Goal: Task Accomplishment & Management: Manage account settings

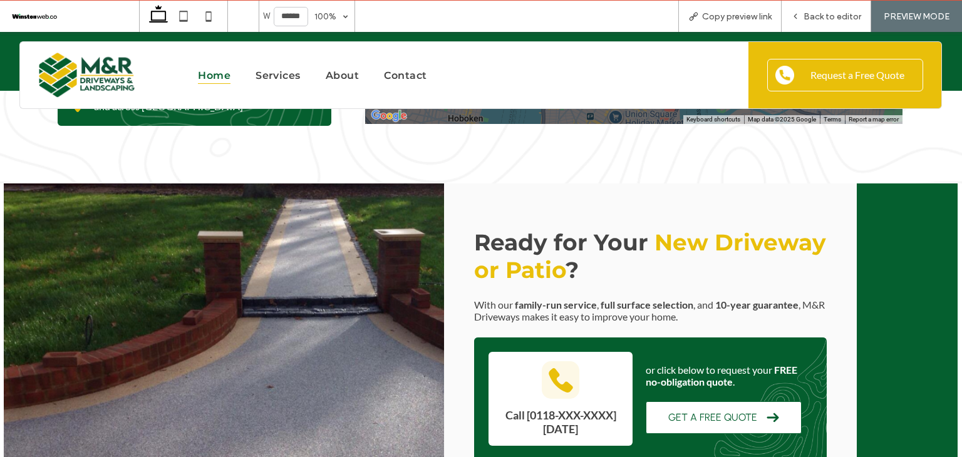
scroll to position [5120, 0]
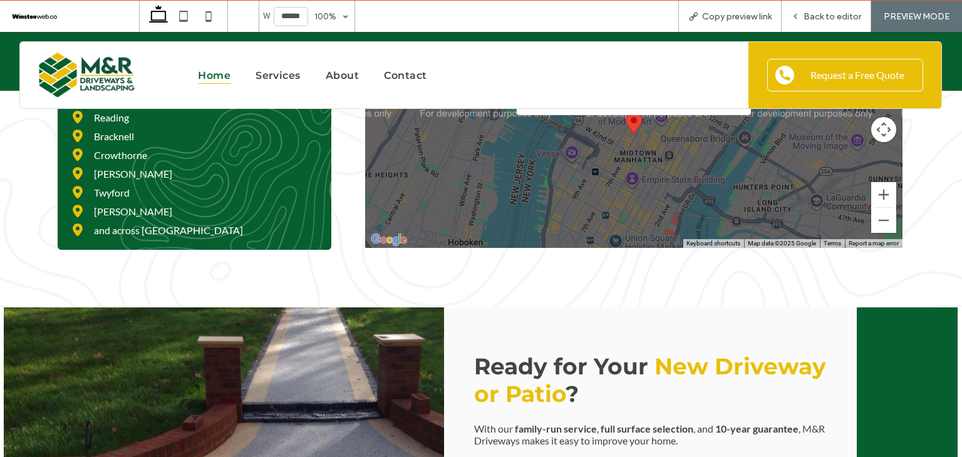
drag, startPoint x: 957, startPoint y: 417, endPoint x: 949, endPoint y: 39, distance: 377.8
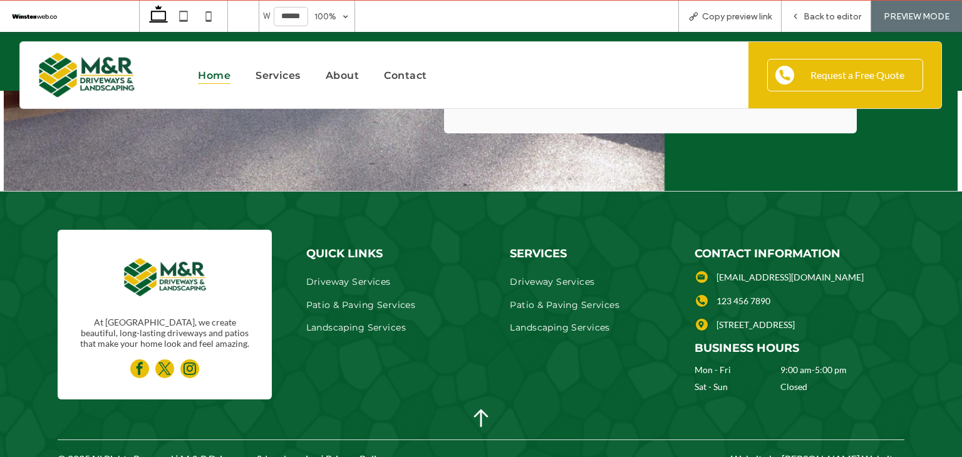
scroll to position [5617, 0]
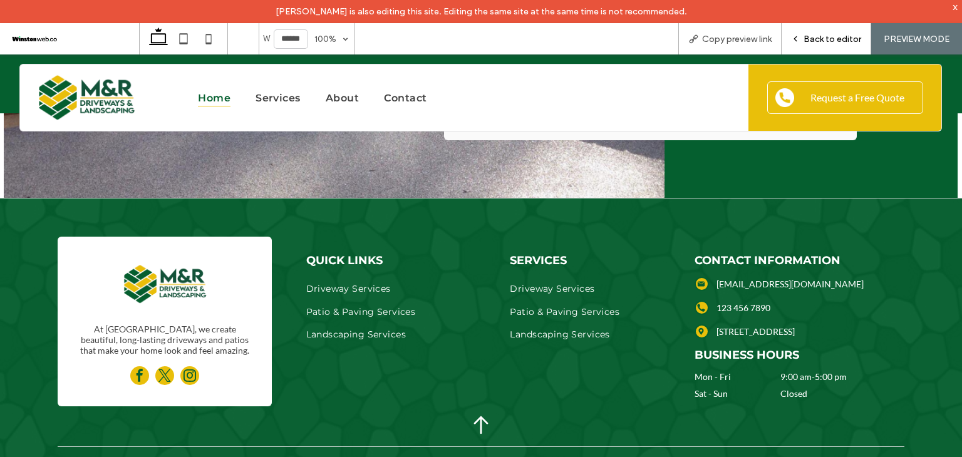
click at [834, 36] on span "Back to editor" at bounding box center [833, 39] width 58 height 11
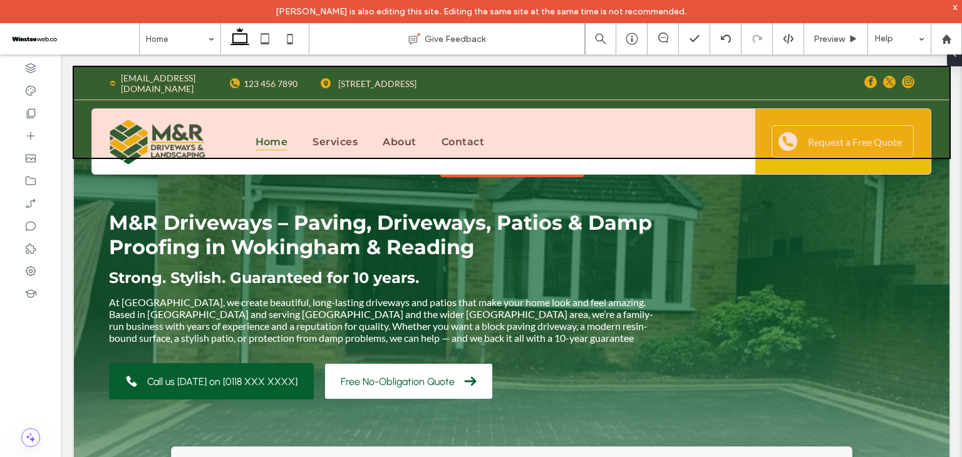
click at [182, 76] on div at bounding box center [512, 112] width 876 height 91
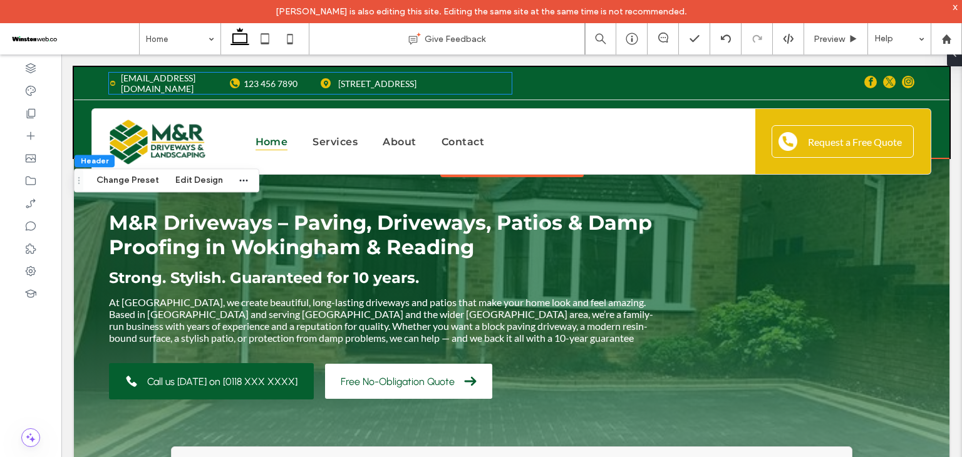
click at [182, 76] on span "[EMAIL_ADDRESS][DOMAIN_NAME]" at bounding box center [158, 83] width 75 height 21
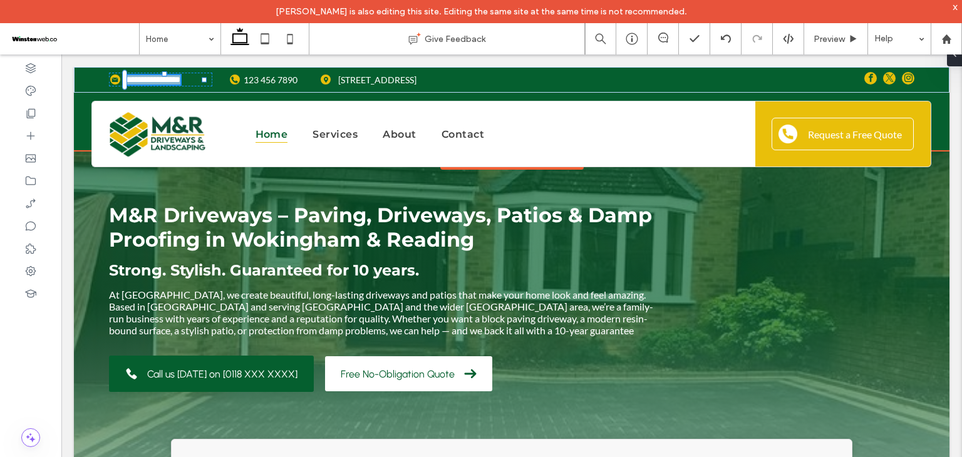
type input "****"
type input "**"
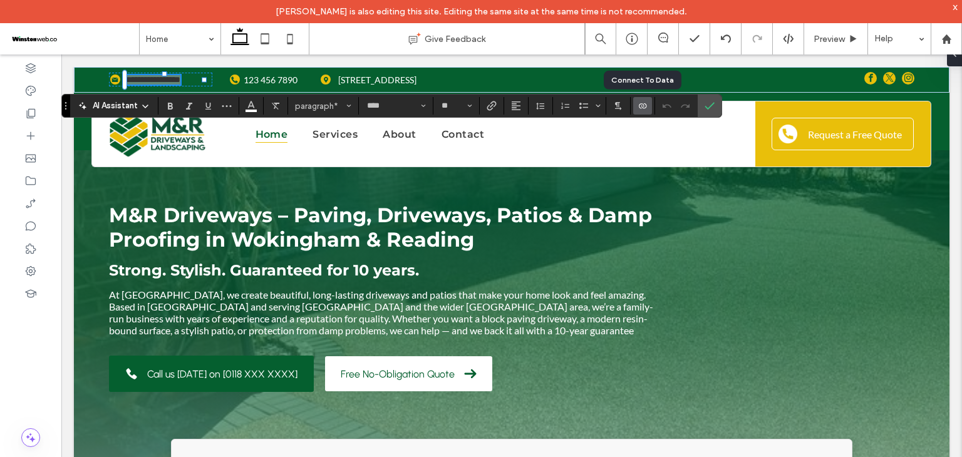
click at [641, 106] on icon "Connect To Data" at bounding box center [643, 106] width 10 height 10
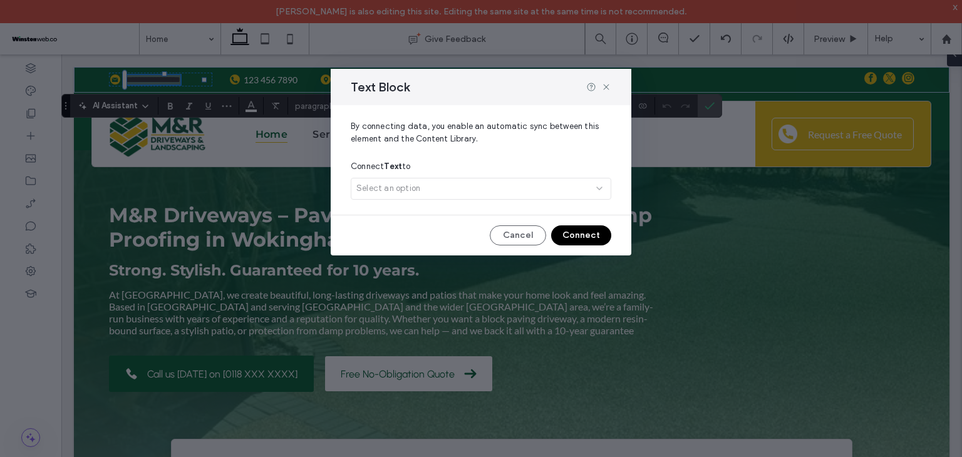
click at [537, 189] on div "Select an option" at bounding box center [481, 191] width 261 height 27
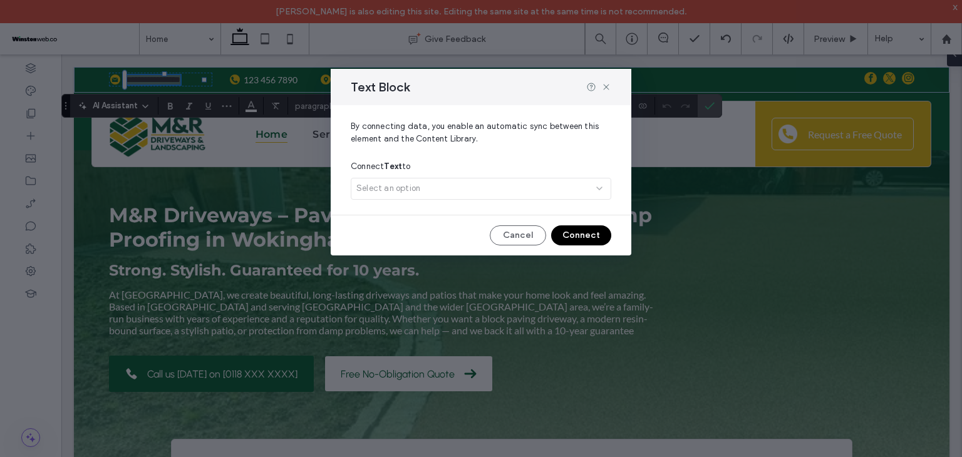
click at [604, 191] on div "Select an option" at bounding box center [481, 191] width 261 height 27
click at [546, 191] on div "Select an option" at bounding box center [481, 191] width 261 height 27
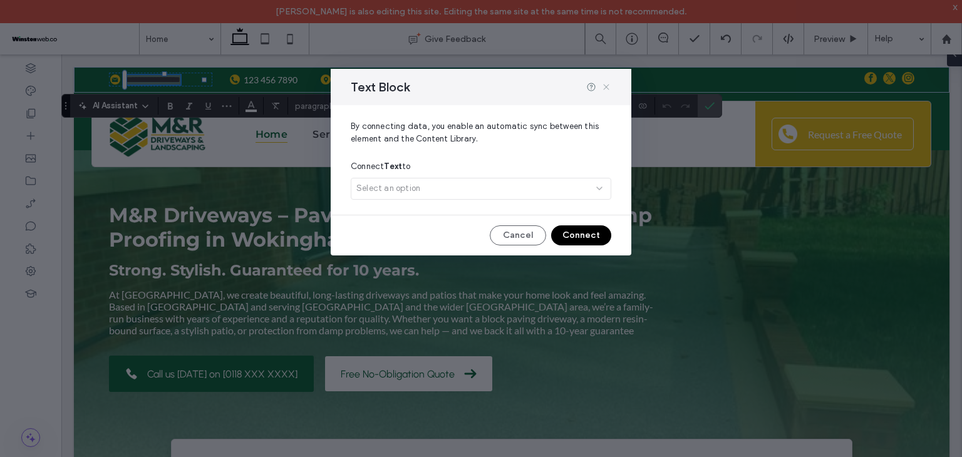
click at [609, 85] on icon at bounding box center [606, 87] width 10 height 10
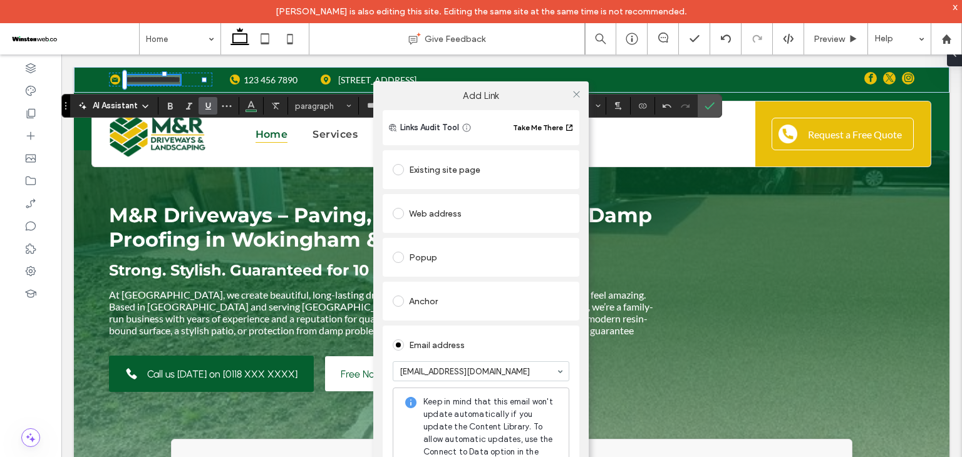
click at [489, 352] on div "Email address" at bounding box center [481, 345] width 177 height 20
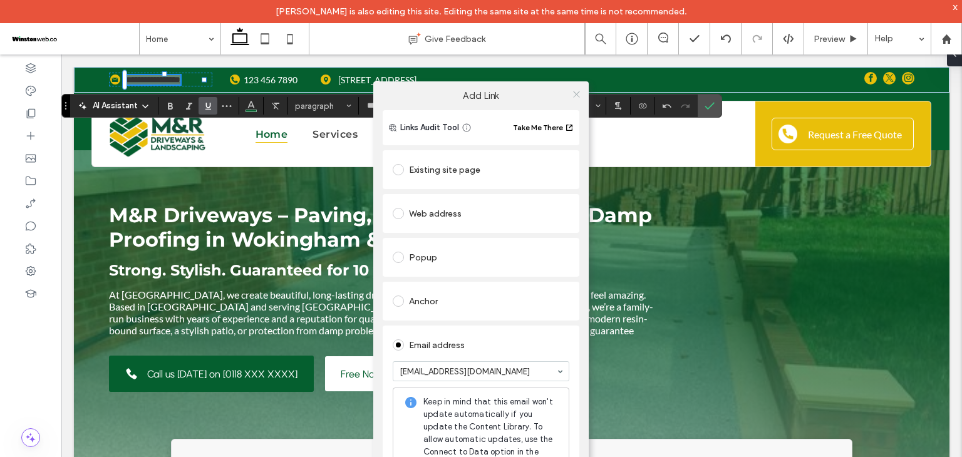
click at [572, 90] on icon at bounding box center [576, 94] width 9 height 9
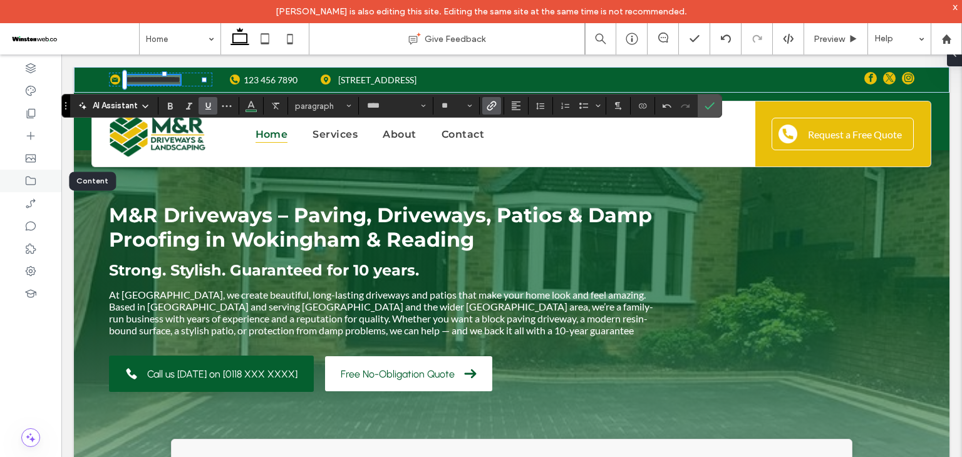
click at [34, 182] on icon at bounding box center [30, 181] width 13 height 13
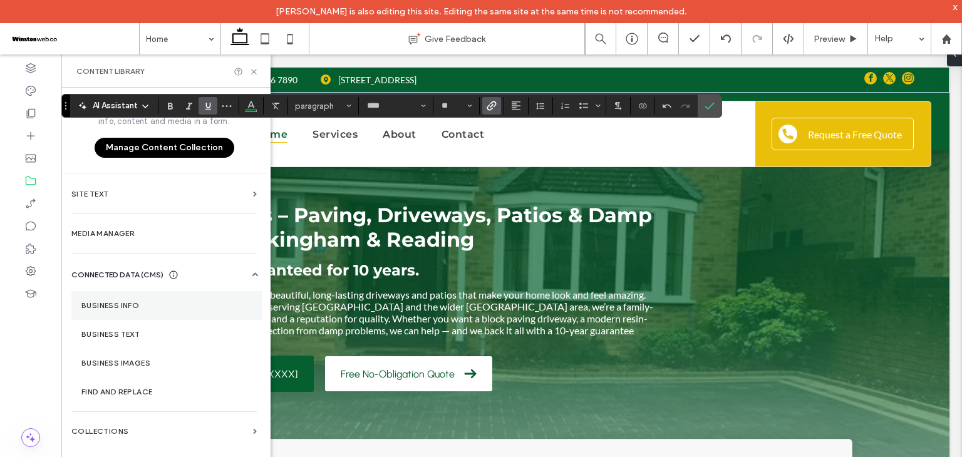
click at [118, 309] on section "Business Info" at bounding box center [166, 305] width 190 height 29
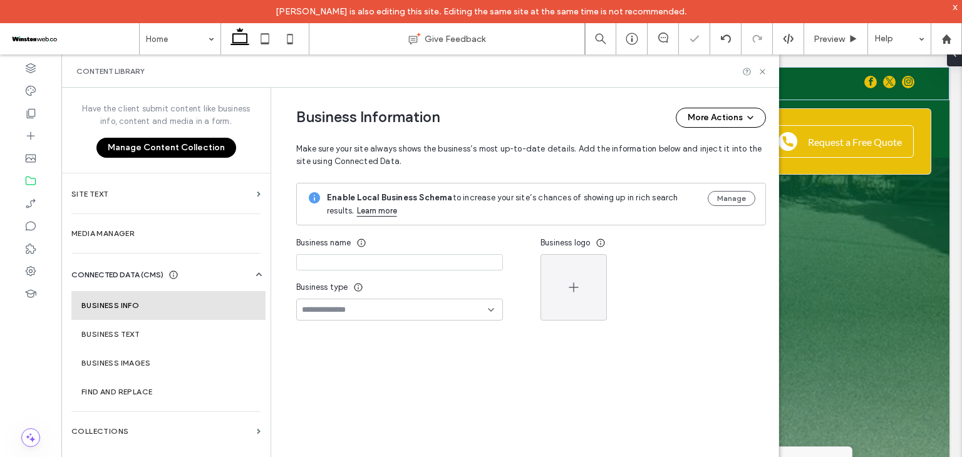
type input "**********"
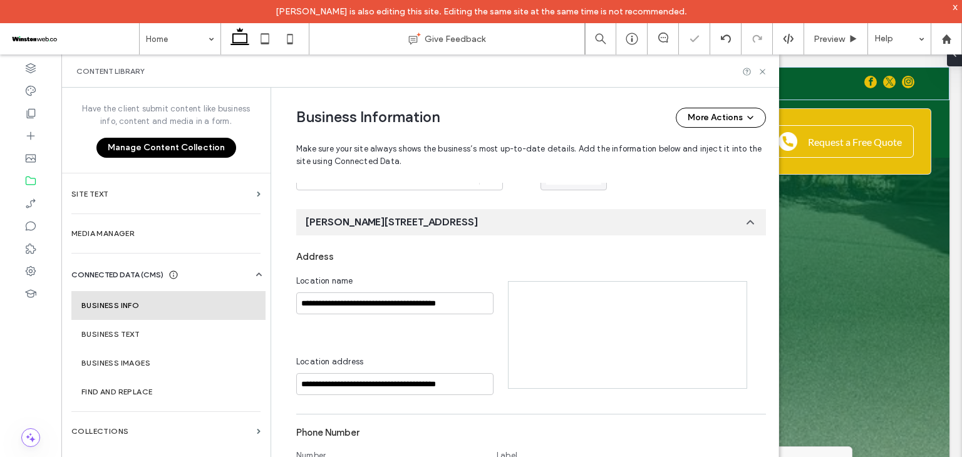
scroll to position [184, 0]
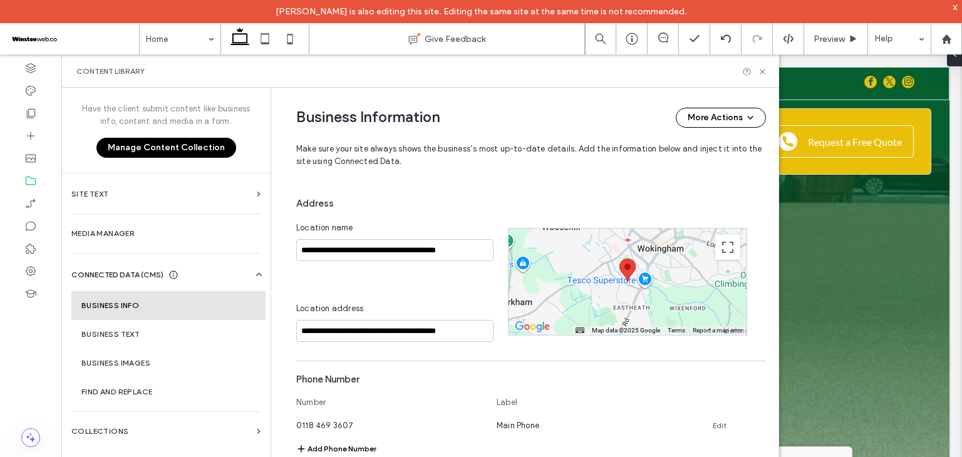
click at [296, 284] on div "**********" at bounding box center [402, 282] width 212 height 120
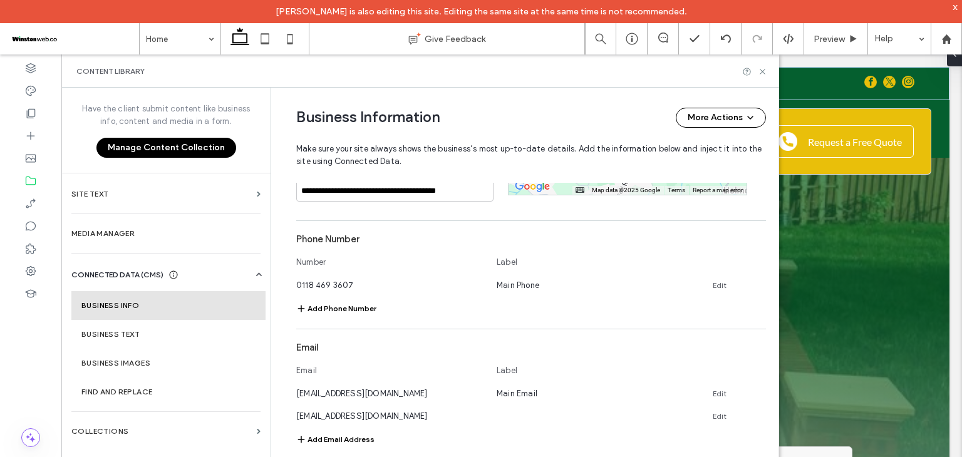
scroll to position [371, 0]
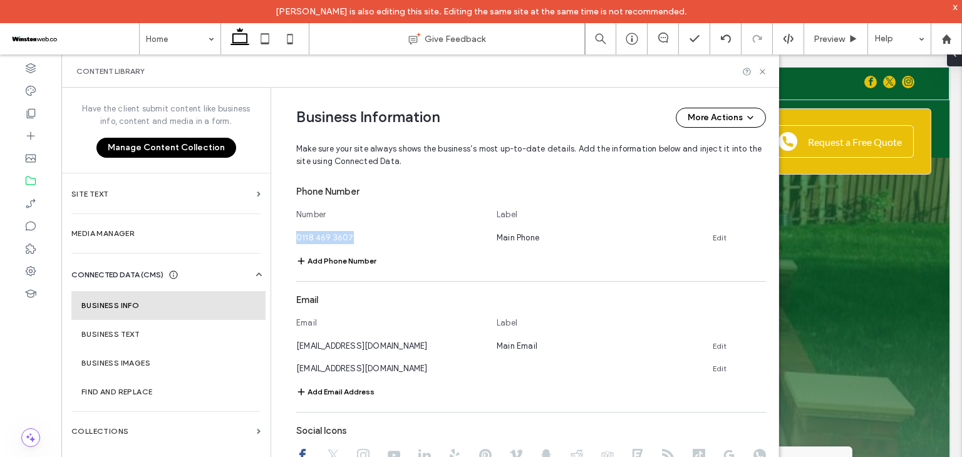
drag, startPoint x: 356, startPoint y: 238, endPoint x: 286, endPoint y: 237, distance: 70.8
click at [286, 237] on div "**********" at bounding box center [521, 211] width 489 height 990
copy span "0118 469 3607"
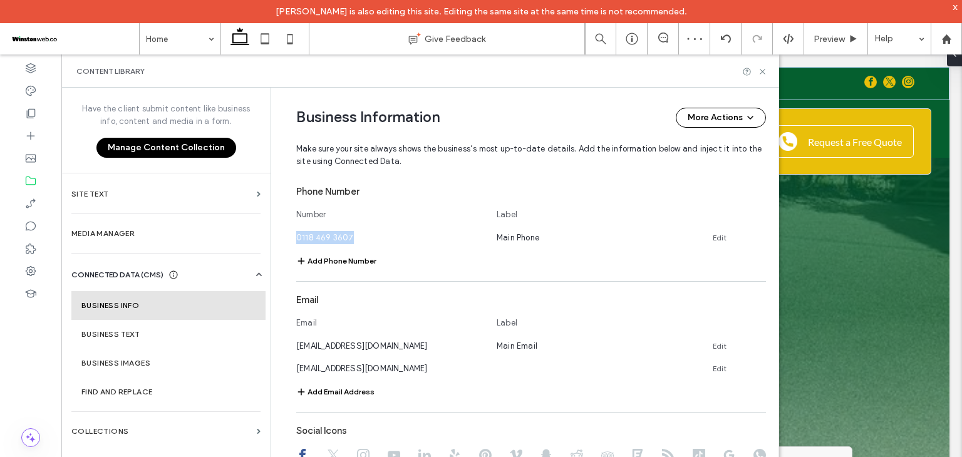
drag, startPoint x: 279, startPoint y: 294, endPoint x: 290, endPoint y: 300, distance: 12.4
click at [279, 294] on div "**********" at bounding box center [521, 211] width 489 height 990
drag, startPoint x: 405, startPoint y: 345, endPoint x: 282, endPoint y: 344, distance: 122.8
click at [282, 344] on div "**********" at bounding box center [521, 211] width 489 height 990
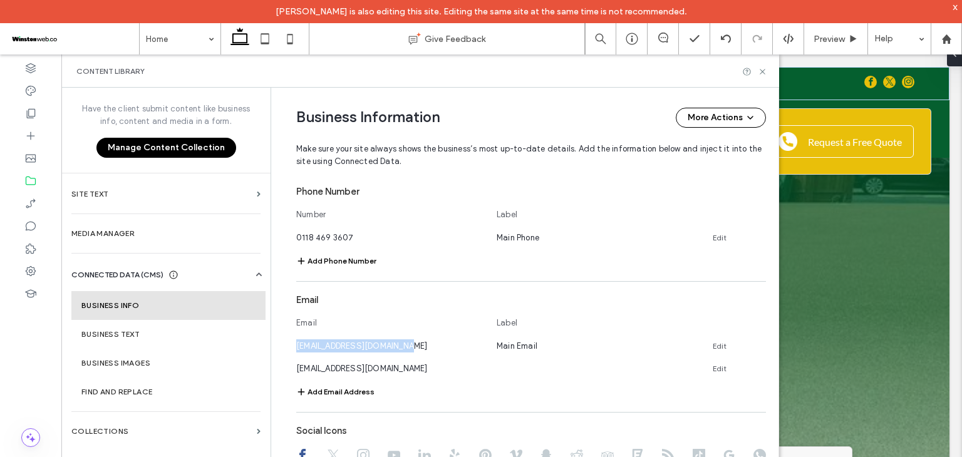
copy span "[EMAIL_ADDRESS][DOMAIN_NAME]"
click at [718, 369] on link "Edit" at bounding box center [720, 369] width 14 height 10
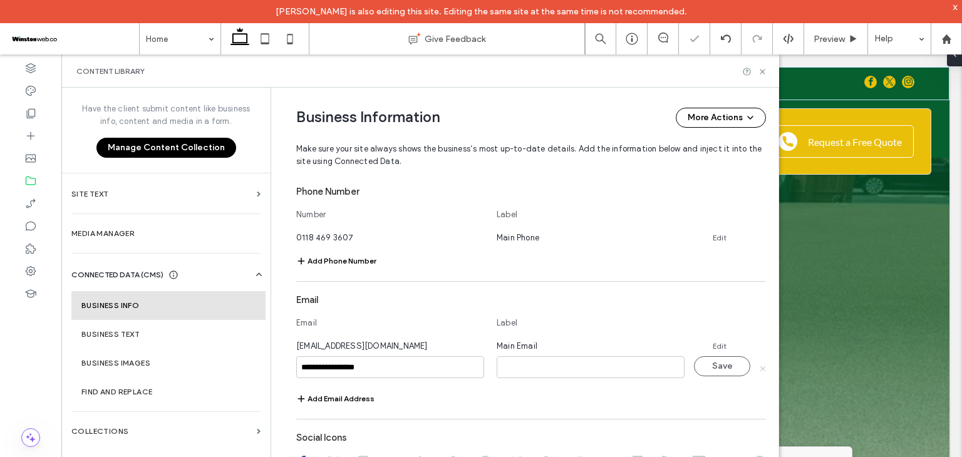
click at [759, 368] on icon at bounding box center [762, 368] width 6 height 6
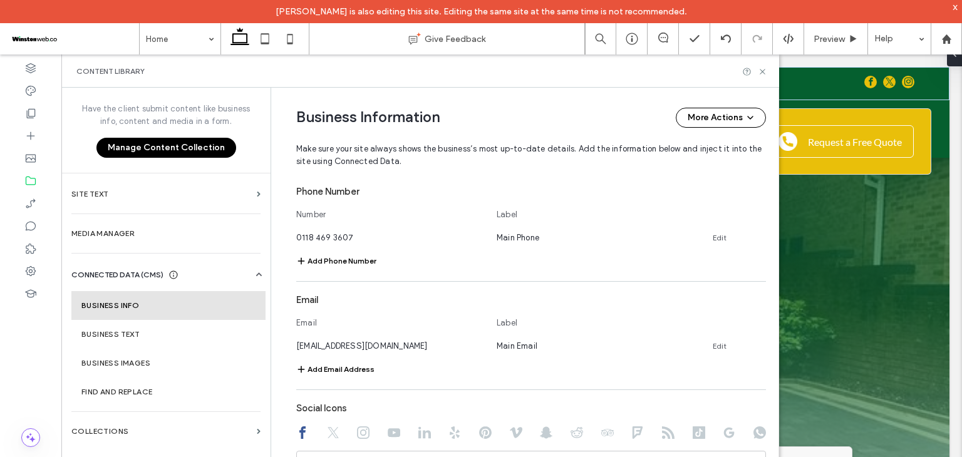
click at [279, 244] on div "**********" at bounding box center [521, 200] width 489 height 968
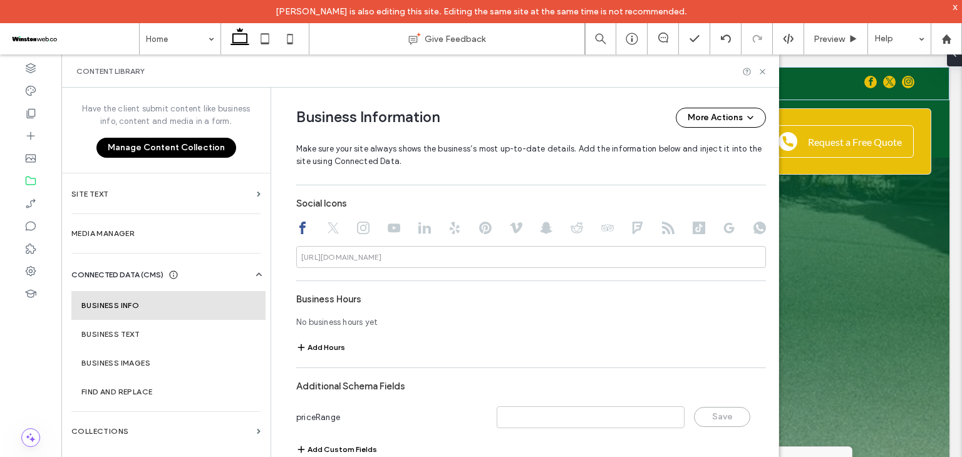
scroll to position [514, 0]
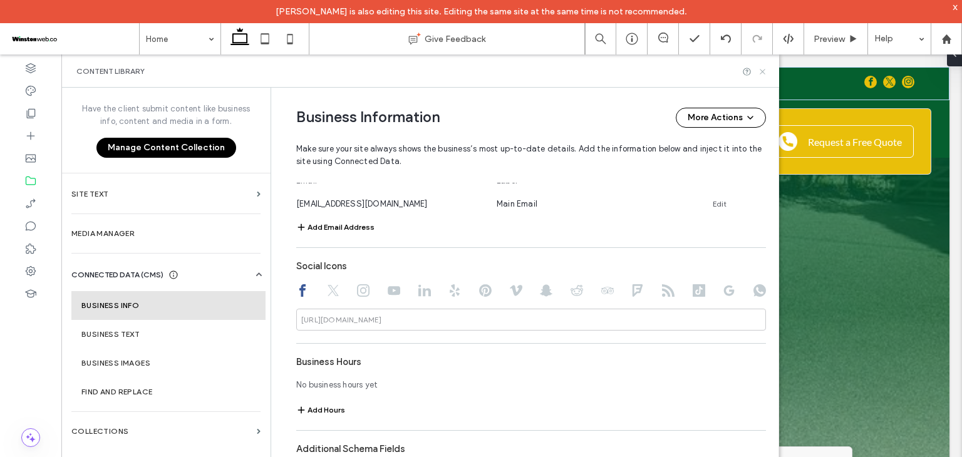
click at [763, 72] on use at bounding box center [762, 71] width 5 height 5
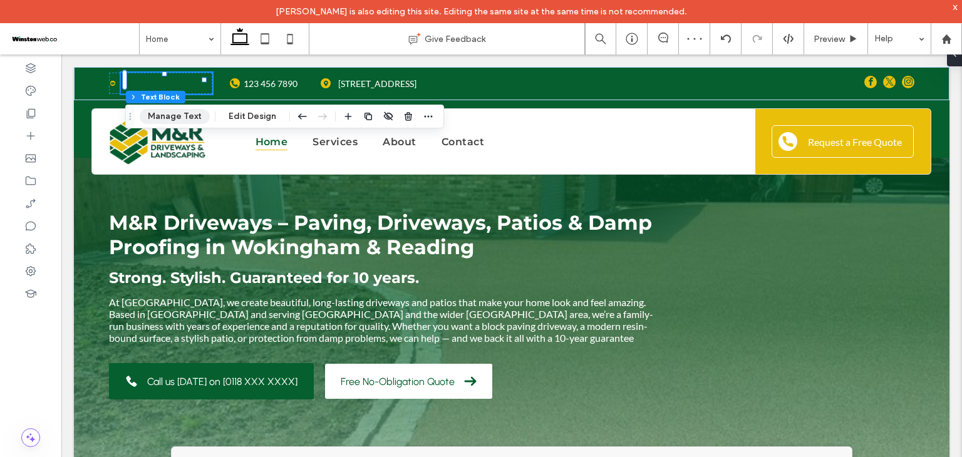
click at [180, 113] on button "Manage Text" at bounding box center [175, 116] width 70 height 15
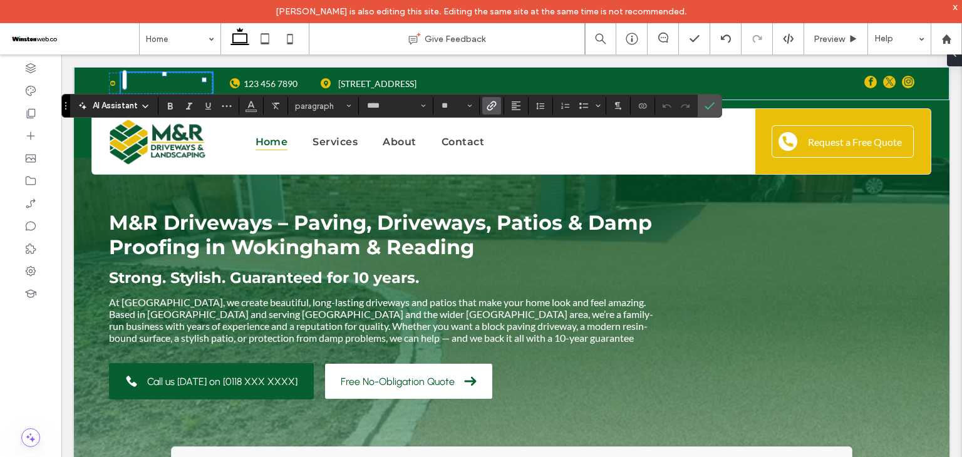
type input "****"
type input "**"
click at [470, 107] on icon "Size" at bounding box center [469, 105] width 5 height 5
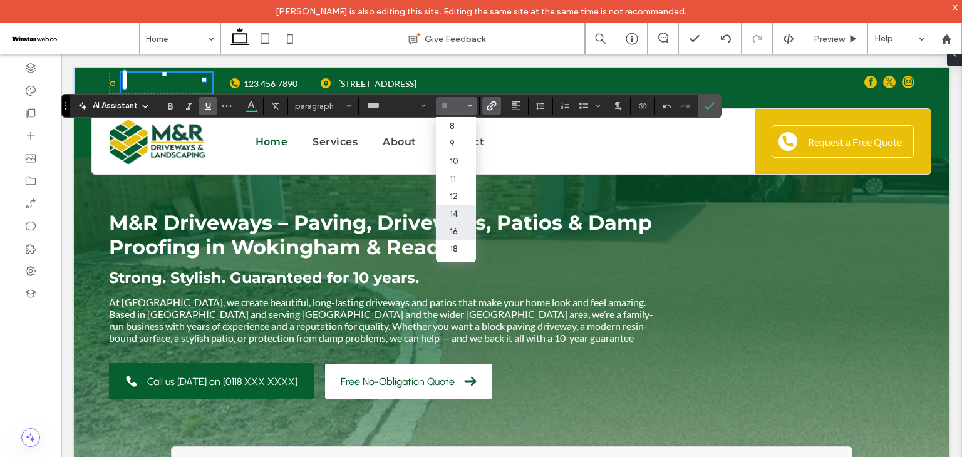
click at [460, 227] on label "16" at bounding box center [456, 231] width 40 height 18
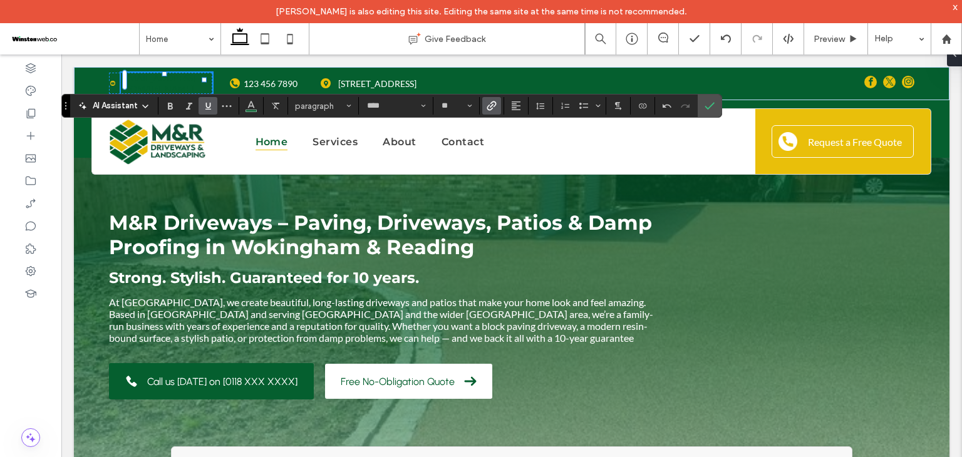
type input "**"
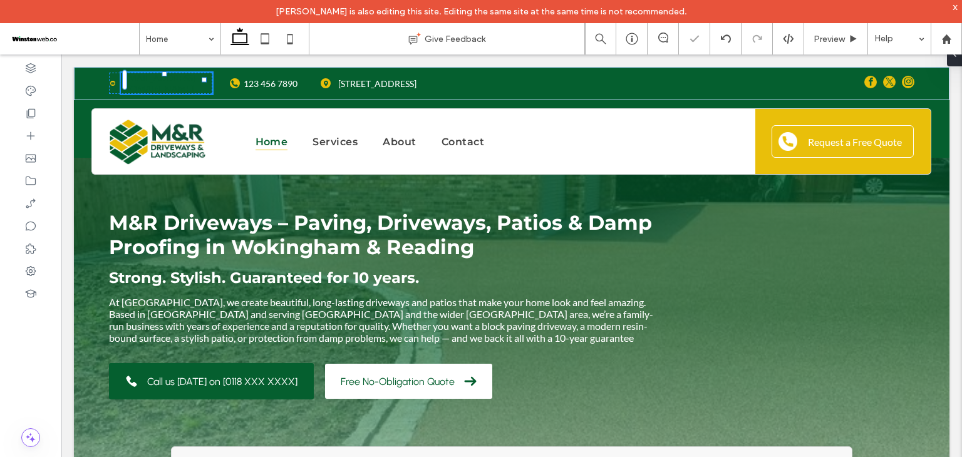
type input "**"
type input "*****"
type input "***"
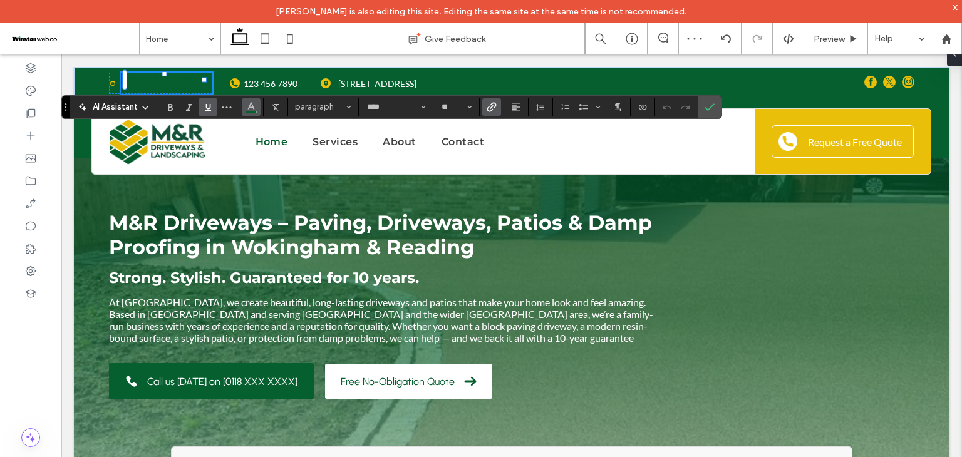
click at [252, 101] on icon "Color" at bounding box center [251, 106] width 10 height 10
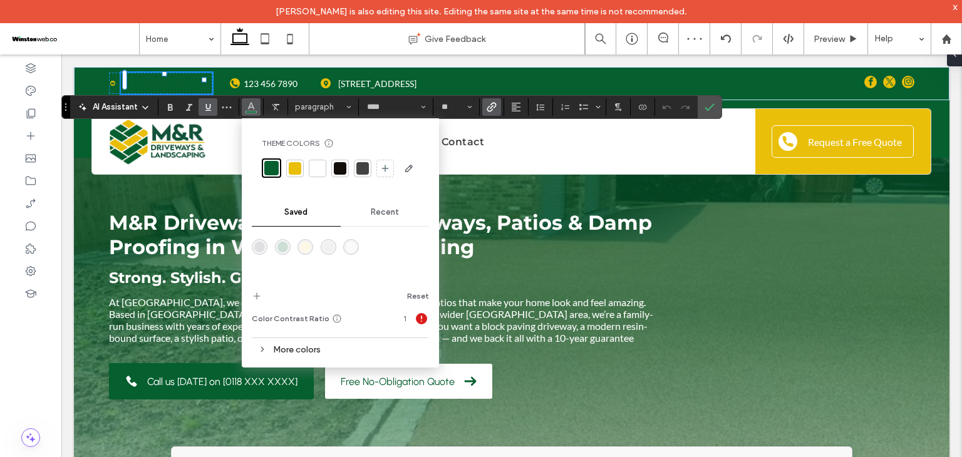
click at [315, 169] on div at bounding box center [317, 168] width 13 height 13
click at [213, 105] on label "Underline" at bounding box center [208, 107] width 19 height 18
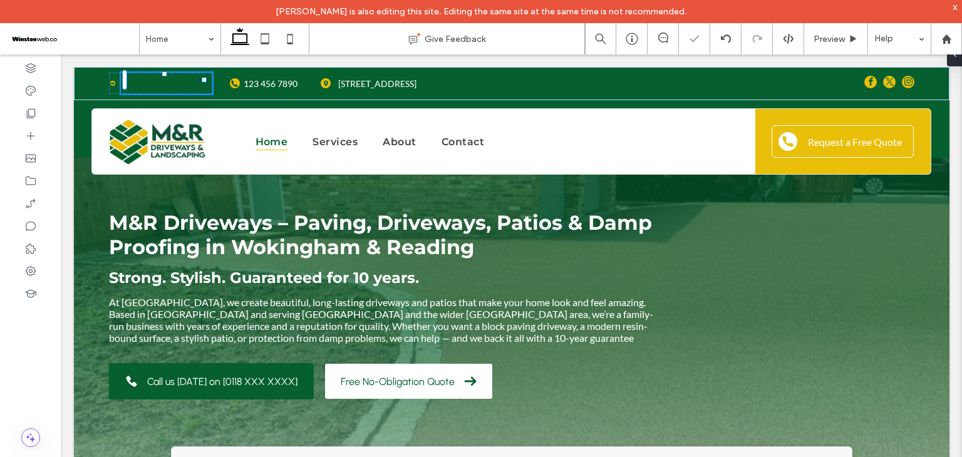
type input "***"
type input "****"
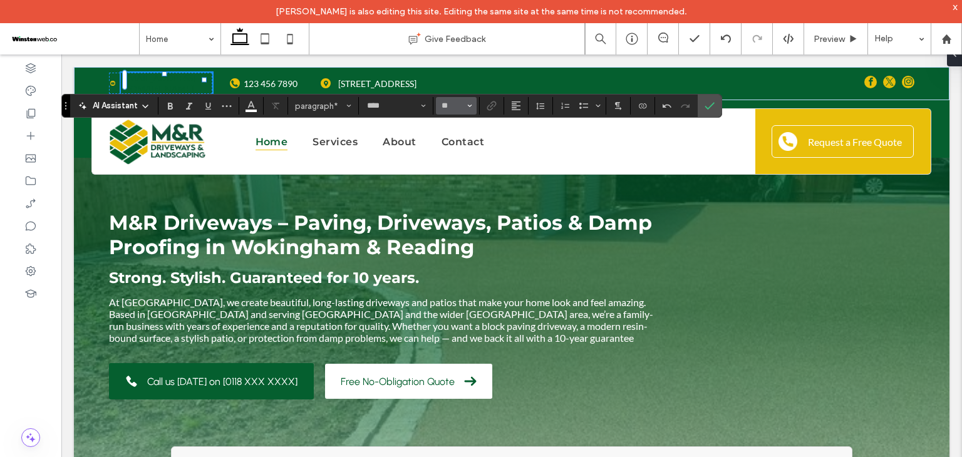
type input "**"
click at [492, 106] on use "Link" at bounding box center [491, 105] width 9 height 9
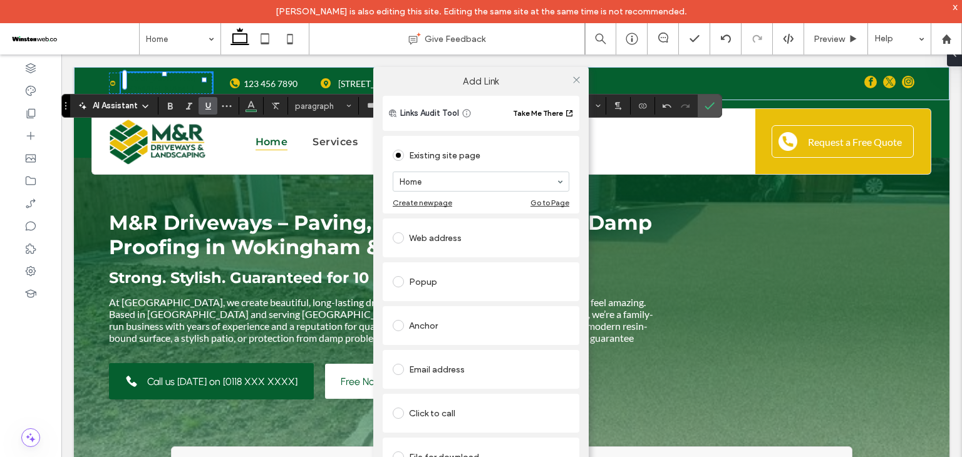
click at [469, 409] on div "Click to call" at bounding box center [481, 413] width 177 height 20
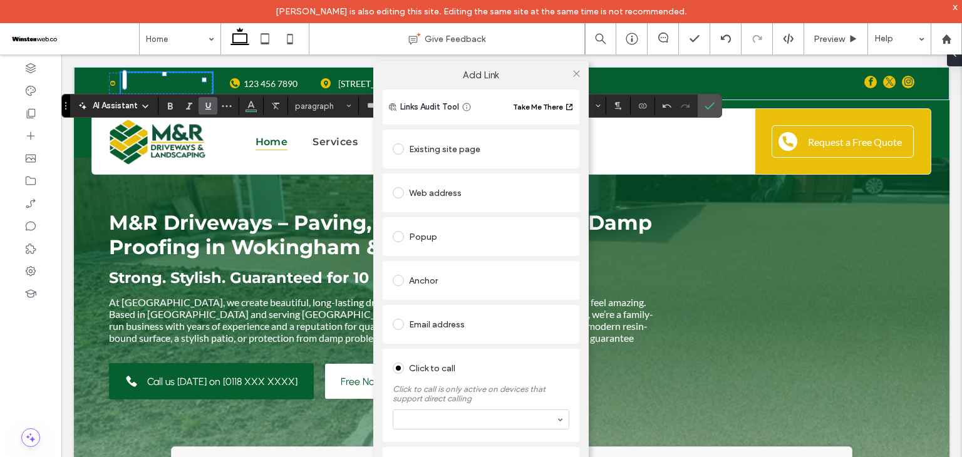
scroll to position [14, 0]
click at [469, 400] on section at bounding box center [481, 416] width 177 height 33
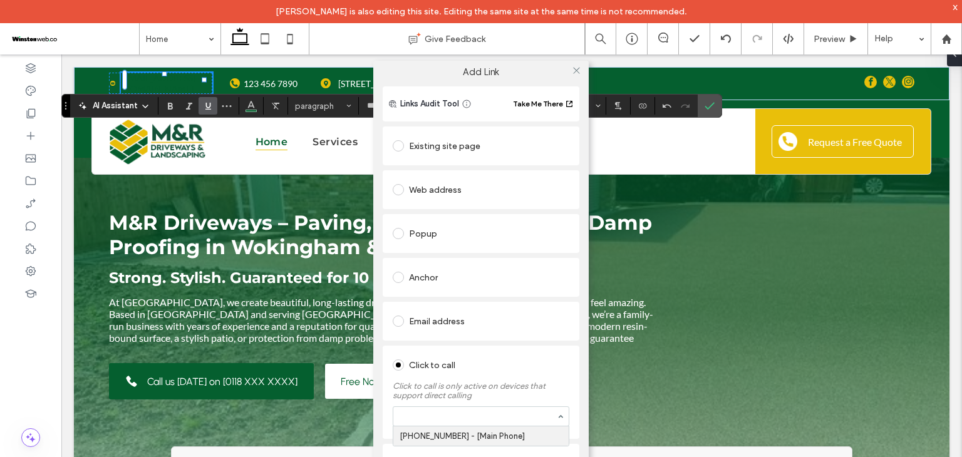
paste input "**********"
type input "**********"
click at [486, 371] on div "Click to call" at bounding box center [481, 365] width 177 height 20
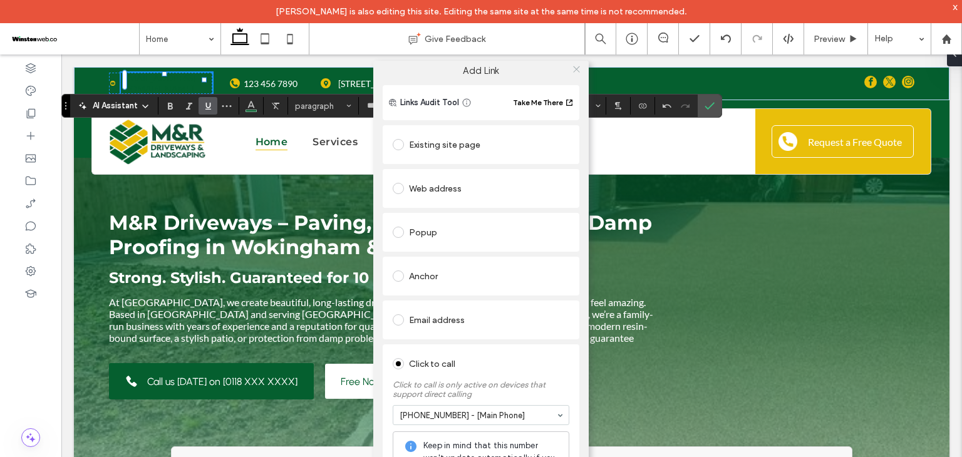
click at [572, 70] on icon at bounding box center [576, 69] width 9 height 9
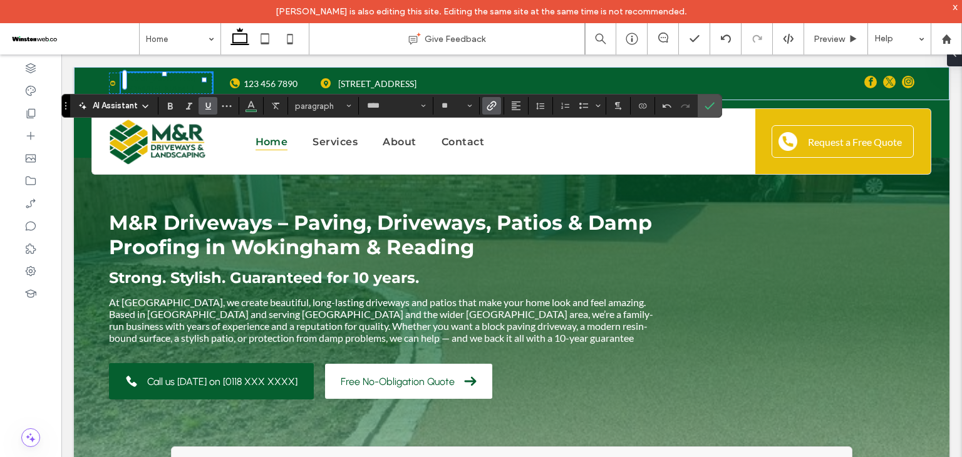
click at [205, 105] on use "Underline" at bounding box center [208, 106] width 6 height 7
click at [253, 105] on icon "Color" at bounding box center [251, 105] width 10 height 10
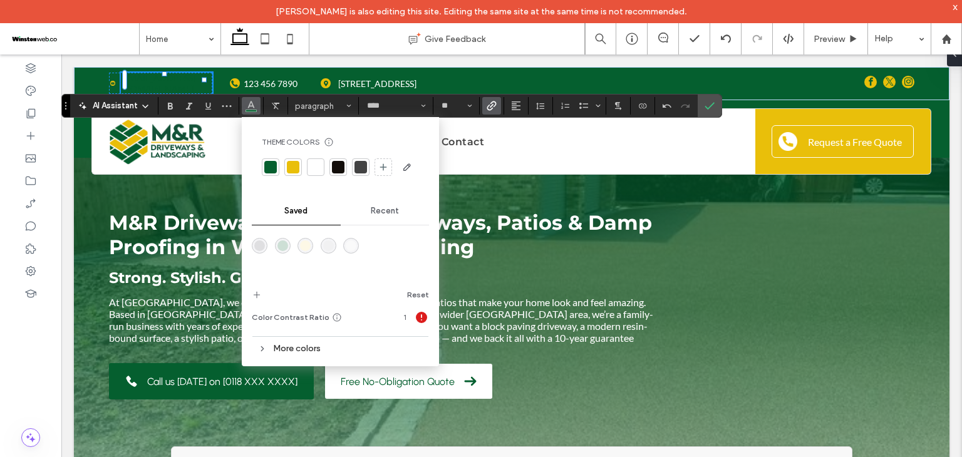
click at [311, 166] on div at bounding box center [315, 167] width 13 height 13
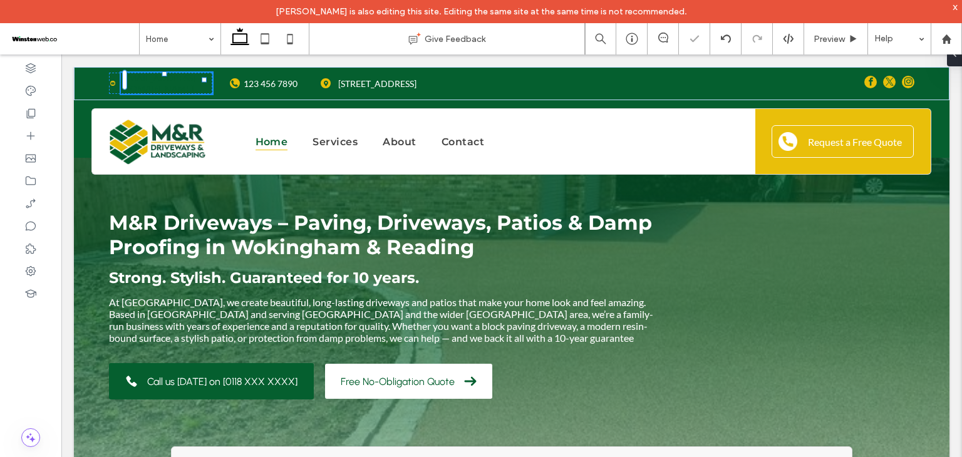
type input "****"
type input "**"
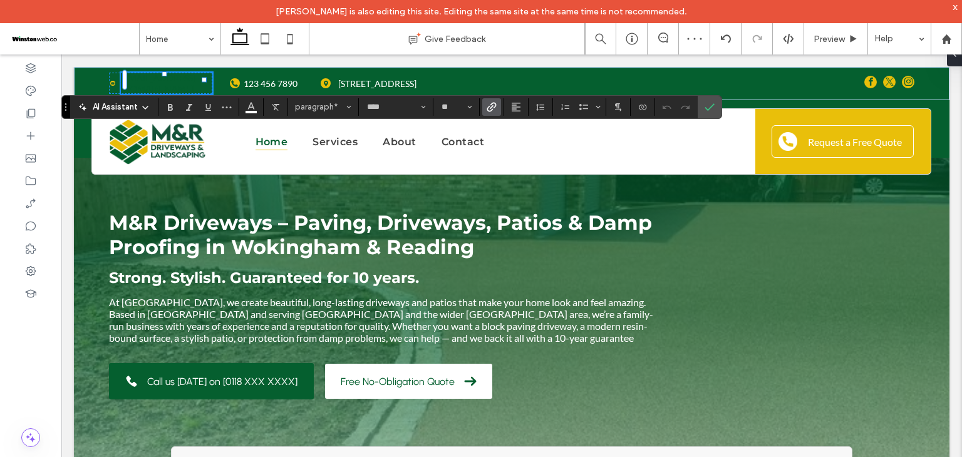
click at [484, 108] on label "Link" at bounding box center [491, 107] width 19 height 18
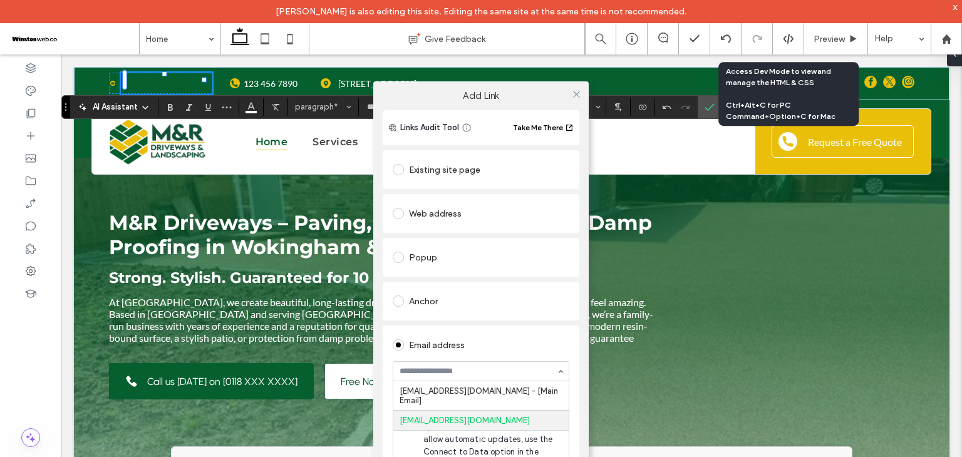
paste input "**********"
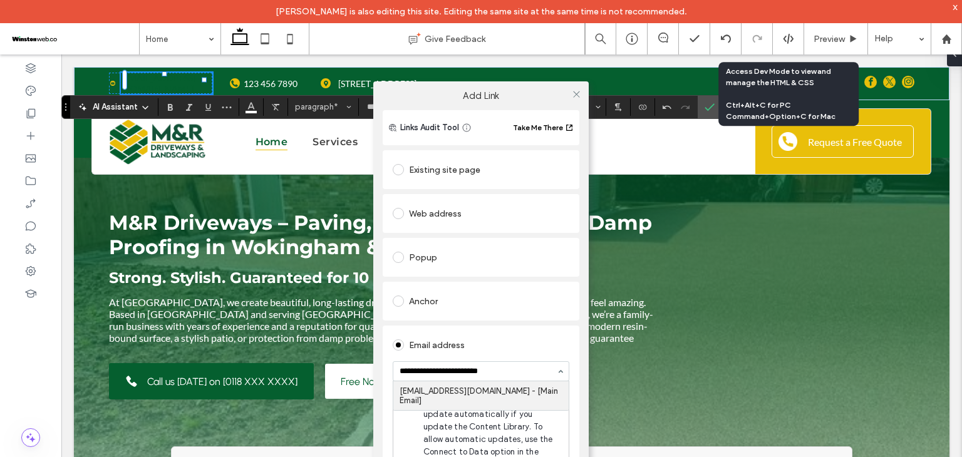
type input "**********"
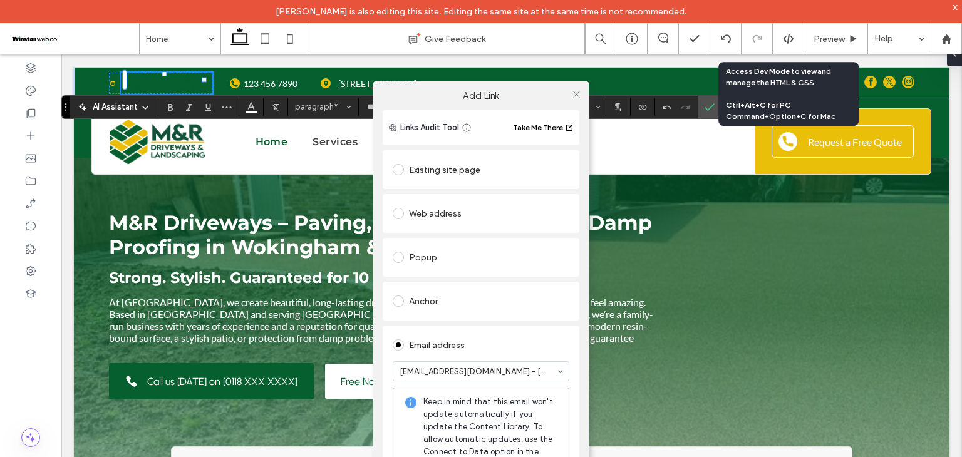
click at [509, 341] on div "Email address" at bounding box center [481, 345] width 177 height 20
click at [572, 93] on icon at bounding box center [576, 94] width 9 height 9
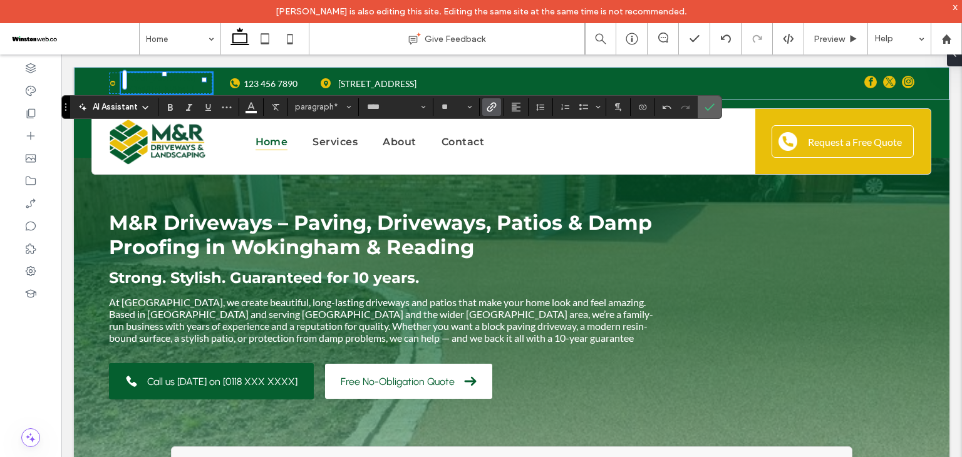
click at [707, 106] on icon "Confirm" at bounding box center [710, 107] width 10 height 10
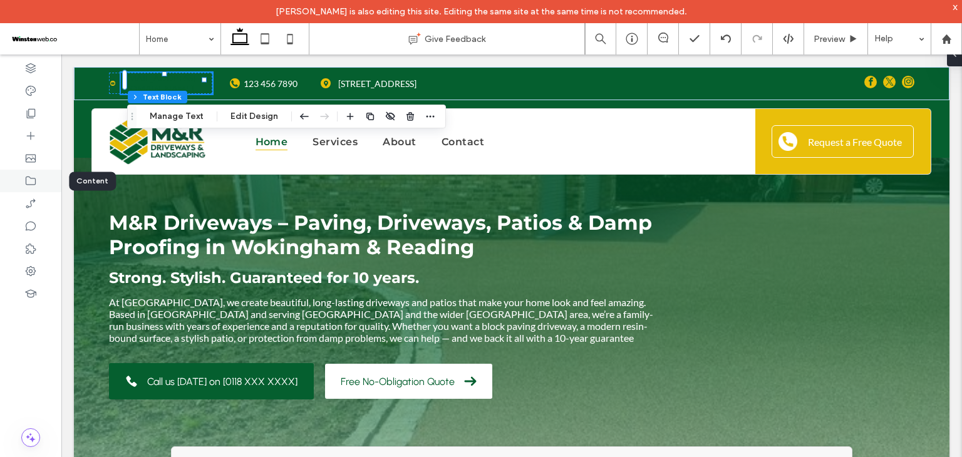
click at [11, 179] on div at bounding box center [30, 181] width 61 height 23
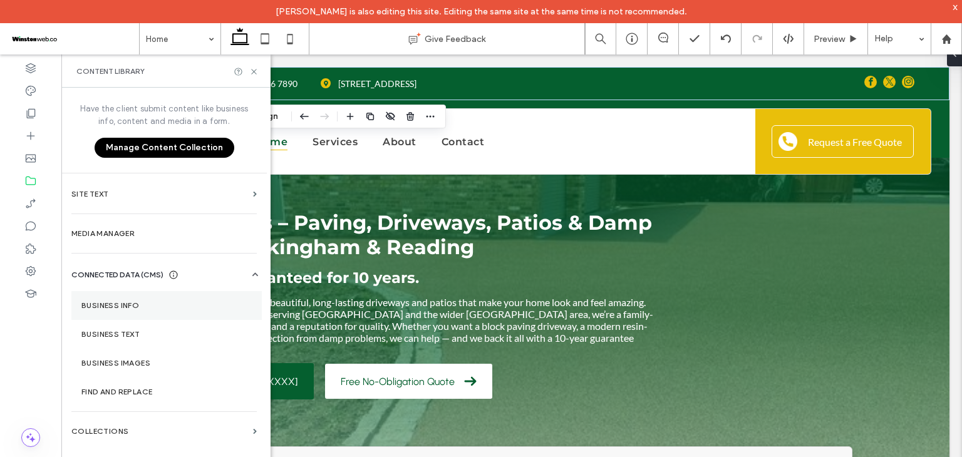
click at [165, 306] on label "Business Info" at bounding box center [166, 305] width 170 height 9
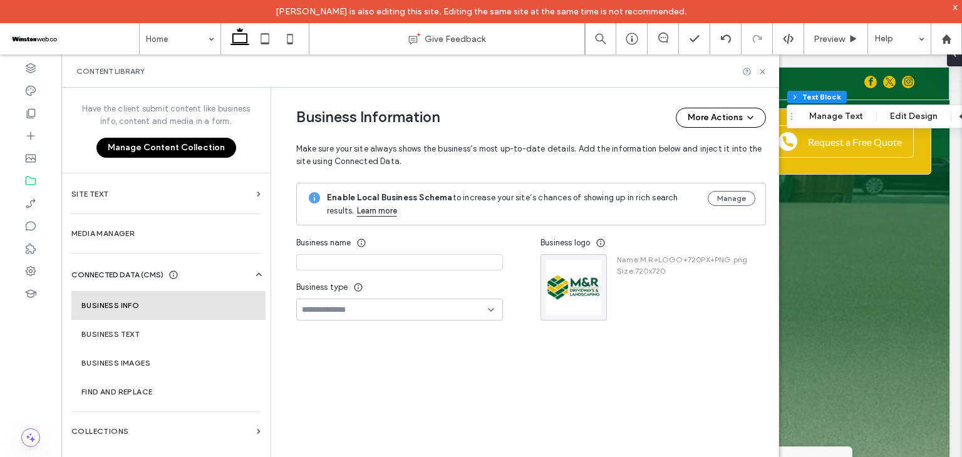
type input "**********"
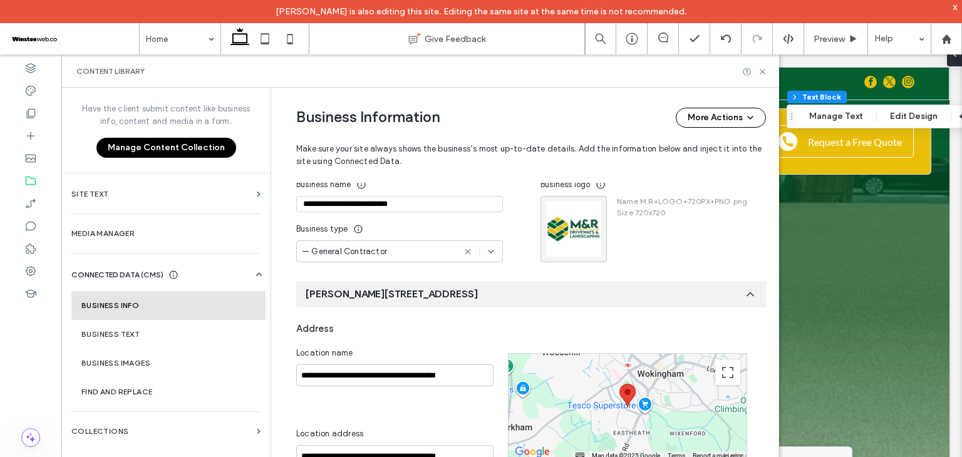
scroll to position [184, 0]
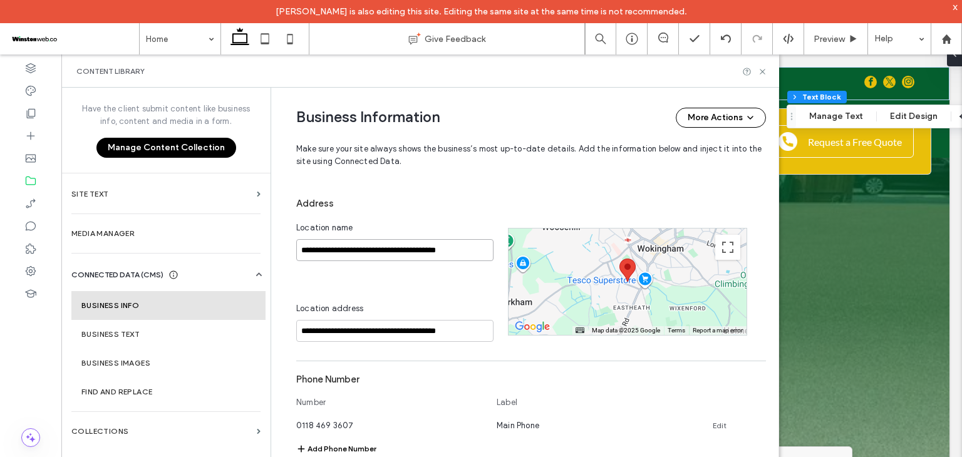
drag, startPoint x: 464, startPoint y: 252, endPoint x: 291, endPoint y: 252, distance: 173.5
click at [296, 252] on input "**********" at bounding box center [394, 250] width 197 height 22
click at [764, 73] on use at bounding box center [762, 71] width 5 height 5
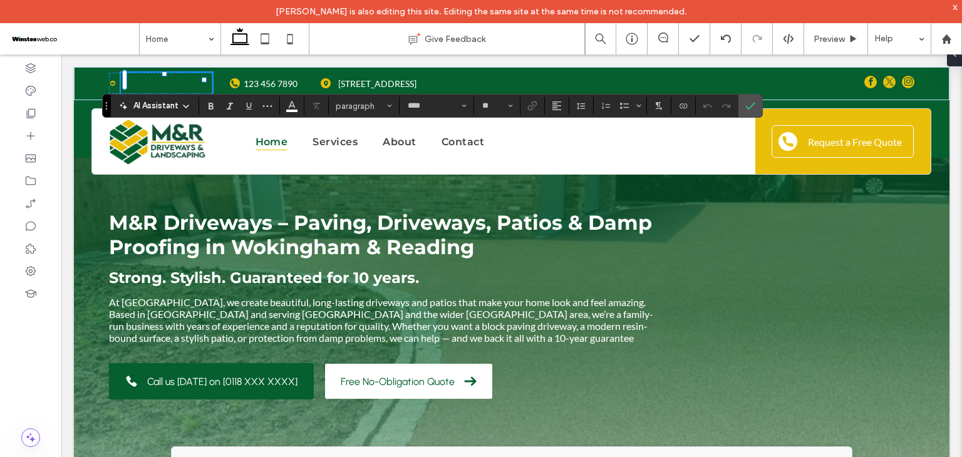
type input "****"
type input "**"
type input "***"
type input "**"
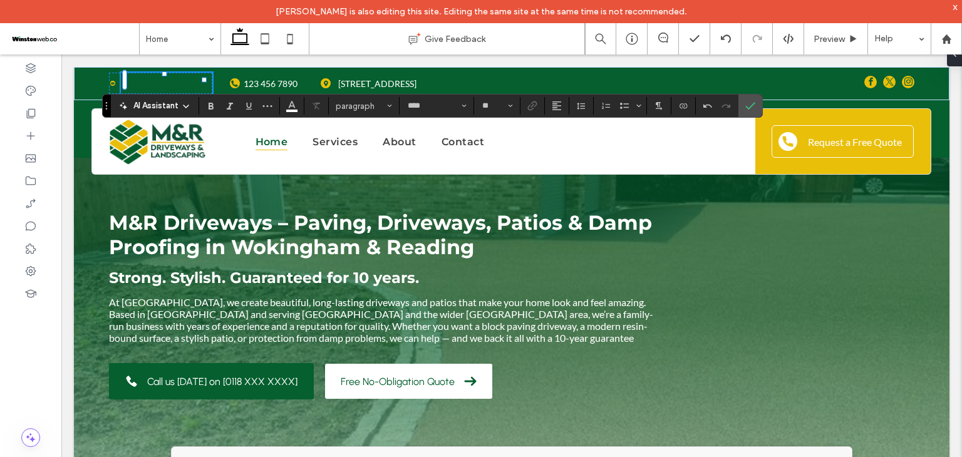
type input "***"
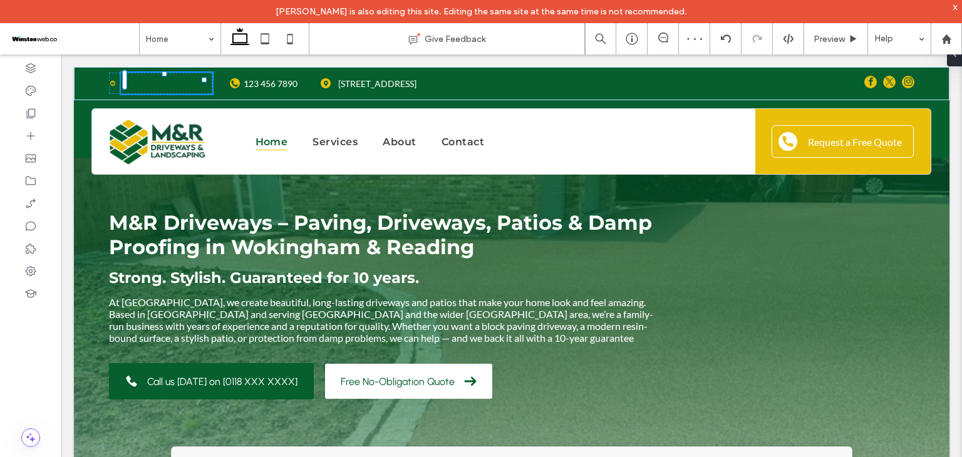
type input "***"
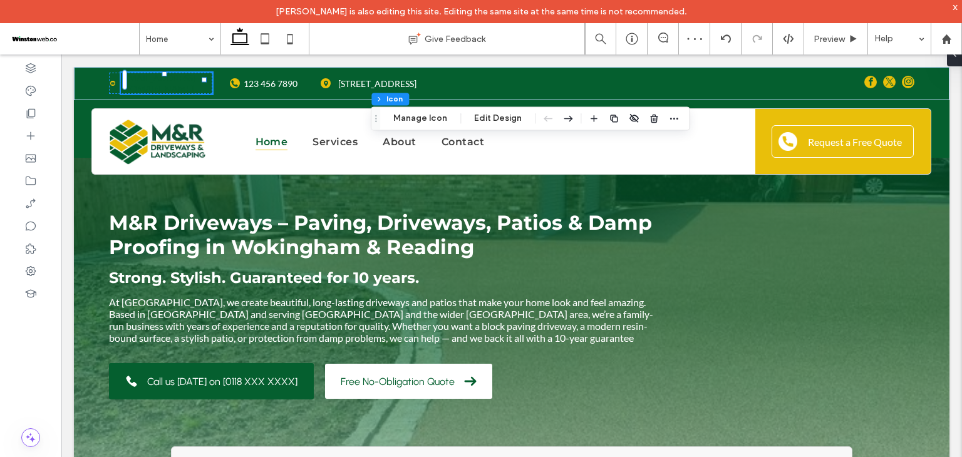
type input "***"
type input "*"
drag, startPoint x: 483, startPoint y: 122, endPoint x: 500, endPoint y: 127, distance: 17.8
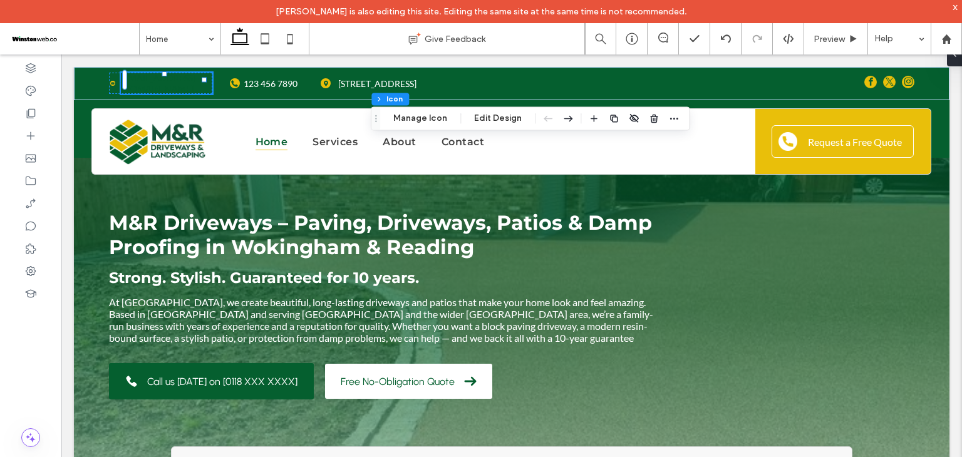
click at [484, 122] on button "Edit Design" at bounding box center [498, 118] width 64 height 15
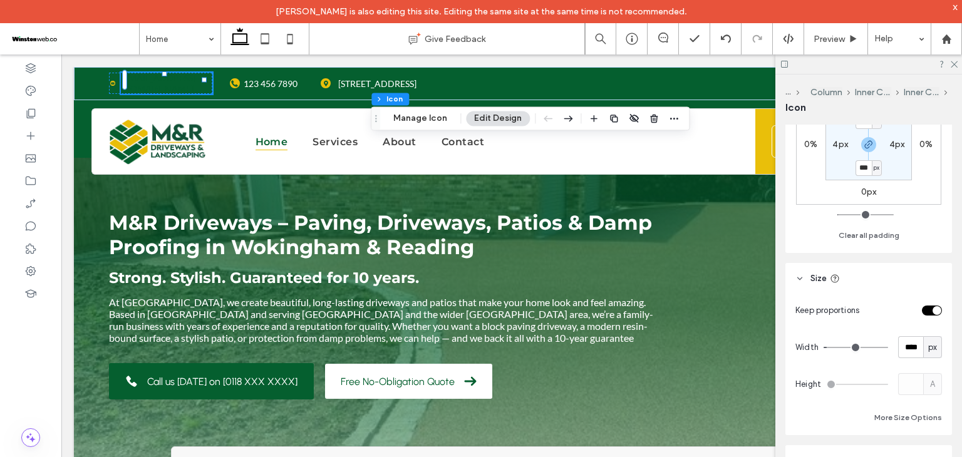
scroll to position [752, 0]
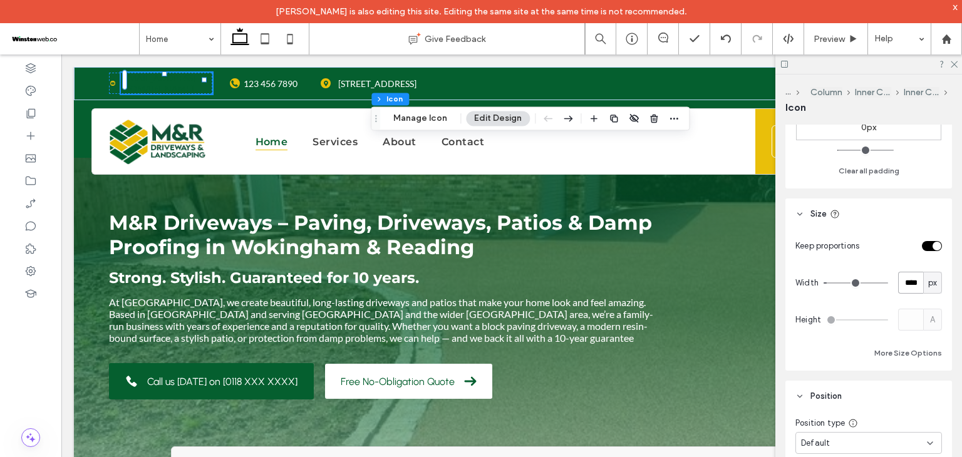
click at [900, 276] on input "****" at bounding box center [910, 283] width 25 height 22
type input "**"
type input "***"
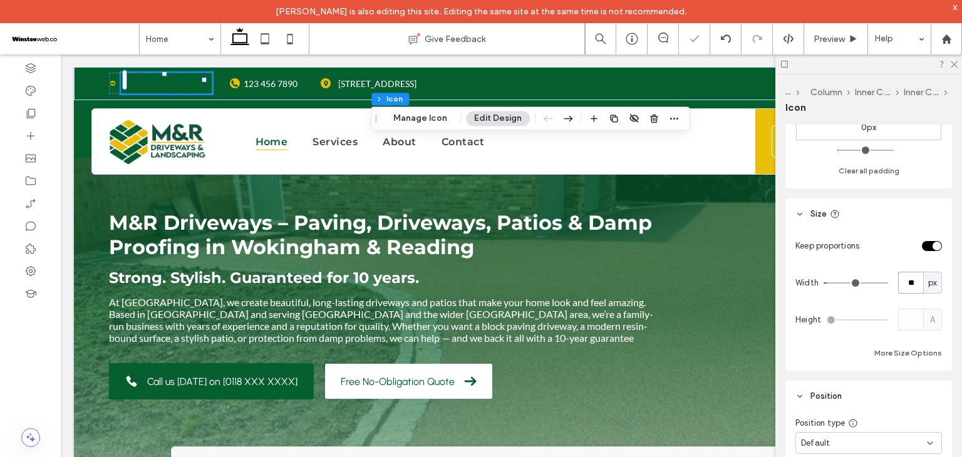
type input "*"
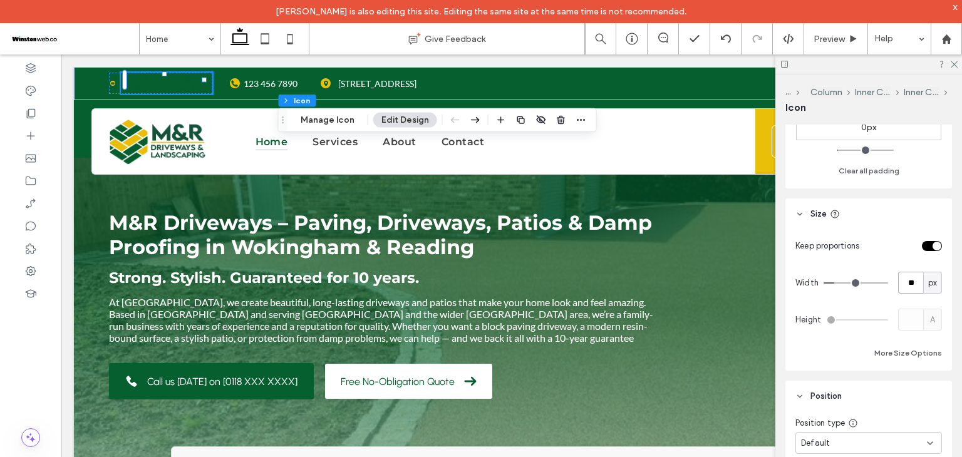
click at [908, 286] on input "**" at bounding box center [910, 283] width 25 height 22
type input "**"
type input "***"
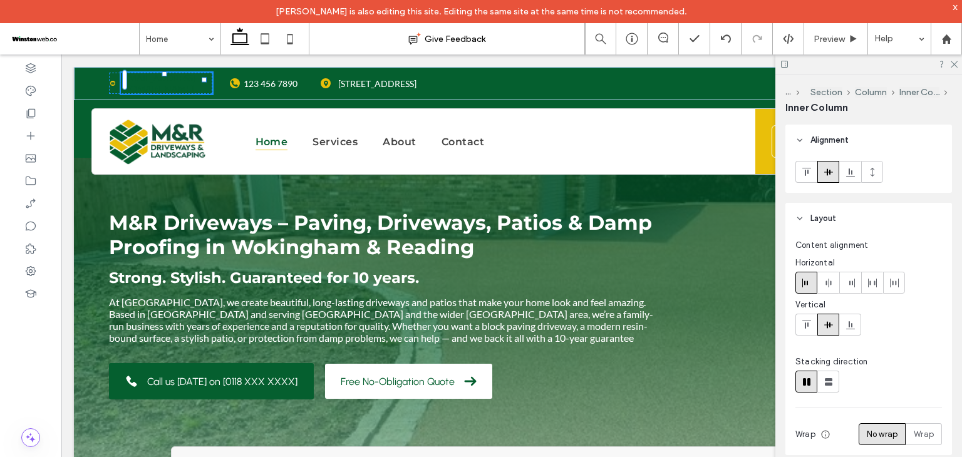
type input "***"
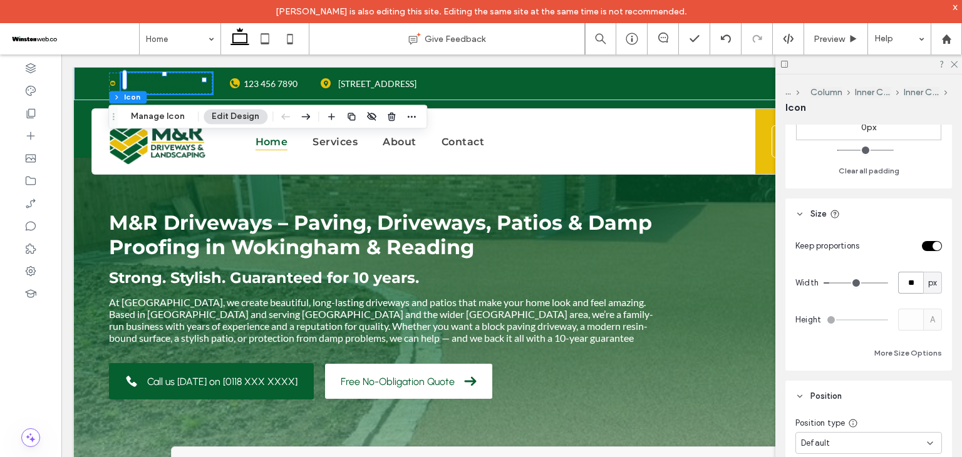
click at [901, 279] on input "**" at bounding box center [910, 283] width 25 height 22
type input "**"
type input "***"
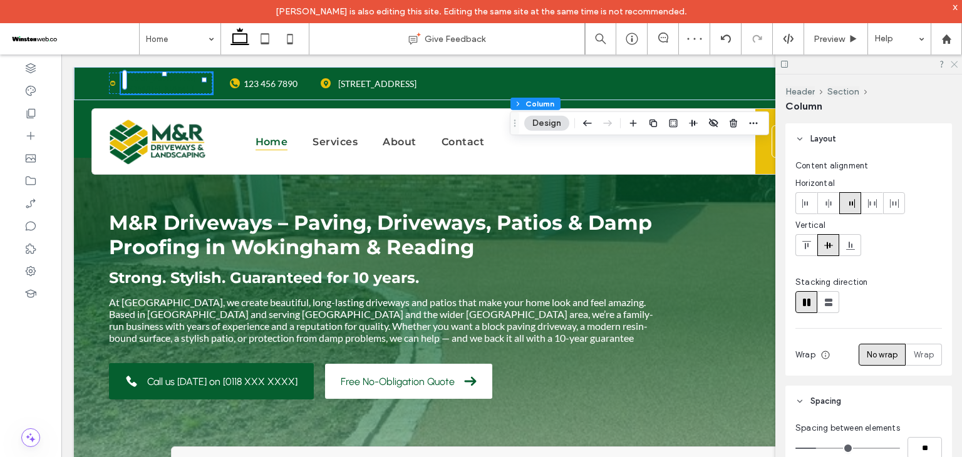
click at [953, 60] on icon at bounding box center [954, 64] width 8 height 8
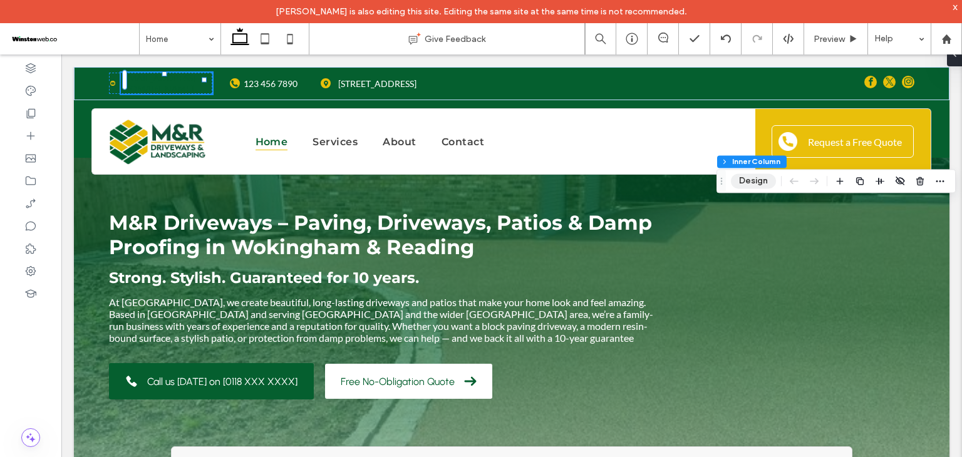
click at [757, 186] on button "Design" at bounding box center [753, 181] width 45 height 15
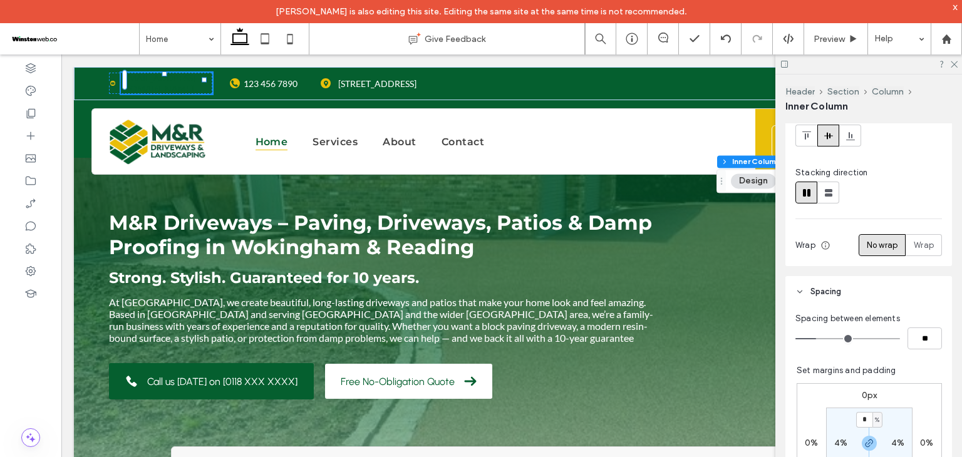
scroll to position [251, 0]
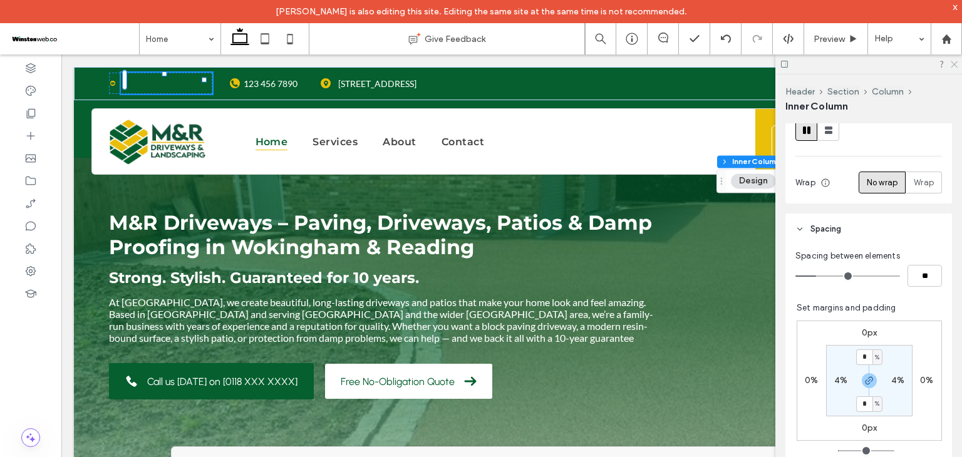
click at [955, 65] on use at bounding box center [954, 64] width 7 height 7
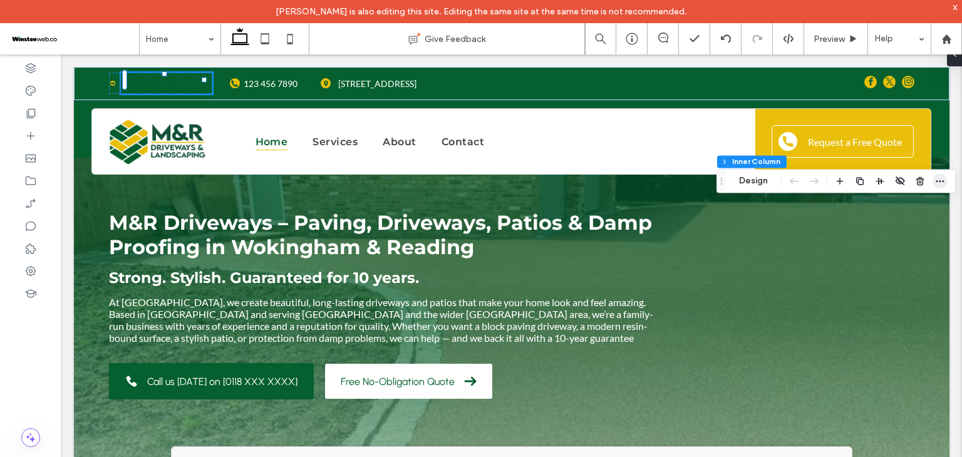
click at [945, 180] on span "button" at bounding box center [940, 181] width 15 height 15
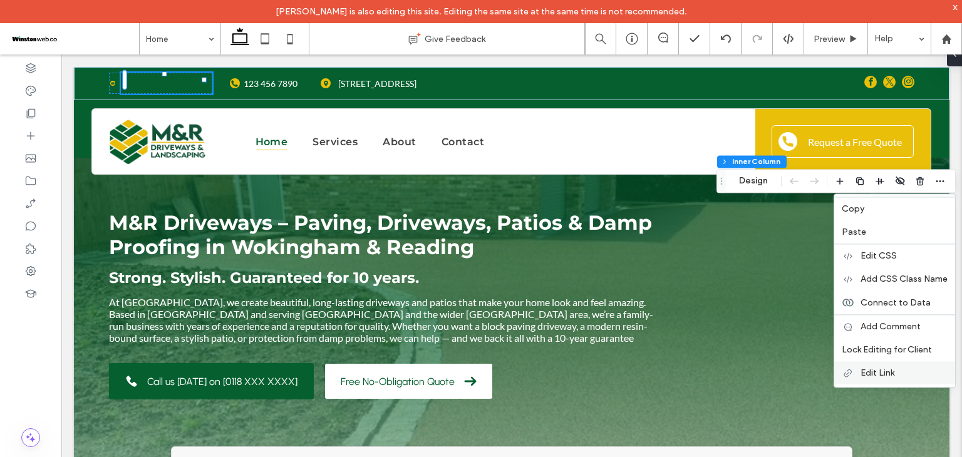
click at [879, 372] on span "Edit Link" at bounding box center [878, 373] width 34 height 11
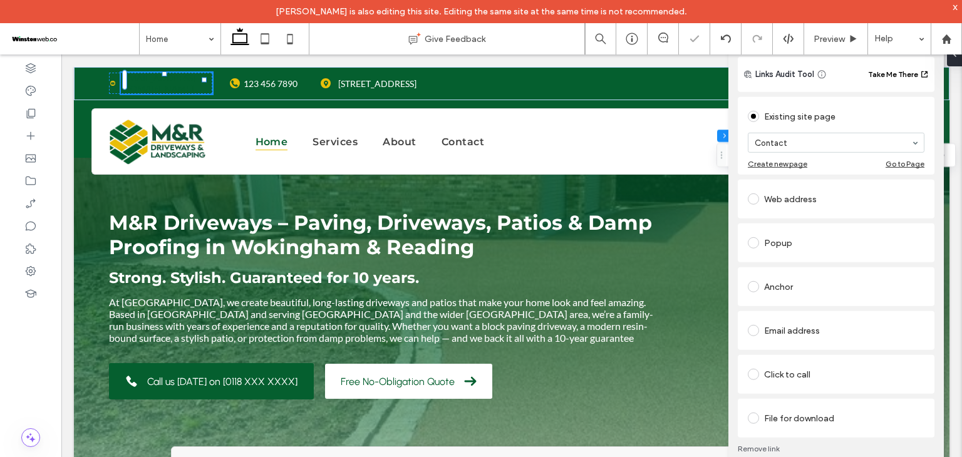
click at [774, 371] on div "Click to call" at bounding box center [836, 375] width 177 height 20
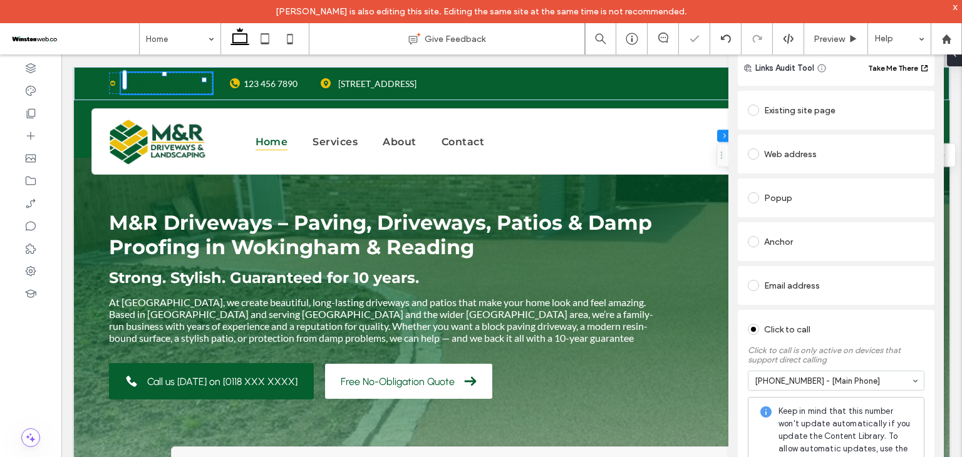
click at [848, 325] on div "Click to call" at bounding box center [836, 329] width 177 height 20
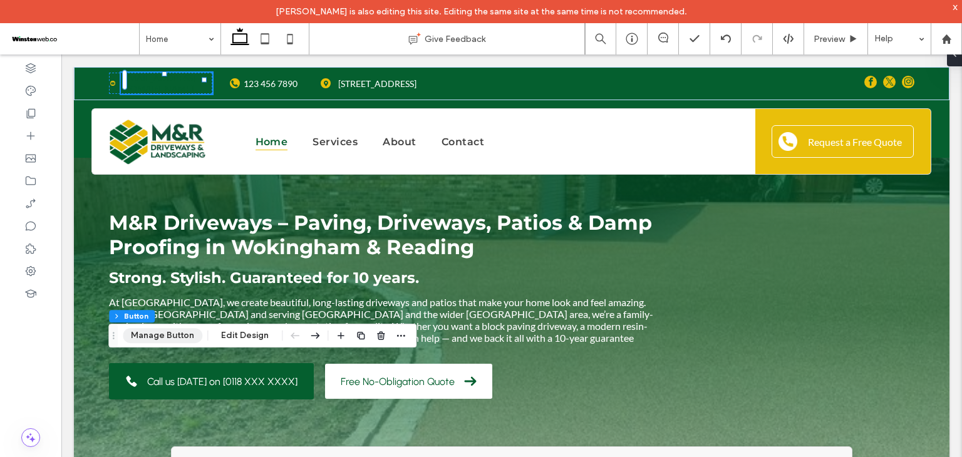
click at [163, 336] on button "Manage Button" at bounding box center [163, 335] width 80 height 15
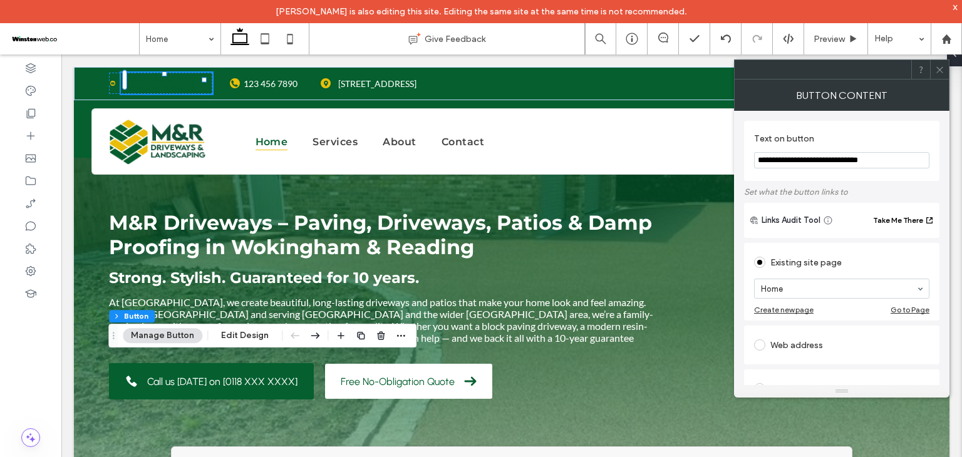
click at [888, 163] on input "**********" at bounding box center [841, 160] width 175 height 16
paste input "Text on button"
type input "**********"
click at [863, 176] on div "**********" at bounding box center [841, 151] width 195 height 60
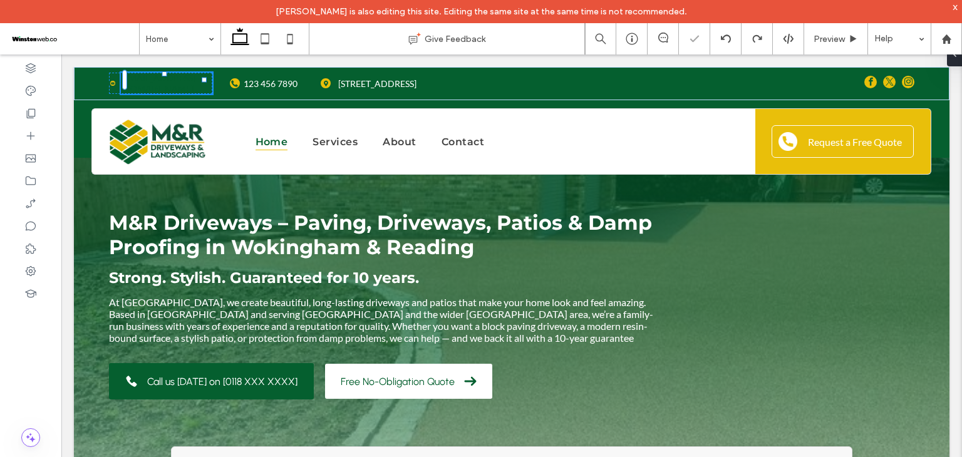
click at [936, 69] on icon at bounding box center [939, 69] width 9 height 9
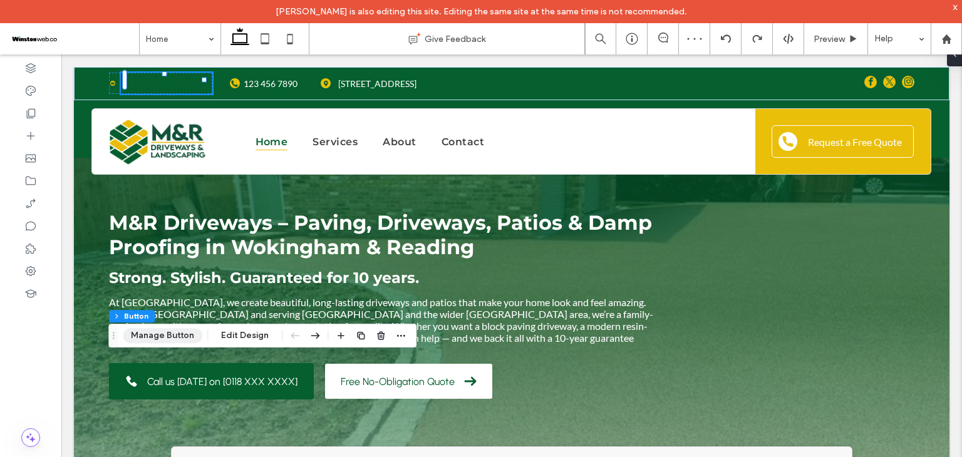
click at [185, 337] on button "Manage Button" at bounding box center [163, 335] width 80 height 15
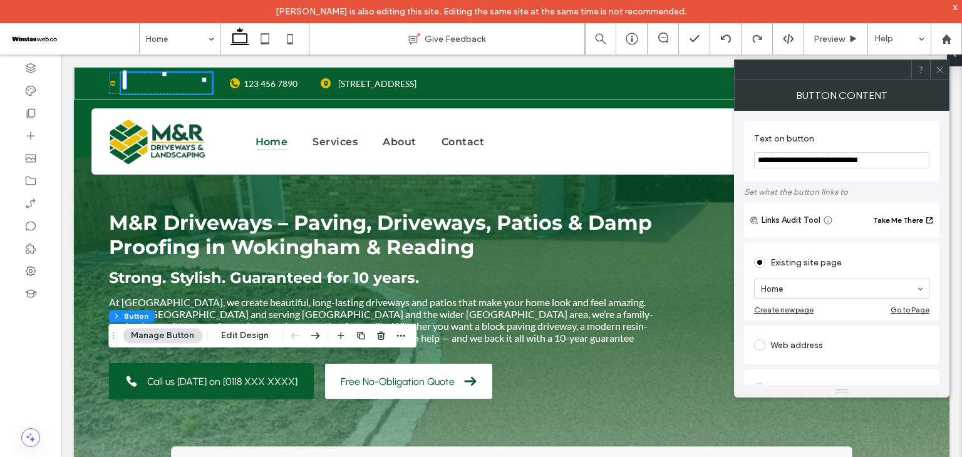
drag, startPoint x: 881, startPoint y: 158, endPoint x: 819, endPoint y: 158, distance: 62.0
click at [819, 158] on input "**********" at bounding box center [841, 160] width 175 height 16
paste input "Text on button"
click at [811, 175] on section "**********" at bounding box center [841, 151] width 175 height 48
click at [817, 163] on input "**********" at bounding box center [841, 160] width 175 height 16
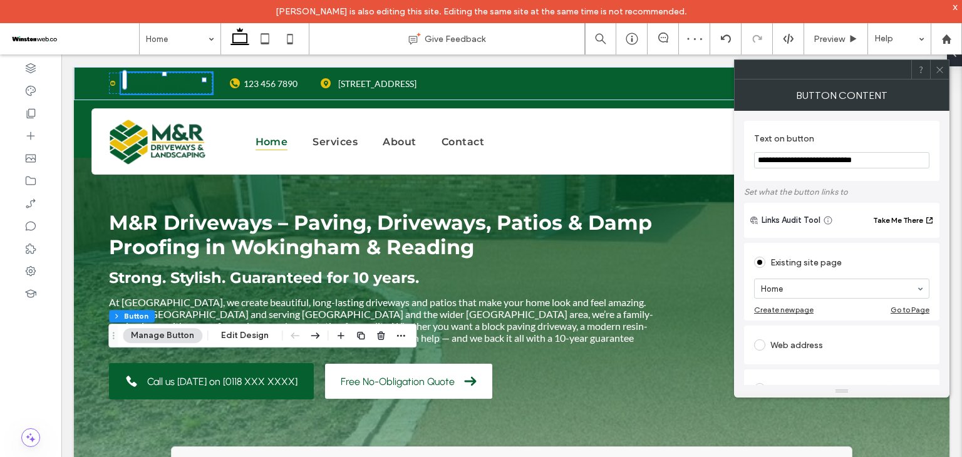
click at [821, 161] on input "**********" at bounding box center [841, 160] width 175 height 16
type input "**********"
click at [804, 176] on div "**********" at bounding box center [841, 151] width 195 height 60
click at [938, 70] on icon at bounding box center [939, 69] width 9 height 9
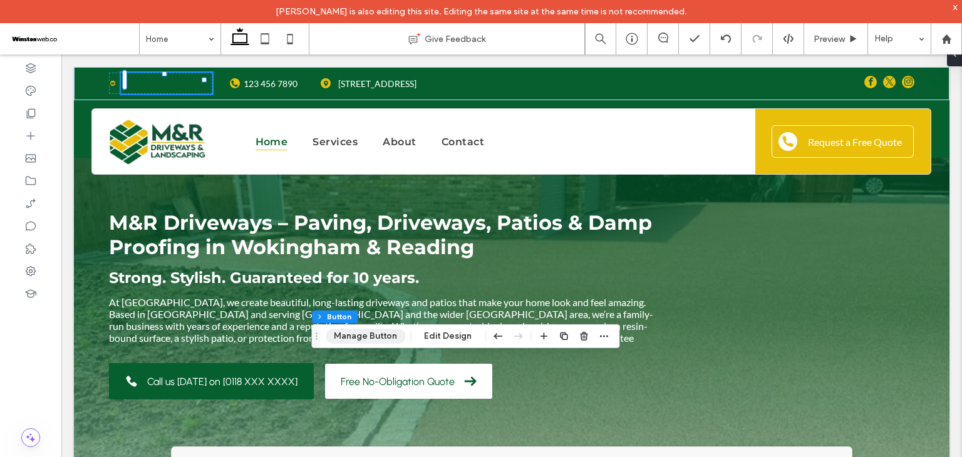
click at [395, 334] on button "Manage Button" at bounding box center [366, 336] width 80 height 15
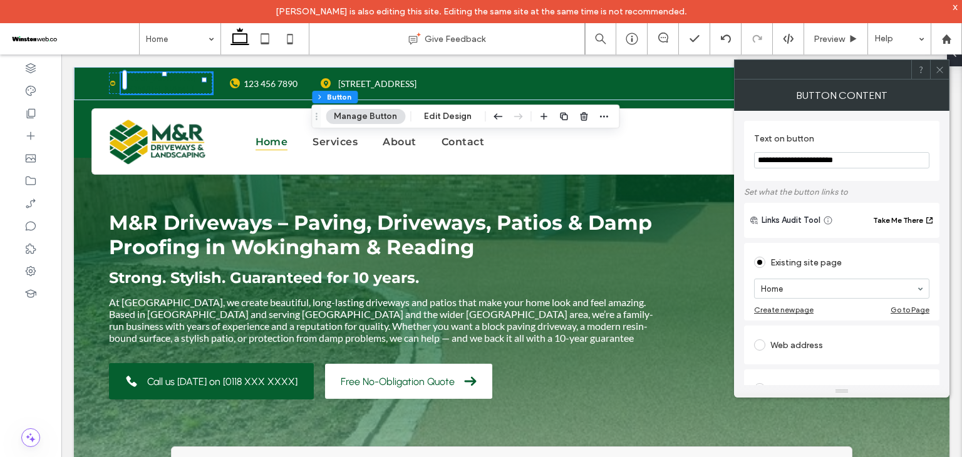
click at [935, 71] on icon at bounding box center [939, 69] width 9 height 9
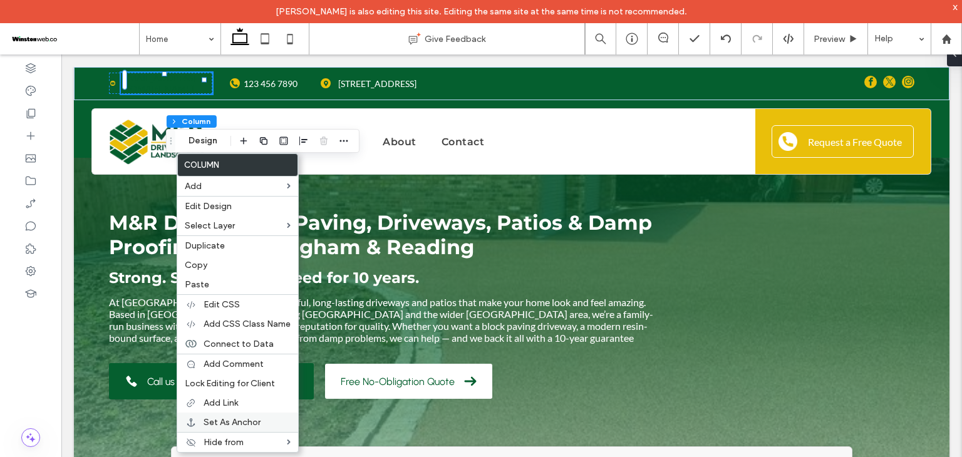
click at [214, 417] on span "Set As Anchor" at bounding box center [232, 422] width 57 height 11
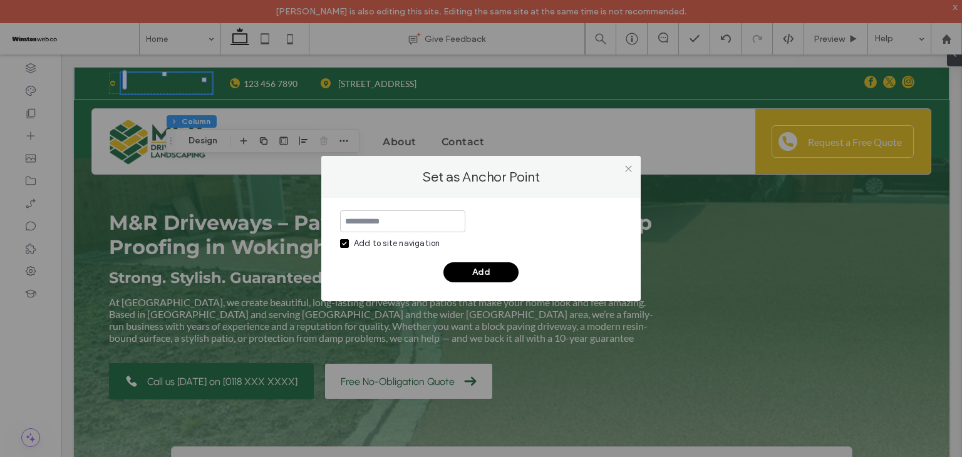
click at [386, 214] on input at bounding box center [402, 221] width 125 height 22
type input "*"
type input "**********"
click at [495, 271] on button "Add" at bounding box center [480, 272] width 75 height 20
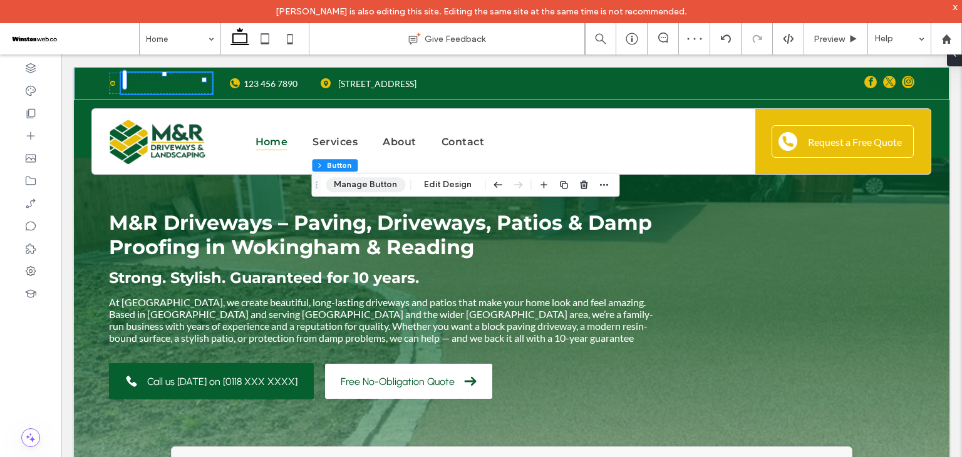
click at [355, 188] on button "Manage Button" at bounding box center [366, 184] width 80 height 15
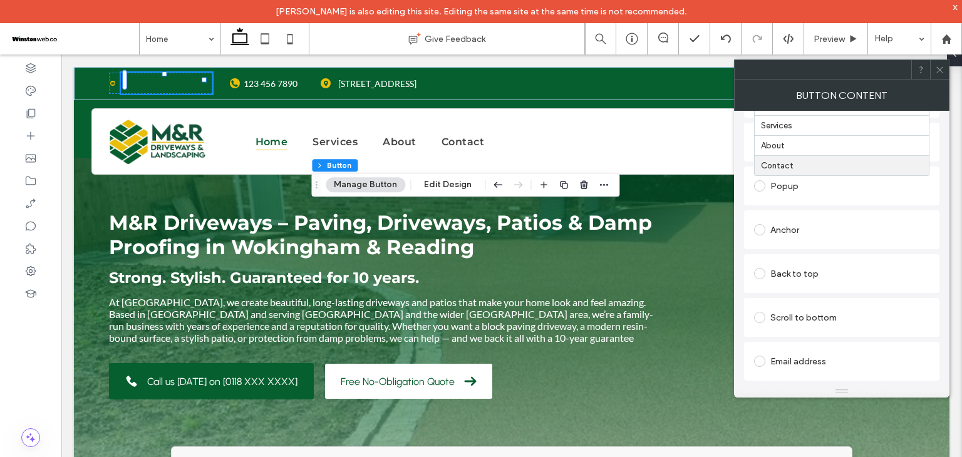
scroll to position [188, 0]
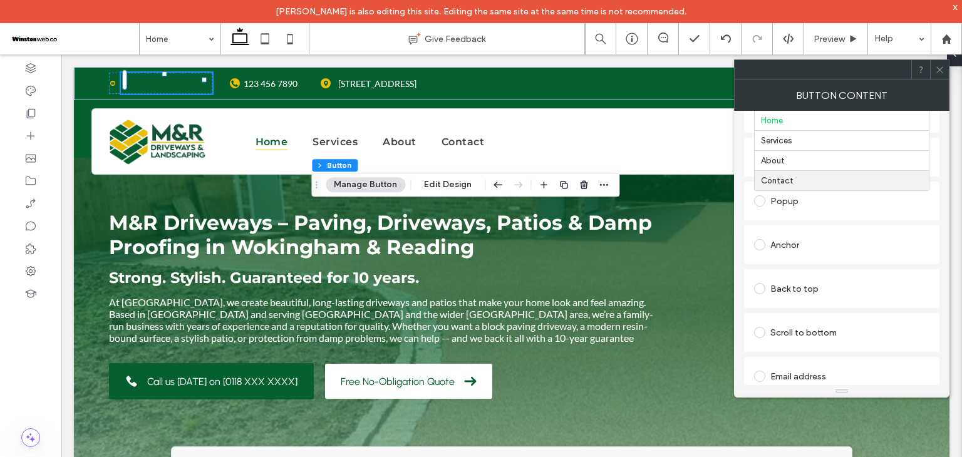
click at [784, 251] on div "Anchor" at bounding box center [841, 245] width 175 height 20
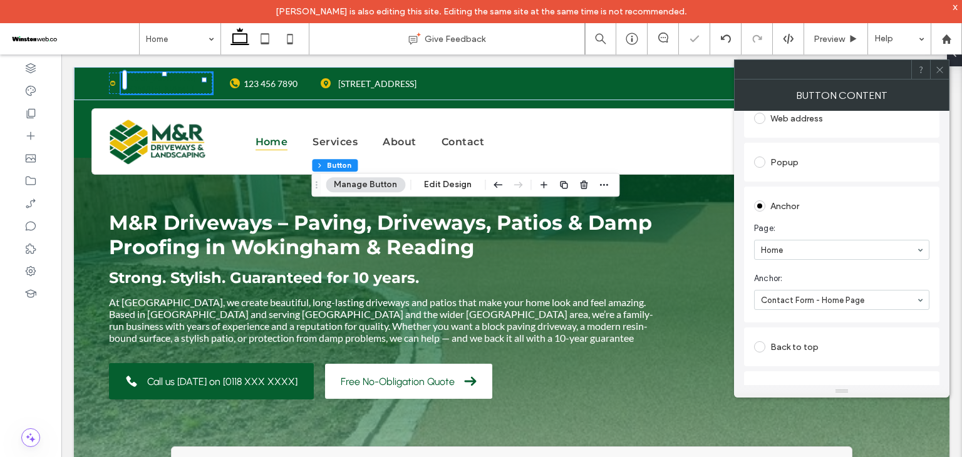
click at [829, 278] on span "Anchor:" at bounding box center [839, 278] width 170 height 13
click at [941, 71] on use at bounding box center [939, 69] width 6 height 6
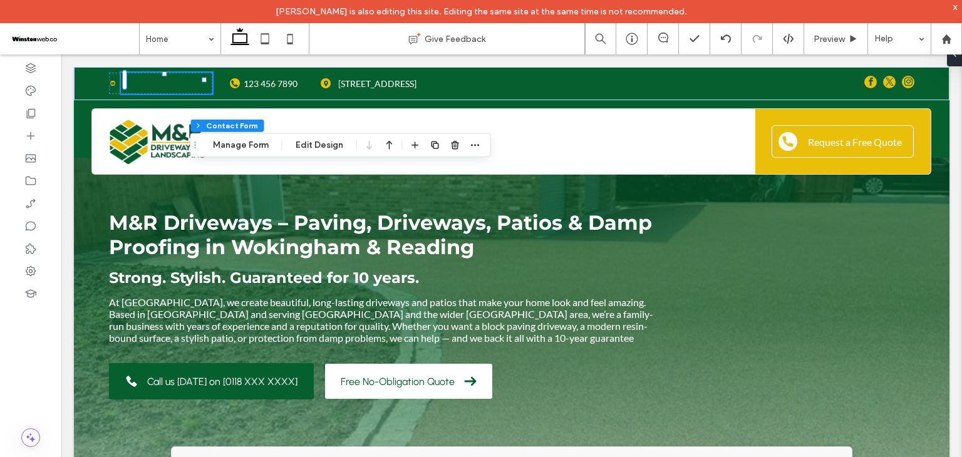
type input "*"
type input "***"
type input "*"
click at [248, 138] on button "Manage Form" at bounding box center [241, 145] width 72 height 15
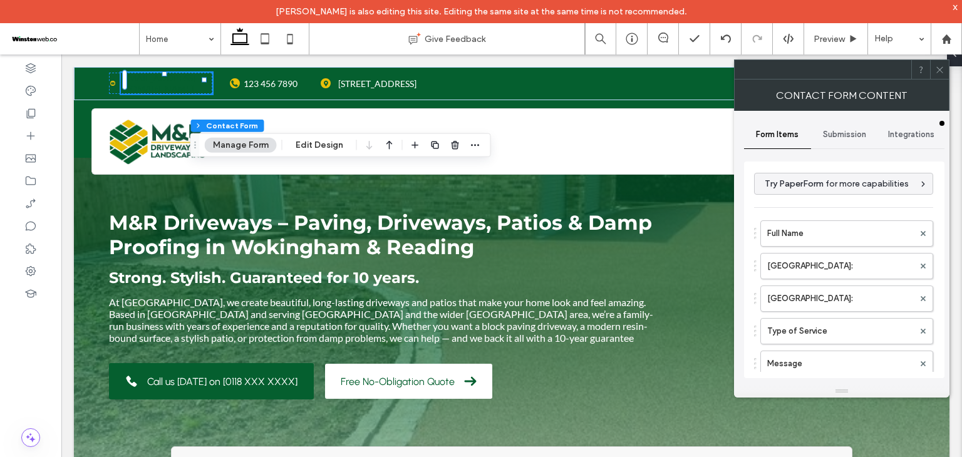
click at [842, 138] on span "Submission" at bounding box center [844, 135] width 43 height 10
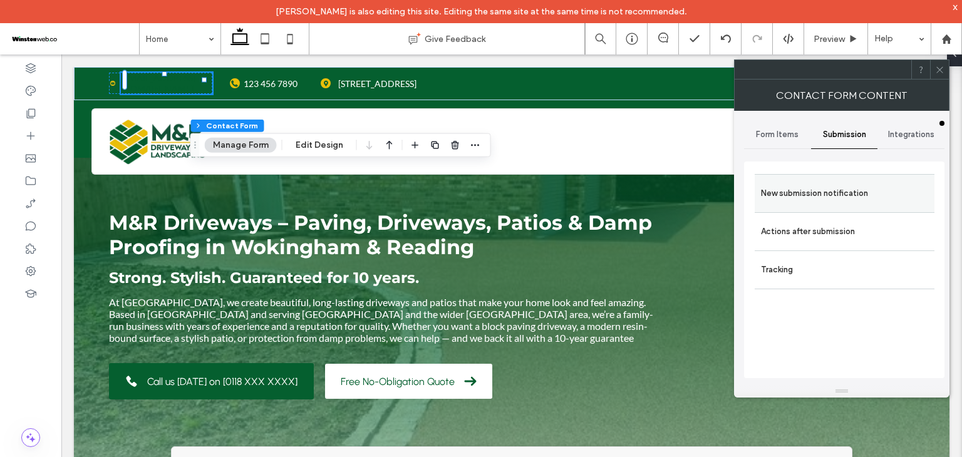
click at [847, 194] on label "New submission notification" at bounding box center [844, 193] width 167 height 25
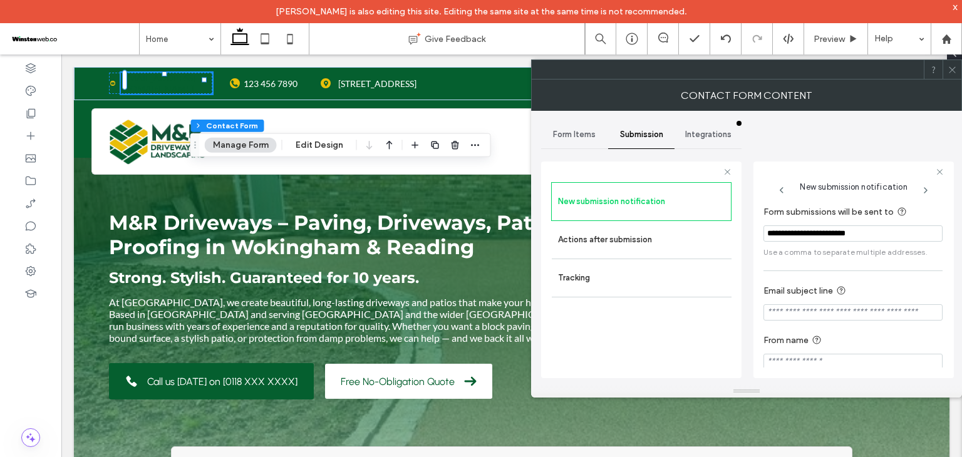
click at [951, 73] on icon at bounding box center [952, 69] width 9 height 9
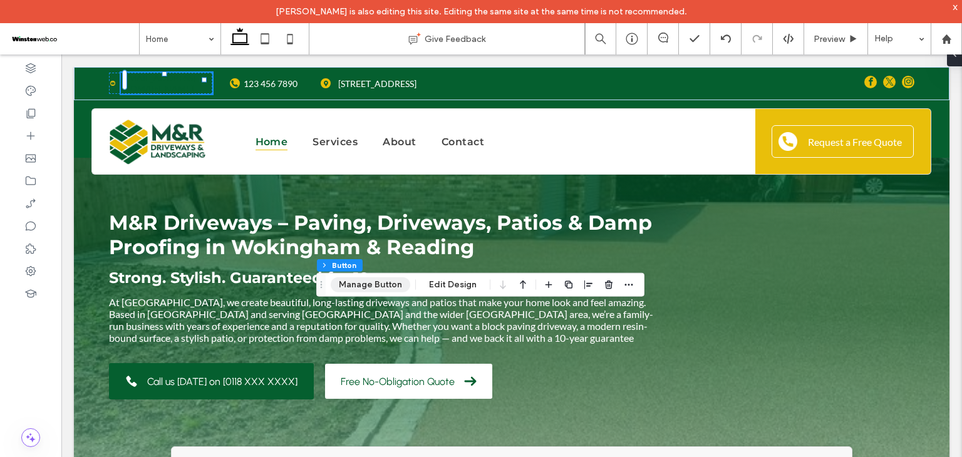
click at [392, 282] on button "Manage Button" at bounding box center [371, 284] width 80 height 15
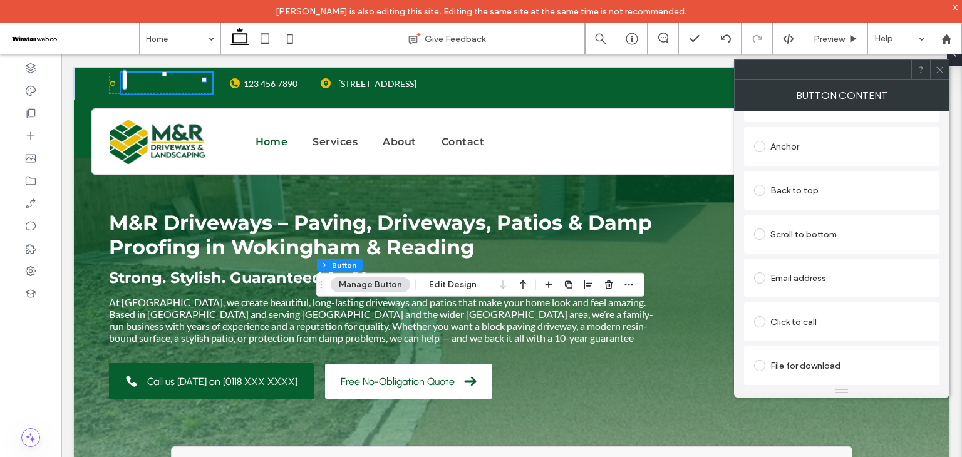
scroll to position [224, 0]
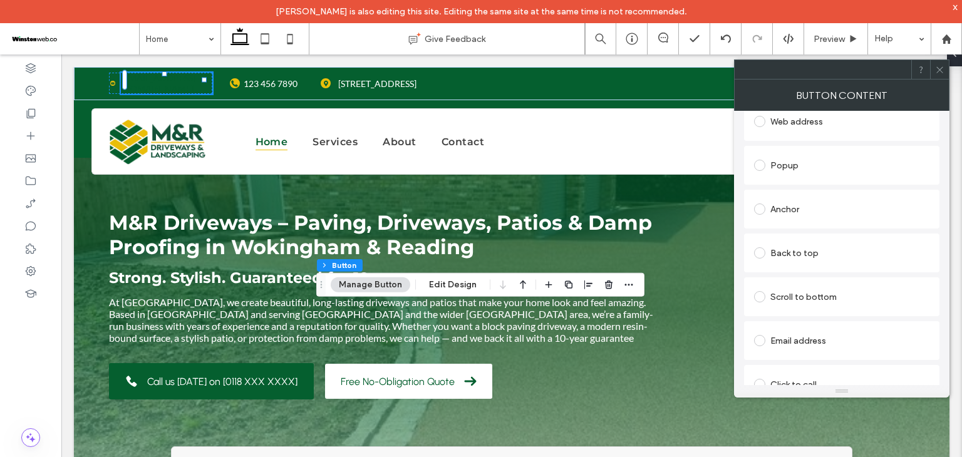
click at [767, 216] on div at bounding box center [762, 209] width 16 height 20
click at [761, 208] on span at bounding box center [759, 209] width 11 height 11
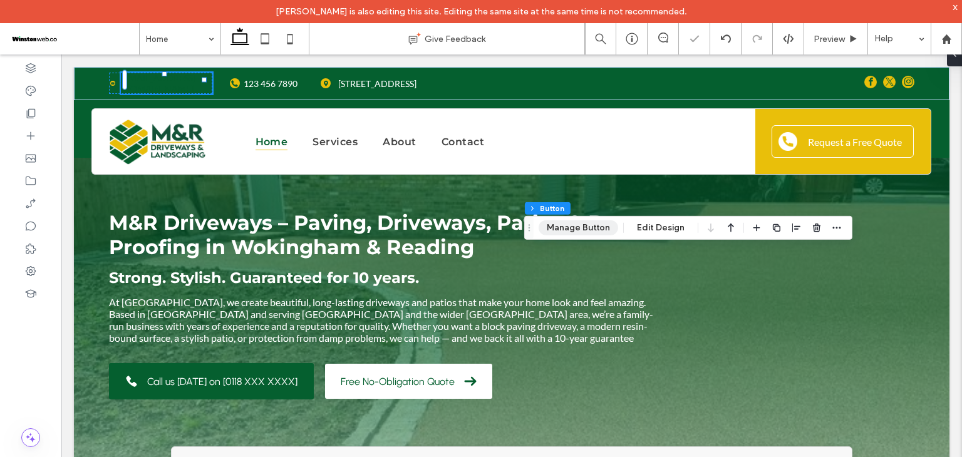
click at [589, 231] on button "Manage Button" at bounding box center [579, 227] width 80 height 15
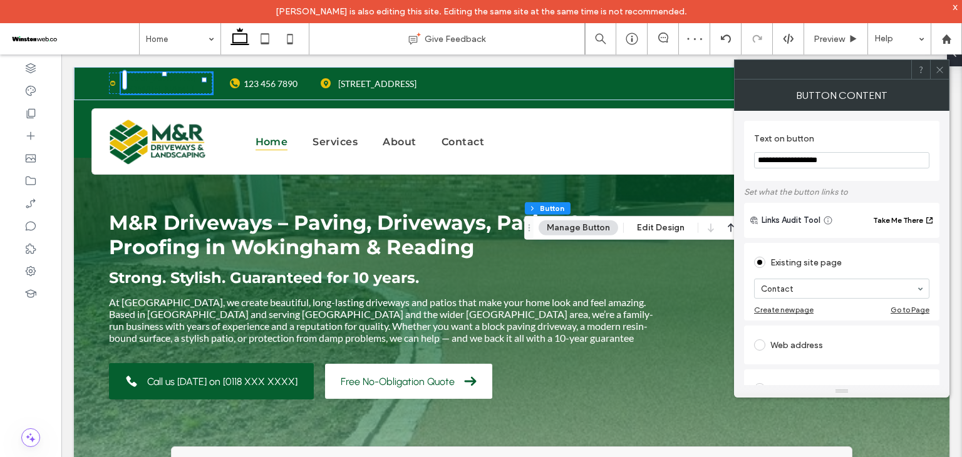
scroll to position [125, 0]
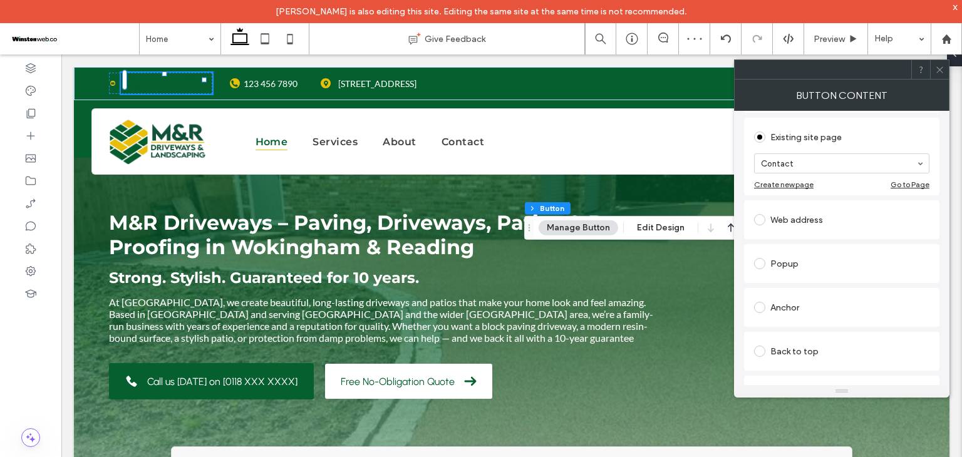
click at [796, 304] on div "Anchor" at bounding box center [841, 308] width 175 height 20
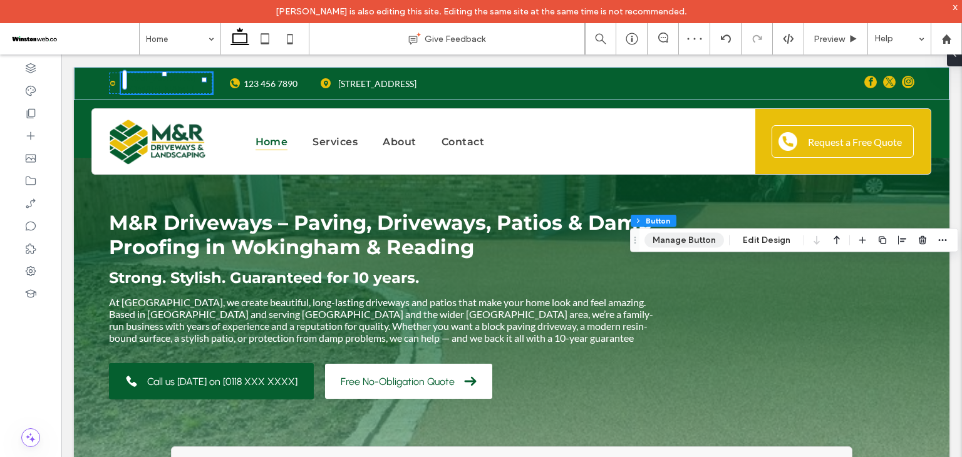
click at [695, 240] on button "Manage Button" at bounding box center [685, 240] width 80 height 15
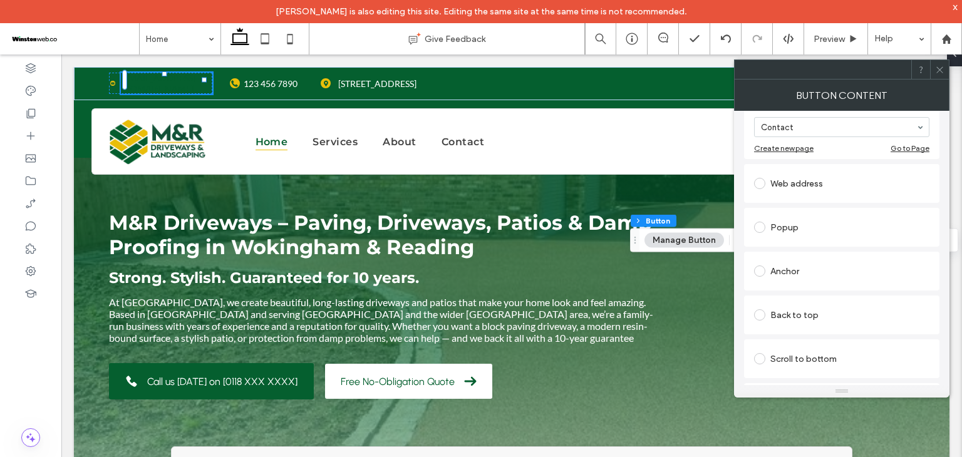
scroll to position [188, 0]
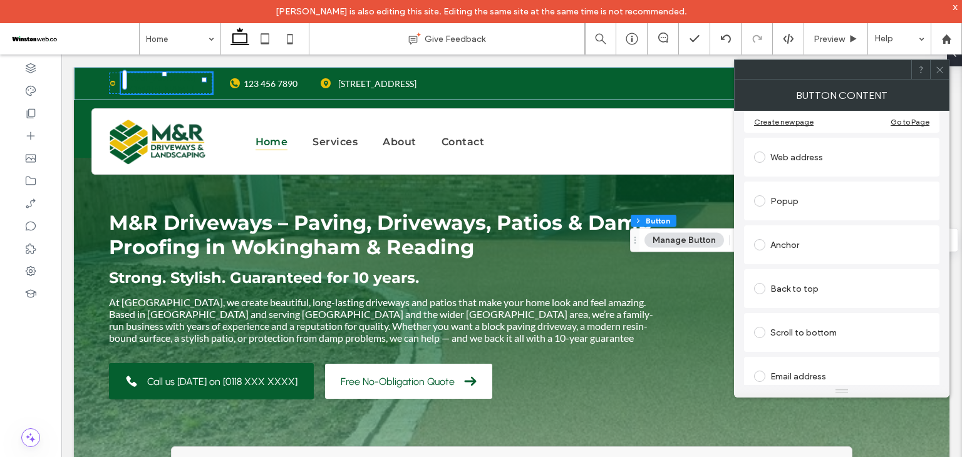
click at [804, 248] on div "Anchor" at bounding box center [841, 245] width 175 height 20
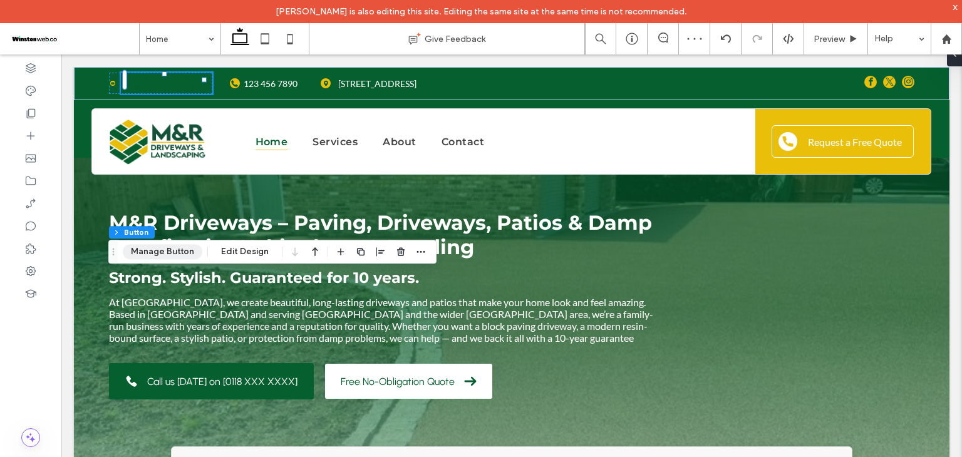
click at [181, 254] on button "Manage Button" at bounding box center [163, 251] width 80 height 15
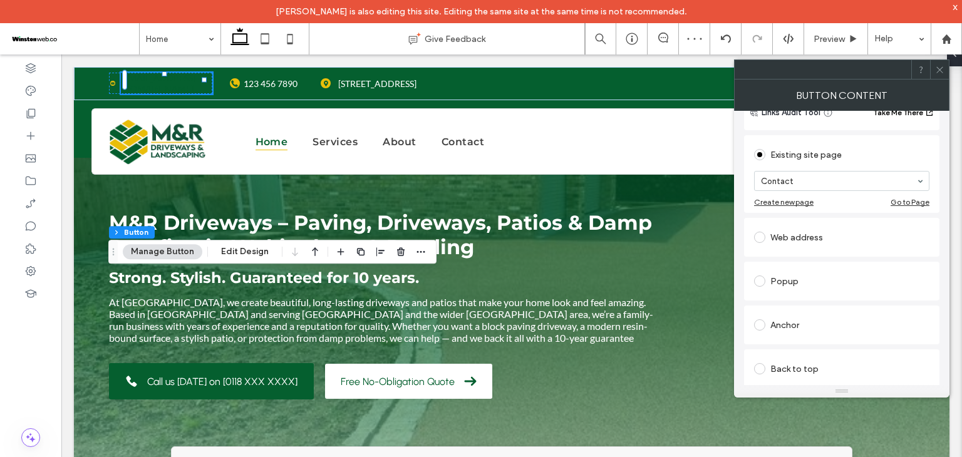
scroll to position [125, 0]
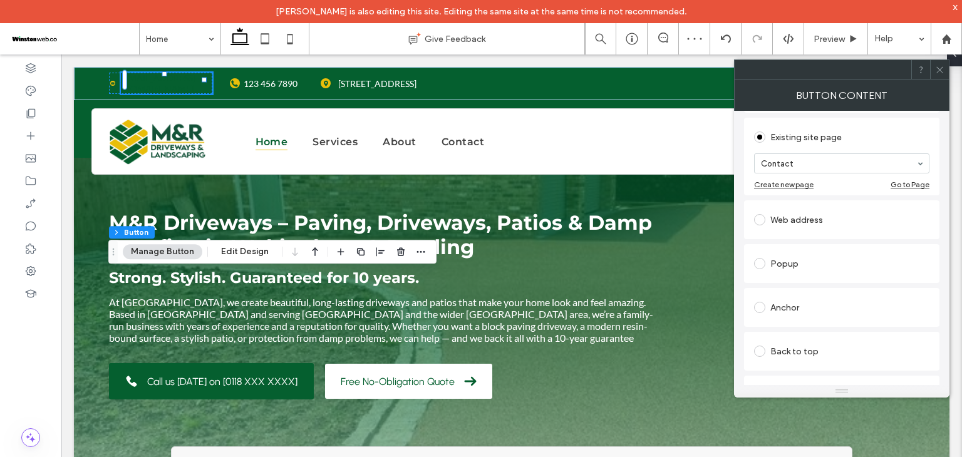
click at [802, 301] on div "Anchor" at bounding box center [841, 308] width 175 height 20
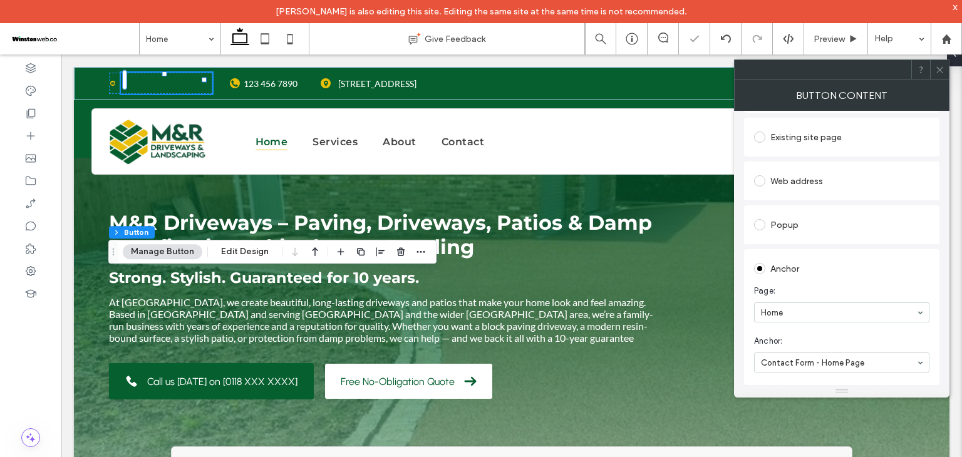
click at [936, 68] on icon at bounding box center [939, 69] width 9 height 9
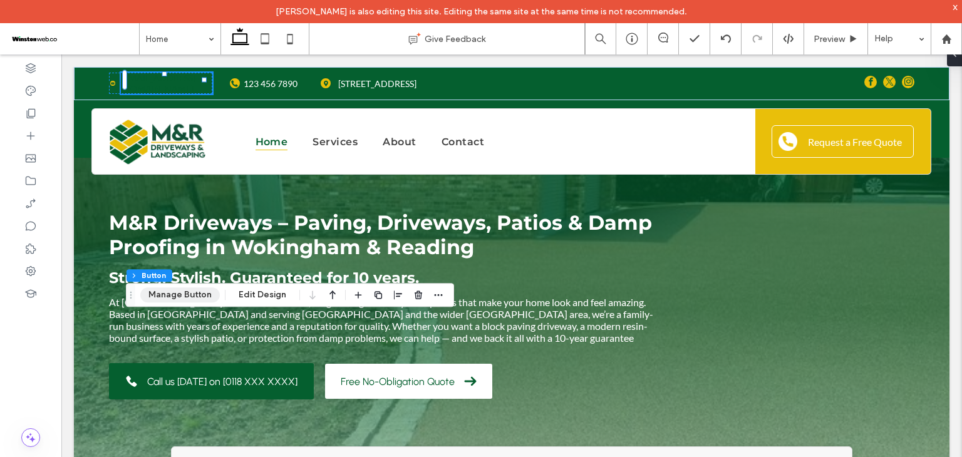
click at [185, 289] on button "Manage Button" at bounding box center [180, 294] width 80 height 15
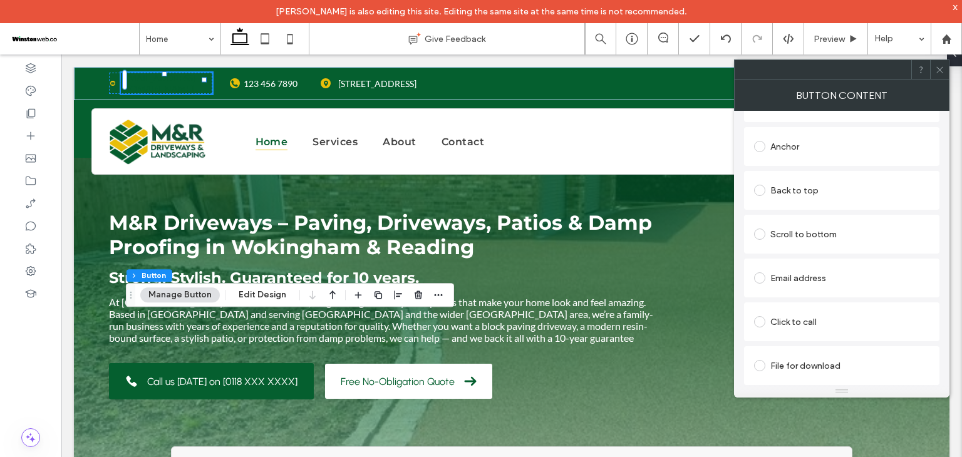
drag, startPoint x: 795, startPoint y: 319, endPoint x: 800, endPoint y: 316, distance: 6.4
click at [797, 319] on div "Click to call" at bounding box center [841, 322] width 175 height 20
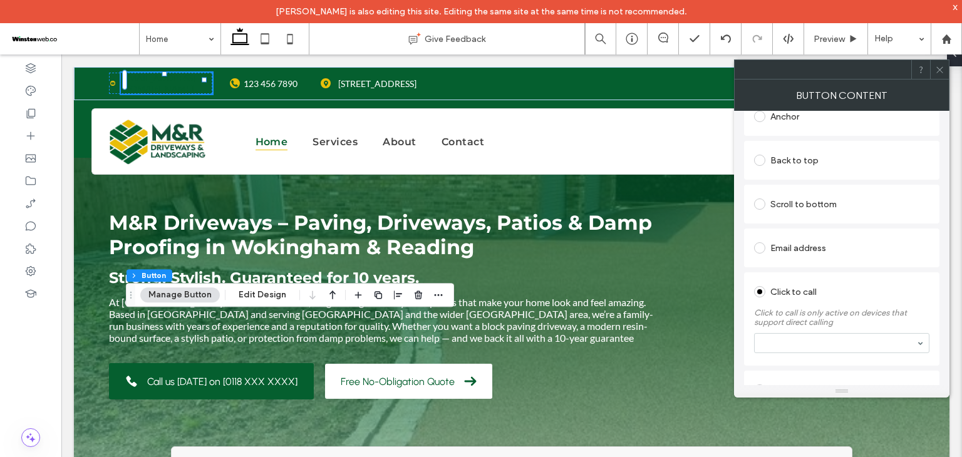
scroll to position [304, 0]
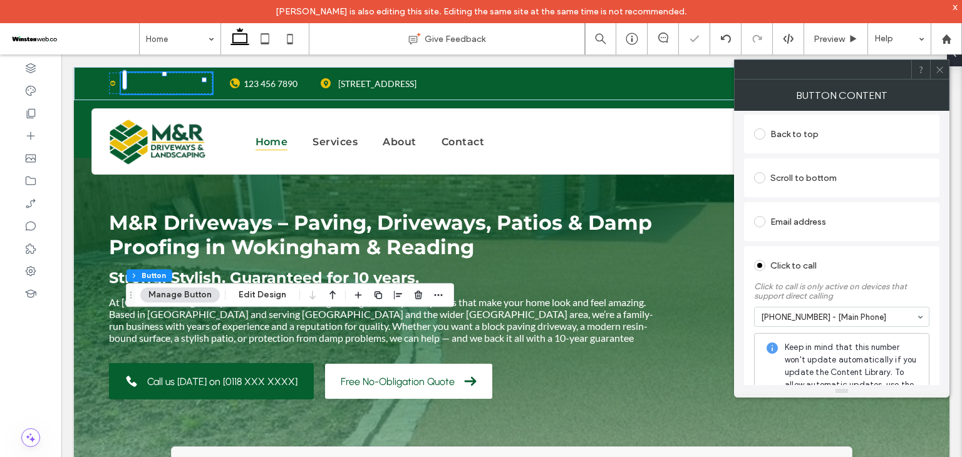
drag, startPoint x: 875, startPoint y: 256, endPoint x: 880, endPoint y: 239, distance: 17.6
click at [874, 256] on div "Click to call" at bounding box center [841, 266] width 175 height 20
click at [940, 71] on icon at bounding box center [939, 69] width 9 height 9
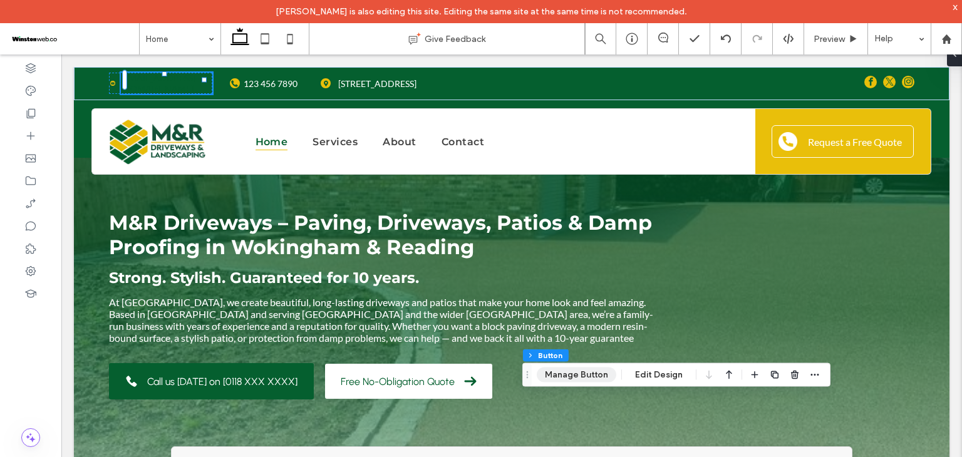
click at [582, 371] on button "Manage Button" at bounding box center [577, 375] width 80 height 15
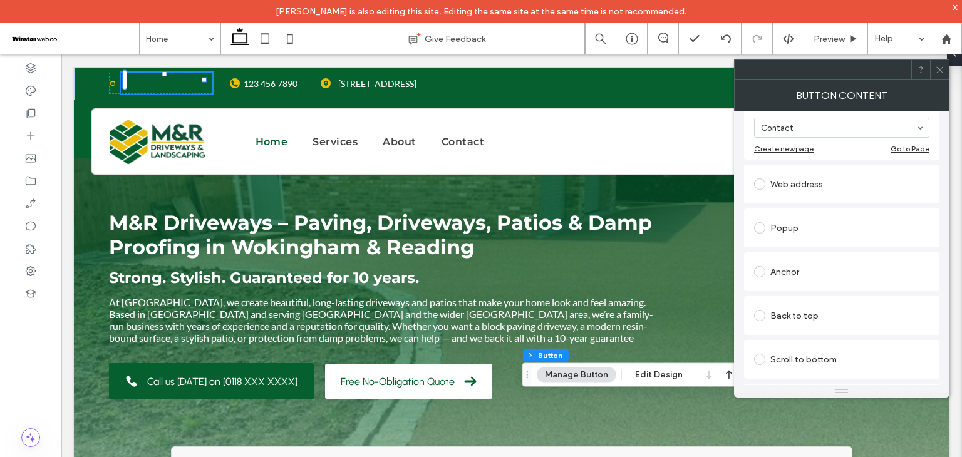
scroll to position [0, 0]
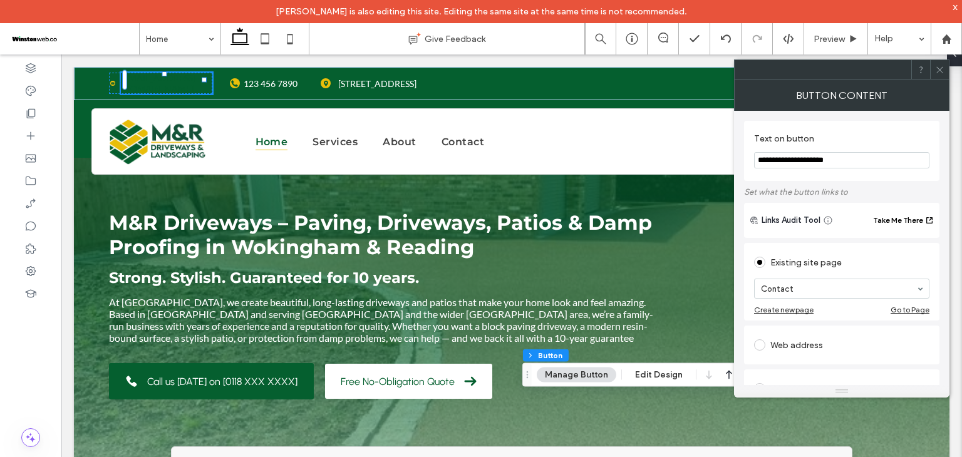
click at [852, 160] on input "**********" at bounding box center [841, 160] width 175 height 16
paste input "Text on button"
click at [852, 168] on input "**********" at bounding box center [841, 160] width 175 height 16
type input "**********"
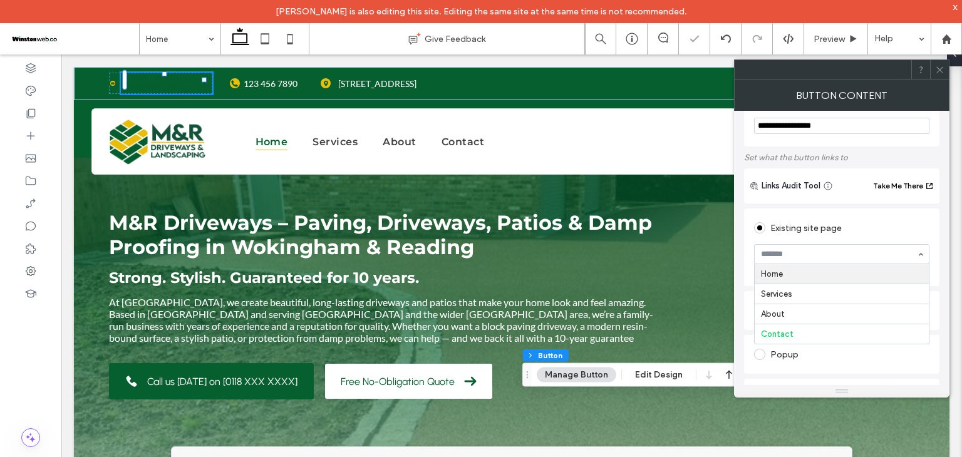
scroll to position [63, 0]
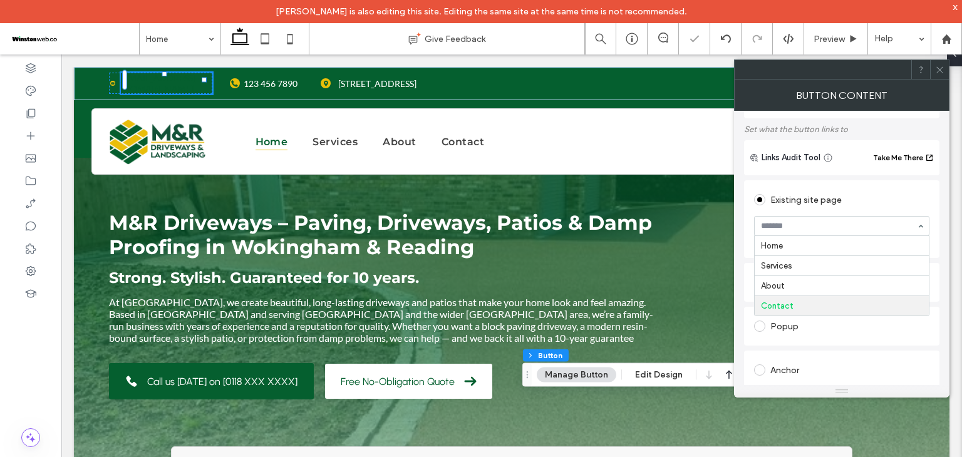
click at [747, 326] on div "Popup" at bounding box center [841, 326] width 195 height 39
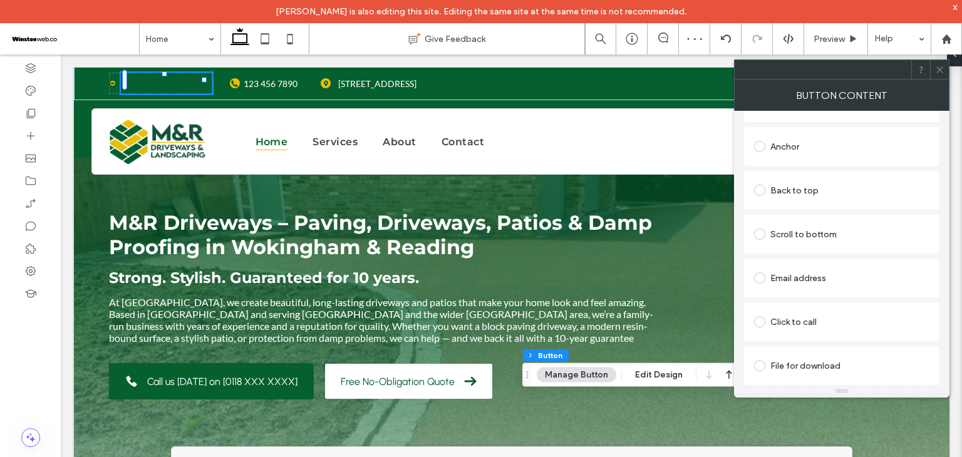
click at [776, 323] on div "Click to call" at bounding box center [841, 322] width 175 height 20
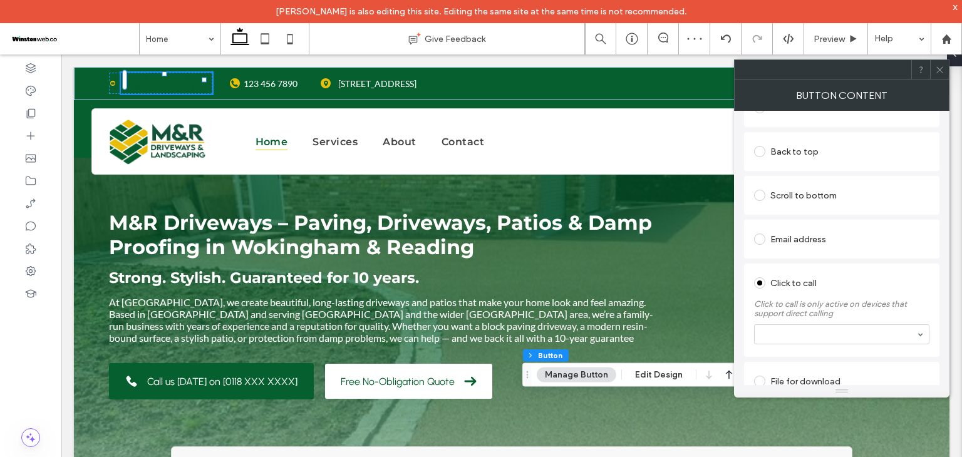
scroll to position [248, 0]
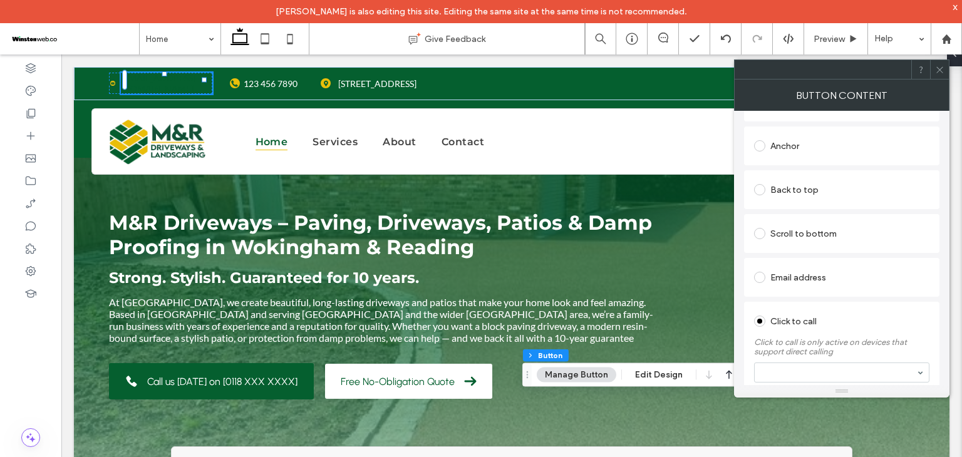
click at [811, 145] on div "Anchor" at bounding box center [841, 146] width 175 height 20
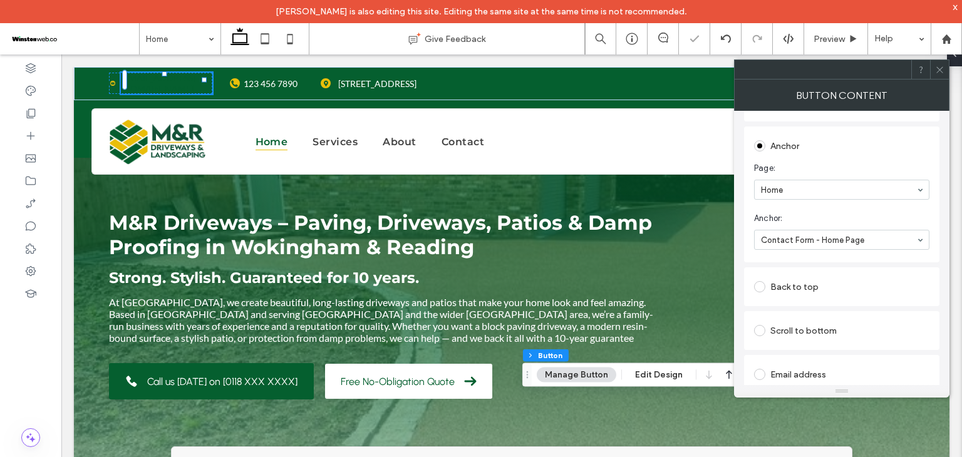
click at [849, 209] on section "Anchor: Contact Form - Home Page" at bounding box center [841, 231] width 175 height 50
click at [937, 68] on icon at bounding box center [939, 69] width 9 height 9
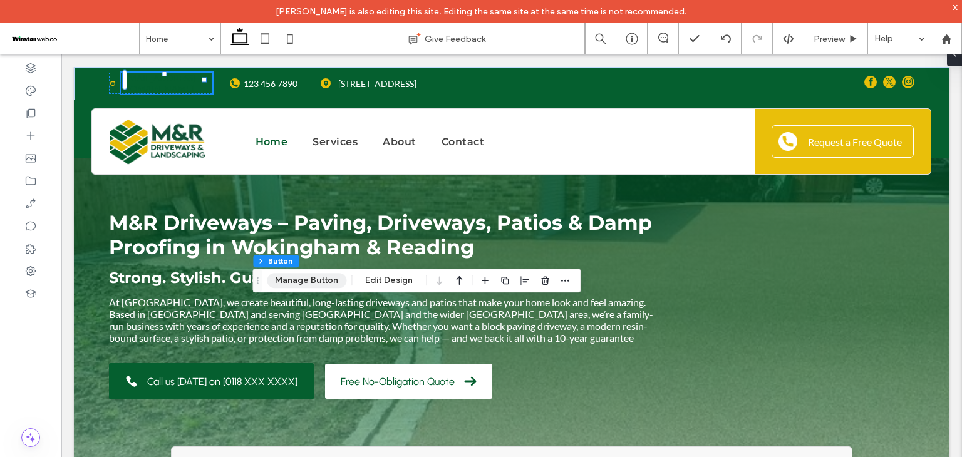
click at [308, 280] on button "Manage Button" at bounding box center [307, 280] width 80 height 15
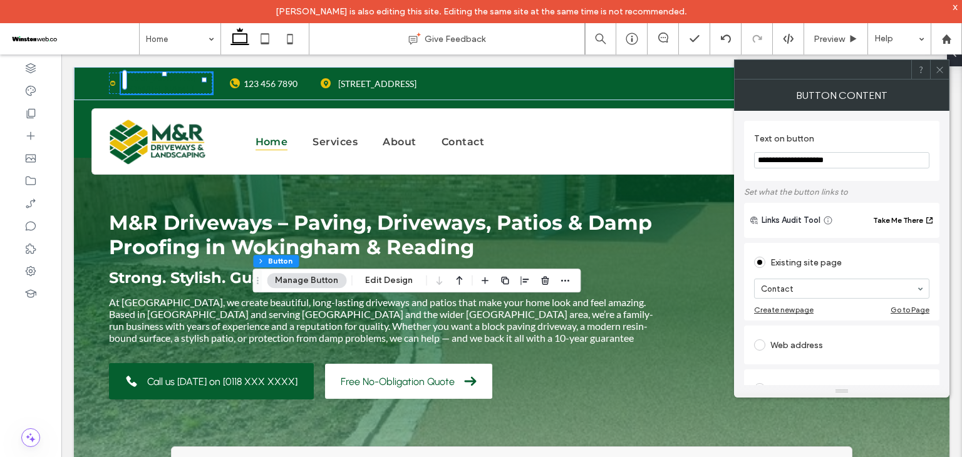
click at [821, 167] on input "**********" at bounding box center [841, 160] width 175 height 16
paste input "Text on button"
type input "**********"
click at [821, 171] on section "**********" at bounding box center [841, 151] width 175 height 48
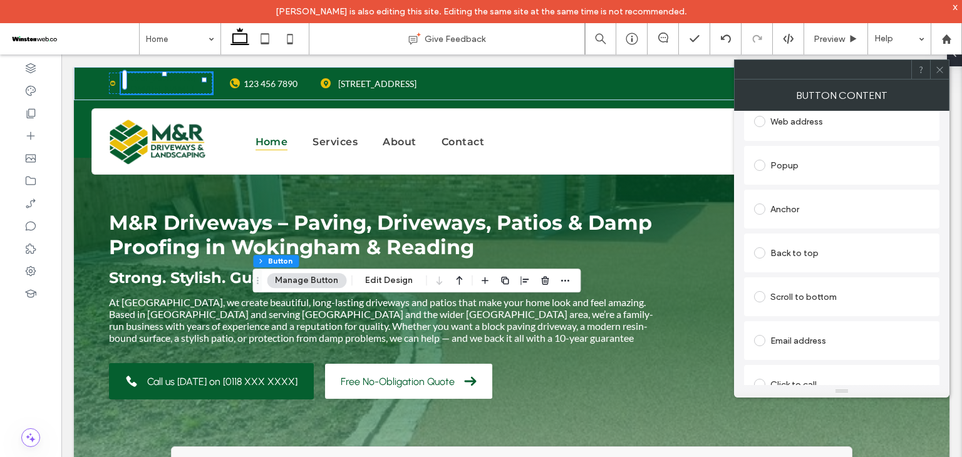
scroll to position [161, 0]
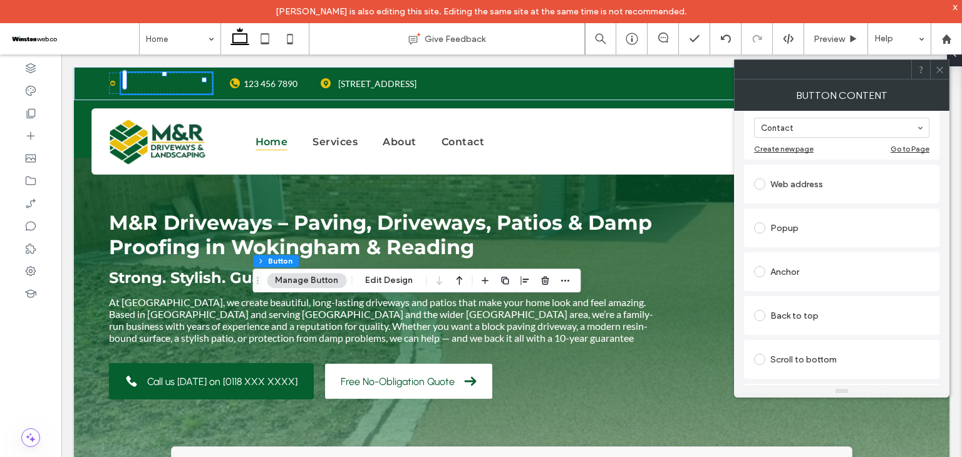
click at [806, 271] on div "Anchor" at bounding box center [841, 272] width 175 height 20
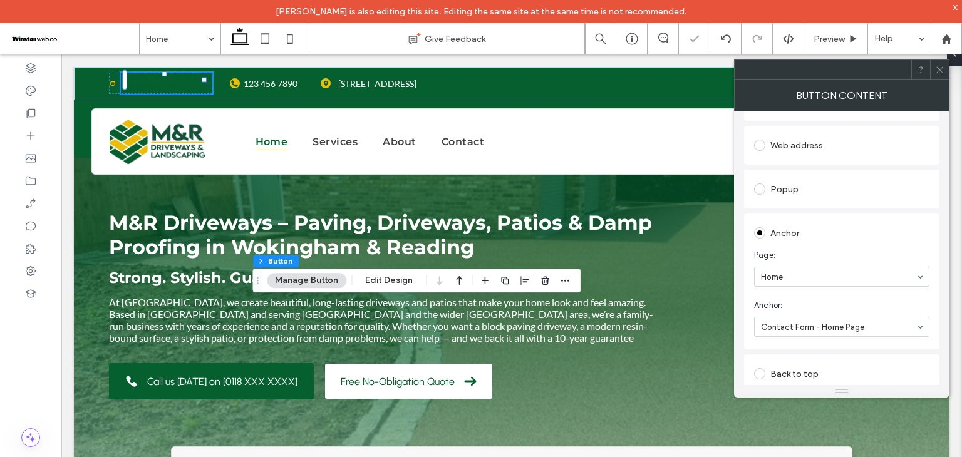
click at [747, 337] on div "Anchor Page: Home Anchor: Contact Form - Home Page" at bounding box center [841, 282] width 195 height 136
click at [935, 70] on icon at bounding box center [939, 69] width 9 height 9
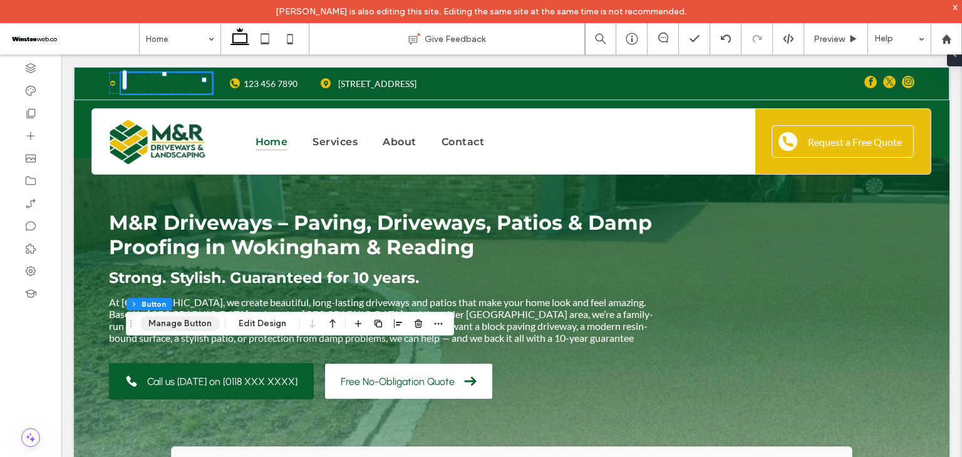
click at [188, 322] on button "Manage Button" at bounding box center [180, 323] width 80 height 15
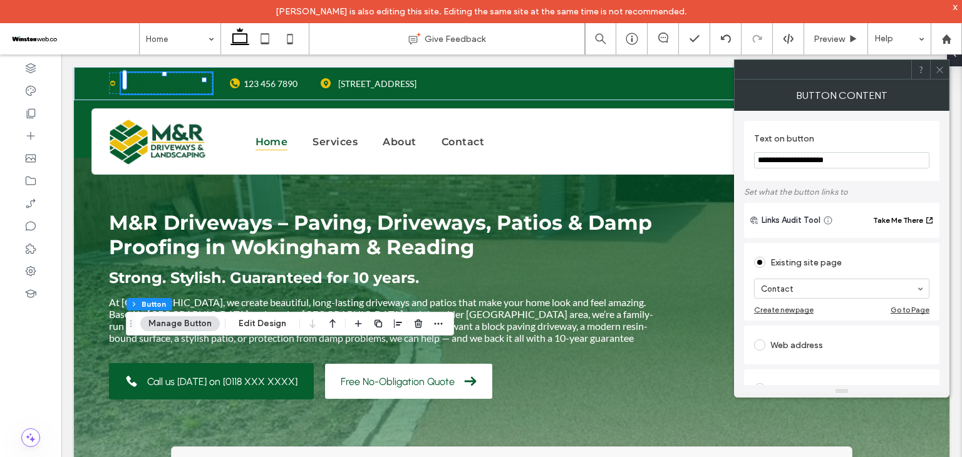
click at [827, 167] on input "**********" at bounding box center [841, 160] width 175 height 16
paste input "Text on button"
type input "**********"
click at [817, 177] on div "**********" at bounding box center [841, 151] width 195 height 60
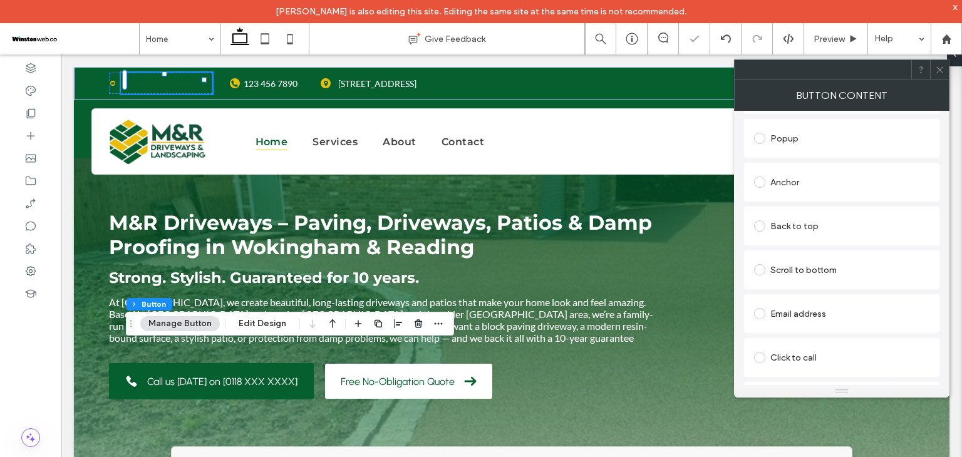
scroll to position [286, 0]
click at [817, 321] on div "Click to call" at bounding box center [841, 322] width 175 height 20
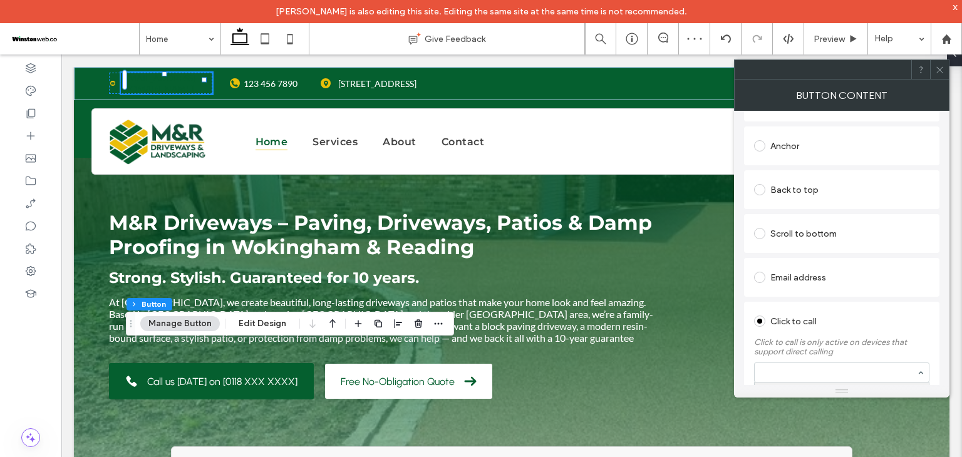
scroll to position [304, 0]
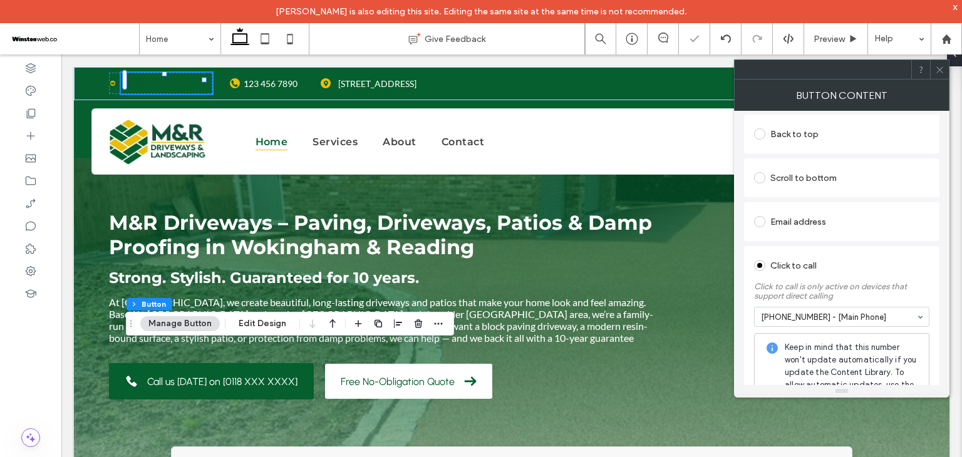
click at [846, 259] on div "Click to call" at bounding box center [841, 266] width 175 height 20
click at [937, 66] on icon at bounding box center [939, 69] width 9 height 9
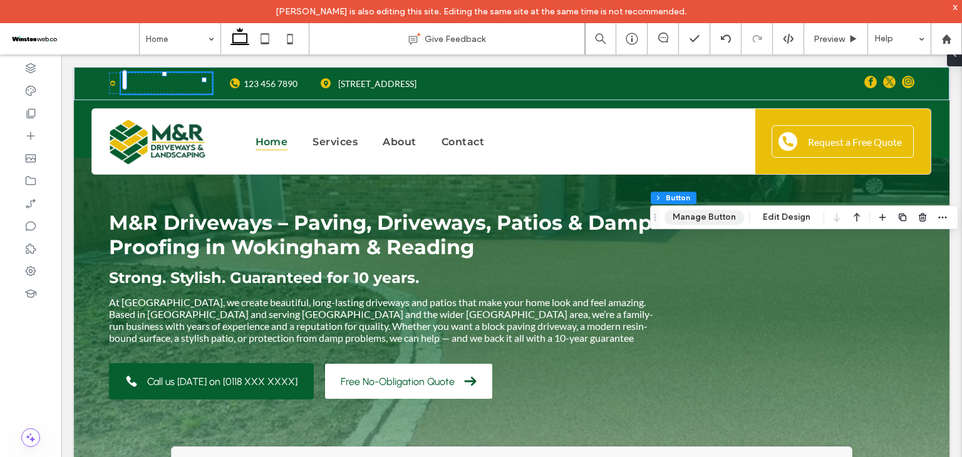
click at [717, 220] on button "Manage Button" at bounding box center [705, 217] width 80 height 15
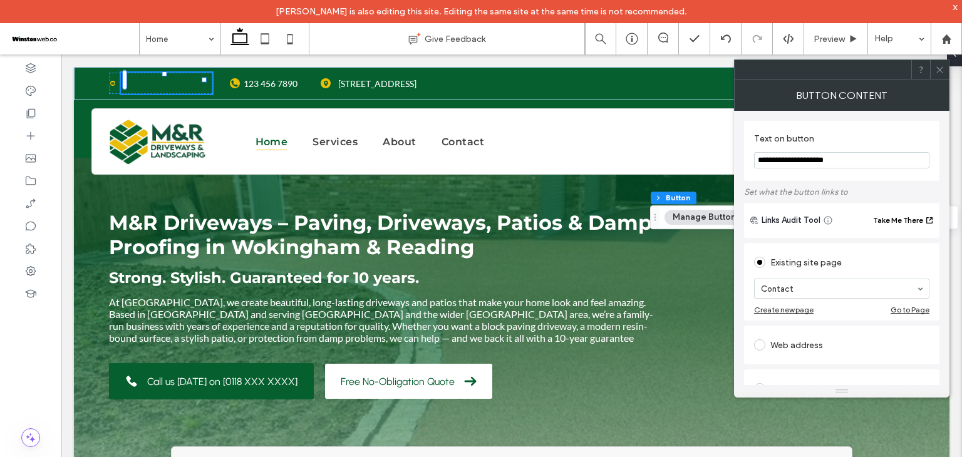
click at [853, 151] on section "**********" at bounding box center [841, 151] width 175 height 48
click at [857, 158] on input "**********" at bounding box center [841, 160] width 175 height 16
paste input "Text on button"
type input "********"
click at [857, 179] on div "Text on button ********" at bounding box center [841, 151] width 195 height 60
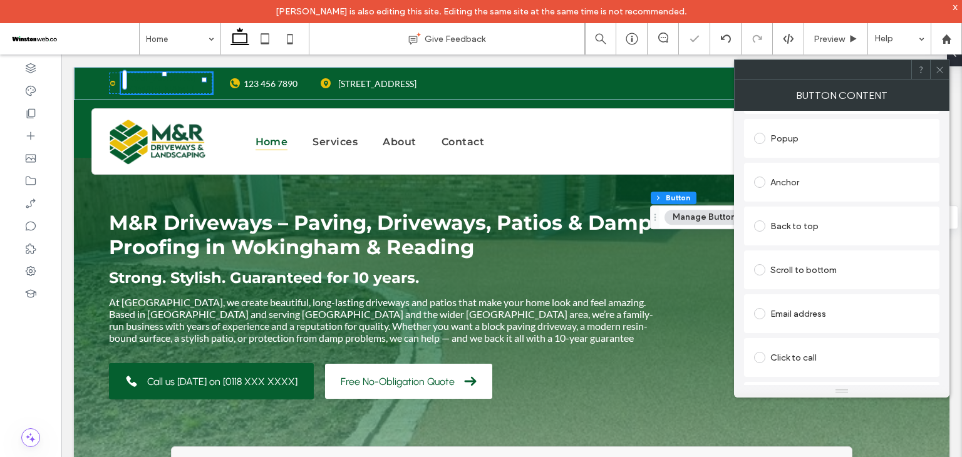
scroll to position [286, 0]
click at [811, 153] on div "Anchor" at bounding box center [841, 147] width 175 height 20
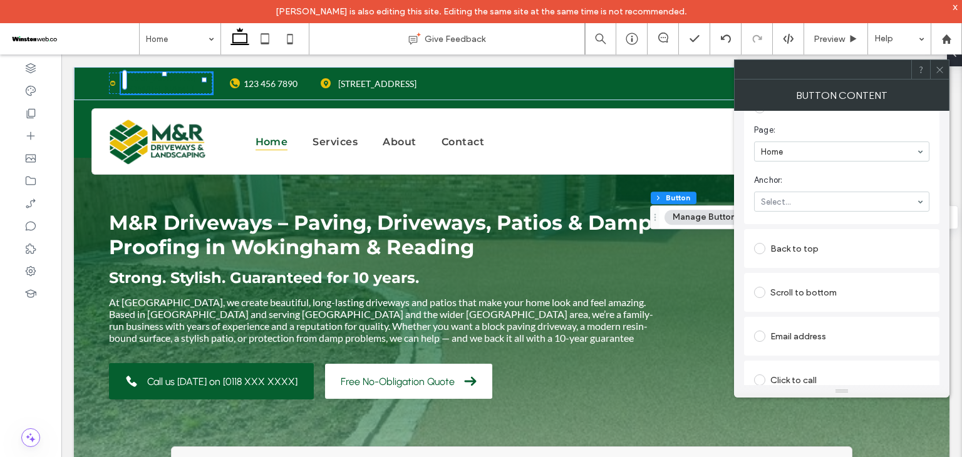
scroll to position [248, 0]
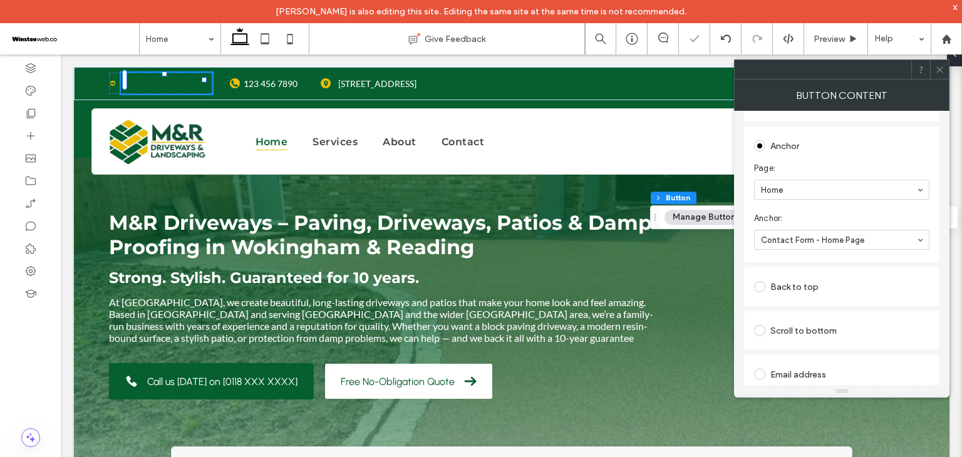
click at [827, 211] on section "Anchor: Contact Form - Home Page" at bounding box center [841, 231] width 175 height 50
click at [937, 76] on span at bounding box center [939, 69] width 9 height 19
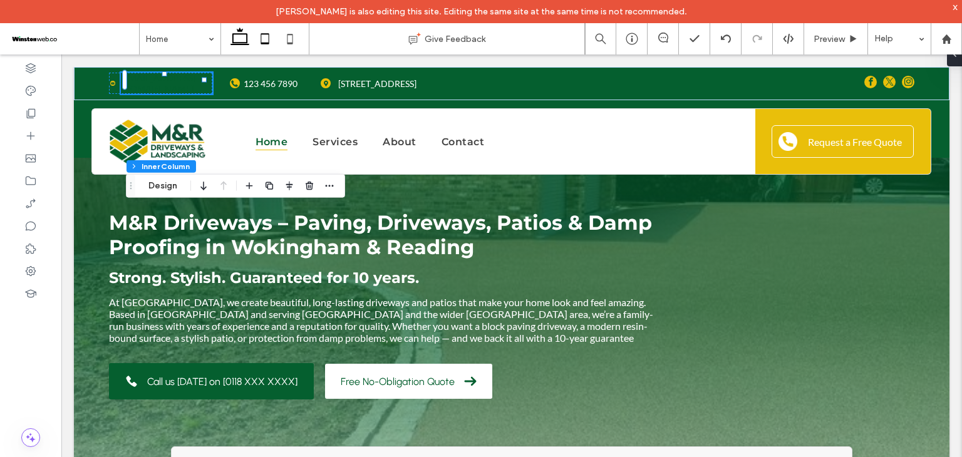
click at [267, 40] on icon at bounding box center [264, 38] width 25 height 25
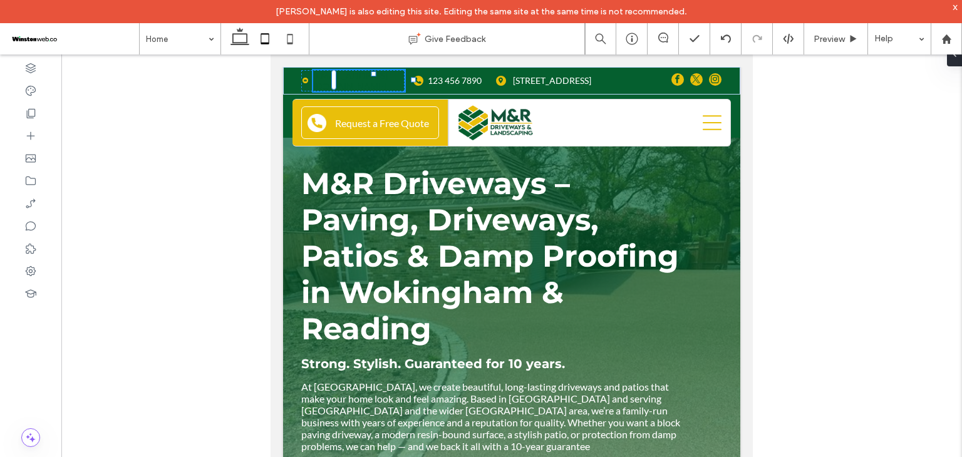
type input "****"
type input "**"
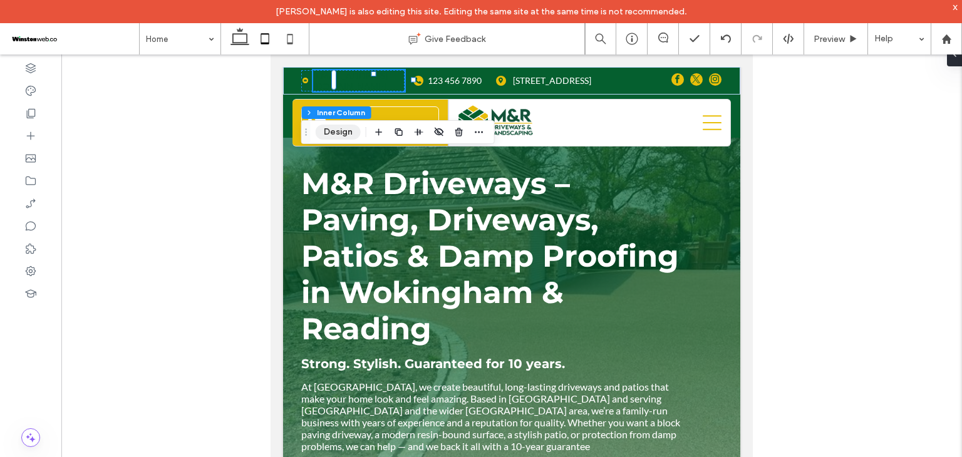
click at [352, 128] on button "Design" at bounding box center [338, 132] width 45 height 15
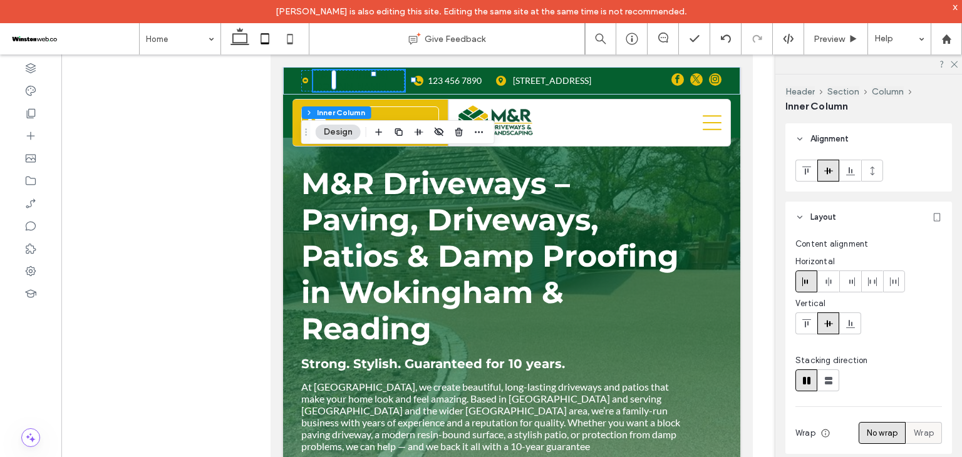
click at [914, 429] on span "Wrap" at bounding box center [924, 433] width 20 height 13
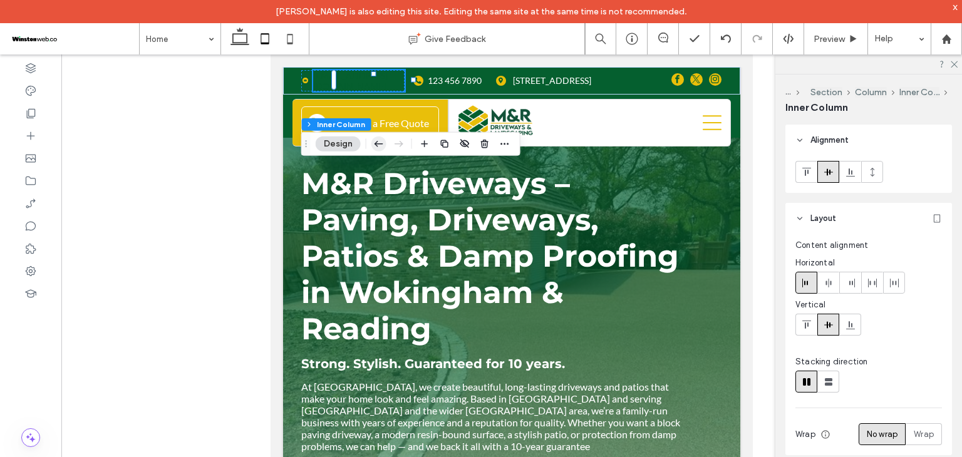
click at [383, 146] on icon "button" at bounding box center [378, 144] width 15 height 23
click at [378, 144] on use "button" at bounding box center [379, 144] width 9 height 6
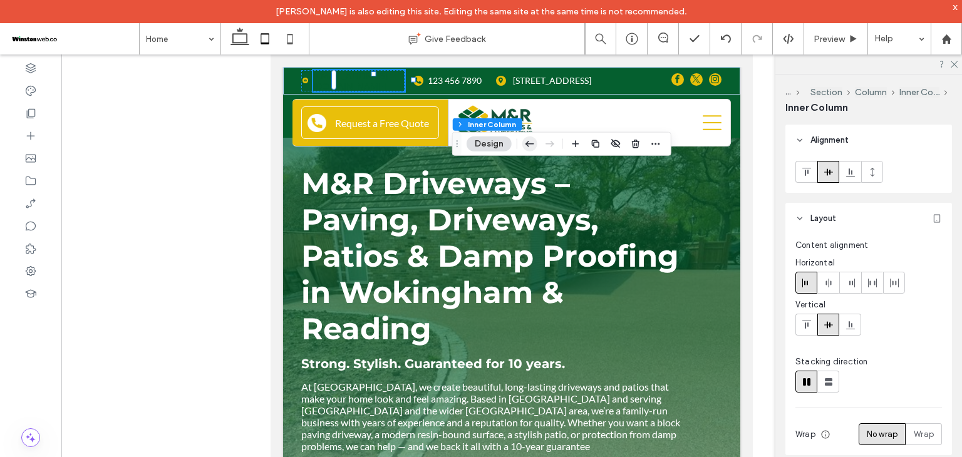
click at [527, 141] on icon "button" at bounding box center [529, 144] width 15 height 23
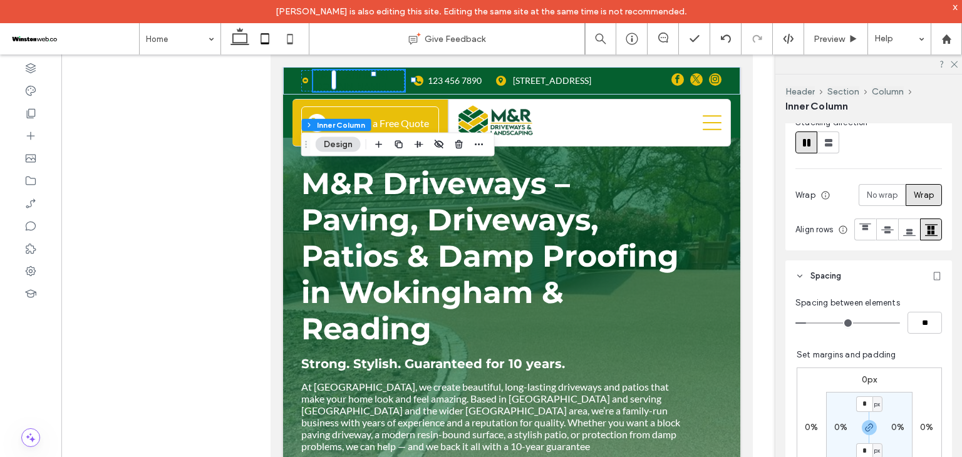
scroll to position [251, 0]
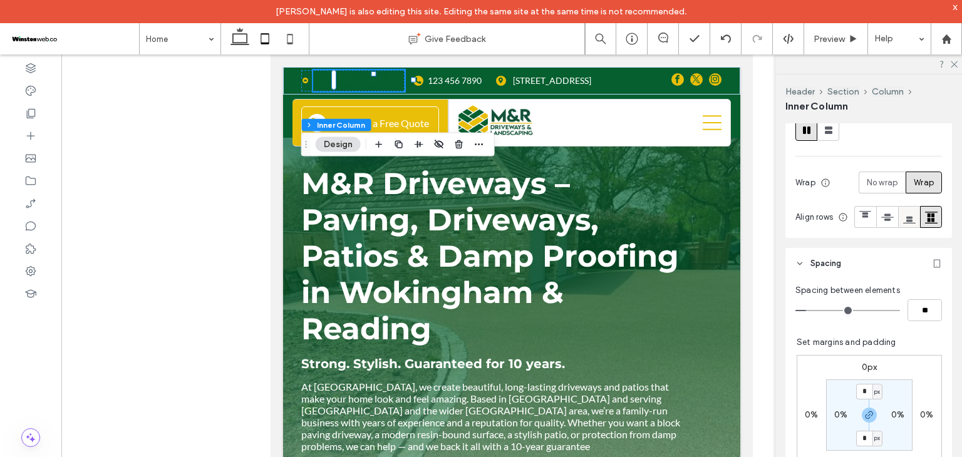
click at [903, 223] on use at bounding box center [909, 219] width 13 height 7
click at [881, 220] on use at bounding box center [887, 217] width 13 height 7
click at [859, 224] on icon at bounding box center [865, 217] width 13 height 13
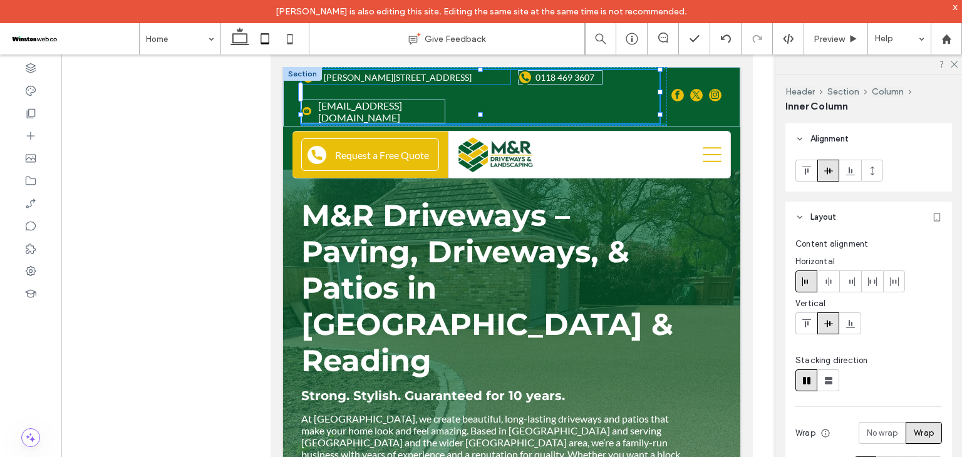
drag, startPoint x: 480, startPoint y: 68, endPoint x: 486, endPoint y: 100, distance: 32.4
click at [486, 100] on div "[EMAIL_ADDRESS][DOMAIN_NAME] 0118 469 3607 [PERSON_NAME][STREET_ADDRESS]" at bounding box center [511, 96] width 457 height 59
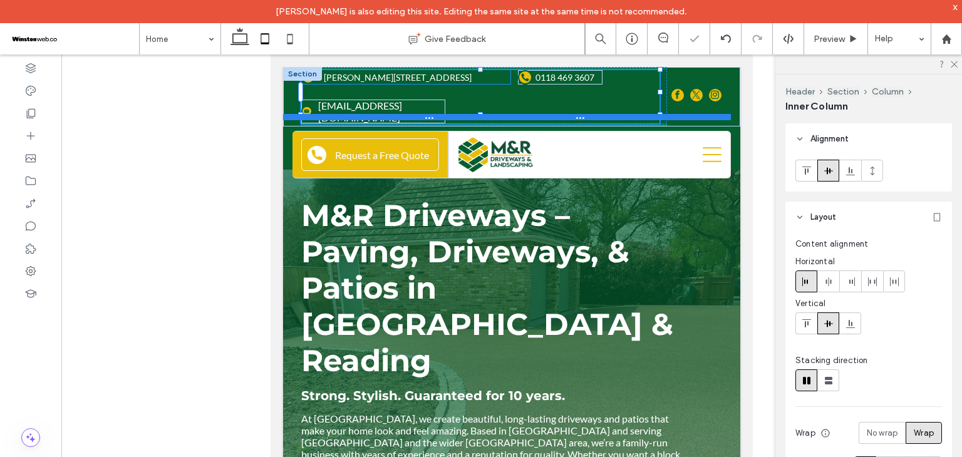
type input "**"
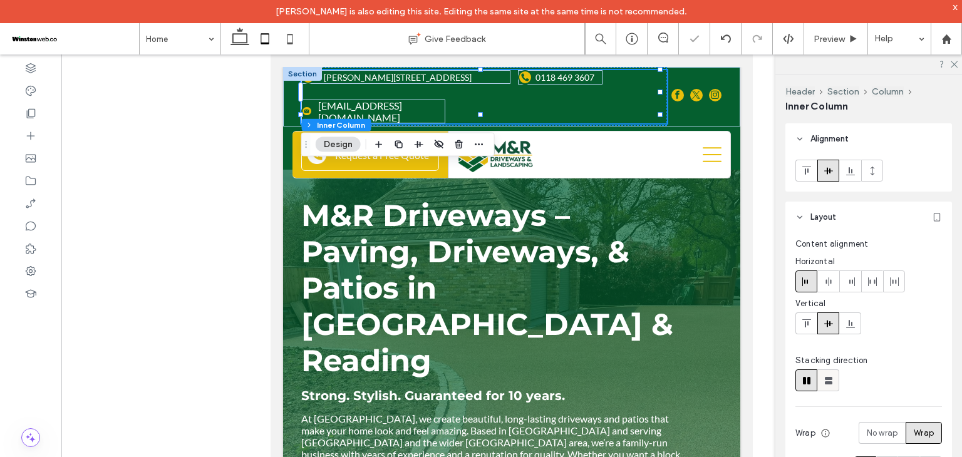
click at [824, 372] on span at bounding box center [828, 380] width 13 height 21
type input "**"
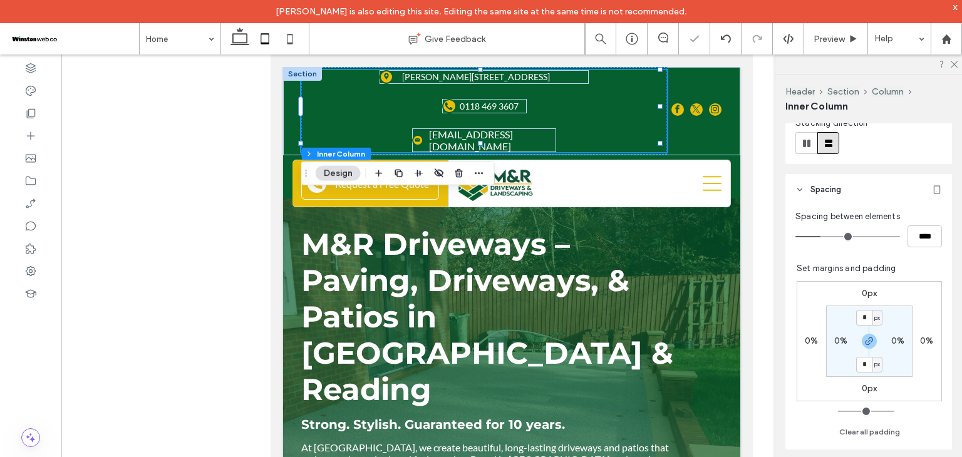
scroll to position [251, 0]
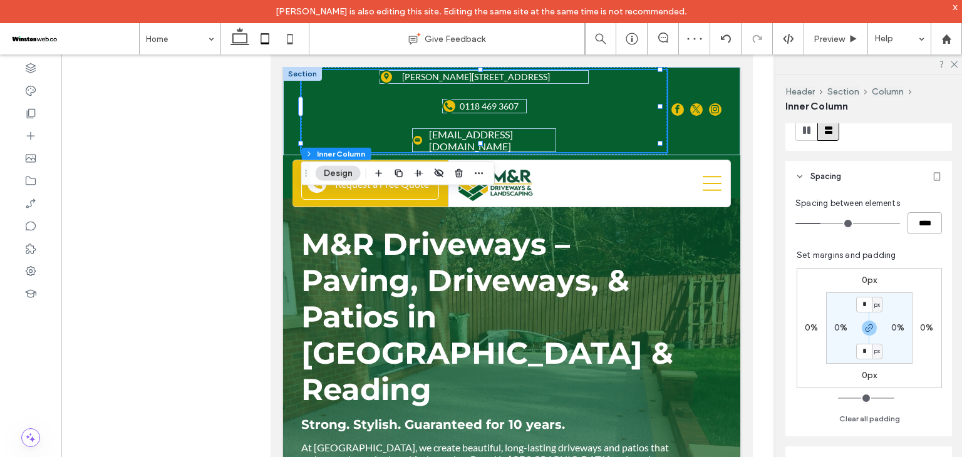
click at [911, 230] on input "****" at bounding box center [925, 223] width 34 height 22
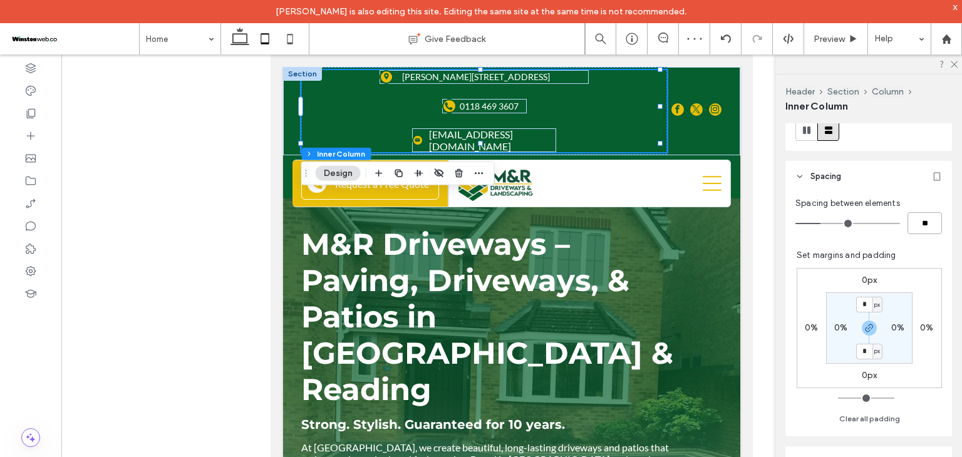
type input "****"
type input "**"
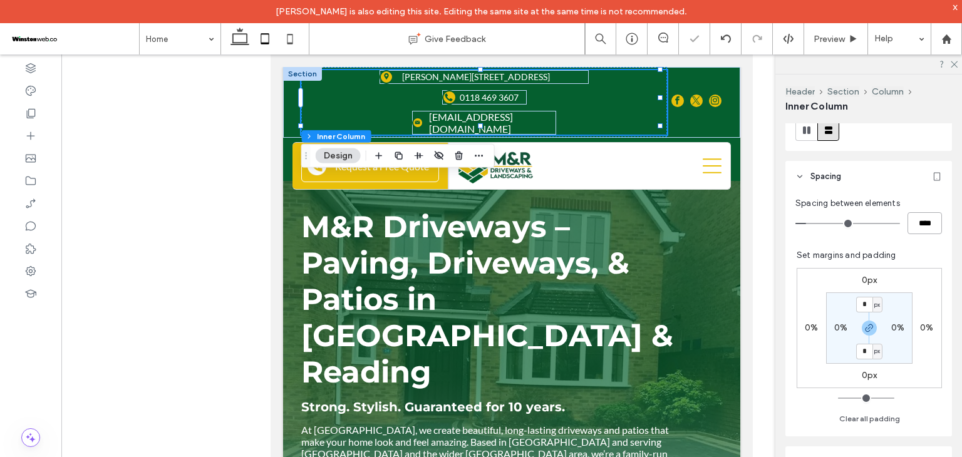
click at [922, 226] on input "****" at bounding box center [925, 223] width 34 height 22
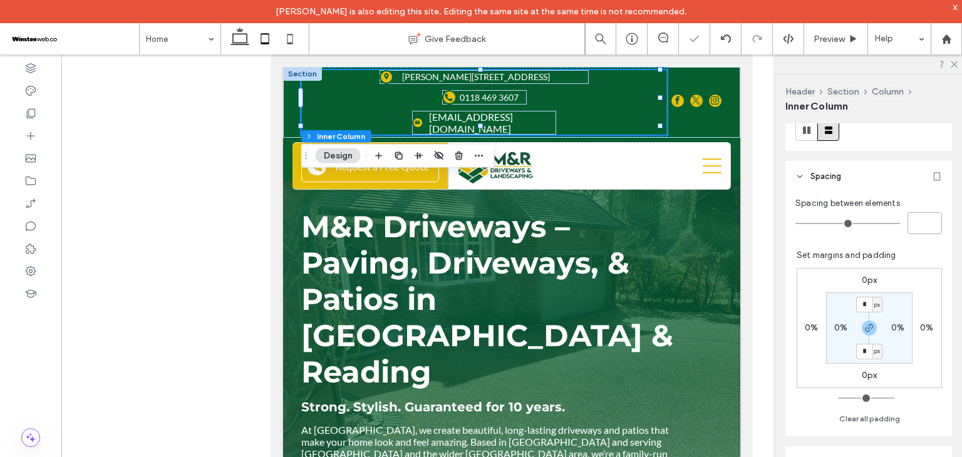
type input "***"
type input "*"
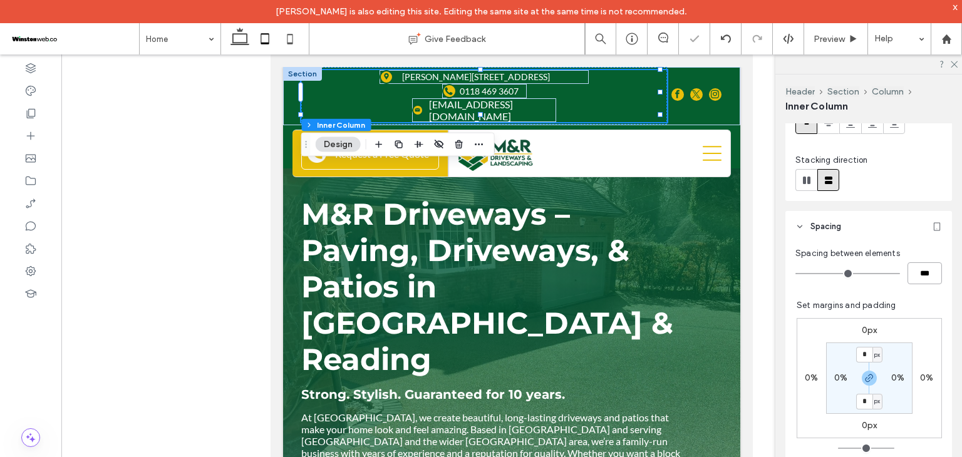
scroll to position [125, 0]
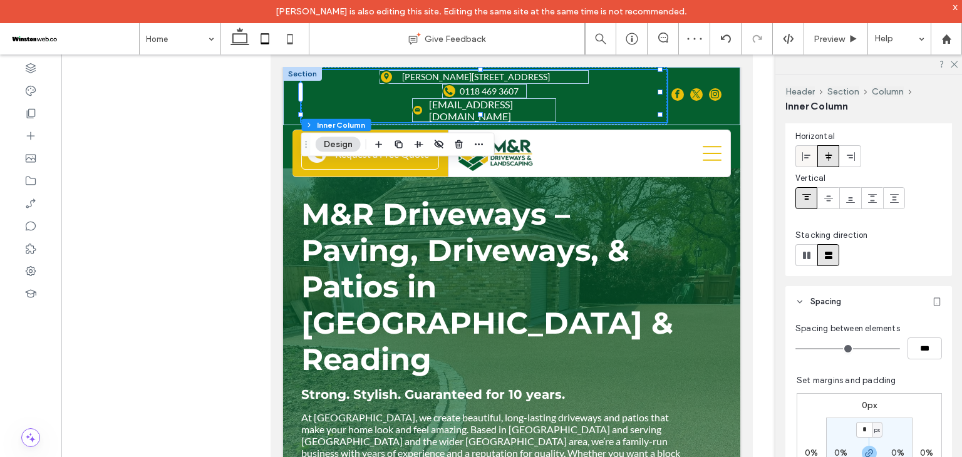
click at [807, 159] on icon at bounding box center [807, 157] width 10 height 10
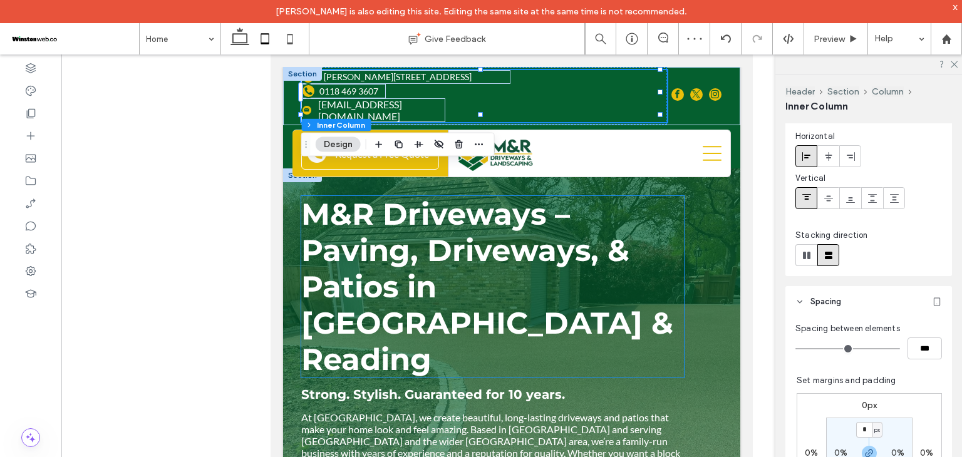
click at [646, 211] on h1 "M&R Driveways – Paving, Driveways, & Patios in [GEOGRAPHIC_DATA] & Reading" at bounding box center [492, 287] width 383 height 182
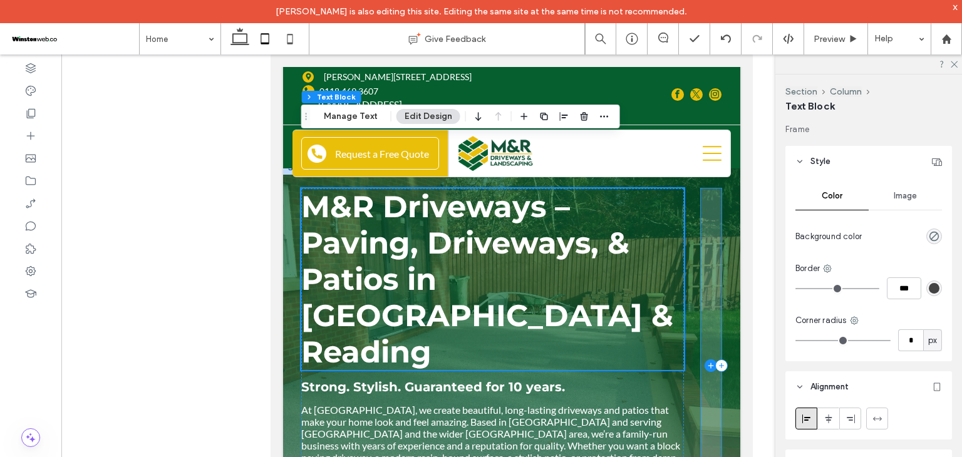
scroll to position [0, 0]
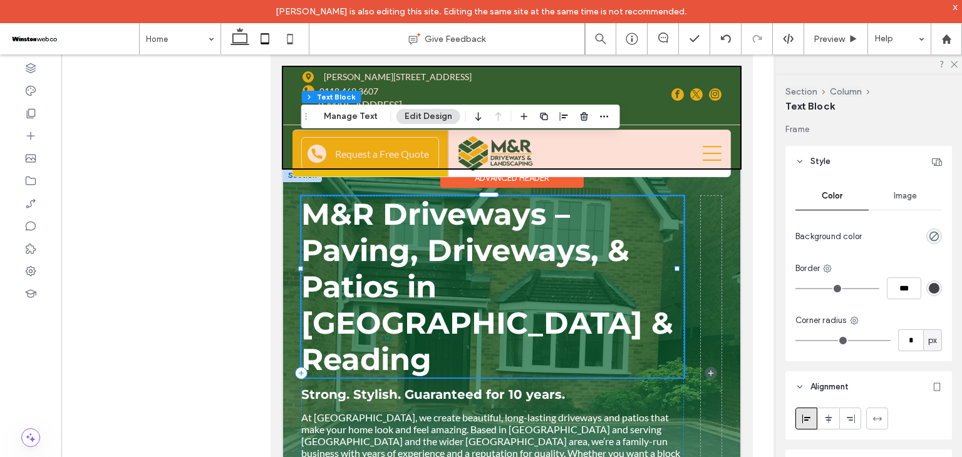
click at [564, 76] on div at bounding box center [511, 117] width 457 height 101
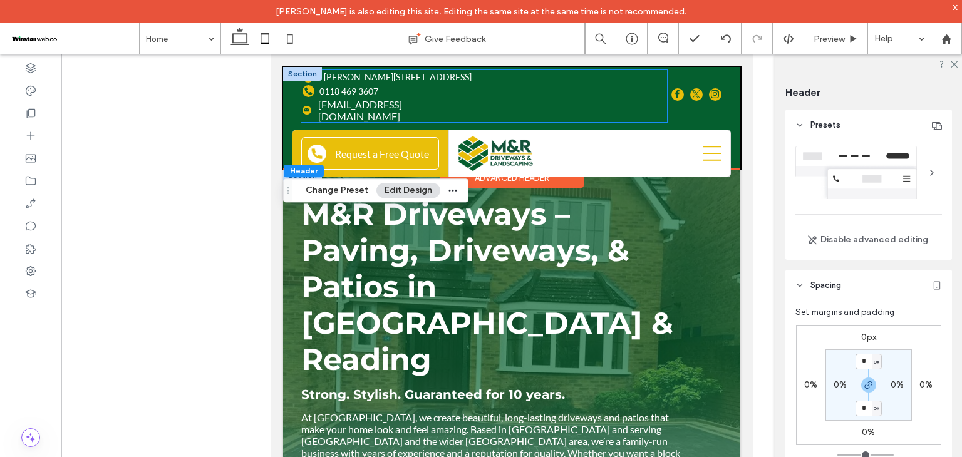
click at [566, 83] on div "info@mandrdriveways.co.uk 0118 469 3607 Molly Millars Close, Wokingham RG41 2RX…" at bounding box center [484, 96] width 366 height 52
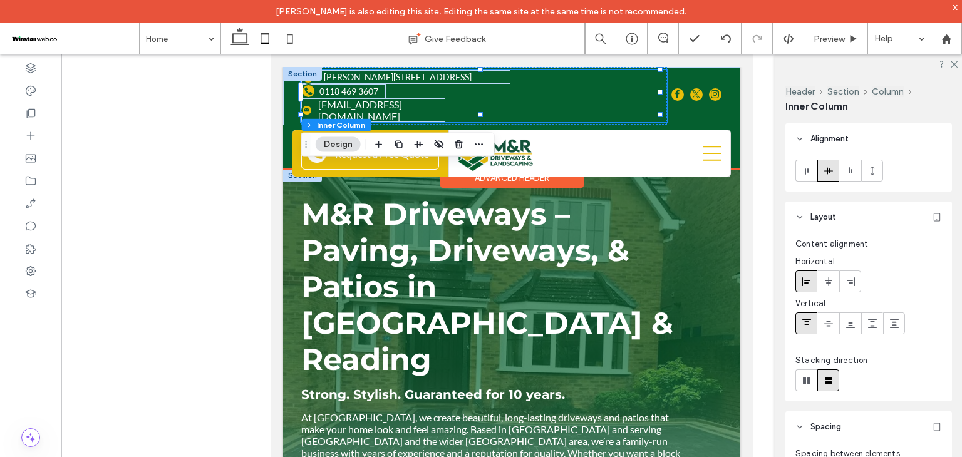
click at [564, 91] on div "info@mandrdriveways.co.uk 0118 469 3607 Molly Millars Close, Wokingham RG41 2RX…" at bounding box center [484, 96] width 366 height 52
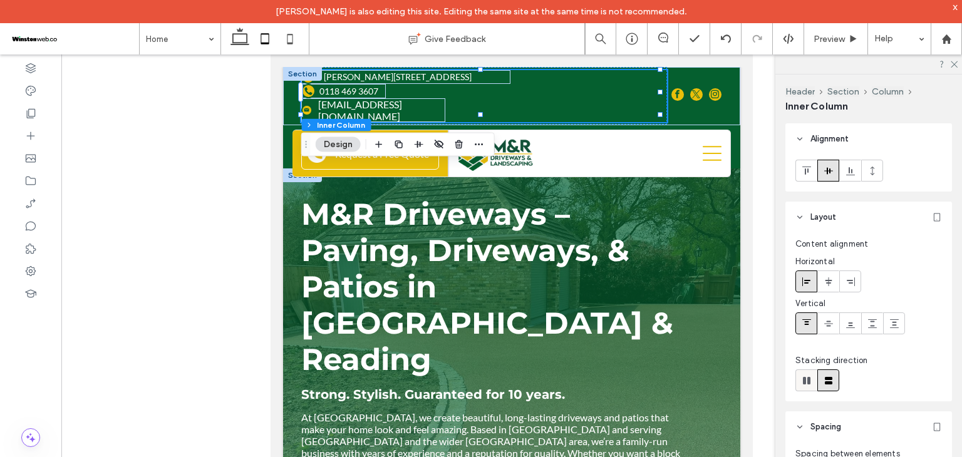
click at [810, 379] on icon at bounding box center [806, 381] width 13 height 13
type input "*"
type input "**"
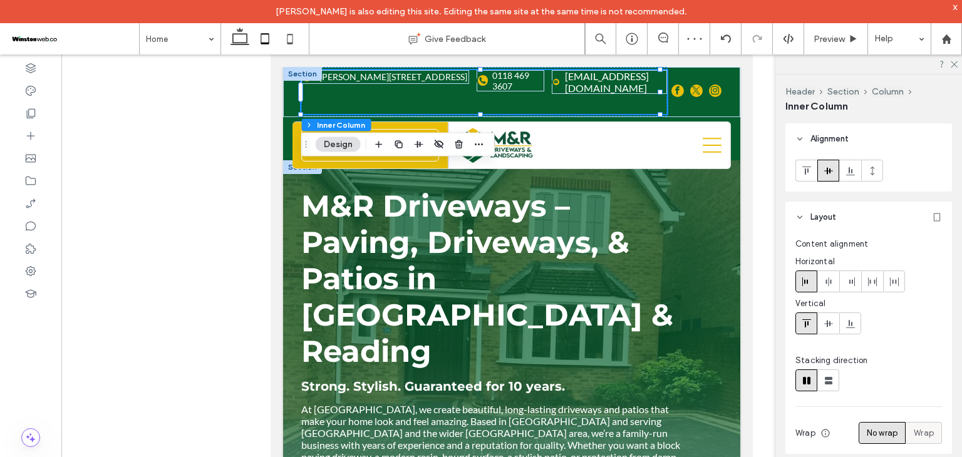
click at [917, 428] on span "Wrap" at bounding box center [924, 433] width 20 height 13
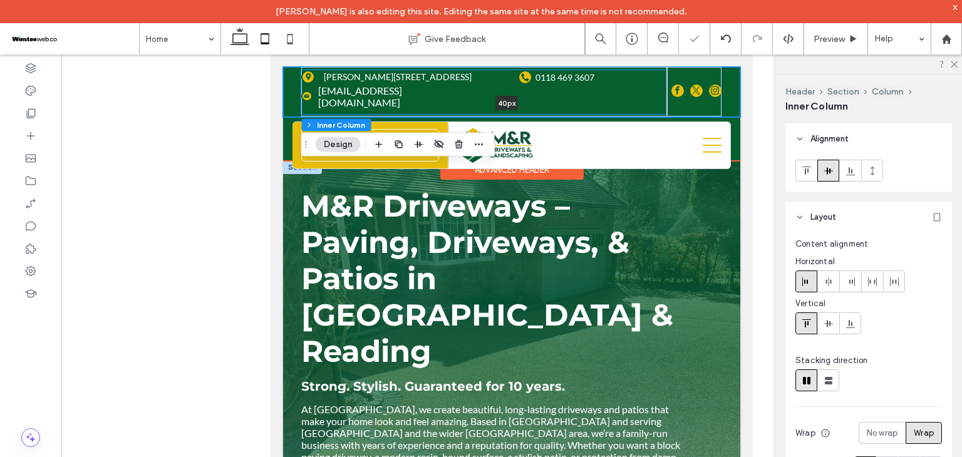
drag, startPoint x: 481, startPoint y: 113, endPoint x: 486, endPoint y: 86, distance: 28.0
click at [486, 86] on div "info@mandrdriveways.co.uk 0118 469 3607 Molly Millars Close, Wokingham RG41 2RX…" at bounding box center [511, 92] width 457 height 50
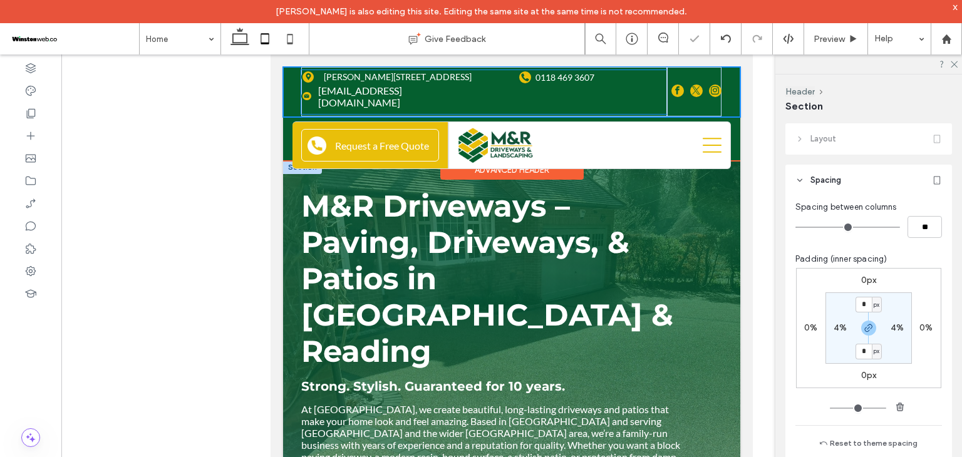
click at [470, 93] on div "info@mandrdriveways.co.uk 0118 469 3607 Molly Millars Close, Wokingham RG41 2RX…" at bounding box center [484, 92] width 366 height 44
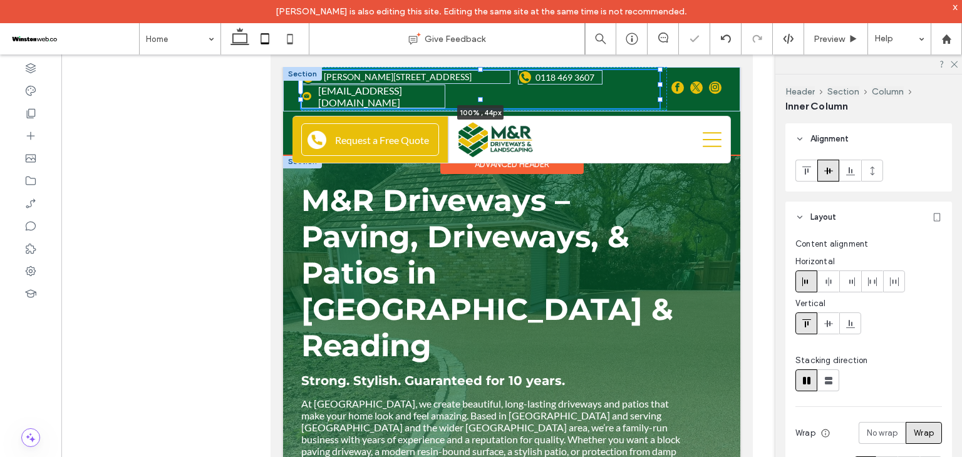
drag, startPoint x: 477, startPoint y: 113, endPoint x: 481, endPoint y: 96, distance: 17.9
click at [481, 96] on div "info@mandrdriveways.co.uk 0118 469 3607 Molly Millars Close, Wokingham RG41 2RX…" at bounding box center [511, 89] width 457 height 44
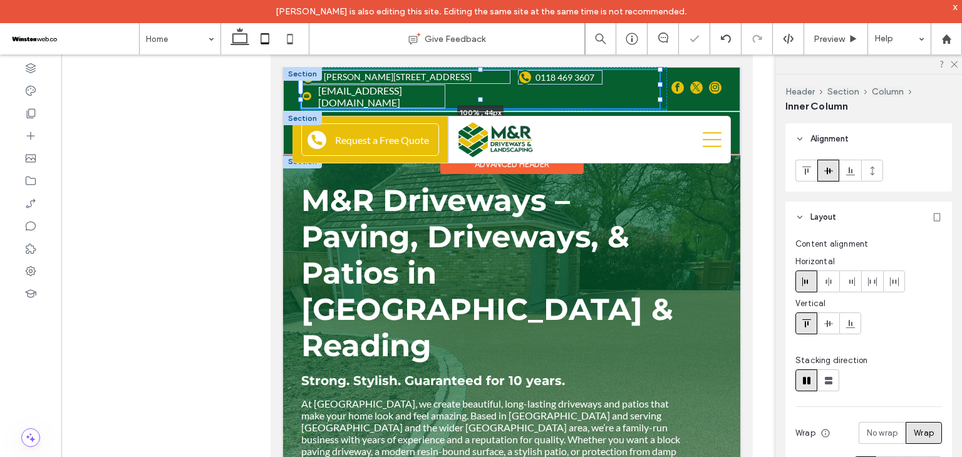
type input "**"
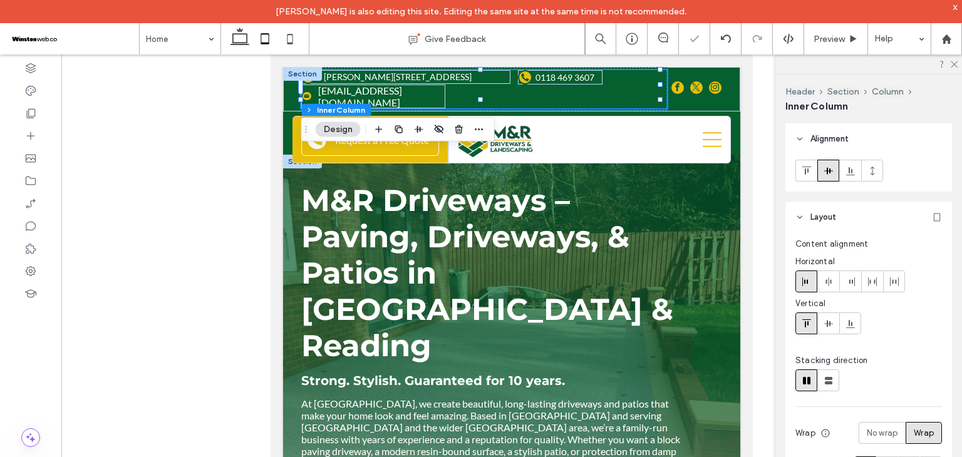
click at [830, 34] on span "Preview" at bounding box center [829, 39] width 31 height 11
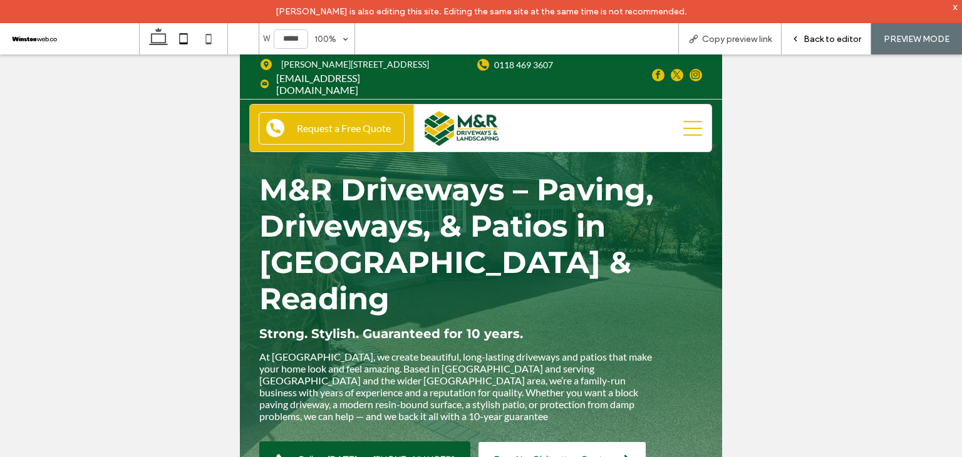
drag, startPoint x: 812, startPoint y: 39, endPoint x: 315, endPoint y: 32, distance: 497.4
click at [812, 39] on span "Back to editor" at bounding box center [833, 39] width 58 height 11
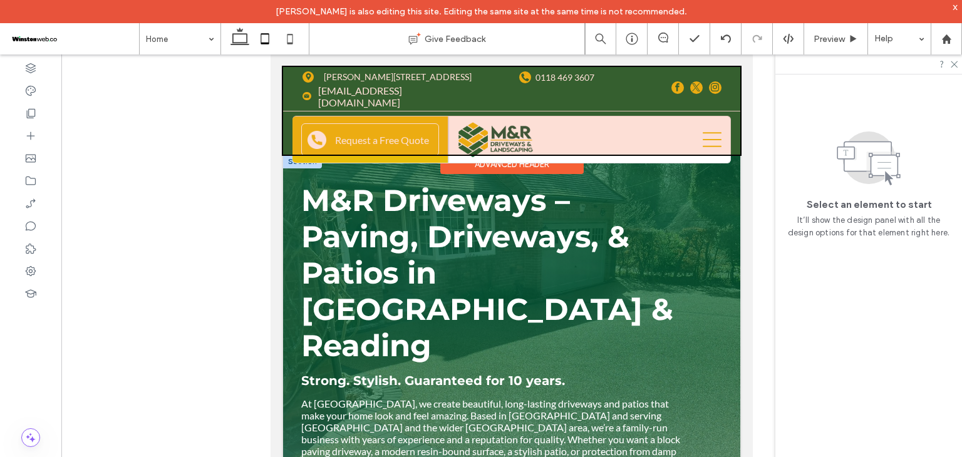
click at [549, 75] on div at bounding box center [511, 111] width 457 height 88
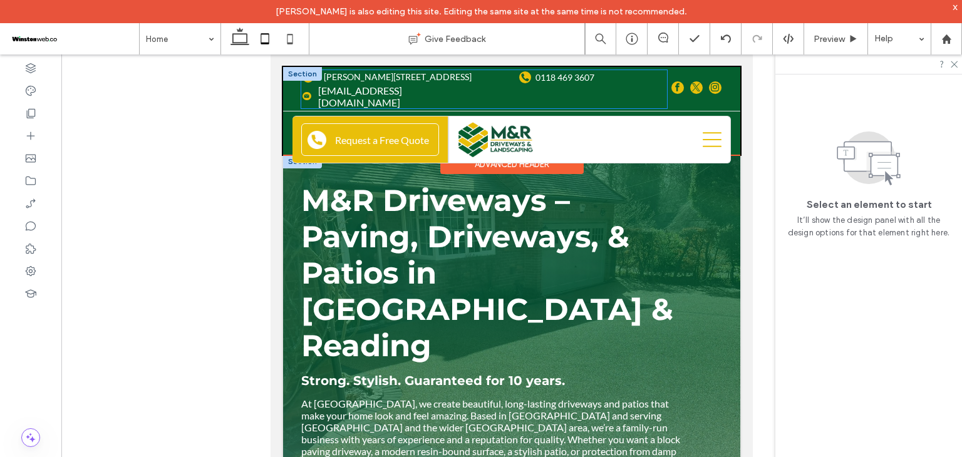
click at [549, 75] on link "0118 469 3607" at bounding box center [565, 77] width 59 height 11
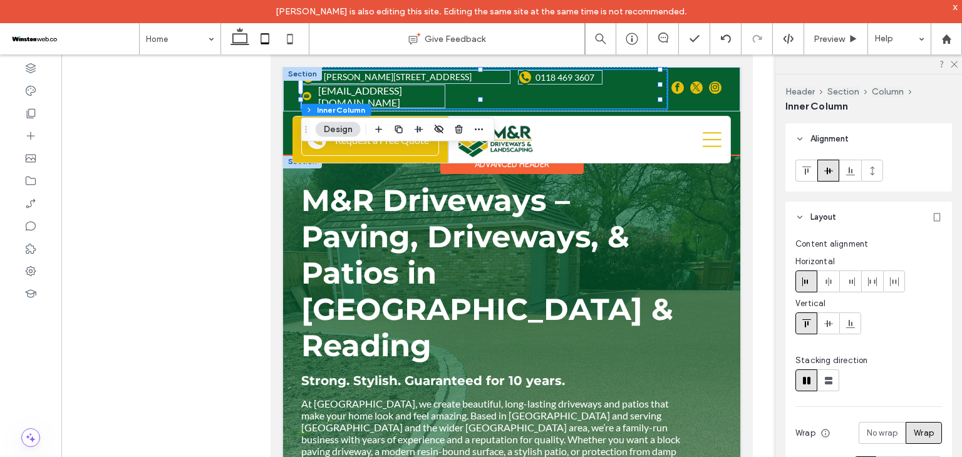
click at [549, 75] on link "0118 469 3607" at bounding box center [565, 77] width 59 height 11
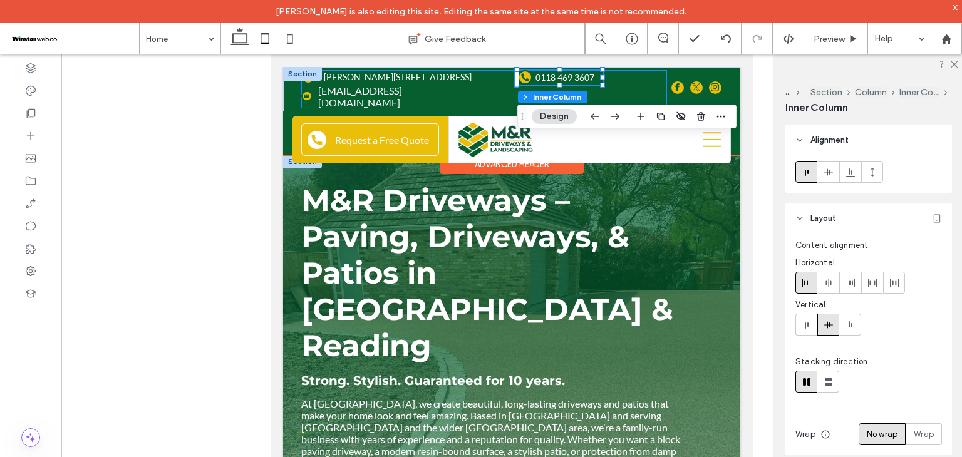
click at [549, 75] on link "0118 469 3607" at bounding box center [565, 77] width 59 height 11
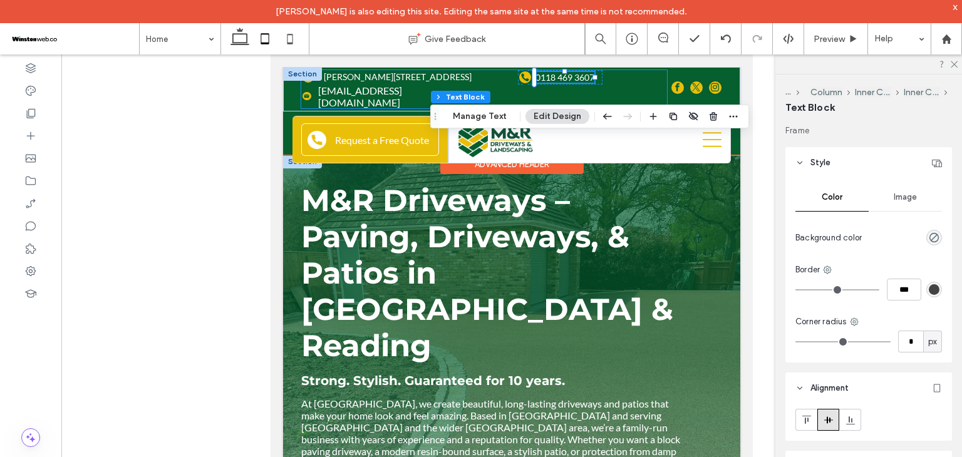
click at [549, 75] on link "0118 469 3607" at bounding box center [565, 77] width 59 height 11
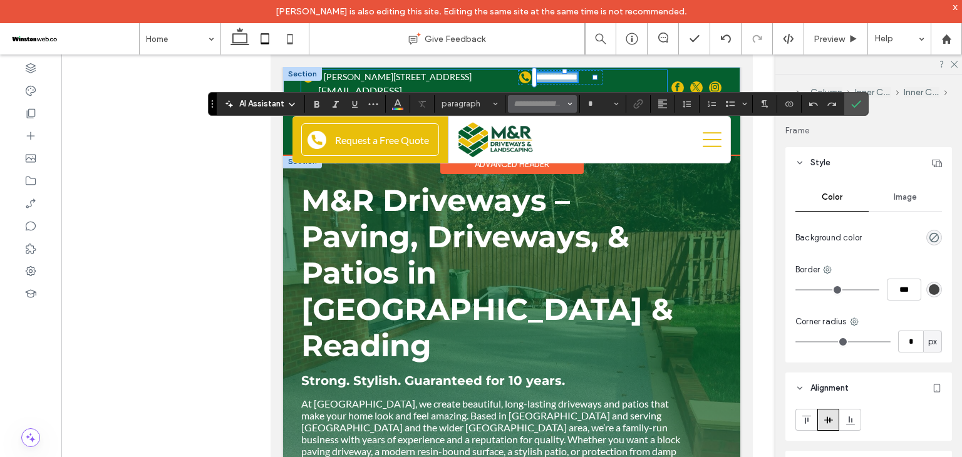
type input "****"
type input "**"
click at [633, 102] on icon "Link" at bounding box center [638, 104] width 10 height 10
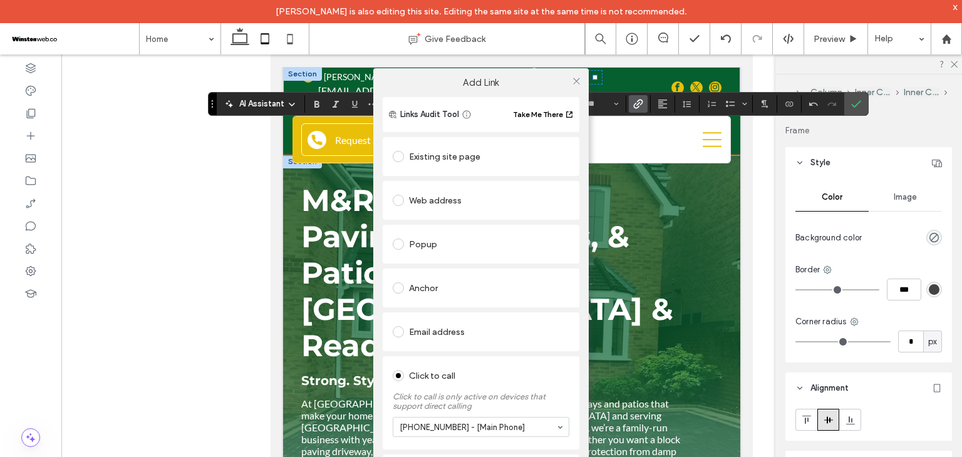
click at [864, 106] on div "Add Link Links Audit Tool Take Me There Existing site page Web address Popup An…" at bounding box center [481, 296] width 962 height 457
click at [576, 81] on icon at bounding box center [576, 80] width 9 height 9
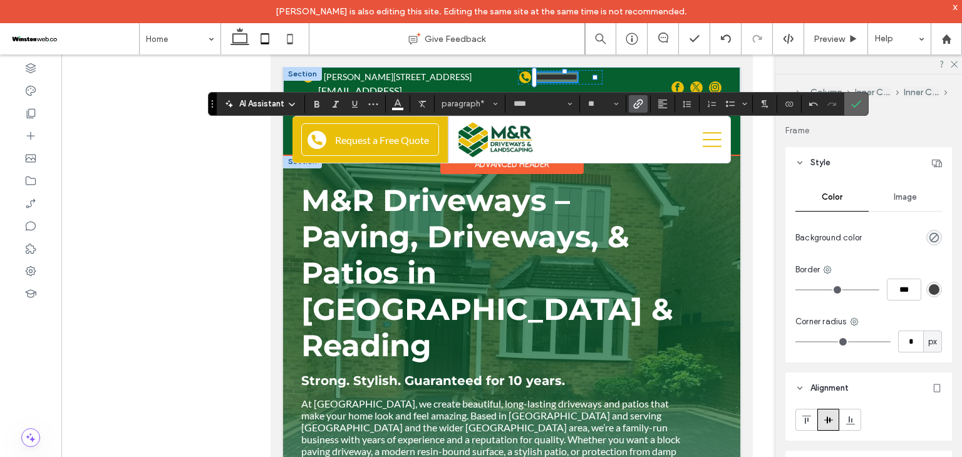
click at [856, 107] on icon "Confirm" at bounding box center [856, 104] width 10 height 10
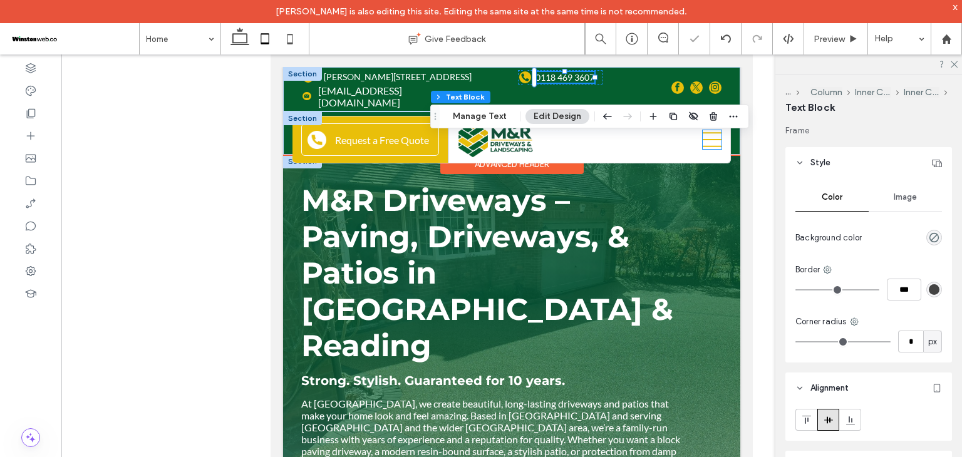
click at [704, 138] on icon at bounding box center [712, 139] width 19 height 19
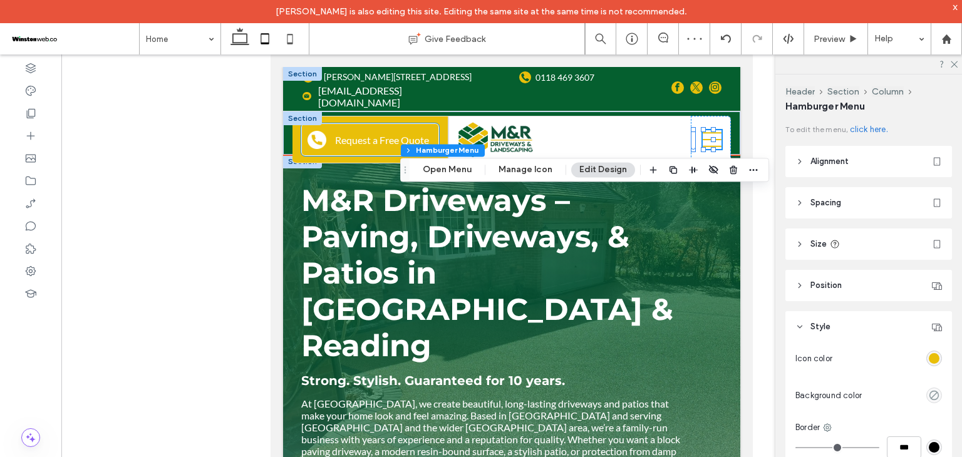
click at [388, 134] on span "Request a Free Quote" at bounding box center [382, 140] width 94 height 12
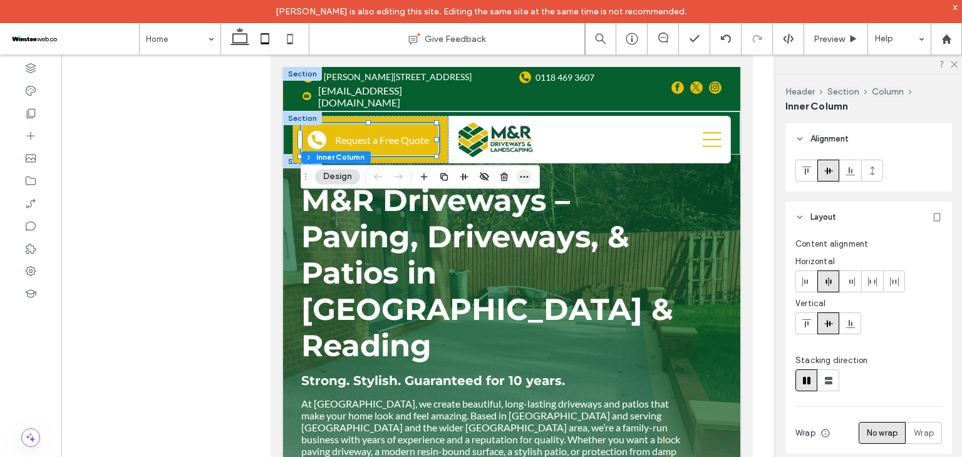
click at [523, 179] on icon "button" at bounding box center [524, 177] width 10 height 10
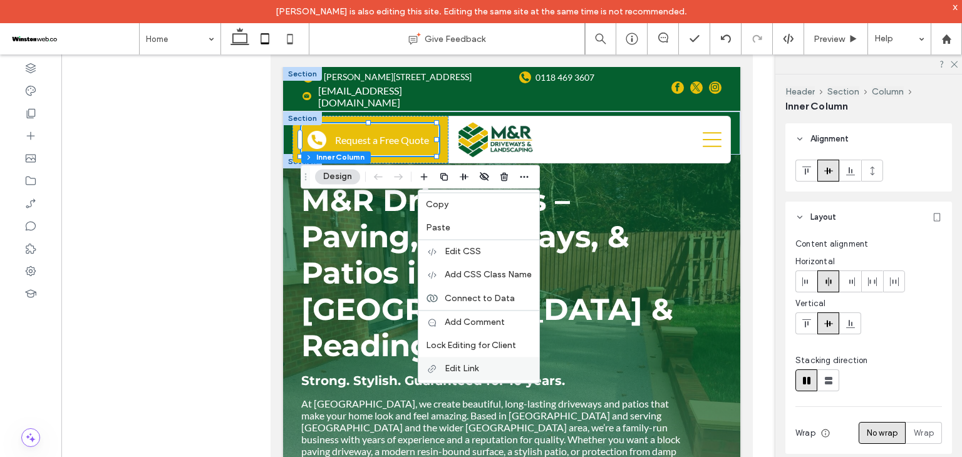
click at [495, 363] on label "Edit Link" at bounding box center [488, 368] width 87 height 11
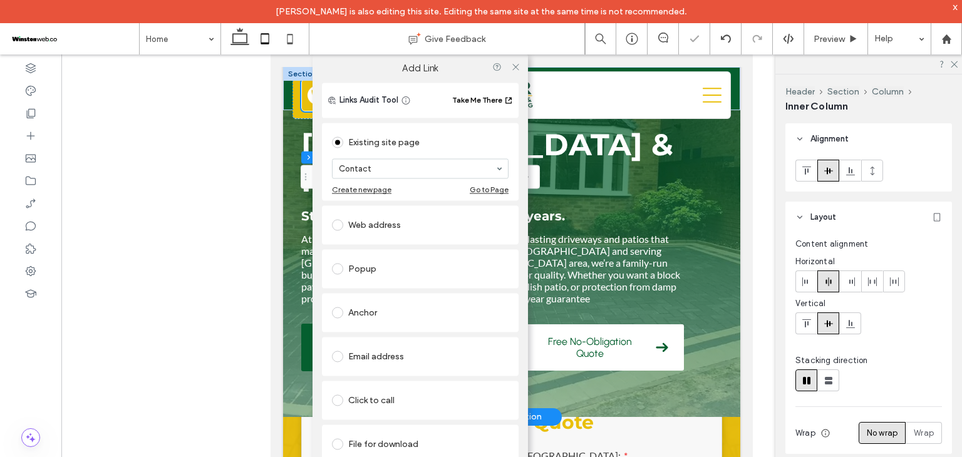
scroll to position [188, 0]
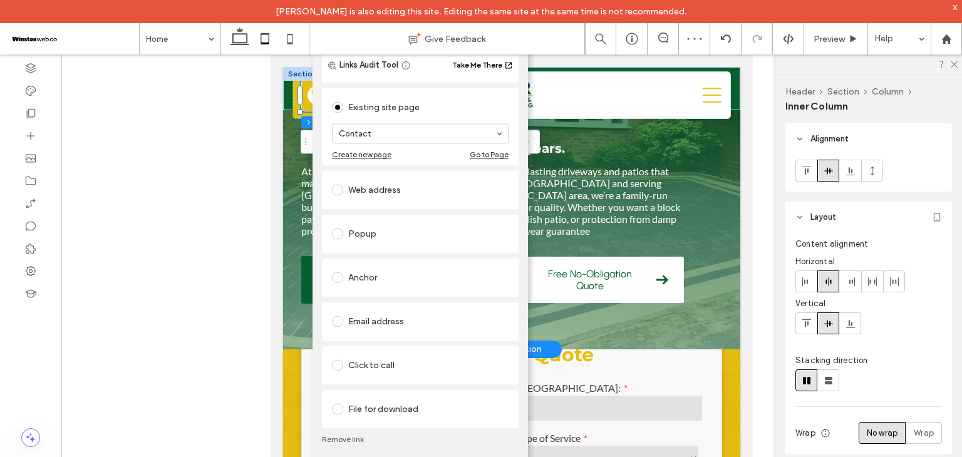
click at [409, 324] on div "Email address" at bounding box center [420, 322] width 177 height 20
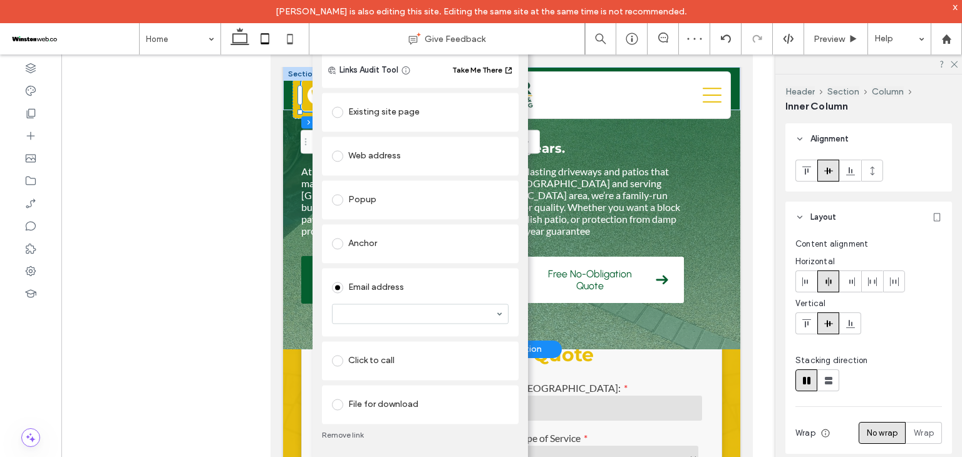
click at [406, 357] on div "Click to call" at bounding box center [420, 361] width 177 height 20
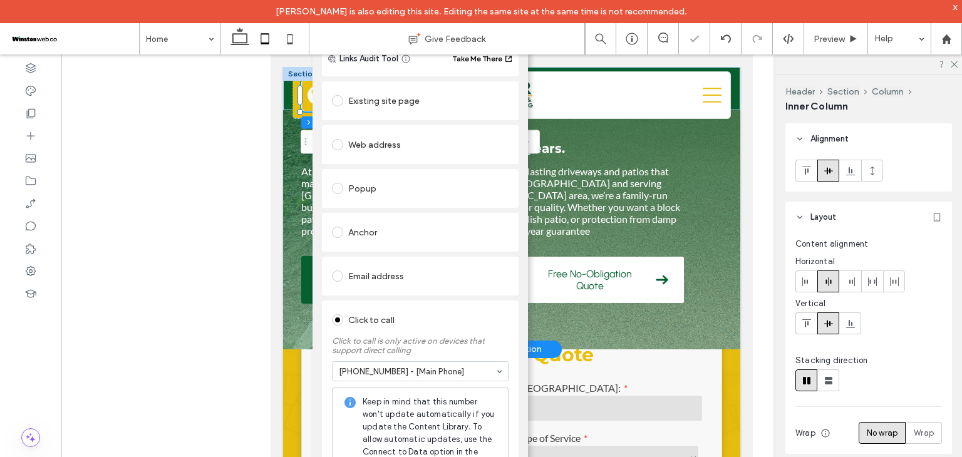
click at [458, 316] on div "Click to call" at bounding box center [420, 321] width 177 height 20
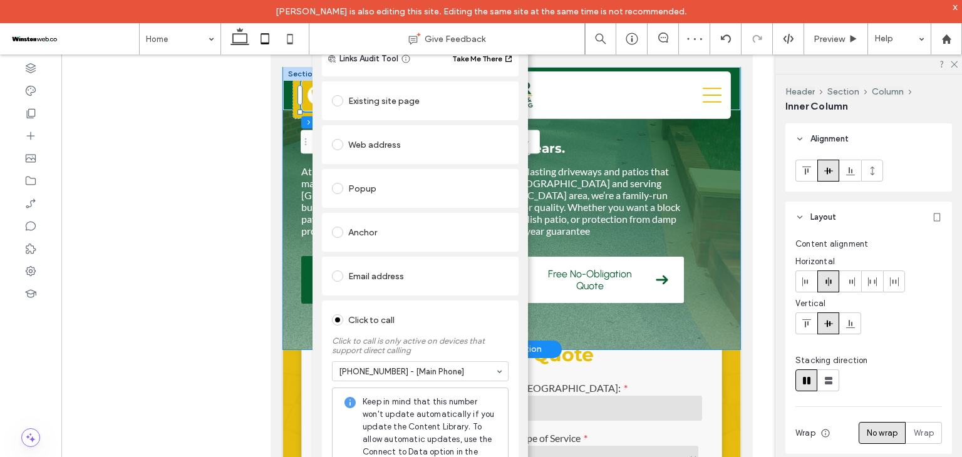
click at [646, 267] on div "M&R Driveways – Paving, Driveways, & Patios in Wokingham & Reading Strong. Styl…" at bounding box center [511, 135] width 457 height 427
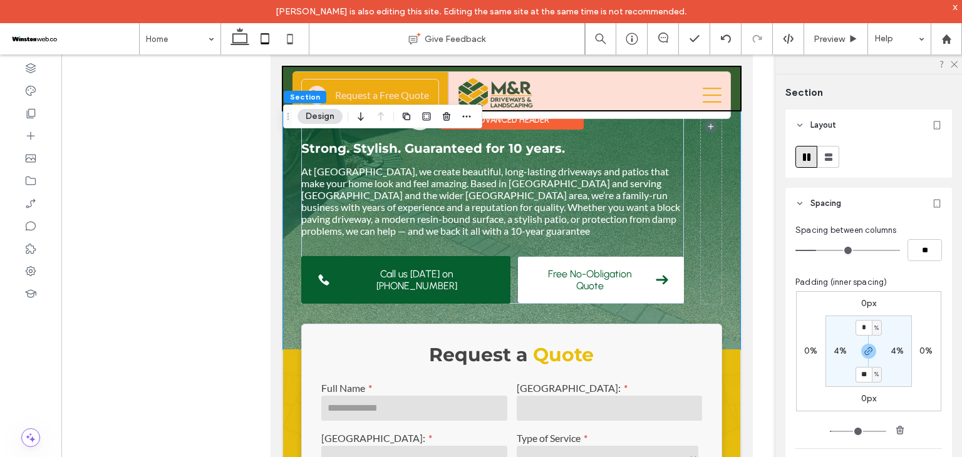
click at [708, 96] on div at bounding box center [511, 88] width 457 height 43
click at [708, 96] on icon at bounding box center [712, 95] width 19 height 19
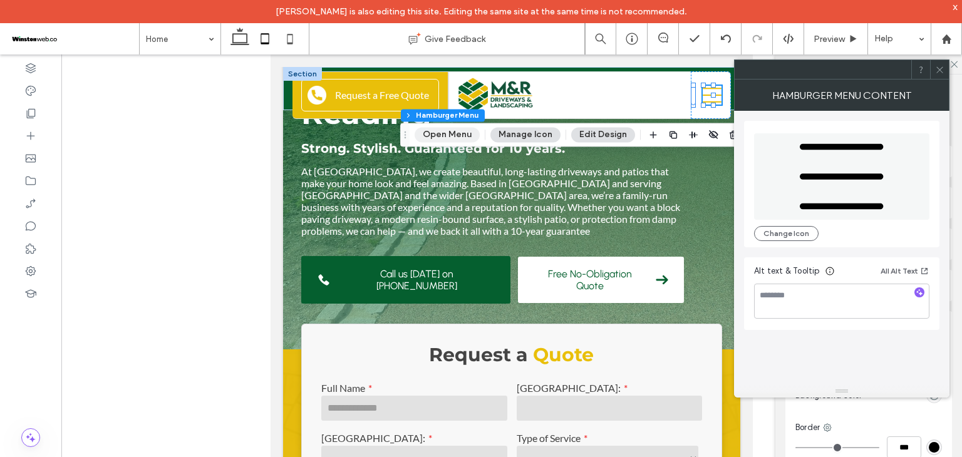
click at [466, 138] on button "Open Menu" at bounding box center [447, 134] width 65 height 15
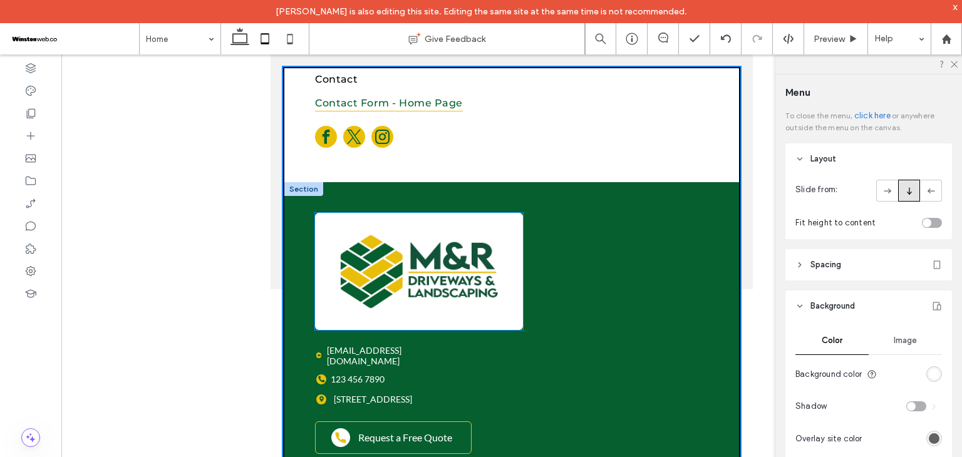
scroll to position [147, 0]
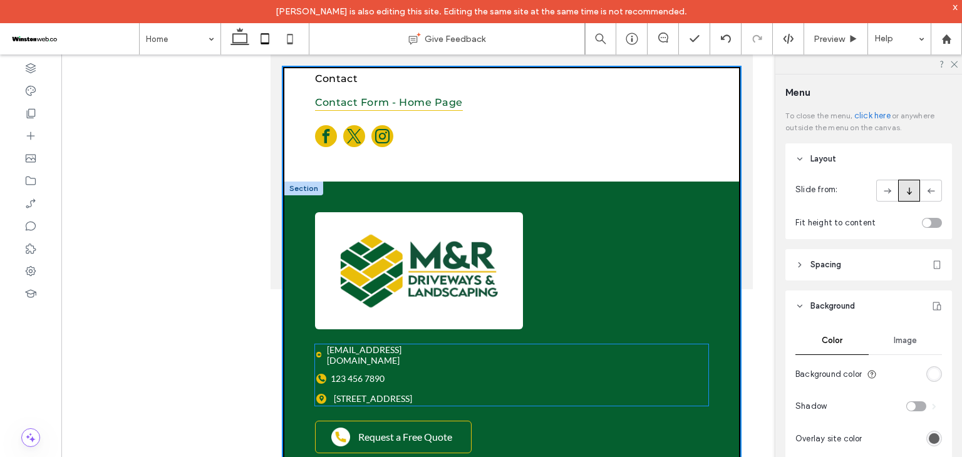
click at [371, 344] on span "email@example.com" at bounding box center [364, 354] width 75 height 21
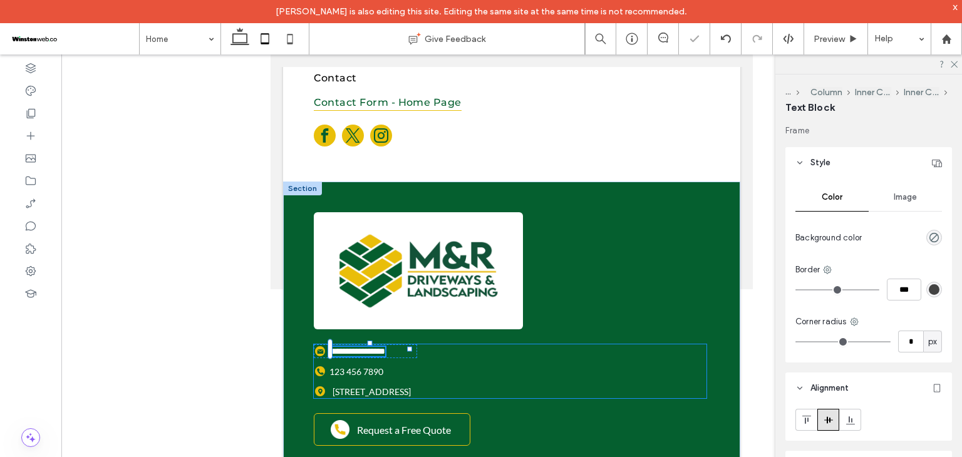
scroll to position [145, 0]
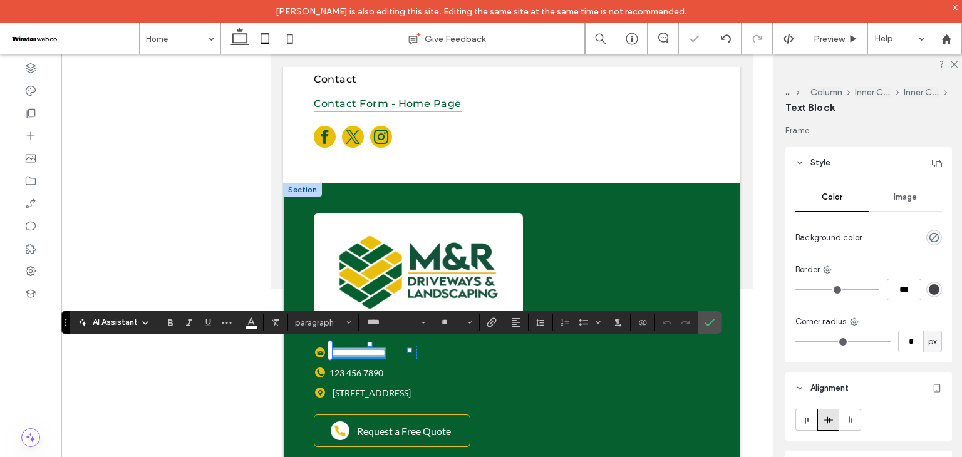
type input "****"
type input "**"
click at [348, 373] on span "123 456 7890" at bounding box center [356, 373] width 54 height 11
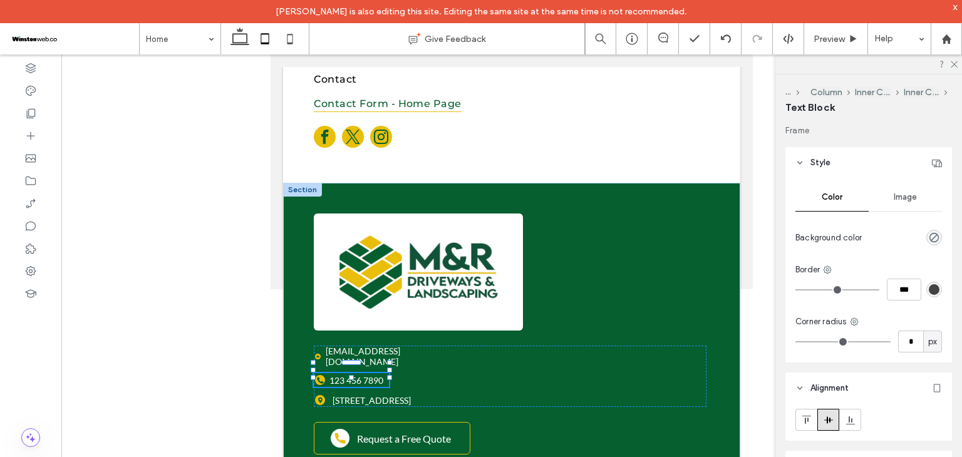
click at [348, 375] on span "123 456 7890" at bounding box center [356, 380] width 54 height 11
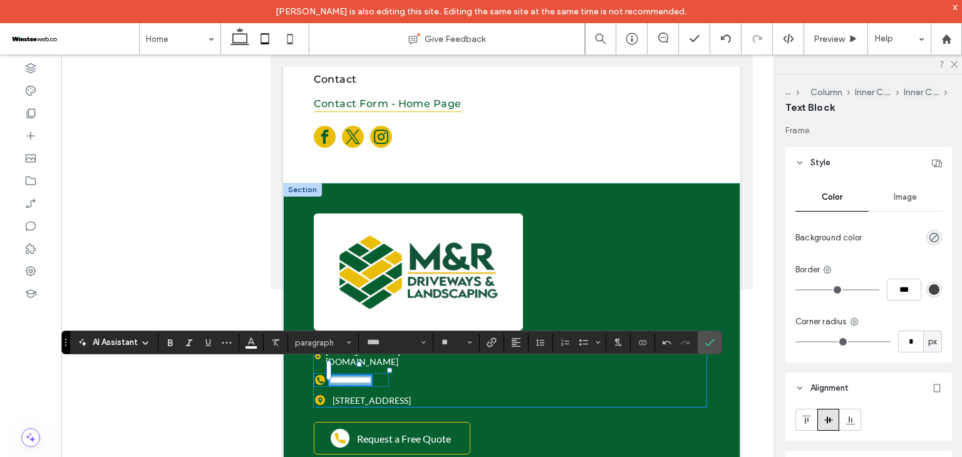
type input "**"
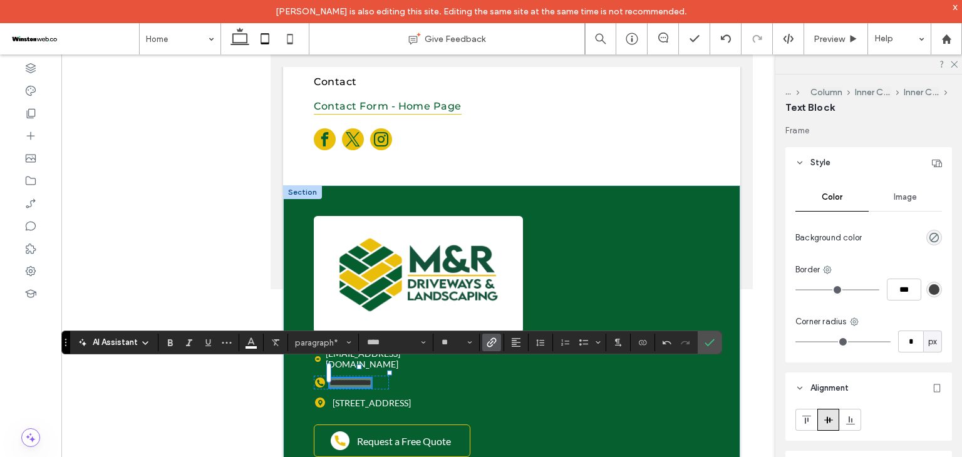
click at [487, 342] on icon "Link" at bounding box center [492, 343] width 10 height 10
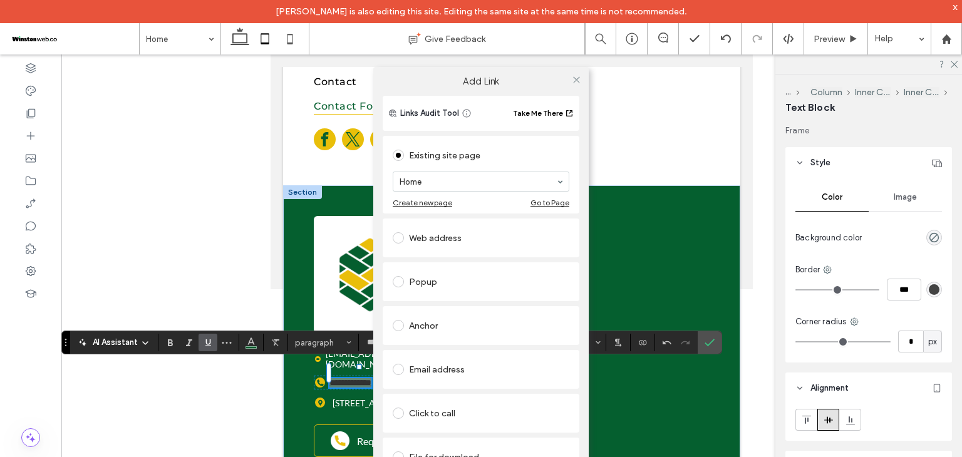
click at [440, 413] on div "Click to call" at bounding box center [481, 413] width 177 height 20
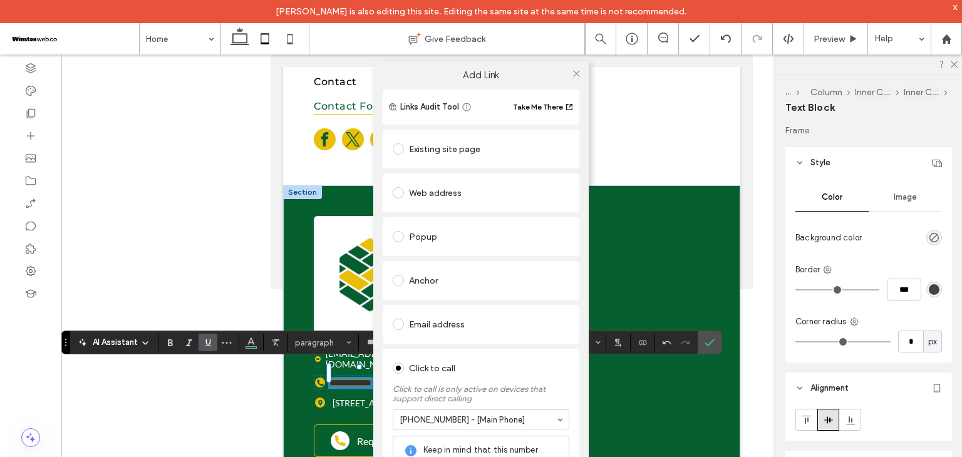
click at [467, 364] on div "Click to call" at bounding box center [481, 368] width 177 height 20
click at [572, 71] on icon at bounding box center [576, 73] width 9 height 9
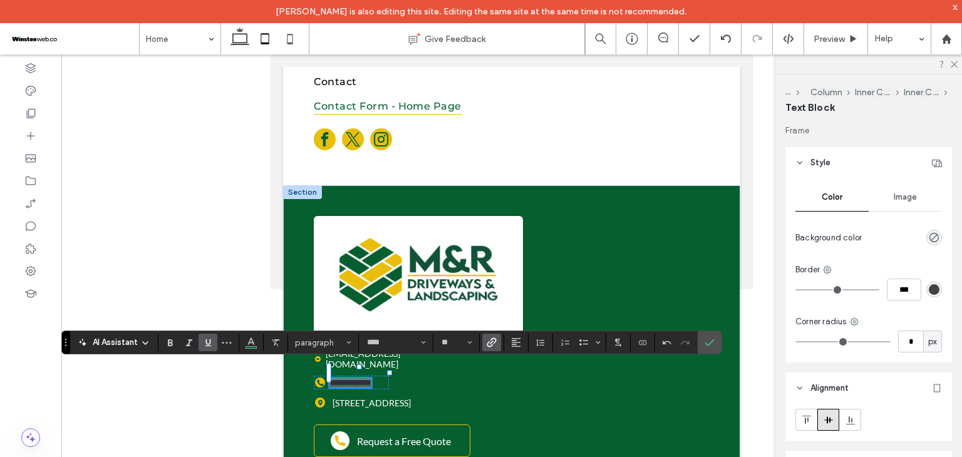
click at [205, 344] on icon "Underline" at bounding box center [208, 343] width 10 height 10
click at [249, 350] on span "Color" at bounding box center [251, 341] width 10 height 16
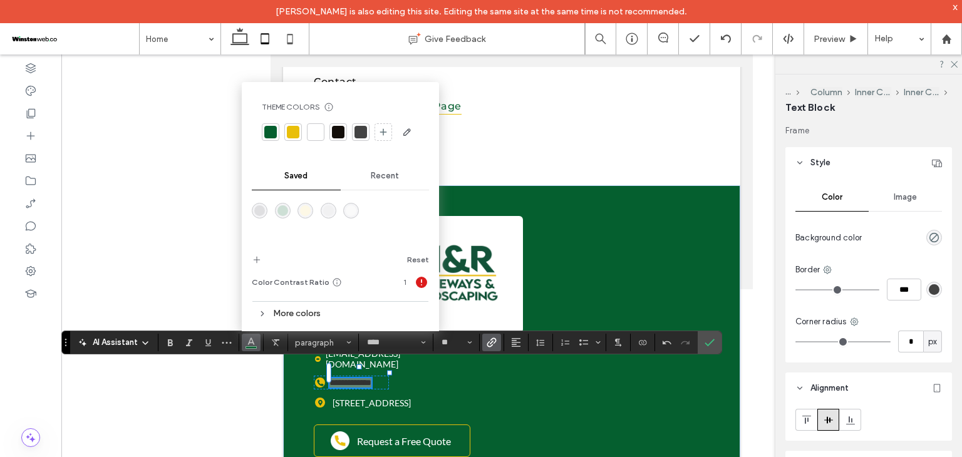
click at [311, 128] on div at bounding box center [315, 132] width 13 height 13
click at [708, 341] on icon "Confirm" at bounding box center [710, 343] width 10 height 10
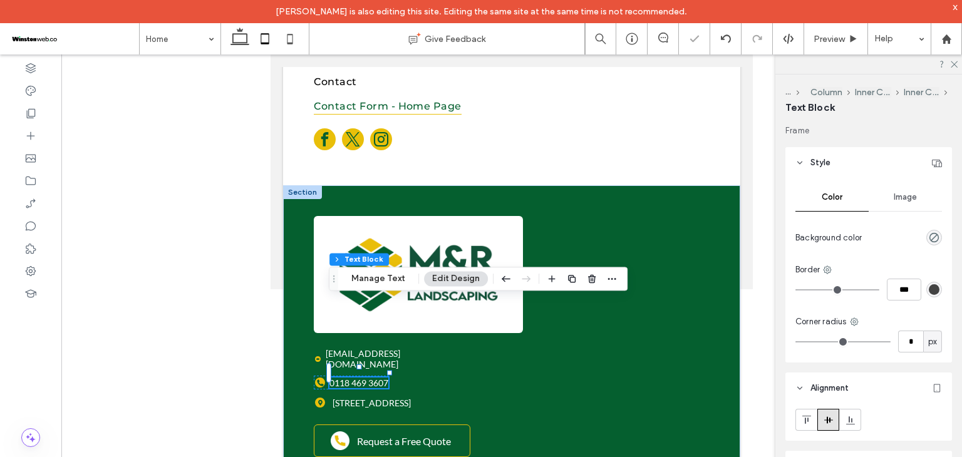
drag, startPoint x: 332, startPoint y: 343, endPoint x: 332, endPoint y: 284, distance: 58.9
click at [332, 284] on div "Drag" at bounding box center [333, 278] width 9 height 23
click at [358, 350] on span "email@example.com" at bounding box center [363, 358] width 75 height 21
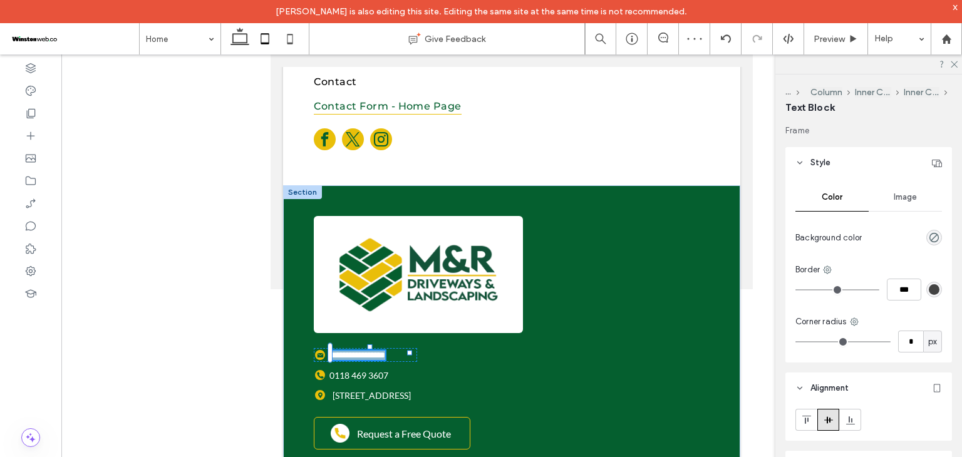
type input "****"
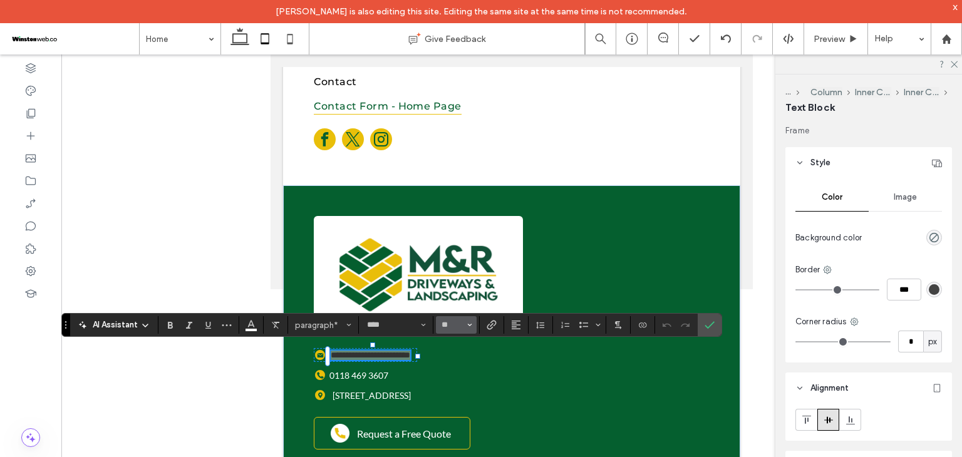
type input "**"
click at [469, 325] on use "Size" at bounding box center [470, 325] width 4 height 3
click at [466, 283] on label "16" at bounding box center [456, 283] width 40 height 18
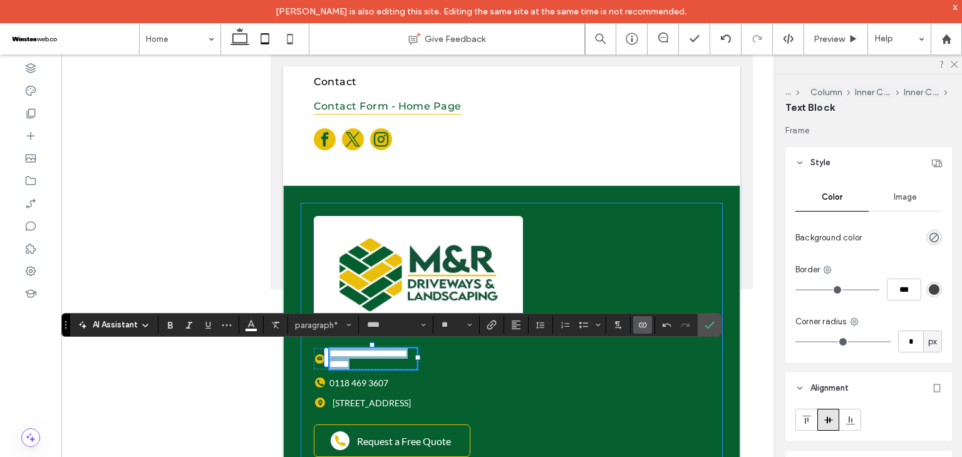
type input "**"
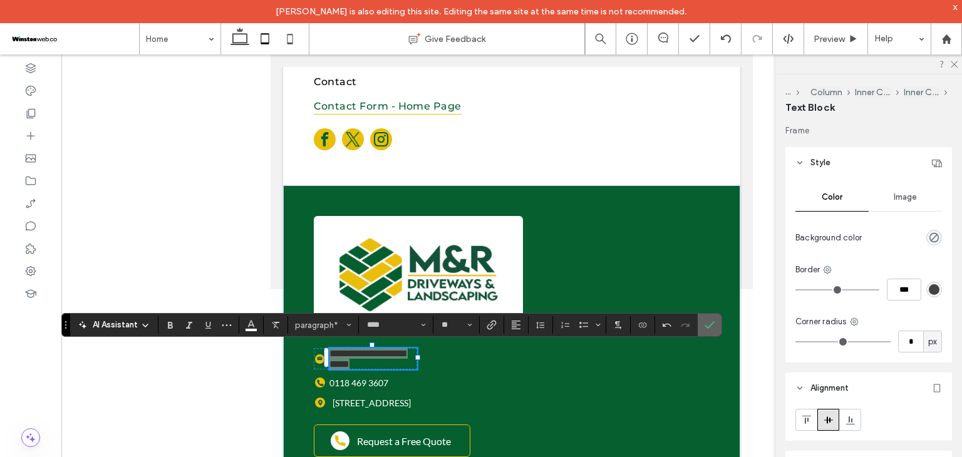
drag, startPoint x: 713, startPoint y: 326, endPoint x: 164, endPoint y: 314, distance: 548.8
click at [713, 326] on label "Confirm" at bounding box center [709, 325] width 19 height 23
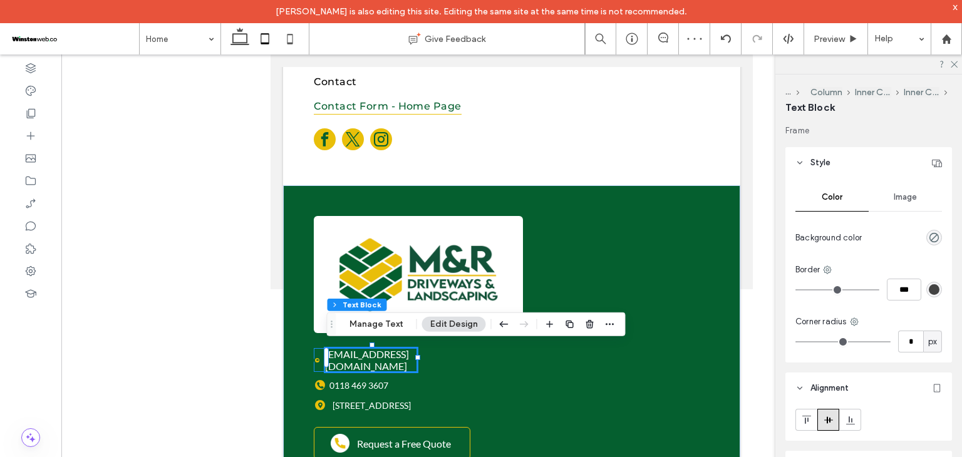
click at [314, 363] on div "[EMAIL_ADDRESS][DOMAIN_NAME]" at bounding box center [365, 360] width 103 height 24
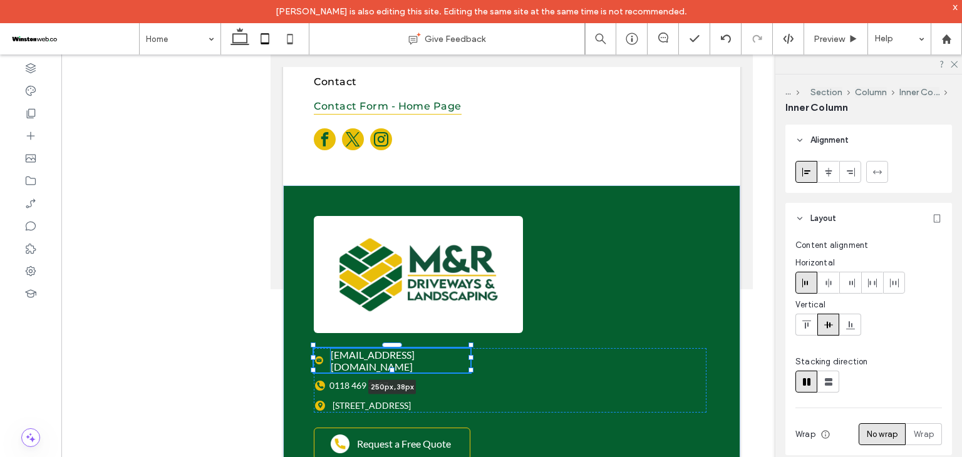
drag, startPoint x: 418, startPoint y: 358, endPoint x: 471, endPoint y: 361, distance: 53.3
click at [471, 361] on div "info@mandrdriveways.co.uk 250px , 38px 0118 469 3607 84 Uxbridge Rd, London, W1…" at bounding box center [511, 338] width 457 height 306
type input "***"
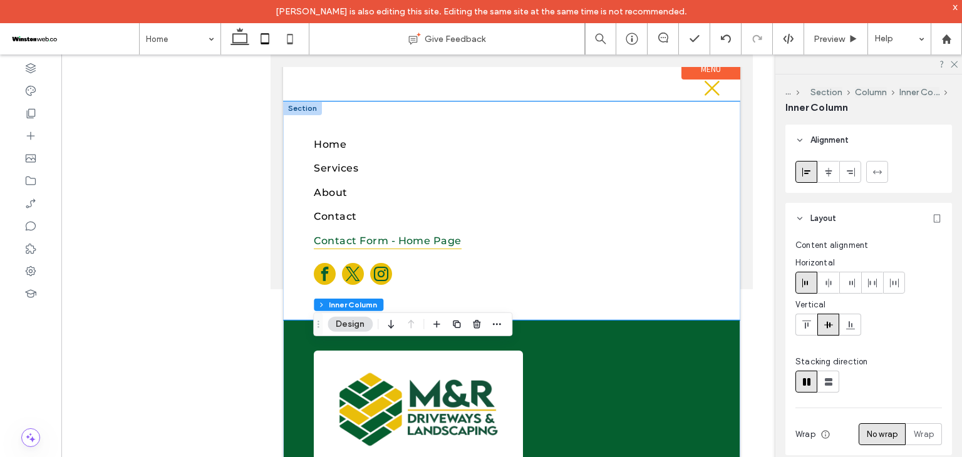
scroll to position [0, 0]
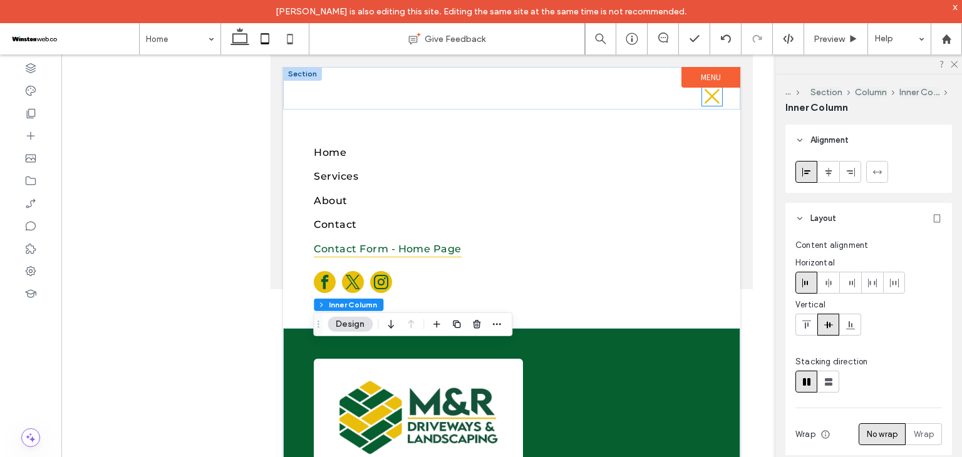
click at [702, 93] on icon at bounding box center [712, 96] width 20 height 19
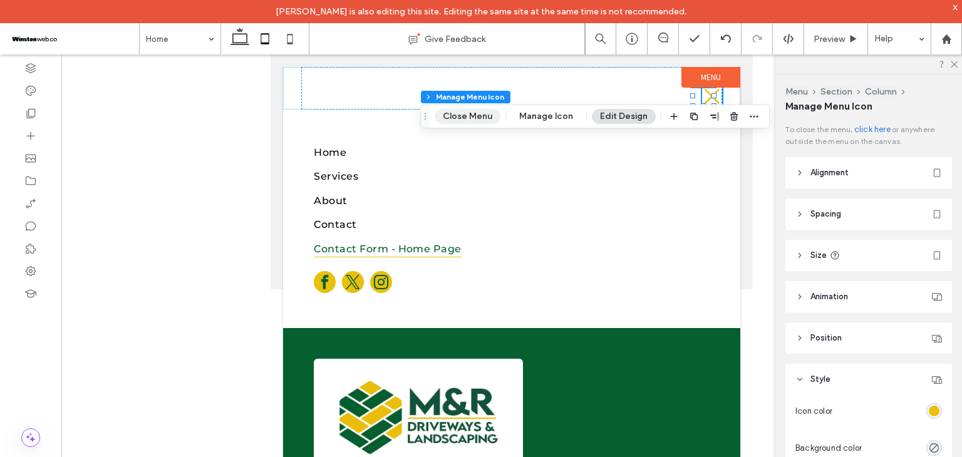
click at [490, 116] on button "Close Menu" at bounding box center [468, 116] width 66 height 15
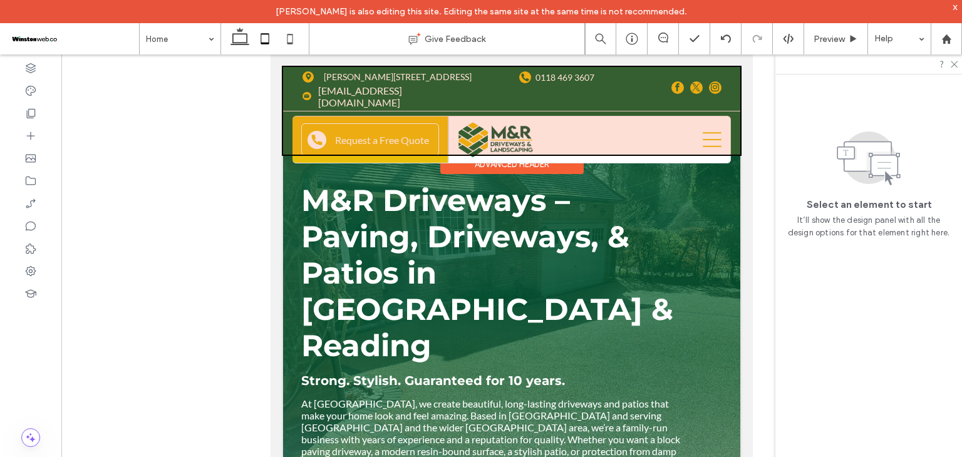
click at [411, 75] on div at bounding box center [511, 111] width 457 height 88
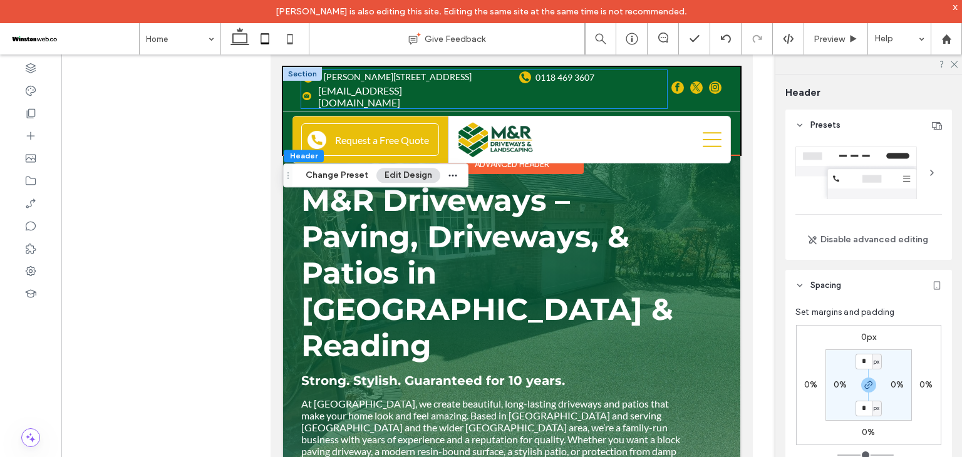
click at [411, 75] on span "[PERSON_NAME][STREET_ADDRESS]" at bounding box center [398, 76] width 148 height 11
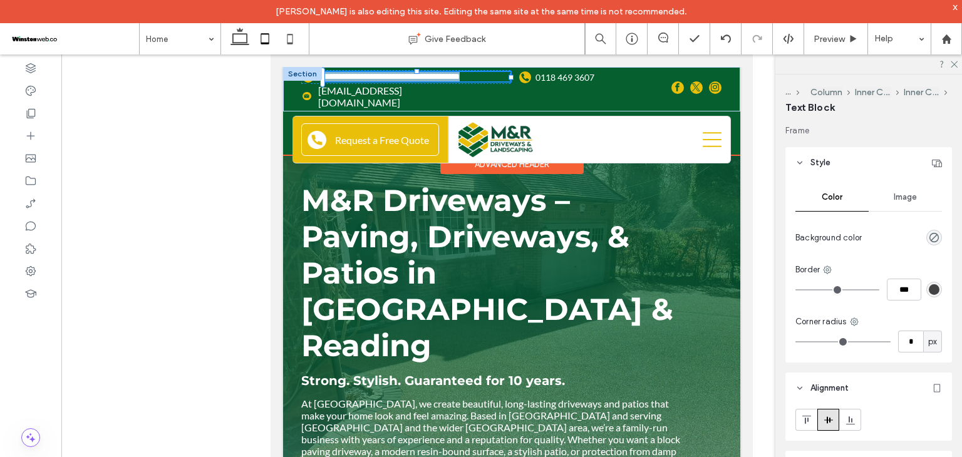
type input "****"
type input "**"
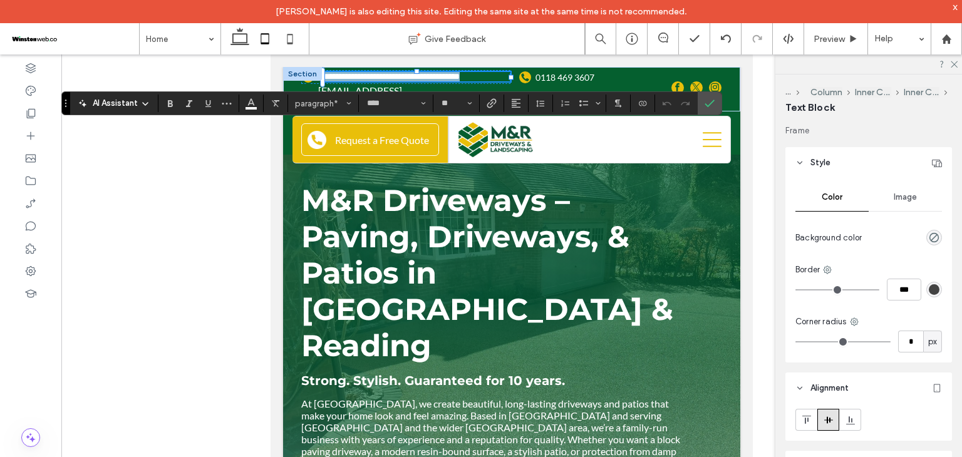
copy span "**********"
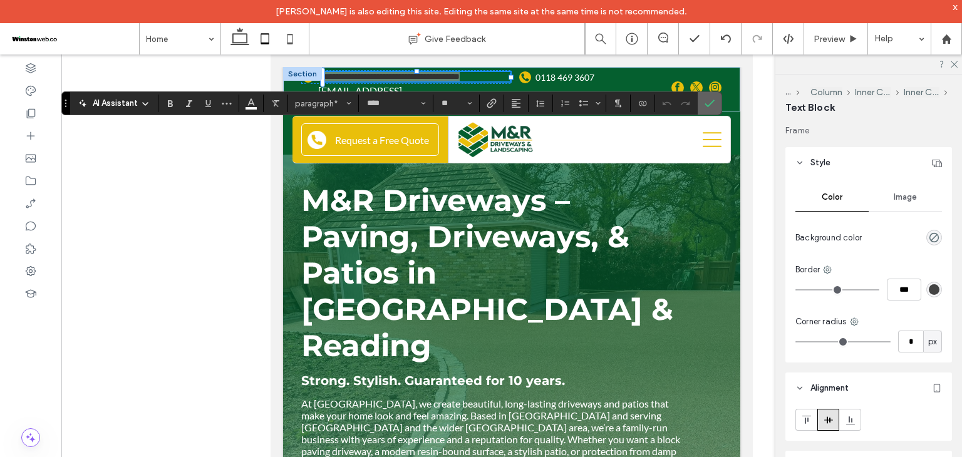
click at [703, 101] on label "Confirm" at bounding box center [709, 103] width 19 height 23
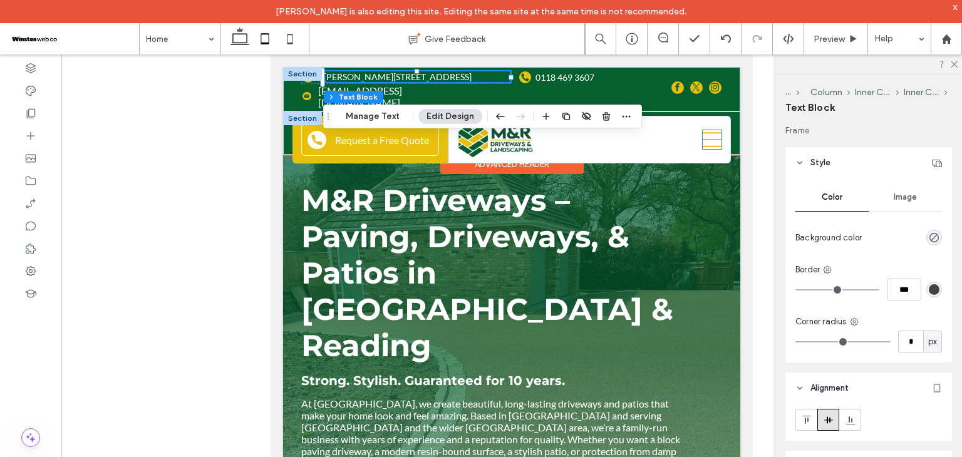
click at [703, 130] on icon at bounding box center [712, 139] width 19 height 19
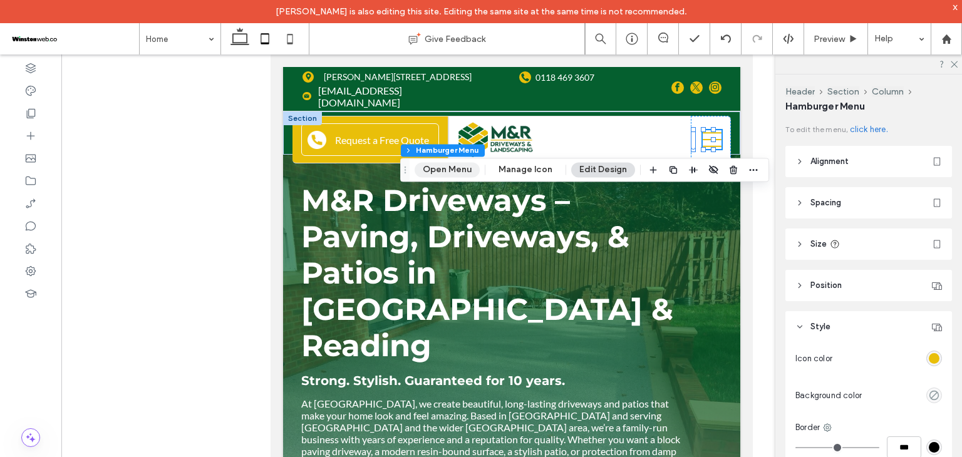
click at [446, 174] on button "Open Menu" at bounding box center [447, 169] width 65 height 15
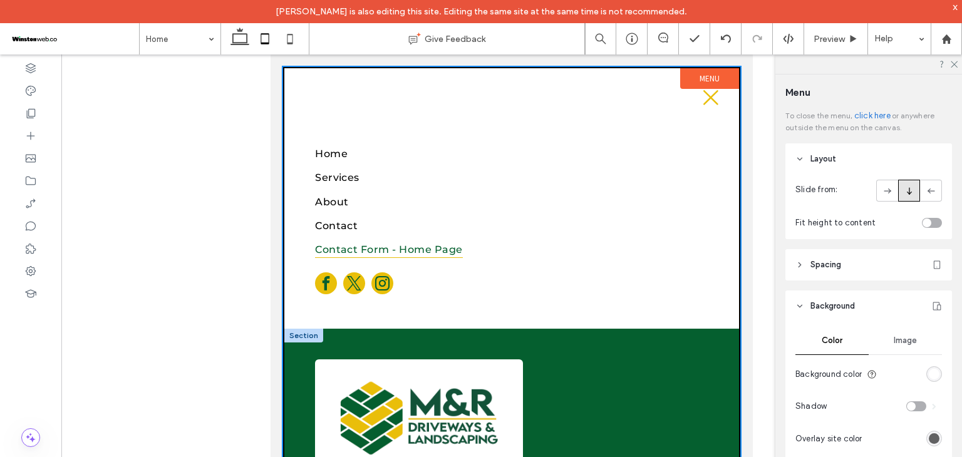
scroll to position [144, 0]
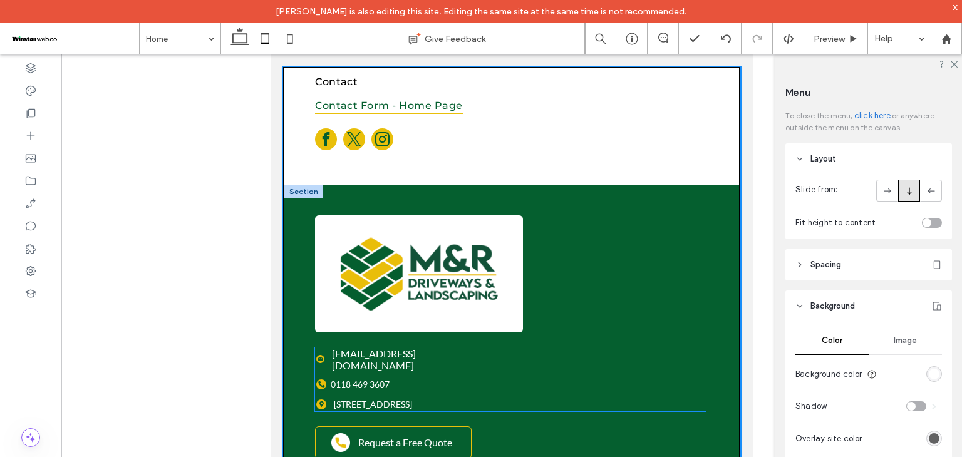
click at [391, 399] on span "84 Uxbridge Rd, London, W13 8RA" at bounding box center [373, 404] width 78 height 11
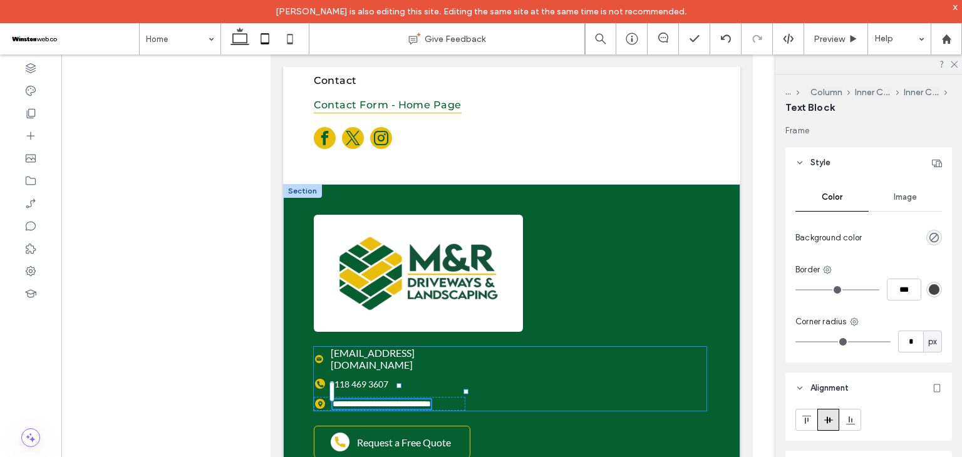
scroll to position [143, 0]
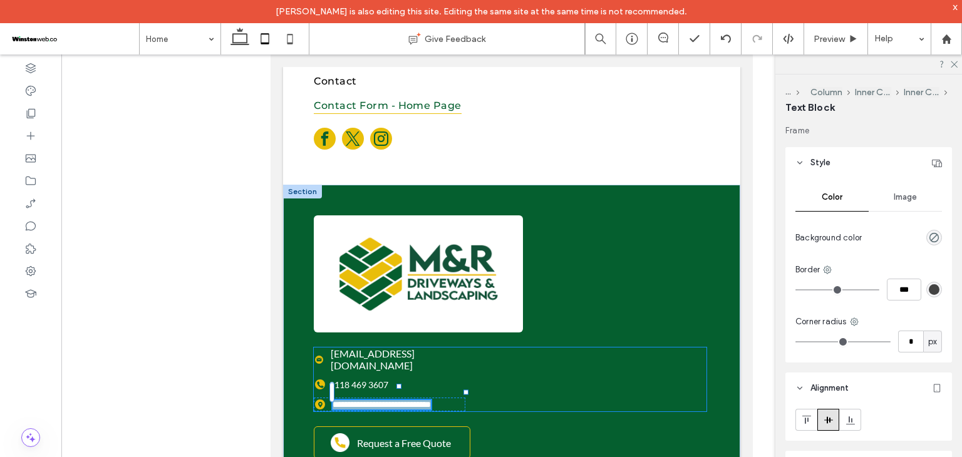
type input "****"
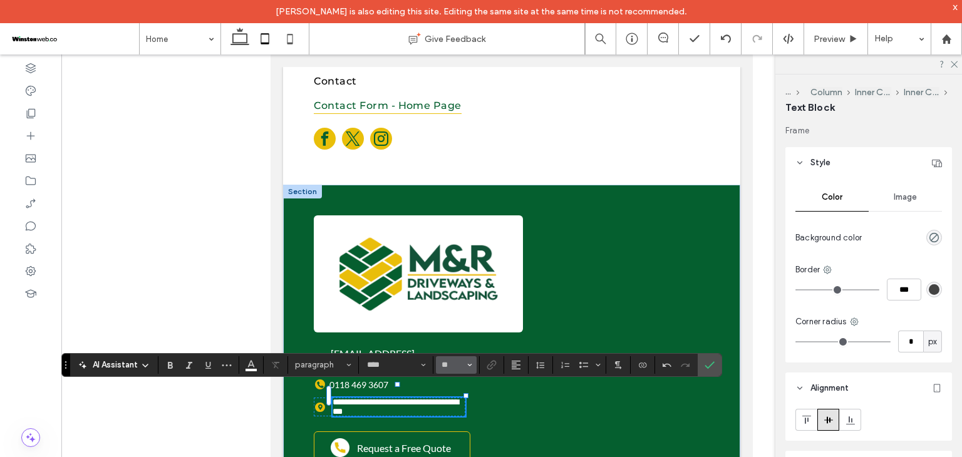
type input "**"
click at [456, 361] on input "**" at bounding box center [452, 365] width 24 height 10
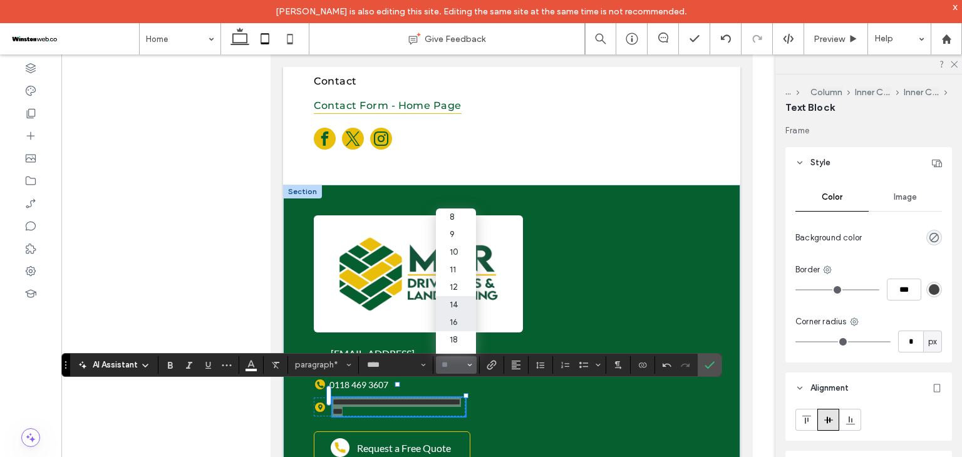
click at [460, 330] on label "16" at bounding box center [456, 323] width 40 height 18
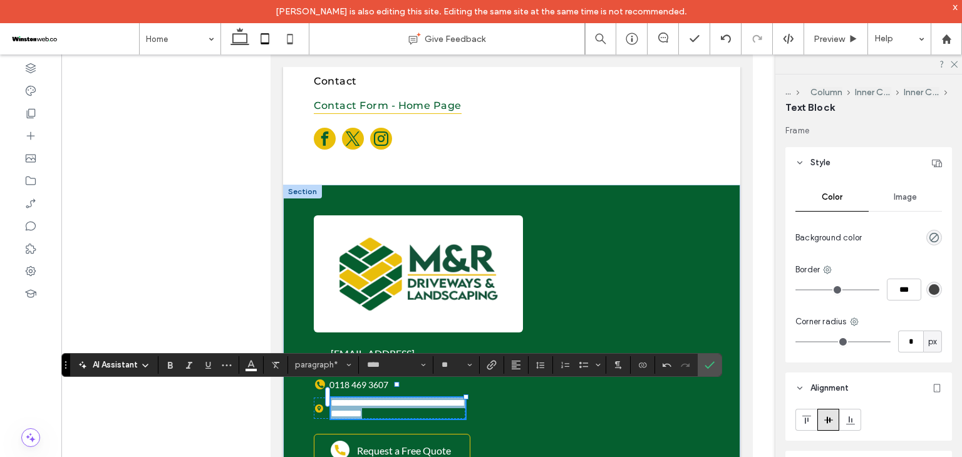
type input "**"
click at [323, 406] on div "**********" at bounding box center [390, 408] width 152 height 21
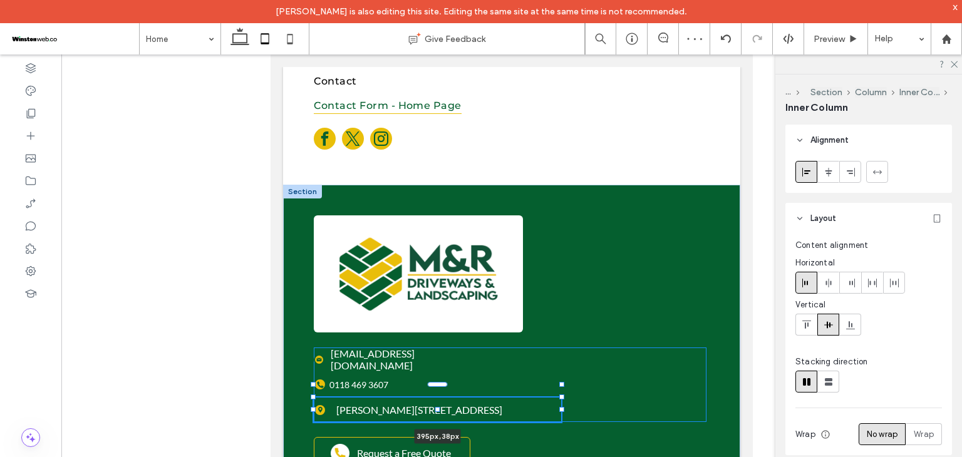
drag, startPoint x: 465, startPoint y: 395, endPoint x: 561, endPoint y: 396, distance: 95.8
click at [561, 396] on div at bounding box center [561, 397] width 5 height 5
type input "***"
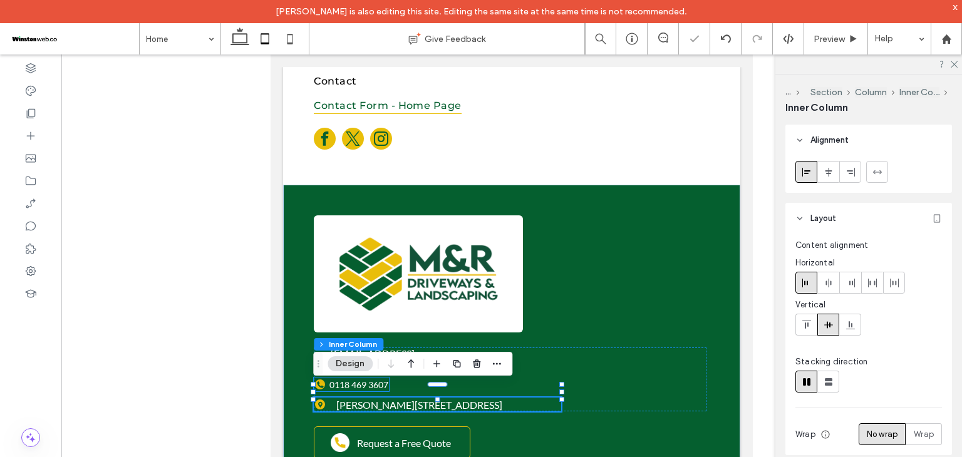
drag, startPoint x: 333, startPoint y: 371, endPoint x: 608, endPoint y: 426, distance: 280.3
click at [333, 380] on link "0118 469 3607" at bounding box center [358, 385] width 59 height 11
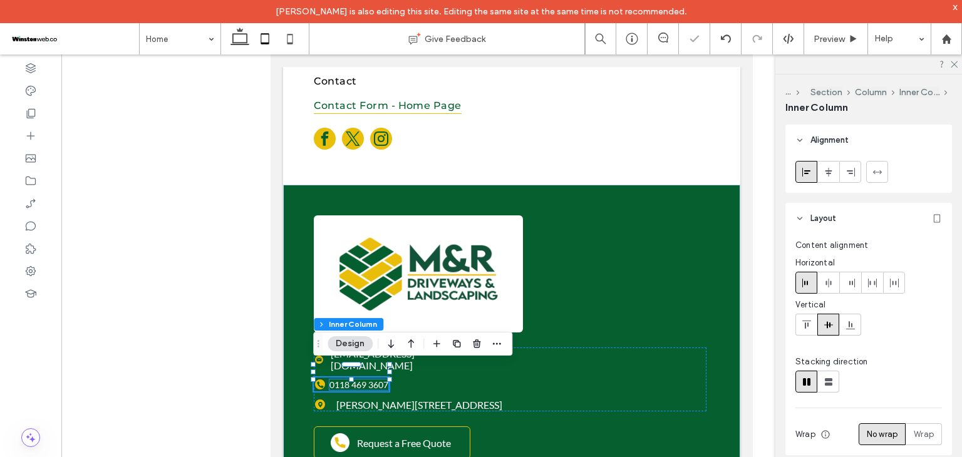
click at [368, 380] on link "0118 469 3607" at bounding box center [358, 385] width 59 height 11
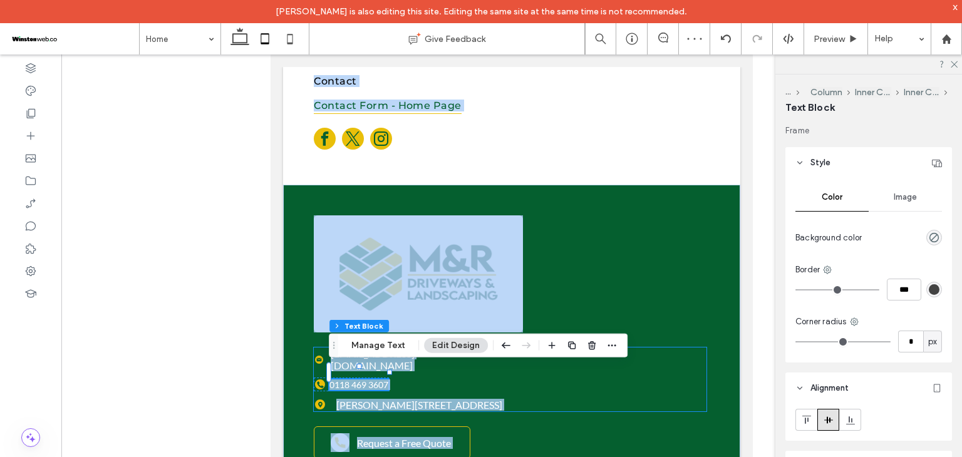
click at [368, 380] on link "0118 469 3607" at bounding box center [358, 385] width 59 height 11
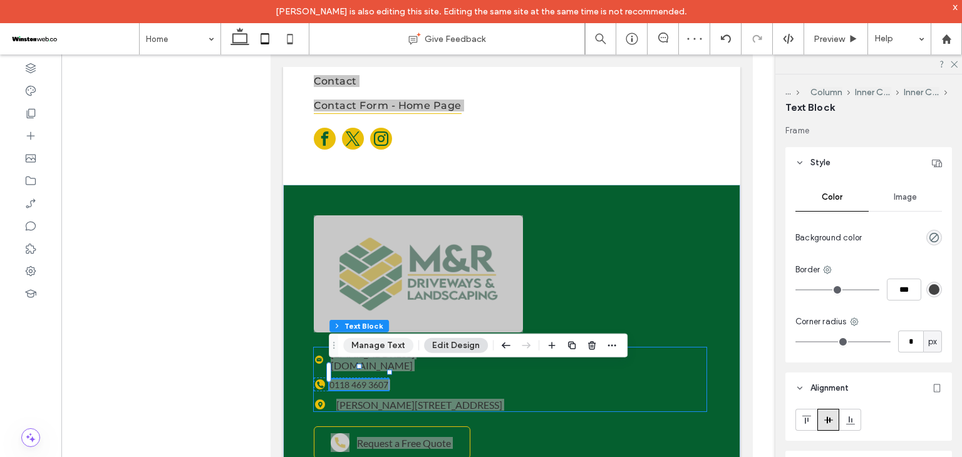
click at [375, 344] on button "Manage Text" at bounding box center [378, 345] width 70 height 15
click at [380, 346] on button "Manage Text" at bounding box center [378, 345] width 70 height 15
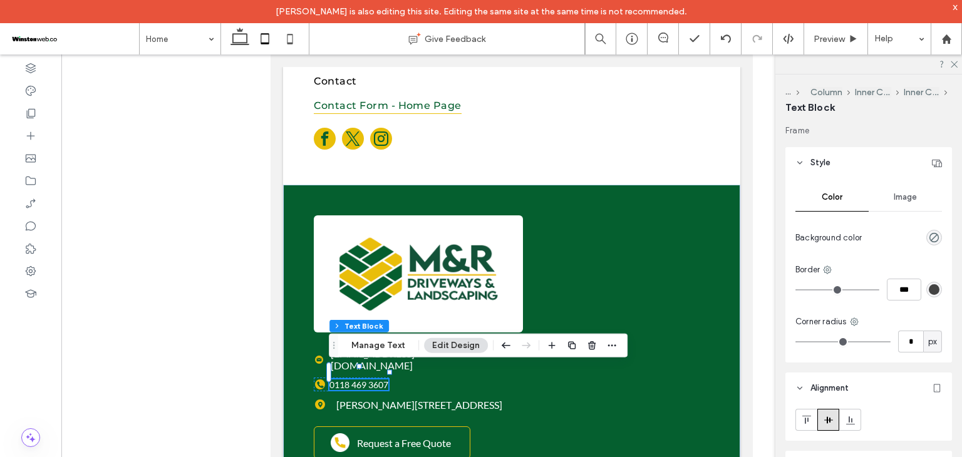
scroll to position [143, 0]
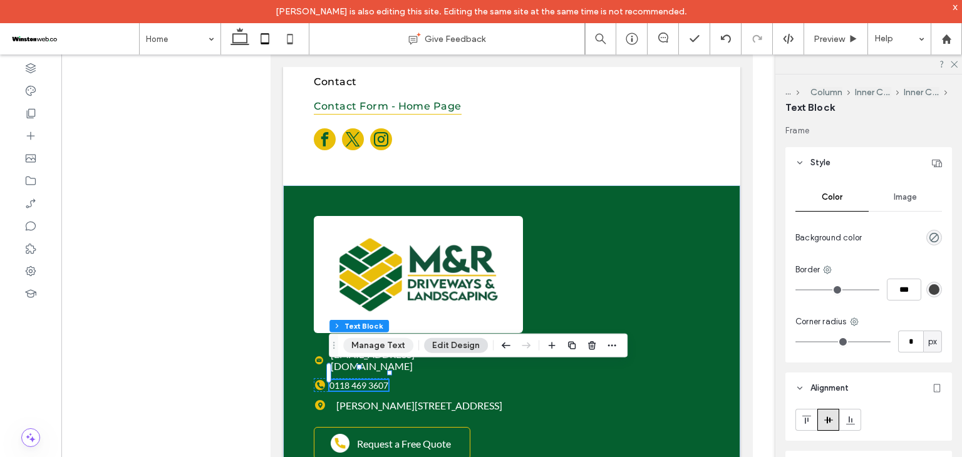
click at [378, 344] on button "Manage Text" at bounding box center [378, 345] width 70 height 15
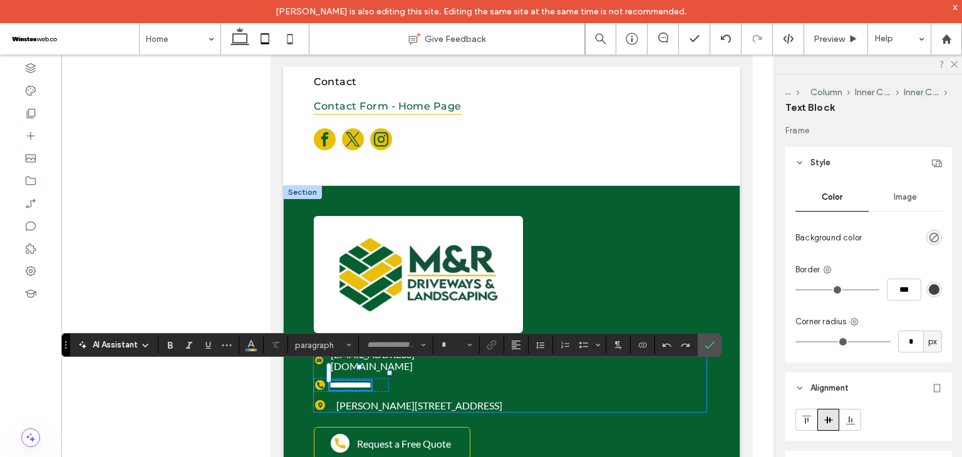
type input "****"
type input "**"
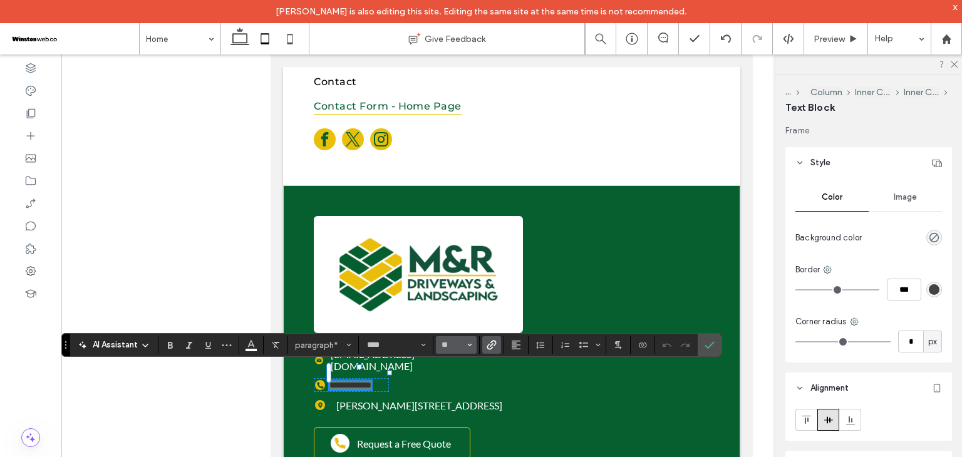
click at [470, 348] on span "Size" at bounding box center [469, 345] width 5 height 16
click at [463, 301] on label "16" at bounding box center [456, 303] width 40 height 18
type input "**"
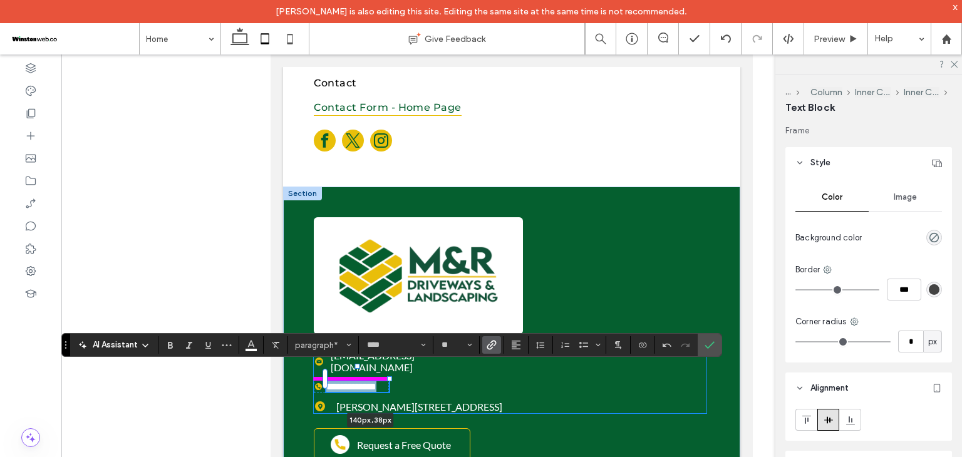
drag, startPoint x: 386, startPoint y: 379, endPoint x: 413, endPoint y: 378, distance: 27.0
click at [413, 378] on div "**********" at bounding box center [511, 340] width 457 height 306
type input "***"
click at [413, 378] on div "**********" at bounding box center [510, 382] width 393 height 64
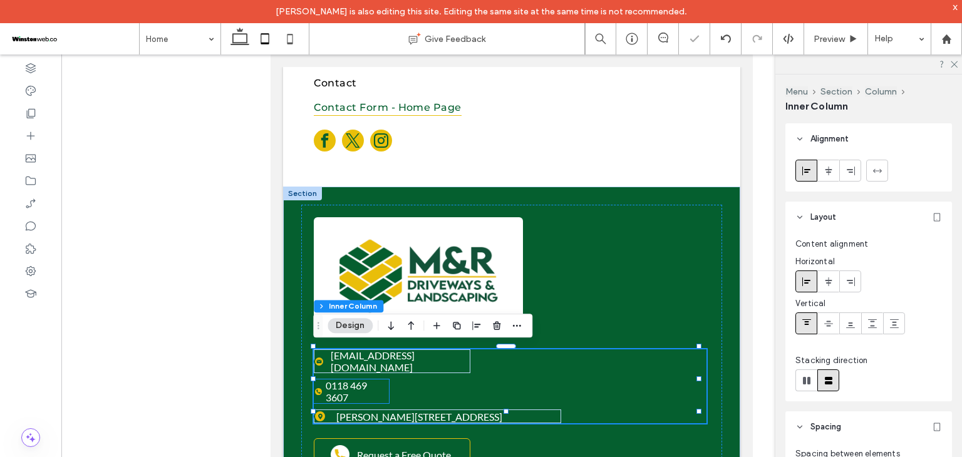
click at [321, 386] on div "0118 469 3607" at bounding box center [351, 392] width 75 height 24
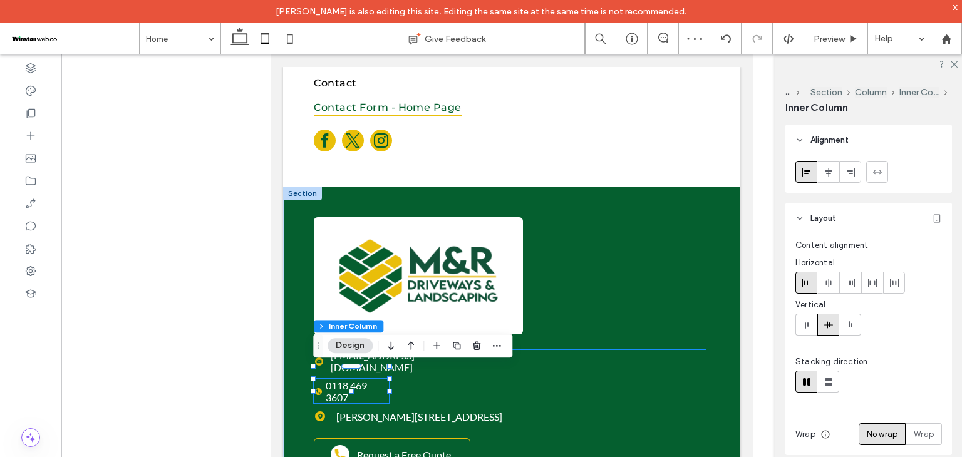
click at [392, 378] on div "info@mandrdriveways.co.uk 0118 469 3607 Molly Millars Close, Wokingham RG41 2RX…" at bounding box center [510, 387] width 393 height 74
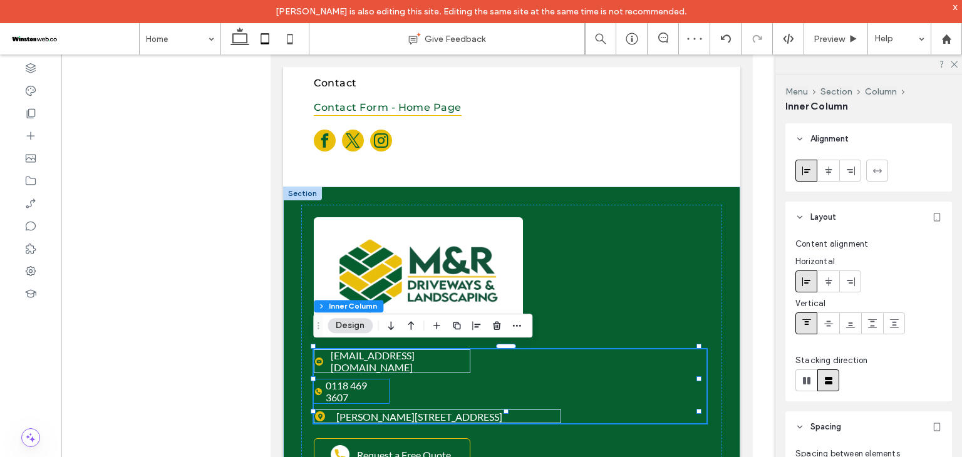
click at [318, 387] on div at bounding box center [318, 391] width 9 height 9
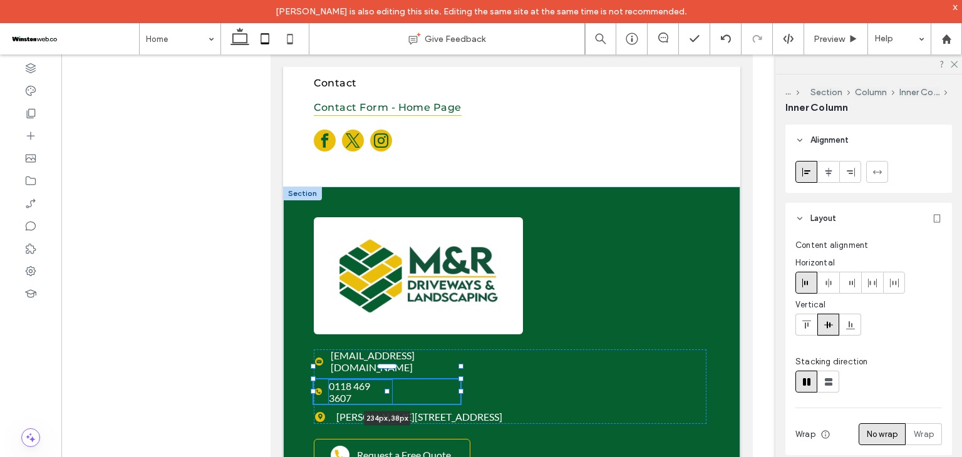
click at [459, 381] on div at bounding box center [460, 378] width 5 height 5
click at [390, 380] on p "0118 469 3607" at bounding box center [360, 392] width 63 height 24
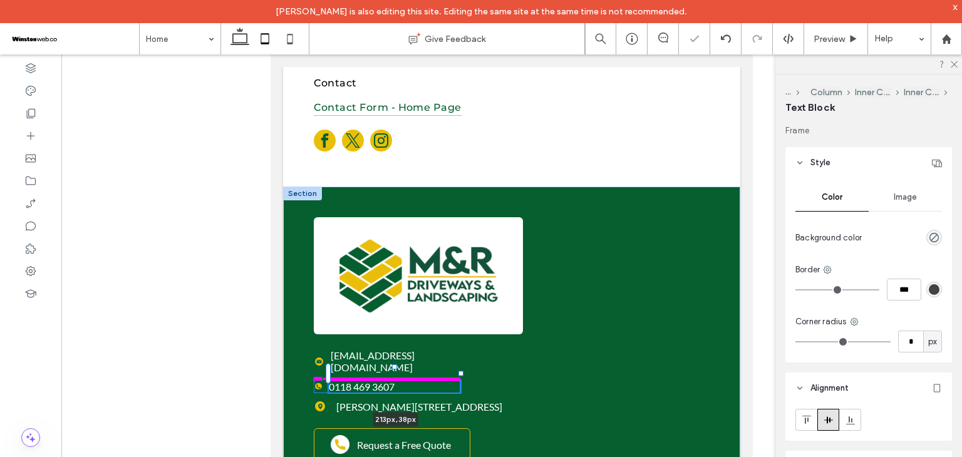
drag, startPoint x: 391, startPoint y: 378, endPoint x: 461, endPoint y: 377, distance: 70.2
click at [461, 377] on div "info@mandrdriveways.co.uk 0118 469 3607 213px , 38px Molly Millars Close, Wokin…" at bounding box center [511, 340] width 457 height 306
click at [514, 376] on div "info@mandrdriveways.co.uk 0118 469 3607 213px , 38px Molly Millars Close, Wokin…" at bounding box center [510, 382] width 393 height 64
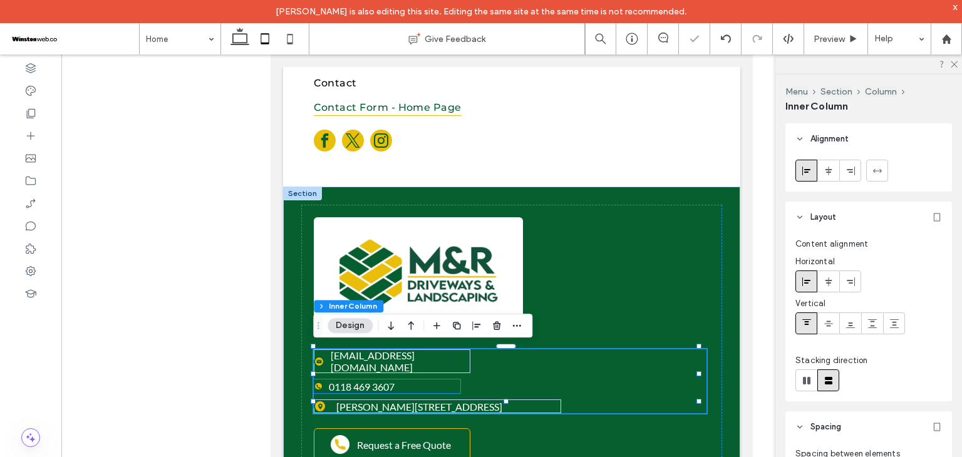
click at [320, 382] on div at bounding box center [318, 386] width 9 height 9
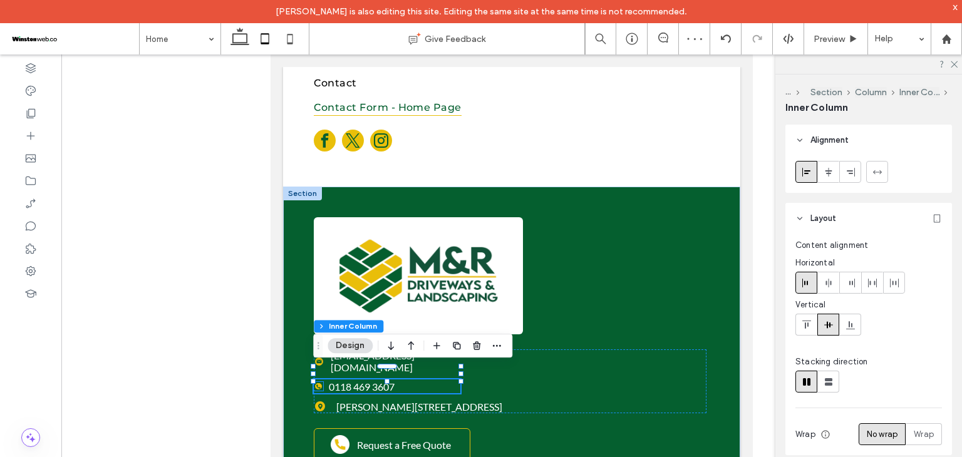
click at [319, 385] on icon at bounding box center [318, 387] width 4 height 4
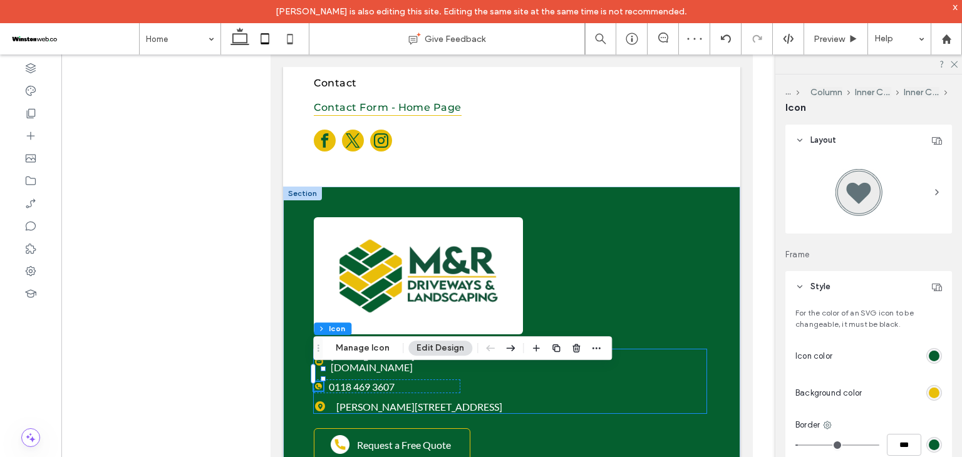
type input "***"
type input "*"
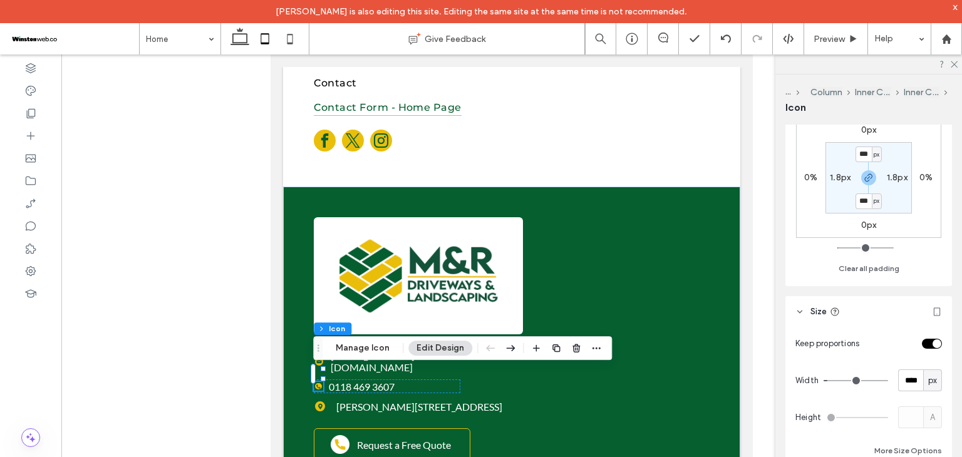
scroll to position [501, 0]
click at [907, 388] on input "****" at bounding box center [910, 380] width 25 height 22
type input "**"
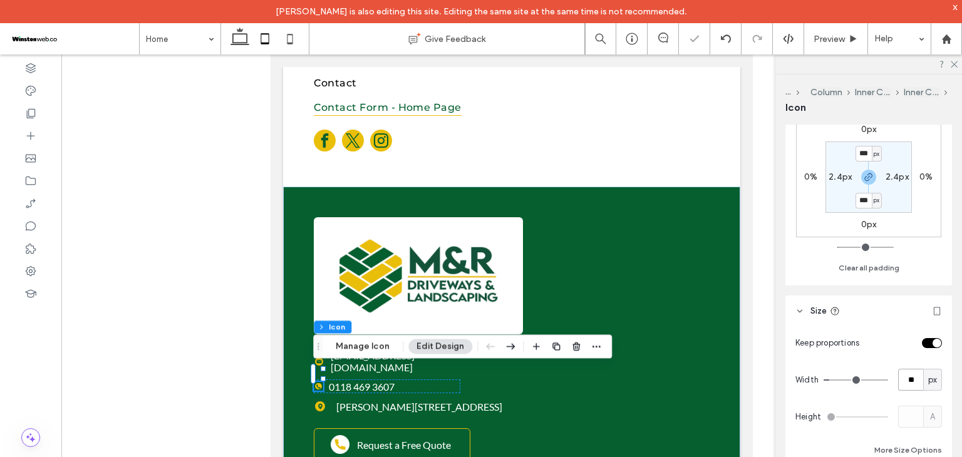
type input "***"
type input "*"
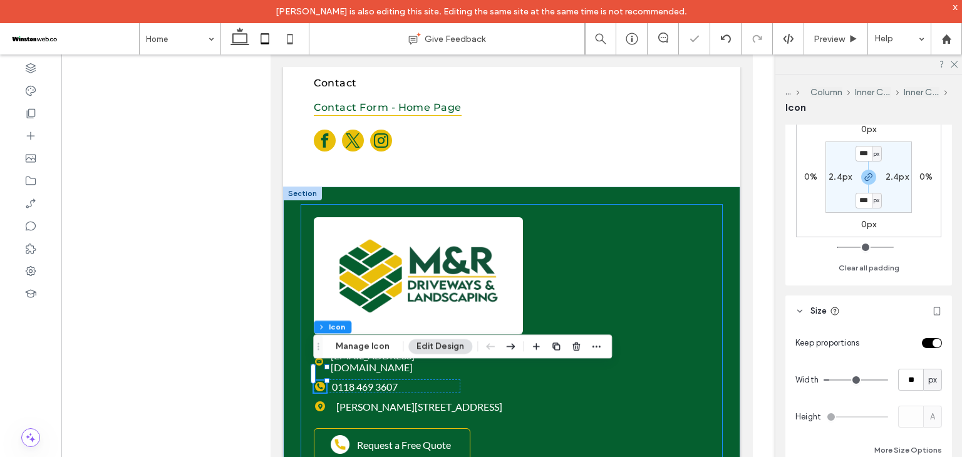
click at [651, 403] on div "info@mandrdriveways.co.uk 0118 469 3607 Molly Millars Close, Wokingham RG41 2RX…" at bounding box center [511, 339] width 421 height 269
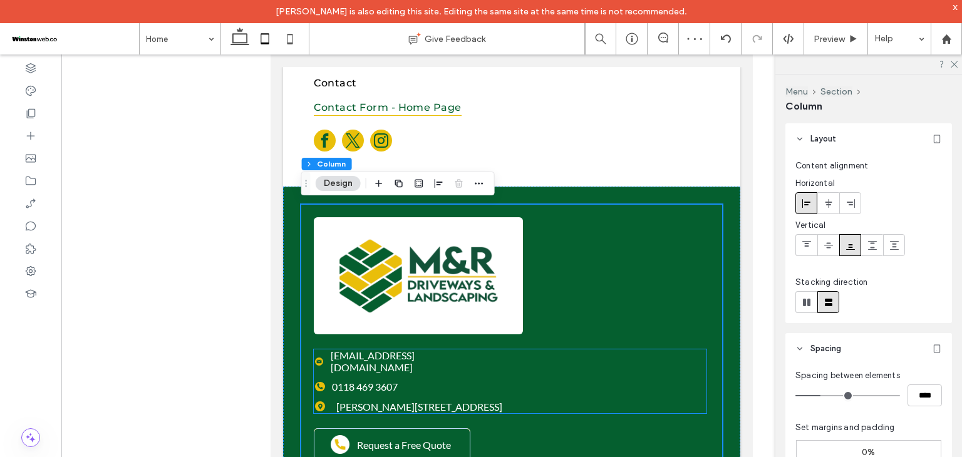
click at [339, 401] on span "[PERSON_NAME][STREET_ADDRESS]" at bounding box center [419, 407] width 166 height 12
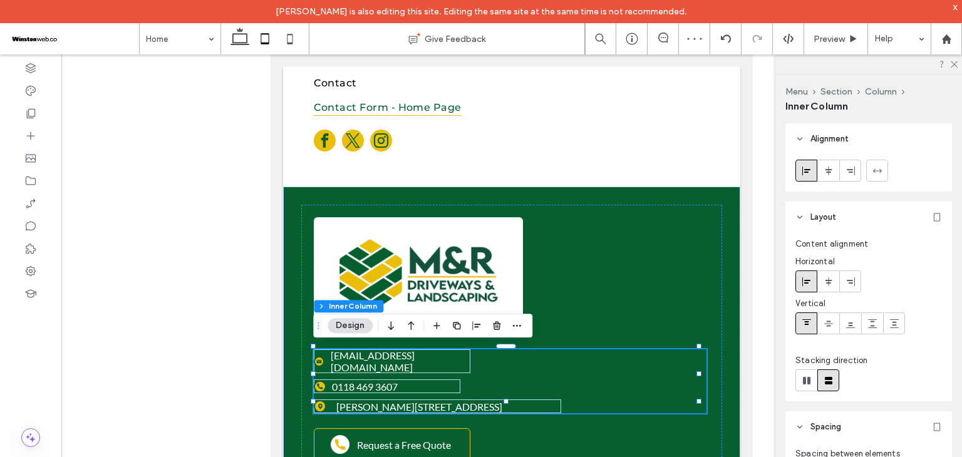
click at [337, 401] on span "[PERSON_NAME][STREET_ADDRESS]" at bounding box center [419, 407] width 166 height 12
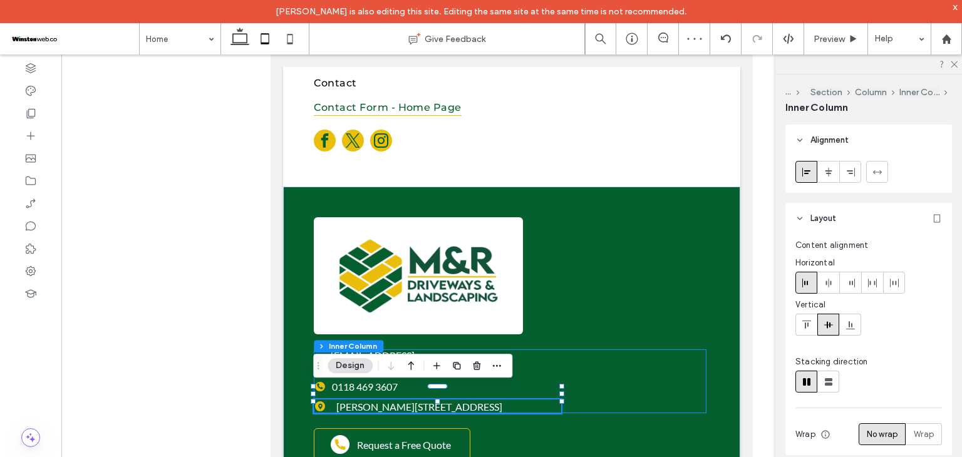
click at [333, 400] on div "[PERSON_NAME][STREET_ADDRESS]" at bounding box center [437, 407] width 247 height 14
click at [330, 400] on div "[PERSON_NAME][STREET_ADDRESS]" at bounding box center [437, 407] width 247 height 14
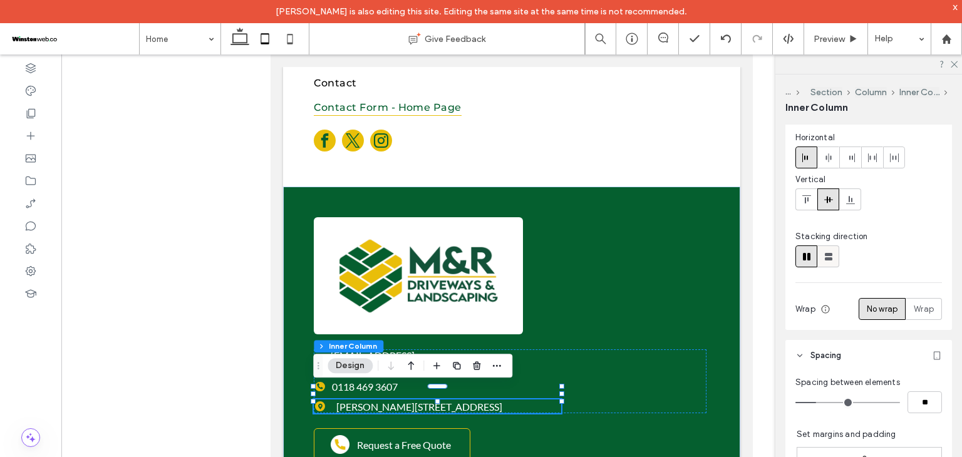
scroll to position [63, 0]
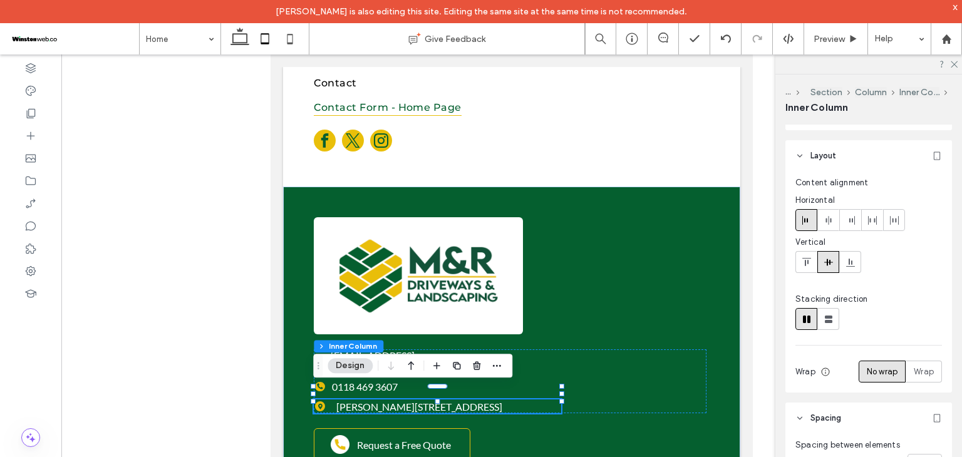
click at [809, 228] on span at bounding box center [807, 220] width 10 height 21
click at [807, 224] on icon at bounding box center [807, 220] width 10 height 10
click at [603, 372] on div "info@mandrdriveways.co.uk 0118 469 3607 Molly Millars Close, Wokingham RG41 2RX…" at bounding box center [510, 382] width 393 height 64
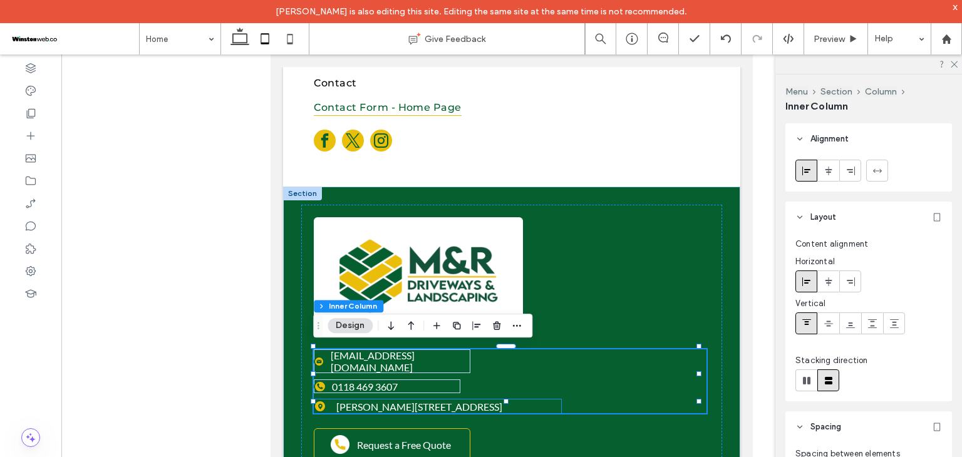
click at [336, 401] on span "[PERSON_NAME][STREET_ADDRESS]" at bounding box center [419, 407] width 166 height 12
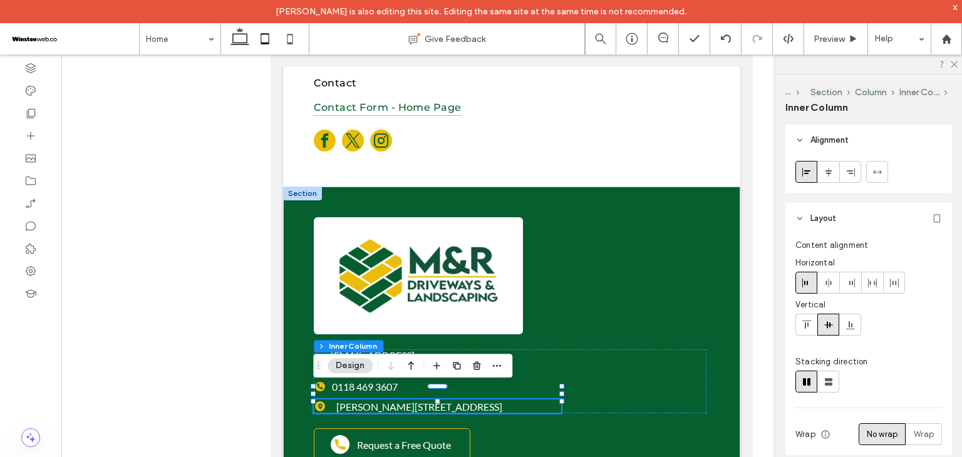
click at [338, 401] on span "[PERSON_NAME][STREET_ADDRESS]" at bounding box center [419, 407] width 166 height 12
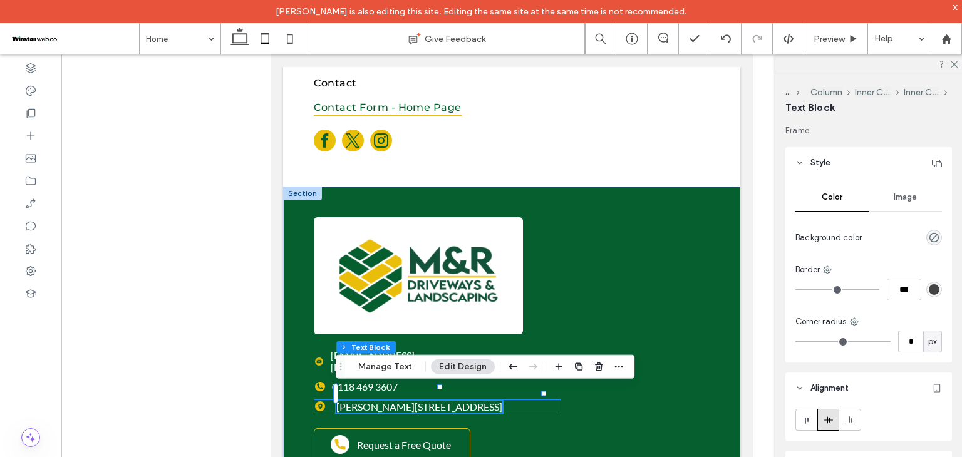
click at [328, 400] on div "[PERSON_NAME][STREET_ADDRESS]" at bounding box center [437, 407] width 247 height 14
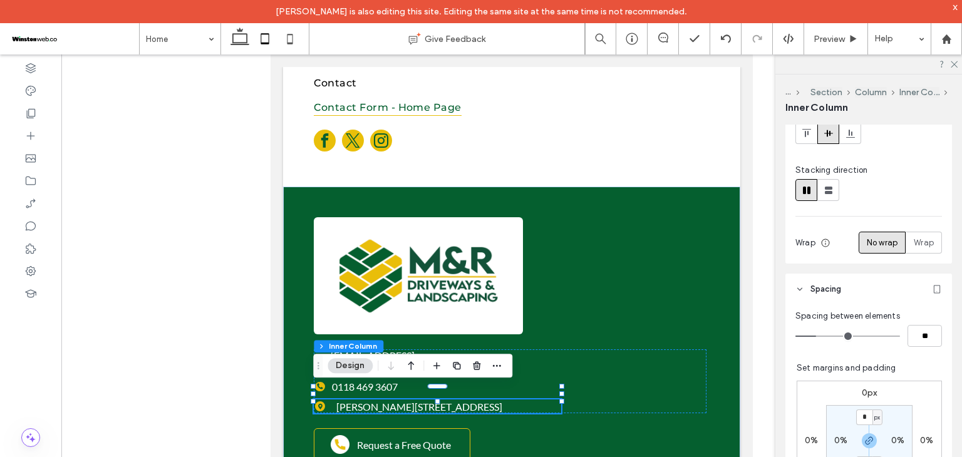
scroll to position [251, 0]
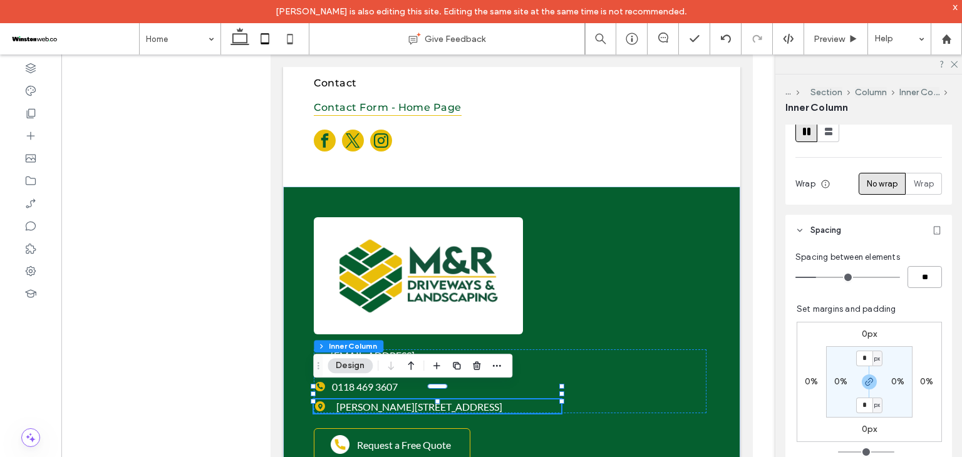
click at [909, 285] on input "**" at bounding box center [925, 277] width 34 height 22
type input "*"
type input "**"
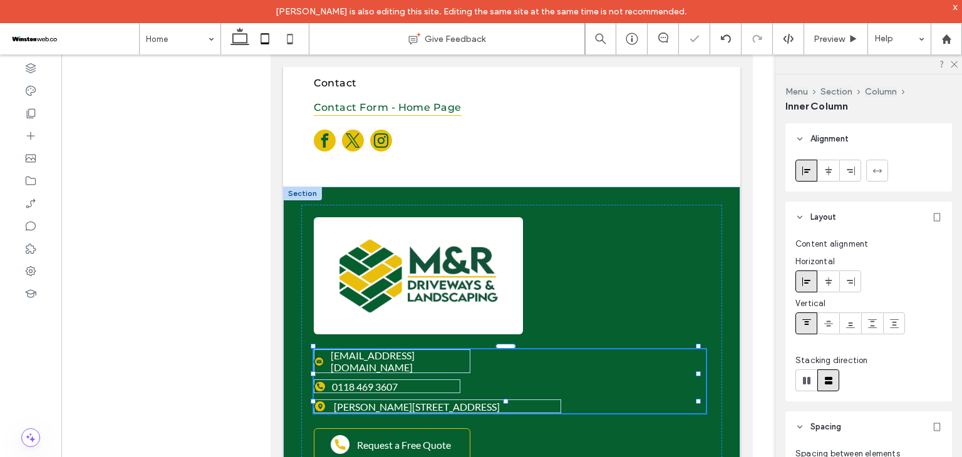
click at [634, 388] on div "info@mandrdriveways.co.uk 0118 469 3607 Molly Millars Close, Wokingham RG41 2RX…" at bounding box center [510, 382] width 392 height 64
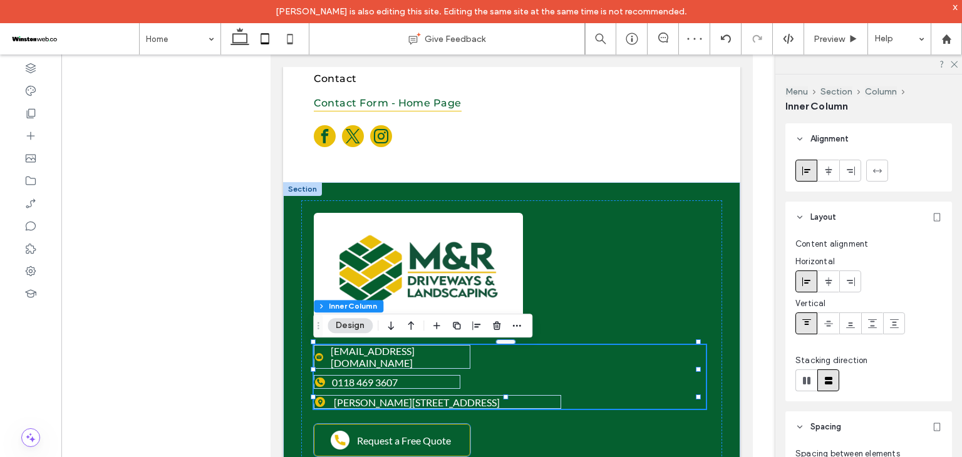
scroll to position [146, 0]
click at [409, 435] on span "Request a Free Quote" at bounding box center [404, 441] width 94 height 12
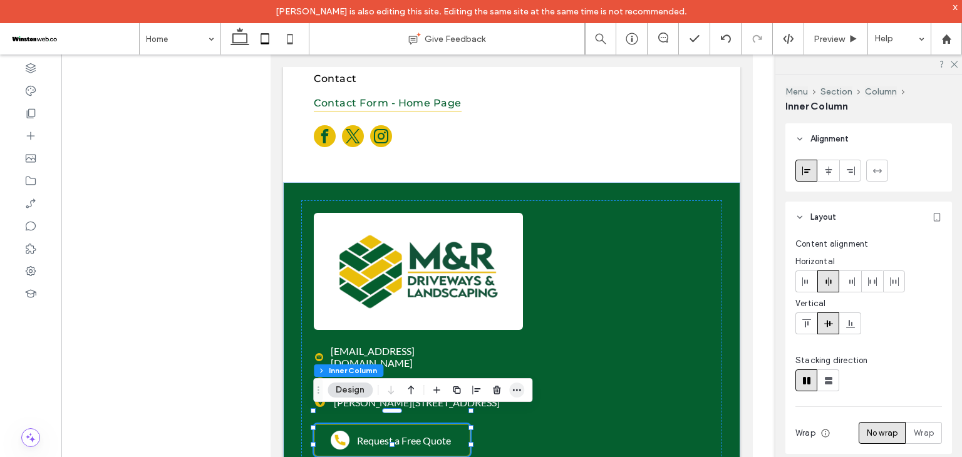
scroll to position [143, 0]
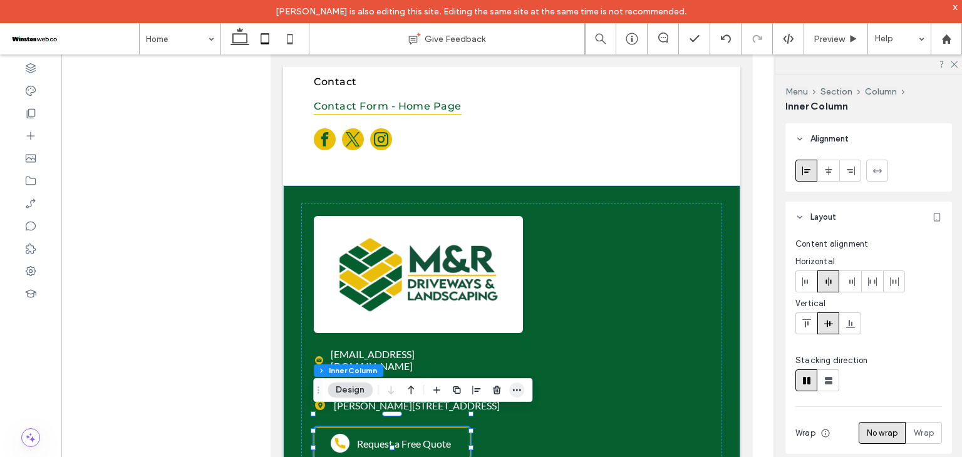
click at [516, 389] on icon "button" at bounding box center [517, 390] width 10 height 10
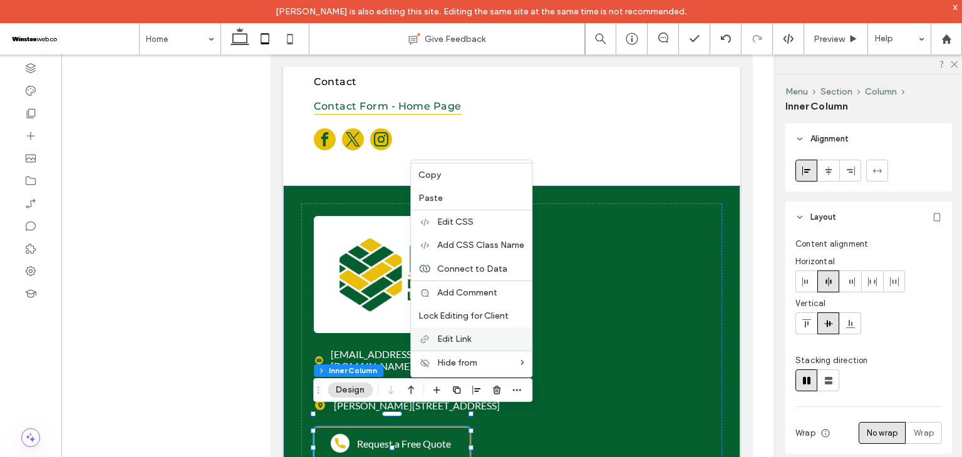
click at [465, 338] on span "Edit Link" at bounding box center [454, 339] width 34 height 11
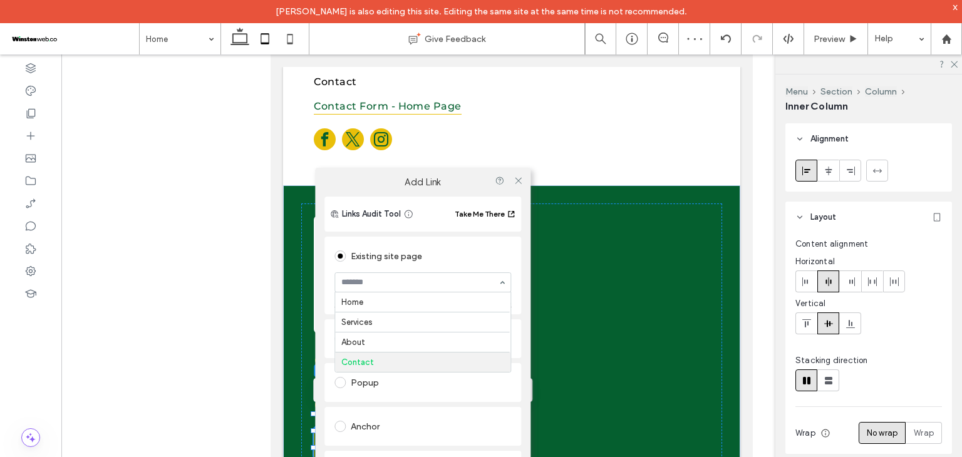
click at [326, 384] on div "Popup" at bounding box center [422, 382] width 197 height 39
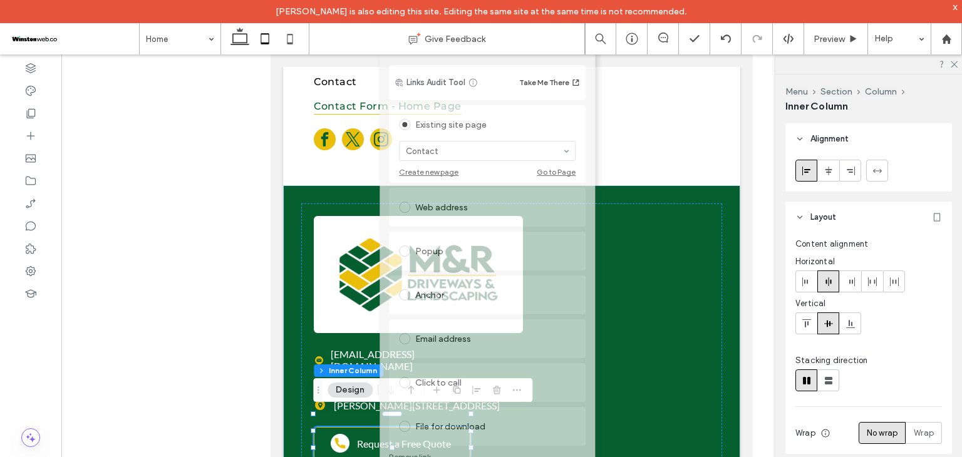
drag, startPoint x: 396, startPoint y: 181, endPoint x: 460, endPoint y: 124, distance: 86.1
click at [460, 124] on div "Add Link Links Audit Tool Take Me There Existing site page Contact Create new p…" at bounding box center [487, 258] width 215 height 445
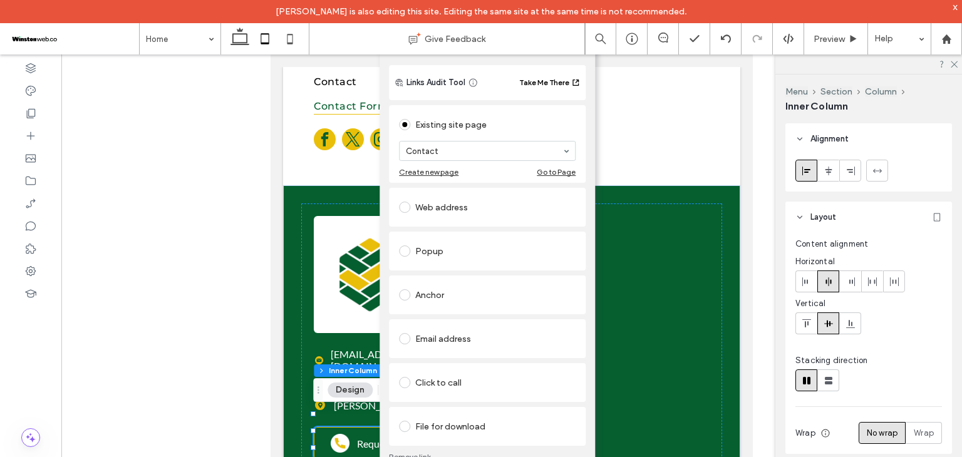
click at [433, 385] on div "Click to call" at bounding box center [487, 383] width 177 height 20
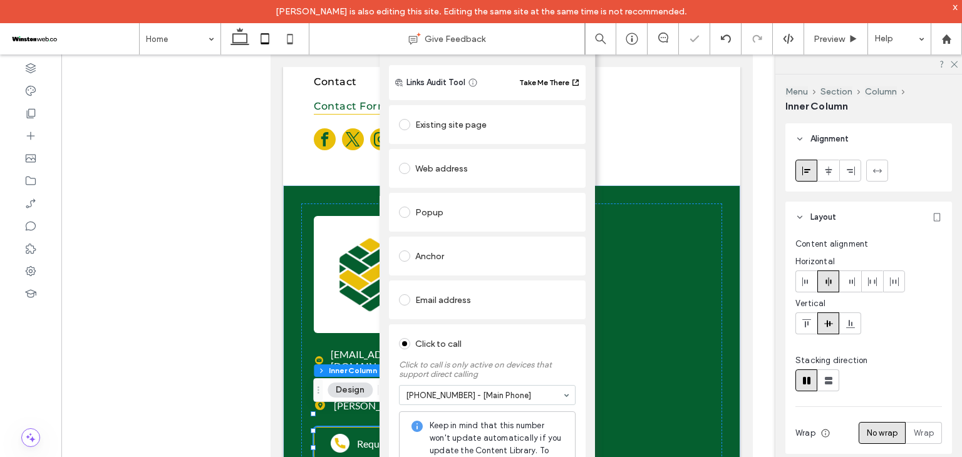
drag, startPoint x: 385, startPoint y: 316, endPoint x: 403, endPoint y: 256, distance: 62.4
click at [403, 256] on div "Links Audit Tool Take Me There Existing site page Contact Create new page Go to…" at bounding box center [487, 329] width 215 height 528
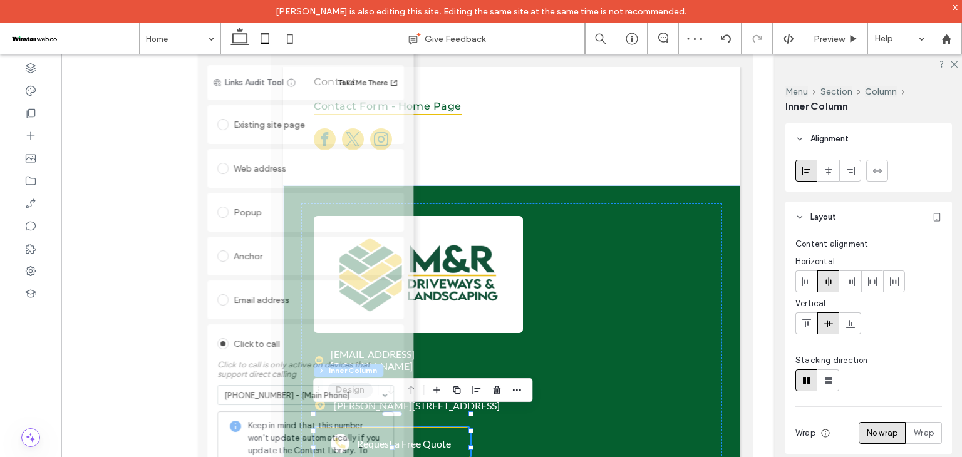
drag, startPoint x: 390, startPoint y: 91, endPoint x: 238, endPoint y: 206, distance: 190.4
click at [212, 208] on div "Add Link Links Audit Tool Take Me There Existing site page Contact Create new p…" at bounding box center [305, 314] width 215 height 557
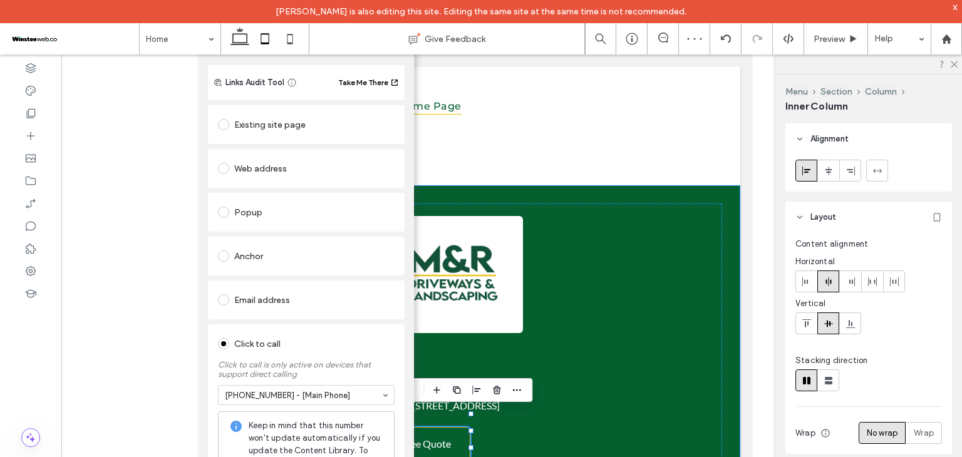
click at [718, 308] on div "info@mandrdriveways.co.uk 0118 469 3607 Molly Millars Close, Wokingham RG41 2RX…" at bounding box center [511, 338] width 457 height 306
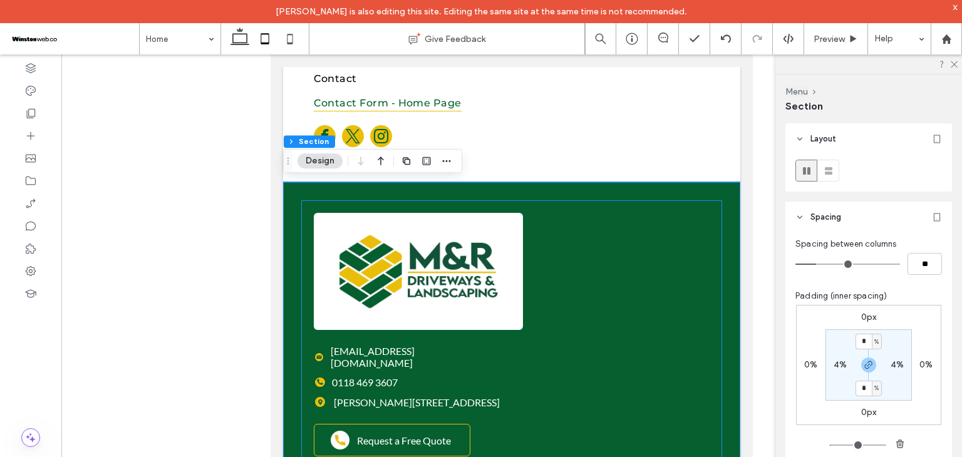
click at [703, 314] on div "info@mandrdriveways.co.uk 0118 469 3607 Molly Millars Close, Wokingham RG41 2RX…" at bounding box center [511, 334] width 421 height 269
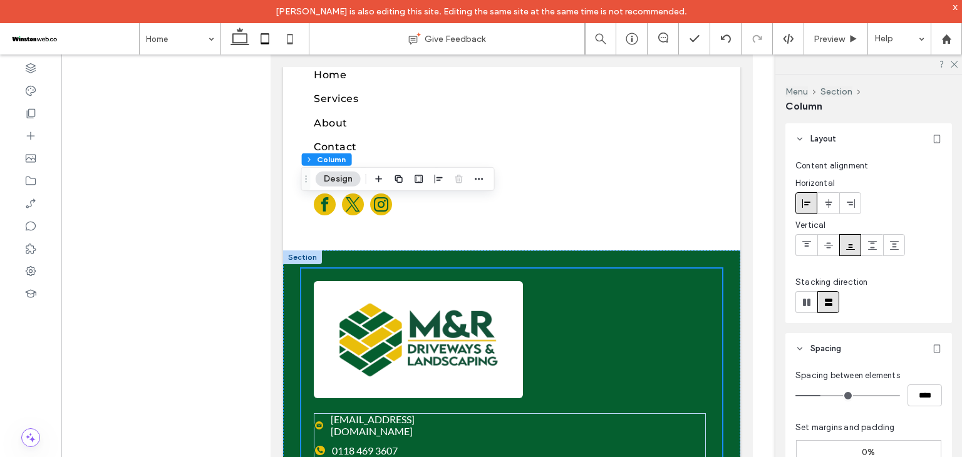
scroll to position [0, 0]
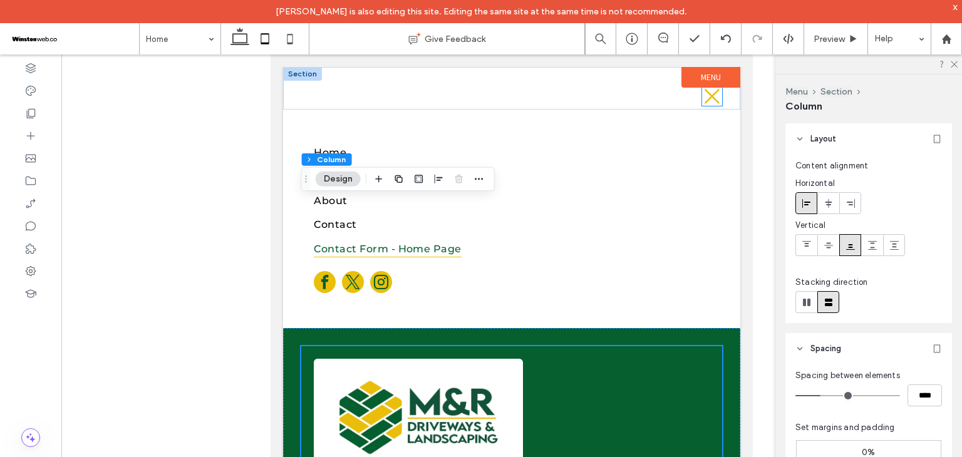
click at [702, 95] on icon at bounding box center [712, 96] width 20 height 19
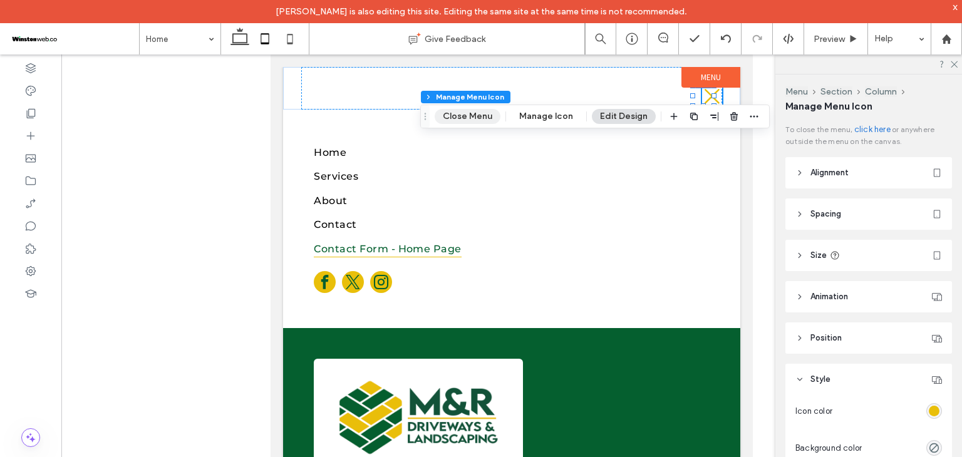
click at [481, 116] on button "Close Menu" at bounding box center [468, 116] width 66 height 15
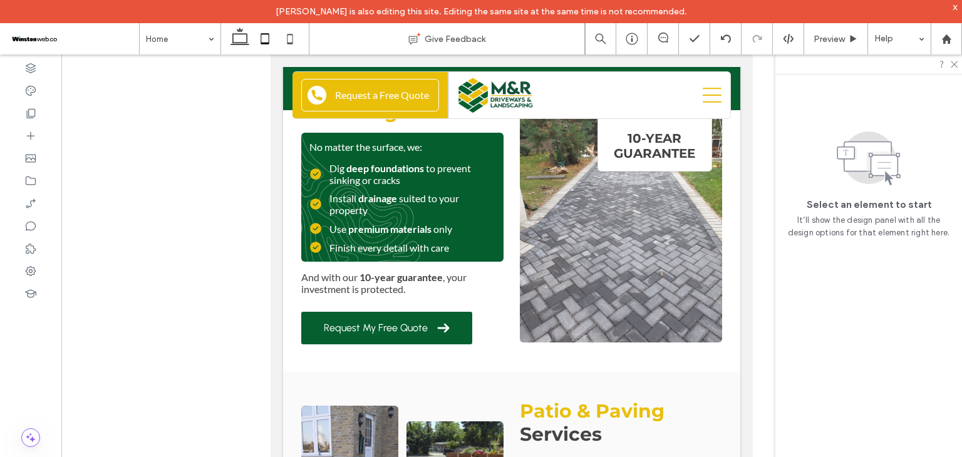
scroll to position [2255, 0]
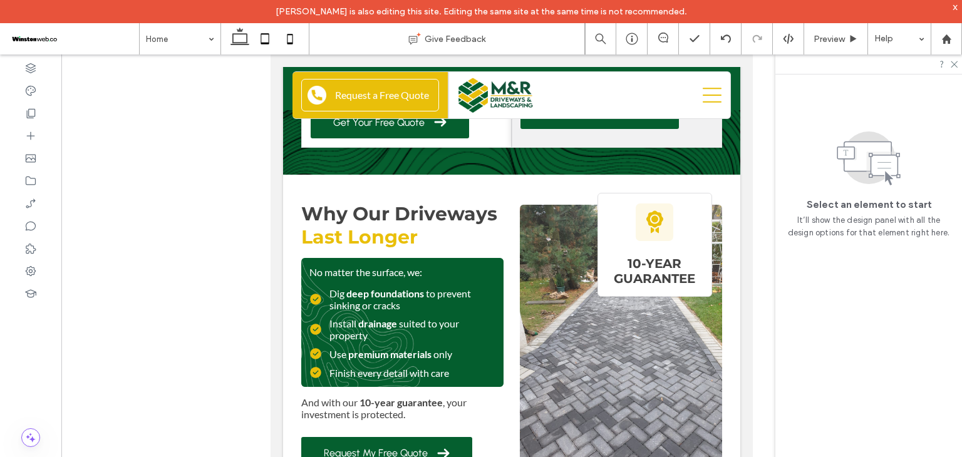
drag, startPoint x: 291, startPoint y: 34, endPoint x: 33, endPoint y: 123, distance: 273.0
click at [291, 34] on use at bounding box center [290, 39] width 6 height 10
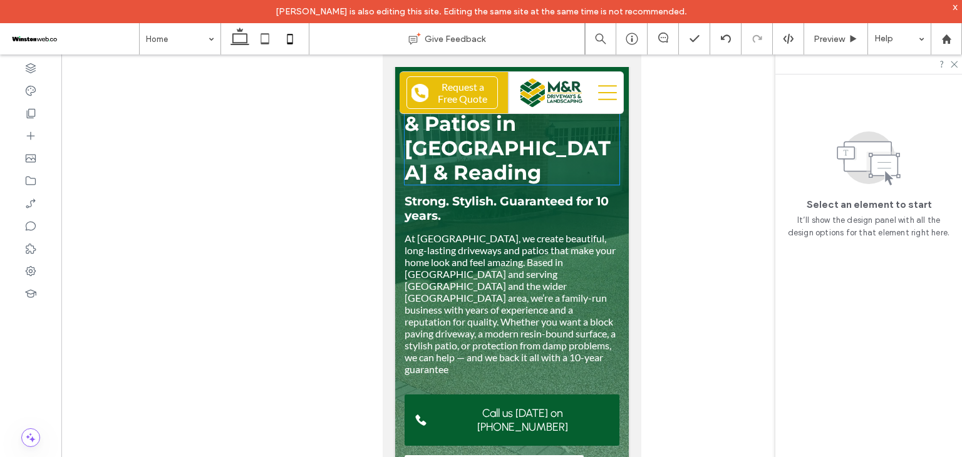
scroll to position [0, 0]
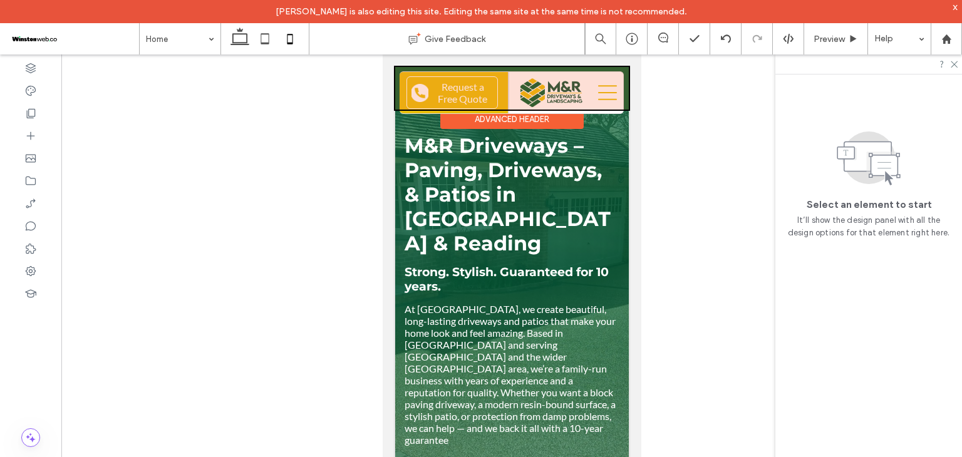
click at [451, 83] on div at bounding box center [512, 88] width 234 height 43
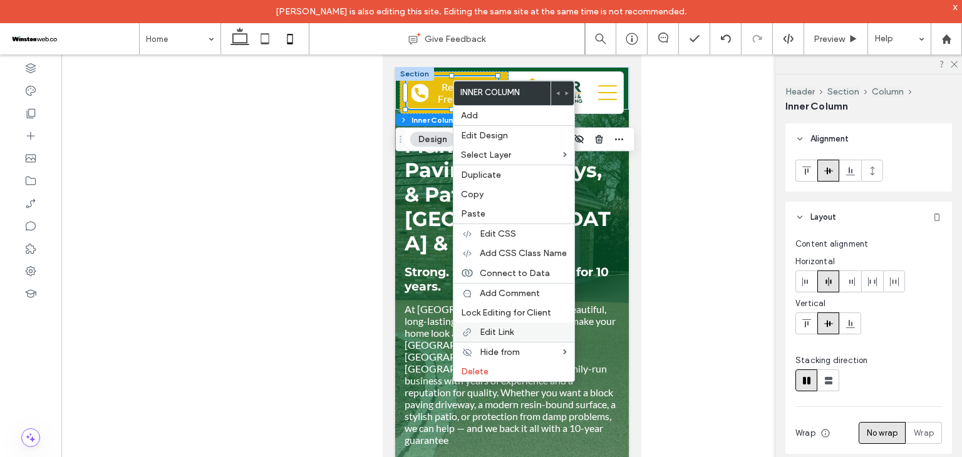
click at [499, 333] on span "Edit Link" at bounding box center [497, 332] width 34 height 11
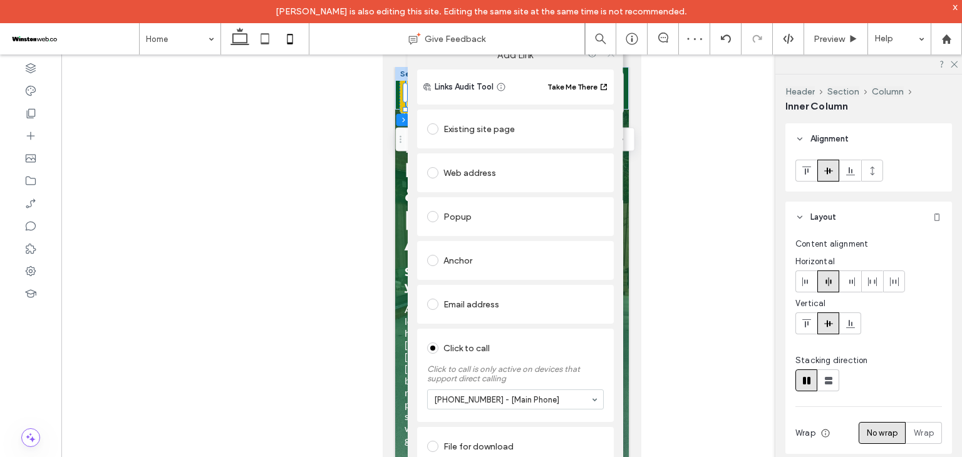
click at [606, 57] on icon at bounding box center [610, 52] width 9 height 9
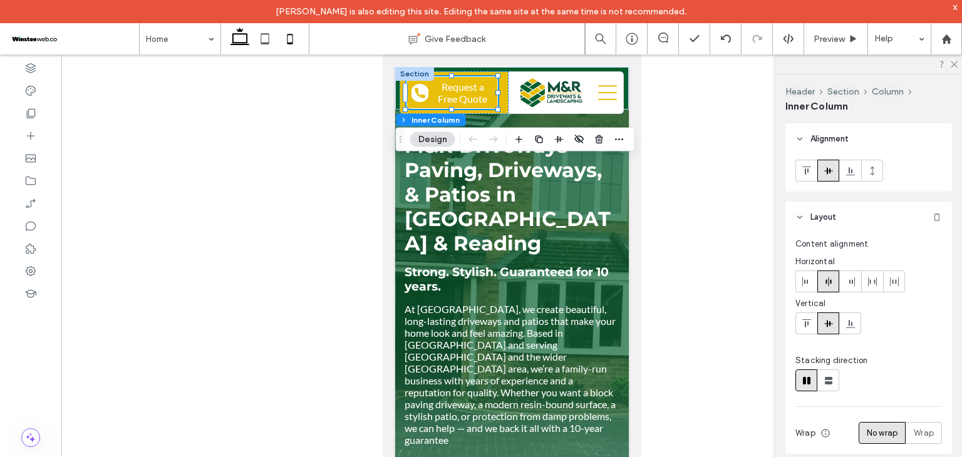
drag, startPoint x: 247, startPoint y: 40, endPoint x: 416, endPoint y: 213, distance: 241.4
click at [247, 40] on icon at bounding box center [239, 38] width 25 height 25
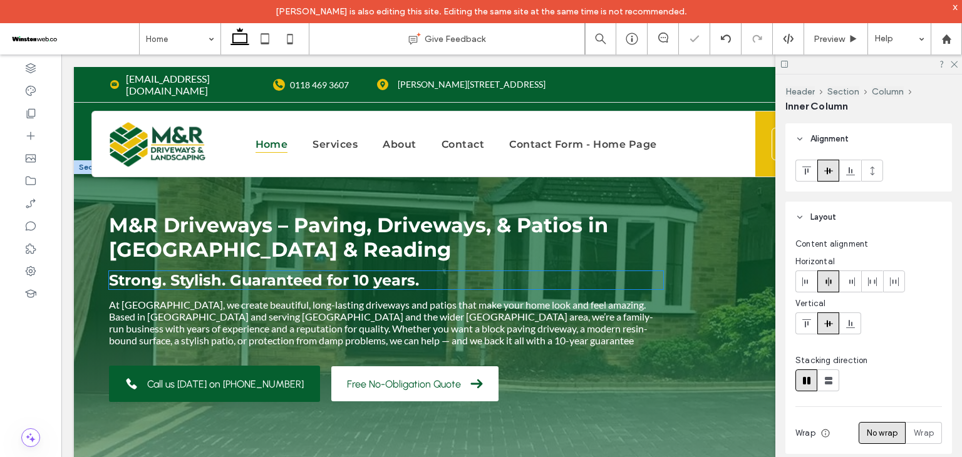
type input "***"
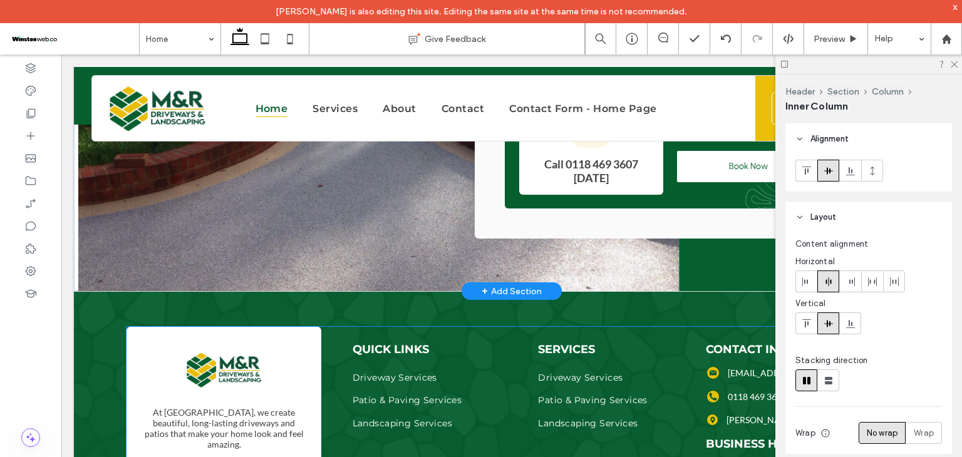
scroll to position [5603, 0]
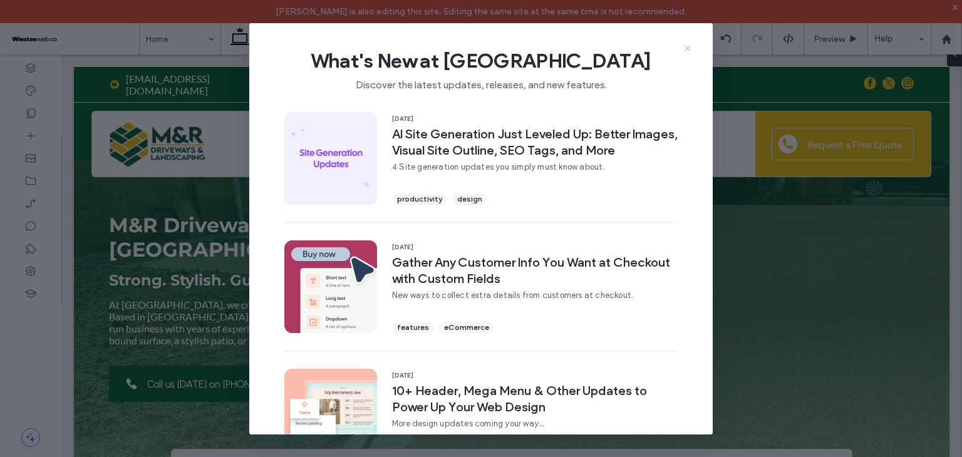
click at [691, 48] on icon at bounding box center [688, 48] width 10 height 10
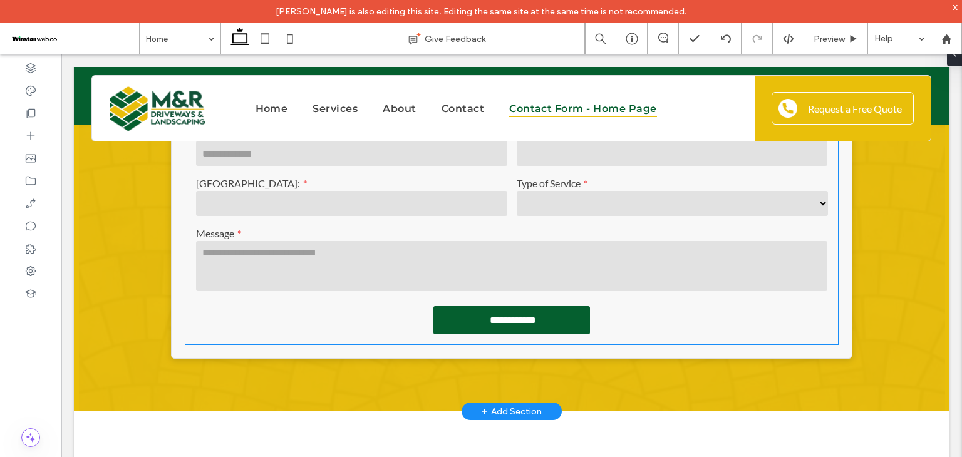
scroll to position [376, 0]
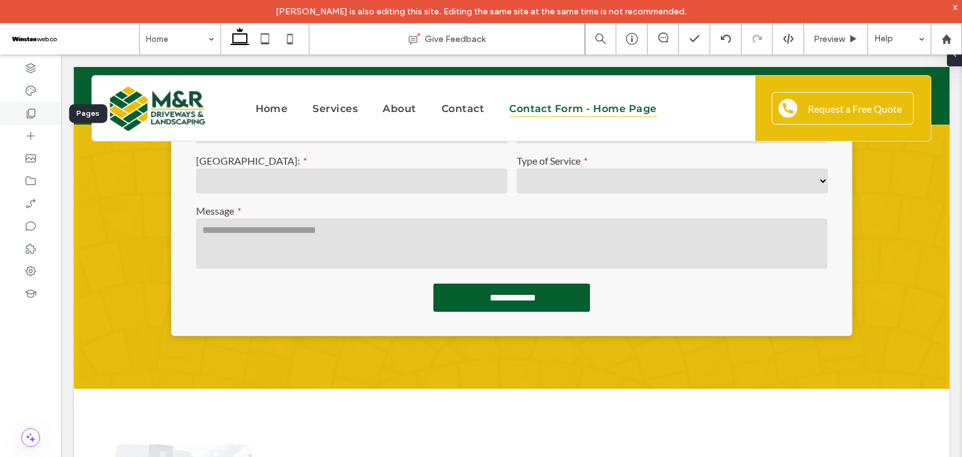
click at [40, 118] on div at bounding box center [30, 113] width 61 height 23
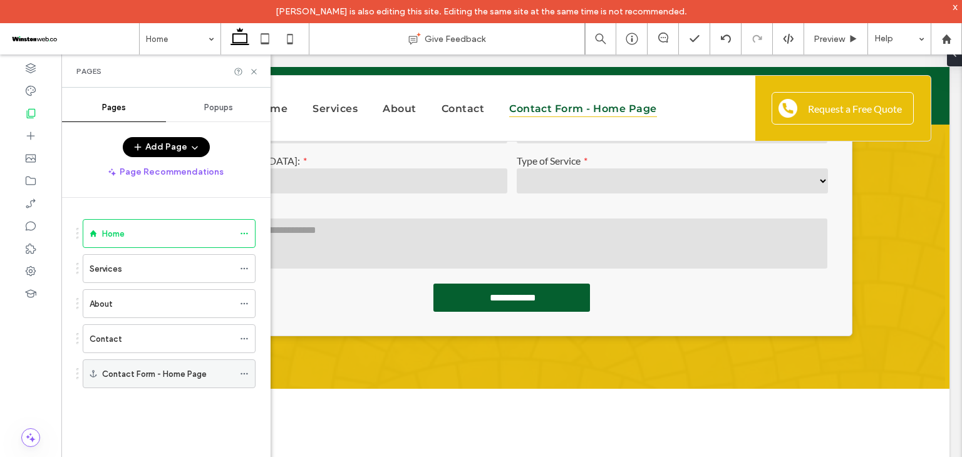
click at [242, 371] on icon at bounding box center [244, 374] width 9 height 9
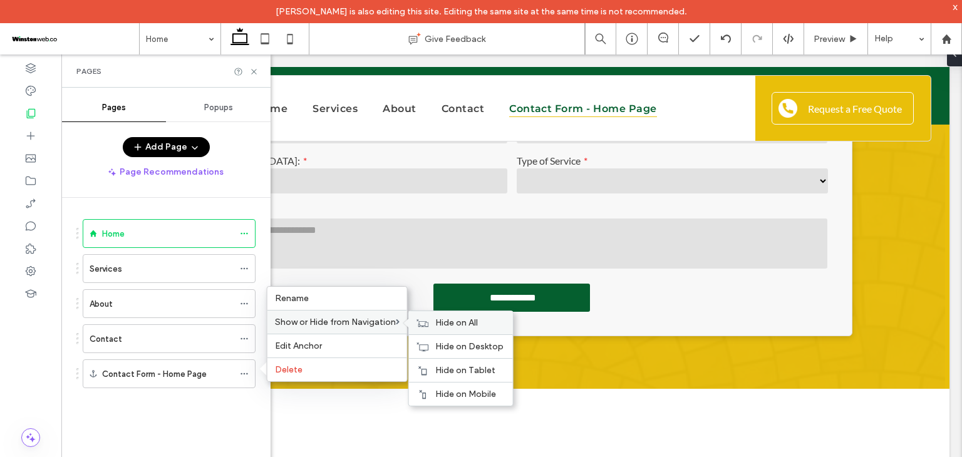
click at [428, 324] on icon at bounding box center [423, 323] width 13 height 9
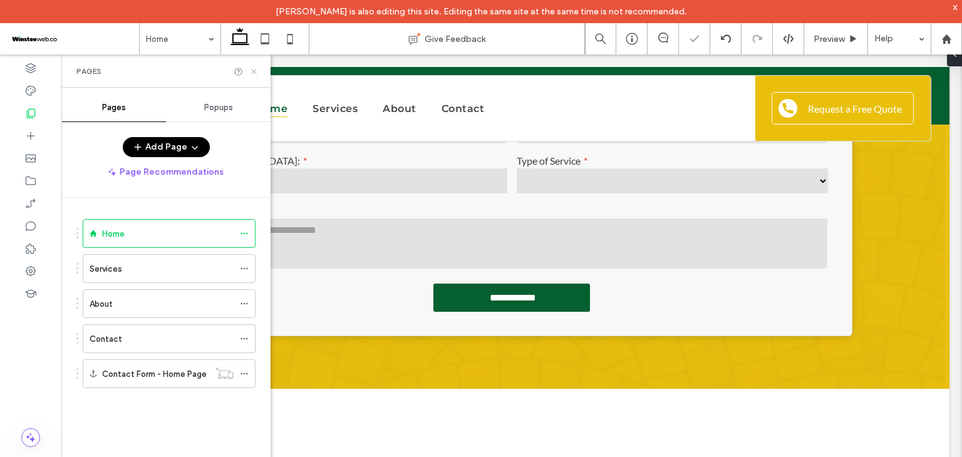
drag, startPoint x: 256, startPoint y: 69, endPoint x: 202, endPoint y: 28, distance: 67.9
click at [256, 69] on use at bounding box center [253, 71] width 5 height 5
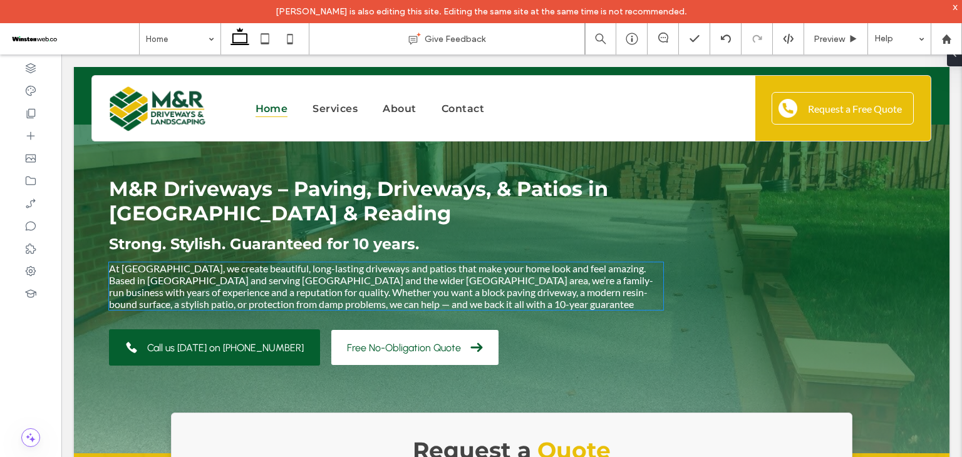
scroll to position [0, 0]
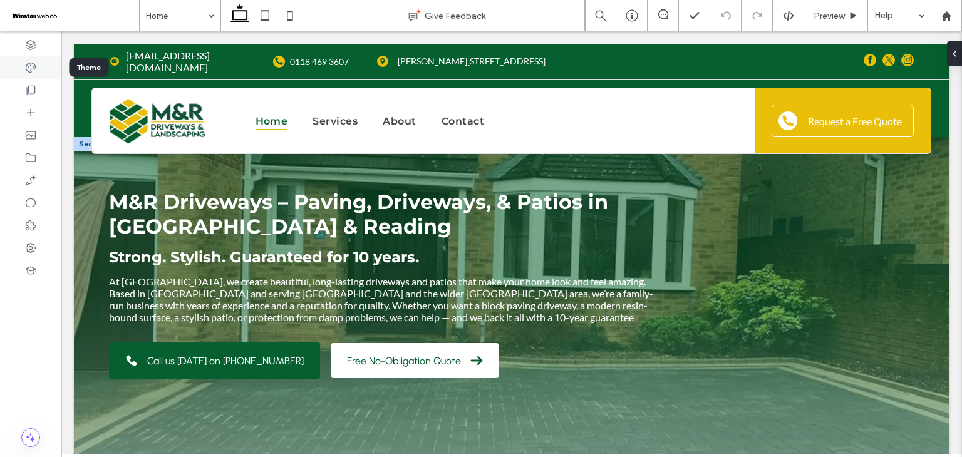
click at [38, 71] on div at bounding box center [30, 67] width 61 height 23
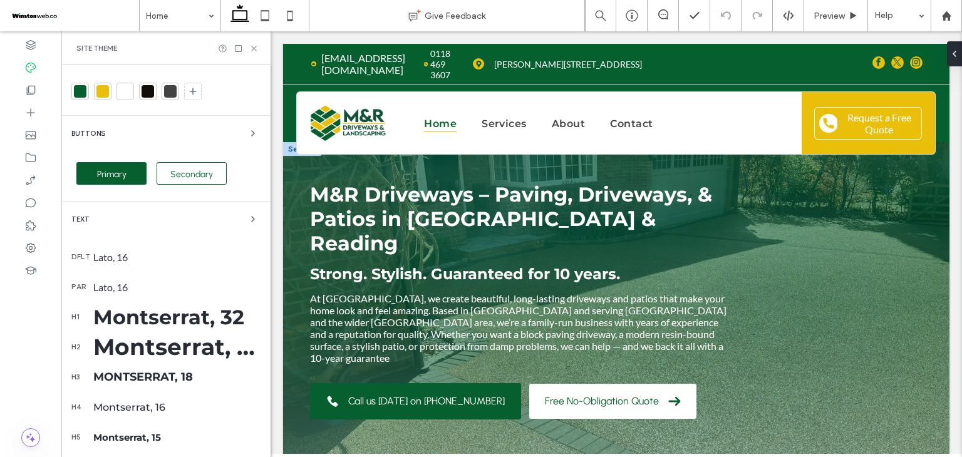
scroll to position [125, 0]
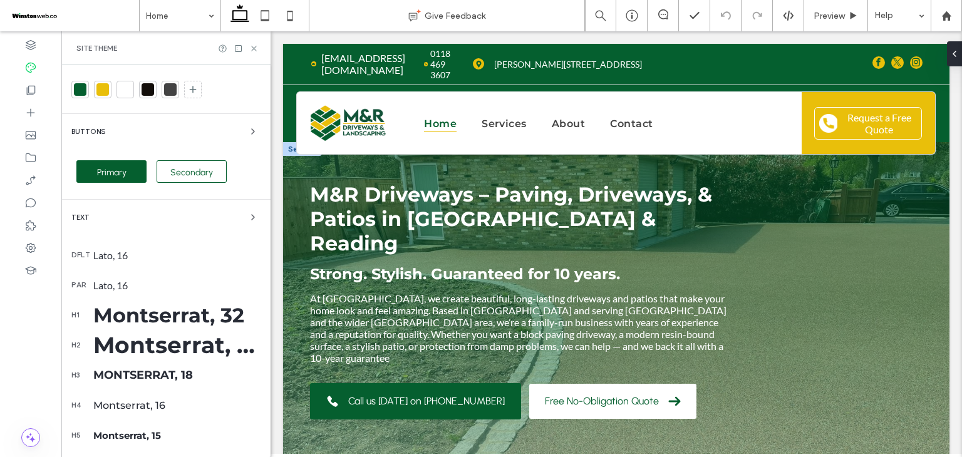
click at [172, 314] on div "Montserrat, 32" at bounding box center [176, 315] width 167 height 24
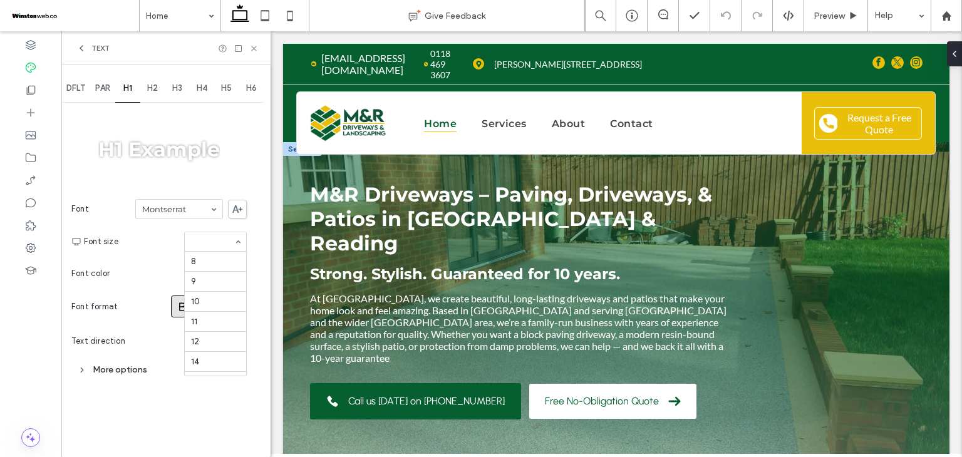
scroll to position [204, 0]
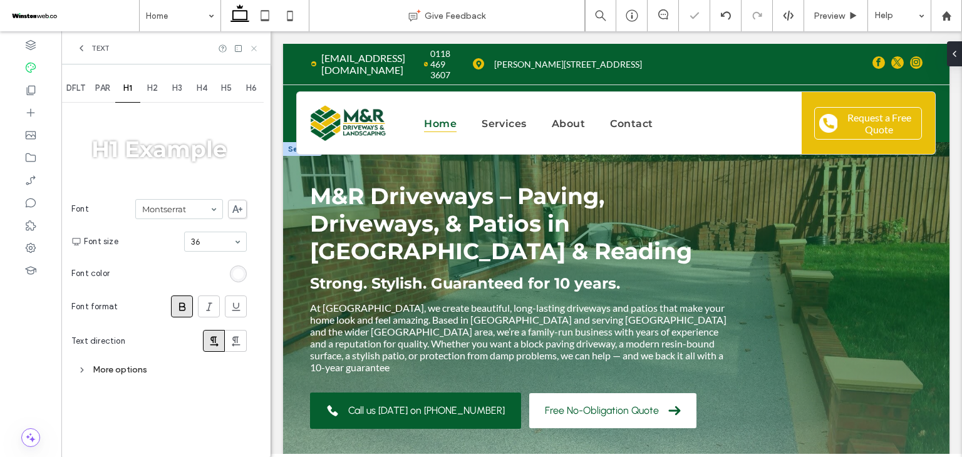
click at [253, 51] on icon at bounding box center [253, 48] width 9 height 9
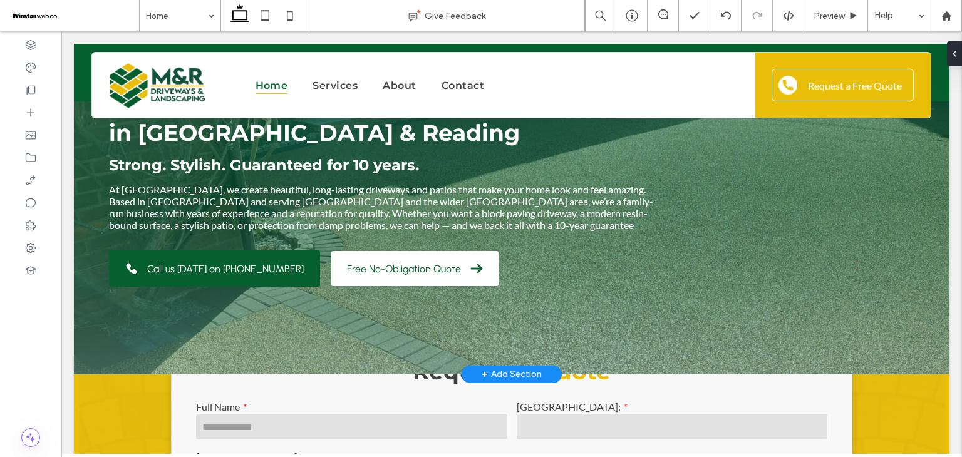
scroll to position [0, 0]
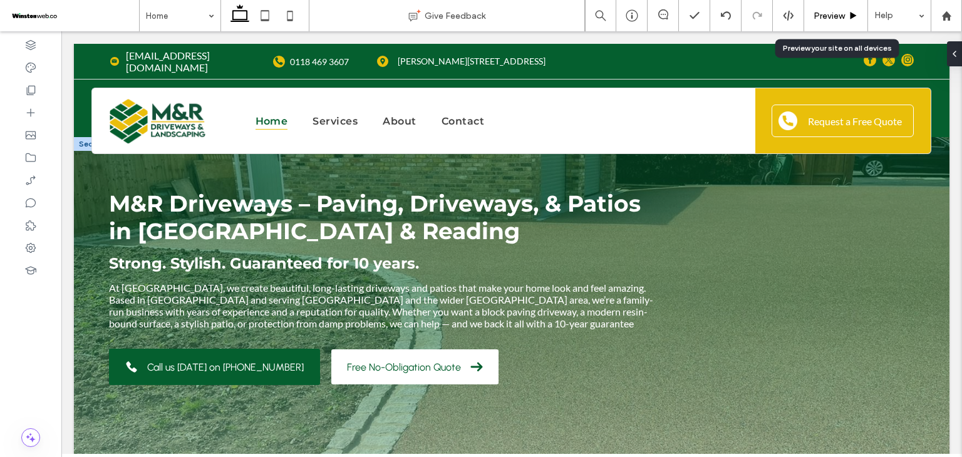
click at [840, 14] on span "Preview" at bounding box center [829, 16] width 31 height 11
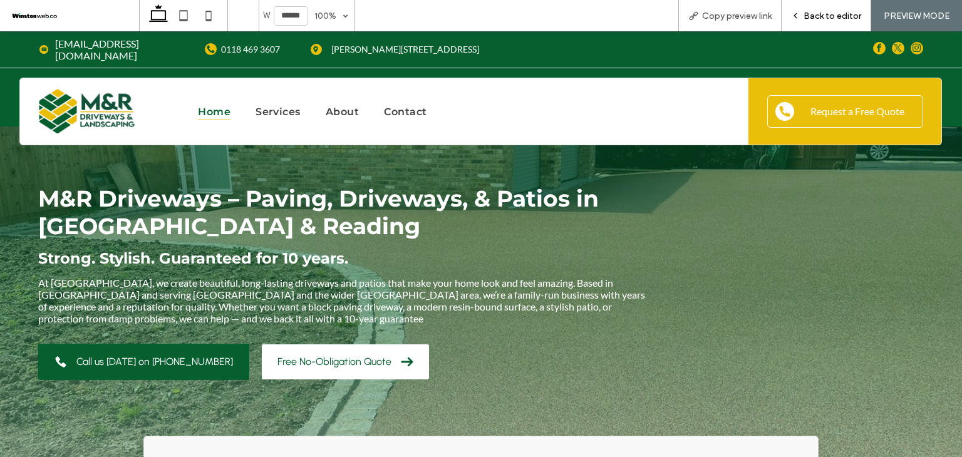
click at [804, 16] on div "Back to editor" at bounding box center [826, 16] width 89 height 11
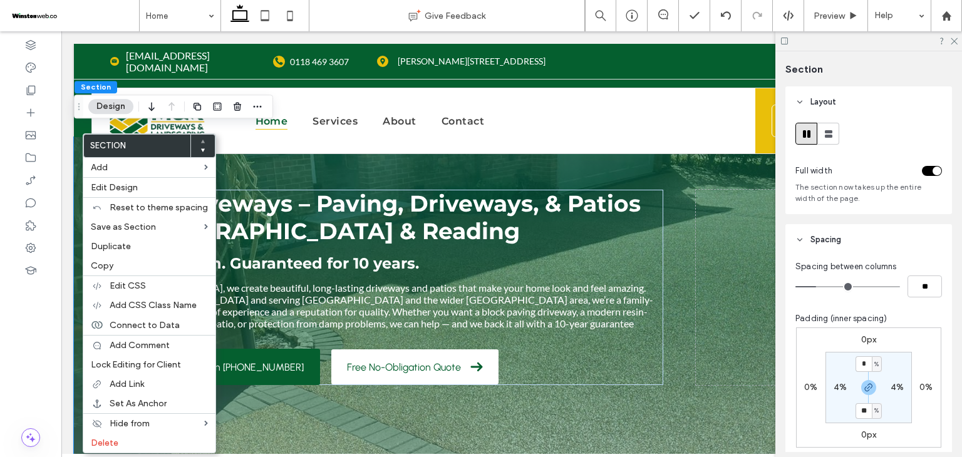
click at [78, 188] on div "M&R Driveways – Paving, Driveways, & Patios in Wokingham & Reading Strong. Styl…" at bounding box center [512, 305] width 876 height 336
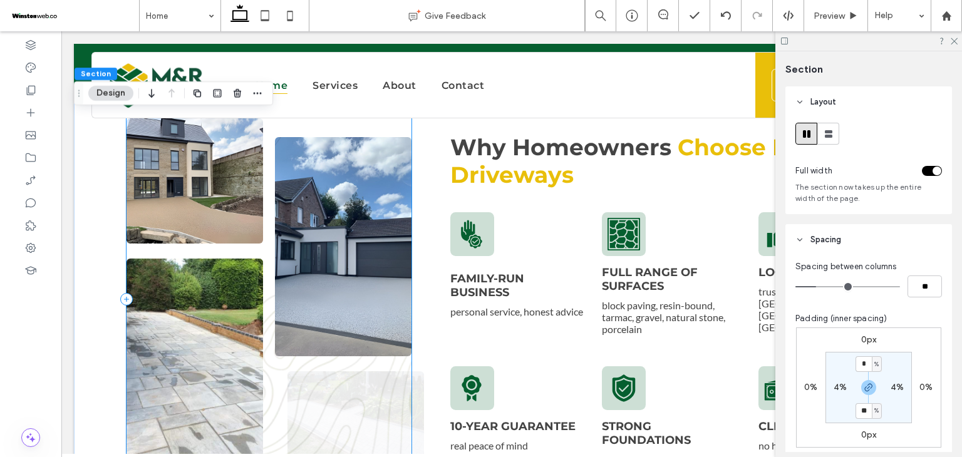
scroll to position [626, 0]
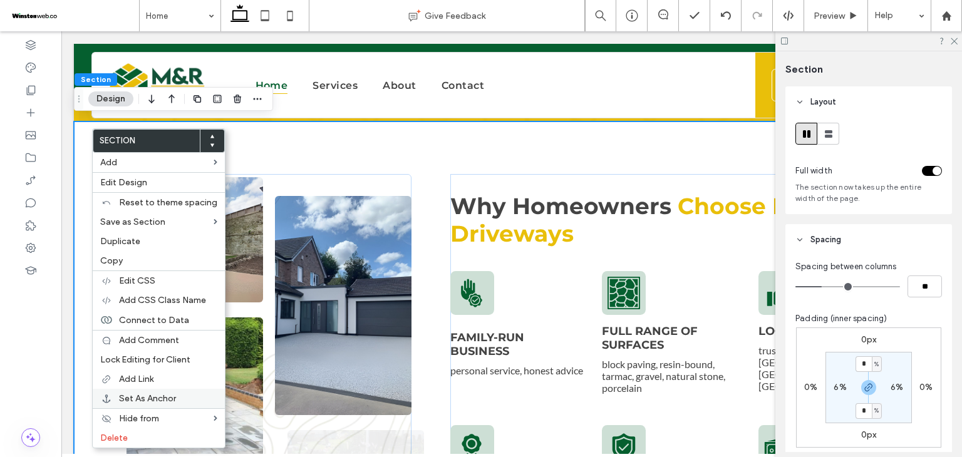
click at [150, 393] on span "Set As Anchor" at bounding box center [147, 398] width 57 height 11
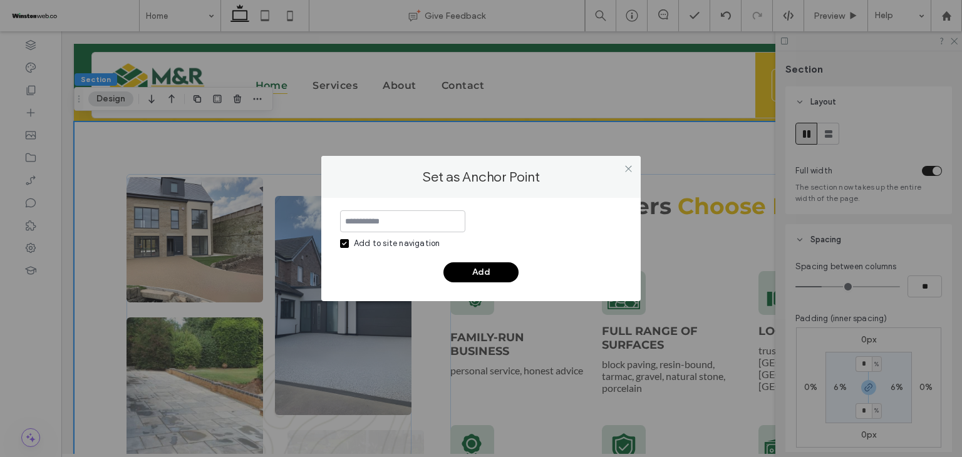
click at [368, 219] on input at bounding box center [402, 221] width 125 height 22
type input "******"
click at [479, 269] on button "Add" at bounding box center [480, 272] width 75 height 20
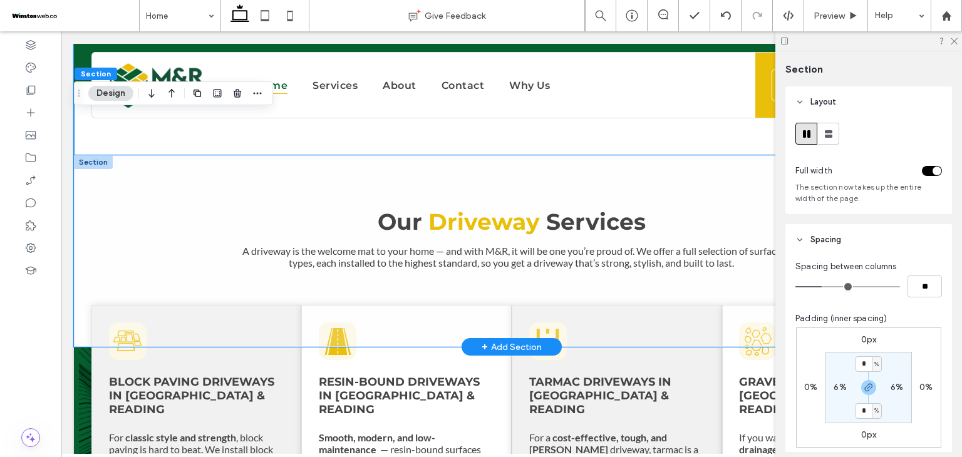
scroll to position [1065, 0]
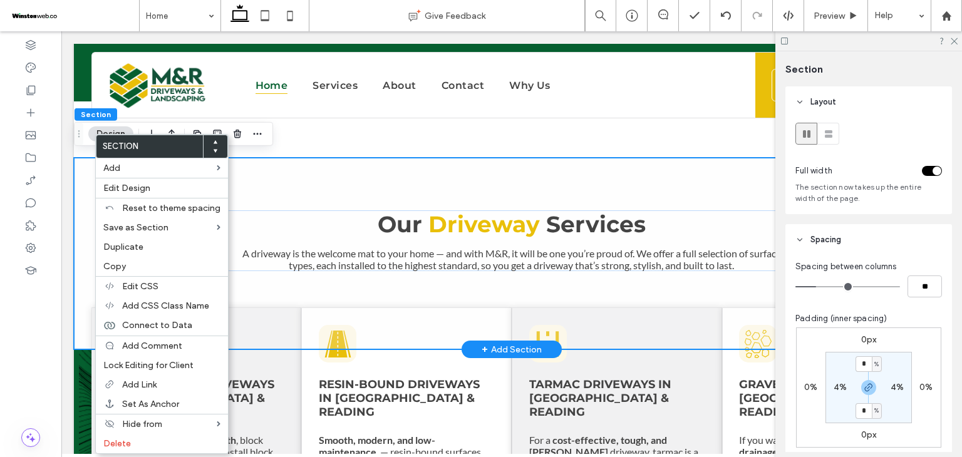
click at [271, 190] on div "Our Driveway Services A driveway is the welcome mat to your home — and with M&R…" at bounding box center [512, 254] width 876 height 192
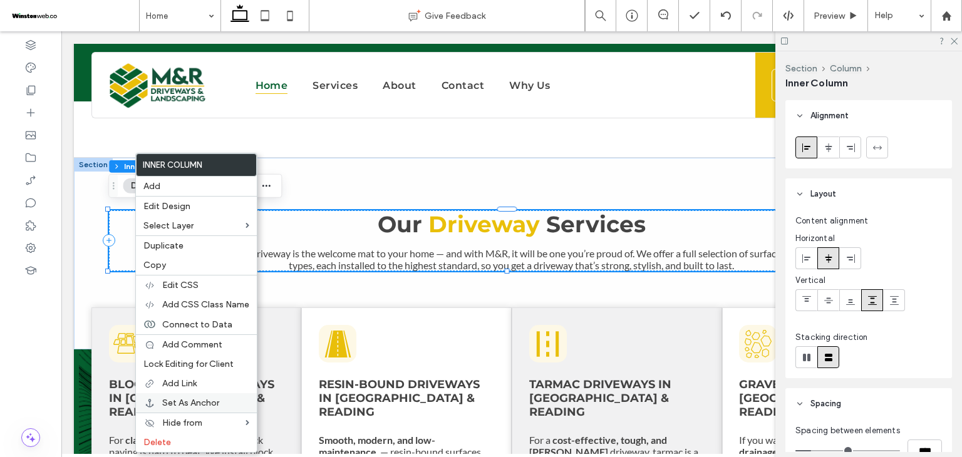
click at [190, 400] on span "Set As Anchor" at bounding box center [190, 403] width 57 height 11
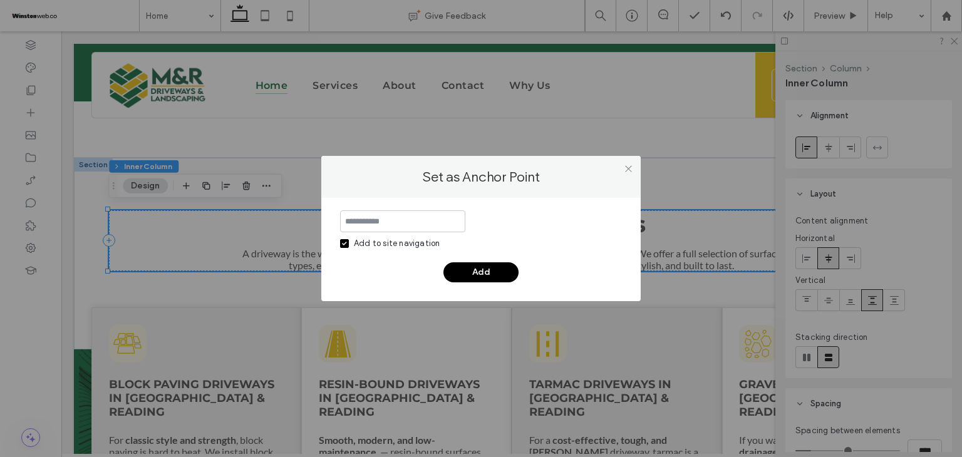
click at [405, 216] on input at bounding box center [402, 221] width 125 height 22
type input "**********"
click at [503, 276] on button "Add" at bounding box center [480, 272] width 75 height 20
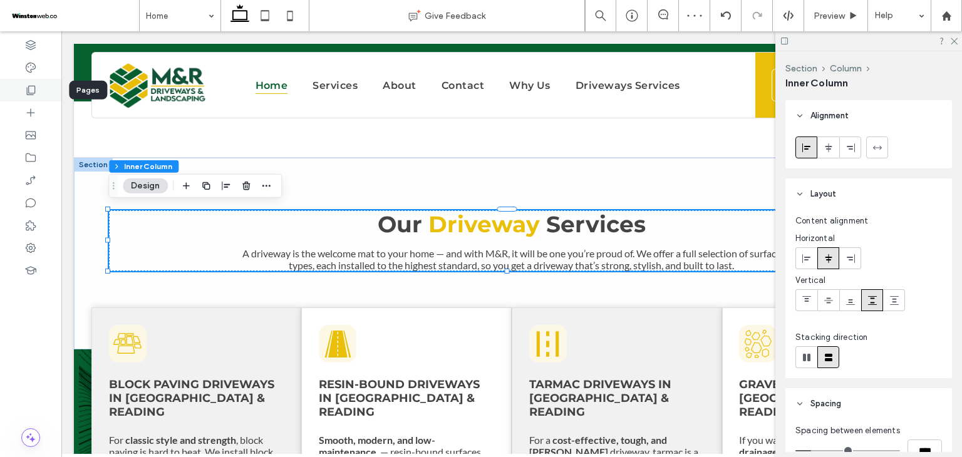
click at [28, 88] on use at bounding box center [31, 90] width 9 height 9
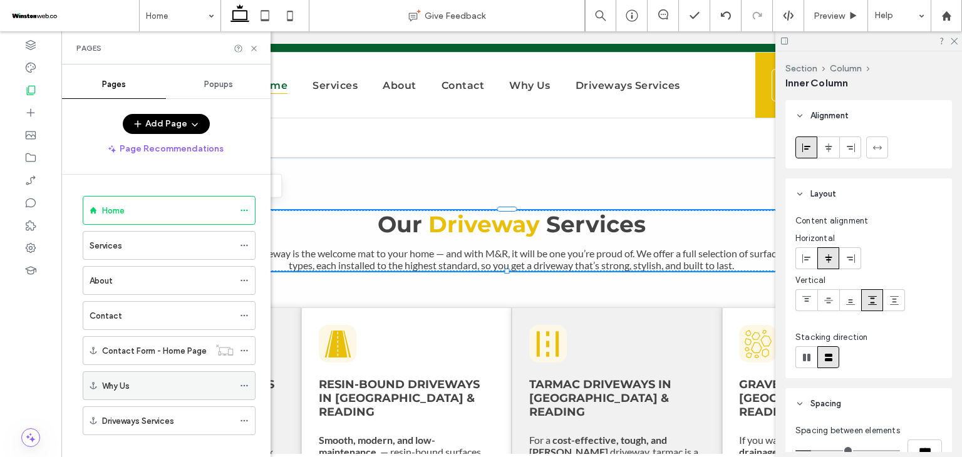
click at [243, 385] on icon at bounding box center [244, 385] width 9 height 9
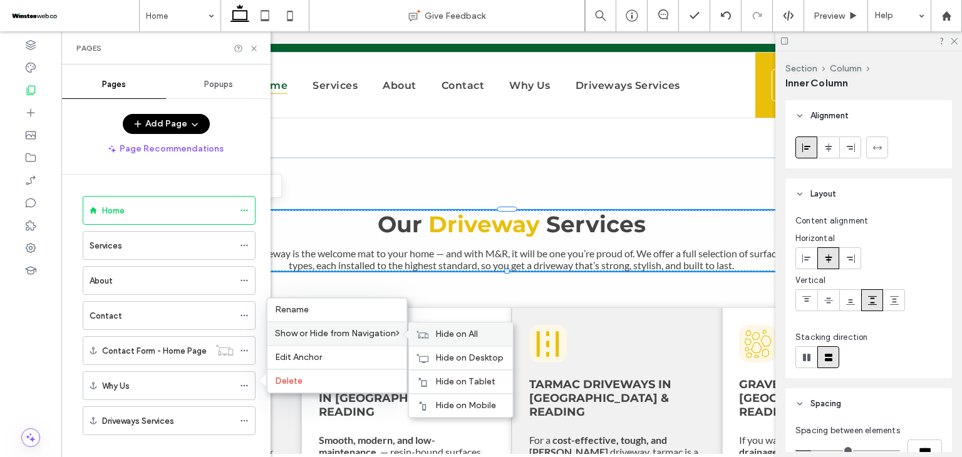
click at [443, 335] on span "Hide on All" at bounding box center [456, 334] width 43 height 11
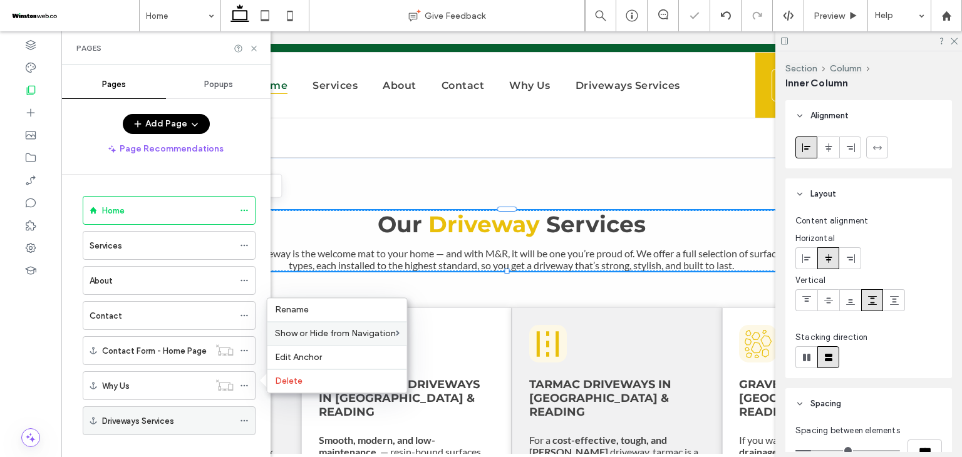
click at [243, 417] on icon at bounding box center [244, 421] width 9 height 9
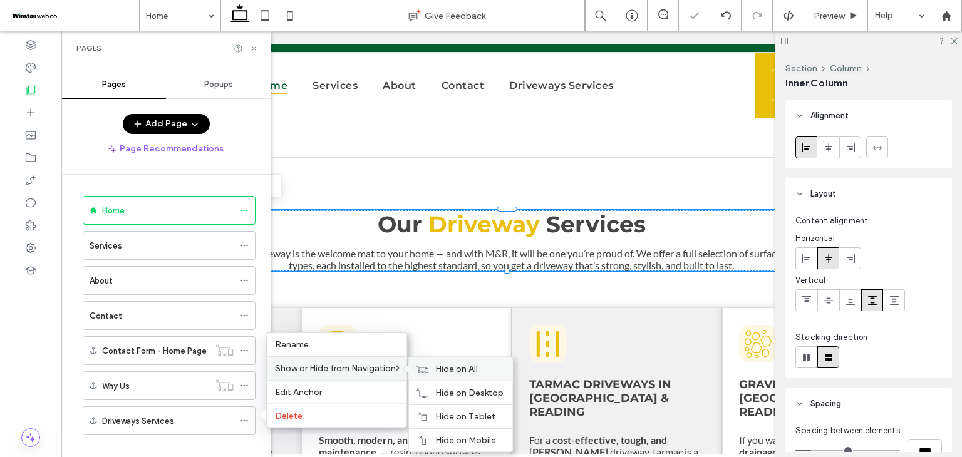
click at [438, 374] on span "Hide on All" at bounding box center [456, 369] width 43 height 11
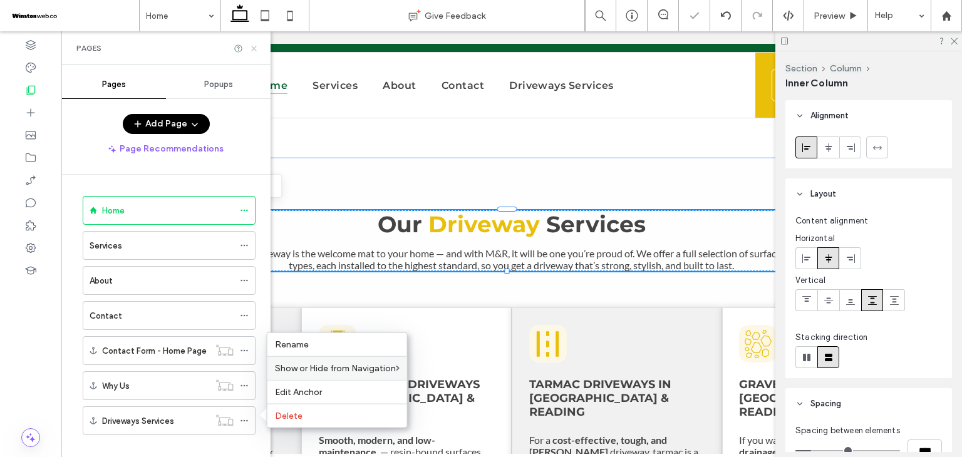
click at [252, 49] on icon at bounding box center [253, 48] width 9 height 9
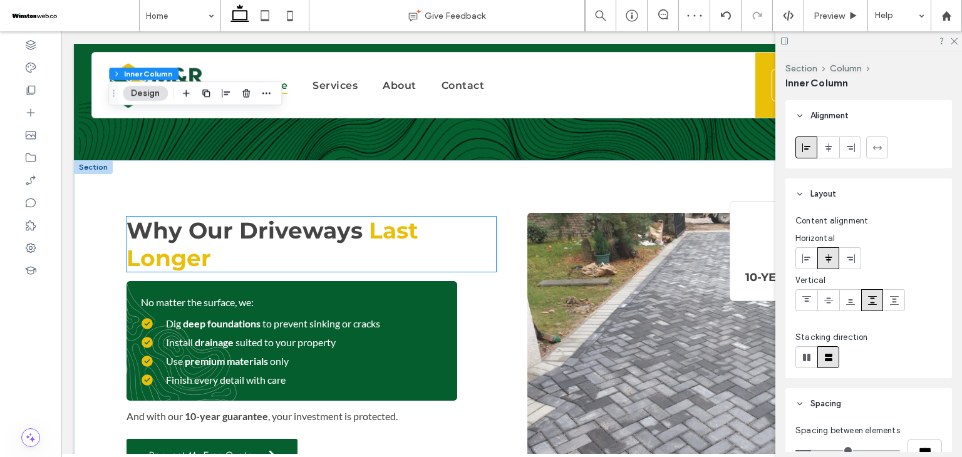
scroll to position [1691, 0]
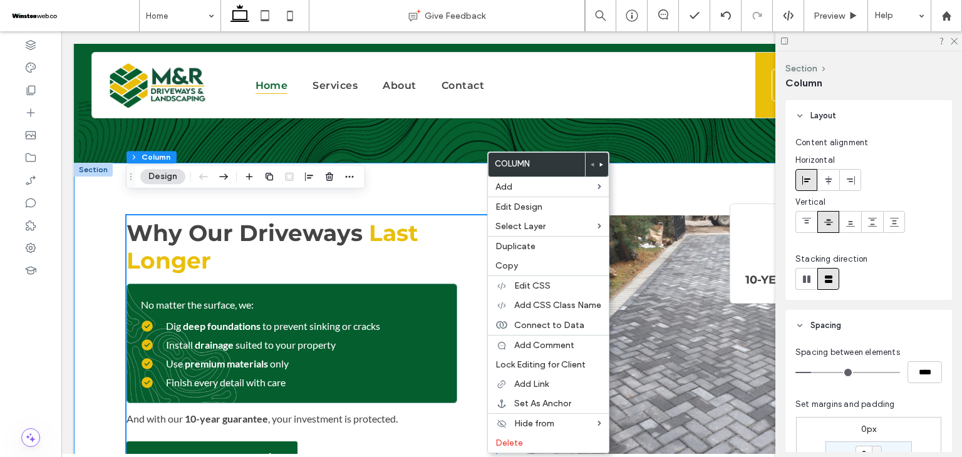
click at [430, 173] on div "Why Our Driveways Last Longer No matter the surface, we: Dig deep foundations t…" at bounding box center [512, 347] width 876 height 368
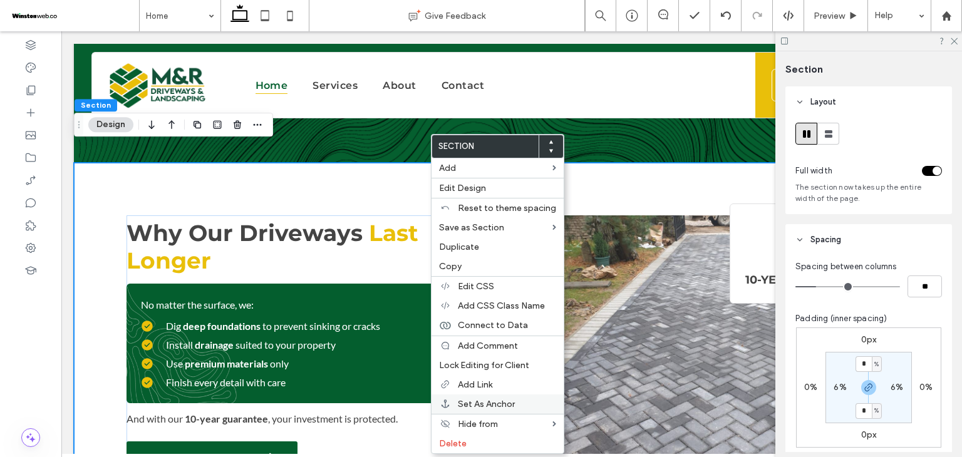
click at [496, 399] on span "Set As Anchor" at bounding box center [486, 404] width 57 height 11
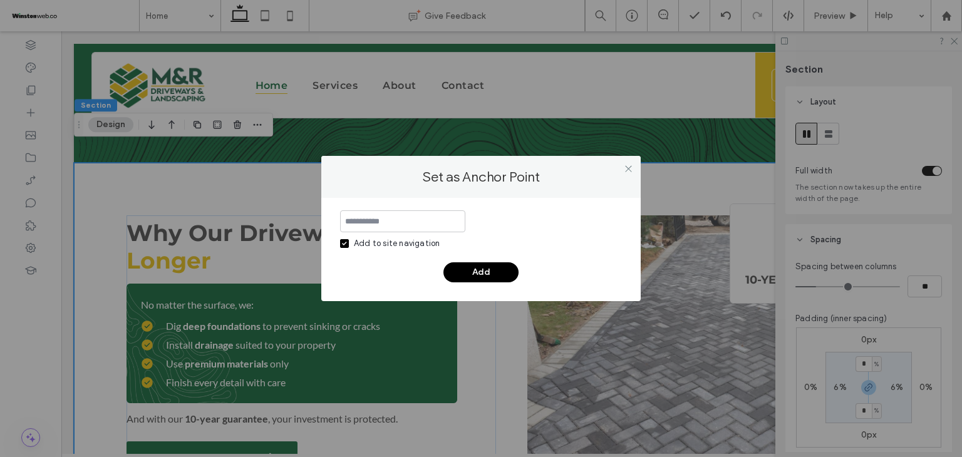
click at [411, 215] on input at bounding box center [402, 221] width 125 height 22
click at [421, 218] on input at bounding box center [402, 221] width 125 height 22
paste input "******"
type input "******"
click at [624, 167] on icon at bounding box center [628, 168] width 9 height 9
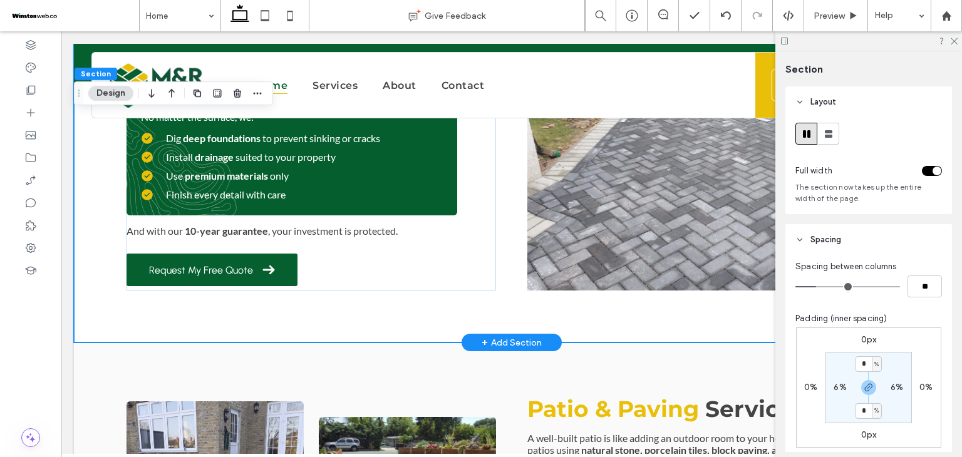
scroll to position [2067, 0]
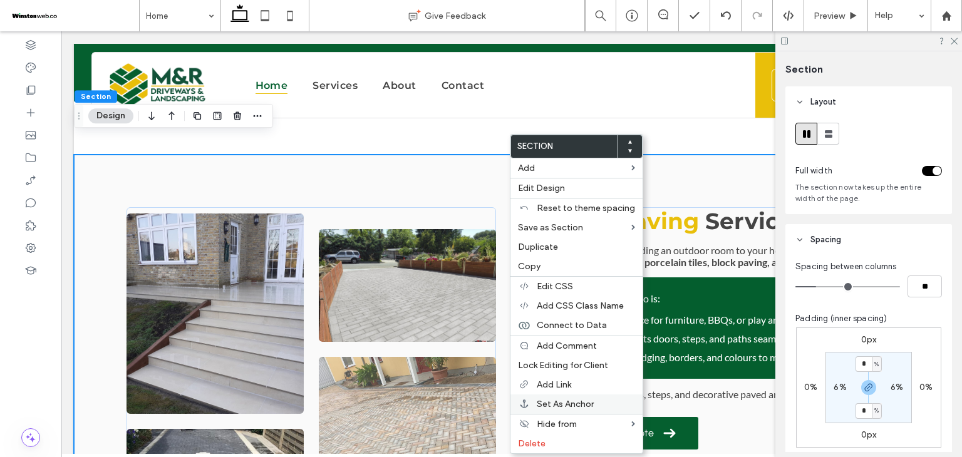
click at [554, 404] on span "Set As Anchor" at bounding box center [565, 404] width 57 height 11
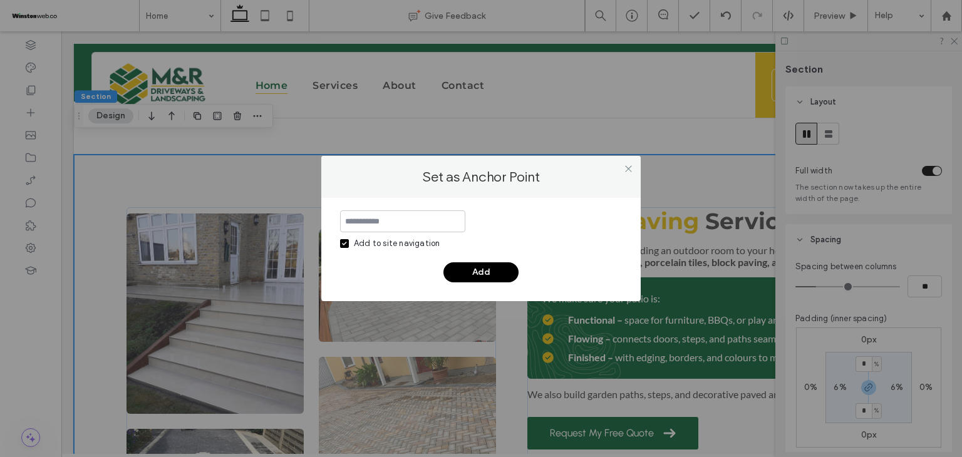
click at [423, 220] on input at bounding box center [402, 221] width 125 height 22
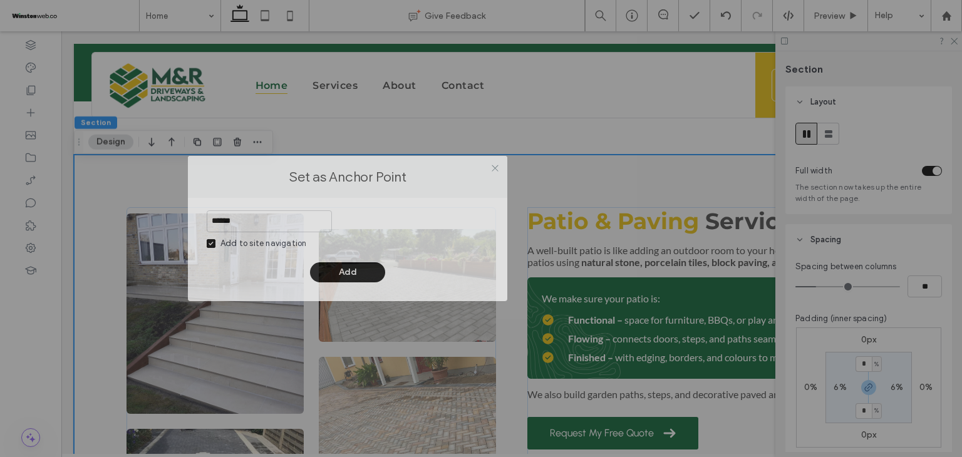
drag, startPoint x: 537, startPoint y: 163, endPoint x: 400, endPoint y: 162, distance: 137.2
click at [400, 162] on div "Set as Anchor Point" at bounding box center [347, 177] width 319 height 42
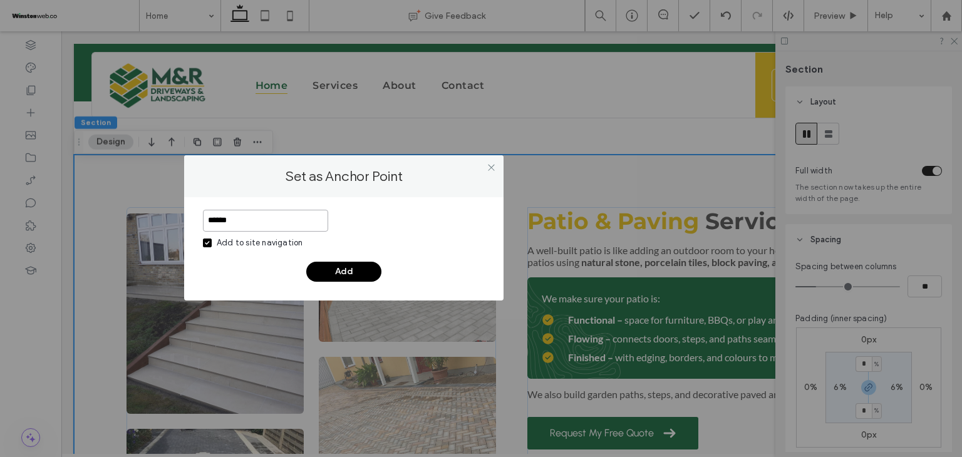
click at [258, 215] on input "******" at bounding box center [265, 221] width 125 height 22
type input "**********"
click at [333, 266] on button "Add" at bounding box center [343, 272] width 75 height 20
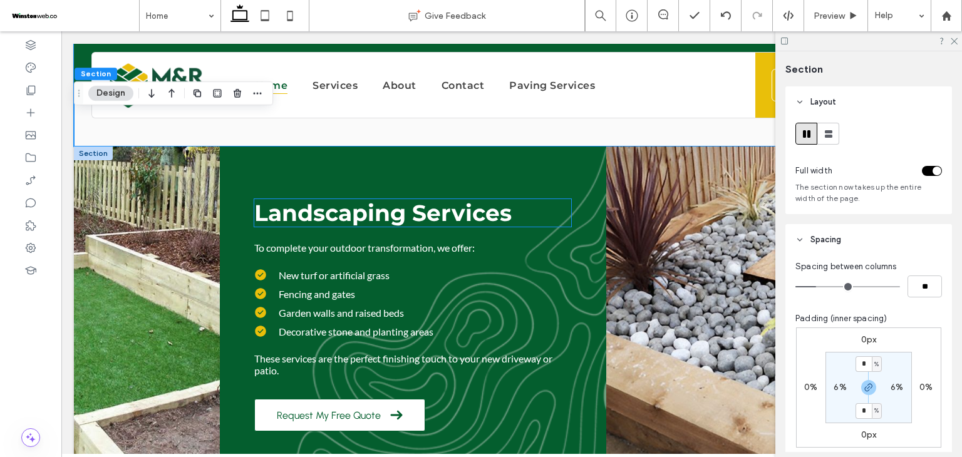
scroll to position [2881, 0]
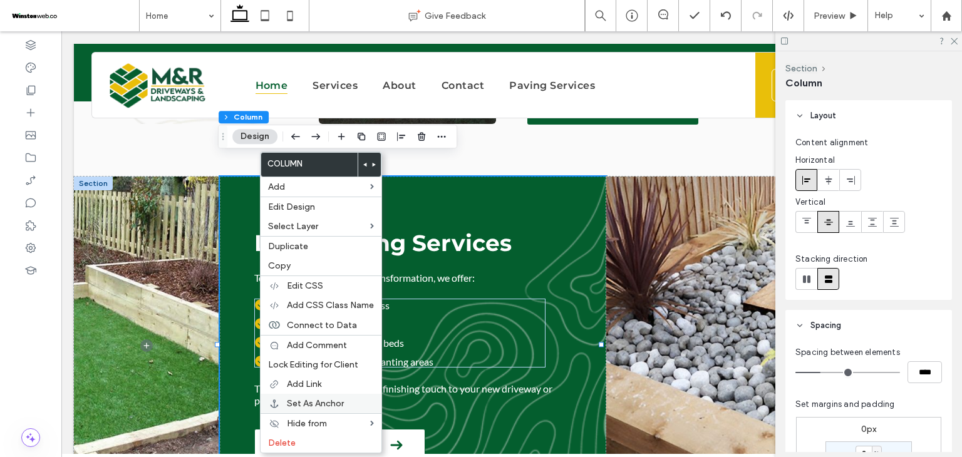
click at [321, 398] on span "Set As Anchor" at bounding box center [315, 403] width 57 height 11
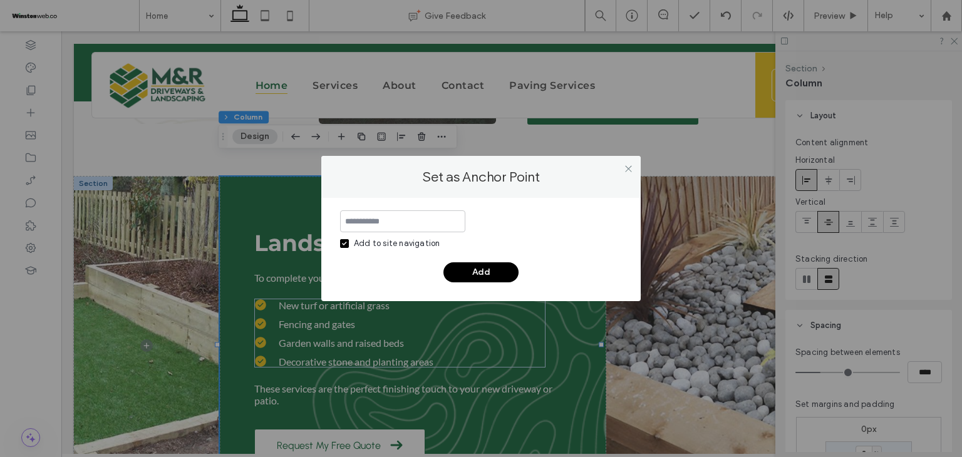
click at [391, 220] on input at bounding box center [402, 221] width 125 height 22
type input "**********"
click at [490, 269] on button "Add" at bounding box center [480, 272] width 75 height 20
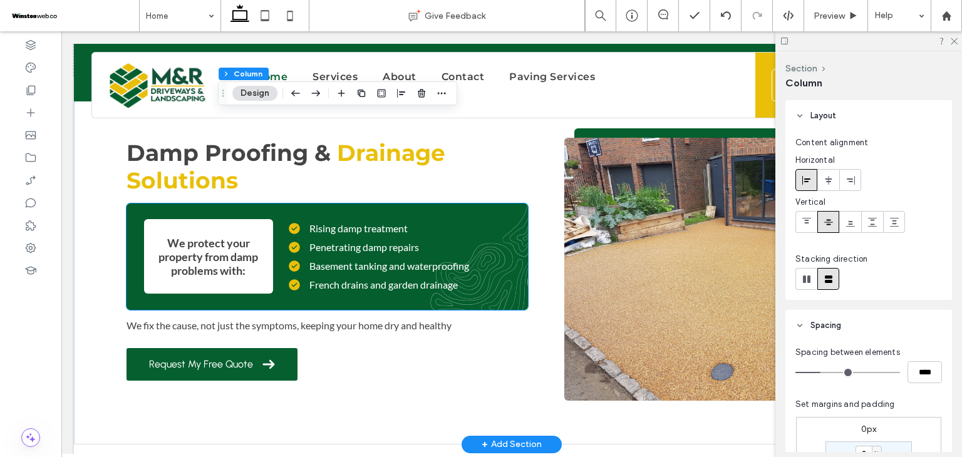
scroll to position [3257, 0]
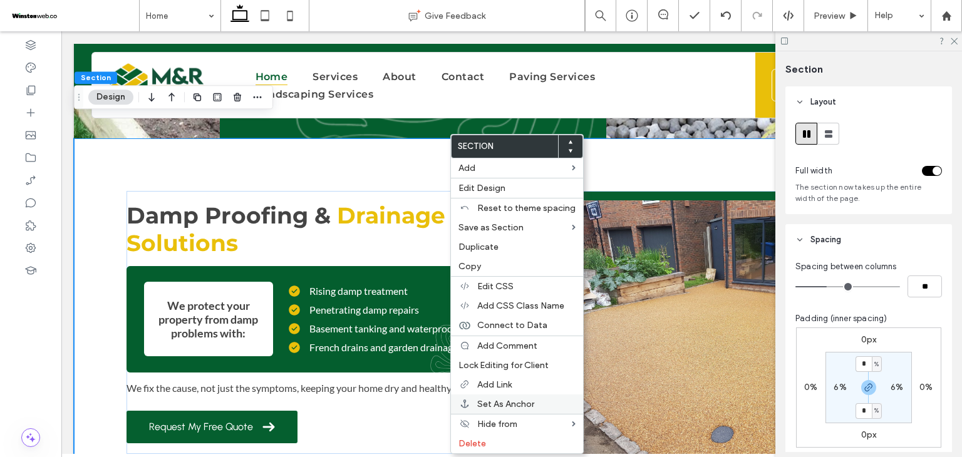
click at [514, 399] on span "Set As Anchor" at bounding box center [505, 404] width 57 height 11
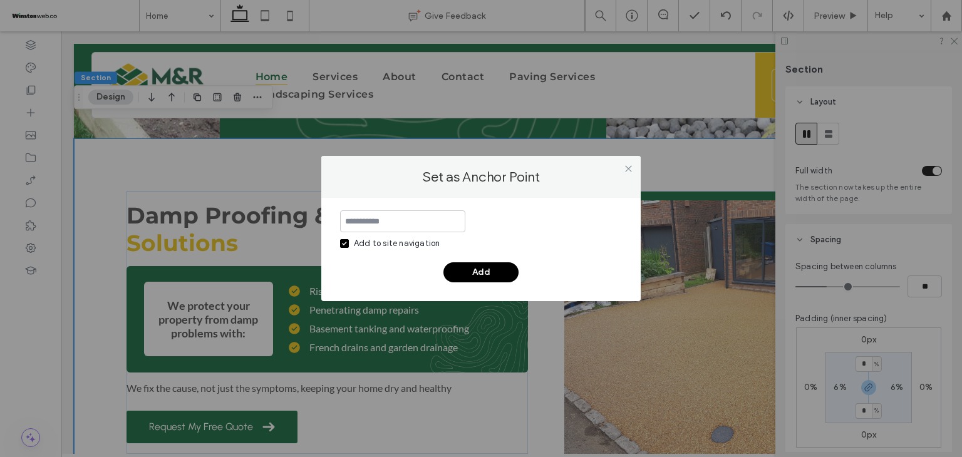
click at [408, 220] on input at bounding box center [402, 221] width 125 height 22
type input "**********"
click at [475, 267] on button "Add" at bounding box center [480, 272] width 75 height 20
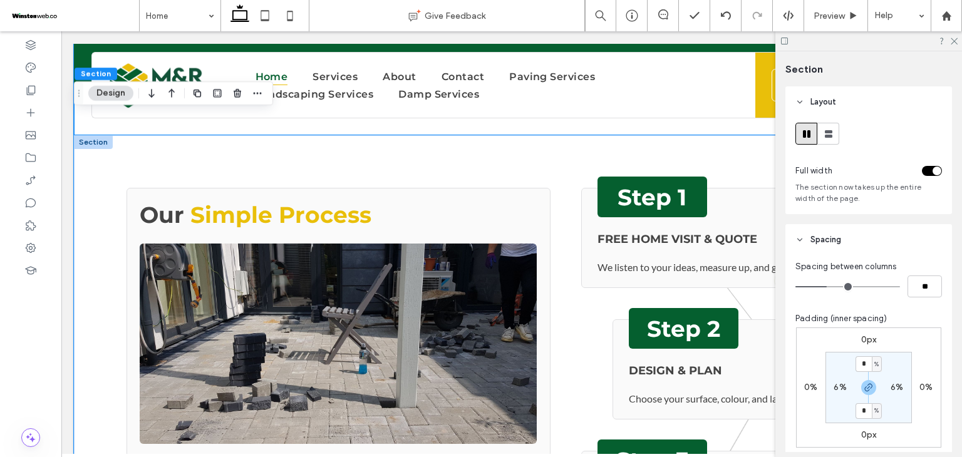
scroll to position [3570, 0]
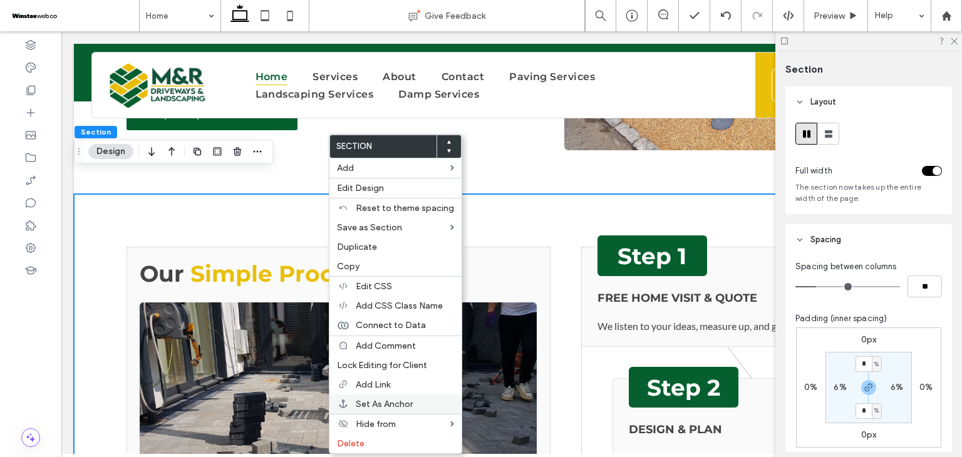
click at [390, 403] on span "Set As Anchor" at bounding box center [384, 404] width 57 height 11
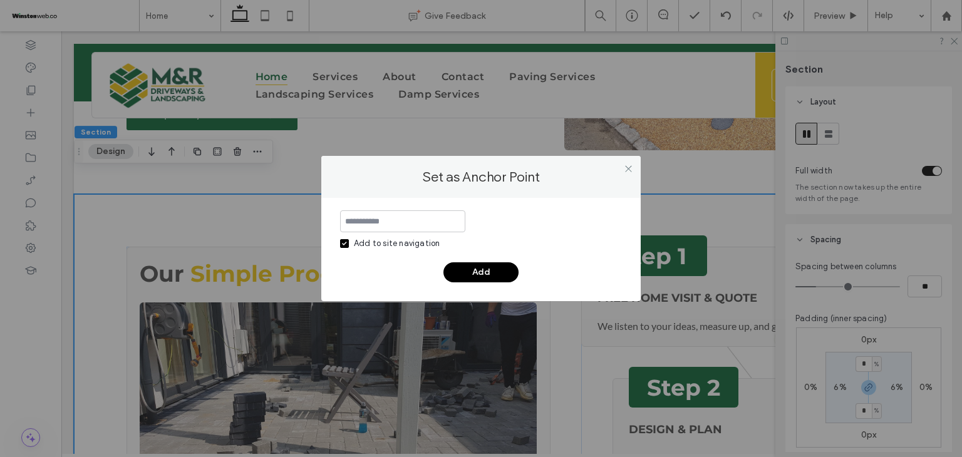
click at [411, 220] on input at bounding box center [402, 221] width 125 height 22
type input "**********"
click at [479, 274] on button "Add" at bounding box center [480, 272] width 75 height 20
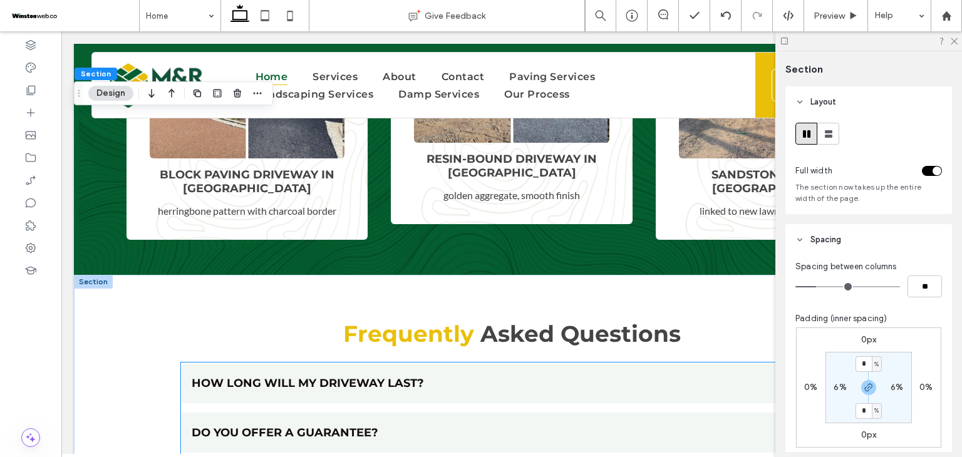
scroll to position [4572, 0]
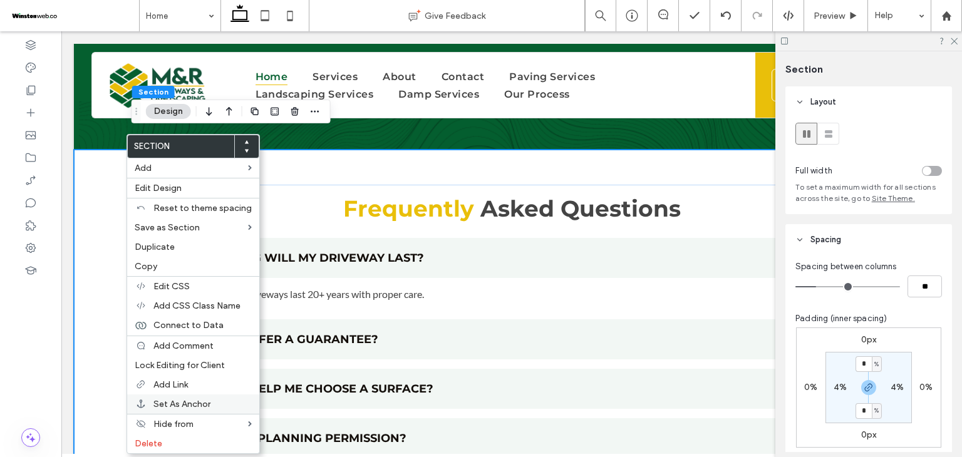
click at [196, 401] on span "Set As Anchor" at bounding box center [181, 404] width 57 height 11
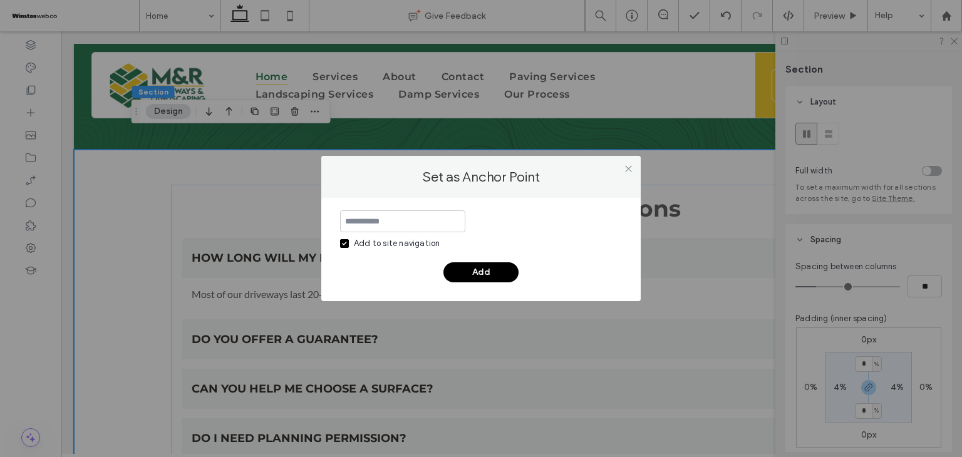
click at [378, 224] on input at bounding box center [402, 221] width 125 height 22
type input "****"
click at [472, 274] on button "Add" at bounding box center [480, 272] width 75 height 20
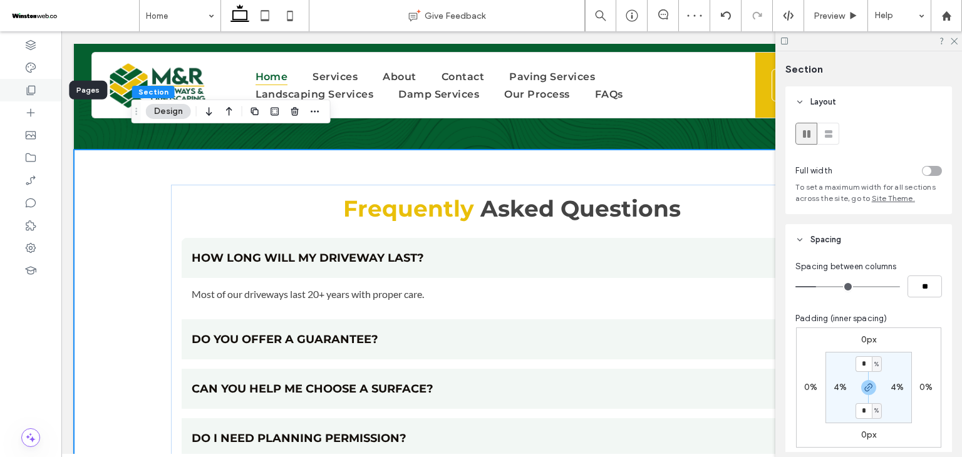
click at [35, 89] on icon at bounding box center [30, 90] width 13 height 13
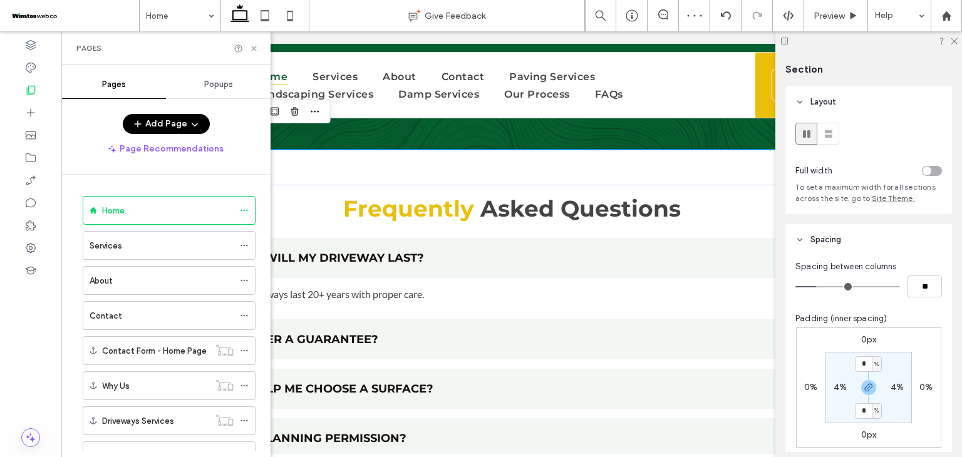
scroll to position [188, 0]
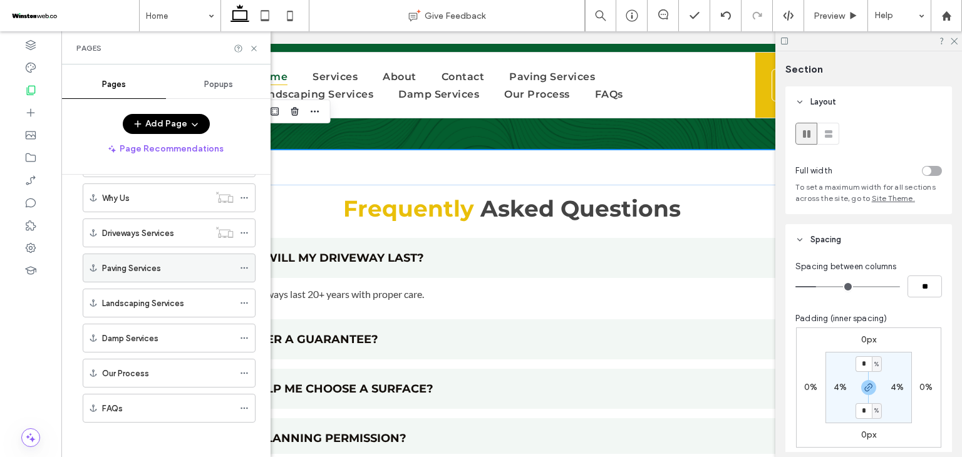
click at [246, 267] on icon at bounding box center [244, 268] width 9 height 9
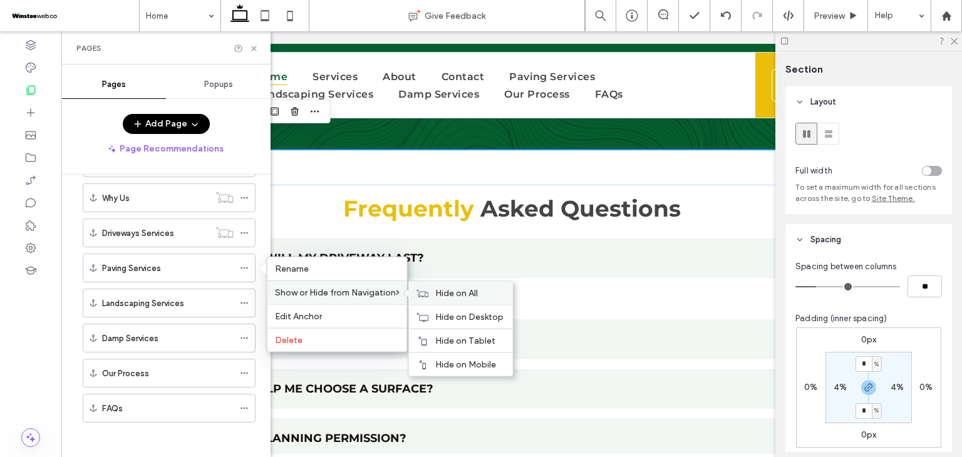
click at [436, 290] on div "Hide on All" at bounding box center [461, 293] width 104 height 23
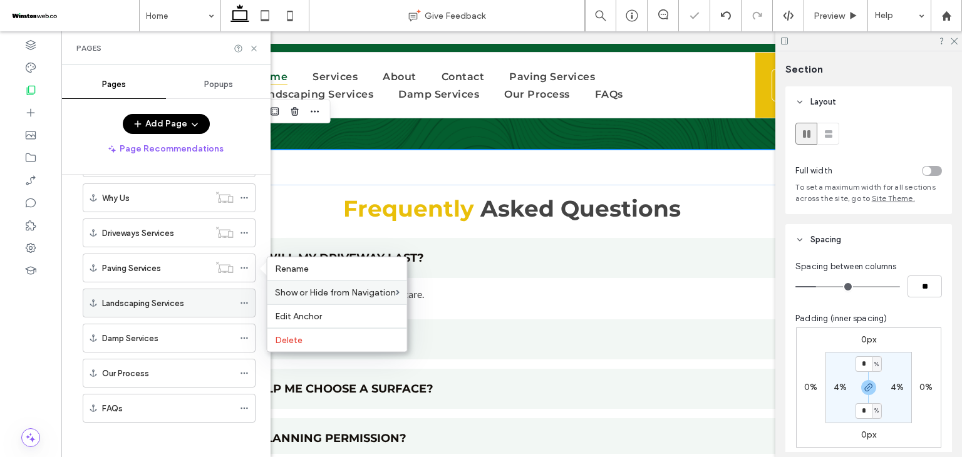
click at [245, 303] on use at bounding box center [244, 304] width 7 height 2
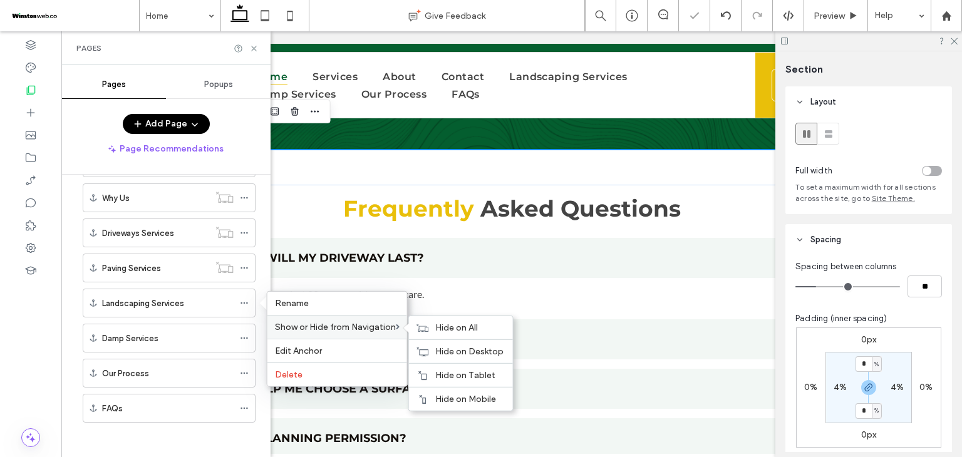
drag, startPoint x: 442, startPoint y: 325, endPoint x: 401, endPoint y: 324, distance: 41.4
click at [442, 326] on span "Hide on All" at bounding box center [456, 328] width 43 height 11
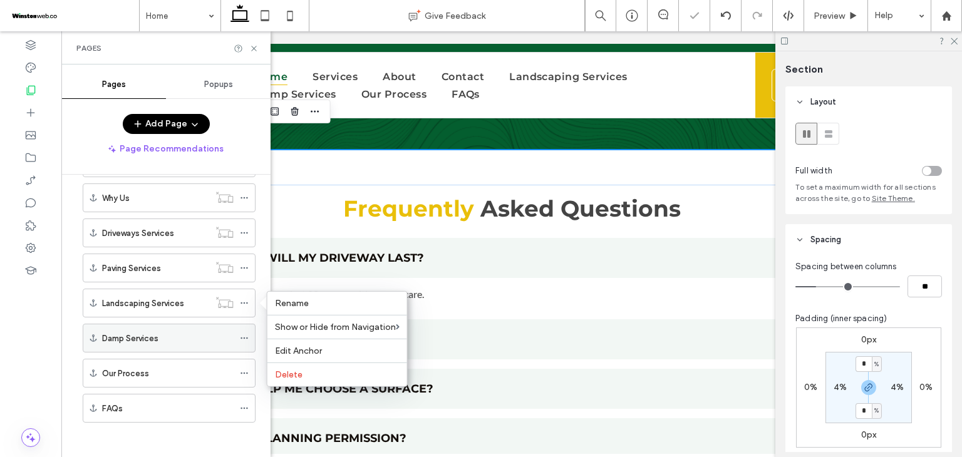
click at [246, 334] on icon at bounding box center [244, 338] width 9 height 9
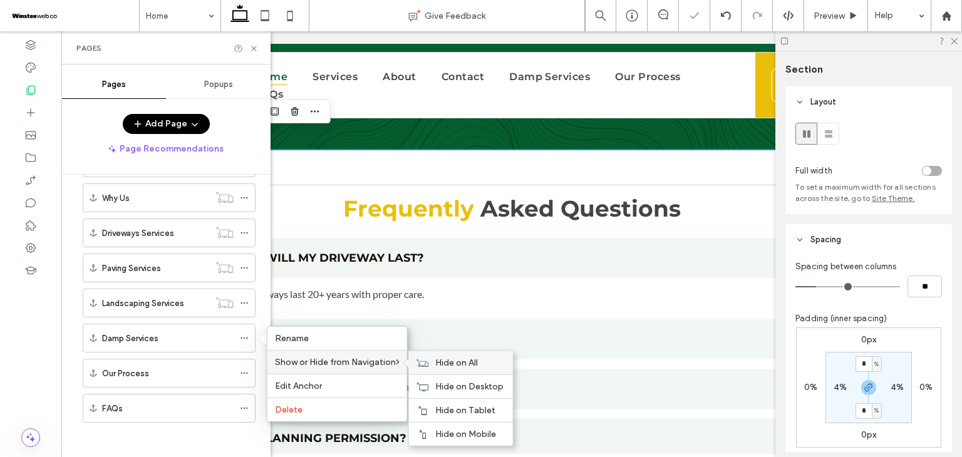
click at [427, 361] on icon at bounding box center [423, 362] width 13 height 9
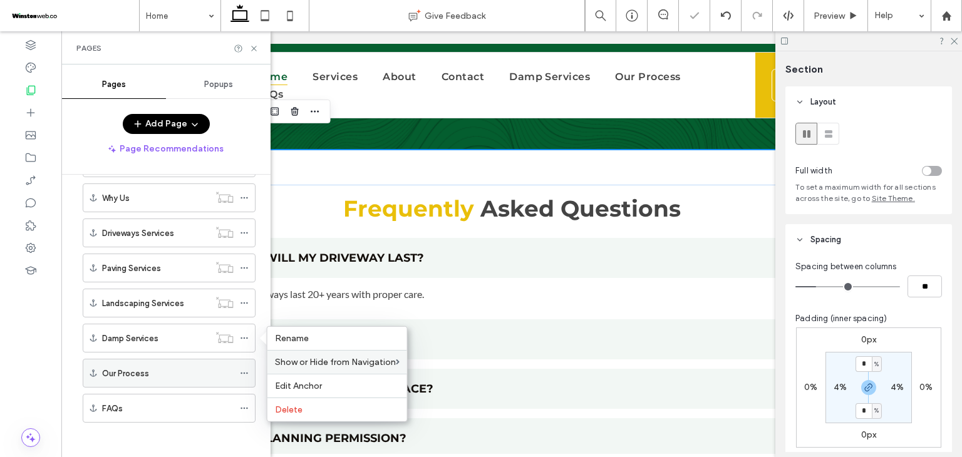
click at [246, 373] on icon at bounding box center [244, 373] width 9 height 9
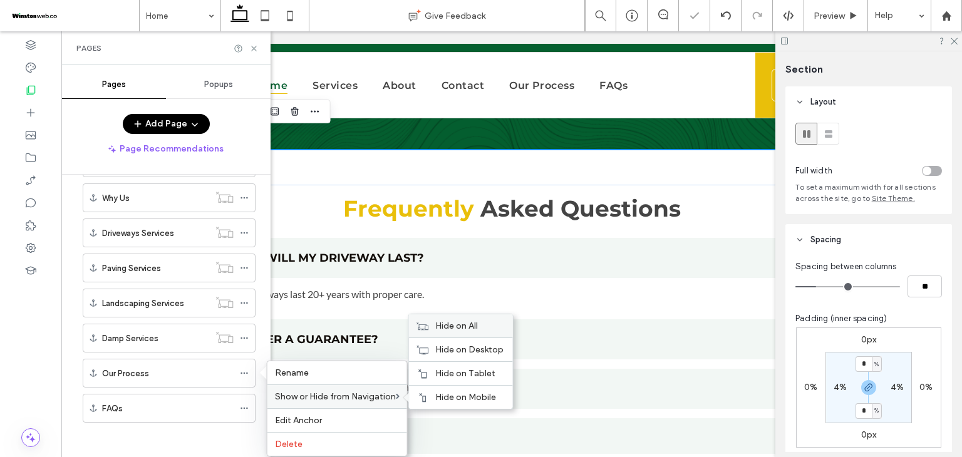
click at [443, 331] on span "Hide on All" at bounding box center [456, 326] width 43 height 11
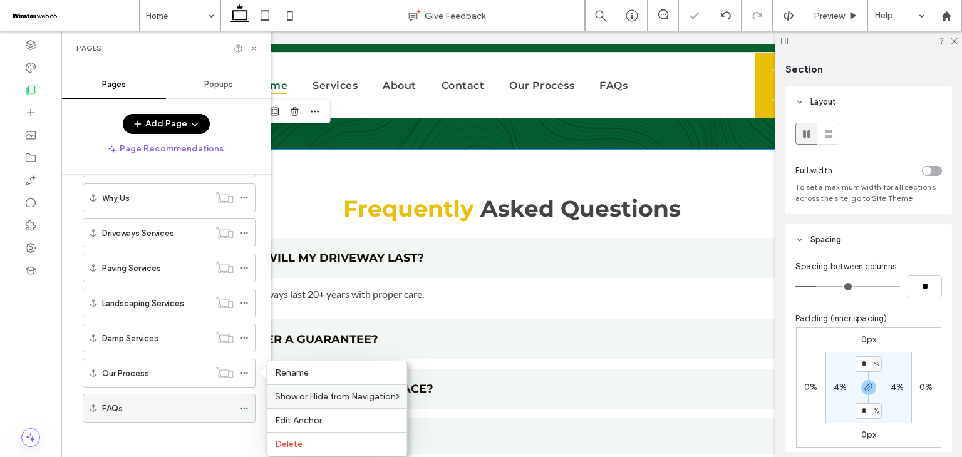
click at [246, 405] on icon at bounding box center [244, 408] width 9 height 9
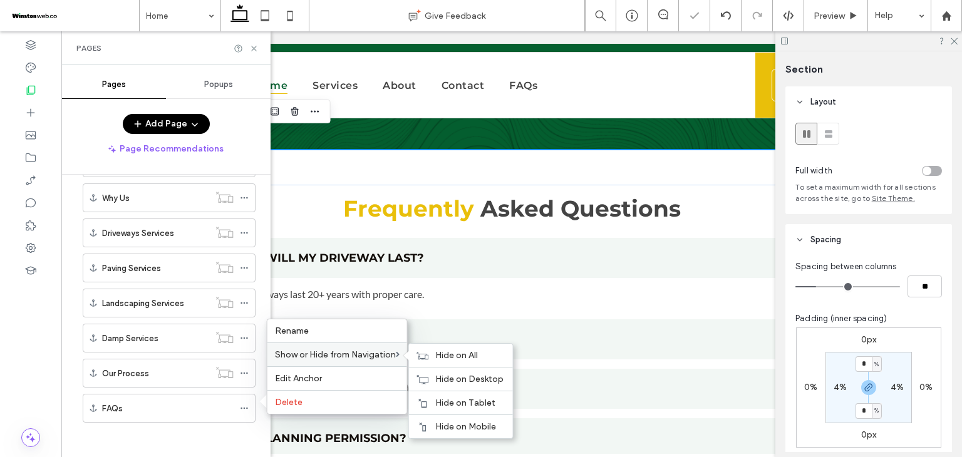
drag, startPoint x: 428, startPoint y: 354, endPoint x: 411, endPoint y: 355, distance: 17.5
click at [429, 355] on icon at bounding box center [423, 355] width 13 height 9
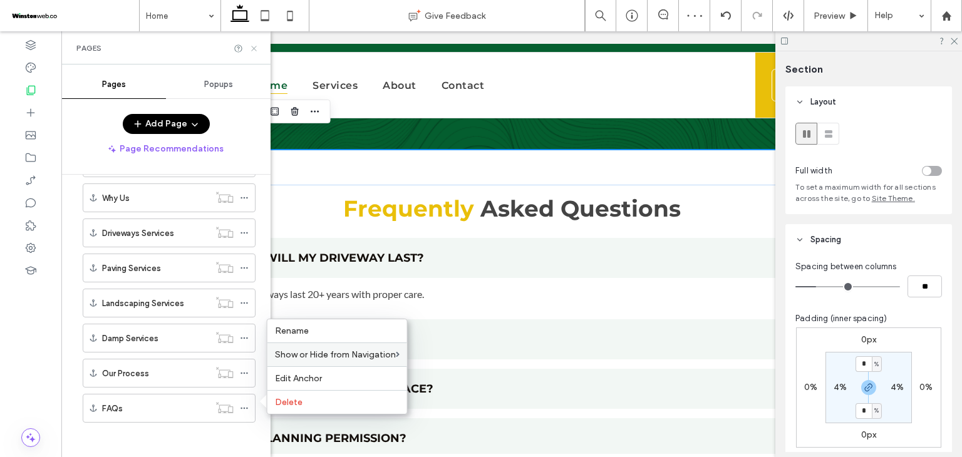
click at [254, 45] on icon at bounding box center [253, 48] width 9 height 9
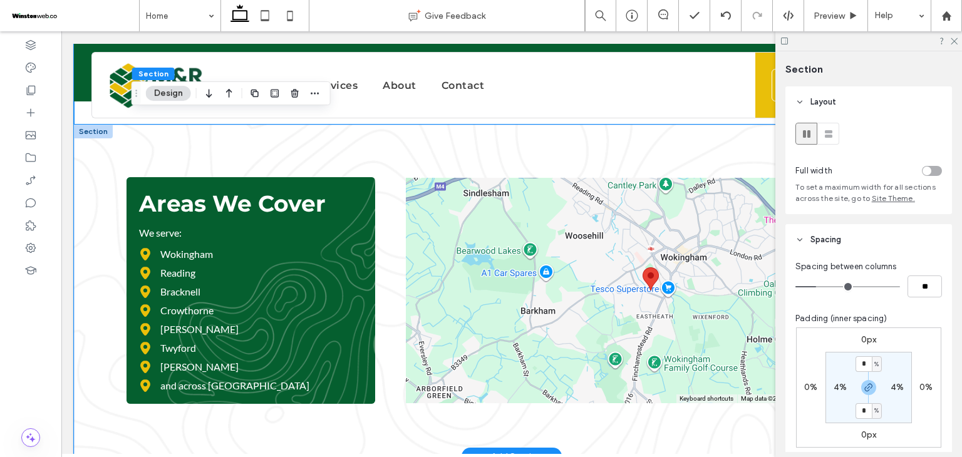
scroll to position [4886, 0]
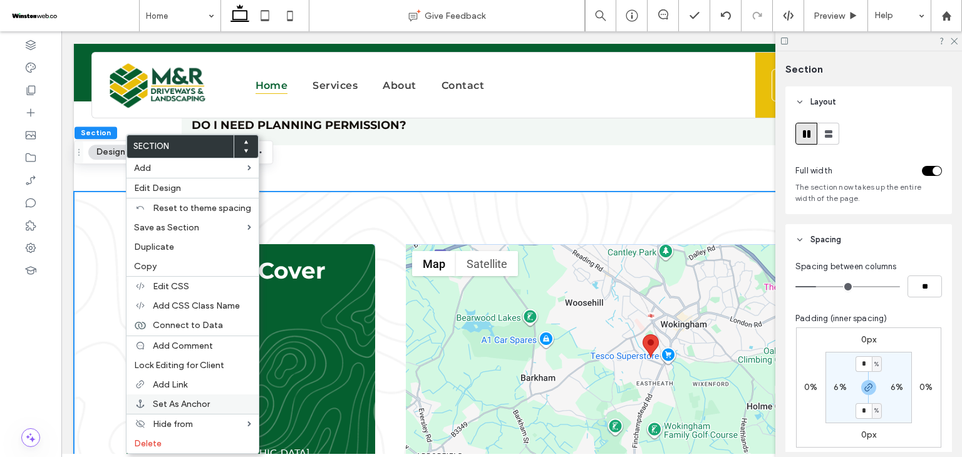
click at [205, 401] on span "Set As Anchor" at bounding box center [181, 404] width 57 height 11
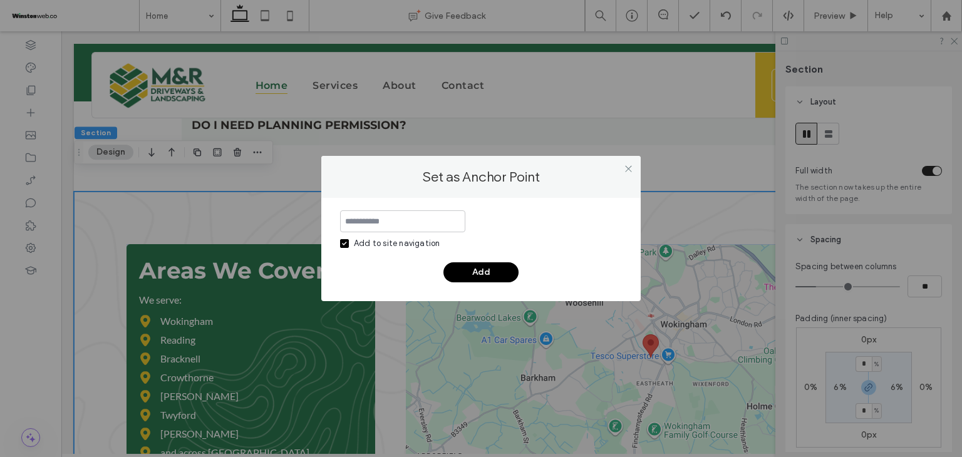
click at [411, 225] on input at bounding box center [402, 221] width 125 height 22
type input "**********"
click at [469, 274] on button "Add" at bounding box center [480, 272] width 75 height 20
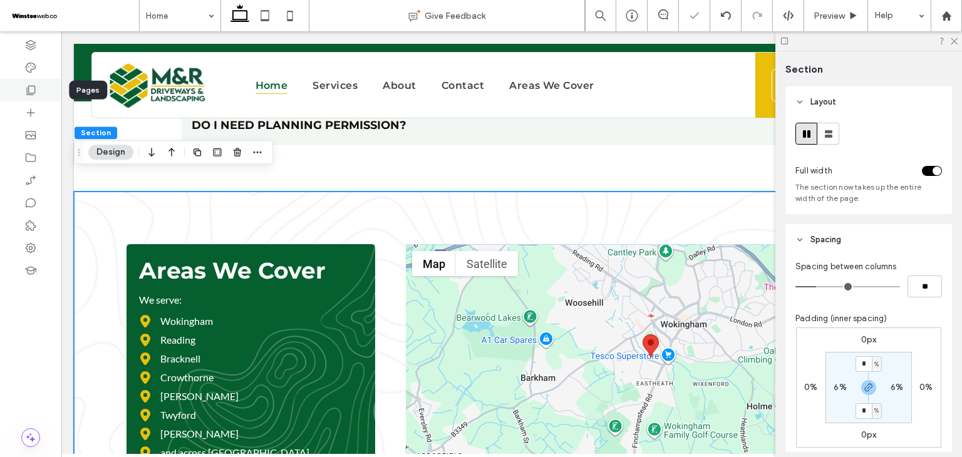
click at [38, 93] on div at bounding box center [30, 90] width 61 height 23
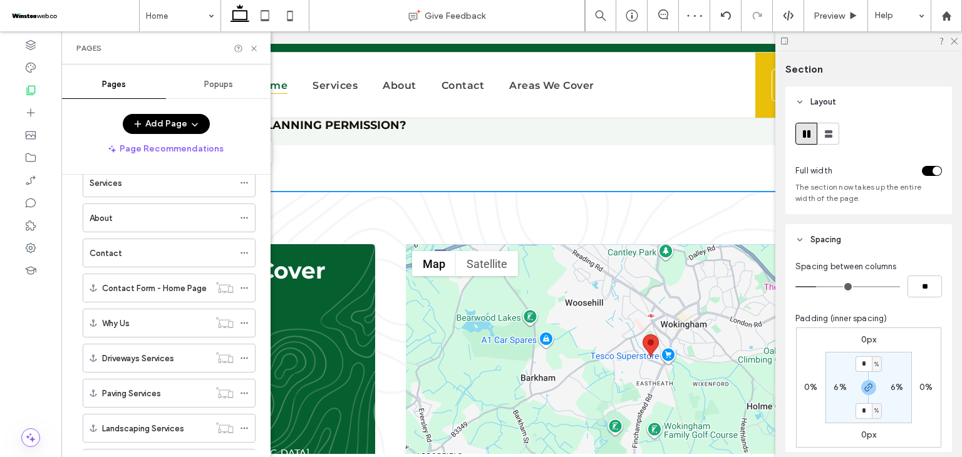
scroll to position [0, 0]
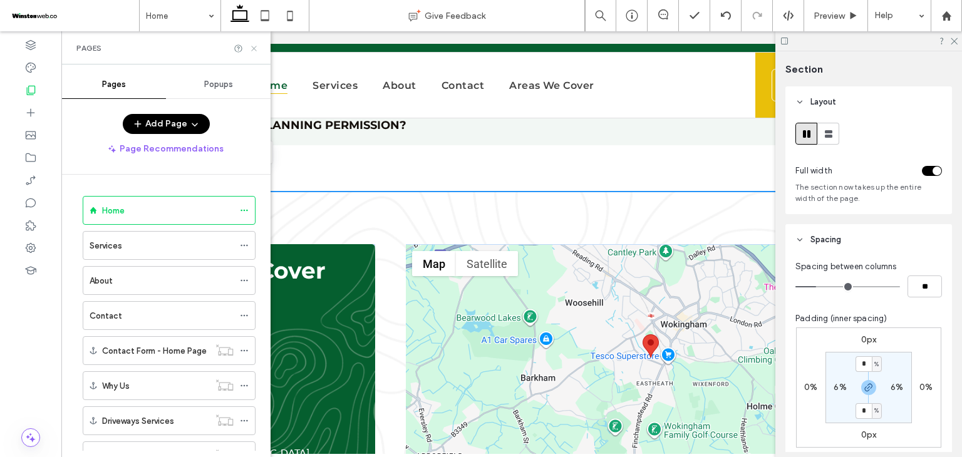
click at [254, 50] on icon at bounding box center [253, 48] width 9 height 9
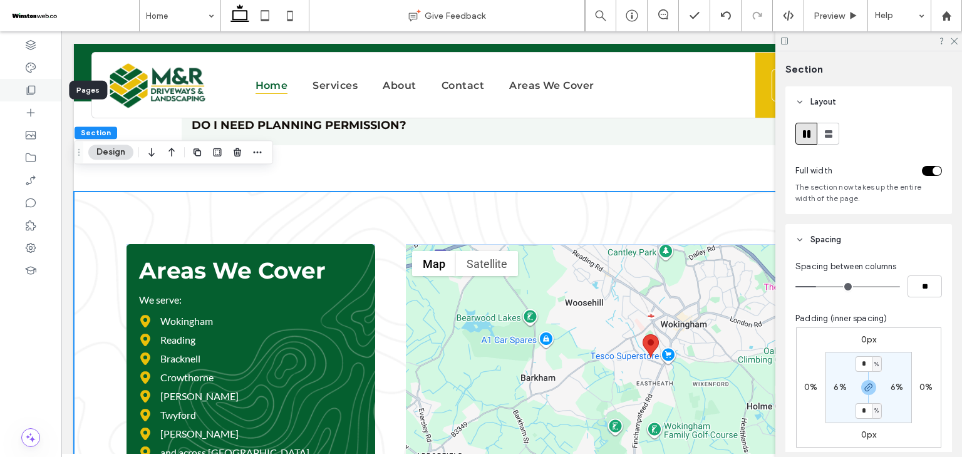
click at [35, 92] on icon at bounding box center [30, 90] width 13 height 13
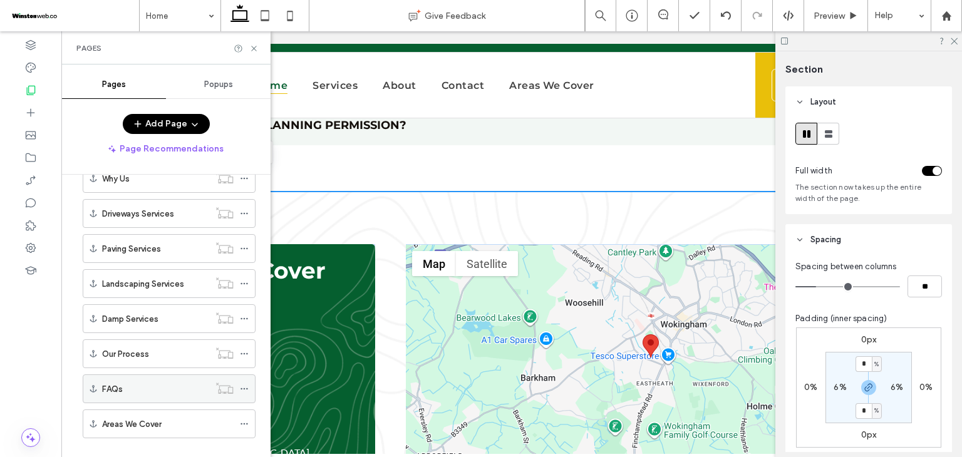
scroll to position [222, 0]
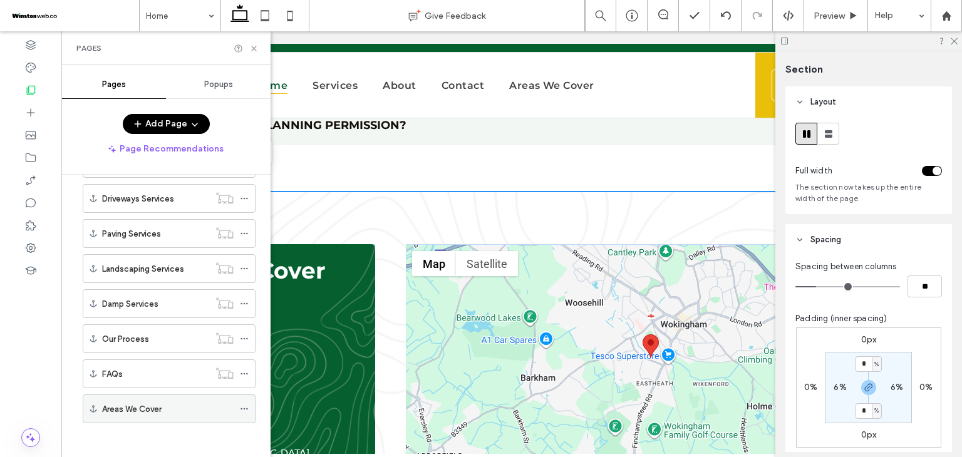
click at [246, 405] on icon at bounding box center [244, 409] width 9 height 9
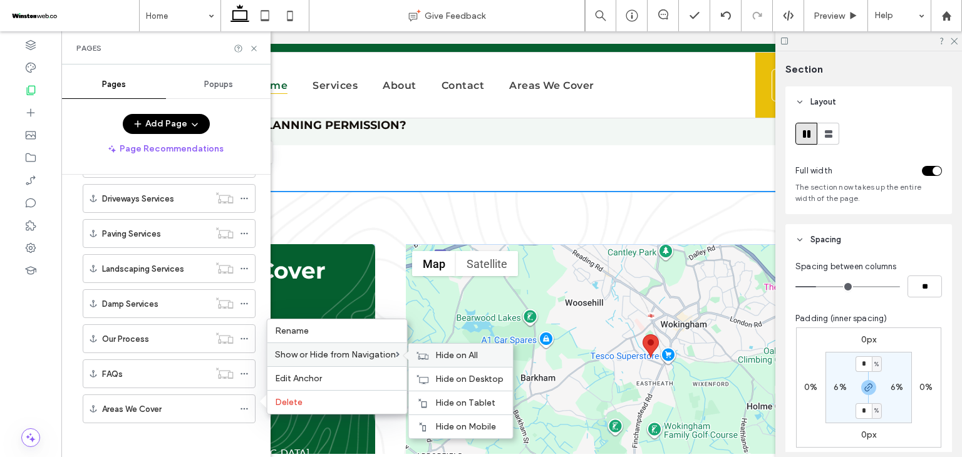
click at [425, 358] on icon at bounding box center [423, 355] width 13 height 9
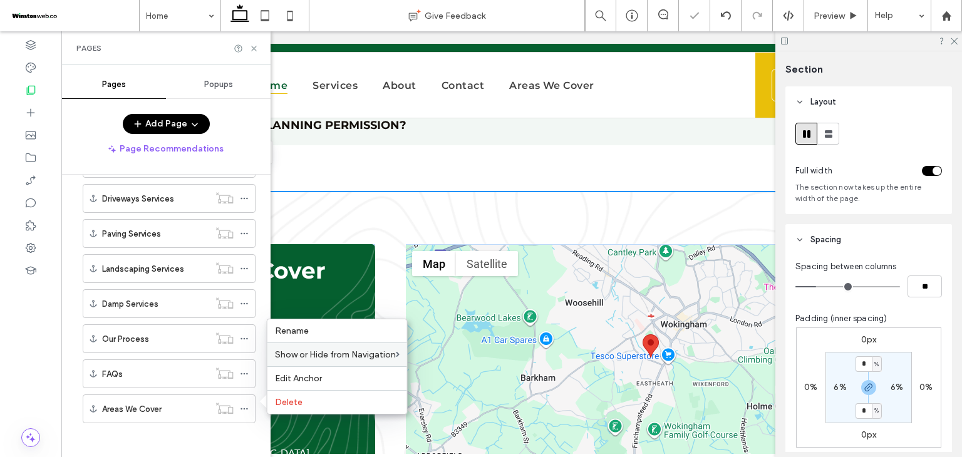
click at [255, 45] on icon at bounding box center [253, 48] width 9 height 9
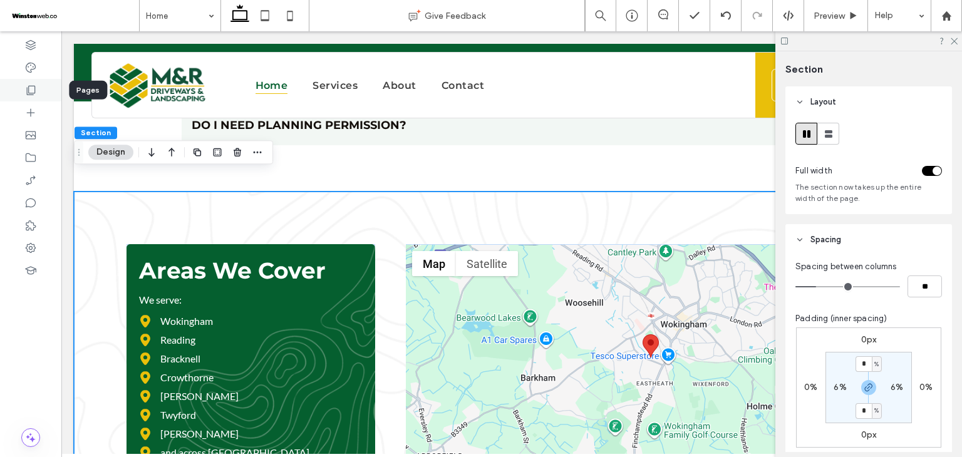
click at [33, 91] on icon at bounding box center [30, 90] width 13 height 13
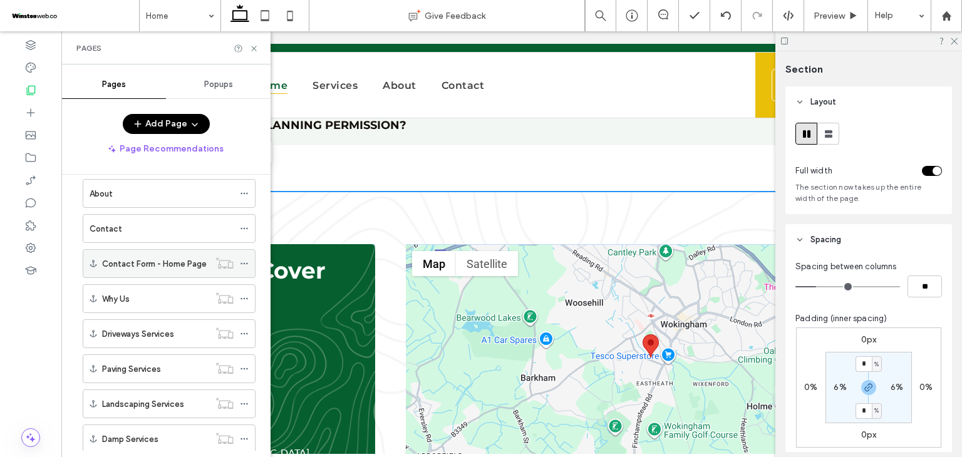
scroll to position [63, 0]
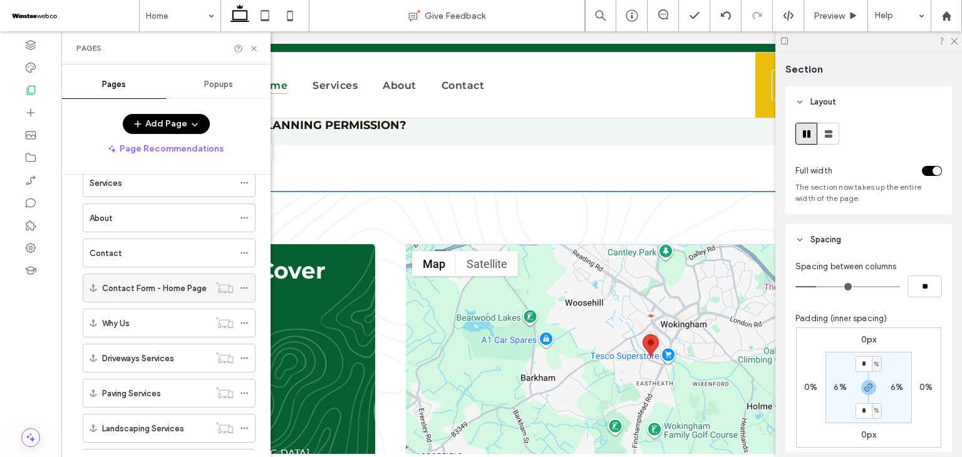
click at [244, 286] on icon at bounding box center [244, 288] width 9 height 9
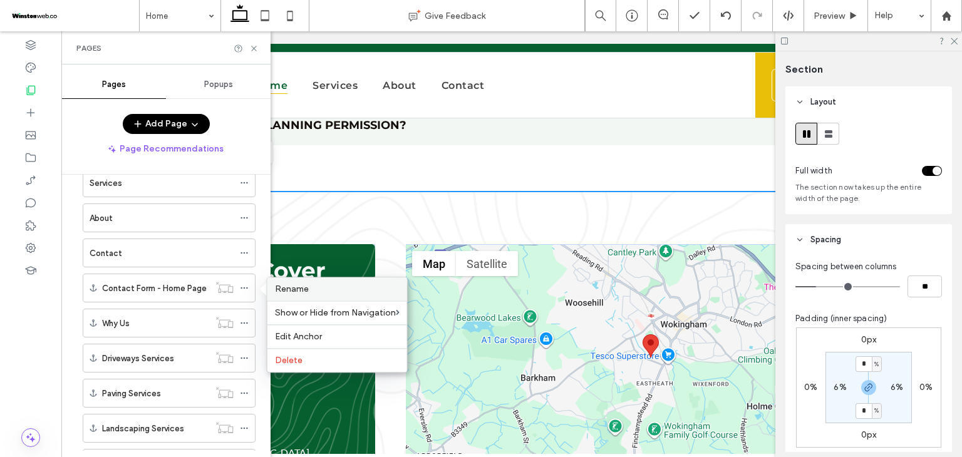
click at [331, 286] on label "Rename" at bounding box center [337, 289] width 125 height 11
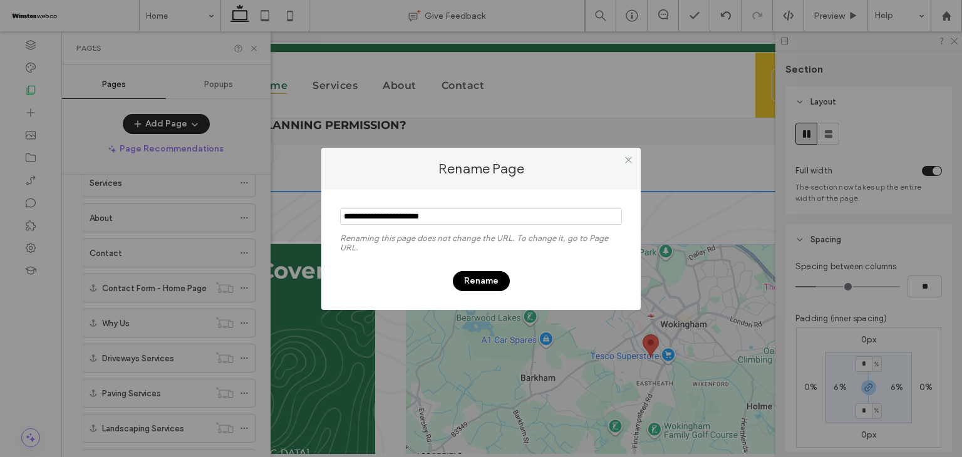
drag, startPoint x: 460, startPoint y: 220, endPoint x: 378, endPoint y: 222, distance: 81.4
click at [378, 222] on input "notEmpty" at bounding box center [481, 217] width 282 height 16
type input "**********"
click at [484, 283] on button "Rename" at bounding box center [481, 281] width 57 height 20
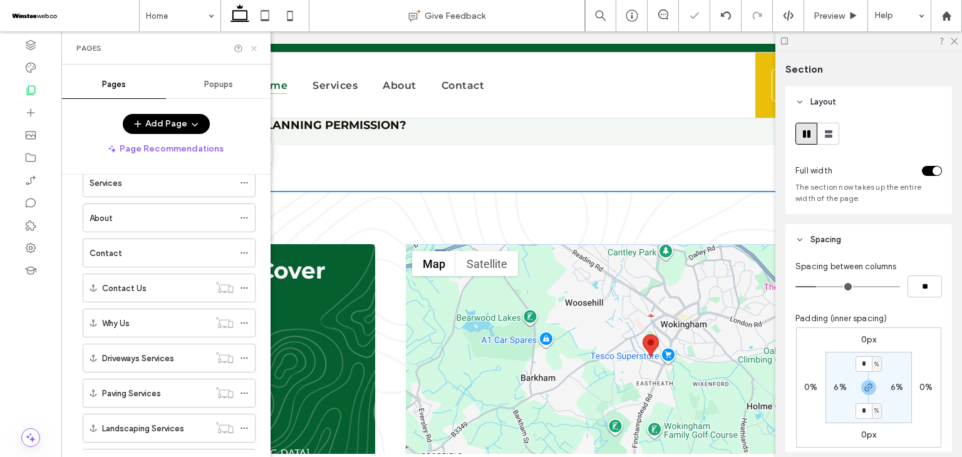
click at [253, 47] on use at bounding box center [253, 48] width 5 height 5
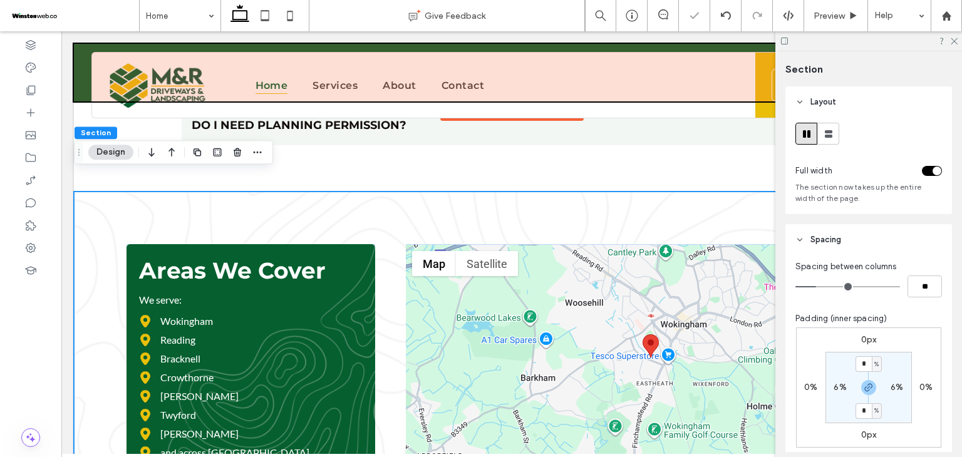
click at [277, 86] on div at bounding box center [512, 73] width 876 height 58
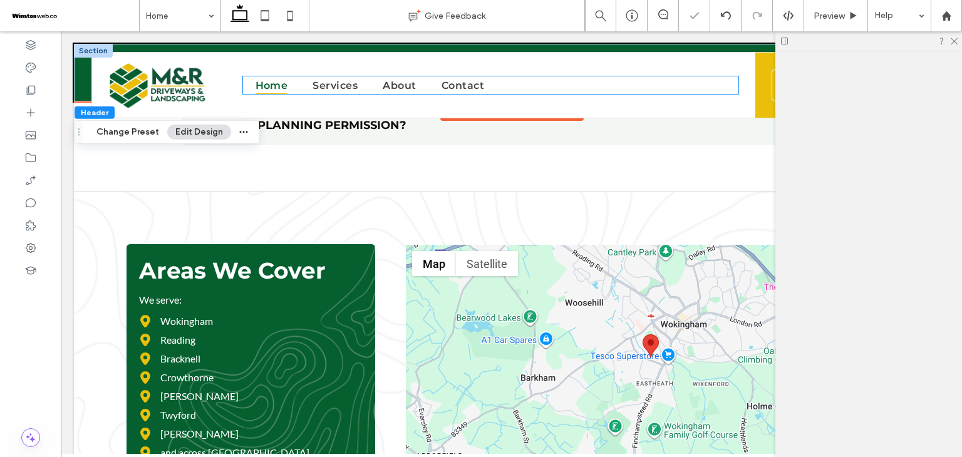
click at [286, 88] on link "Home" at bounding box center [272, 85] width 58 height 18
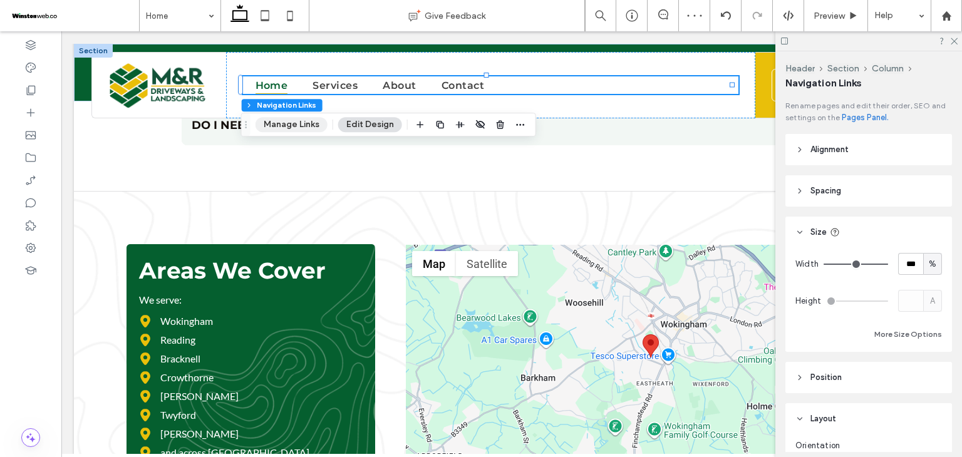
click at [294, 129] on button "Manage Links" at bounding box center [292, 124] width 72 height 15
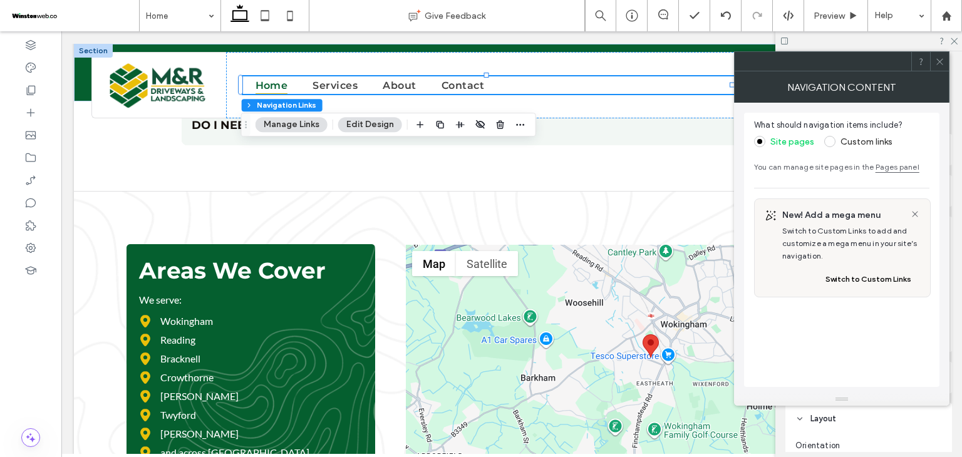
click at [832, 140] on span at bounding box center [829, 141] width 11 height 11
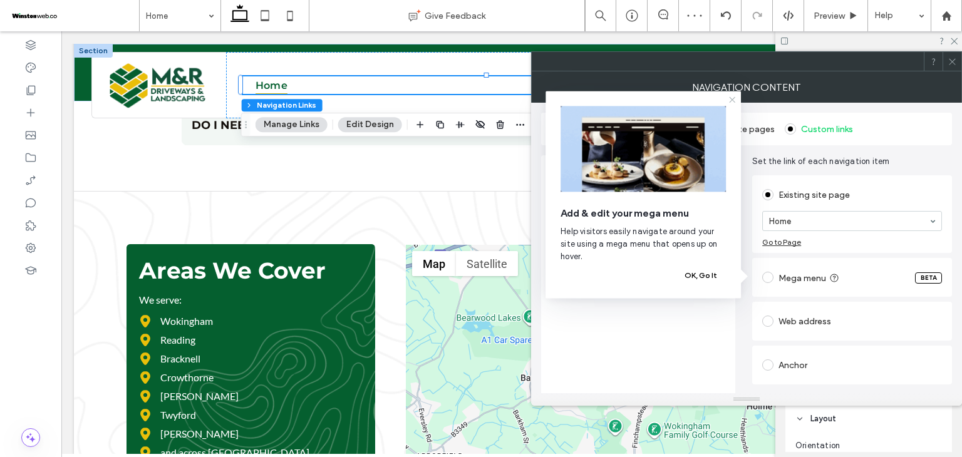
click at [733, 103] on icon at bounding box center [732, 100] width 10 height 10
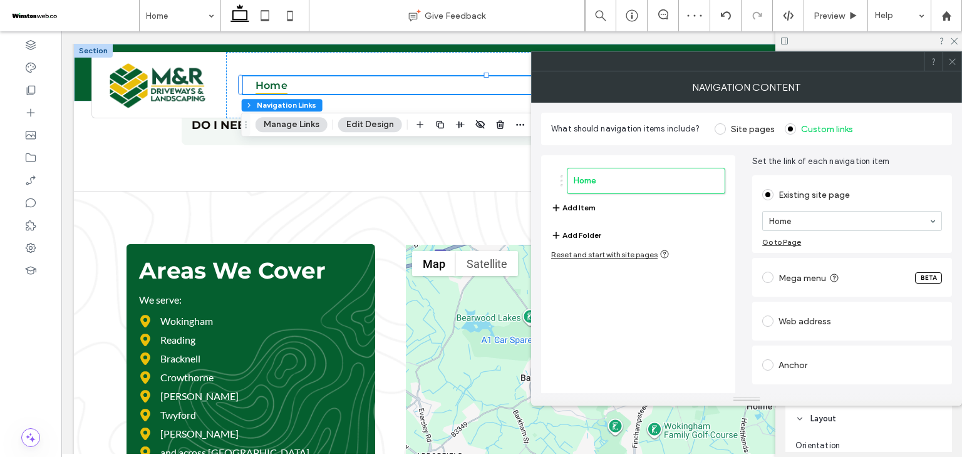
click at [586, 207] on button "Add Item" at bounding box center [573, 207] width 44 height 15
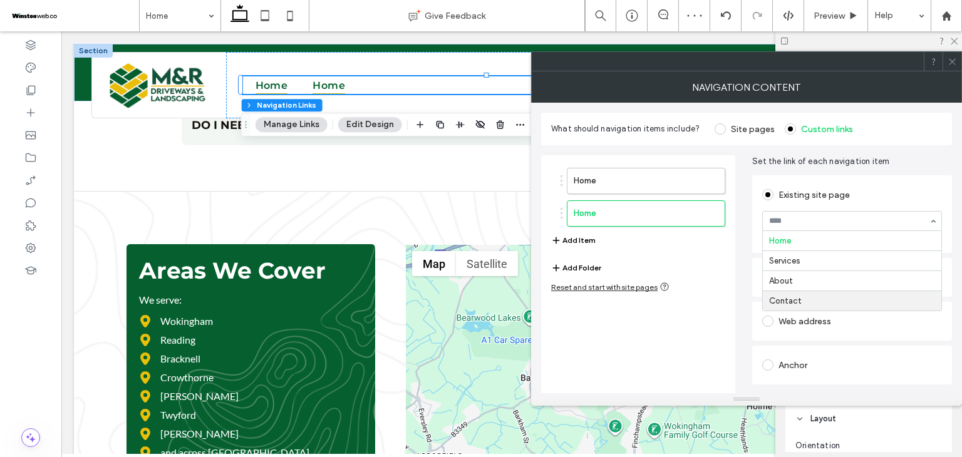
click at [754, 309] on div "Home Home Add Item Add Folder Reset and start with site pages Set the link of e…" at bounding box center [746, 284] width 411 height 278
click at [786, 369] on div "Anchor" at bounding box center [852, 365] width 180 height 20
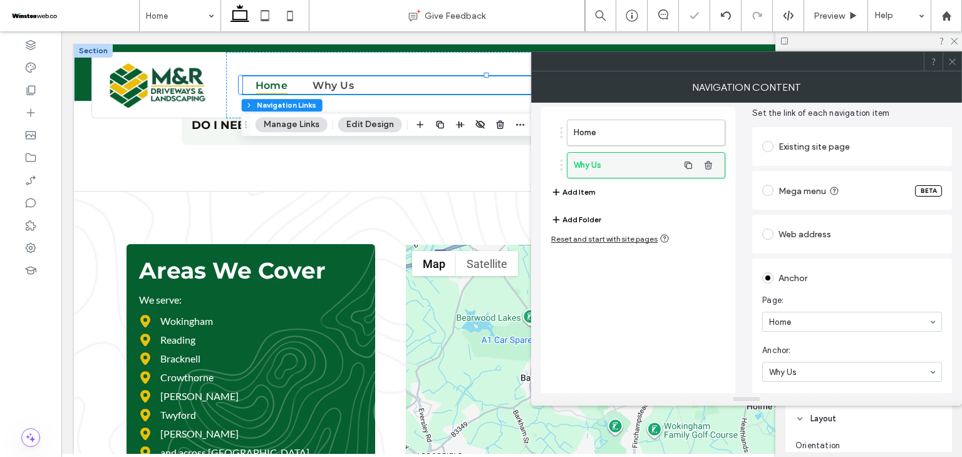
scroll to position [0, 0]
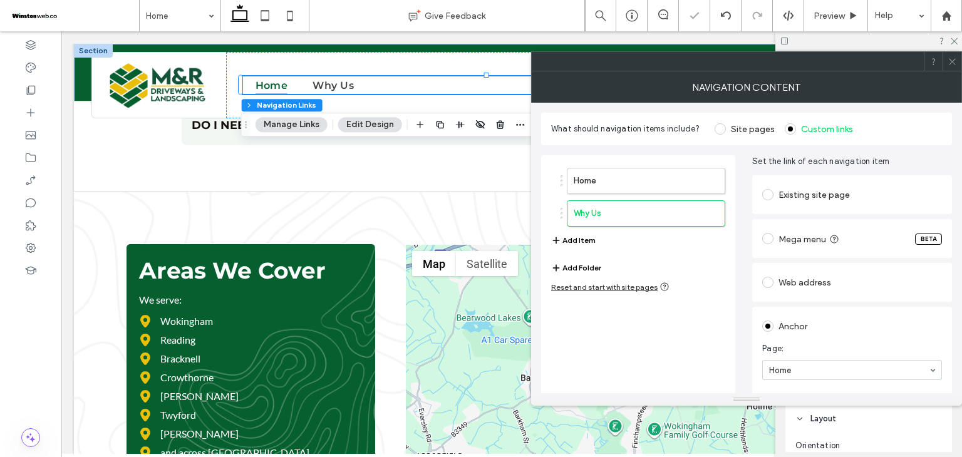
click at [576, 239] on button "Add Item" at bounding box center [573, 240] width 44 height 15
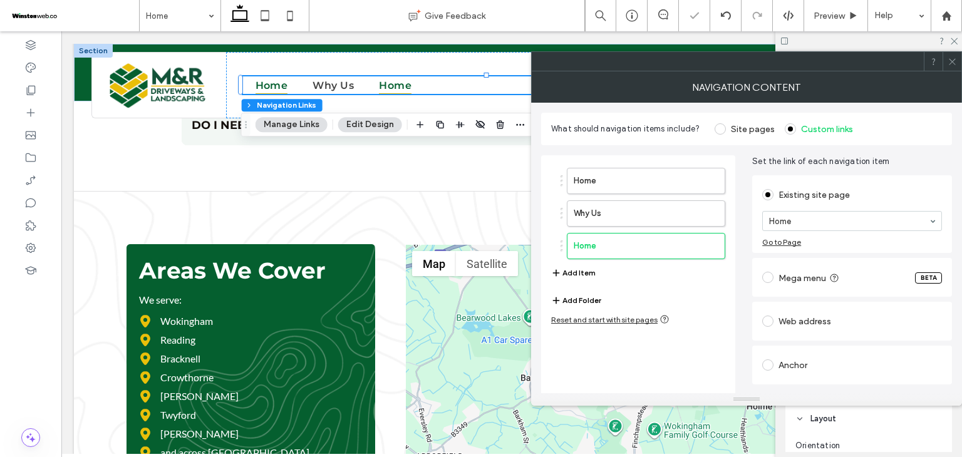
click at [795, 355] on div "Anchor" at bounding box center [852, 365] width 180 height 20
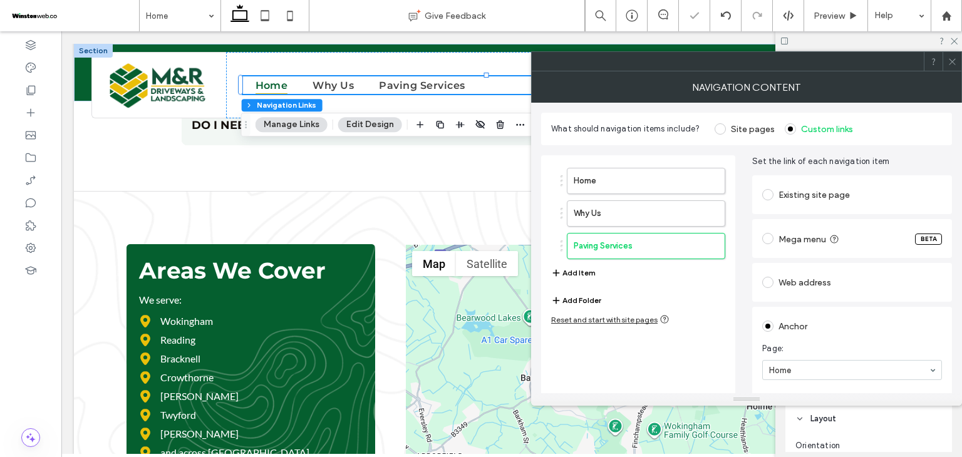
click at [581, 271] on button "Add Item" at bounding box center [573, 273] width 44 height 15
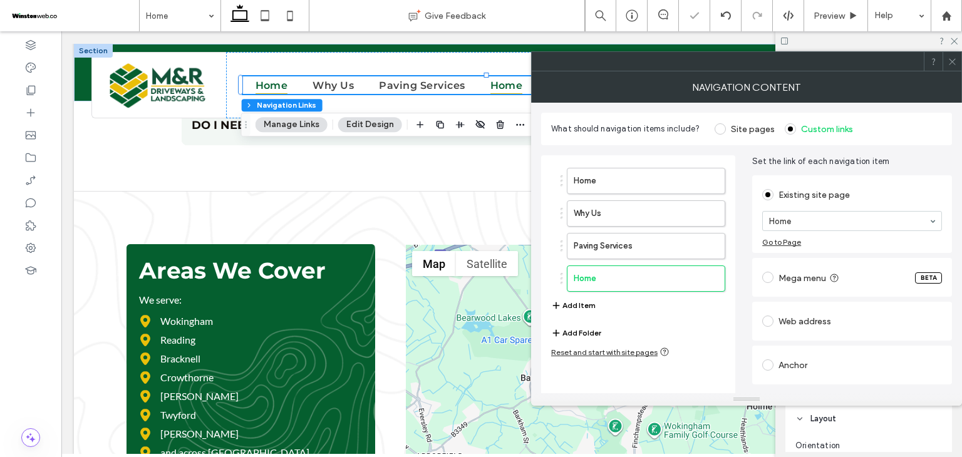
scroll to position [29, 0]
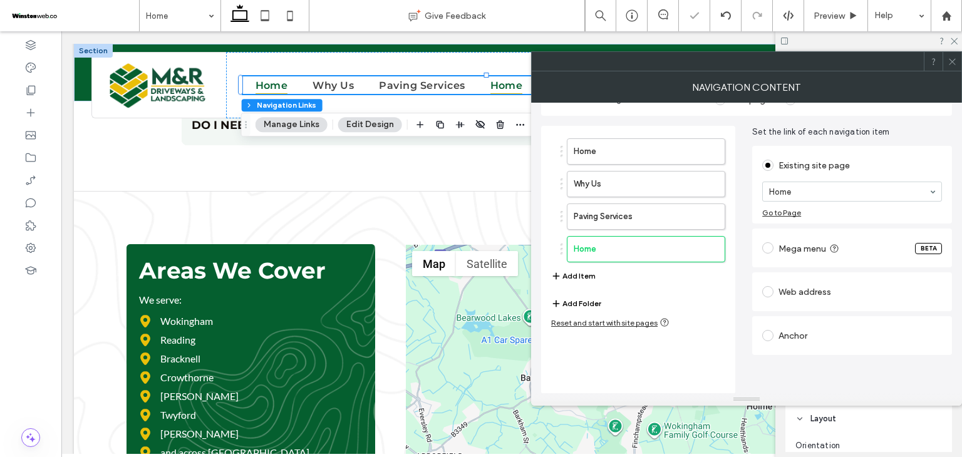
click at [802, 329] on div "Anchor" at bounding box center [852, 336] width 180 height 20
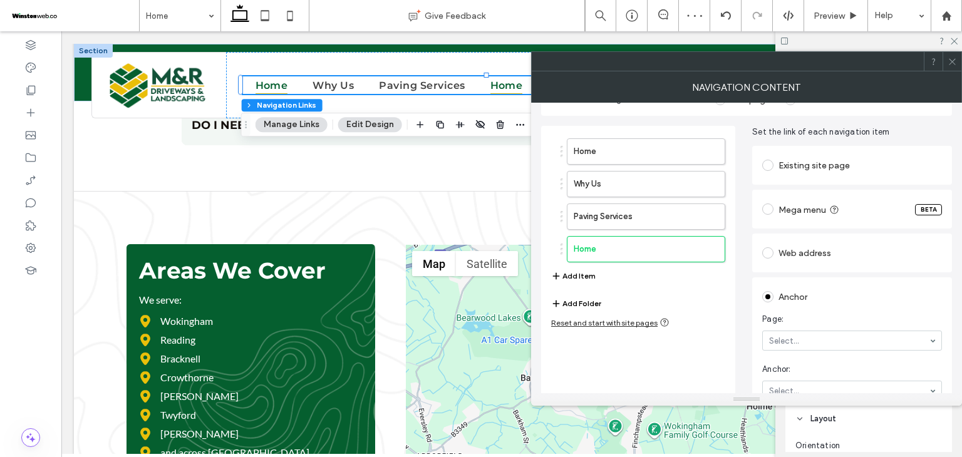
drag, startPoint x: 809, startPoint y: 378, endPoint x: 810, endPoint y: 384, distance: 6.3
click at [809, 378] on section "Anchor: Select..." at bounding box center [852, 382] width 180 height 50
drag, startPoint x: 810, startPoint y: 387, endPoint x: 811, endPoint y: 359, distance: 28.2
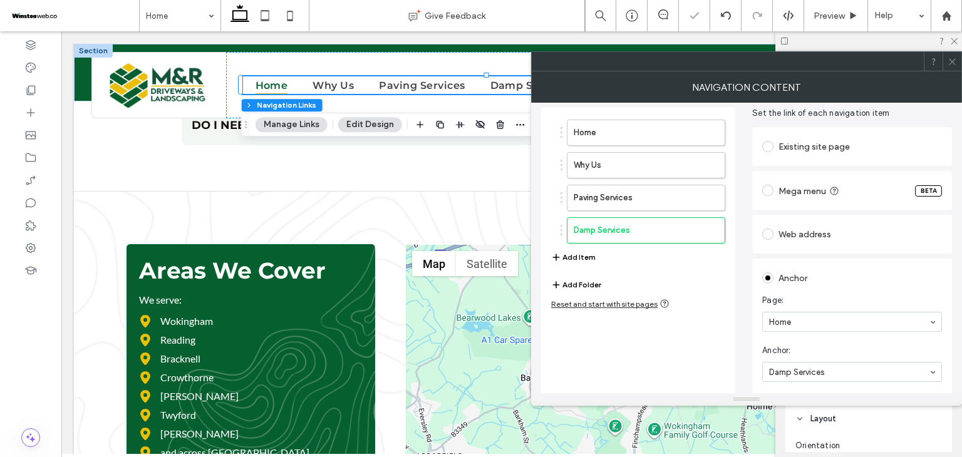
scroll to position [0, 0]
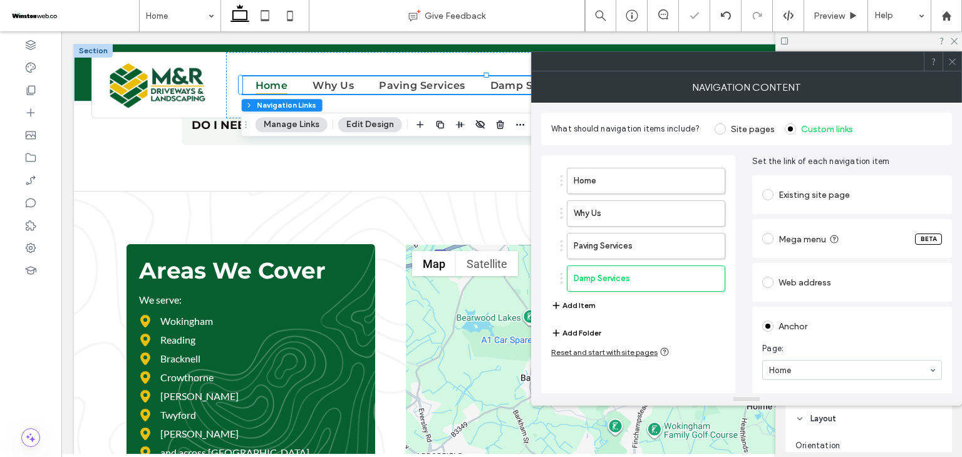
click at [568, 299] on button "Add Item" at bounding box center [573, 305] width 44 height 15
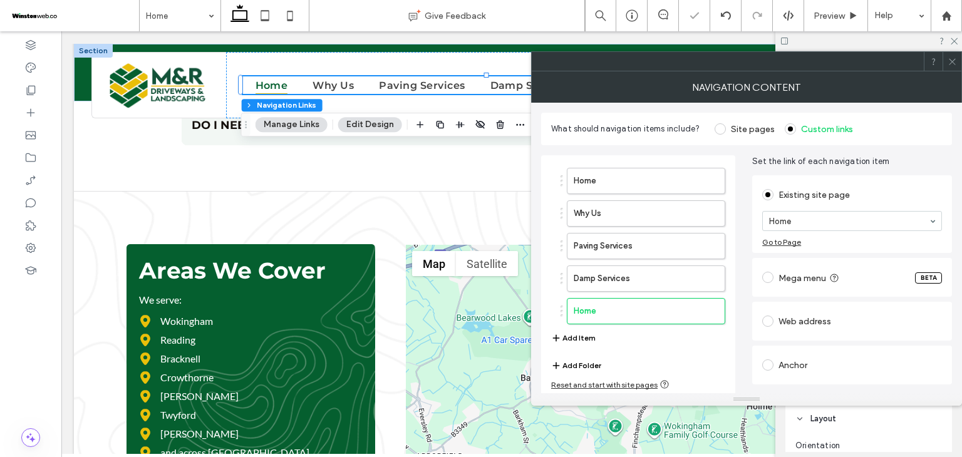
scroll to position [29, 0]
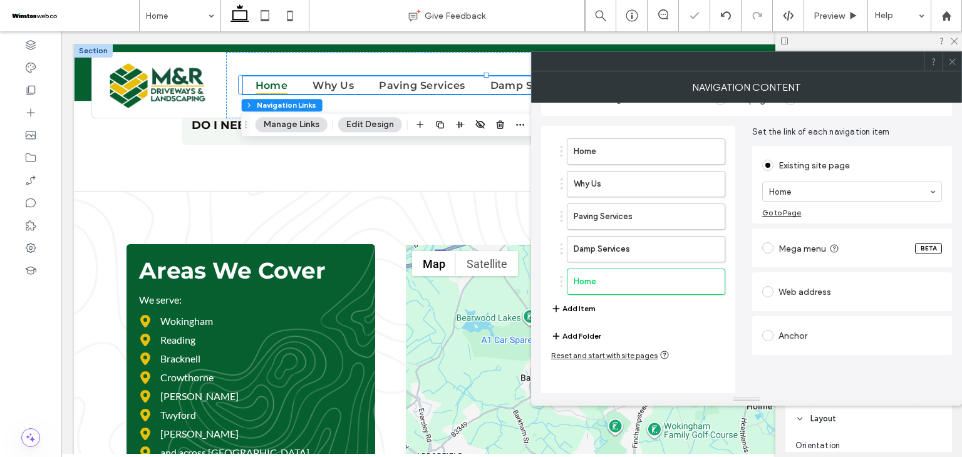
click at [806, 341] on div "Anchor" at bounding box center [852, 336] width 180 height 20
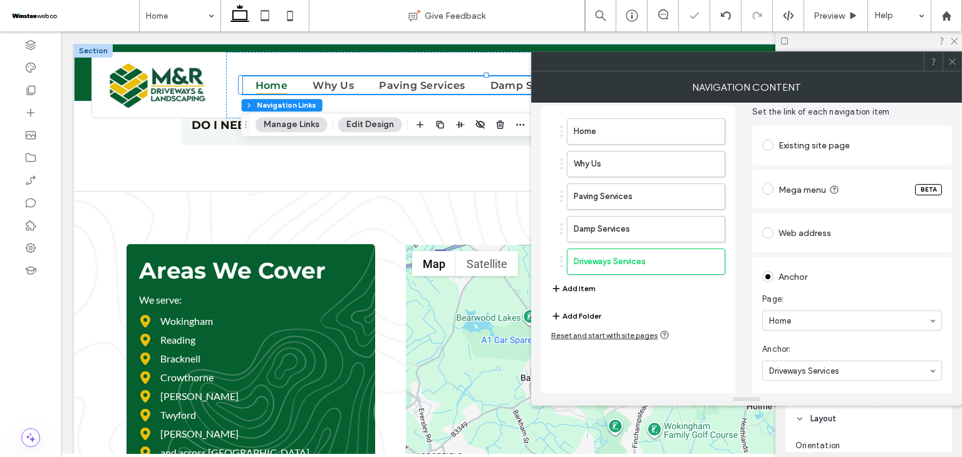
scroll to position [48, 0]
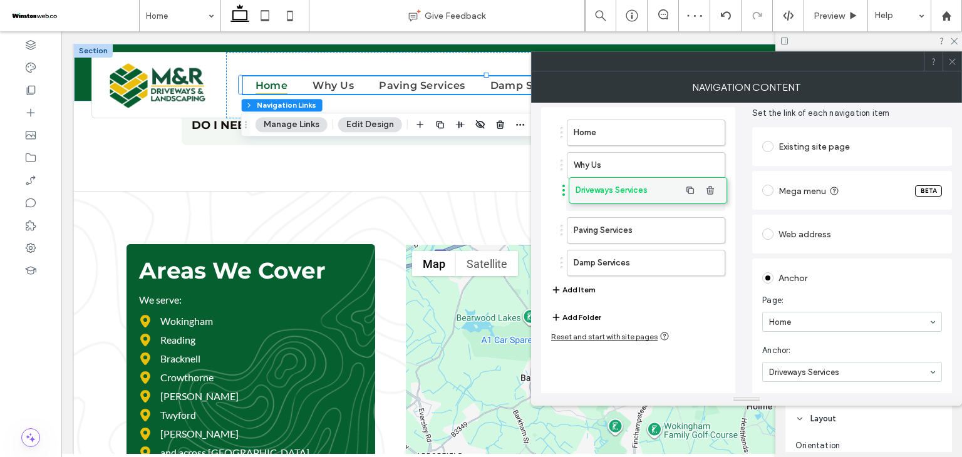
drag, startPoint x: 611, startPoint y: 259, endPoint x: 613, endPoint y: 189, distance: 70.8
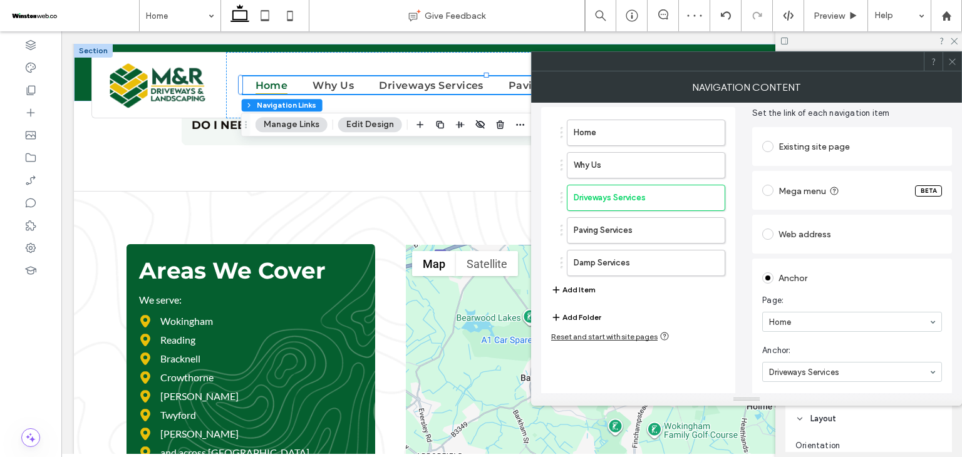
click at [586, 283] on button "Add Item" at bounding box center [573, 289] width 44 height 15
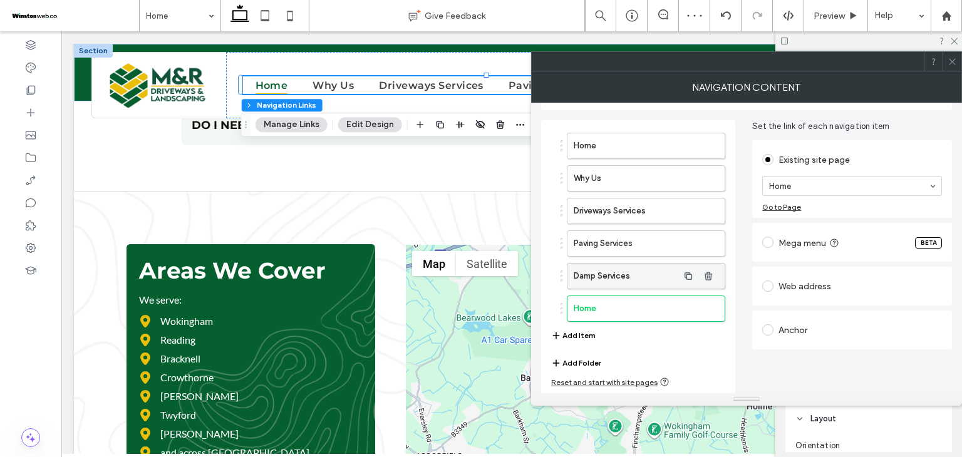
scroll to position [33, 0]
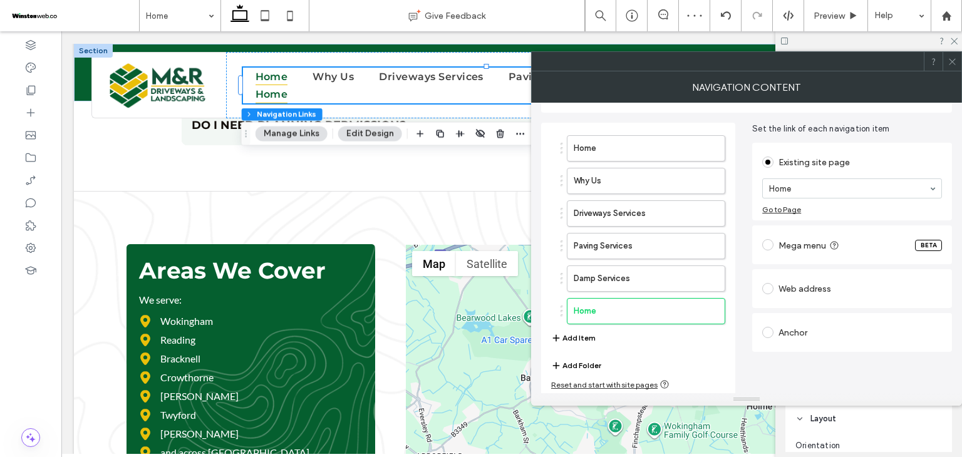
click at [814, 328] on div "Anchor" at bounding box center [852, 333] width 180 height 20
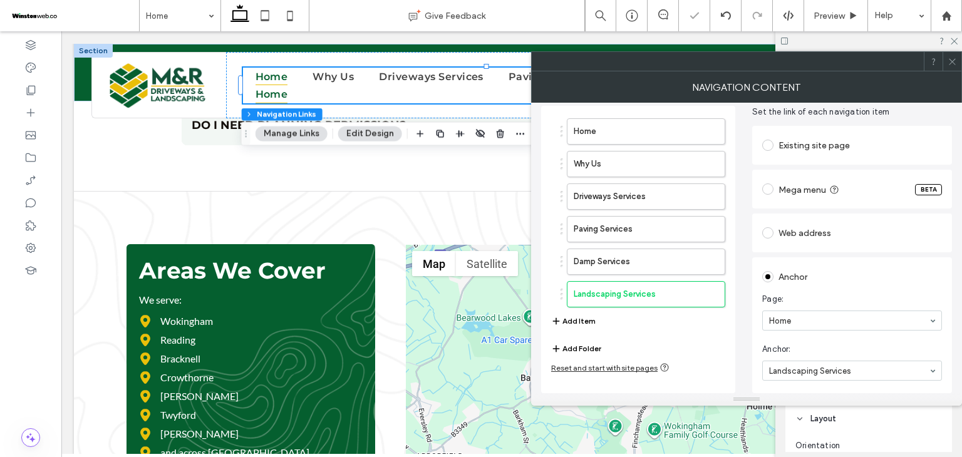
scroll to position [48, 0]
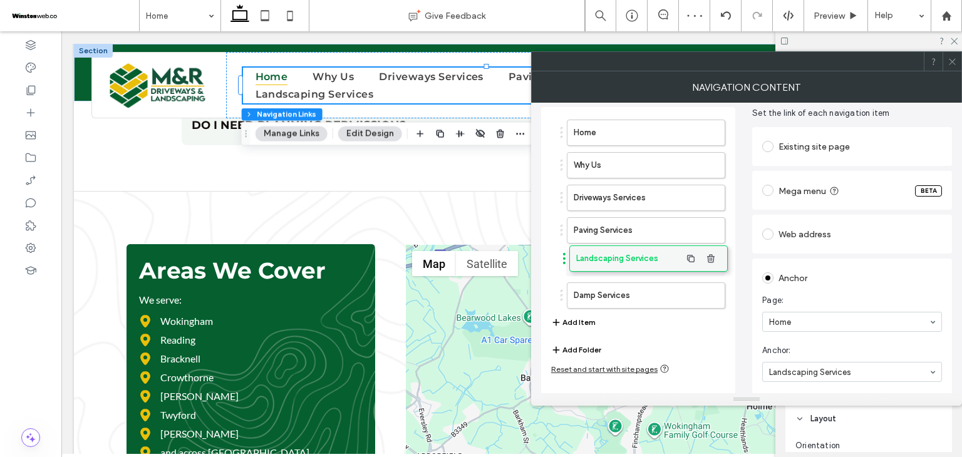
drag, startPoint x: 633, startPoint y: 289, endPoint x: 636, endPoint y: 254, distance: 35.2
click at [580, 321] on button "Add Item" at bounding box center [573, 322] width 44 height 15
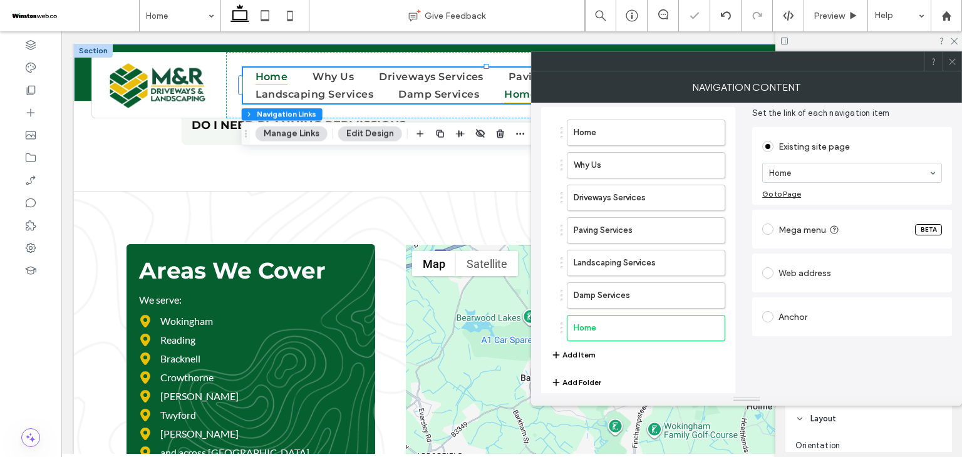
click at [792, 314] on div "Anchor" at bounding box center [852, 317] width 180 height 20
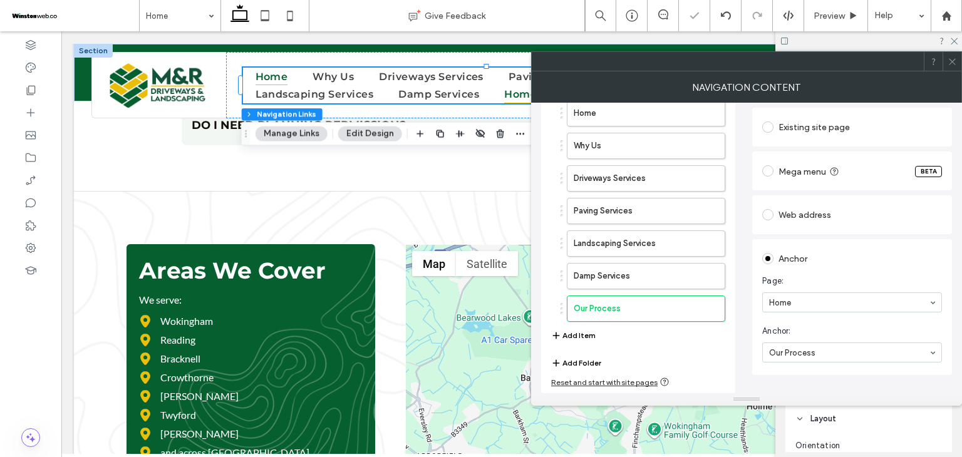
scroll to position [65, 0]
click at [579, 338] on button "Add Item" at bounding box center [573, 338] width 44 height 15
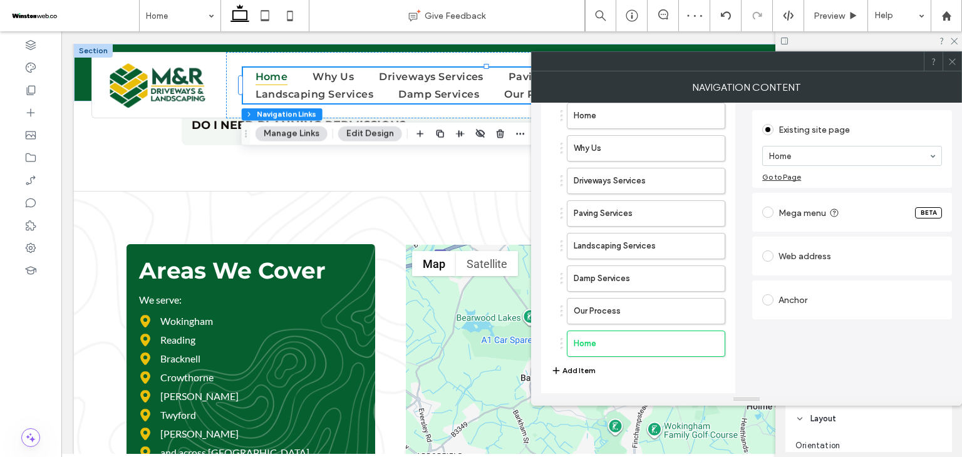
click at [780, 309] on div "Anchor" at bounding box center [852, 300] width 180 height 26
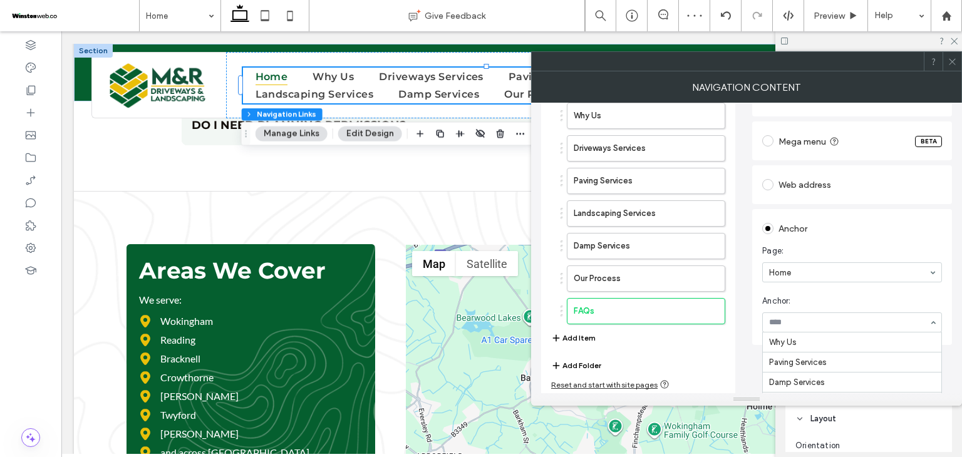
scroll to position [82, 0]
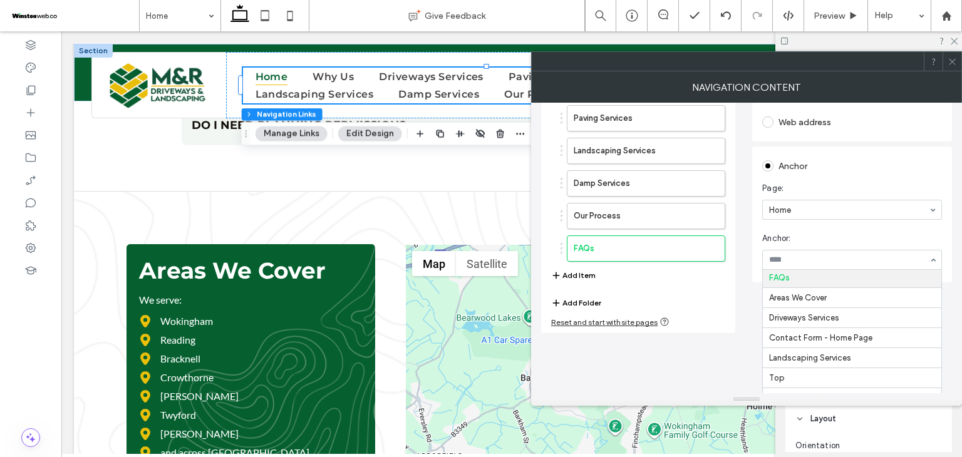
click at [589, 274] on div "Home Why Us Driveways Services Paving Services Landscaping Services Damp Servic…" at bounding box center [638, 145] width 174 height 288
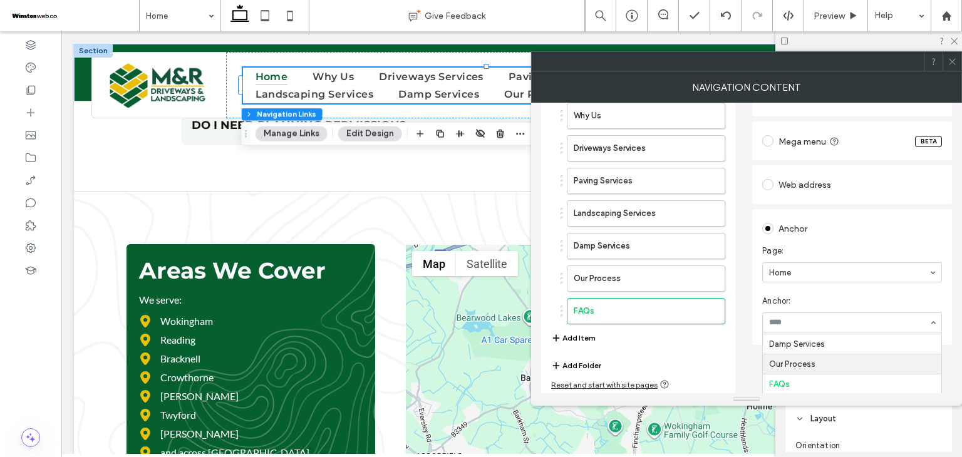
scroll to position [101, 0]
click at [733, 334] on div "Home Why Us Driveways Services Paving Services Landscaping Services Damp Servic…" at bounding box center [638, 227] width 194 height 338
type input "*"
click at [952, 63] on icon at bounding box center [952, 61] width 9 height 9
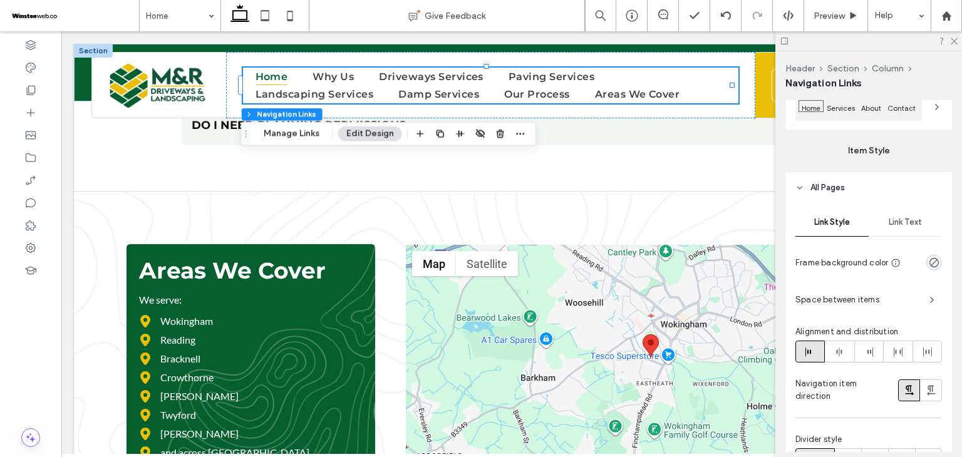
scroll to position [438, 0]
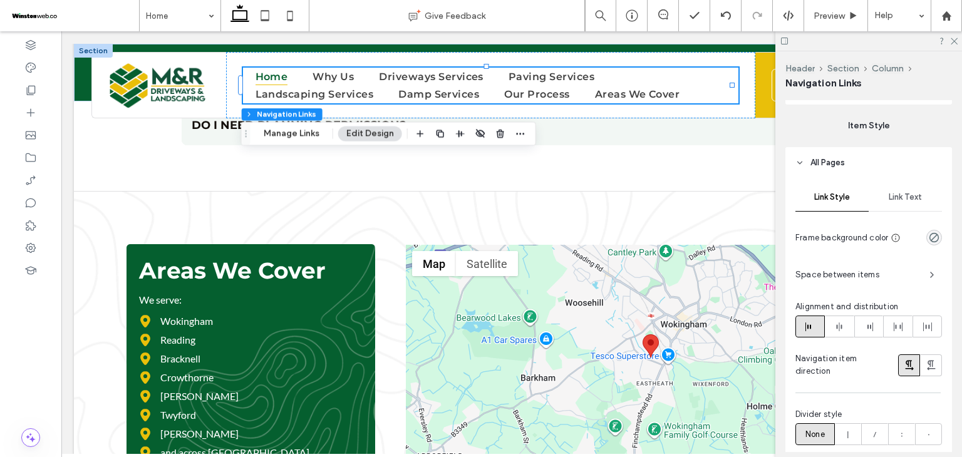
click at [887, 270] on span "Space between items" at bounding box center [857, 275] width 124 height 13
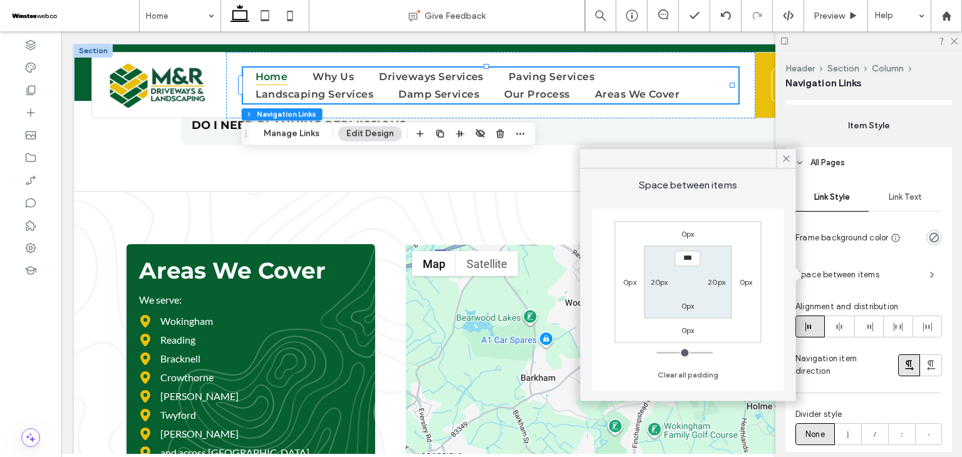
click at [659, 283] on label "20px" at bounding box center [660, 281] width 18 height 9
type input "**"
type input "*"
type input "**"
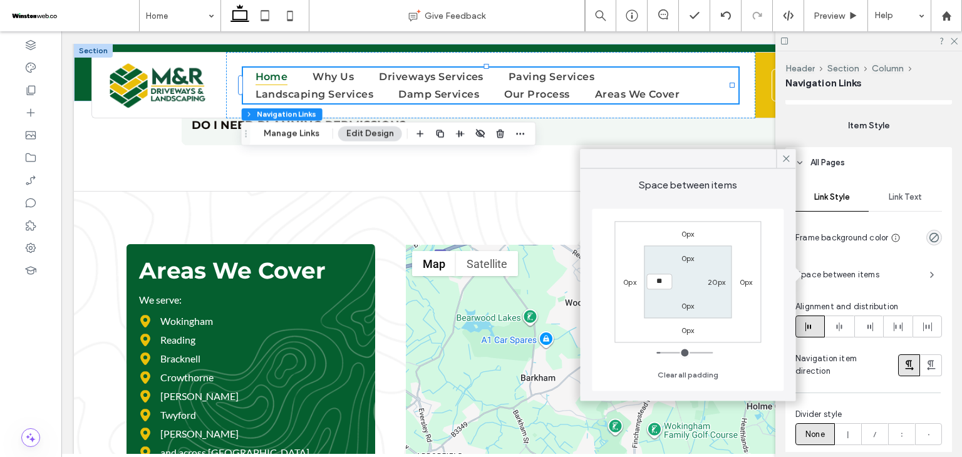
type input "****"
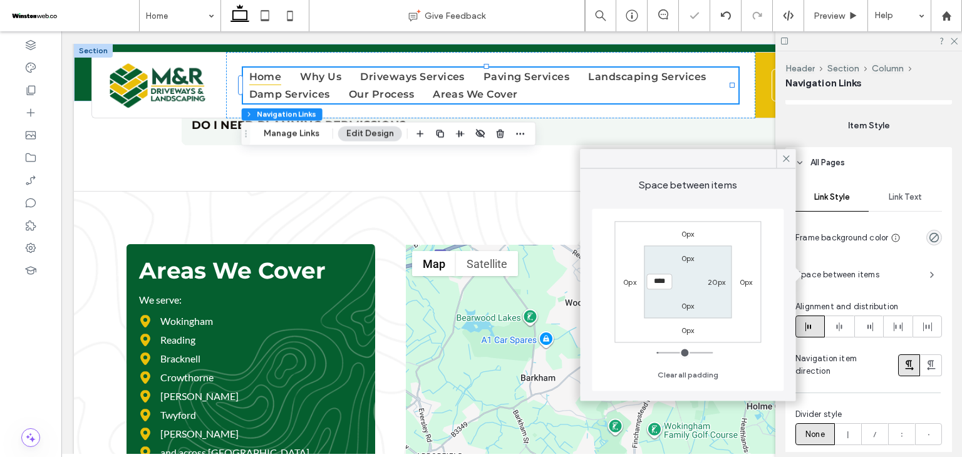
type input "*"
click at [717, 283] on label "20px" at bounding box center [717, 281] width 18 height 9
type input "**"
type input "*"
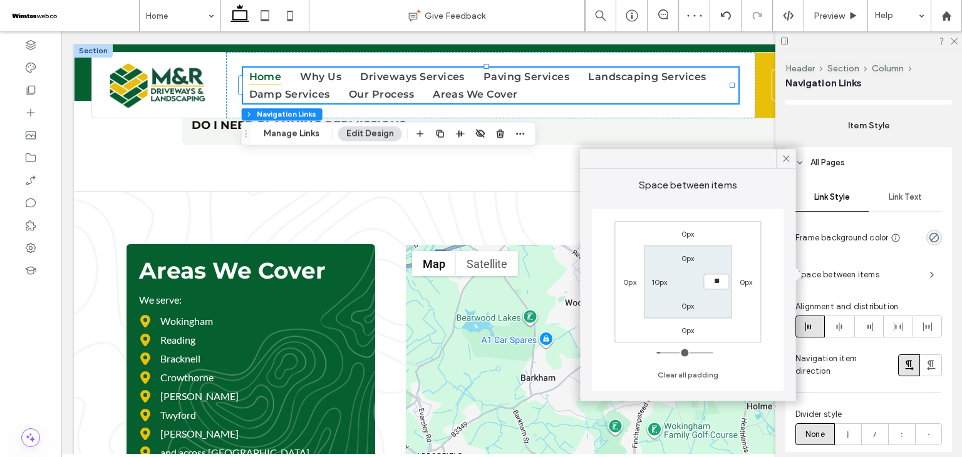
type input "**"
type input "****"
type input "*"
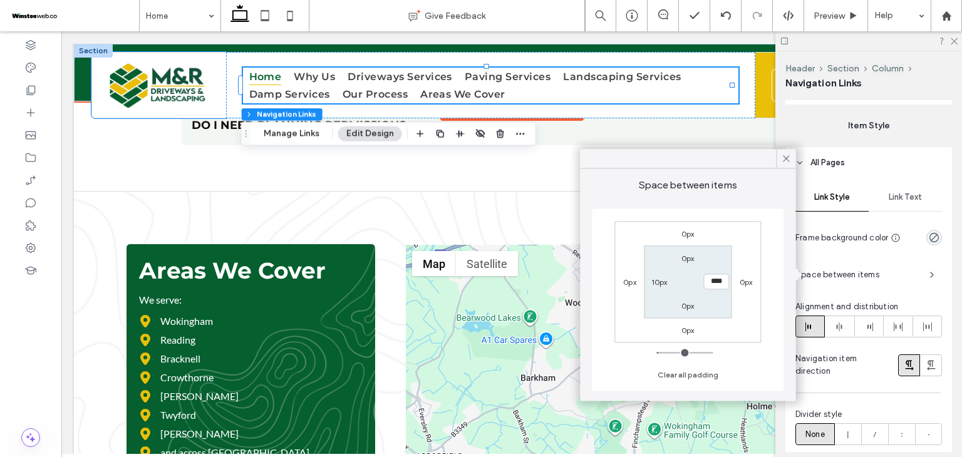
click at [220, 83] on div at bounding box center [158, 85] width 135 height 66
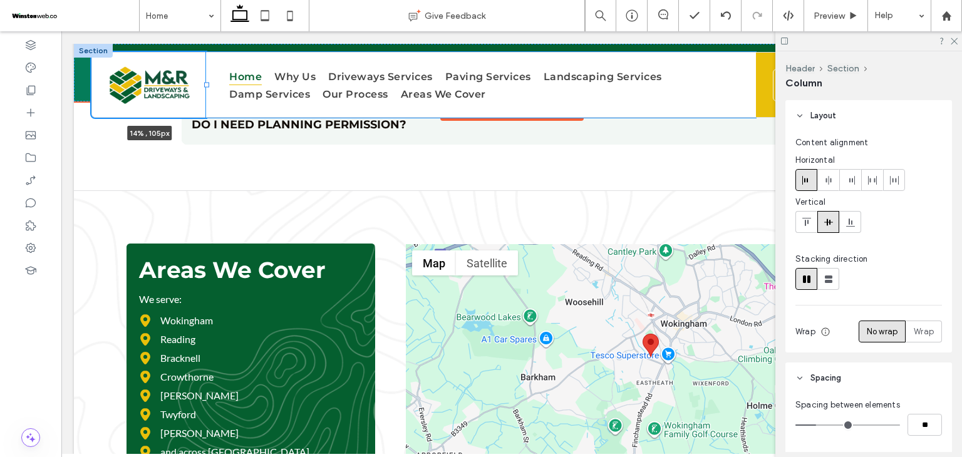
drag, startPoint x: 226, startPoint y: 85, endPoint x: 208, endPoint y: 86, distance: 18.2
click at [208, 86] on div at bounding box center [206, 85] width 5 height 5
type input "**"
type input "*****"
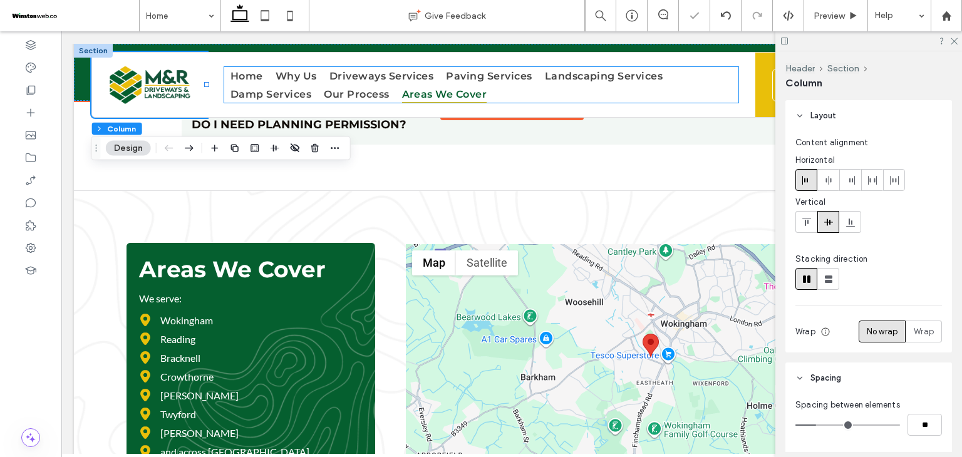
scroll to position [4885, 0]
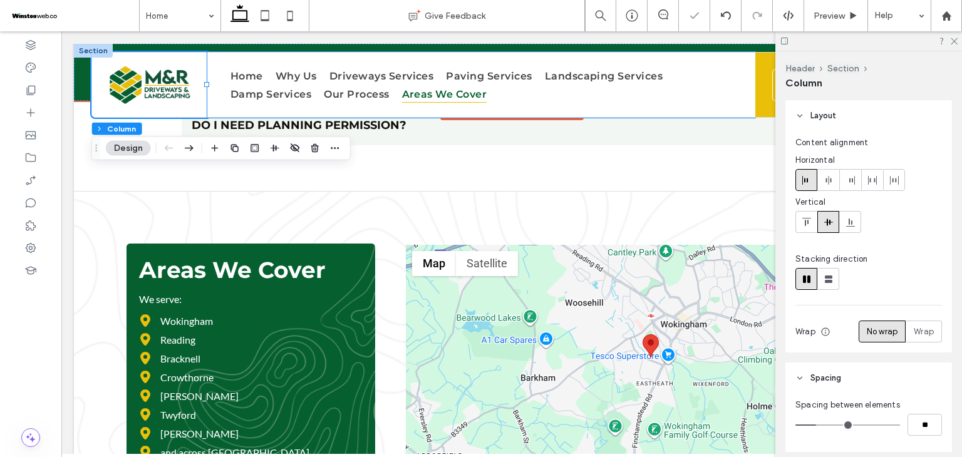
click at [217, 85] on div "Home Why Us Driveways Services Paving Services Landscaping Services Damp Servic…" at bounding box center [481, 84] width 548 height 65
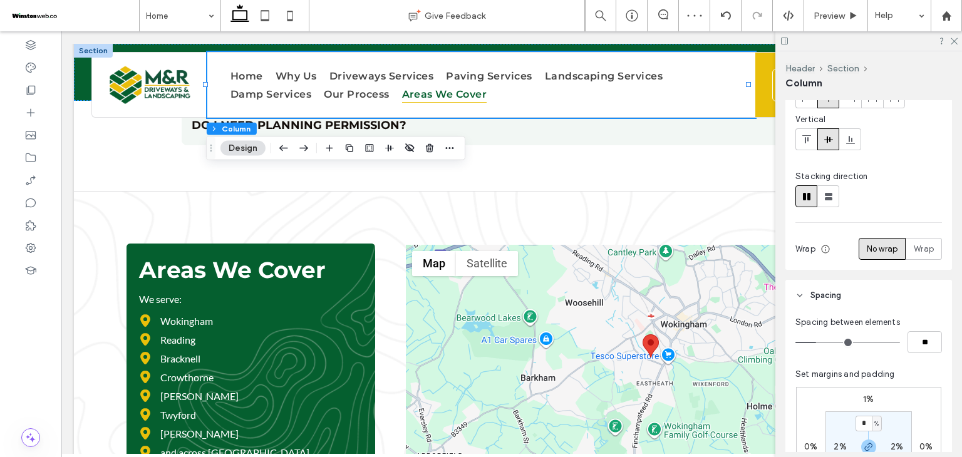
scroll to position [251, 0]
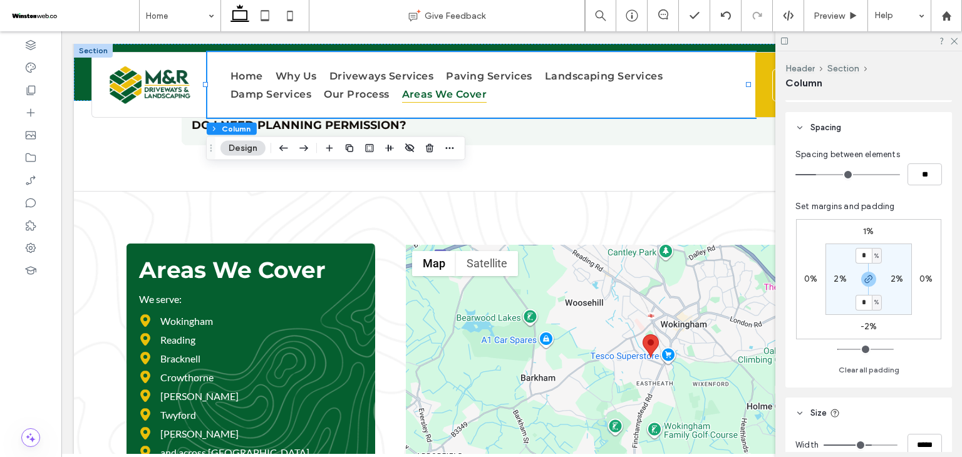
click at [834, 278] on label "2%" at bounding box center [840, 279] width 13 height 11
type input "*"
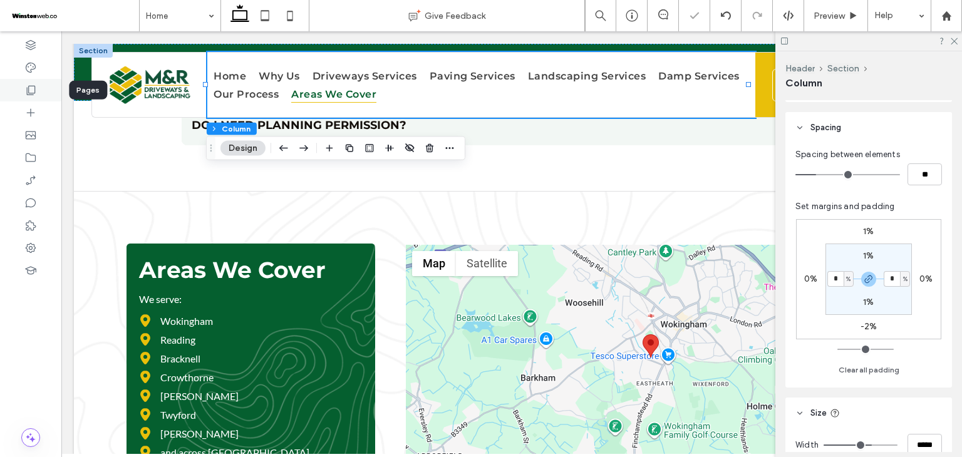
click at [35, 89] on use at bounding box center [31, 90] width 9 height 9
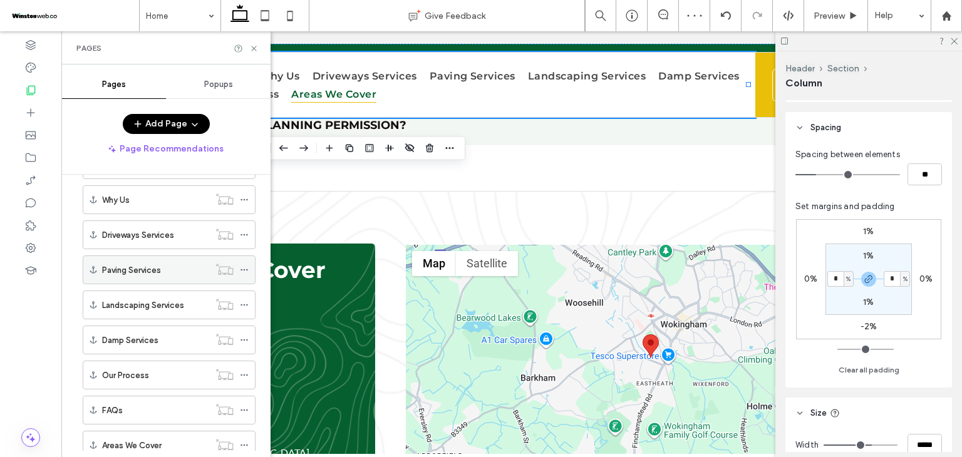
scroll to position [188, 0]
click at [242, 229] on icon at bounding box center [244, 233] width 9 height 9
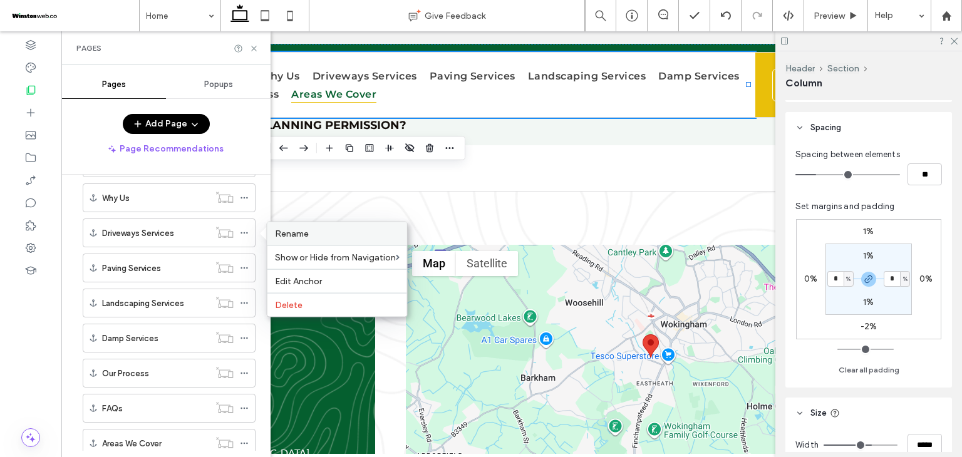
click at [311, 236] on label "Rename" at bounding box center [337, 234] width 125 height 11
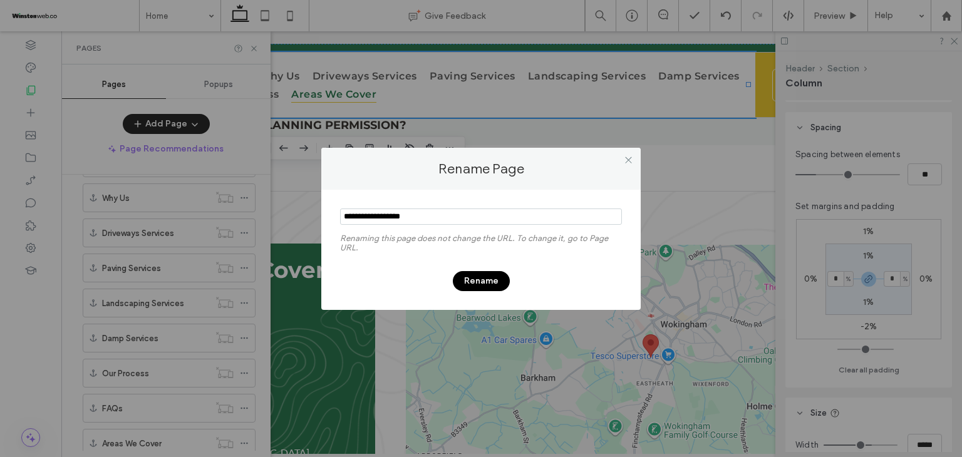
drag, startPoint x: 426, startPoint y: 216, endPoint x: 383, endPoint y: 216, distance: 42.6
click at [383, 216] on input "notEmpty" at bounding box center [481, 217] width 282 height 16
click at [626, 159] on icon at bounding box center [628, 159] width 9 height 9
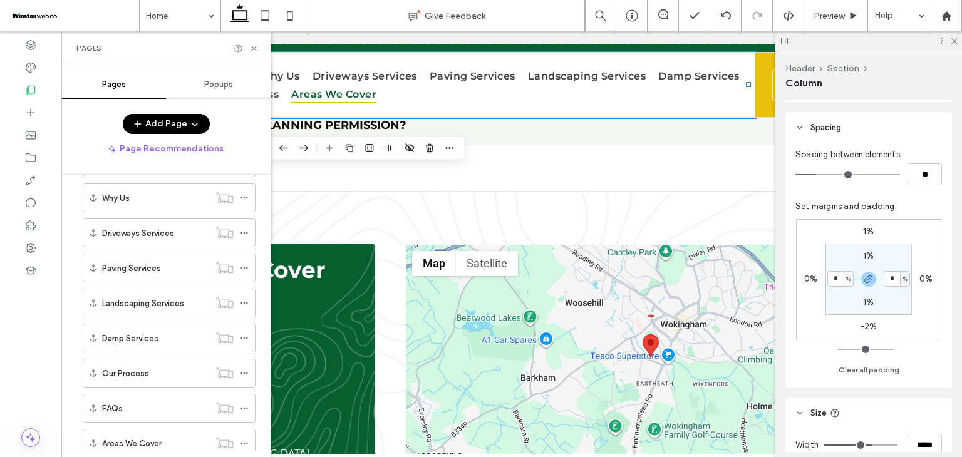
click at [169, 119] on button "Add Page" at bounding box center [166, 124] width 87 height 20
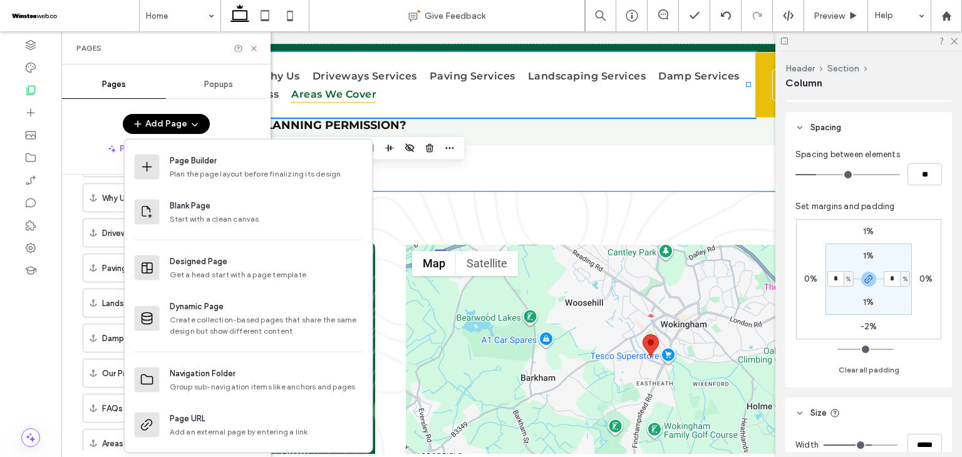
click at [384, 251] on div "Areas We Cover We serve: Wokingham Reading Bracknell Crowthorne Earley Twyford …" at bounding box center [512, 358] width 876 height 332
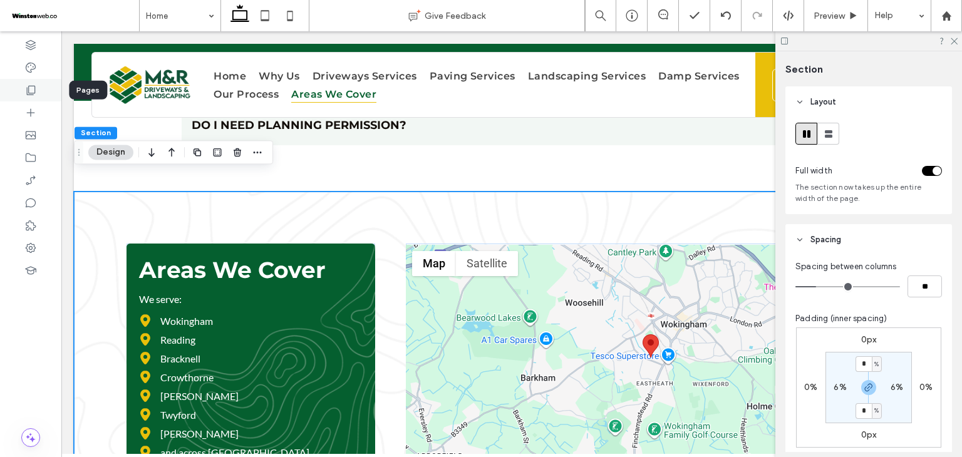
click at [44, 93] on div at bounding box center [30, 90] width 61 height 23
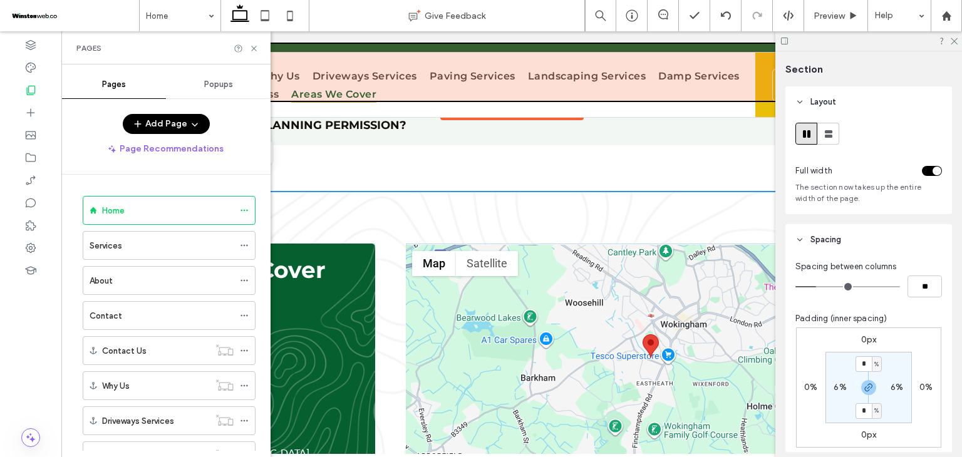
click at [375, 98] on div at bounding box center [512, 72] width 876 height 57
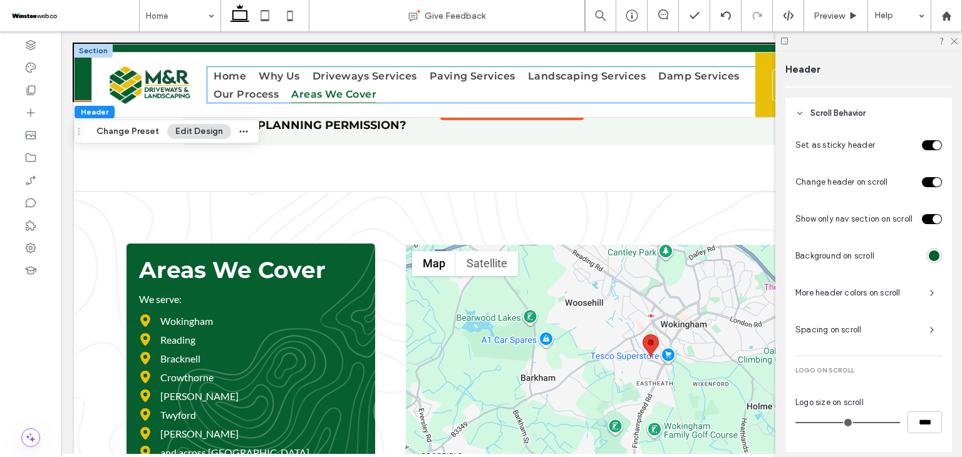
scroll to position [735, 0]
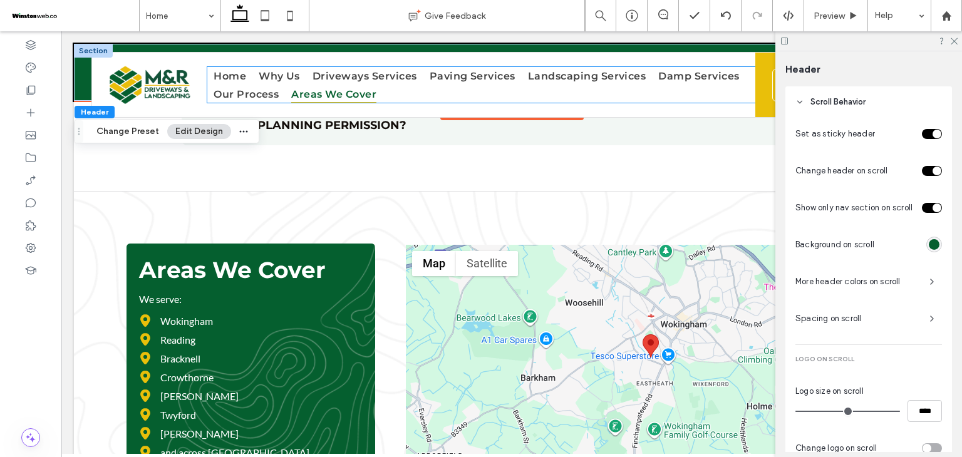
click at [375, 91] on span "Areas We Cover" at bounding box center [333, 94] width 85 height 18
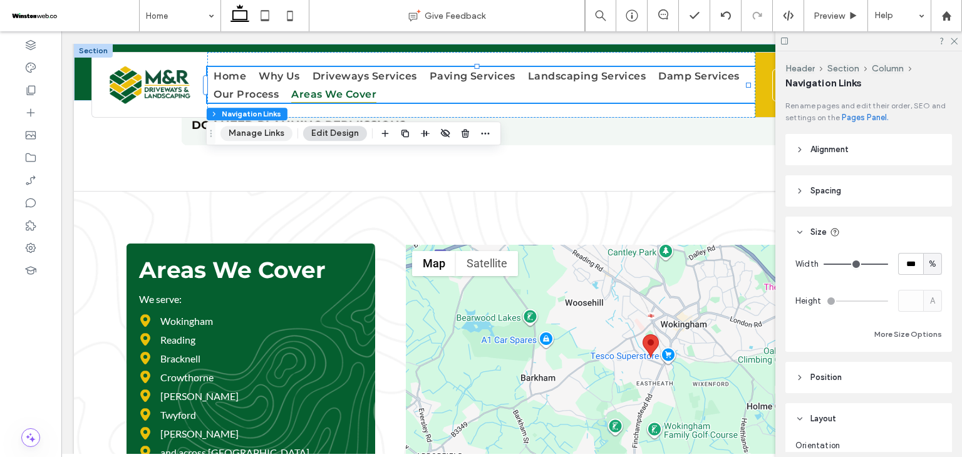
click at [271, 132] on button "Manage Links" at bounding box center [256, 133] width 72 height 15
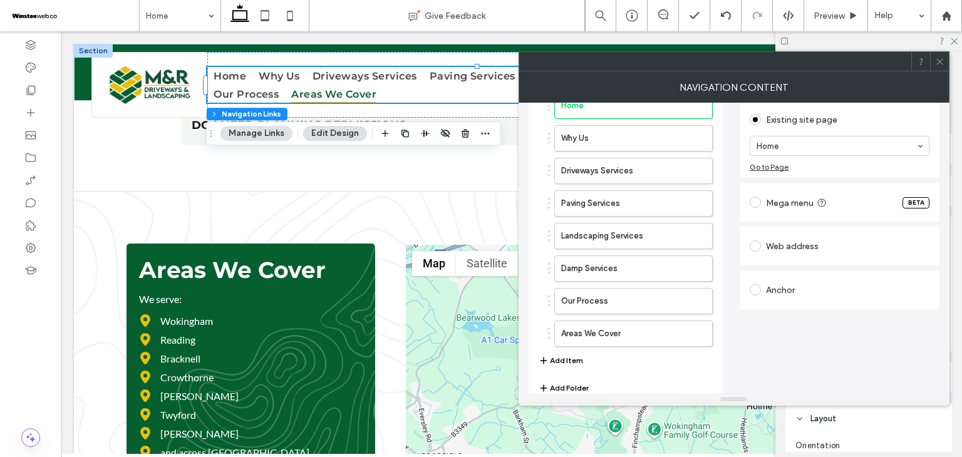
scroll to position [98, 0]
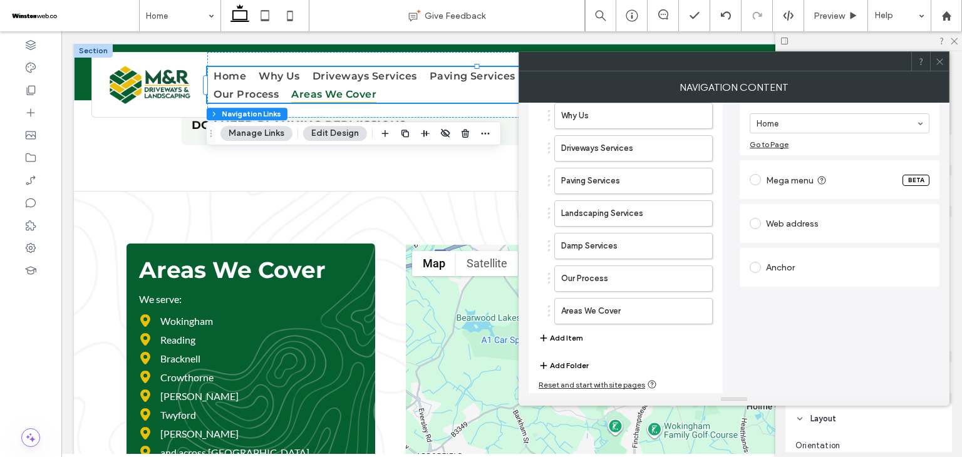
click at [561, 363] on button "Add Folder" at bounding box center [564, 365] width 50 height 15
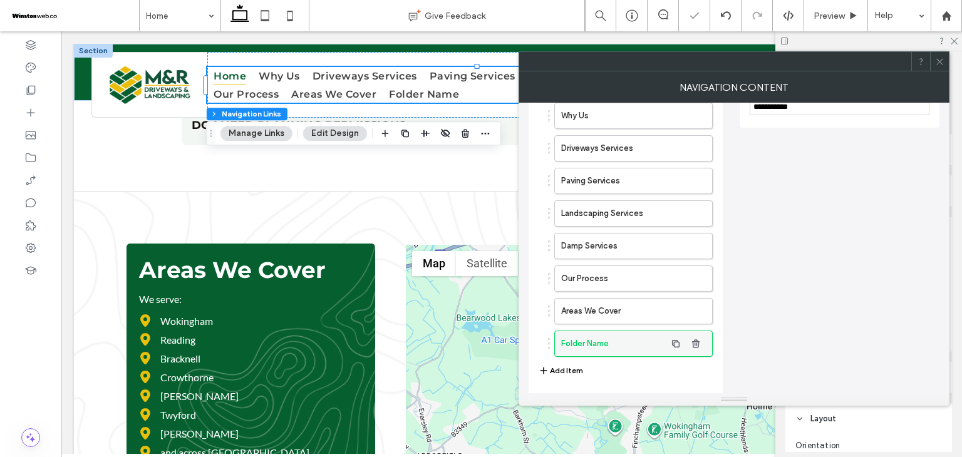
type input "*"
click at [644, 343] on label "Folder Name" at bounding box center [613, 343] width 105 height 25
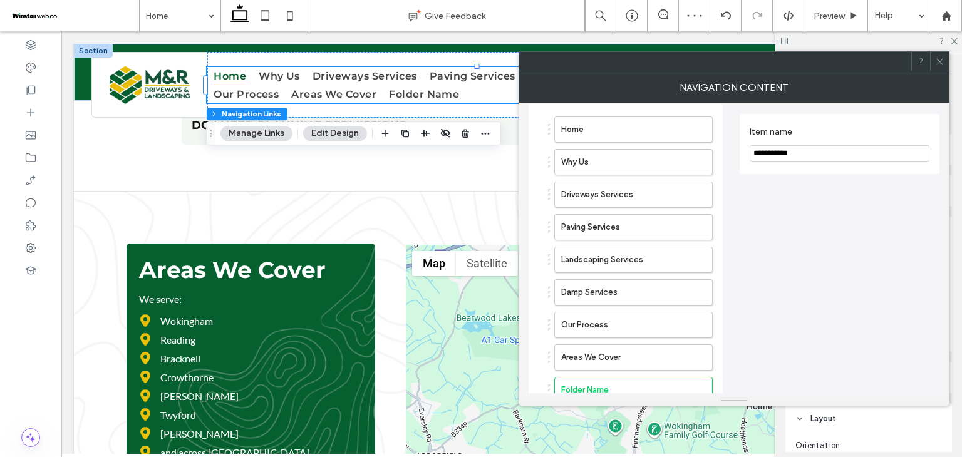
scroll to position [0, 0]
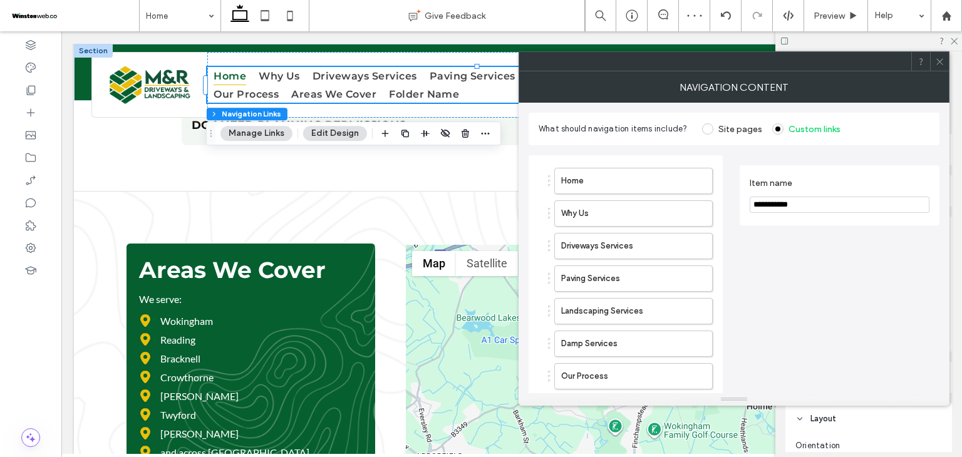
drag, startPoint x: 774, startPoint y: 208, endPoint x: 730, endPoint y: 208, distance: 44.5
click at [730, 208] on div "**********" at bounding box center [734, 335] width 411 height 381
type input "********"
click at [758, 291] on div "Item name ********" at bounding box center [840, 340] width 200 height 371
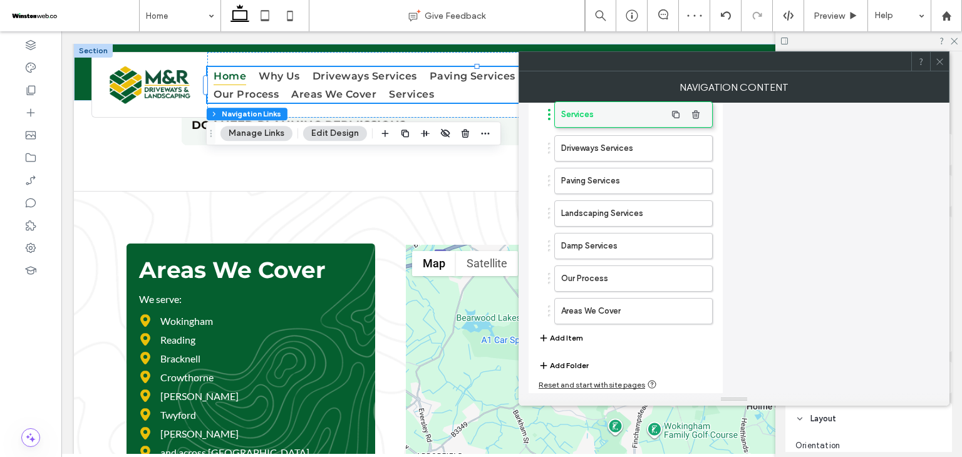
drag, startPoint x: 604, startPoint y: 322, endPoint x: 604, endPoint y: 123, distance: 199.2
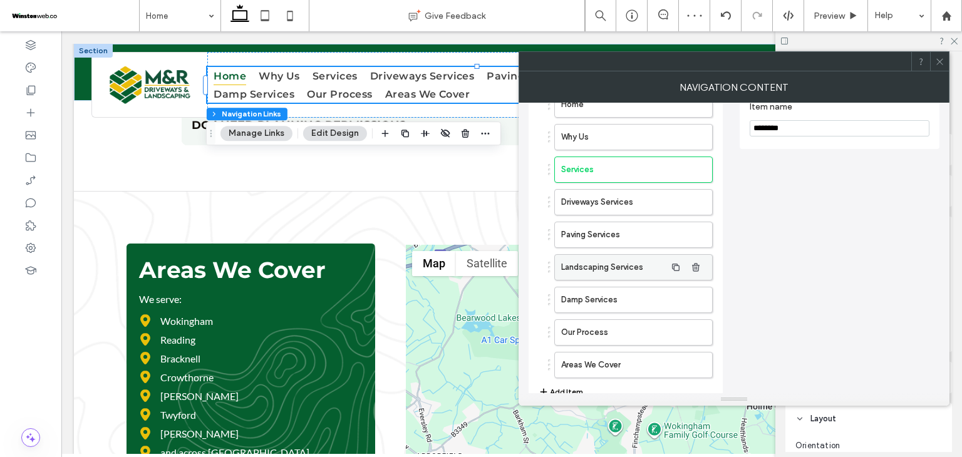
scroll to position [0, 0]
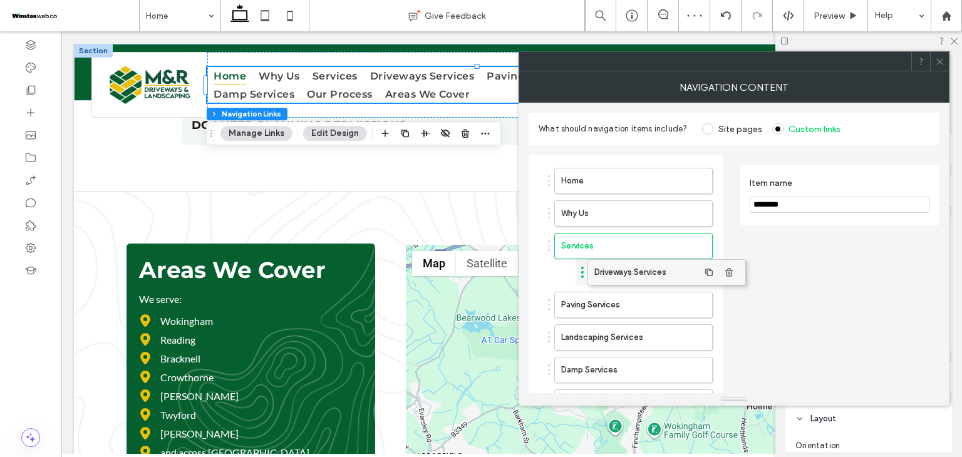
drag, startPoint x: 601, startPoint y: 269, endPoint x: 635, endPoint y: 264, distance: 34.2
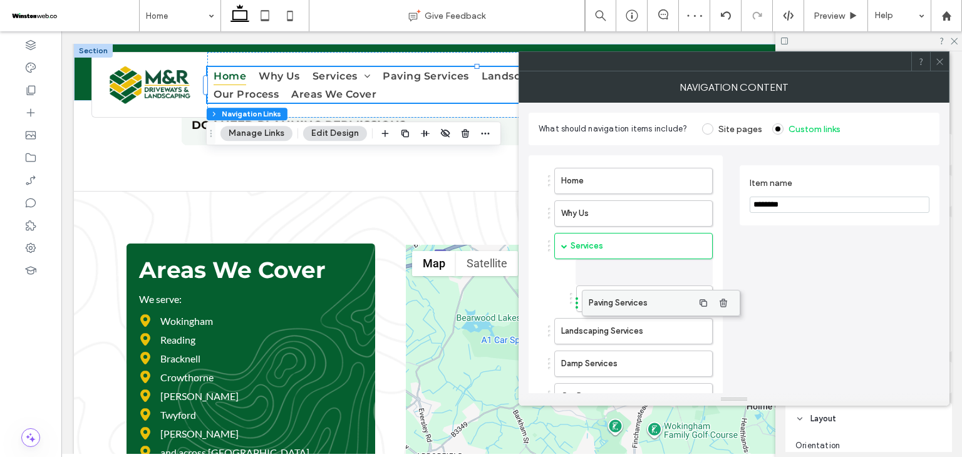
drag, startPoint x: 599, startPoint y: 305, endPoint x: 626, endPoint y: 303, distance: 27.6
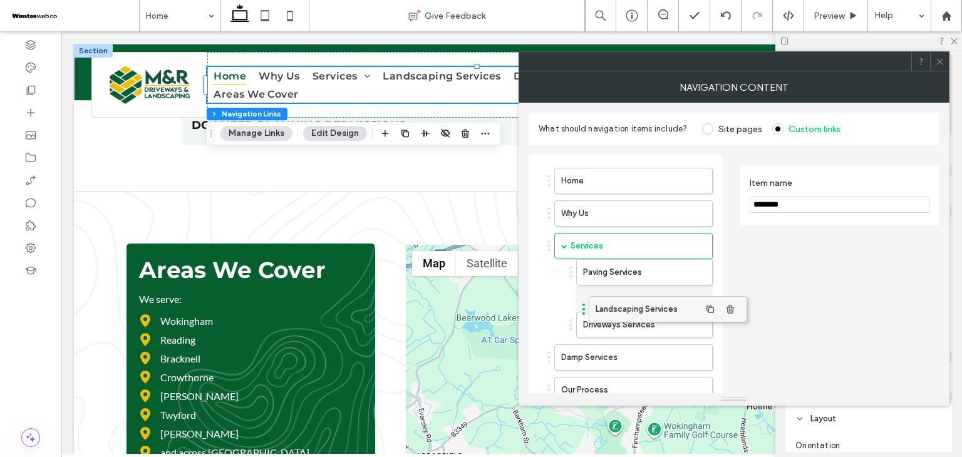
drag, startPoint x: 611, startPoint y: 324, endPoint x: 643, endPoint y: 293, distance: 44.7
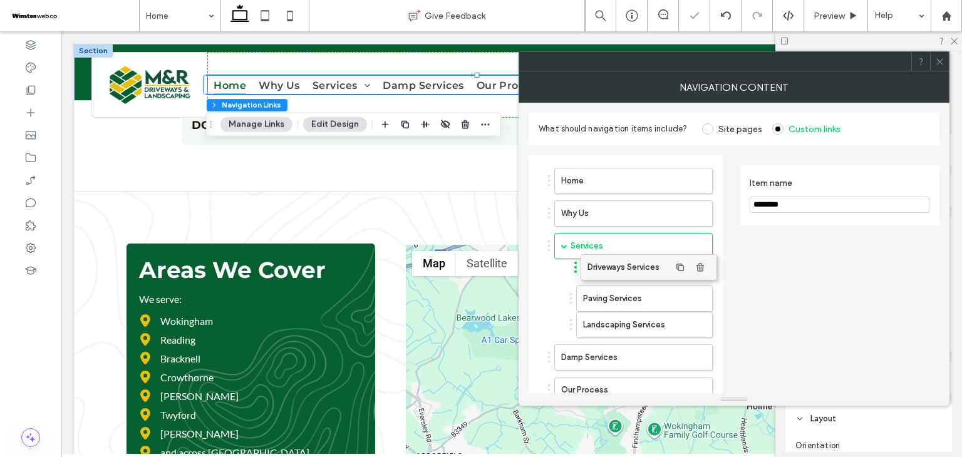
drag, startPoint x: 626, startPoint y: 317, endPoint x: 631, endPoint y: 254, distance: 62.8
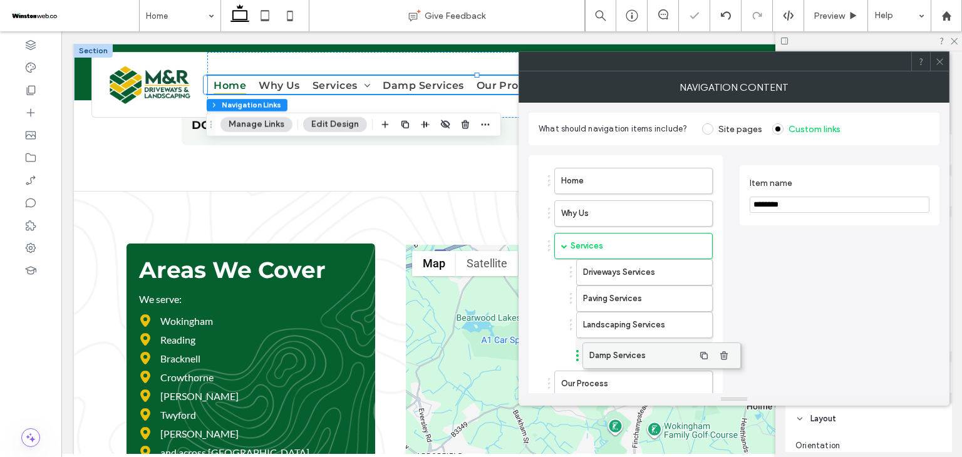
drag, startPoint x: 611, startPoint y: 354, endPoint x: 640, endPoint y: 354, distance: 28.2
type input "*"
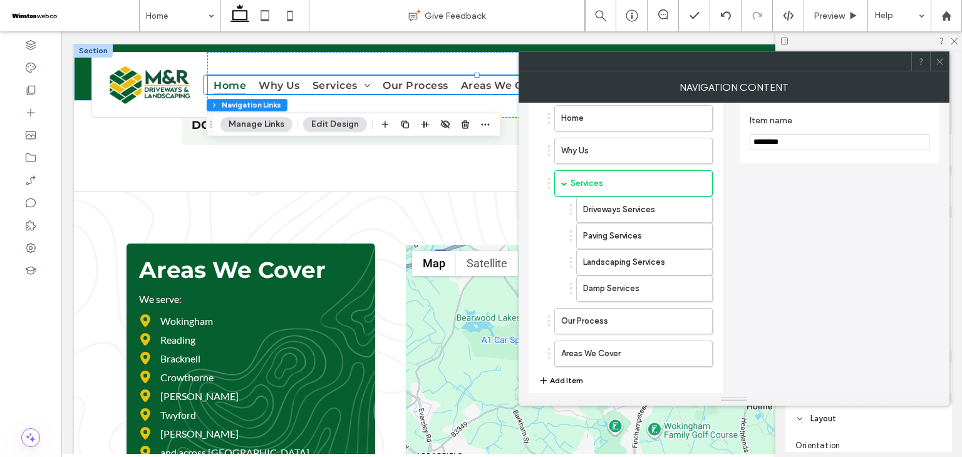
click at [937, 67] on span at bounding box center [939, 61] width 9 height 19
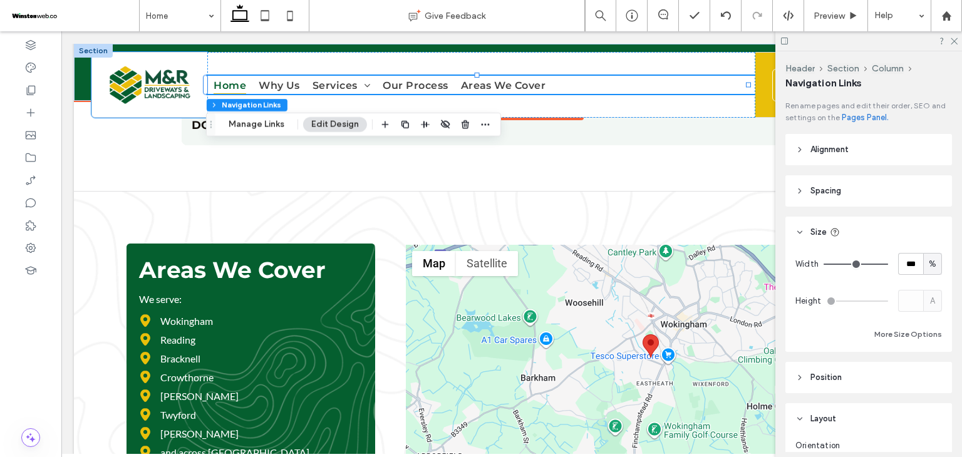
click at [200, 73] on div at bounding box center [149, 84] width 116 height 65
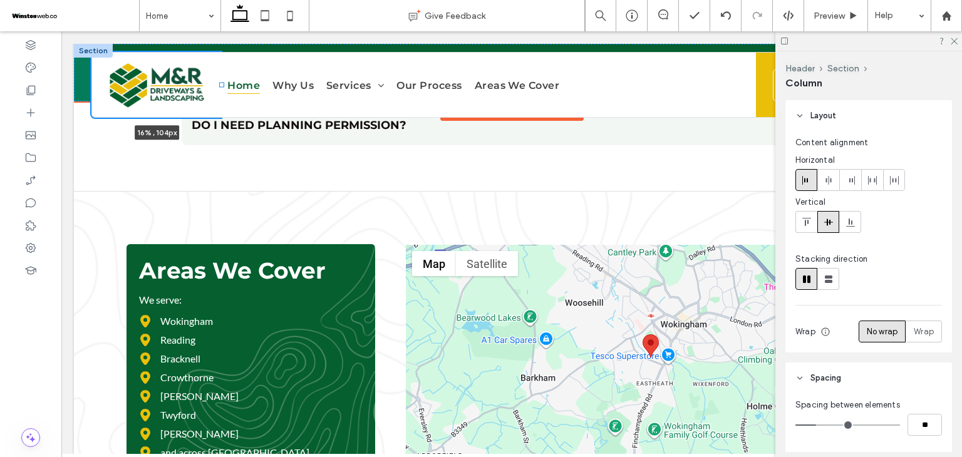
scroll to position [4886, 0]
drag, startPoint x: 207, startPoint y: 85, endPoint x: 234, endPoint y: 86, distance: 26.9
click at [234, 86] on div at bounding box center [233, 85] width 5 height 5
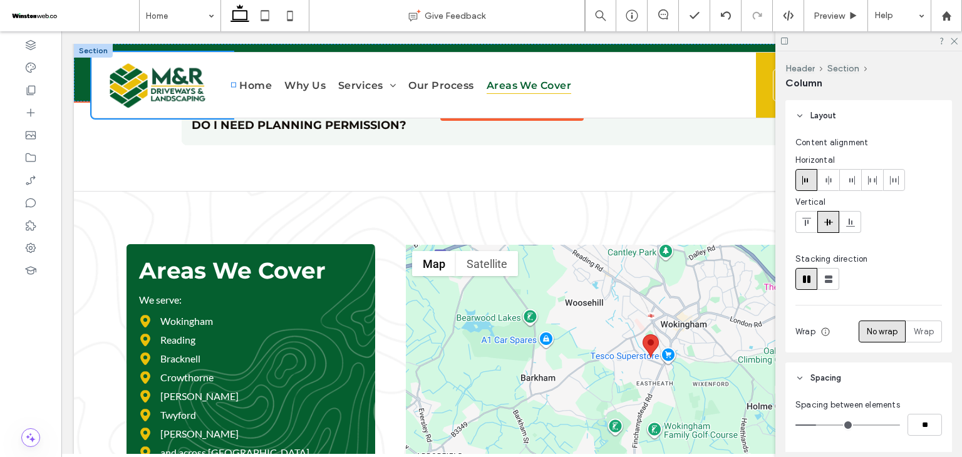
type input "**"
type input "***"
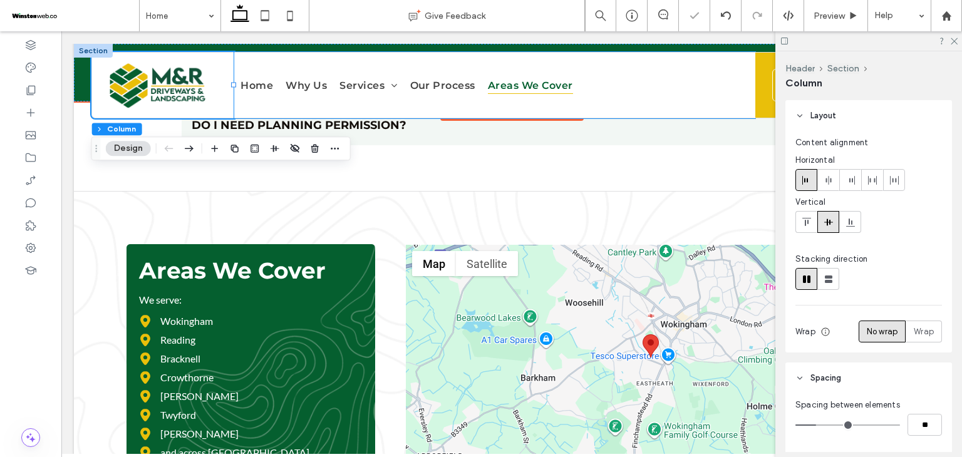
click at [542, 106] on div "Home Why Us Services Driveways Services Paving Services Landscaping Services Da…" at bounding box center [494, 85] width 521 height 66
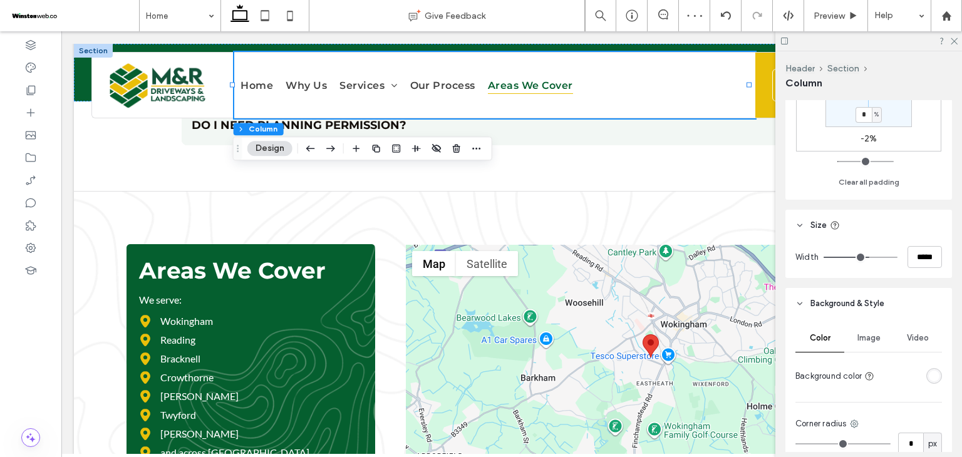
scroll to position [313, 0]
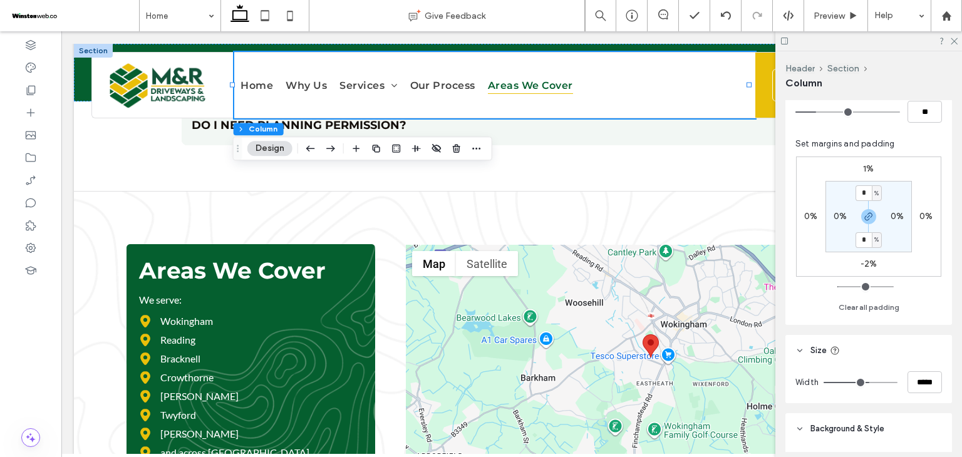
click at [840, 216] on label "0%" at bounding box center [840, 216] width 13 height 11
type input "*"
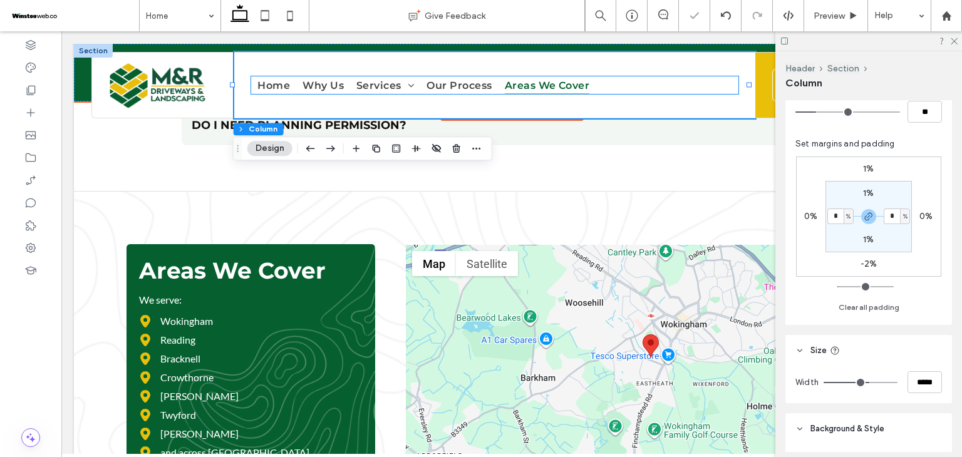
click at [571, 80] on span "Areas We Cover" at bounding box center [547, 85] width 85 height 18
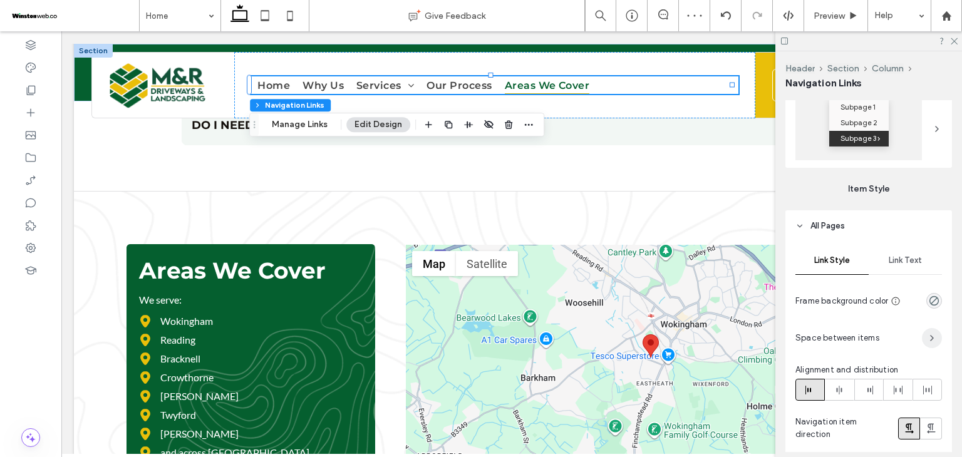
scroll to position [501, 0]
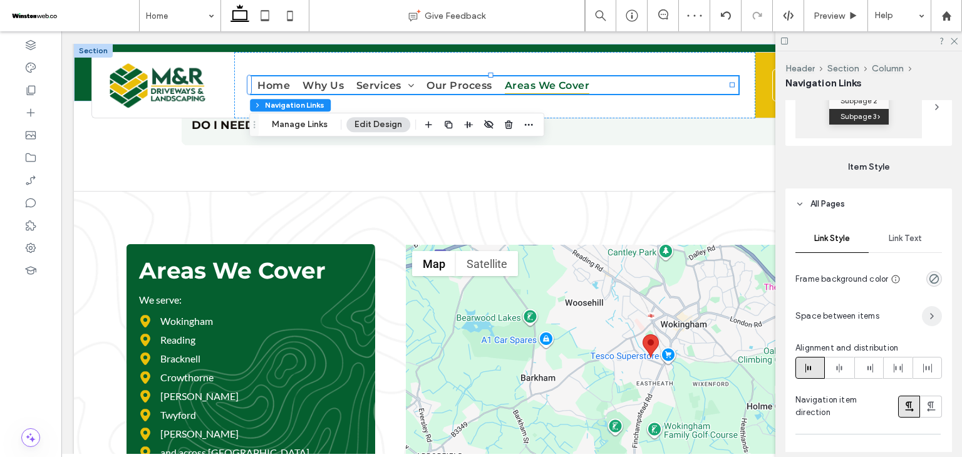
click at [922, 318] on span "button" at bounding box center [932, 316] width 20 height 20
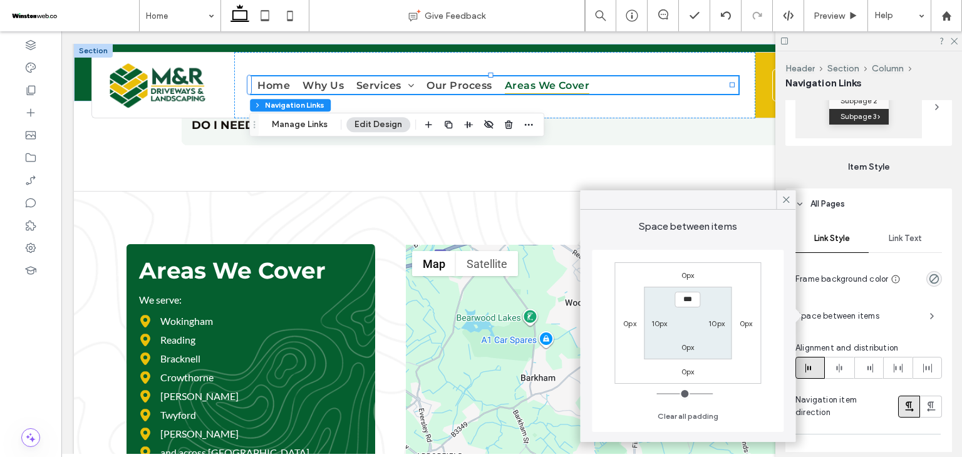
click at [663, 325] on label "10px" at bounding box center [659, 323] width 16 height 9
type input "**"
type input "*"
type input "**"
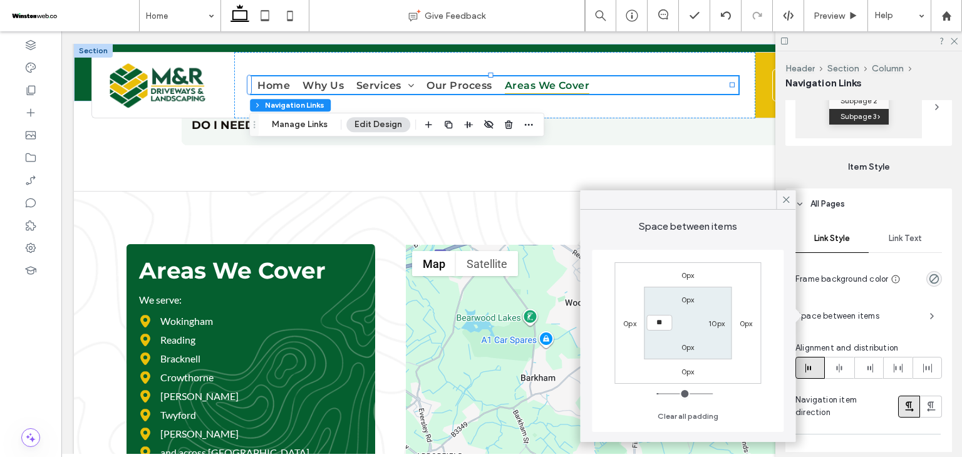
type input "****"
type input "*"
click at [717, 328] on label "10px" at bounding box center [716, 323] width 16 height 9
type input "**"
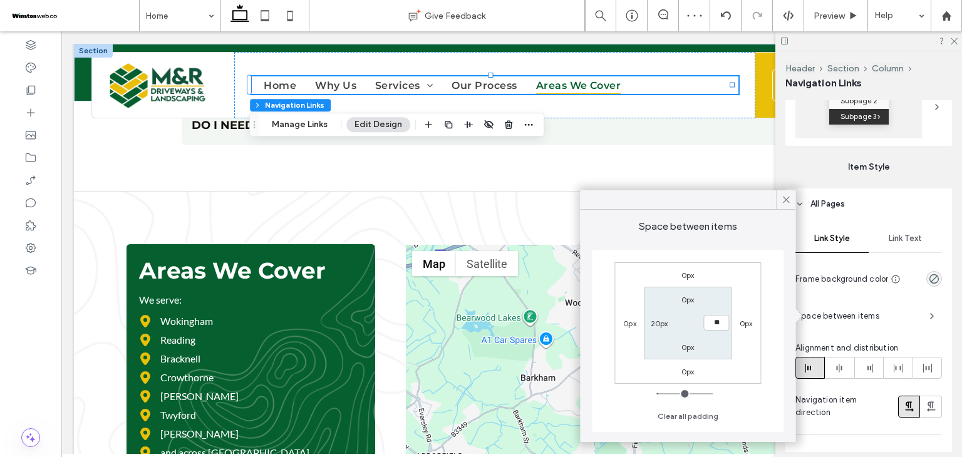
type input "*"
type input "**"
type input "****"
type input "*"
click at [660, 324] on label "20px" at bounding box center [660, 323] width 18 height 9
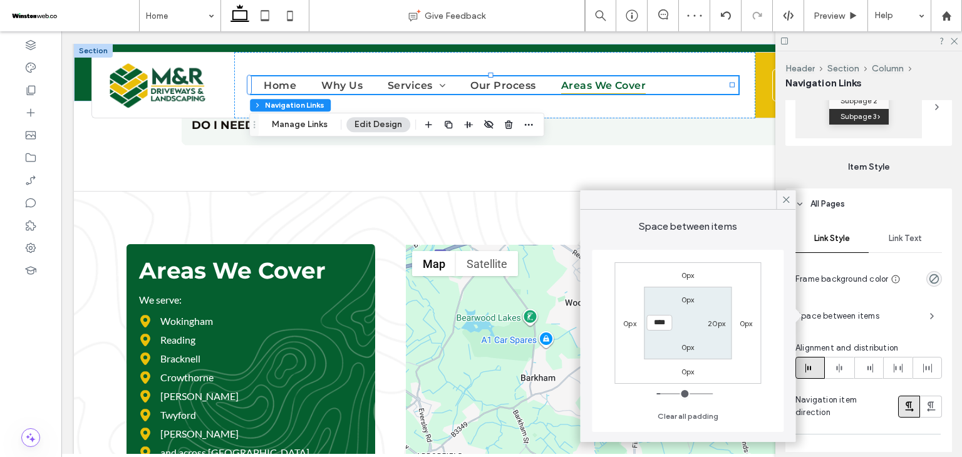
click at [660, 324] on input "****" at bounding box center [659, 323] width 26 height 16
type input "**"
type input "*"
type input "**"
type input "****"
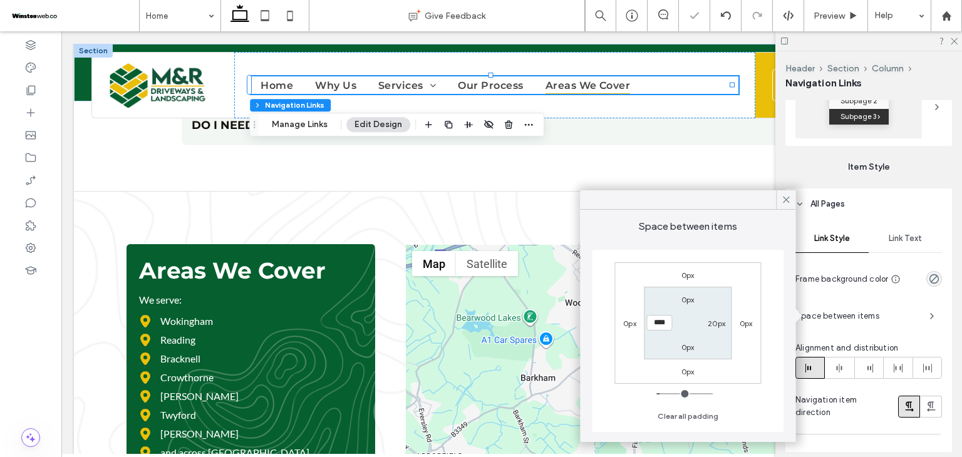
type input "*"
click at [714, 326] on label "20px" at bounding box center [717, 323] width 18 height 9
type input "**"
type input "*"
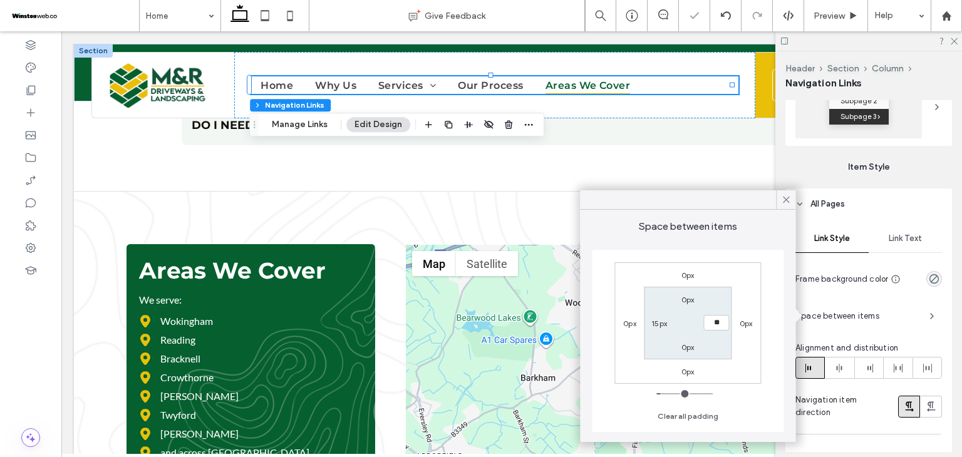
type input "**"
type input "****"
click at [314, 118] on button "Manage Links" at bounding box center [300, 124] width 72 height 15
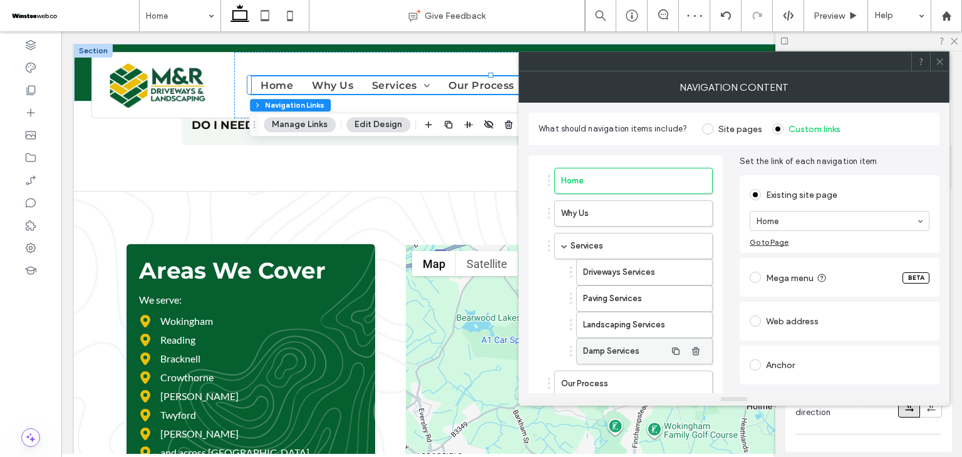
scroll to position [105, 0]
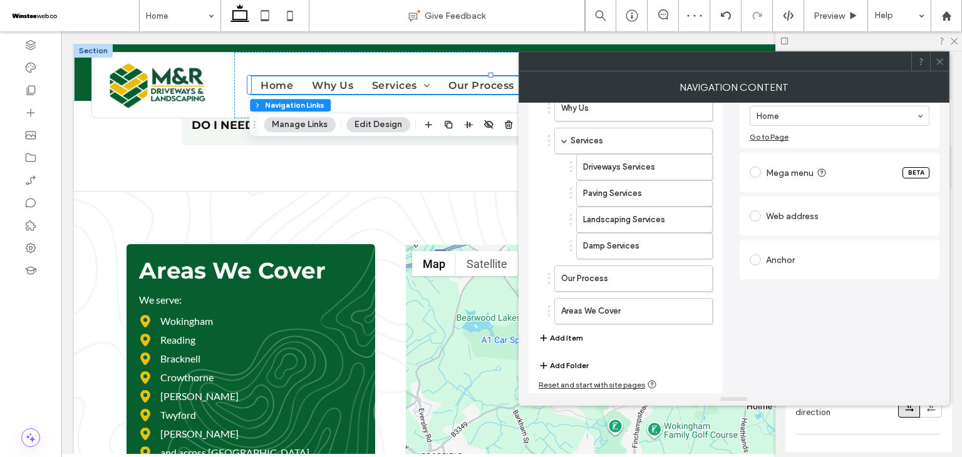
click at [567, 338] on button "Add Item" at bounding box center [561, 338] width 44 height 15
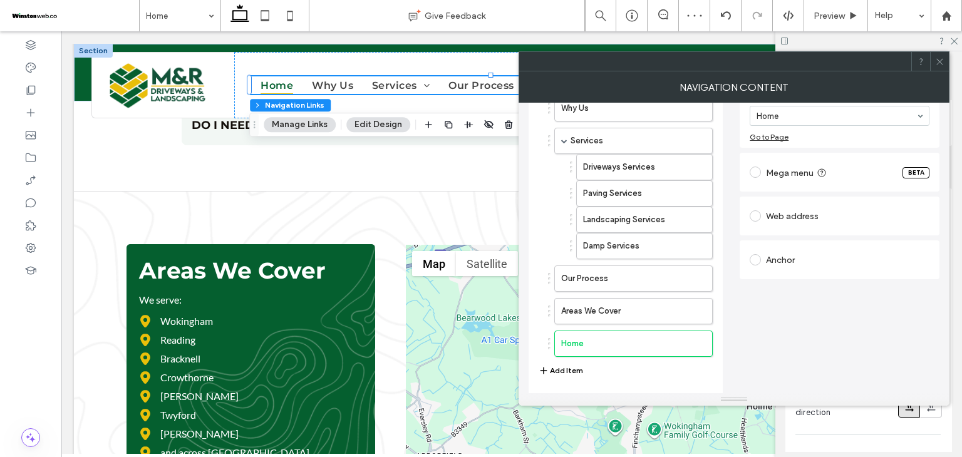
click at [797, 261] on div "Anchor" at bounding box center [840, 260] width 180 height 20
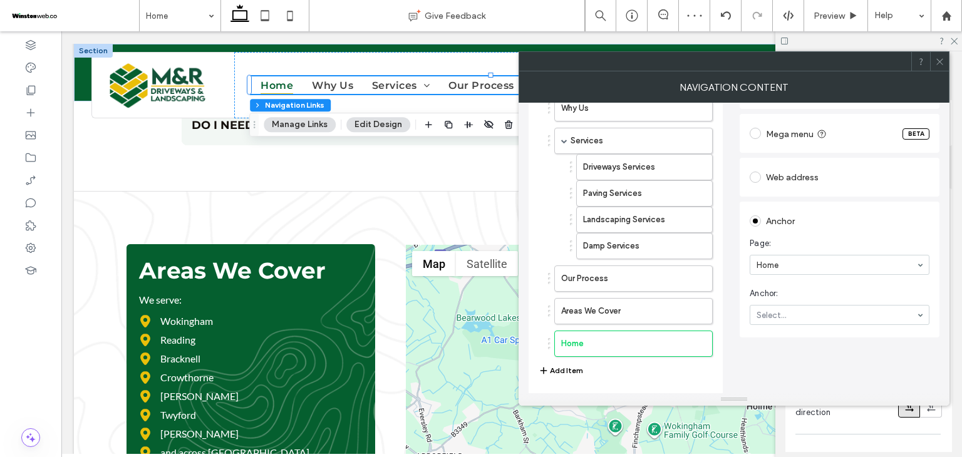
drag, startPoint x: 799, startPoint y: 281, endPoint x: 797, endPoint y: 306, distance: 25.8
type input "*"
click at [733, 315] on div "Home Why Us Services Driveways Services Paving Services Landscaping Services Da…" at bounding box center [734, 234] width 411 height 388
click at [940, 60] on icon at bounding box center [939, 61] width 9 height 9
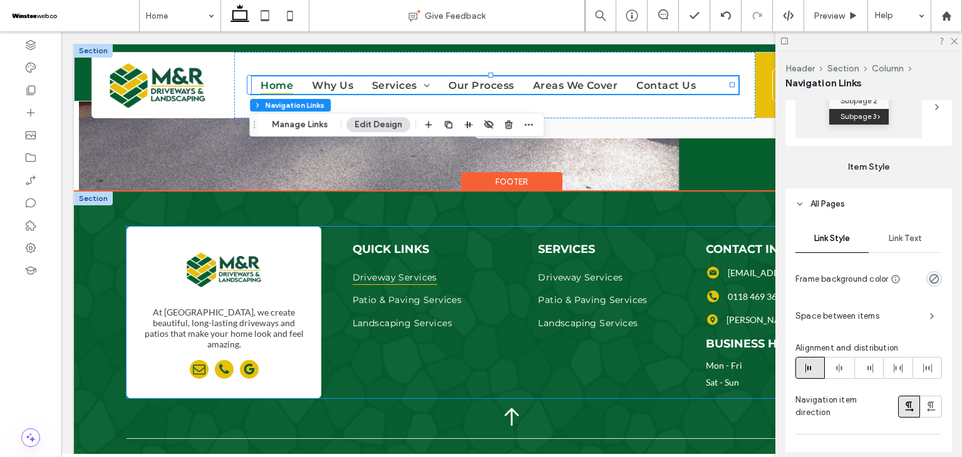
scroll to position [5546, 0]
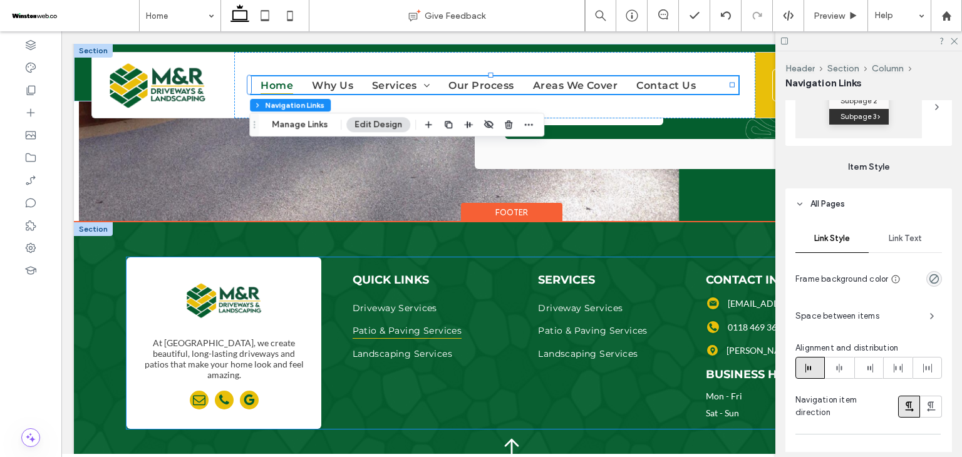
click at [408, 322] on span "Patio & Paving Services" at bounding box center [408, 330] width 110 height 17
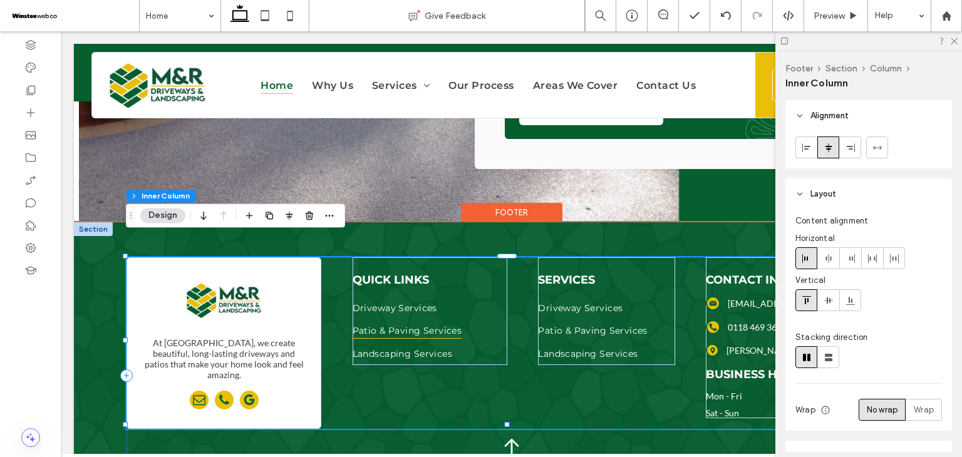
click at [408, 322] on span "Patio & Paving Services" at bounding box center [408, 330] width 110 height 17
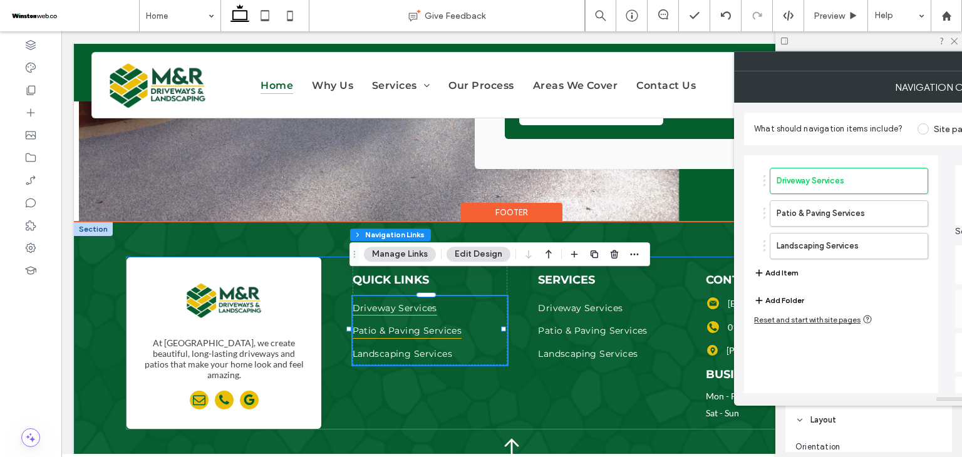
type input "***"
type input "****"
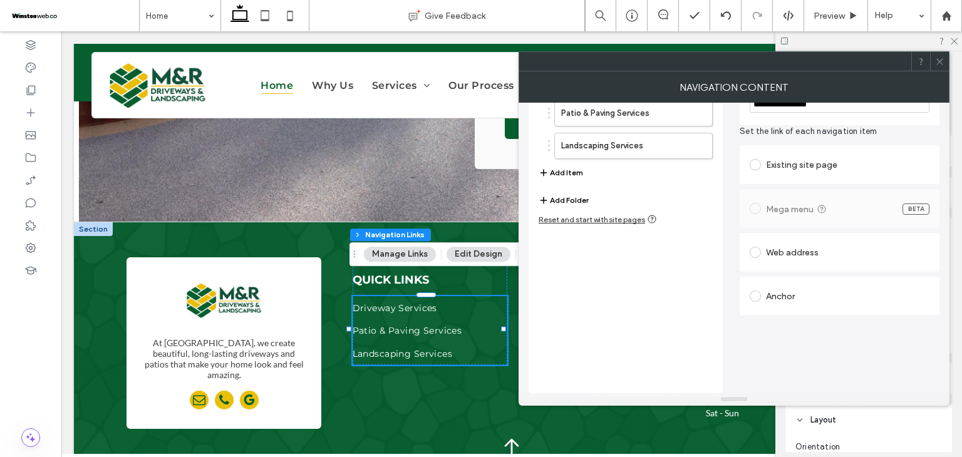
click at [782, 305] on div "Anchor" at bounding box center [840, 296] width 180 height 20
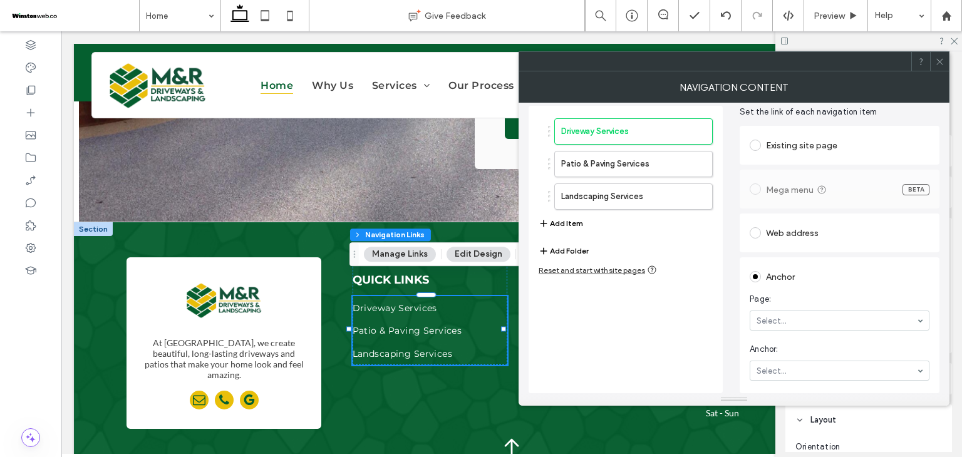
scroll to position [48, 0]
click at [623, 165] on label "Patio & Paving Services" at bounding box center [613, 165] width 105 height 25
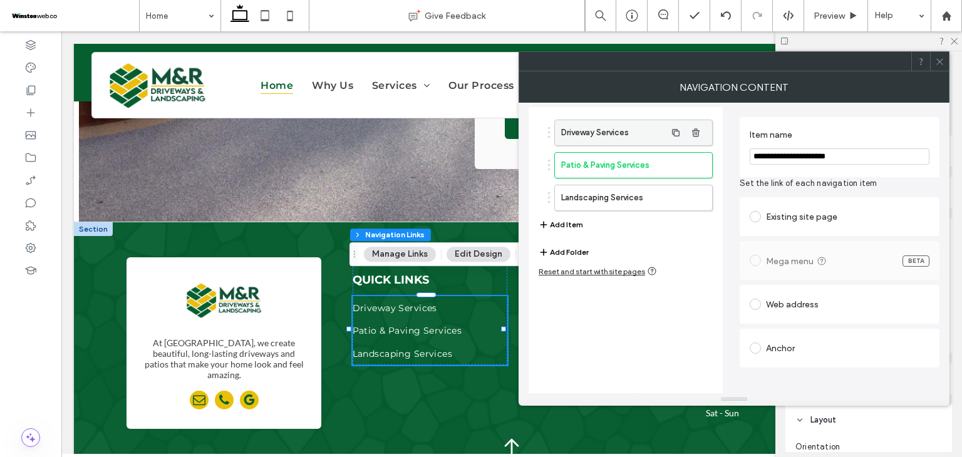
click at [609, 142] on label "Driveway Services" at bounding box center [613, 132] width 105 height 25
click at [770, 346] on div "Anchor" at bounding box center [840, 348] width 180 height 20
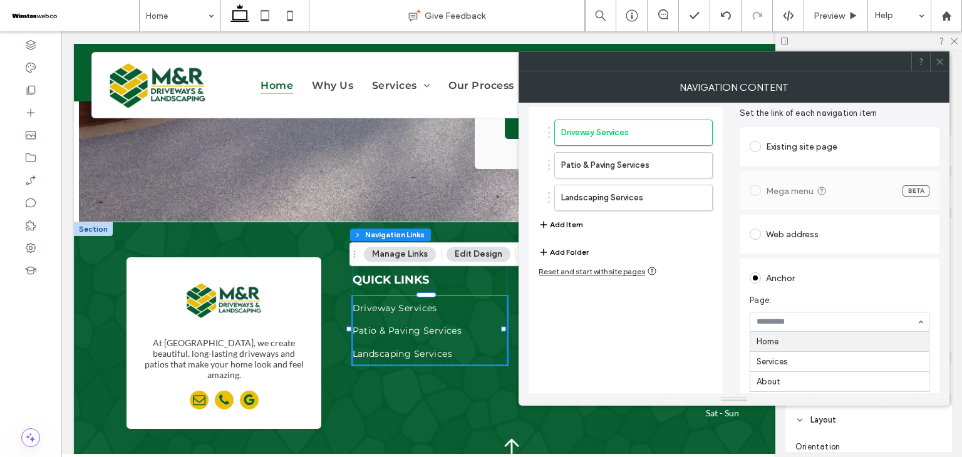
drag, startPoint x: 786, startPoint y: 316, endPoint x: 792, endPoint y: 334, distance: 19.0
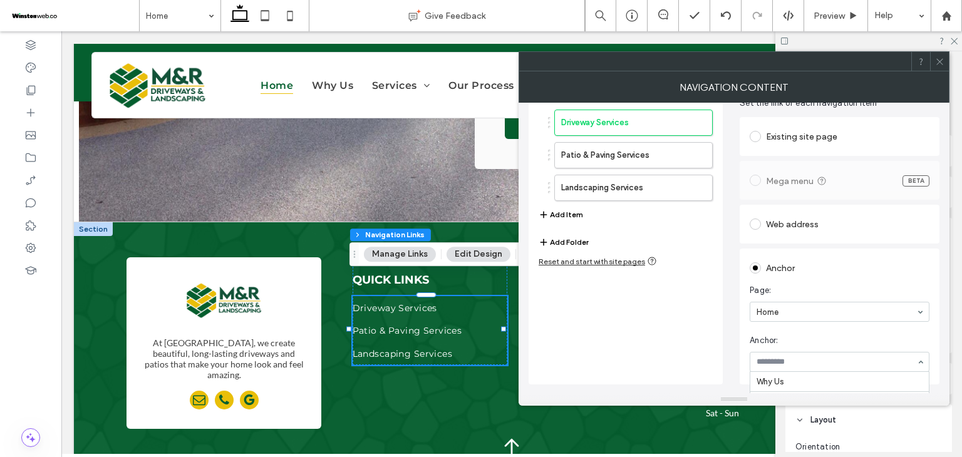
scroll to position [0, 0]
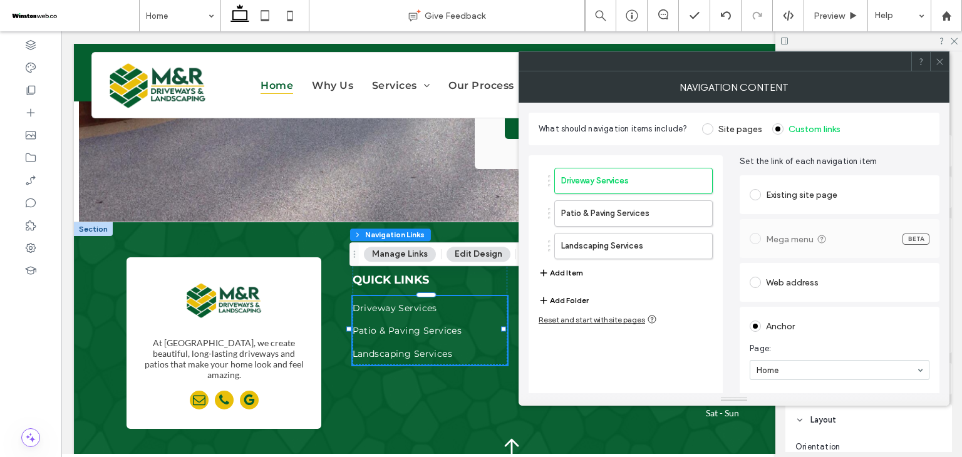
click at [767, 190] on div "Existing site page" at bounding box center [840, 195] width 180 height 20
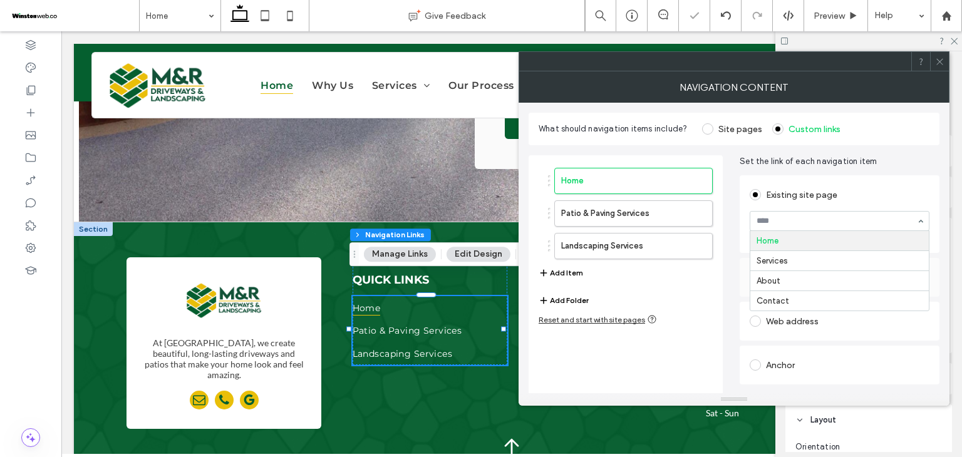
click at [770, 223] on input at bounding box center [837, 221] width 160 height 9
click at [668, 204] on span "button" at bounding box center [676, 214] width 20 height 20
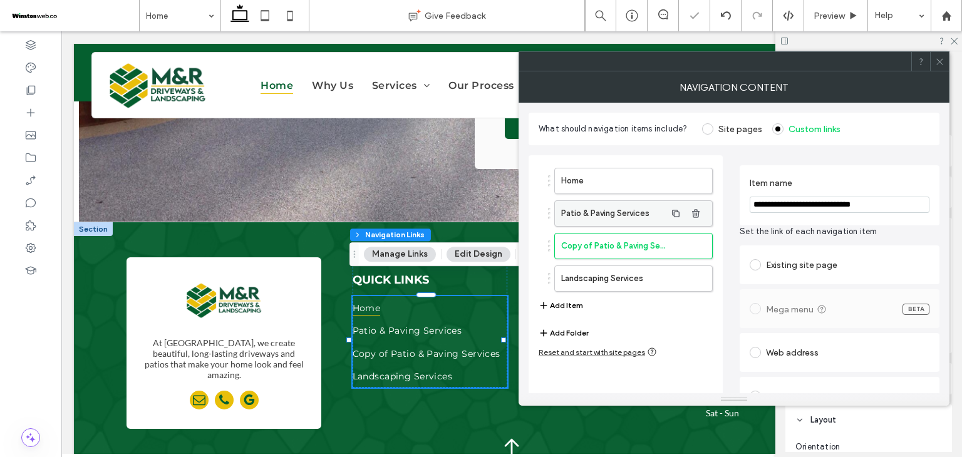
click at [614, 207] on label "Patio & Paving Services" at bounding box center [613, 213] width 105 height 25
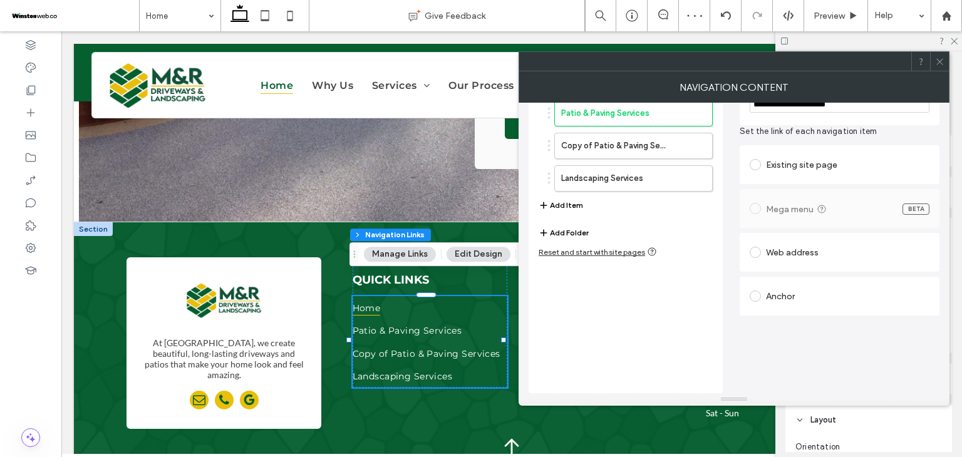
click at [794, 293] on div "Anchor" at bounding box center [840, 296] width 180 height 20
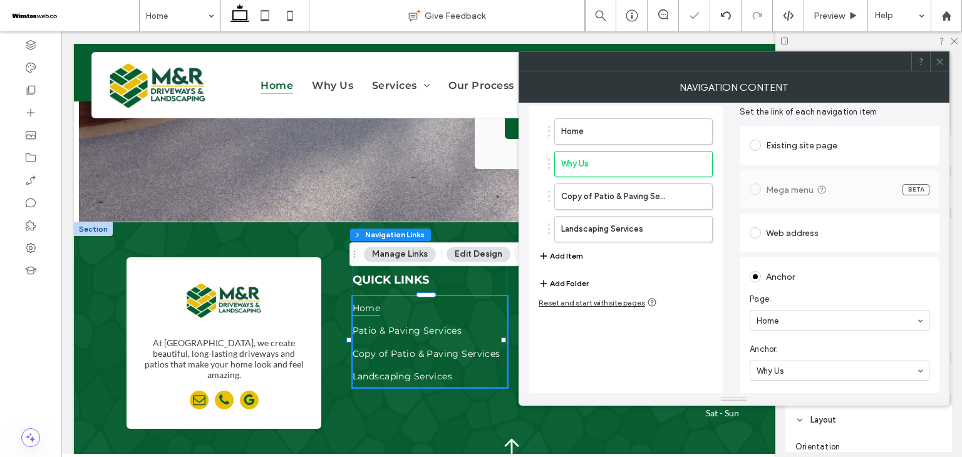
scroll to position [48, 0]
click at [602, 189] on label "Copy of Patio & Paving Services" at bounding box center [613, 197] width 105 height 25
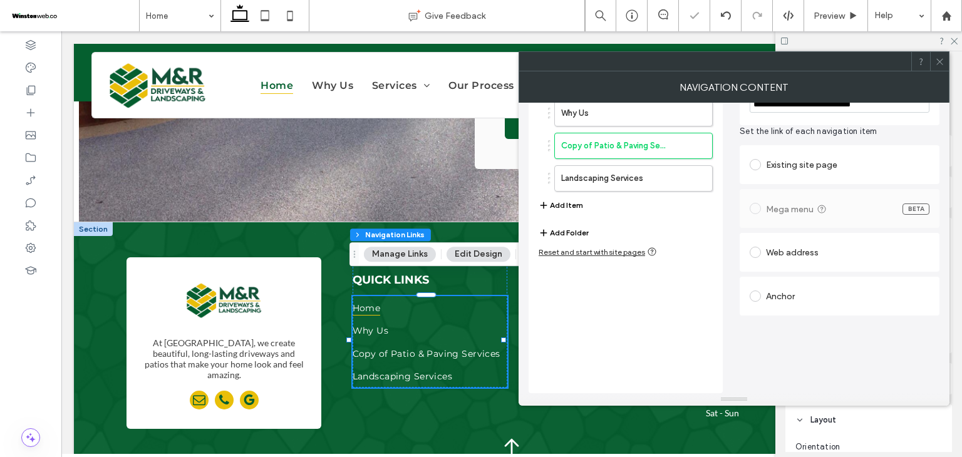
click at [799, 291] on div "Anchor" at bounding box center [840, 296] width 180 height 20
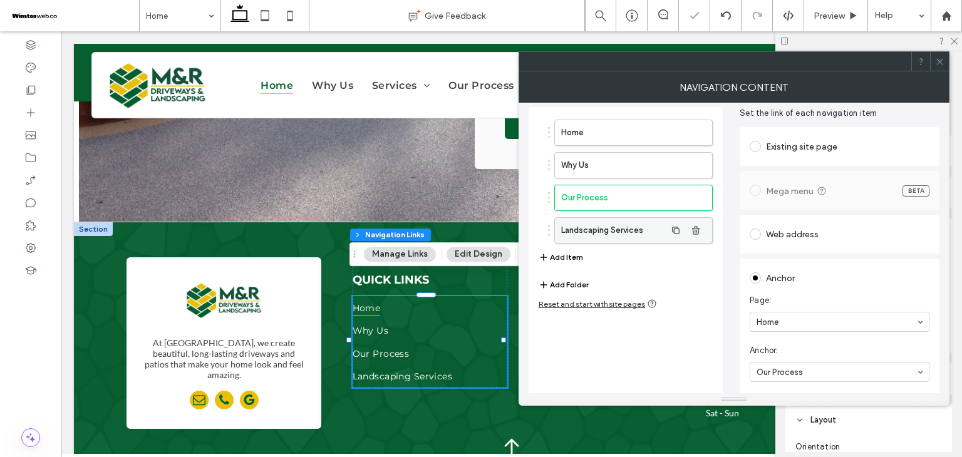
click at [591, 229] on label "Landscaping Services" at bounding box center [613, 230] width 105 height 25
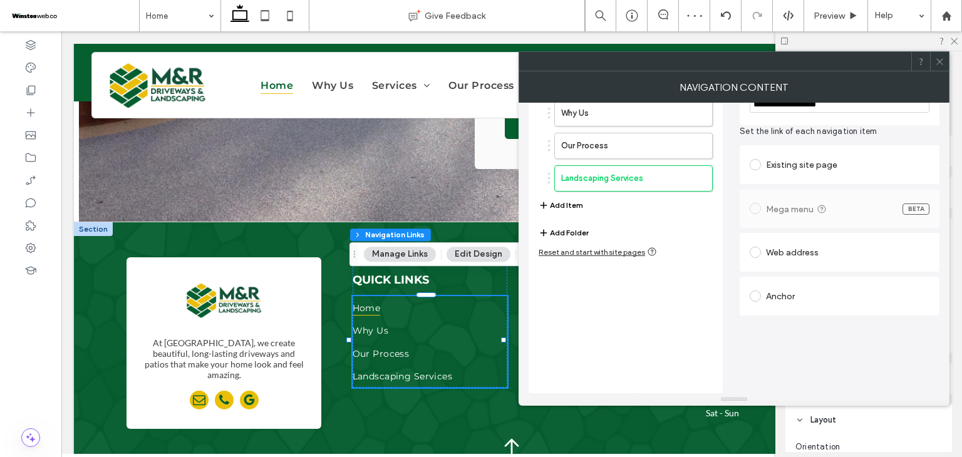
click at [789, 291] on div "Anchor" at bounding box center [840, 296] width 180 height 20
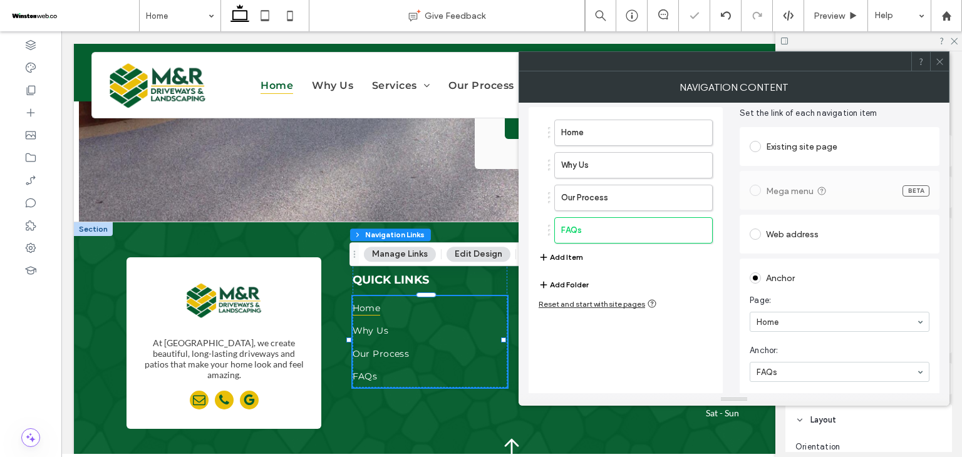
click at [567, 256] on button "Add Item" at bounding box center [561, 257] width 44 height 15
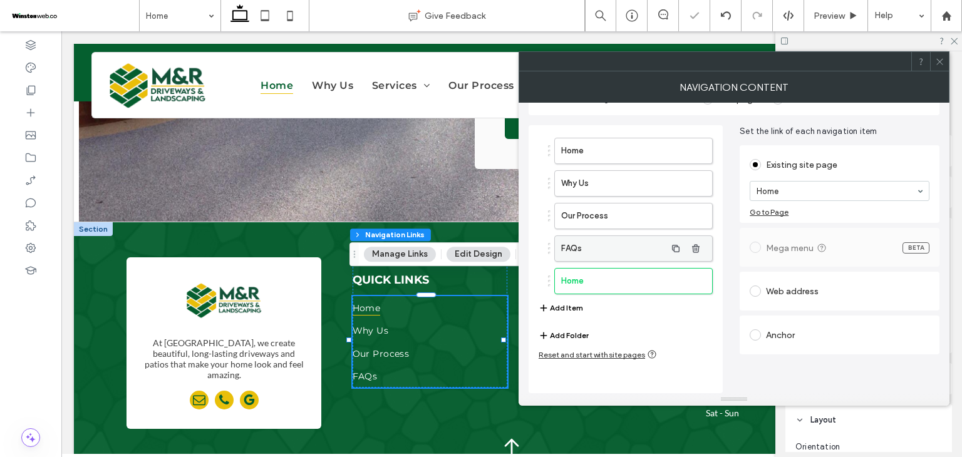
scroll to position [29, 0]
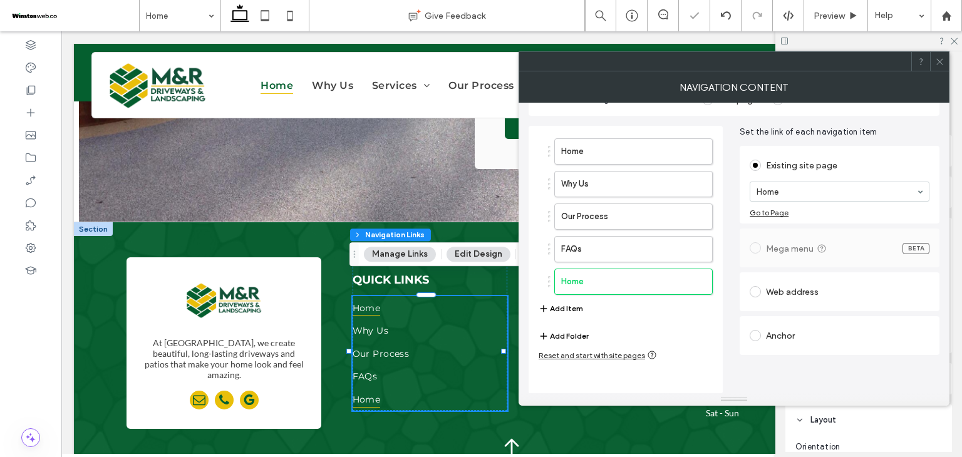
click at [780, 337] on div "Anchor" at bounding box center [840, 336] width 180 height 20
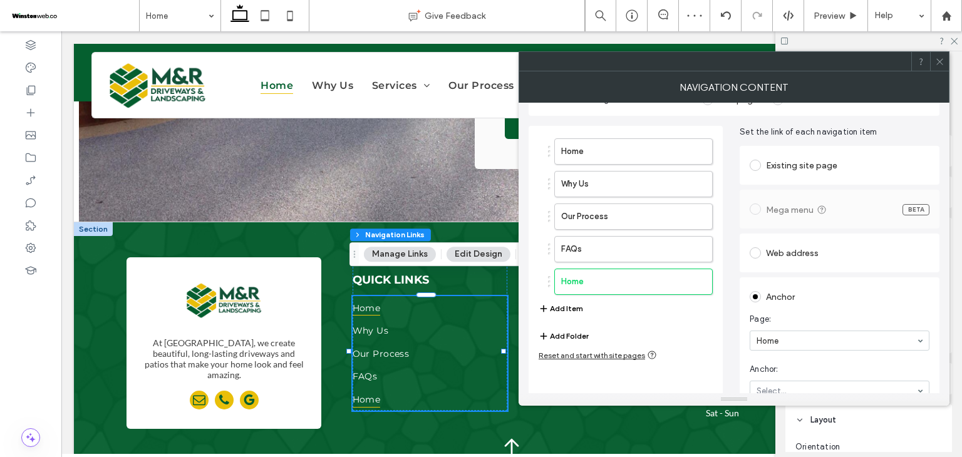
click at [789, 379] on section "Anchor: Select..." at bounding box center [840, 382] width 180 height 50
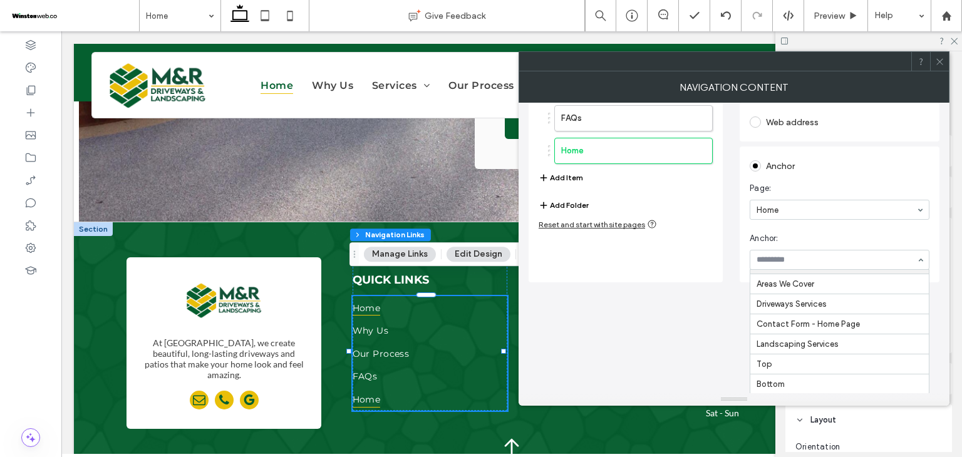
scroll to position [0, 0]
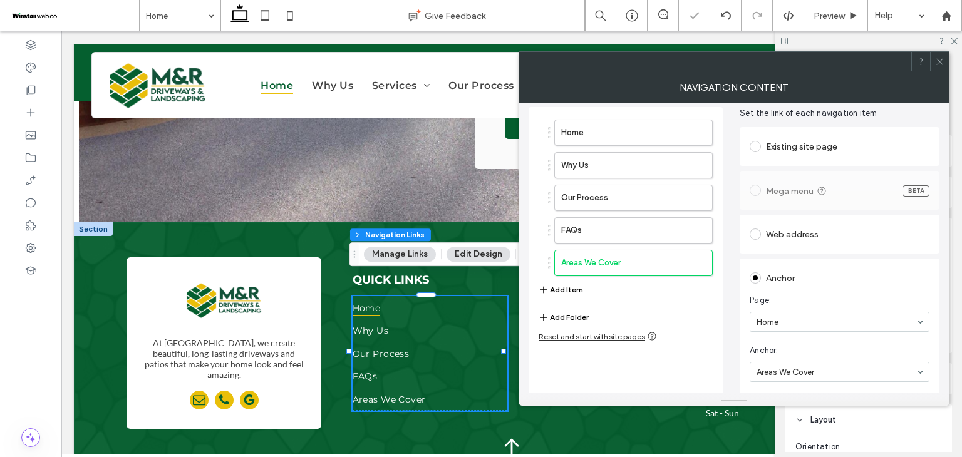
drag, startPoint x: 572, startPoint y: 286, endPoint x: 583, endPoint y: 290, distance: 10.7
click at [583, 290] on div "Home Why Us Our Process FAQs Areas We Cover Add Item" at bounding box center [626, 208] width 174 height 190
drag, startPoint x: 795, startPoint y: 326, endPoint x: 797, endPoint y: 343, distance: 17.0
type input "*"
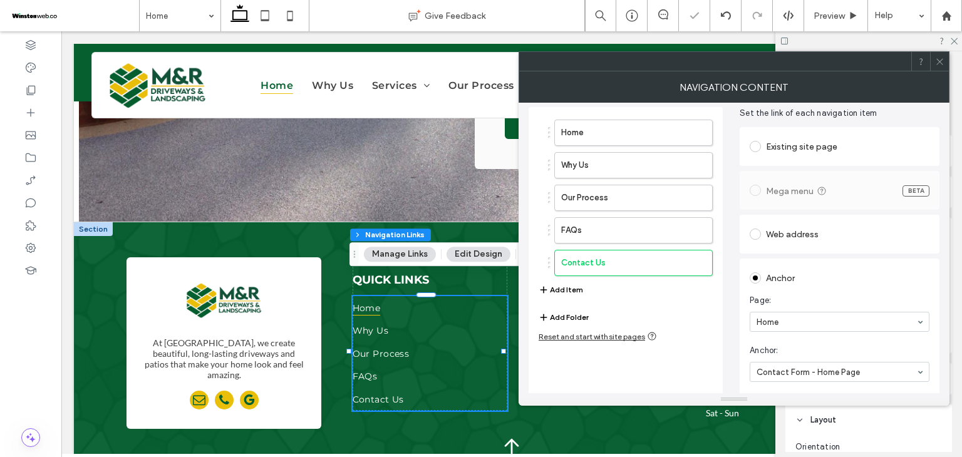
click at [722, 301] on div "Home Why Us Our Process FAQs Contact Us Add Item Add Folder Reset and start wit…" at bounding box center [626, 250] width 194 height 287
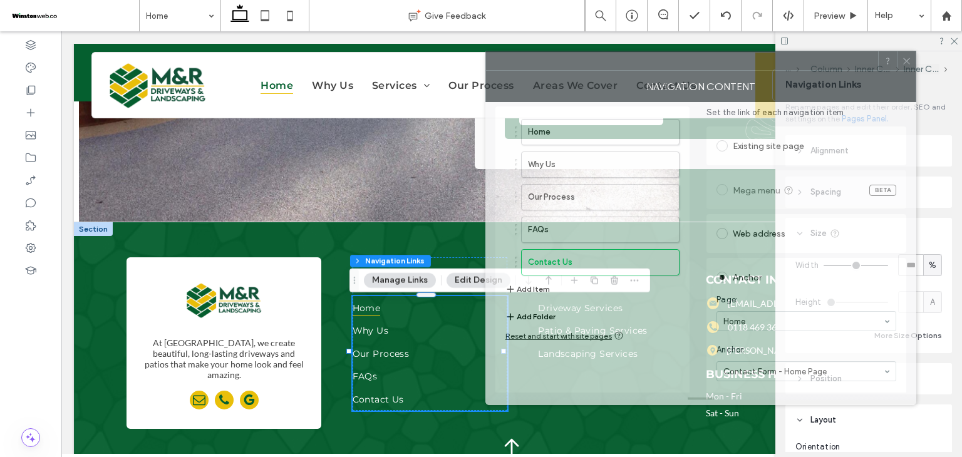
drag, startPoint x: 610, startPoint y: 64, endPoint x: 577, endPoint y: 63, distance: 33.2
click at [577, 63] on div at bounding box center [682, 60] width 392 height 19
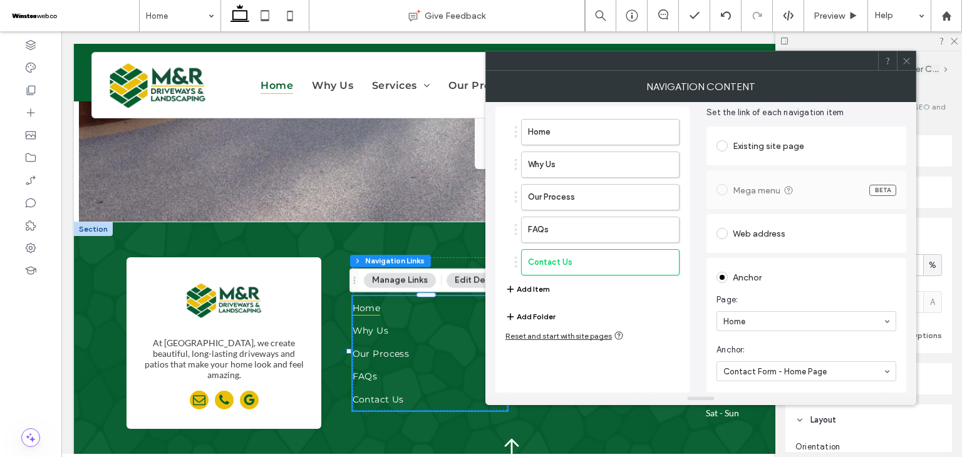
click at [909, 57] on icon at bounding box center [906, 60] width 9 height 9
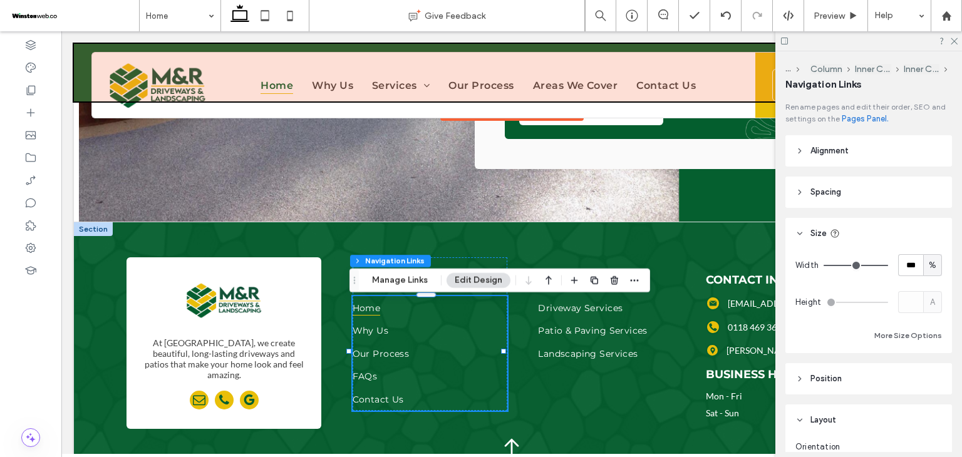
click at [511, 76] on div at bounding box center [512, 73] width 876 height 58
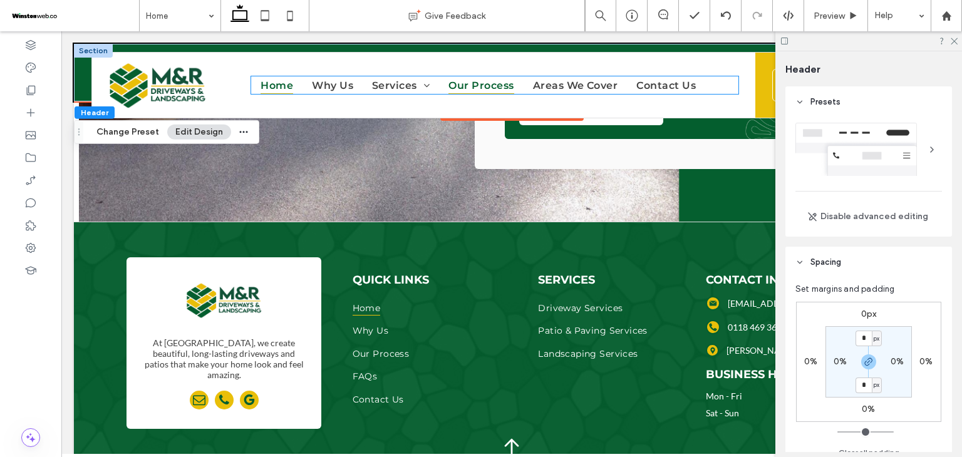
scroll to position [329, 0]
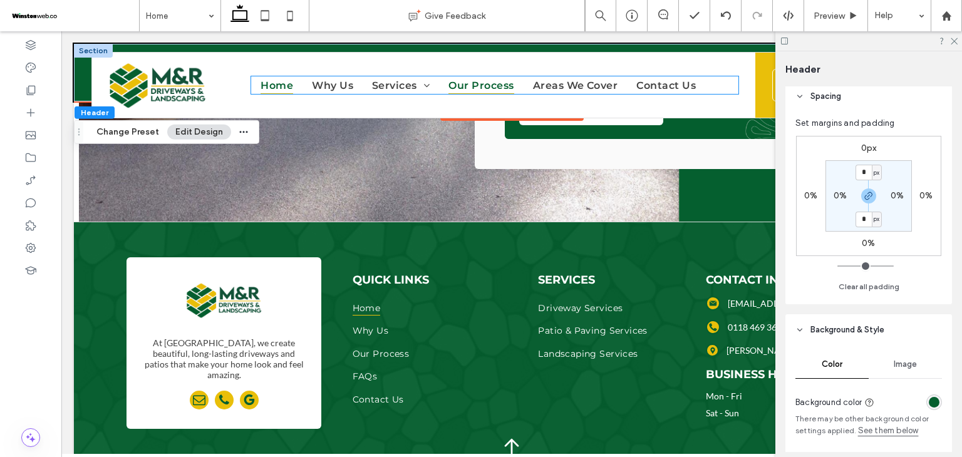
click at [511, 85] on span "Our Process" at bounding box center [480, 85] width 65 height 18
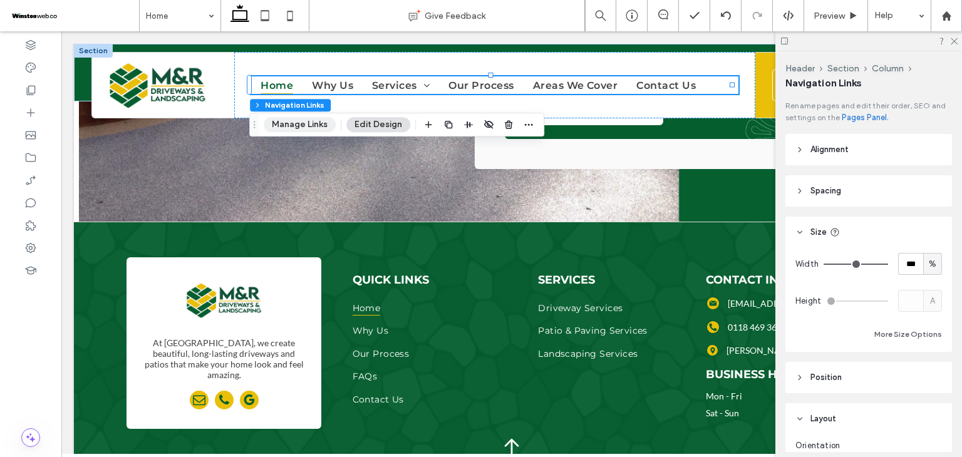
click at [309, 125] on button "Manage Links" at bounding box center [300, 124] width 72 height 15
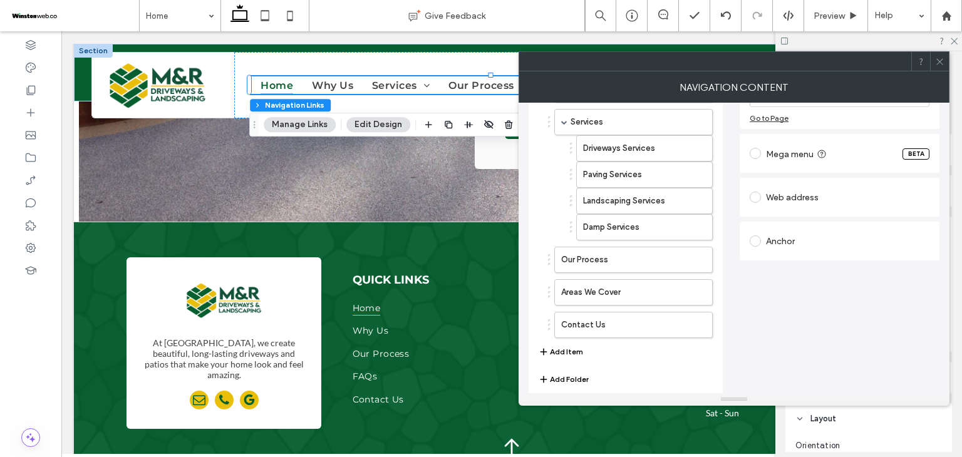
scroll to position [137, 0]
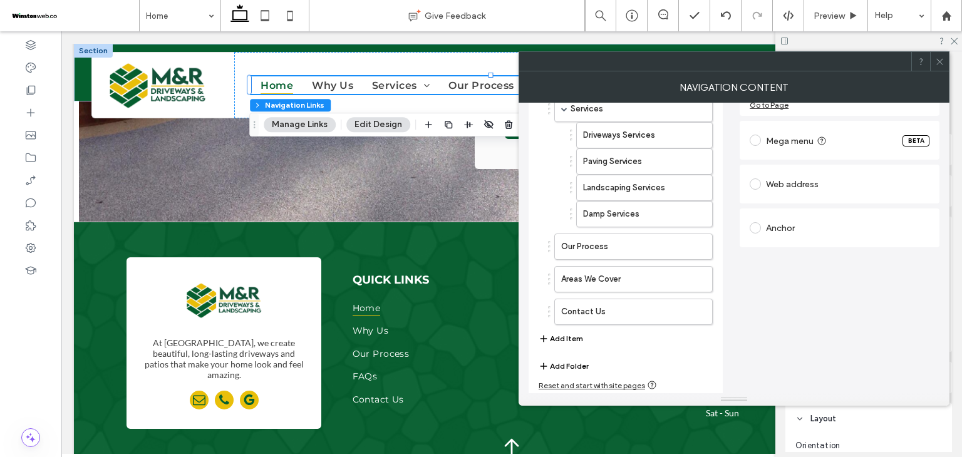
click at [576, 334] on button "Add Item" at bounding box center [561, 338] width 44 height 15
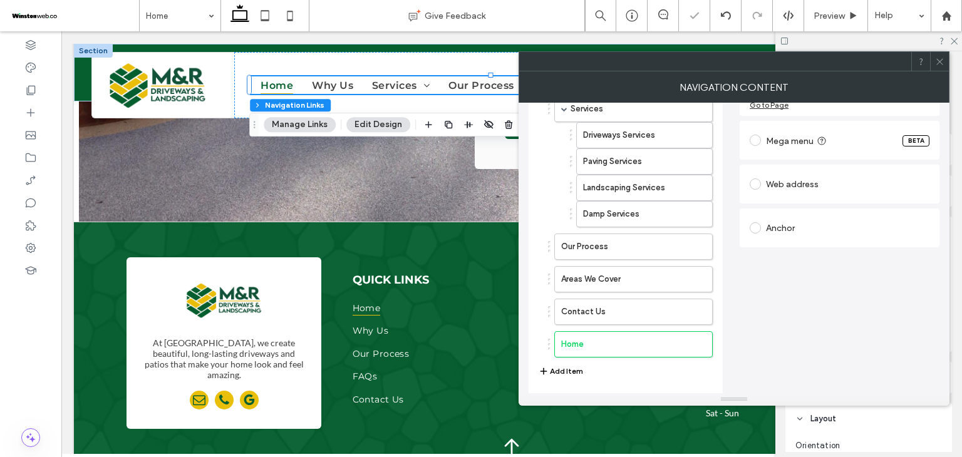
click at [835, 220] on div "Anchor" at bounding box center [840, 228] width 180 height 20
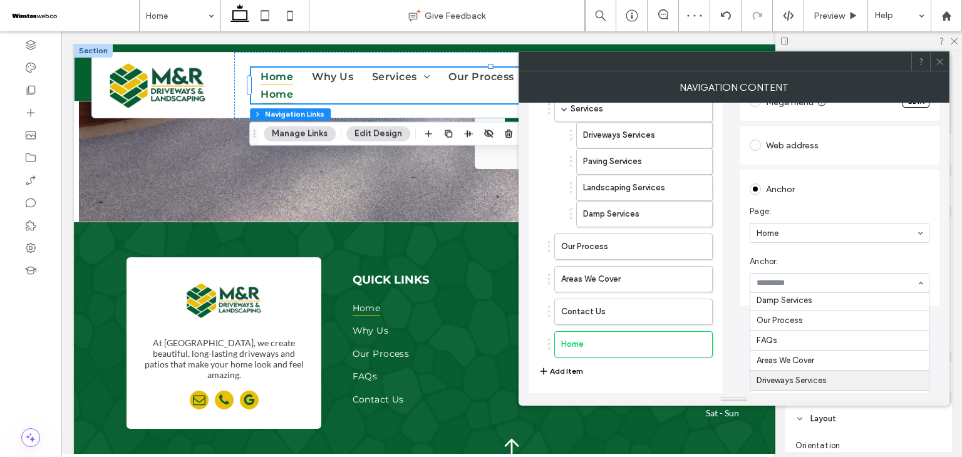
scroll to position [63, 0]
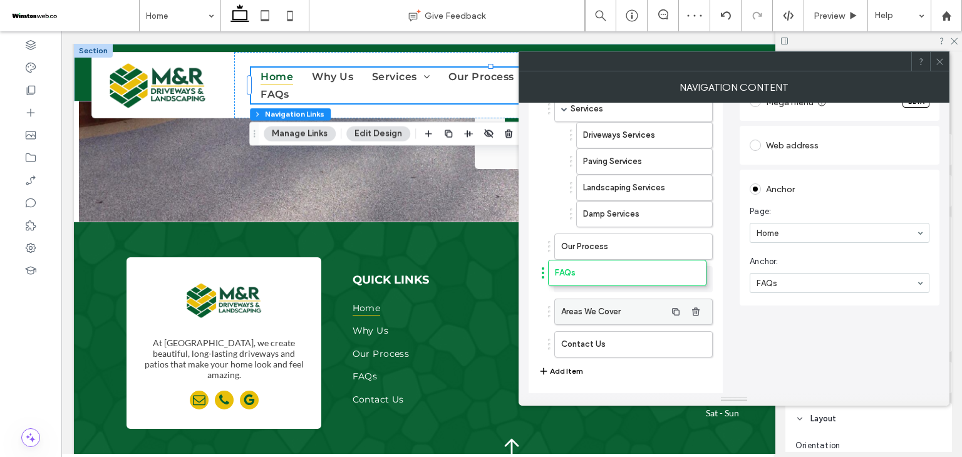
drag, startPoint x: 631, startPoint y: 343, endPoint x: 641, endPoint y: 273, distance: 70.3
type input "*"
click at [936, 65] on icon at bounding box center [939, 61] width 9 height 9
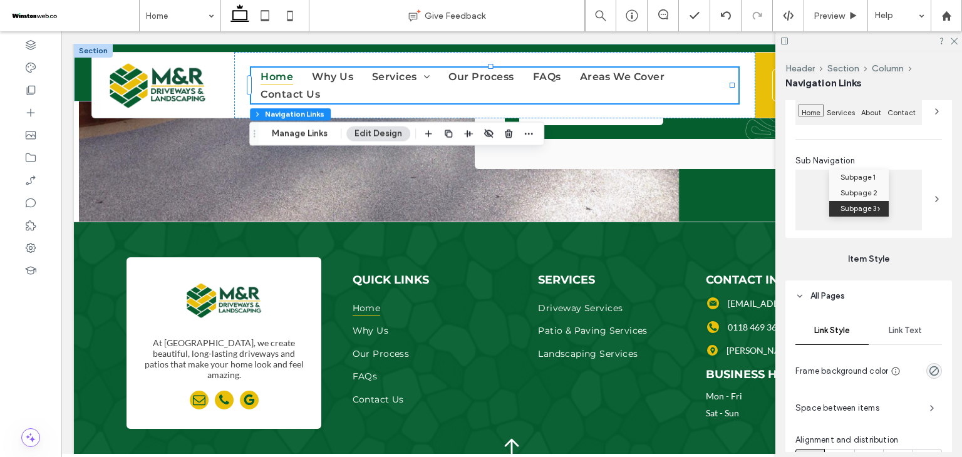
scroll to position [501, 0]
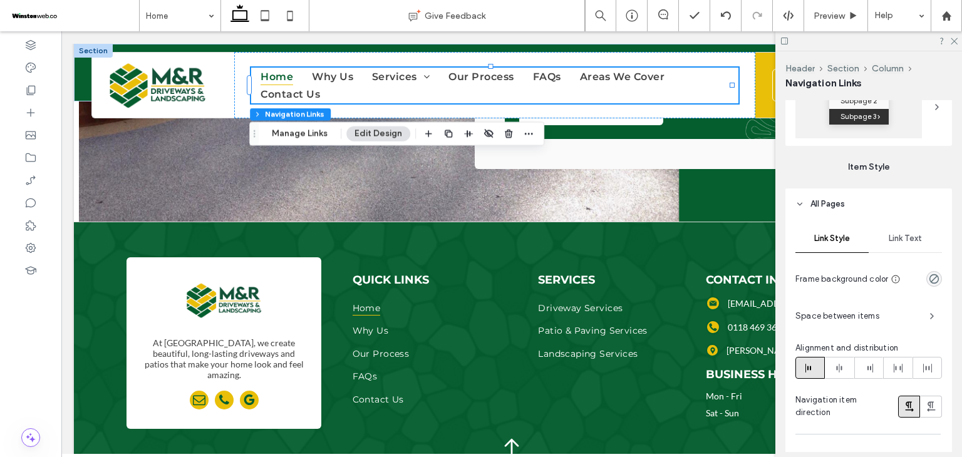
click at [889, 318] on span "Space between items" at bounding box center [857, 316] width 124 height 13
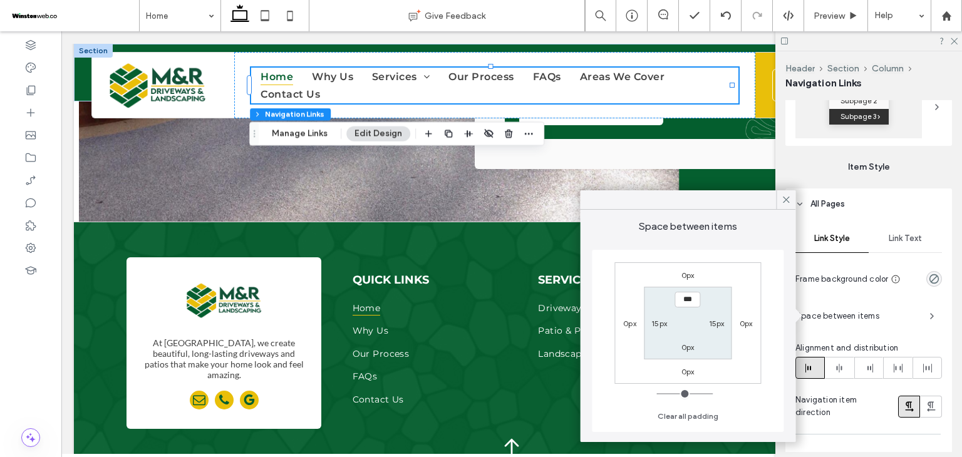
drag, startPoint x: 660, startPoint y: 333, endPoint x: 658, endPoint y: 321, distance: 11.4
click at [660, 331] on section "*** 15px 0px 15px" at bounding box center [688, 323] width 87 height 72
click at [658, 319] on label "15px" at bounding box center [659, 323] width 16 height 9
type input "**"
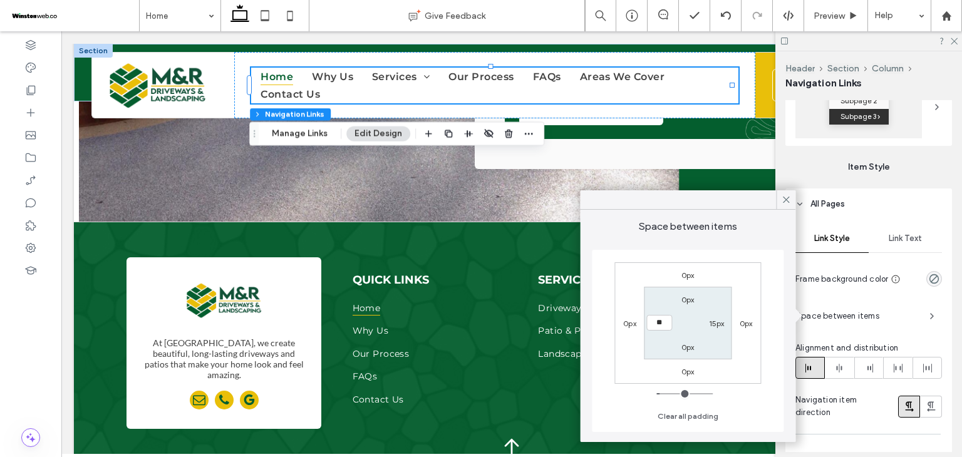
type input "*"
type input "**"
type input "****"
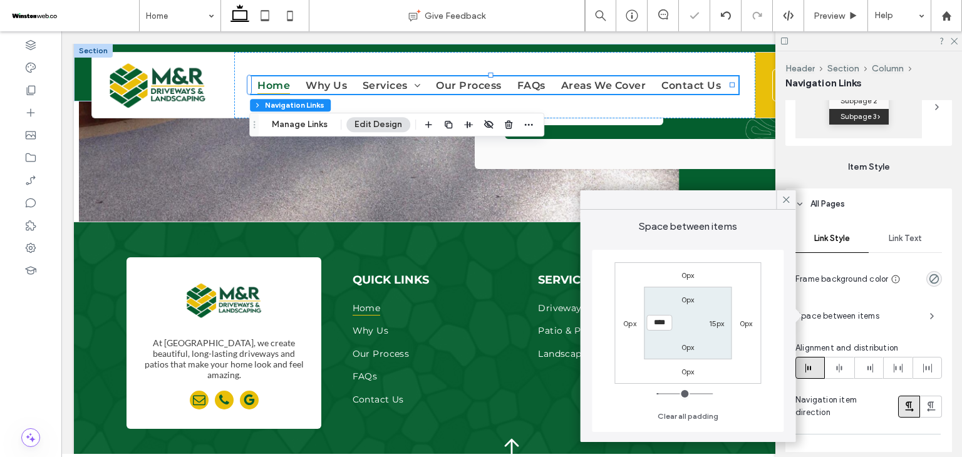
type input "*"
click at [713, 328] on label "15px" at bounding box center [717, 323] width 16 height 9
type input "**"
type input "*"
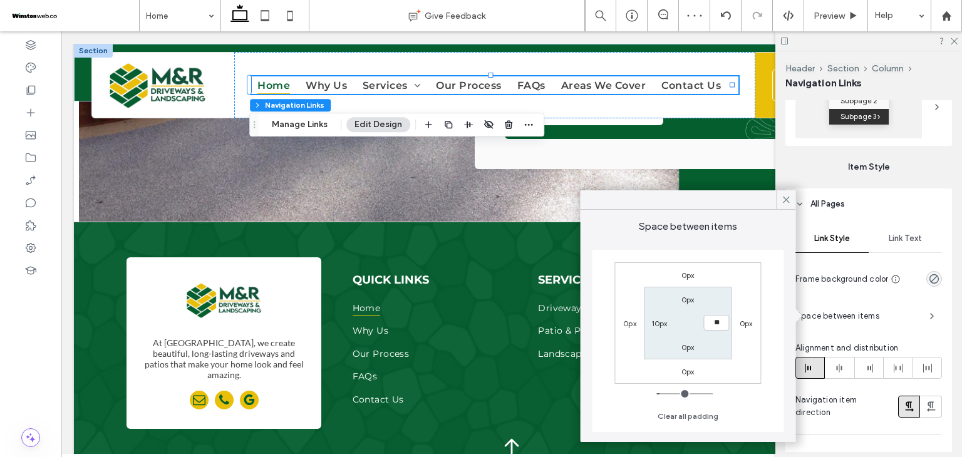
type input "**"
type input "****"
type input "*"
drag, startPoint x: 782, startPoint y: 202, endPoint x: 693, endPoint y: 175, distance: 93.1
click at [782, 202] on icon at bounding box center [785, 199] width 11 height 11
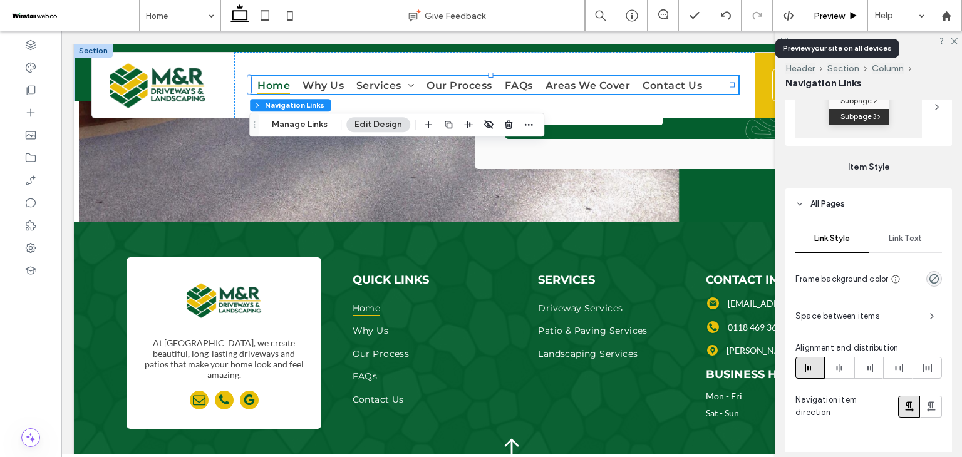
click at [829, 19] on span "Preview" at bounding box center [829, 16] width 31 height 11
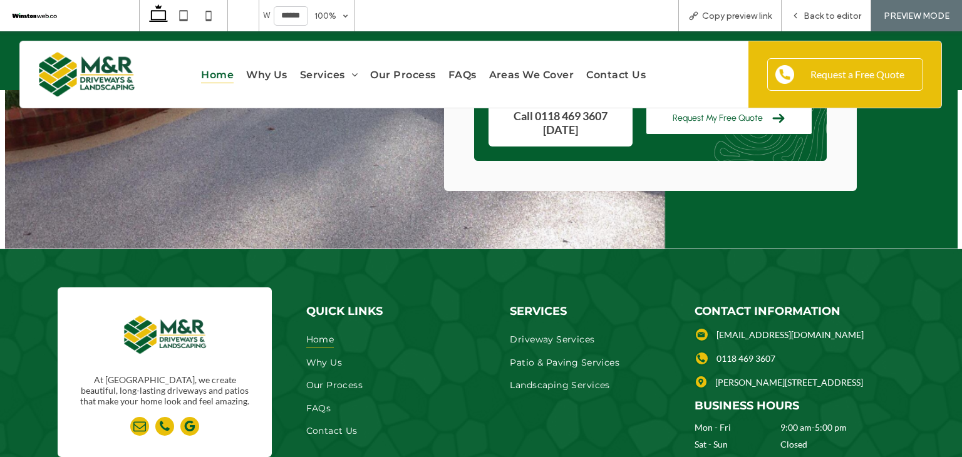
scroll to position [5607, 0]
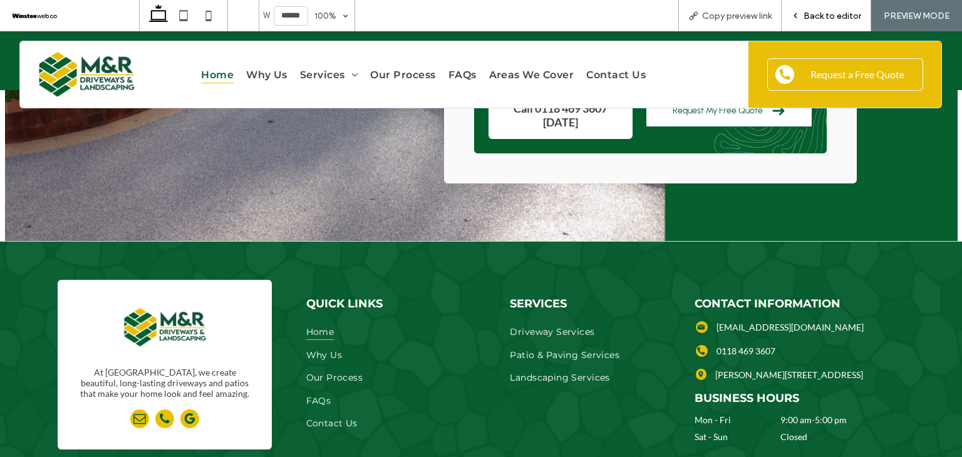
click at [830, 16] on span "Back to editor" at bounding box center [833, 16] width 58 height 11
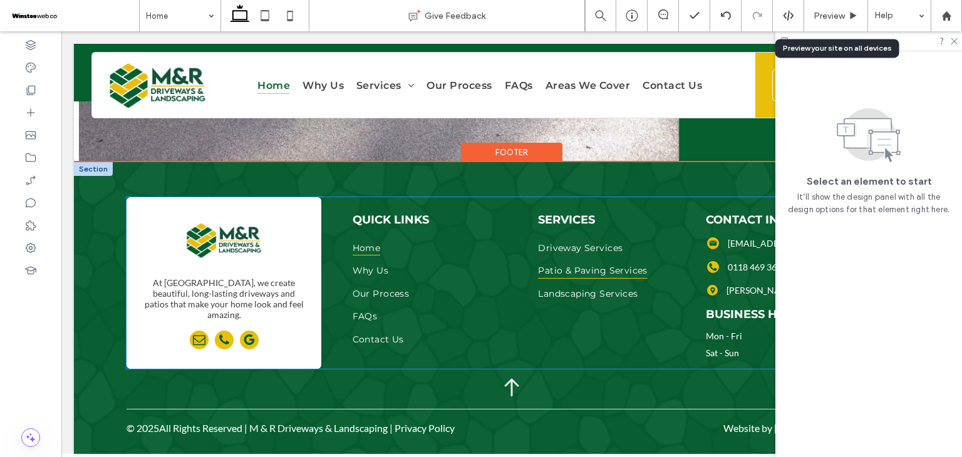
scroll to position [5567, 0]
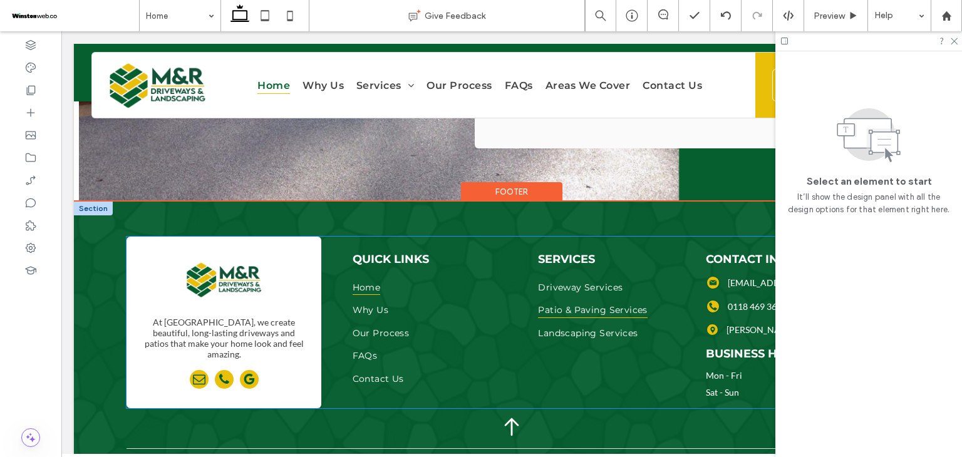
click at [564, 301] on span "Patio & Paving Services" at bounding box center [593, 309] width 110 height 17
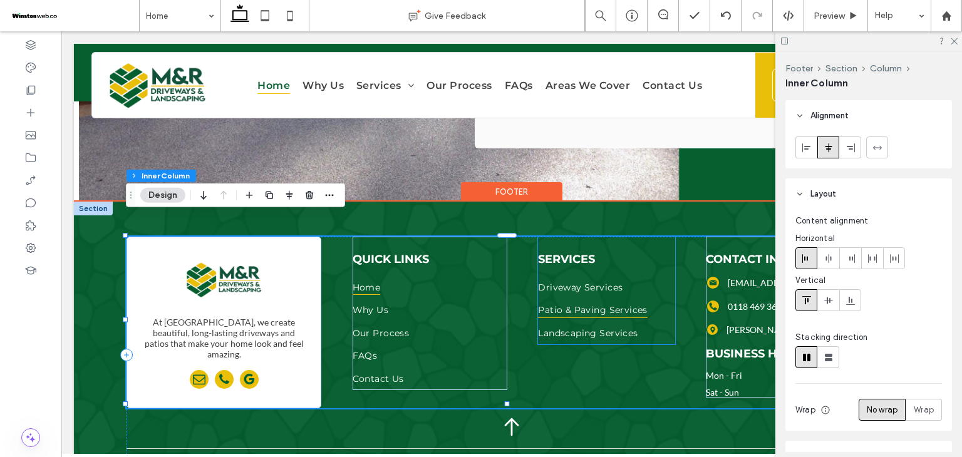
click at [565, 298] on link "Patio & Paving Services" at bounding box center [606, 309] width 137 height 23
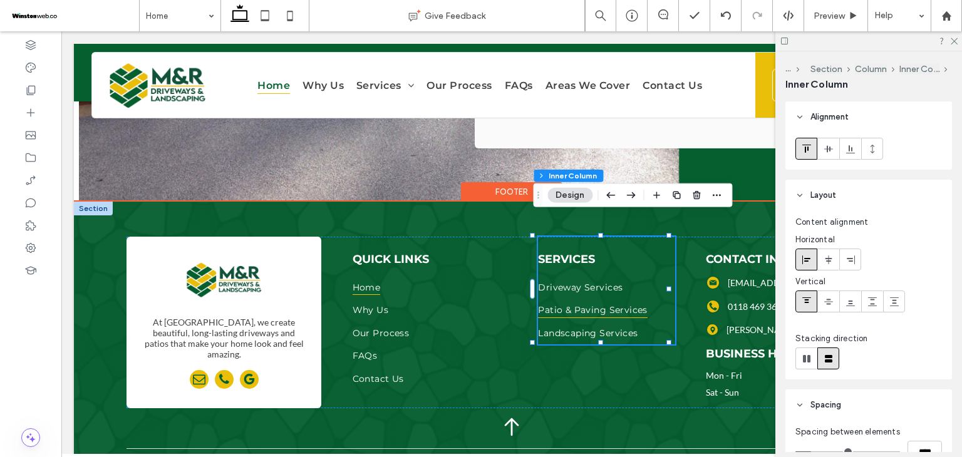
click at [565, 298] on link "Patio & Paving Services" at bounding box center [606, 309] width 137 height 23
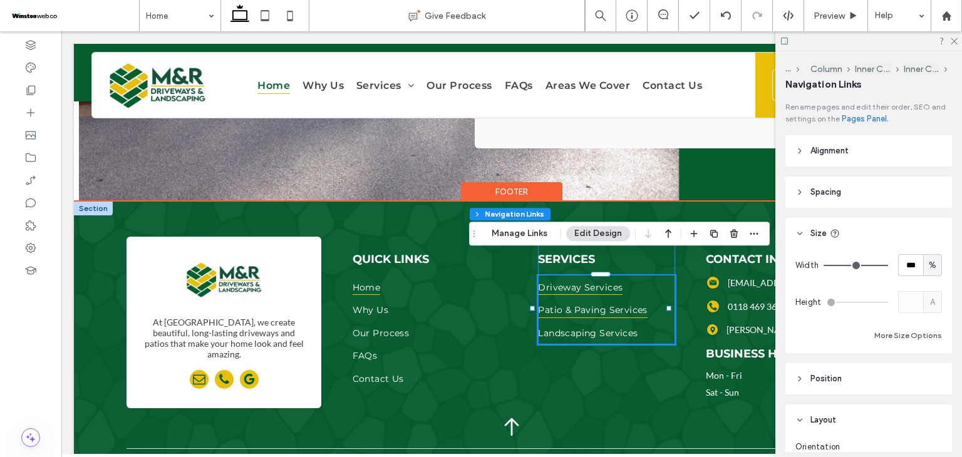
type input "***"
type input "****"
click at [565, 298] on link "Patio & Paving Services" at bounding box center [606, 309] width 137 height 23
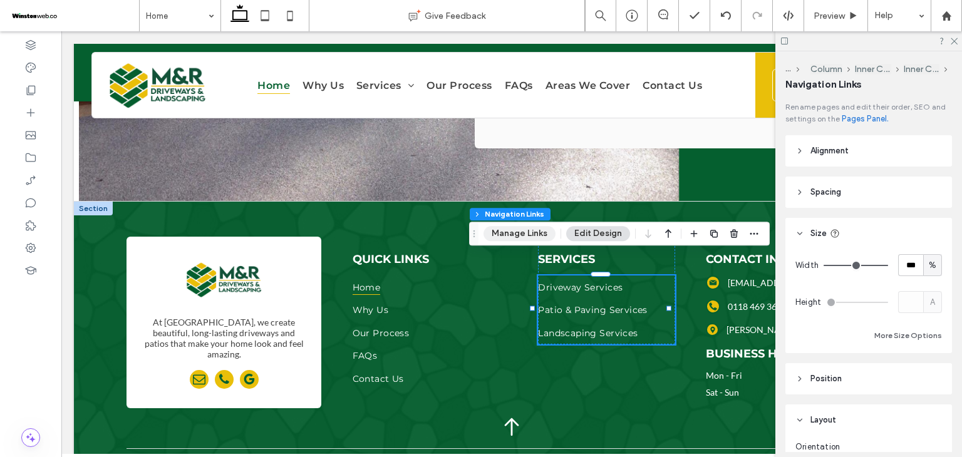
click at [536, 238] on button "Manage Links" at bounding box center [520, 233] width 72 height 15
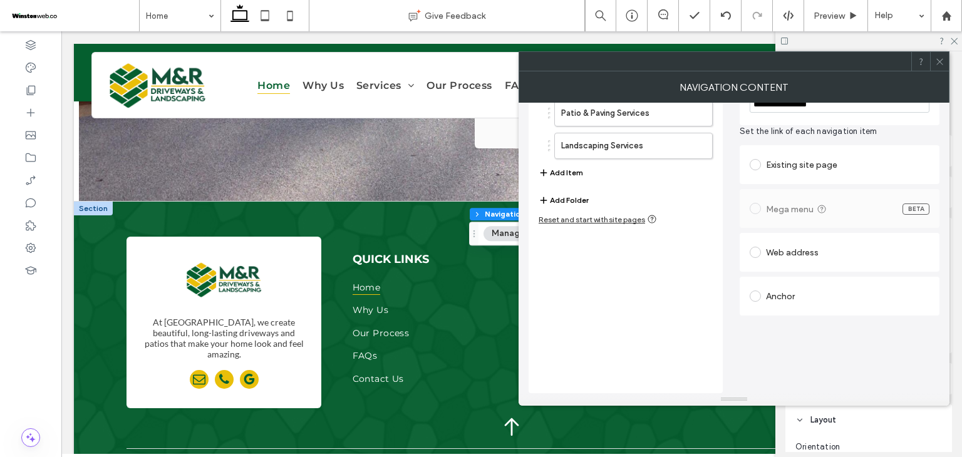
click at [785, 299] on div "Anchor" at bounding box center [840, 296] width 180 height 20
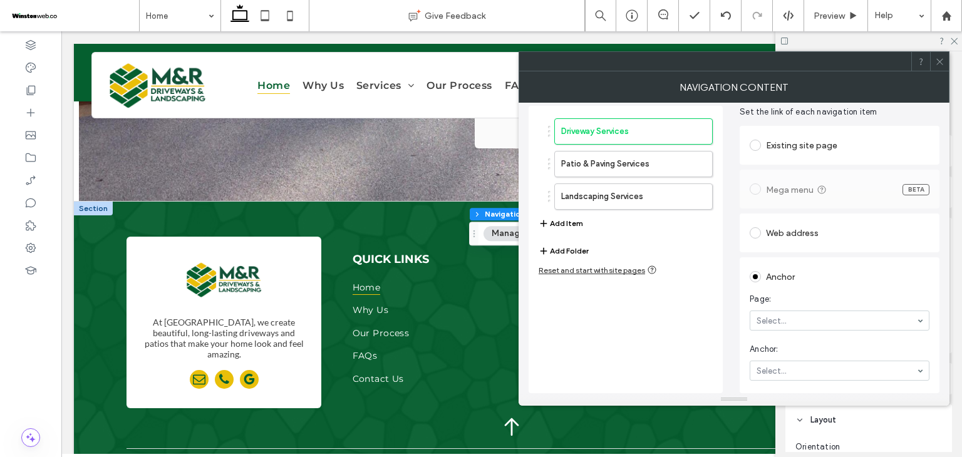
scroll to position [48, 0]
drag, startPoint x: 790, startPoint y: 341, endPoint x: 795, endPoint y: 360, distance: 19.3
click at [604, 168] on label "Patio & Paving Services" at bounding box center [613, 165] width 105 height 25
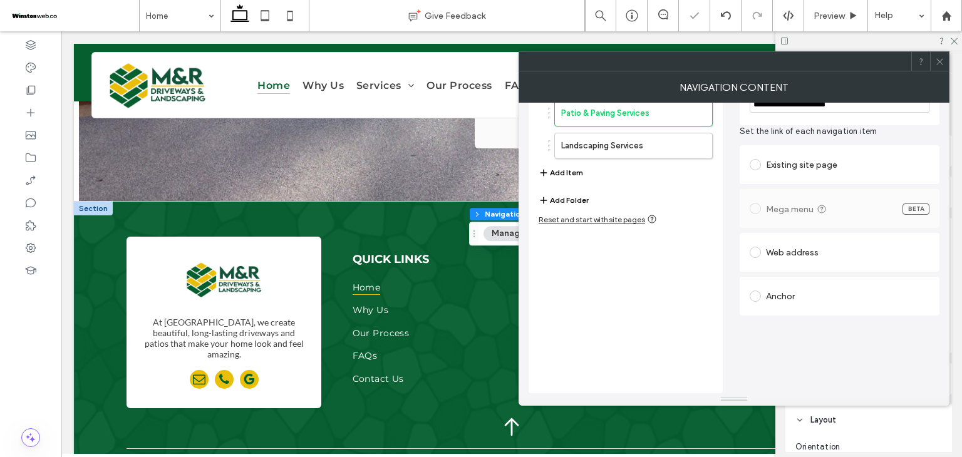
click at [782, 303] on div "Anchor" at bounding box center [840, 296] width 180 height 20
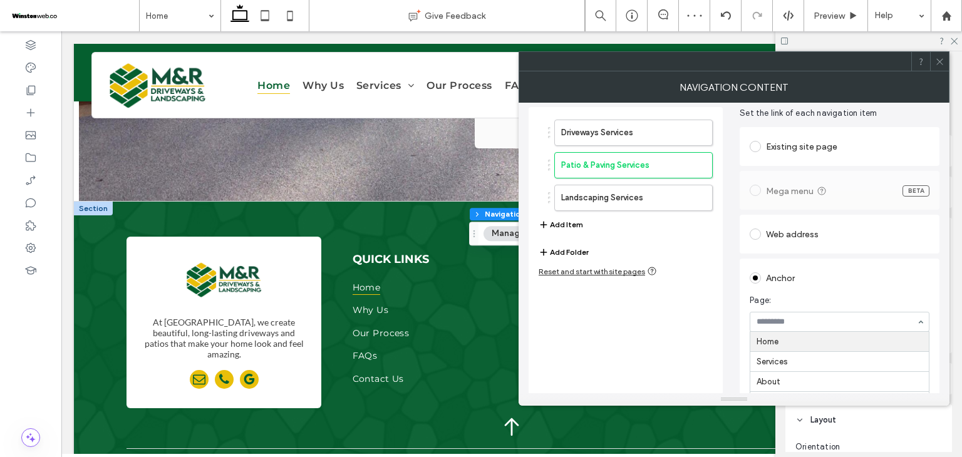
click at [784, 298] on span "Page:" at bounding box center [837, 300] width 175 height 13
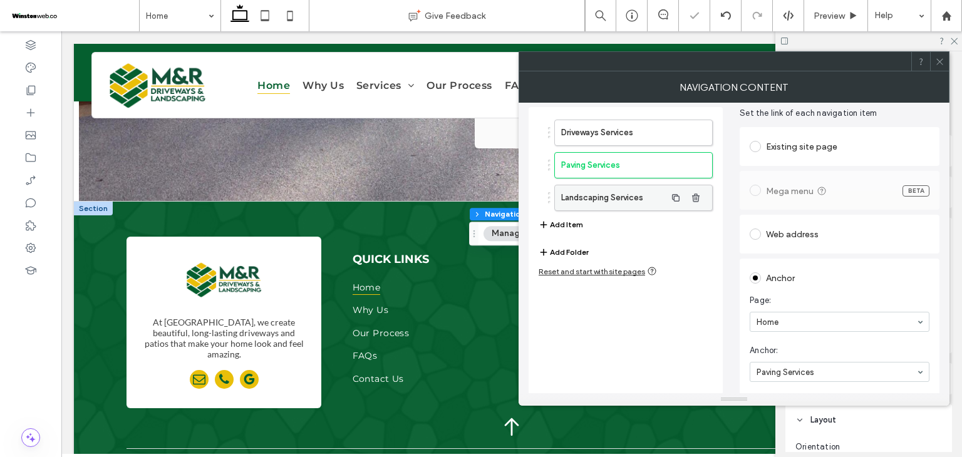
click at [604, 197] on label "Landscaping Services" at bounding box center [613, 197] width 105 height 25
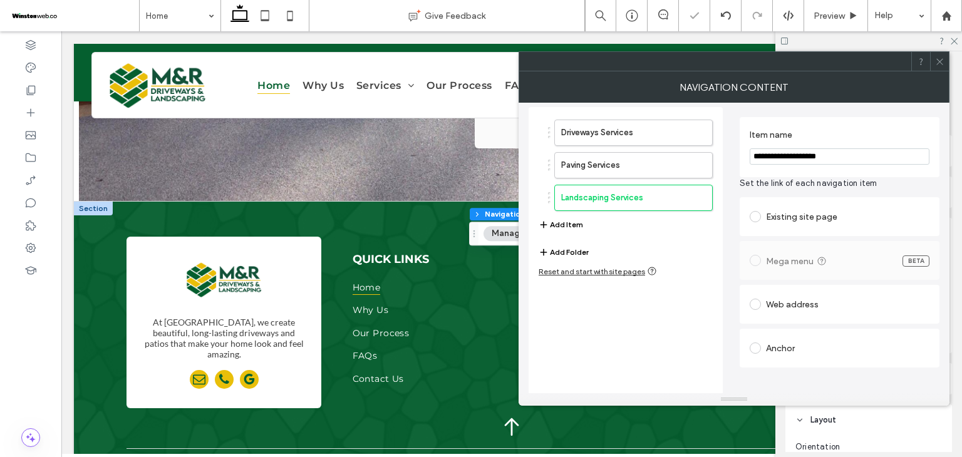
click at [791, 338] on div "Anchor" at bounding box center [840, 348] width 180 height 20
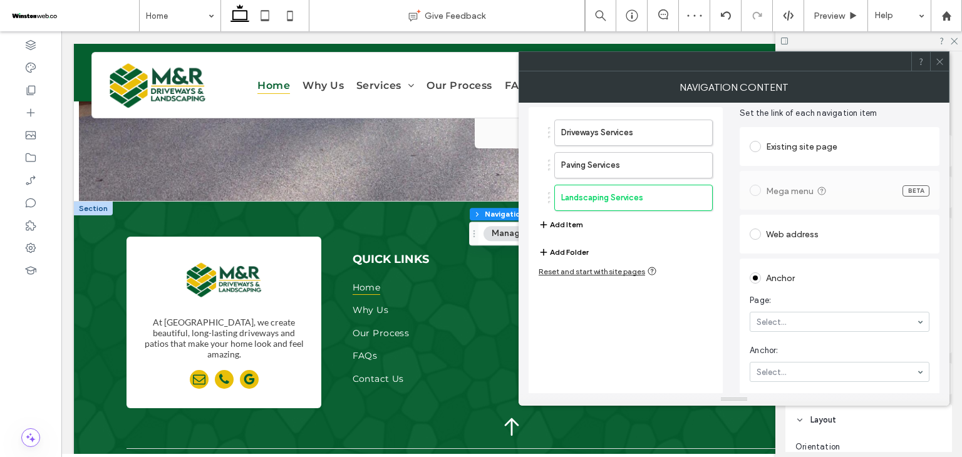
drag, startPoint x: 797, startPoint y: 313, endPoint x: 797, endPoint y: 326, distance: 13.2
drag, startPoint x: 799, startPoint y: 336, endPoint x: 798, endPoint y: 358, distance: 21.3
drag, startPoint x: 797, startPoint y: 366, endPoint x: 796, endPoint y: 350, distance: 16.3
click at [571, 220] on button "Add Item" at bounding box center [561, 224] width 44 height 15
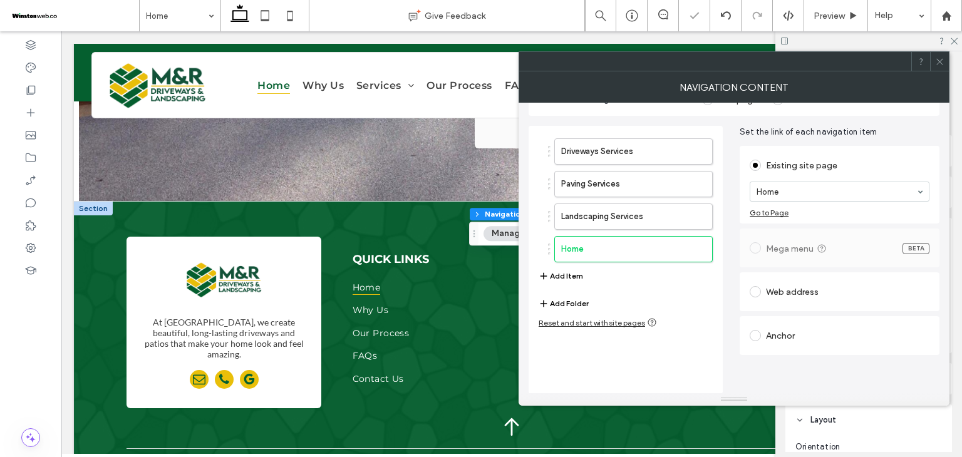
click at [809, 336] on div "Anchor" at bounding box center [840, 336] width 180 height 20
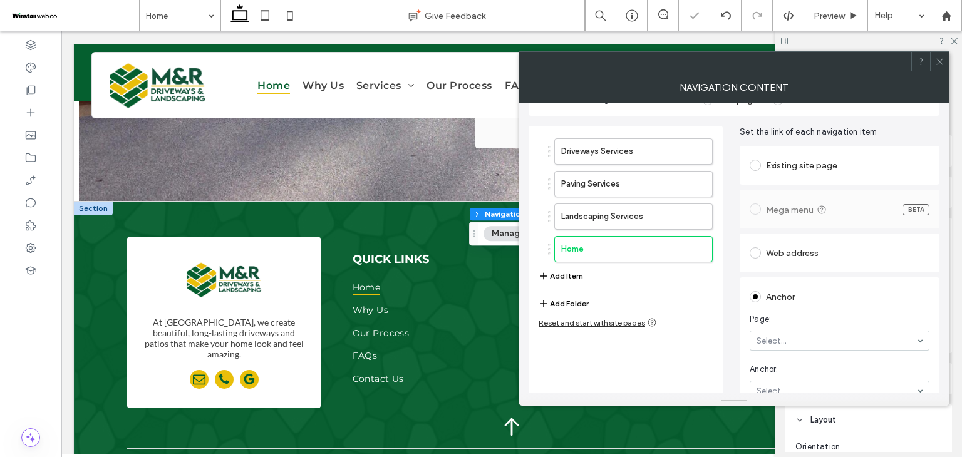
drag, startPoint x: 799, startPoint y: 339, endPoint x: 804, endPoint y: 344, distance: 7.1
click at [804, 359] on section "Anchor: Select..." at bounding box center [840, 382] width 180 height 50
drag, startPoint x: 800, startPoint y: 344, endPoint x: 802, endPoint y: 356, distance: 12.6
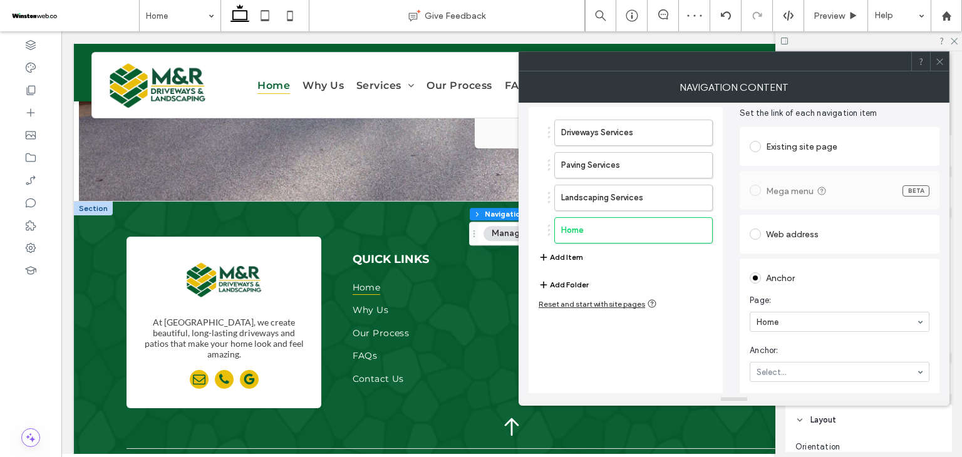
drag, startPoint x: 808, startPoint y: 368, endPoint x: 814, endPoint y: 339, distance: 29.5
click at [725, 273] on div "Driveways Services Paving Services Landscaping Services Damp Services Add Item …" at bounding box center [734, 246] width 411 height 298
click at [941, 62] on use at bounding box center [939, 61] width 6 height 6
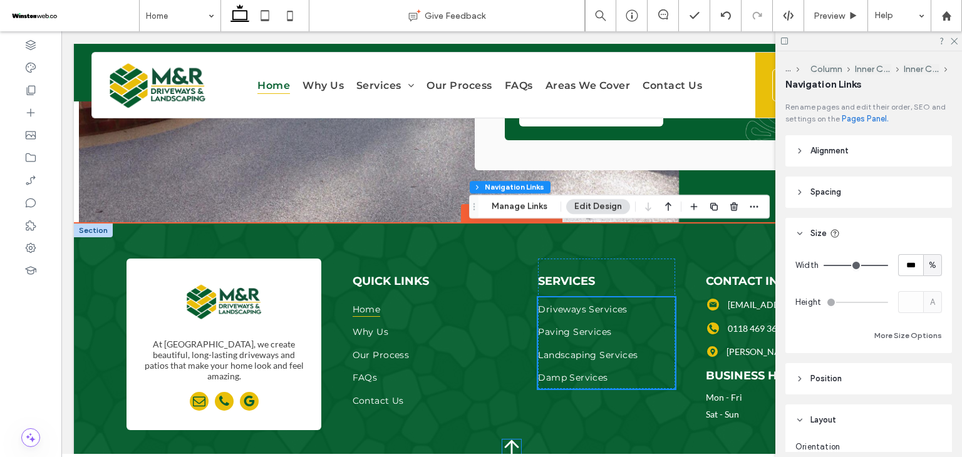
scroll to position [5484, 0]
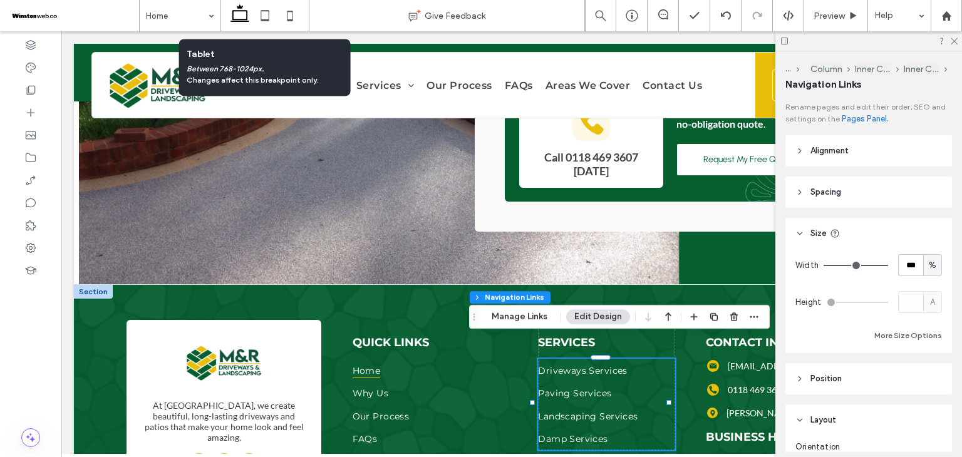
drag, startPoint x: 258, startPoint y: 19, endPoint x: 277, endPoint y: 41, distance: 29.8
click at [258, 19] on icon at bounding box center [264, 15] width 25 height 25
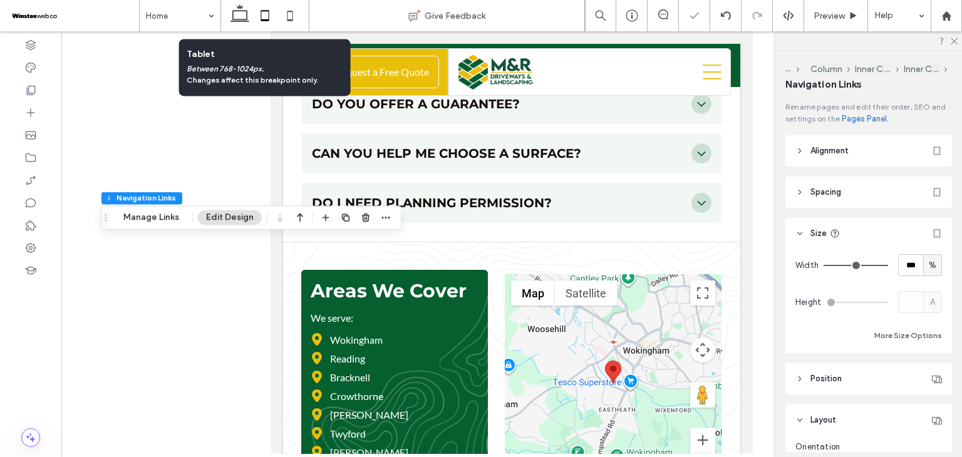
type input "*"
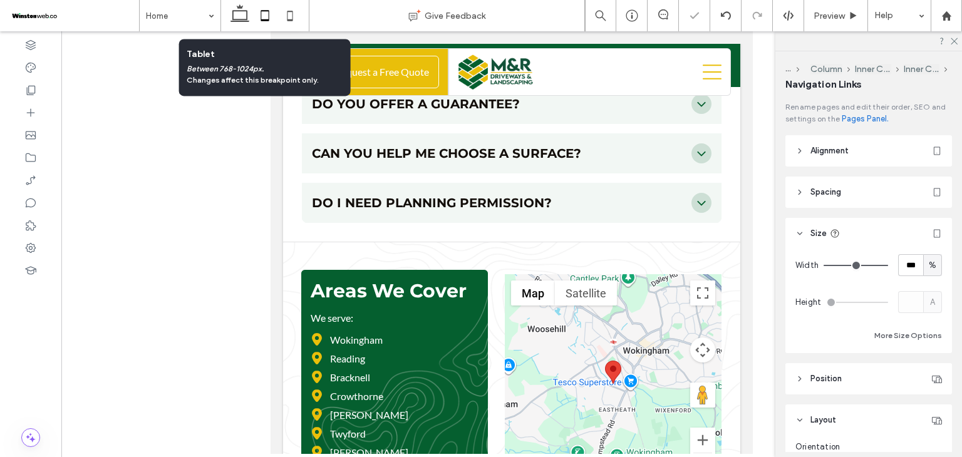
scroll to position [6151, 0]
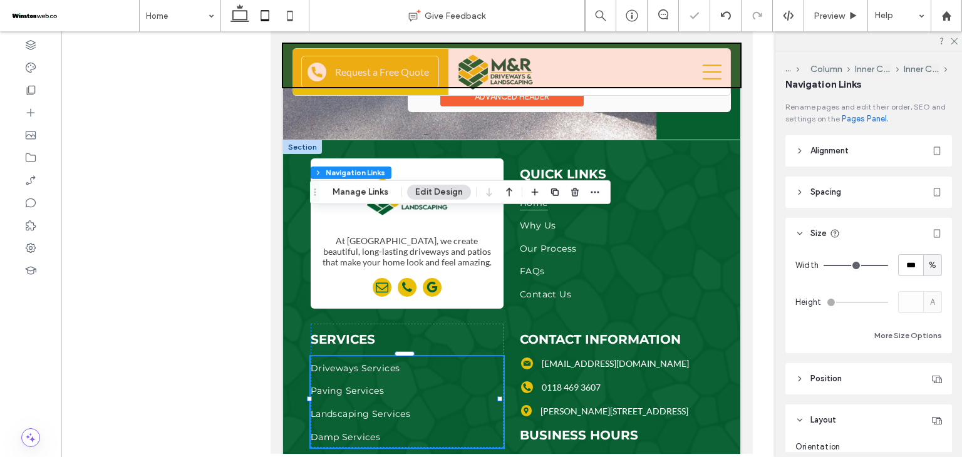
click at [704, 70] on div at bounding box center [511, 65] width 457 height 43
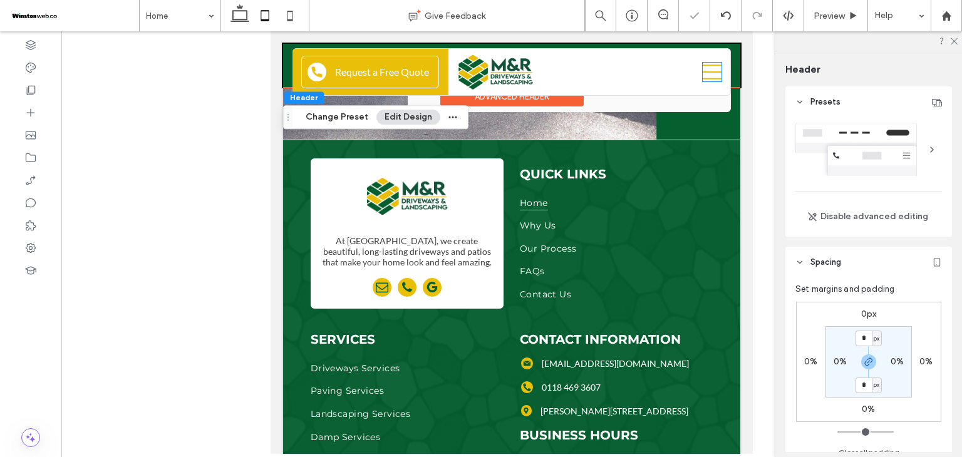
scroll to position [126, 0]
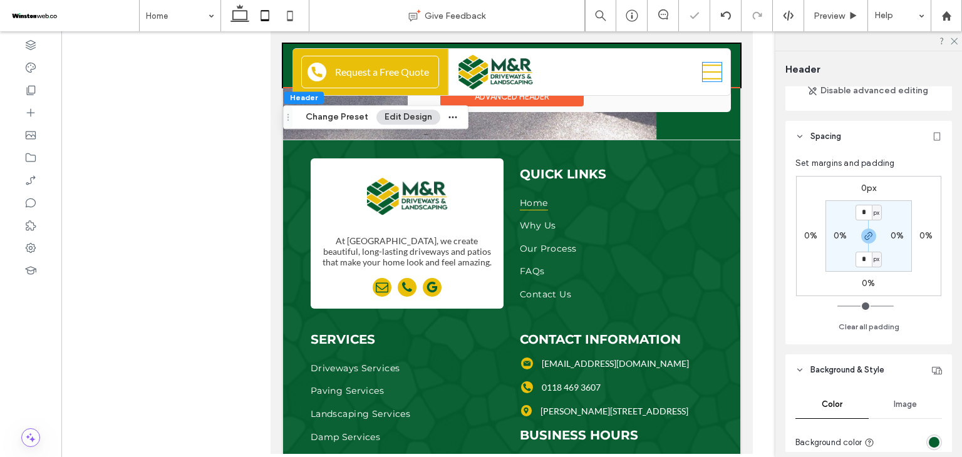
click at [704, 70] on icon at bounding box center [712, 72] width 19 height 19
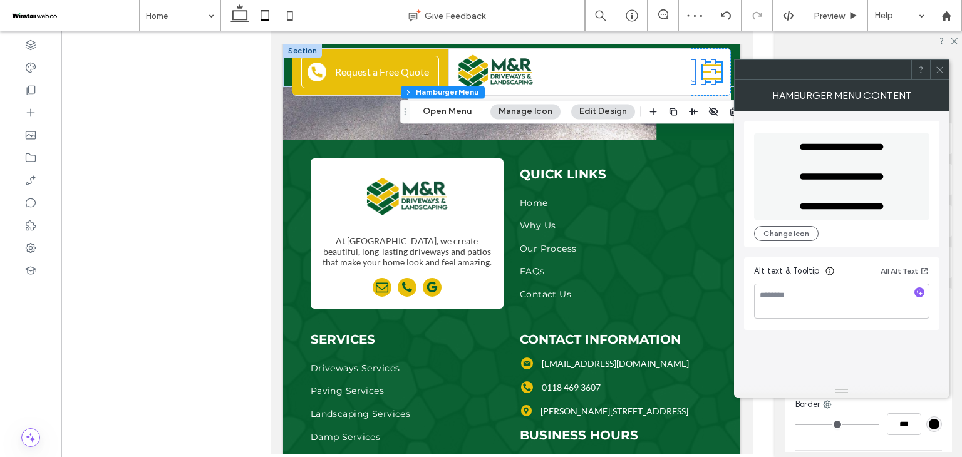
click at [464, 122] on div "Header Section Column Hamburger Menu Open Menu Manage Icon Edit Design" at bounding box center [584, 112] width 369 height 24
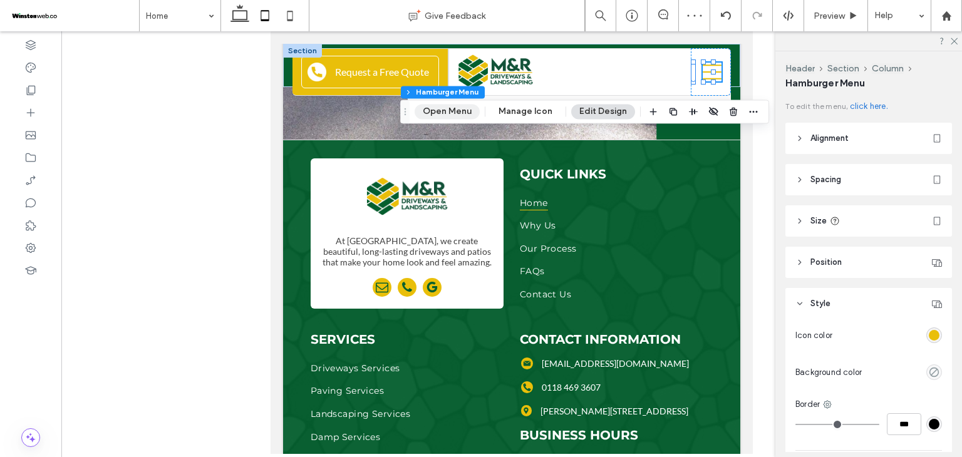
click at [464, 118] on button "Open Menu" at bounding box center [447, 111] width 65 height 15
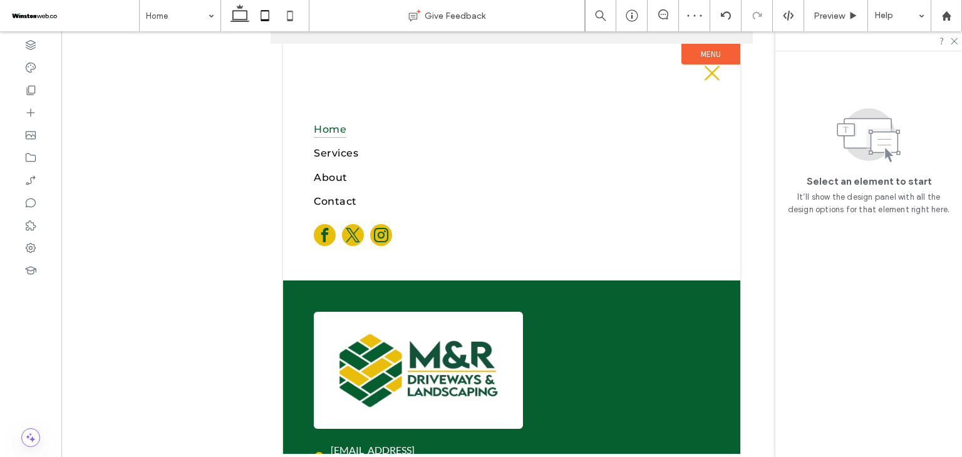
scroll to position [6134, 0]
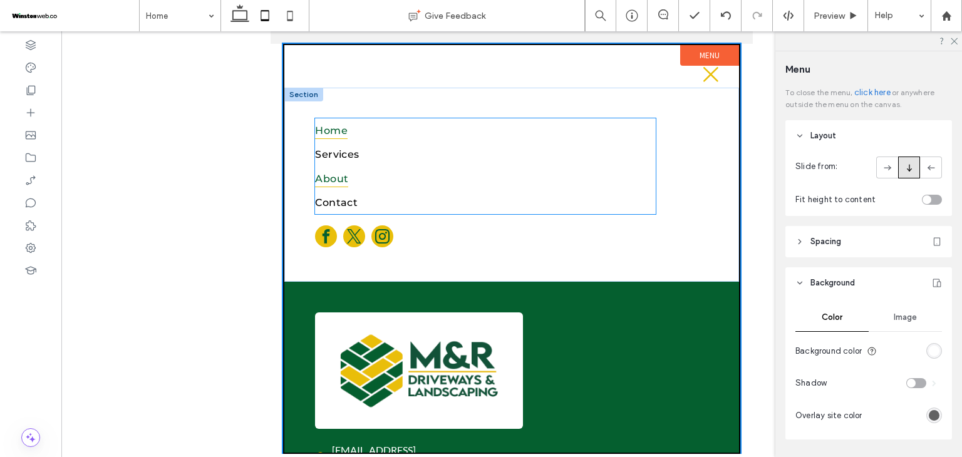
click at [350, 180] on link "About" at bounding box center [485, 178] width 341 height 24
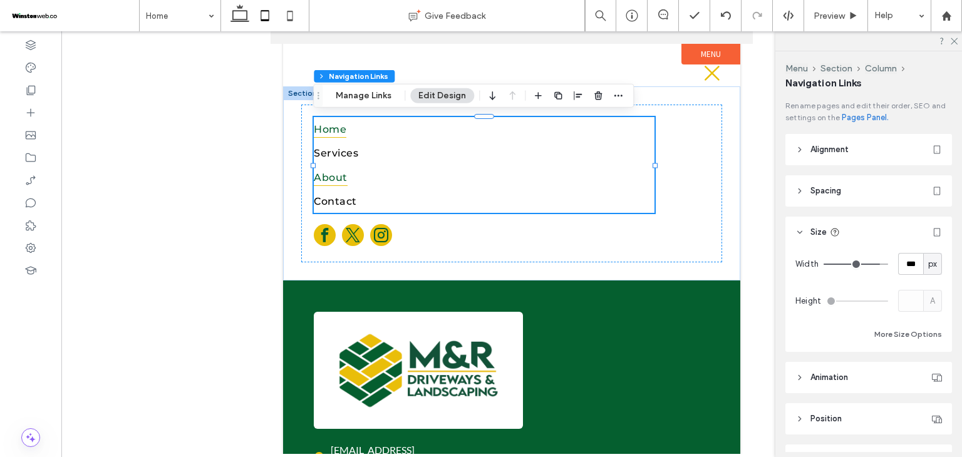
type input "***"
type input "****"
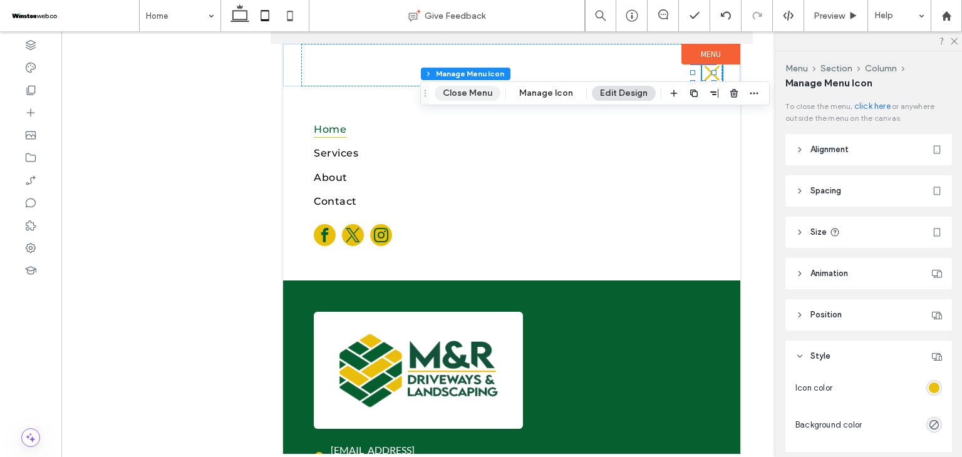
click at [462, 96] on button "Close Menu" at bounding box center [468, 93] width 66 height 15
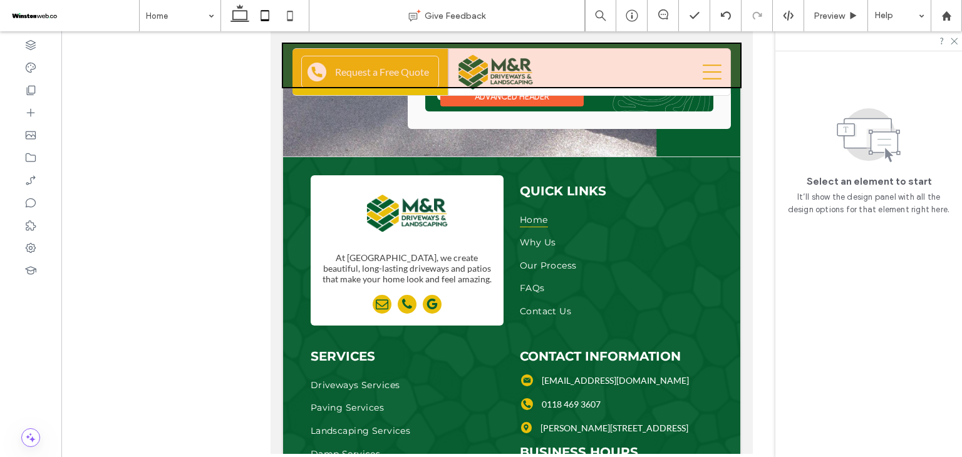
scroll to position [6151, 0]
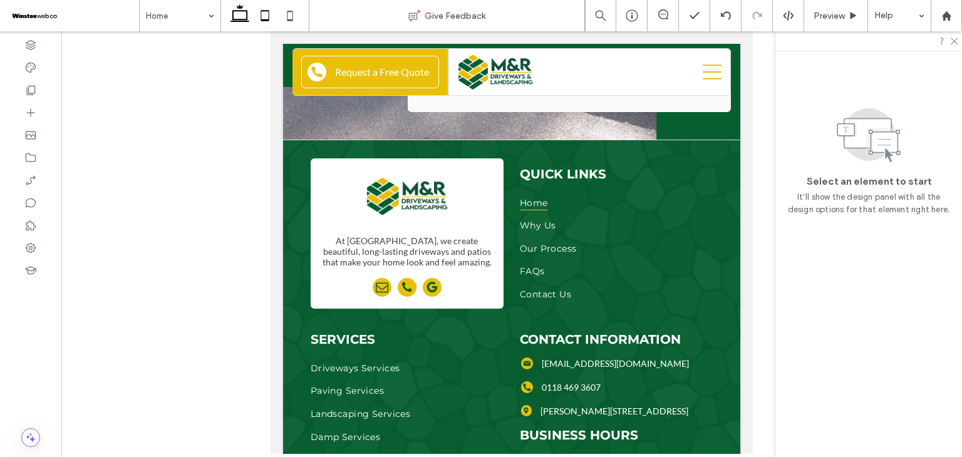
drag, startPoint x: 237, startPoint y: 11, endPoint x: 263, endPoint y: 59, distance: 54.6
click at [237, 11] on use at bounding box center [239, 13] width 19 height 18
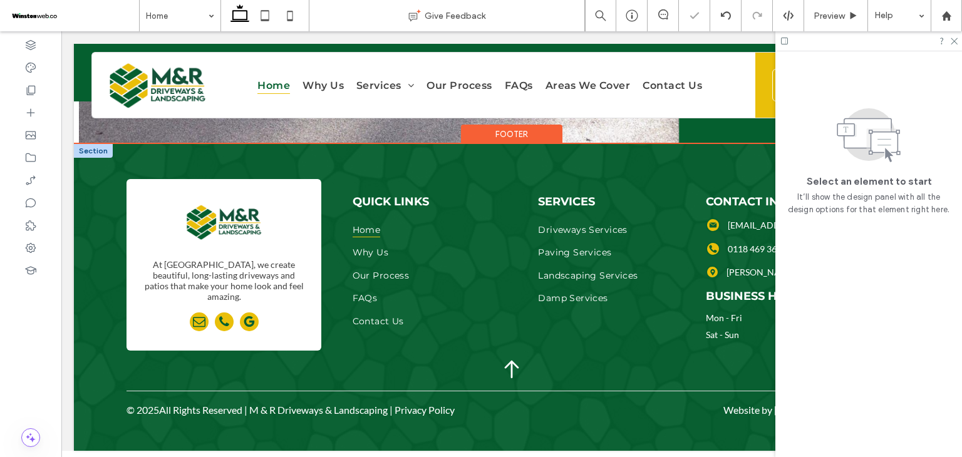
scroll to position [5609, 0]
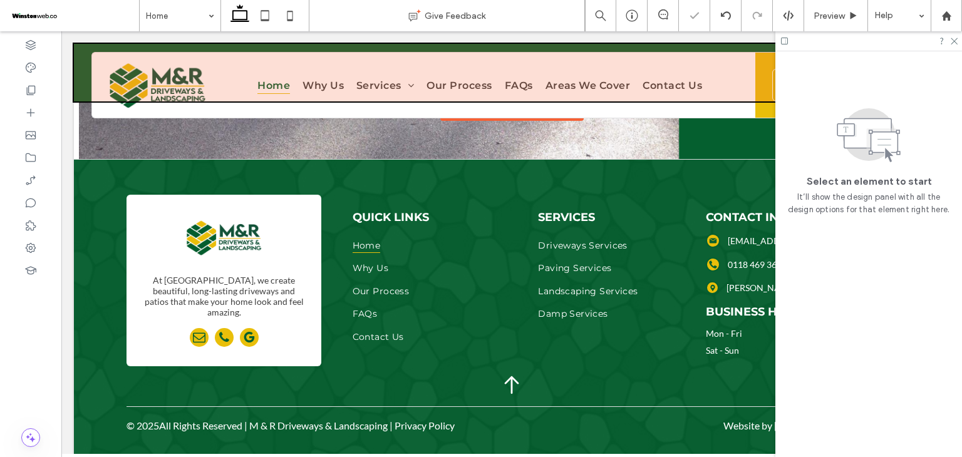
click at [306, 88] on div at bounding box center [512, 73] width 876 height 58
click at [306, 88] on span "Why Us" at bounding box center [323, 85] width 41 height 18
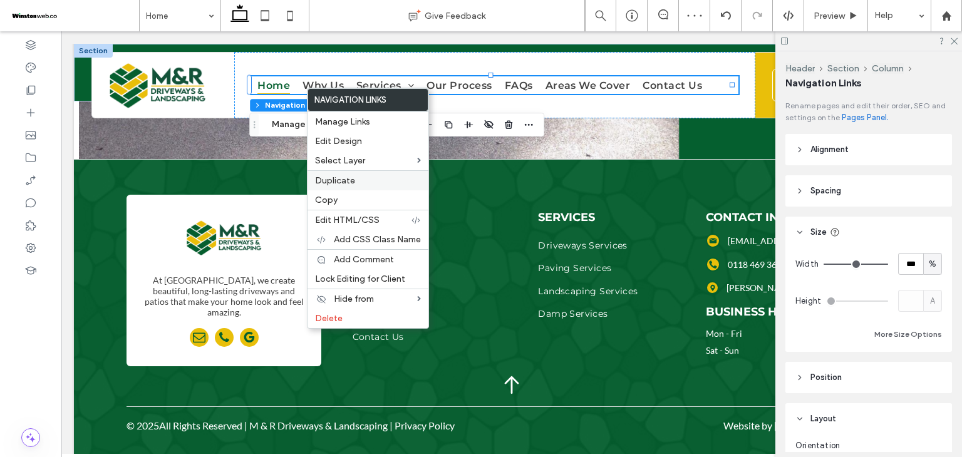
drag, startPoint x: 340, startPoint y: 201, endPoint x: 376, endPoint y: 181, distance: 40.9
click at [340, 201] on label "Copy" at bounding box center [368, 200] width 106 height 11
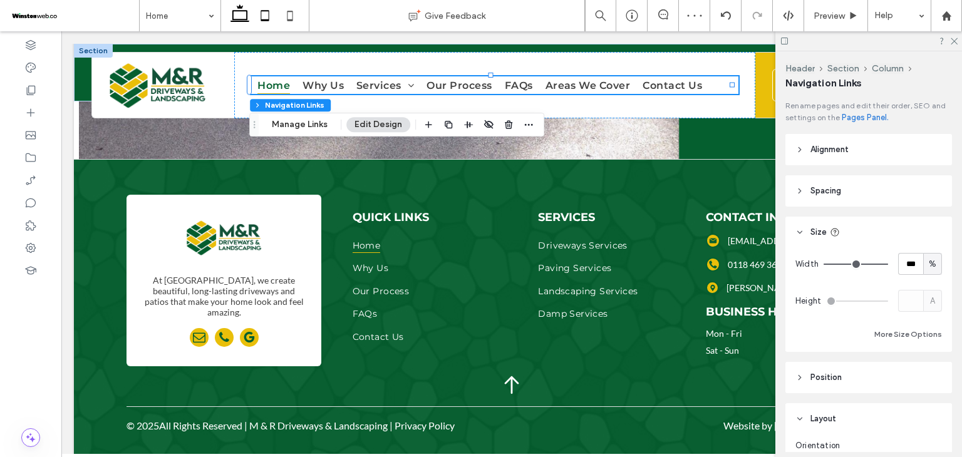
drag, startPoint x: 265, startPoint y: 24, endPoint x: 184, endPoint y: 90, distance: 104.6
click at [265, 24] on icon at bounding box center [264, 15] width 25 height 25
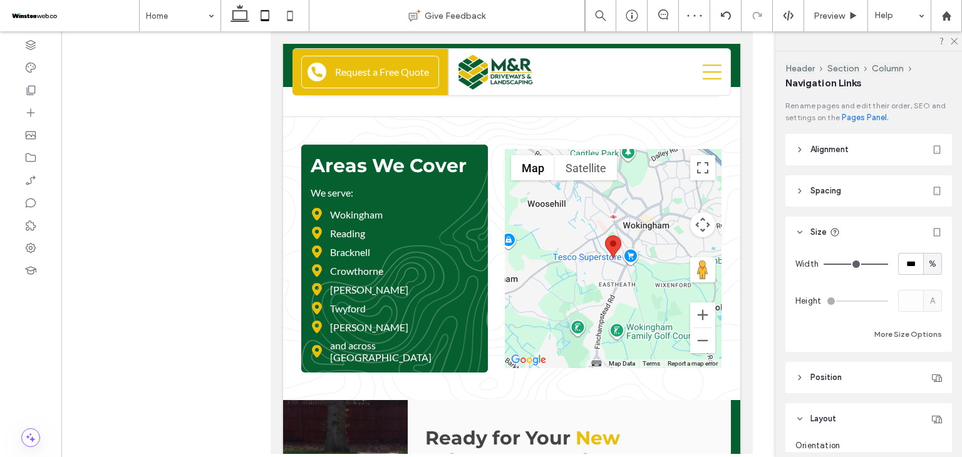
type input "*"
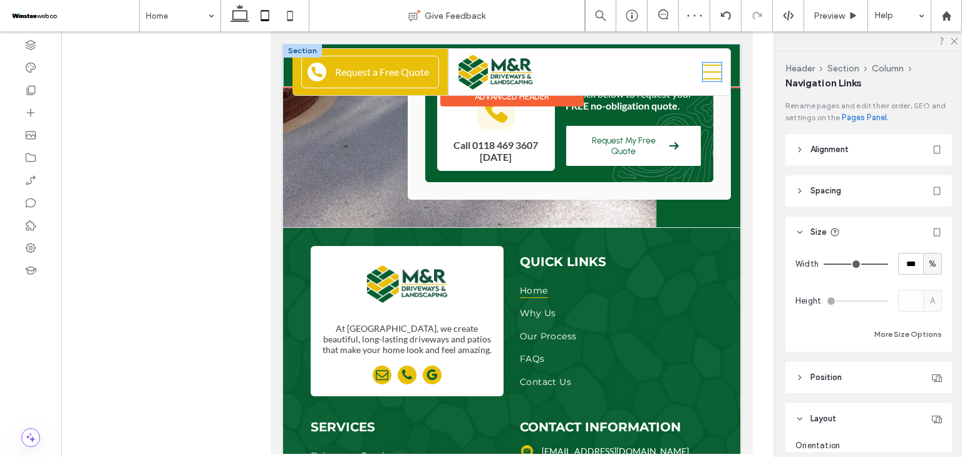
click at [712, 70] on icon at bounding box center [712, 72] width 19 height 19
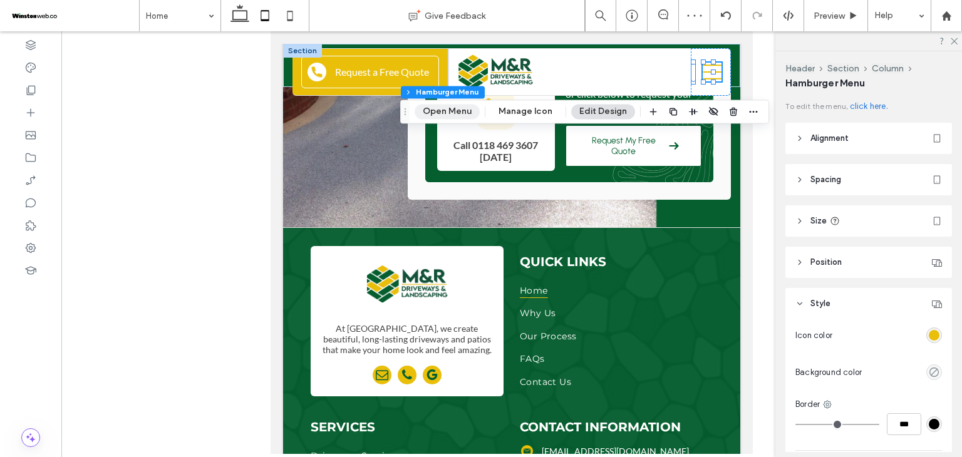
click at [448, 106] on button "Open Menu" at bounding box center [447, 111] width 65 height 15
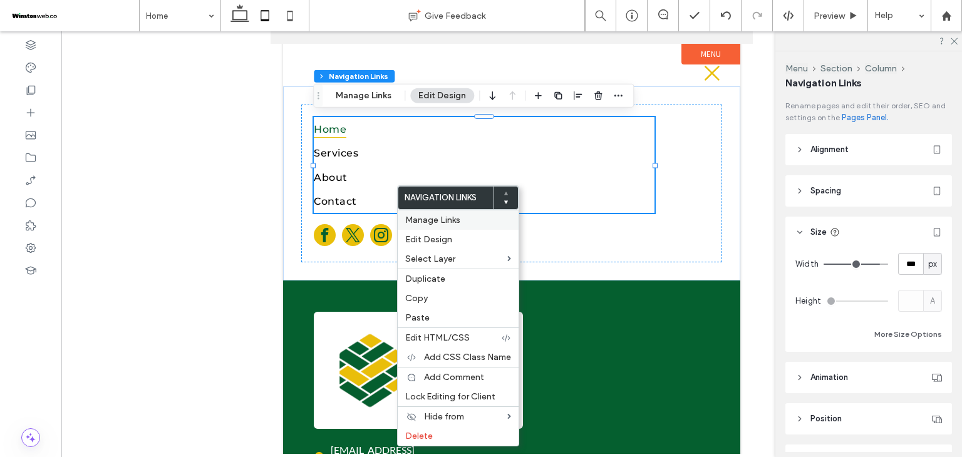
type input "***"
type input "****"
click at [423, 314] on span "Paste" at bounding box center [417, 318] width 24 height 11
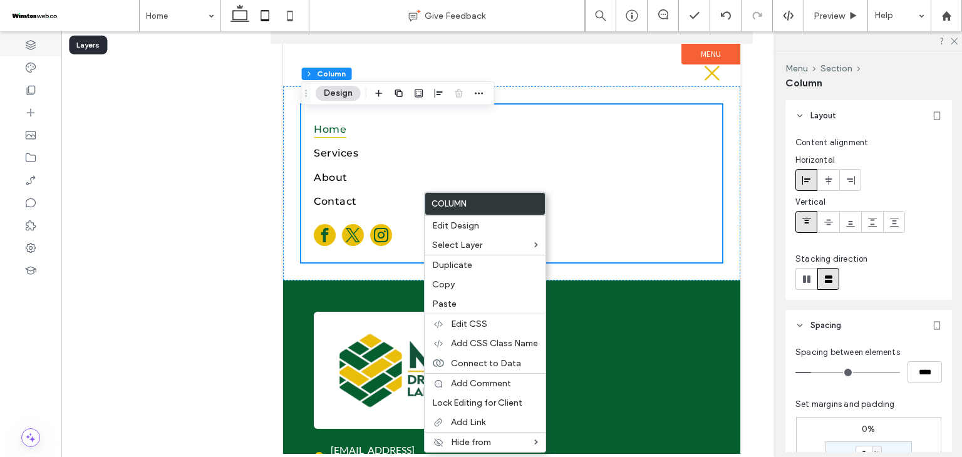
click at [33, 43] on icon at bounding box center [30, 45] width 13 height 13
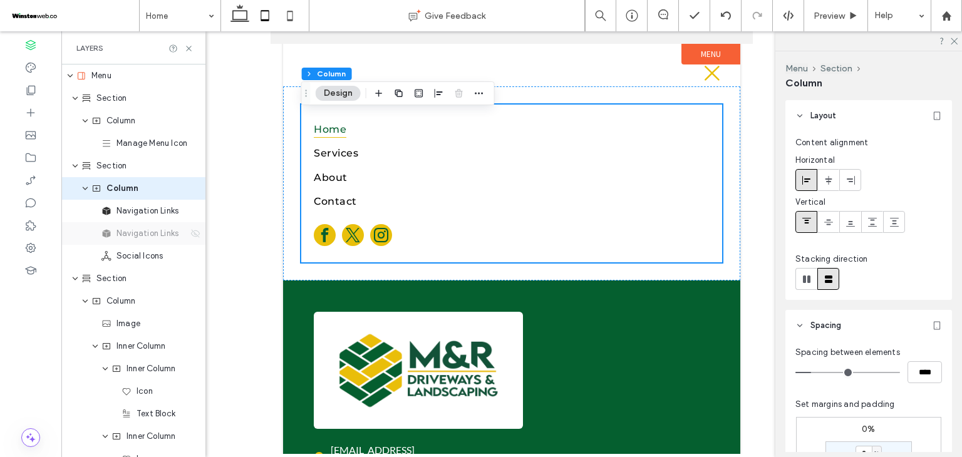
click at [190, 236] on icon at bounding box center [195, 234] width 10 height 10
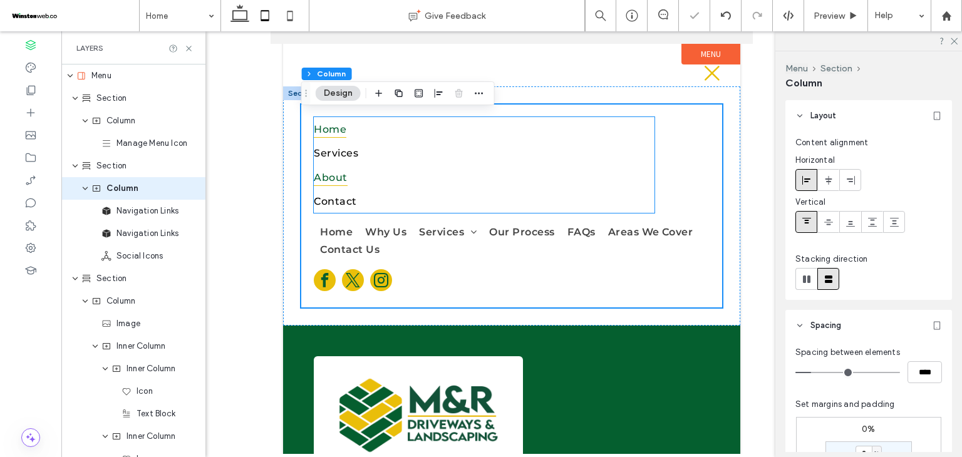
click at [361, 170] on link "About" at bounding box center [484, 177] width 341 height 24
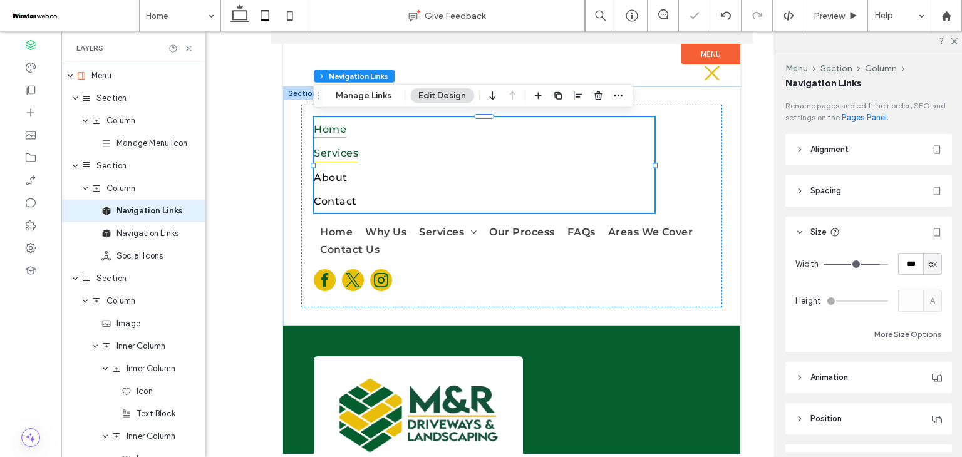
type input "***"
type input "****"
drag, startPoint x: 595, startPoint y: 93, endPoint x: 110, endPoint y: 212, distance: 499.2
click at [595, 93] on icon "button" at bounding box center [598, 96] width 10 height 10
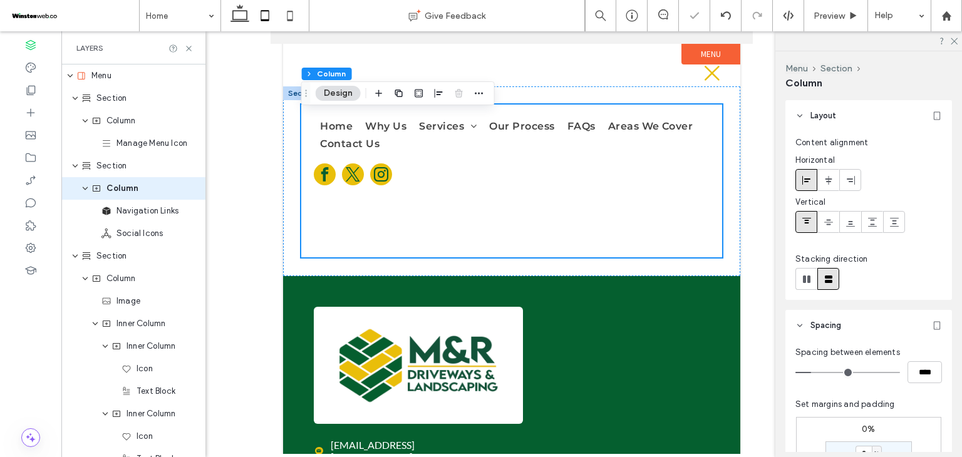
click at [361, 239] on div "Home Why Us Services Driveways Services Paving Services Landscaping Services Da…" at bounding box center [511, 181] width 421 height 153
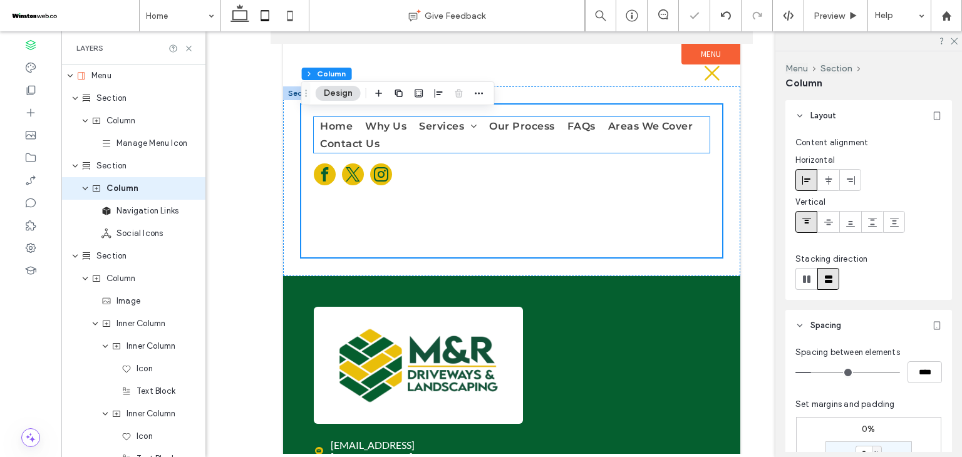
click at [428, 144] on ul "Home Why Us Services Driveways Services Paving Services Landscaping Services Da…" at bounding box center [511, 135] width 395 height 36
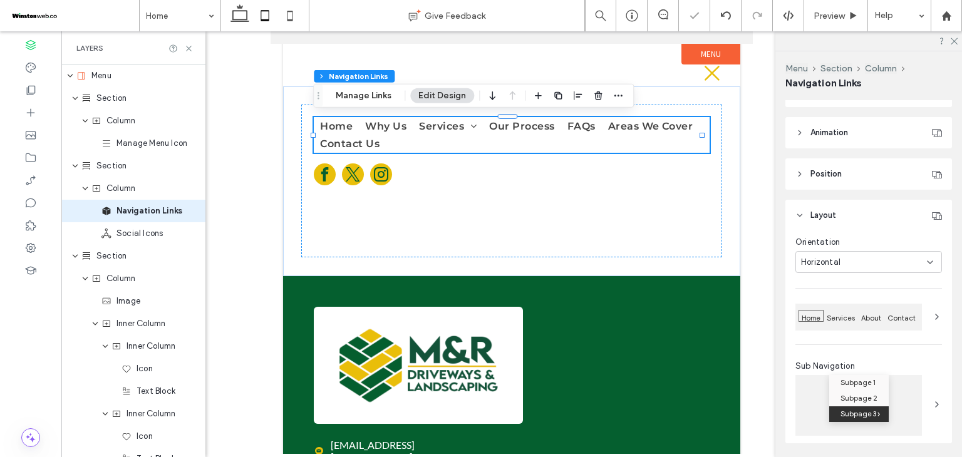
scroll to position [313, 0]
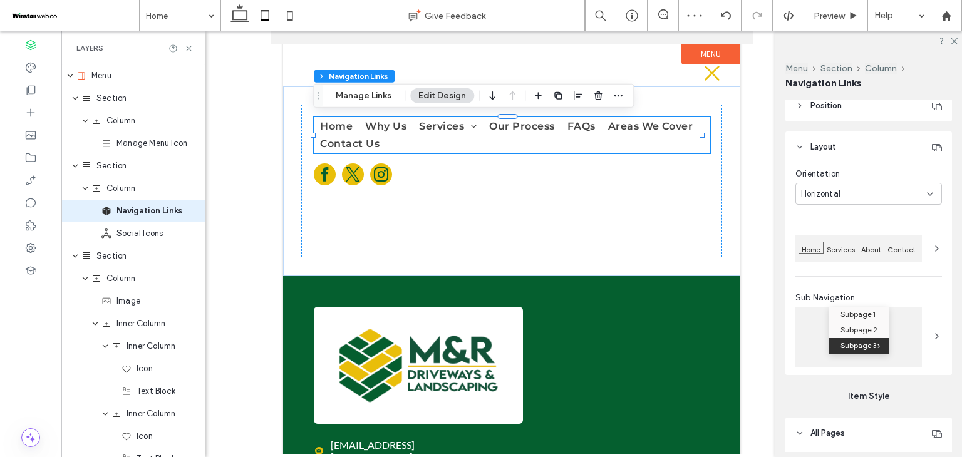
click at [869, 199] on div "Horizontal" at bounding box center [864, 194] width 126 height 13
click at [861, 241] on div "Vertical" at bounding box center [865, 238] width 139 height 22
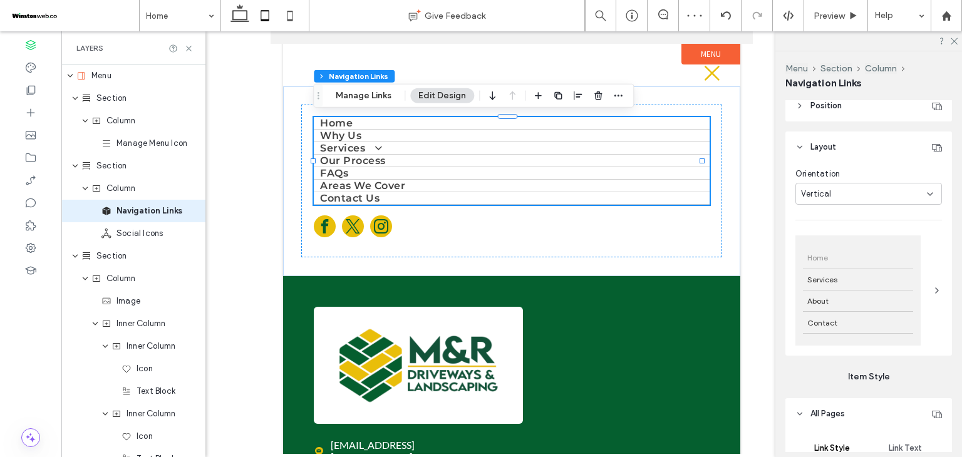
type input "*"
type input "***"
type input "****"
type input "*"
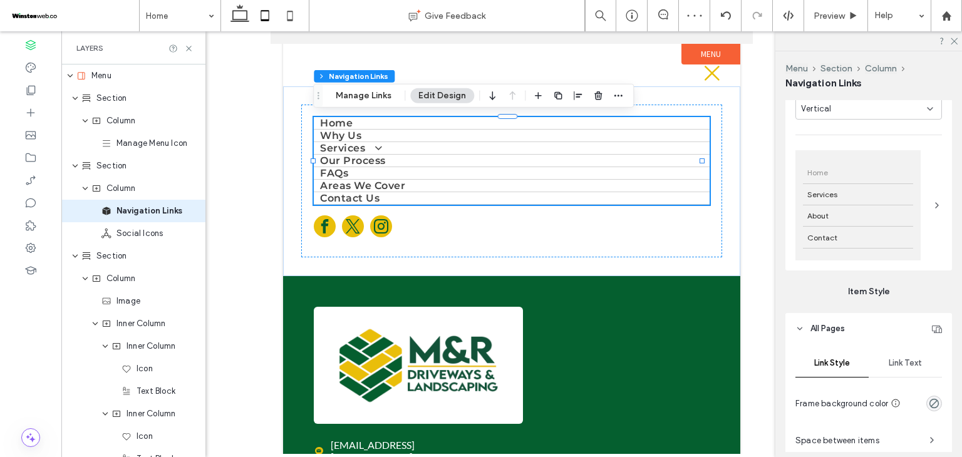
scroll to position [501, 0]
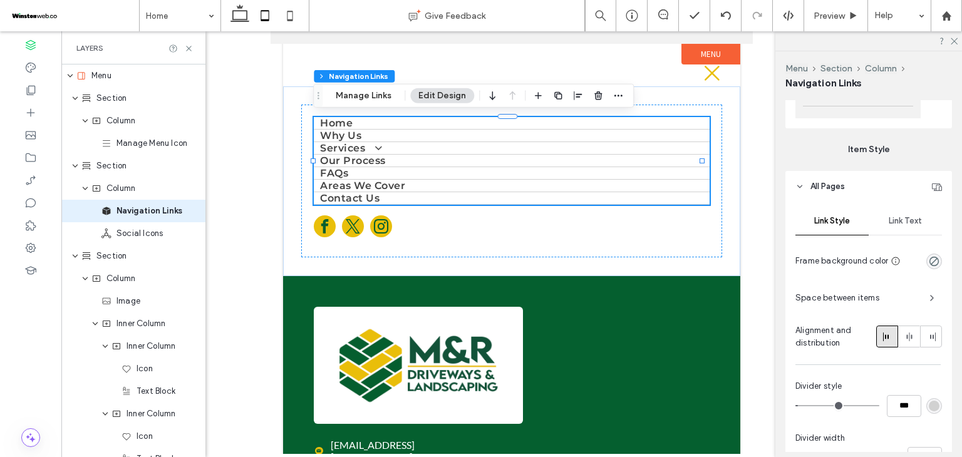
click at [913, 204] on div "All Pages Link Style Link Text Frame background color Space between items Align…" at bounding box center [868, 325] width 167 height 308
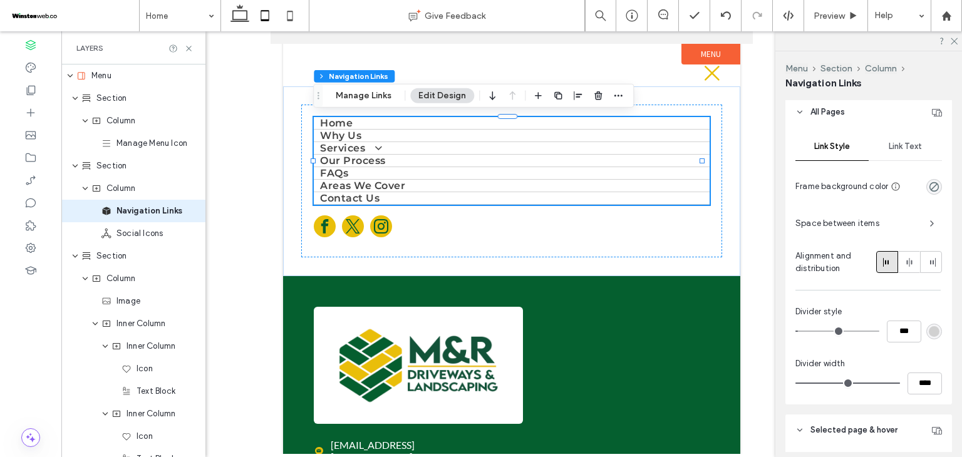
scroll to position [626, 0]
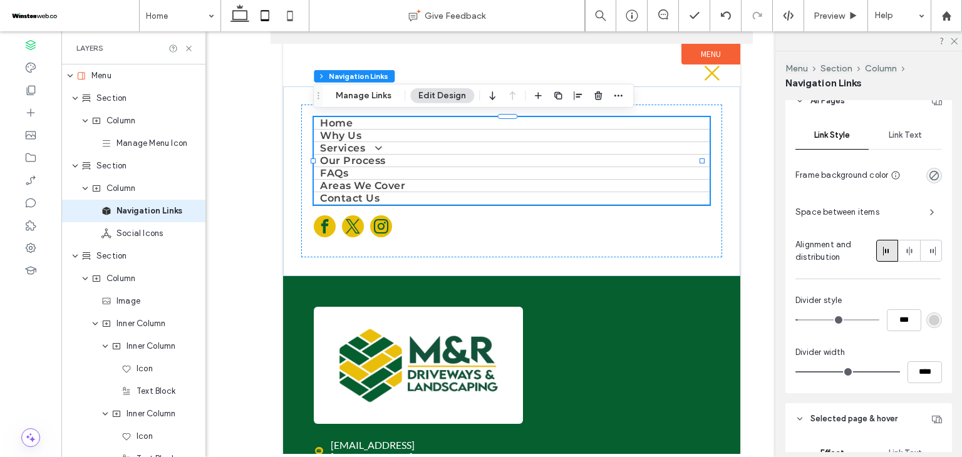
click at [894, 123] on div "Link Text" at bounding box center [905, 136] width 73 height 28
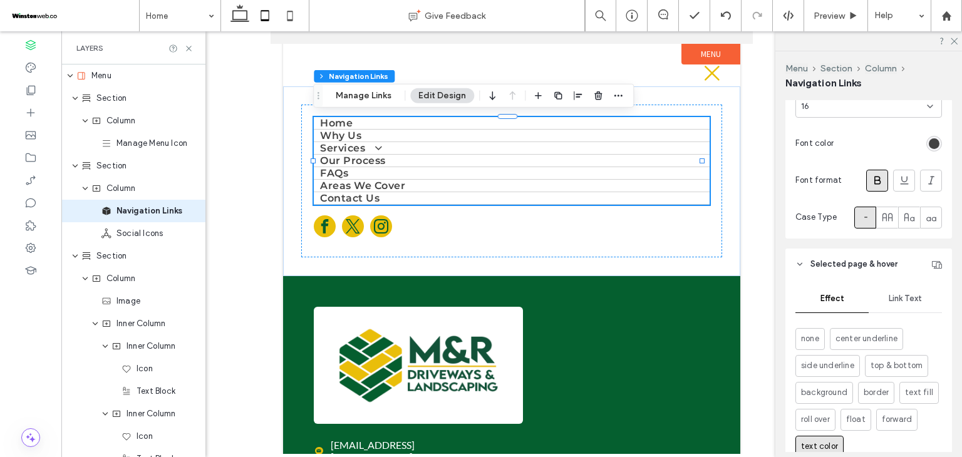
scroll to position [921, 0]
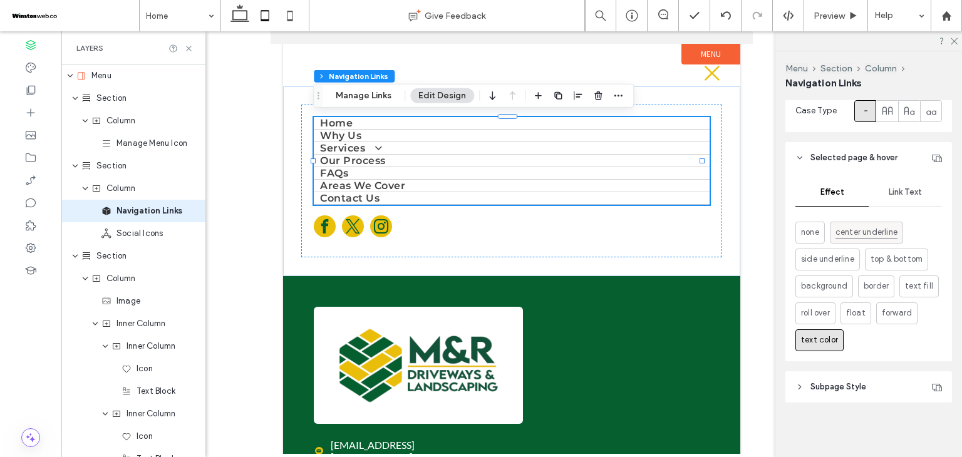
click at [839, 236] on span "center underline" at bounding box center [867, 232] width 62 height 14
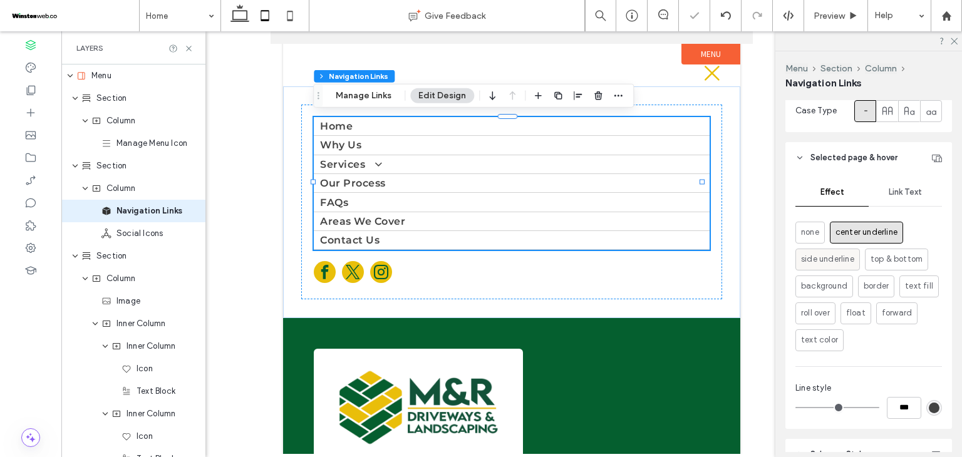
type input "*"
type input "***"
type input "*"
click at [829, 260] on span "side underline" at bounding box center [827, 259] width 53 height 14
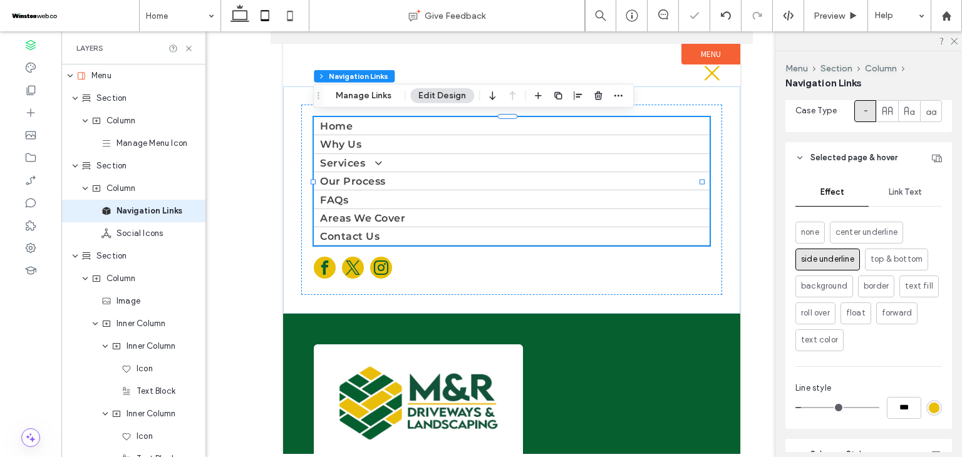
type input "*"
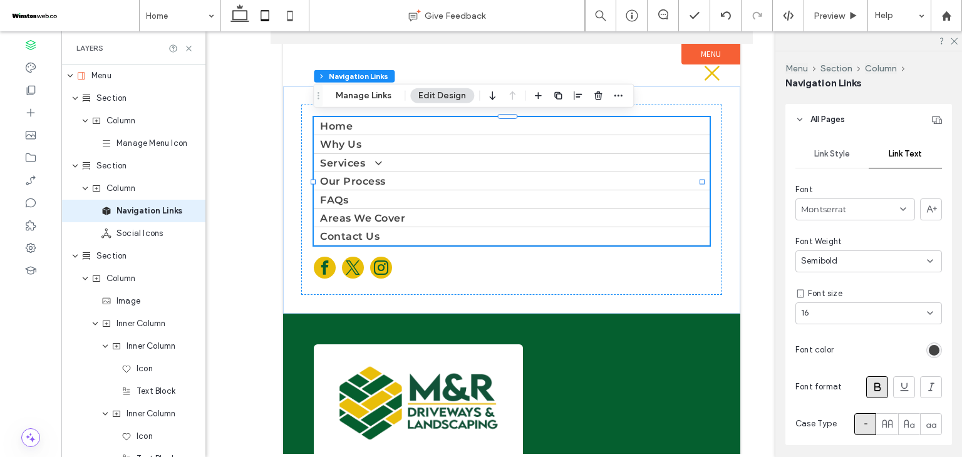
click at [834, 154] on span "Link Style" at bounding box center [832, 154] width 36 height 10
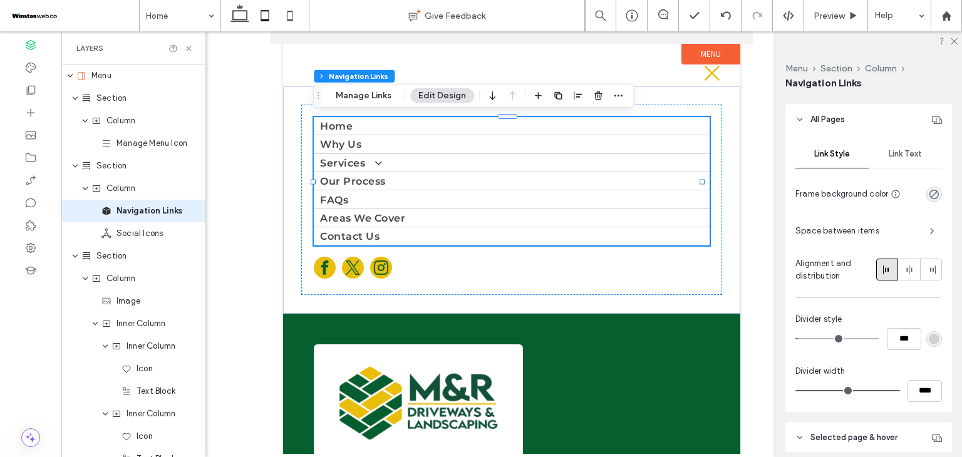
type input "*"
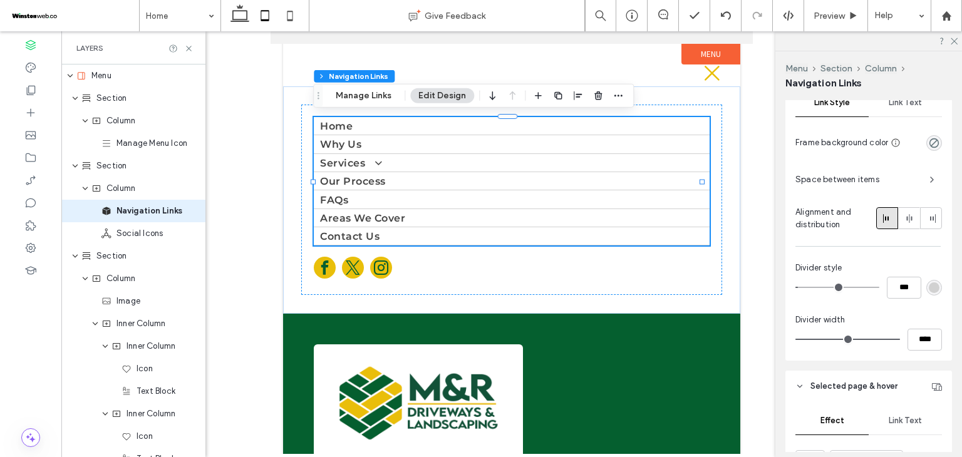
scroll to position [733, 0]
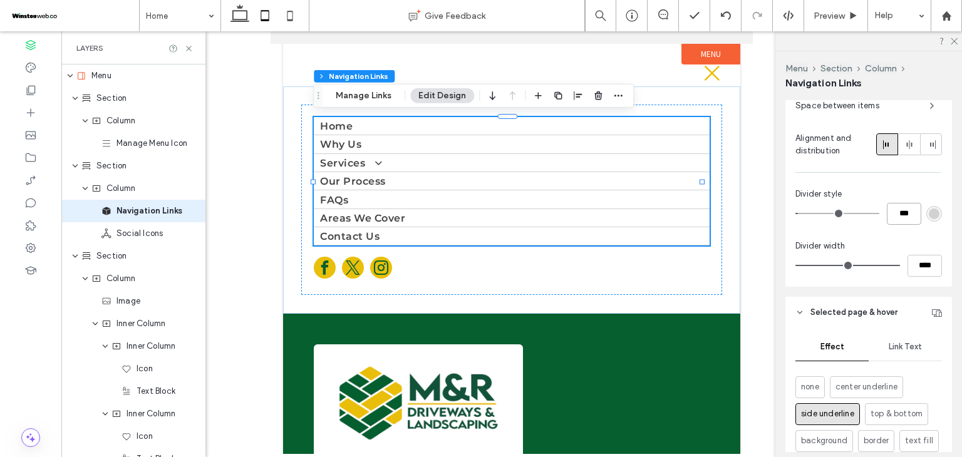
drag, startPoint x: 890, startPoint y: 214, endPoint x: 901, endPoint y: 221, distance: 12.7
click at [891, 214] on input "***" at bounding box center [904, 214] width 34 height 22
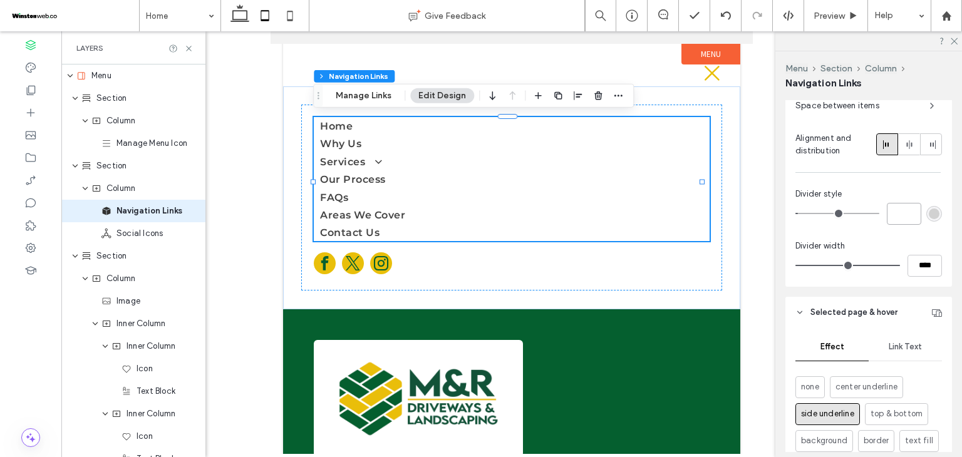
type input "*"
type input "***"
click at [922, 110] on span "button" at bounding box center [932, 106] width 20 height 20
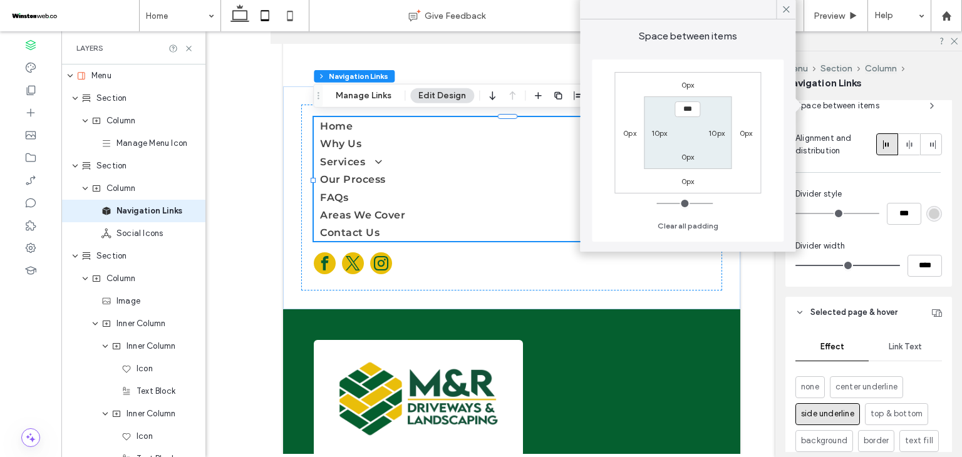
type input "*"
click at [688, 106] on input "***" at bounding box center [688, 109] width 26 height 16
click at [657, 129] on label "10px" at bounding box center [659, 132] width 16 height 9
type input "**"
type input "*"
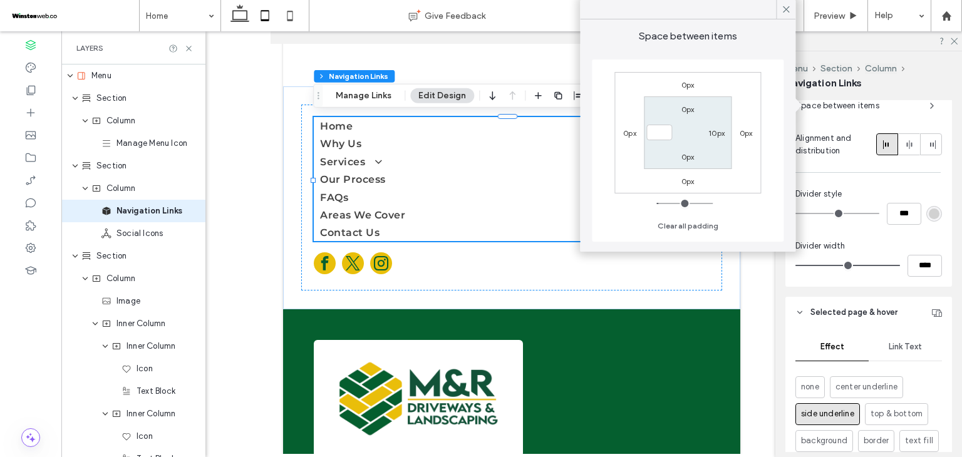
type input "*"
type input "***"
type input "*"
click at [688, 111] on label "0px" at bounding box center [687, 109] width 13 height 9
type input "**"
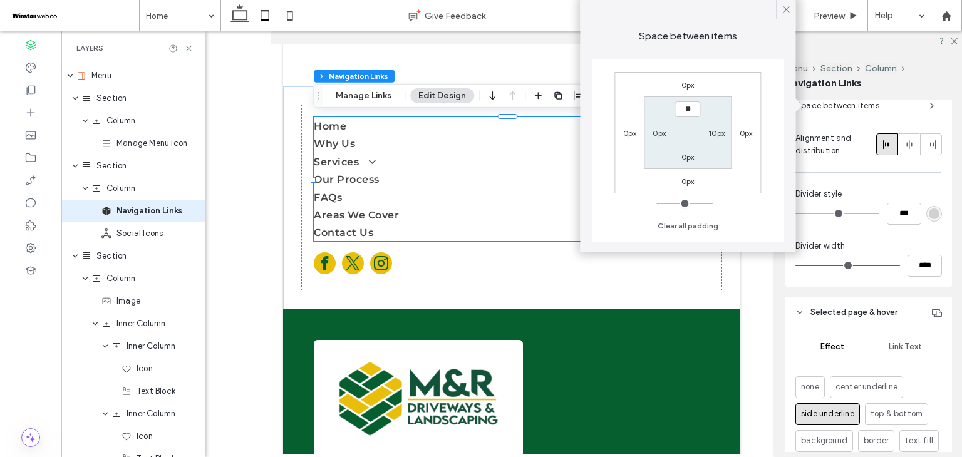
type input "*"
type input "**"
type input "****"
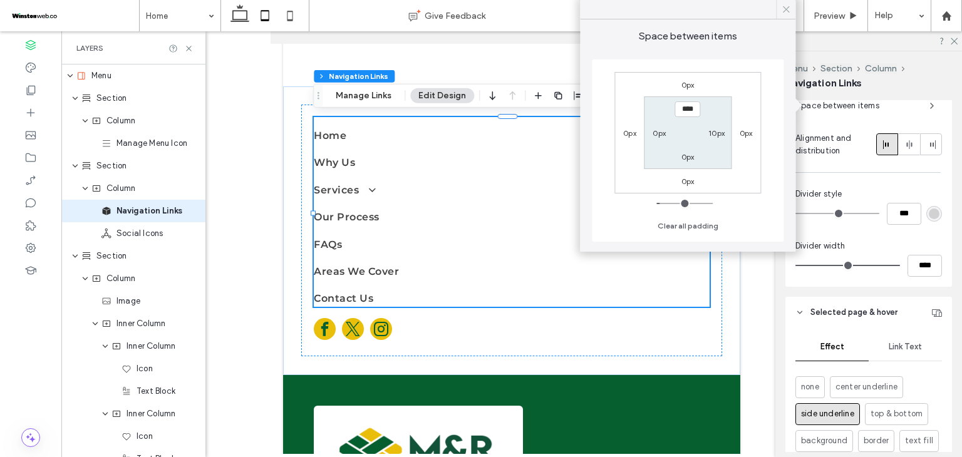
click at [783, 11] on icon at bounding box center [785, 9] width 11 height 11
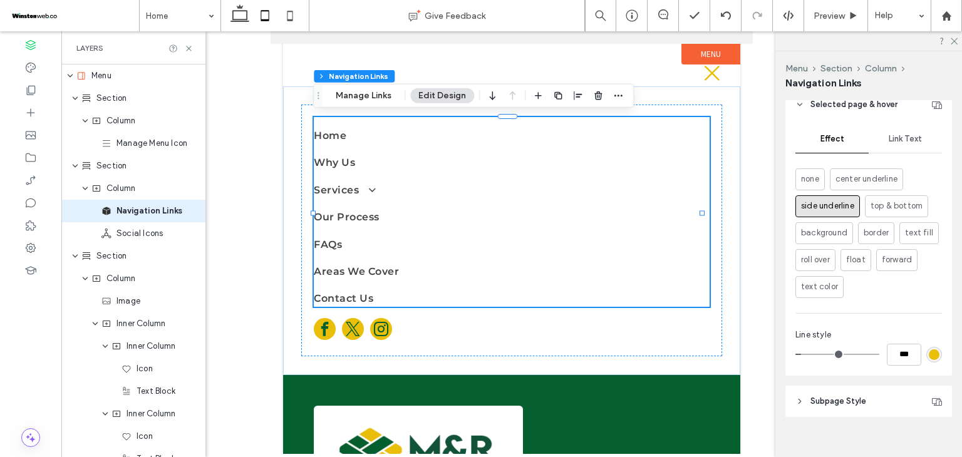
scroll to position [955, 0]
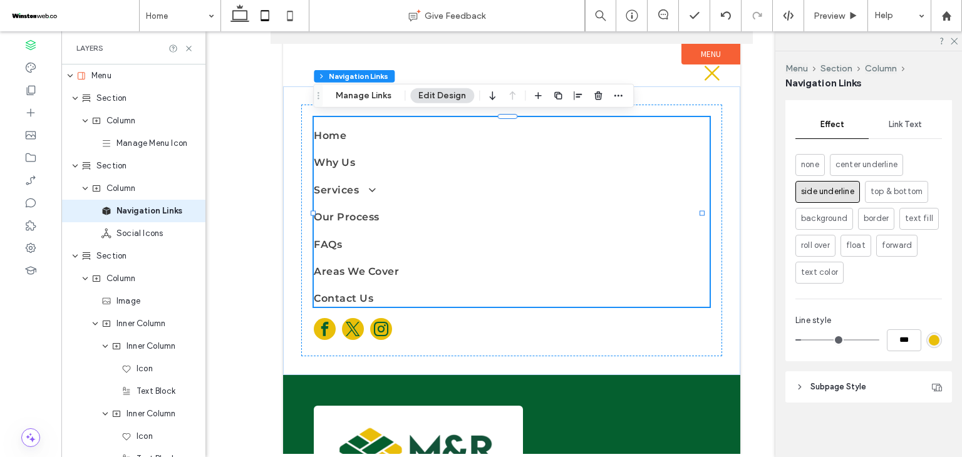
click at [854, 390] on span "Subpage Style" at bounding box center [839, 387] width 56 height 13
type input "*"
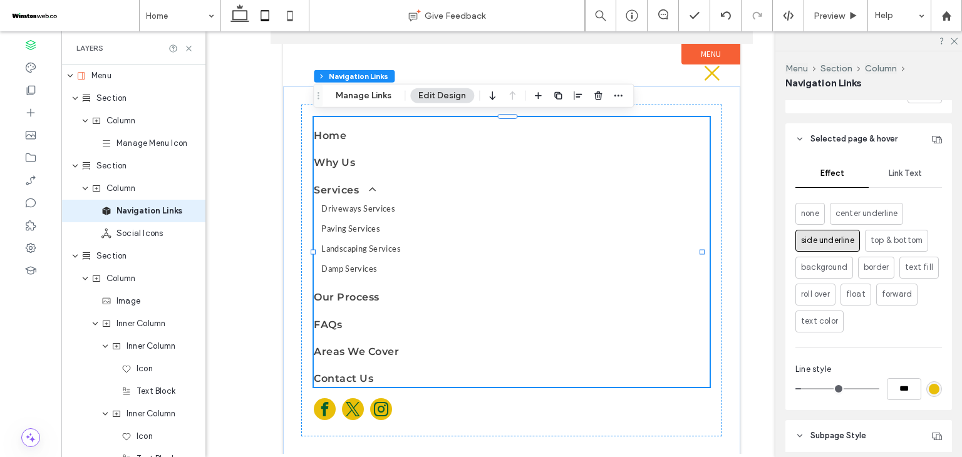
scroll to position [893, 0]
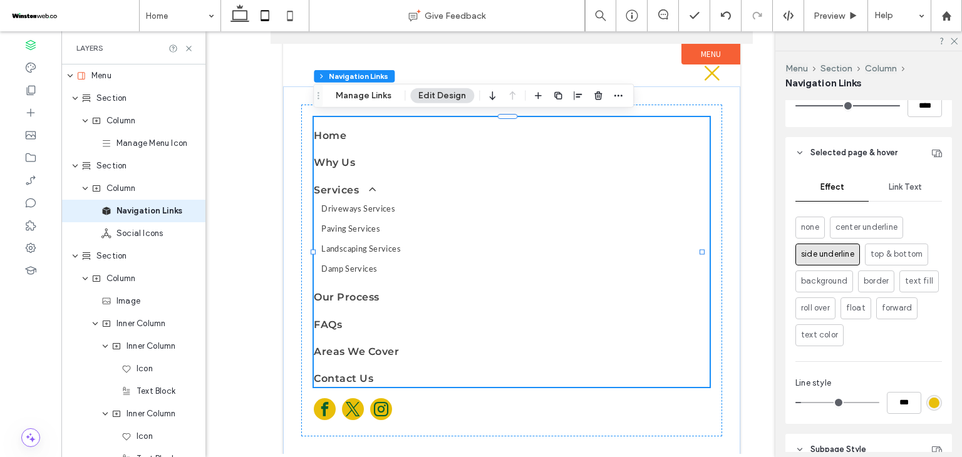
click at [899, 186] on span "Link Text" at bounding box center [905, 187] width 33 height 10
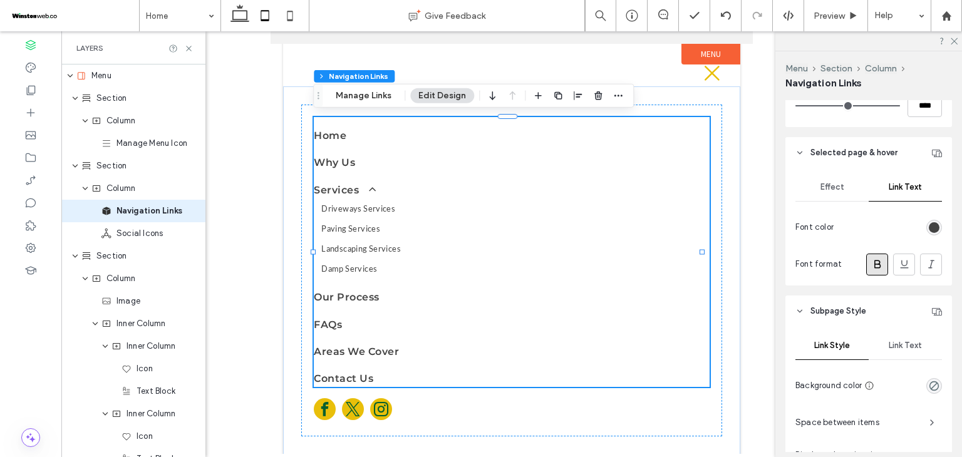
click at [919, 230] on div at bounding box center [890, 228] width 103 height 22
click at [929, 229] on div "rgb(67, 67, 67)" at bounding box center [934, 227] width 11 height 11
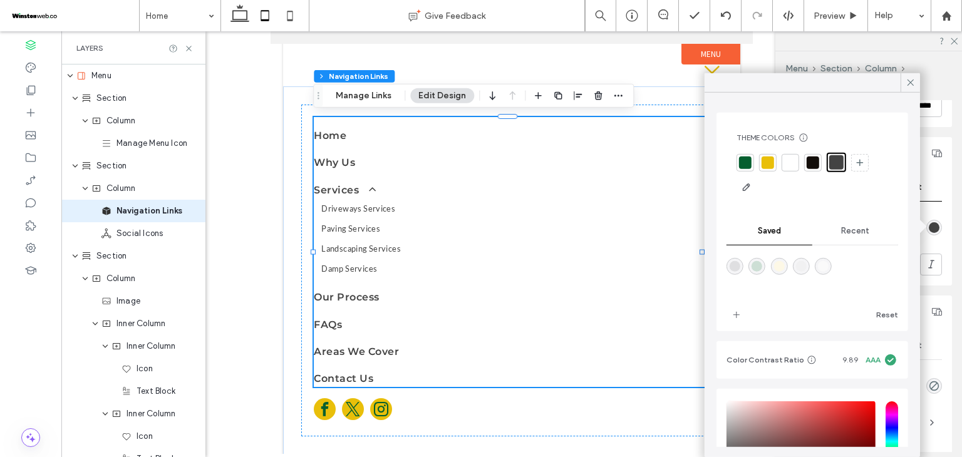
click at [749, 166] on div at bounding box center [745, 162] width 13 height 13
drag, startPoint x: 913, startPoint y: 82, endPoint x: 902, endPoint y: 86, distance: 11.5
click at [912, 83] on icon at bounding box center [910, 82] width 11 height 11
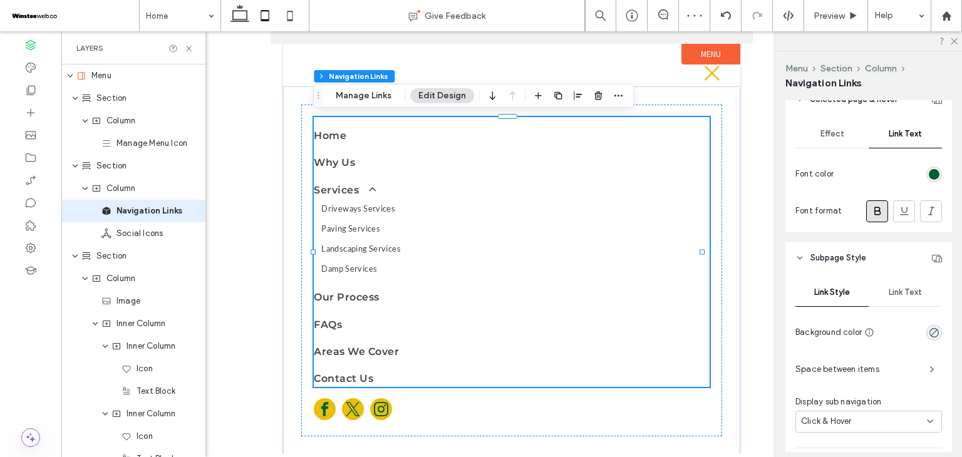
scroll to position [1018, 0]
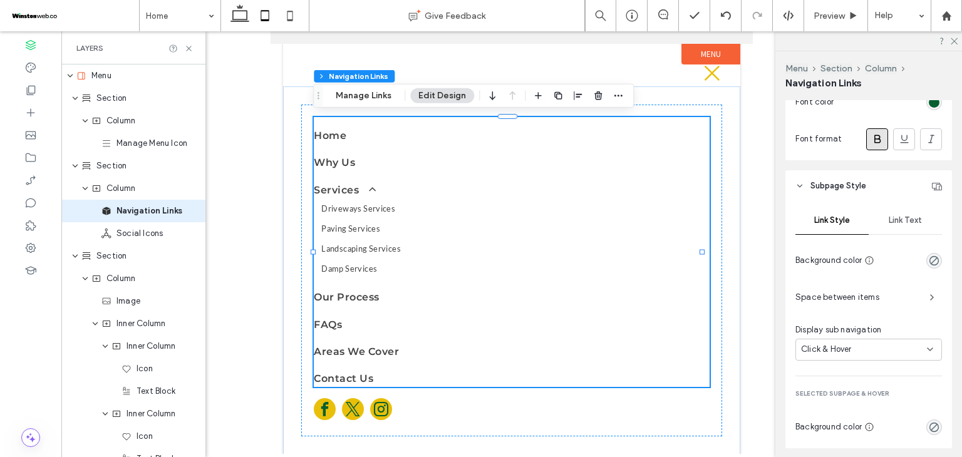
click at [898, 229] on div "Link Text" at bounding box center [905, 221] width 73 height 28
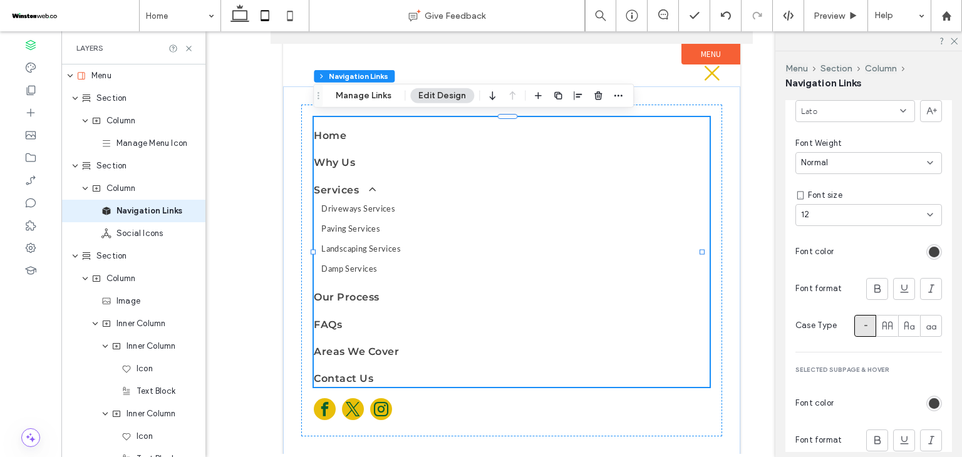
scroll to position [1116, 0]
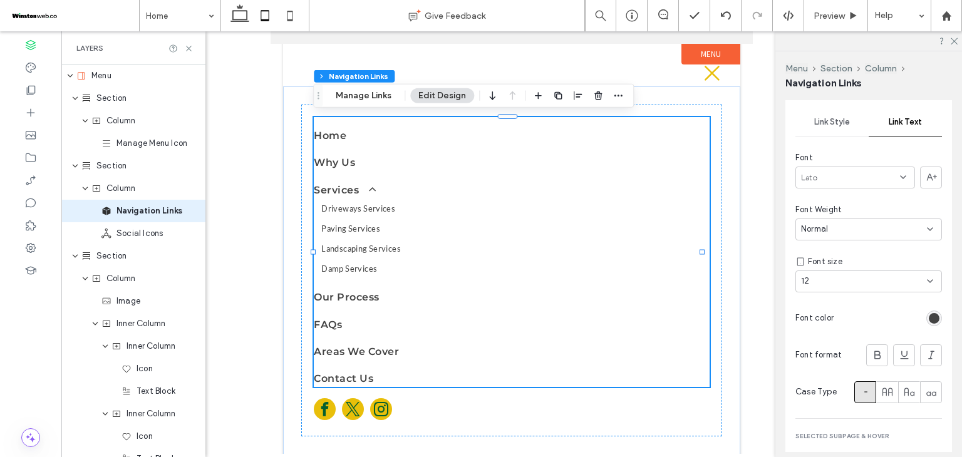
click at [831, 131] on div "Link Style" at bounding box center [831, 122] width 73 height 28
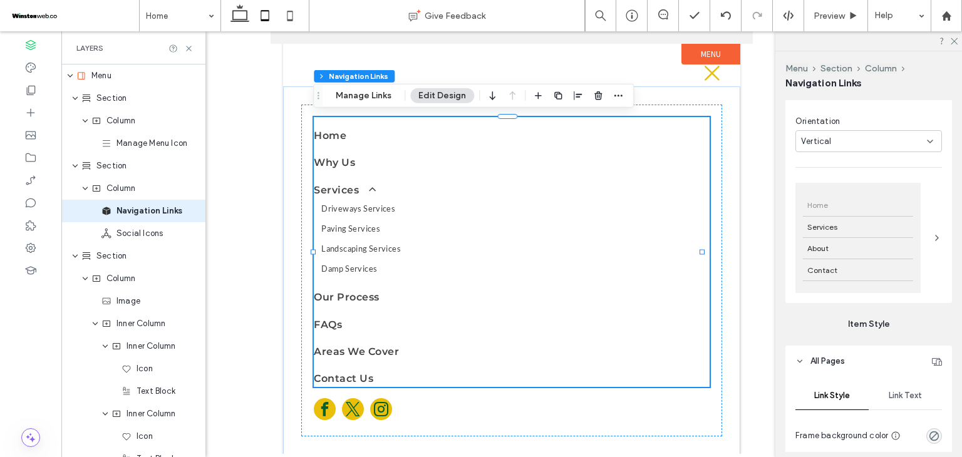
scroll to position [312, 0]
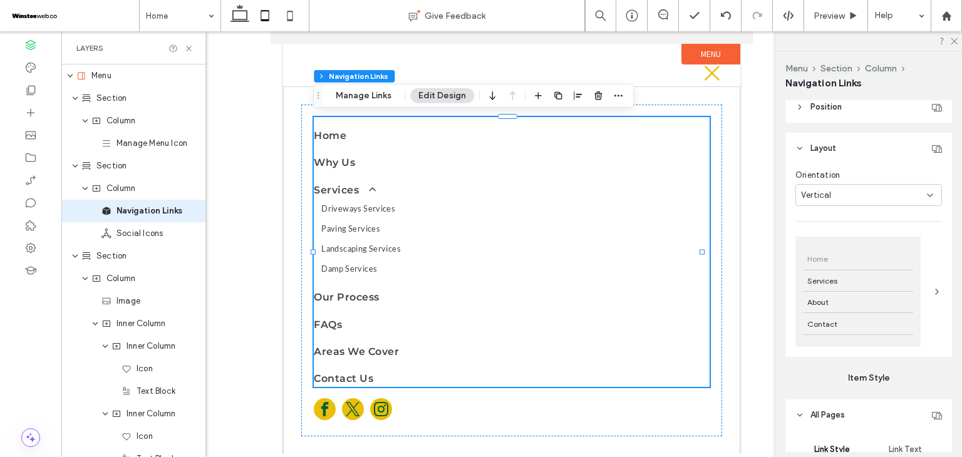
click at [922, 293] on div "Home Services About Contact" at bounding box center [868, 292] width 147 height 110
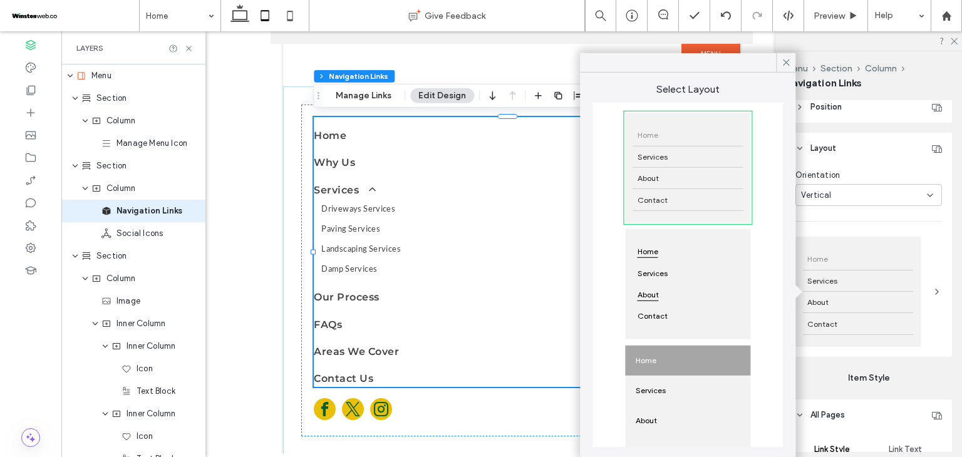
click at [710, 294] on div "About" at bounding box center [688, 294] width 110 height 21
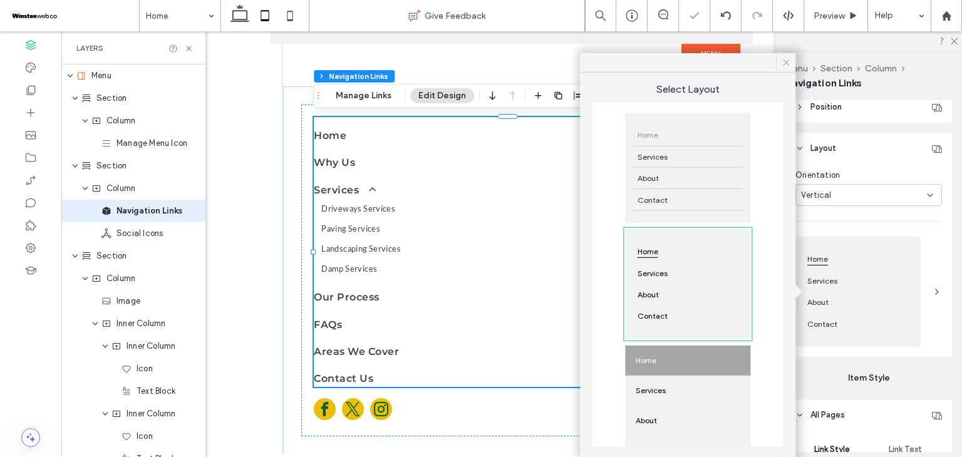
click at [787, 61] on icon at bounding box center [785, 62] width 11 height 11
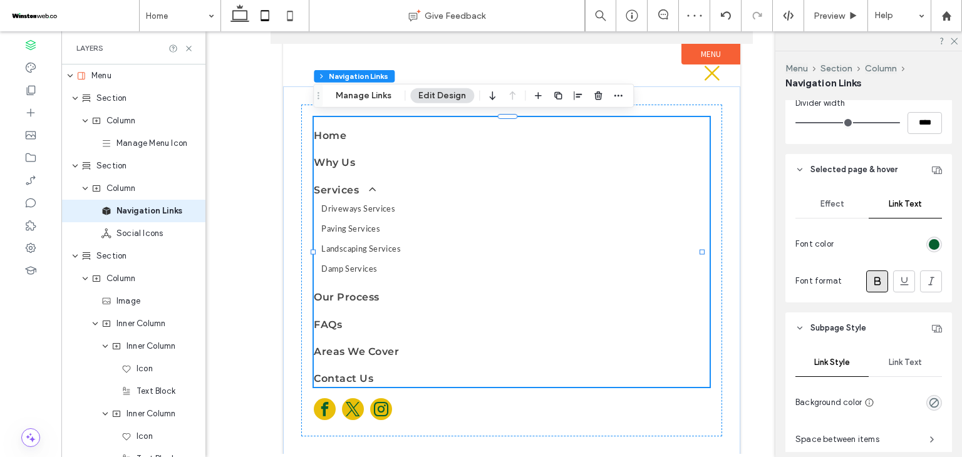
scroll to position [1064, 0]
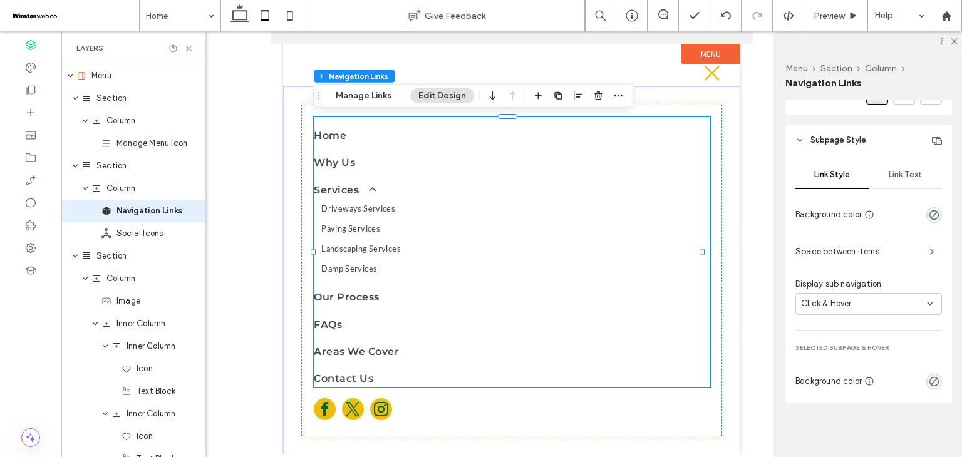
click at [893, 186] on div "Link Text" at bounding box center [905, 175] width 73 height 28
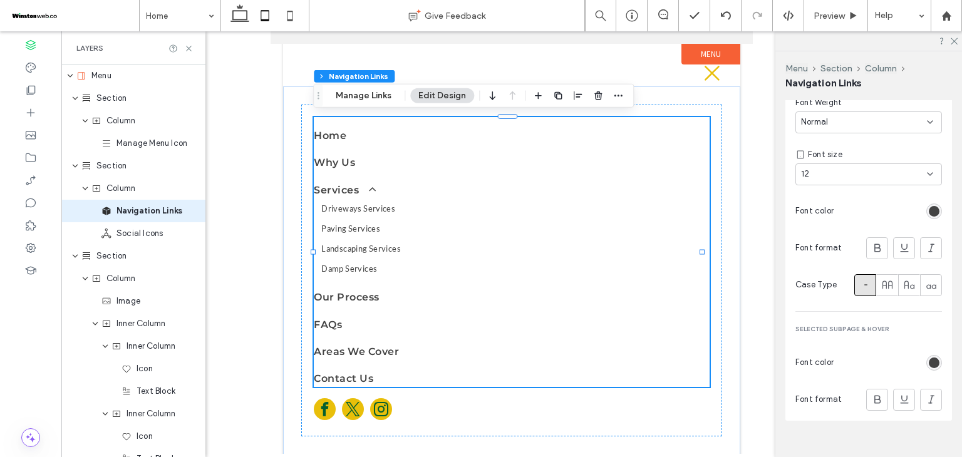
scroll to position [1241, 0]
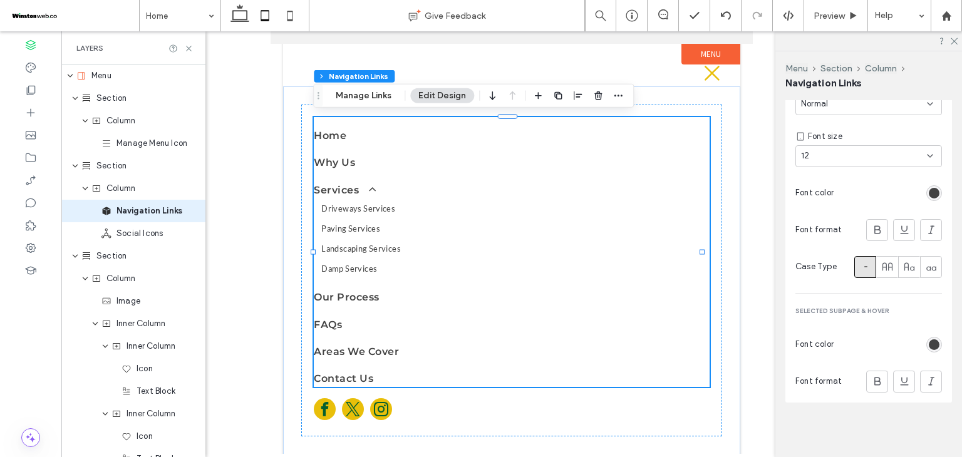
click at [929, 339] on div "rgb(67, 67, 67)" at bounding box center [934, 344] width 11 height 11
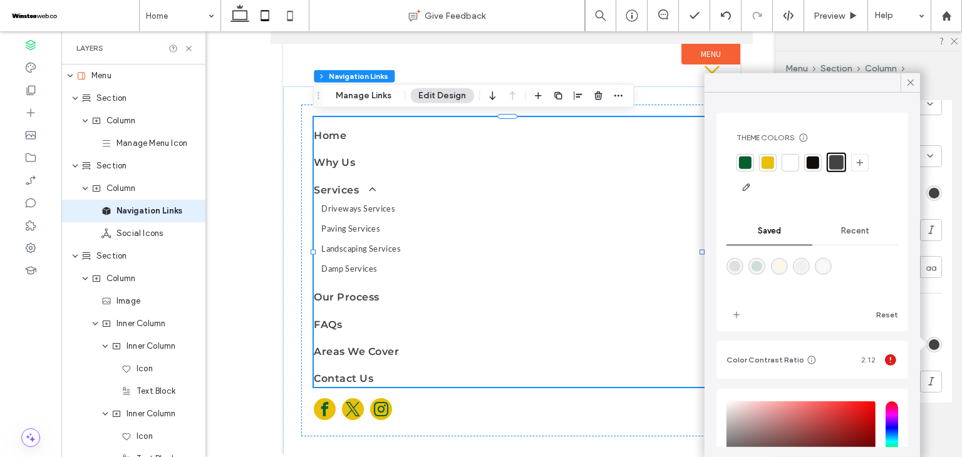
click at [747, 158] on div at bounding box center [745, 162] width 13 height 13
click at [910, 86] on icon at bounding box center [910, 82] width 11 height 11
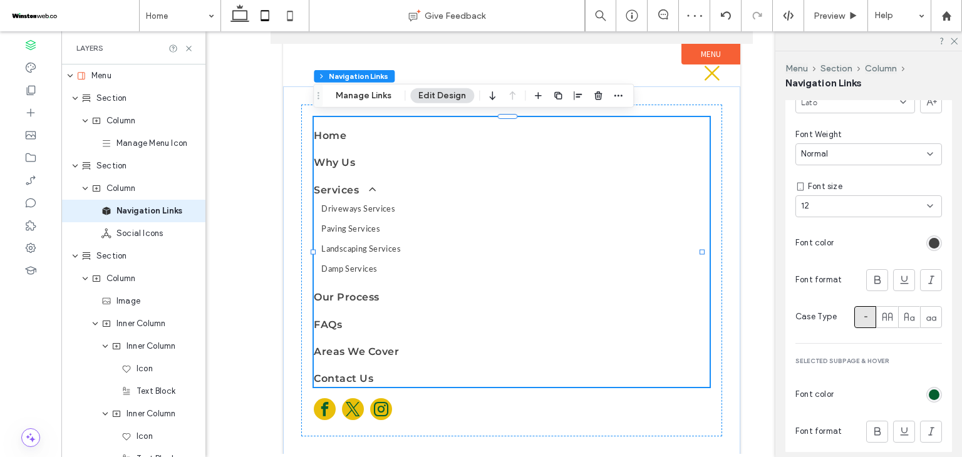
scroll to position [1116, 0]
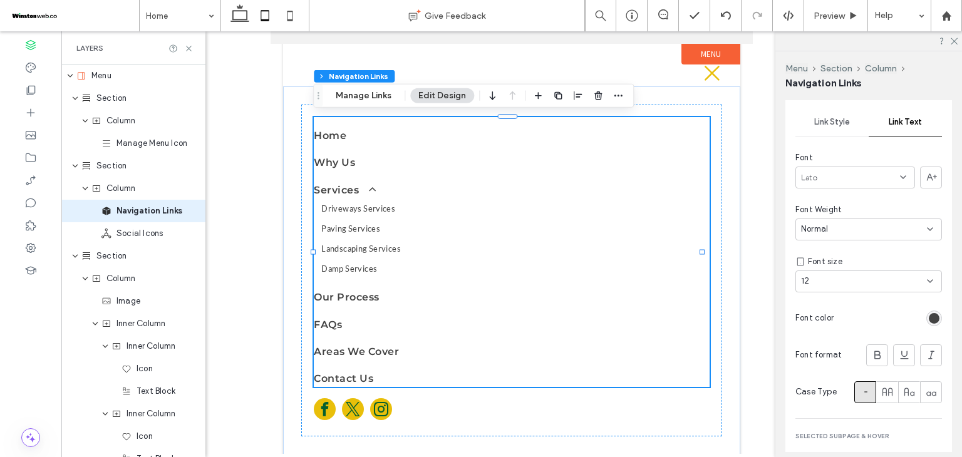
click at [859, 185] on div "Lato" at bounding box center [855, 178] width 120 height 22
click at [837, 233] on span "Montserrat" at bounding box center [823, 233] width 45 height 13
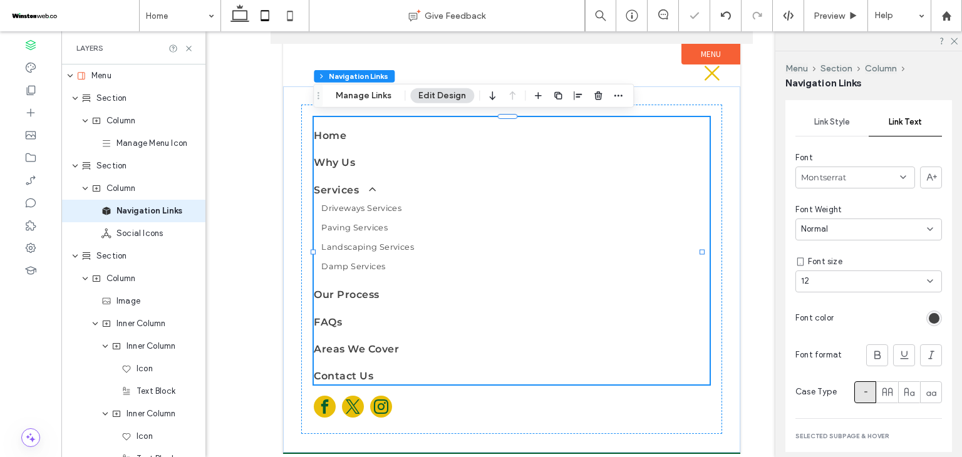
click at [883, 285] on div "12" at bounding box center [861, 281] width 120 height 13
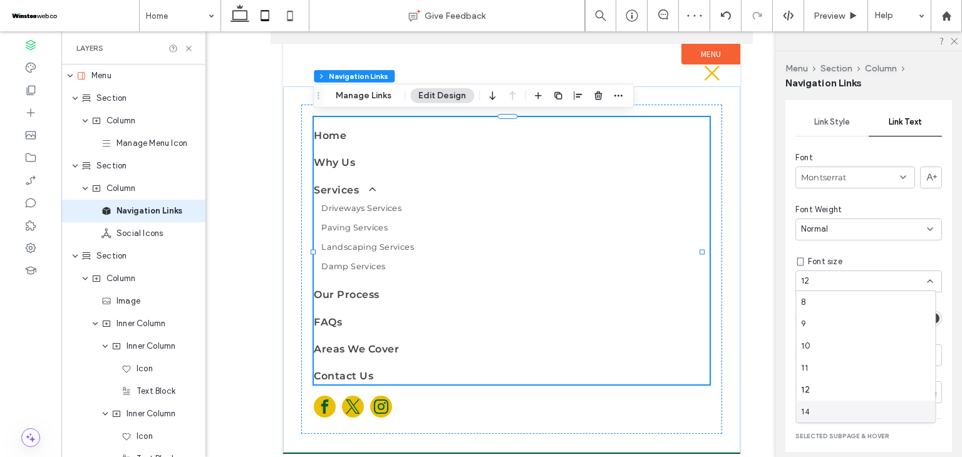
click at [831, 401] on div "14" at bounding box center [865, 412] width 139 height 22
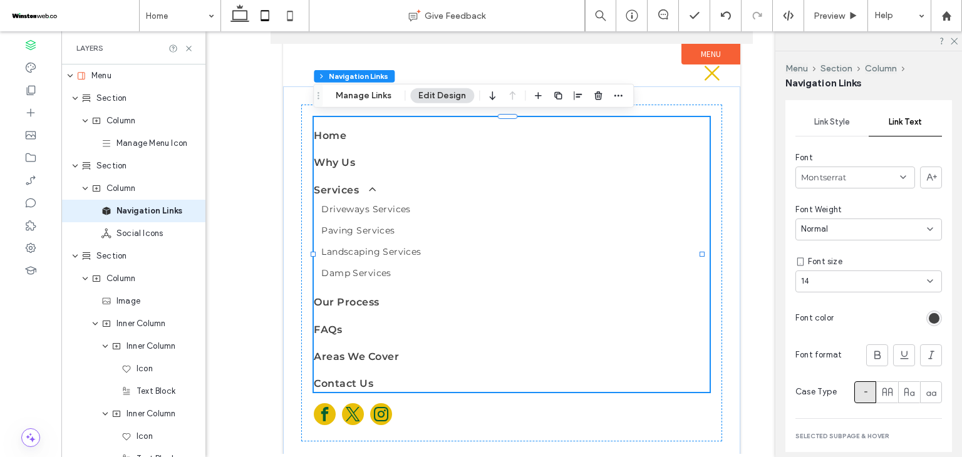
click at [826, 115] on div "Link Style" at bounding box center [831, 122] width 73 height 28
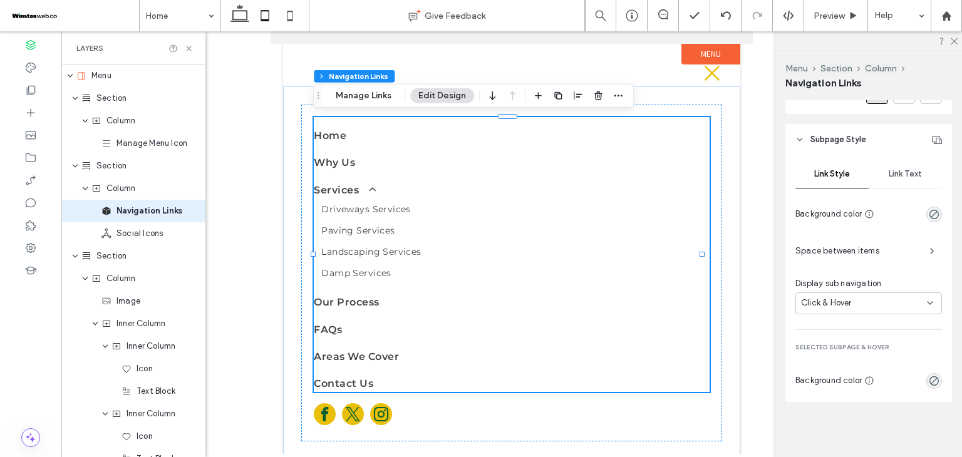
scroll to position [1064, 0]
click at [705, 71] on icon at bounding box center [712, 73] width 15 height 15
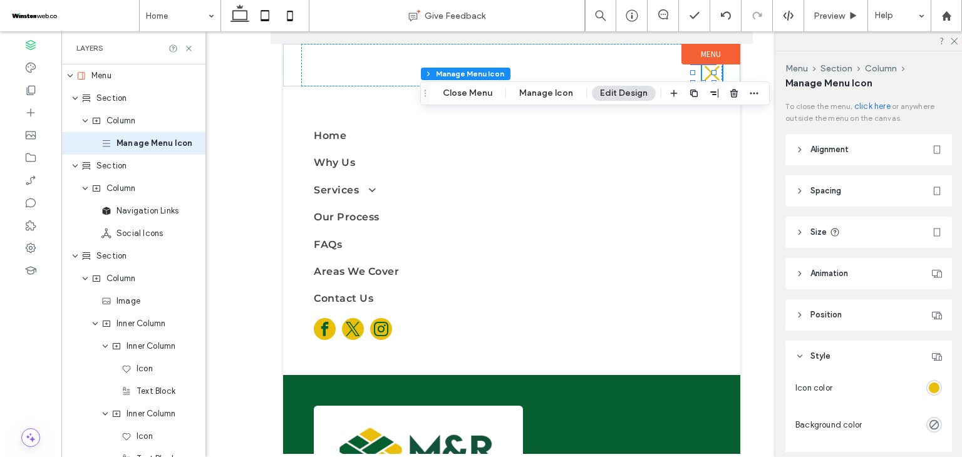
click at [291, 17] on icon at bounding box center [289, 15] width 25 height 25
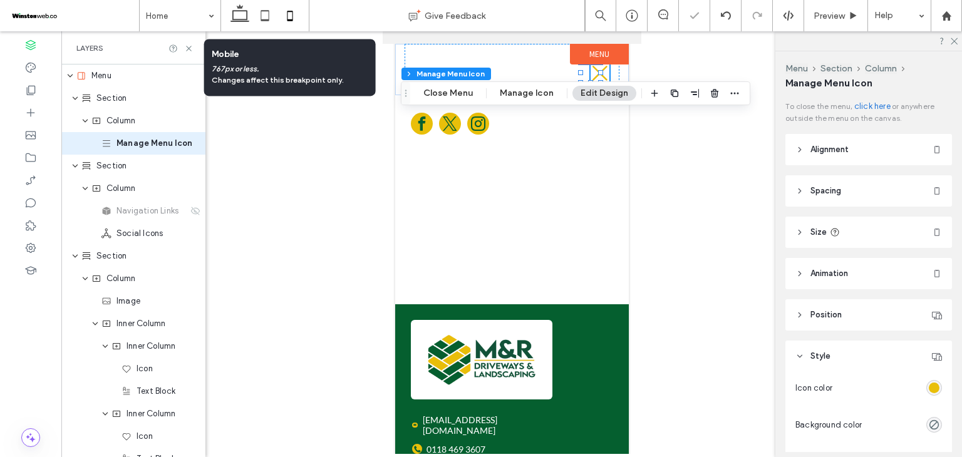
scroll to position [7863, 0]
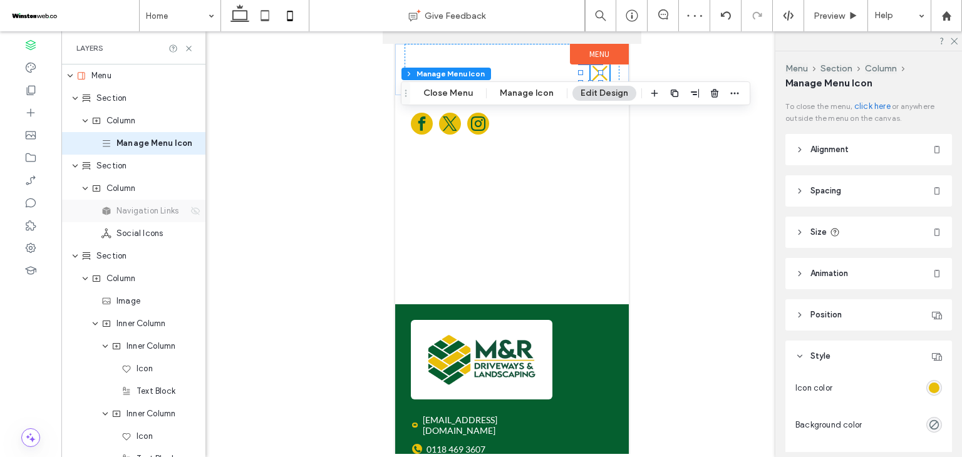
click at [191, 211] on use at bounding box center [195, 211] width 9 height 8
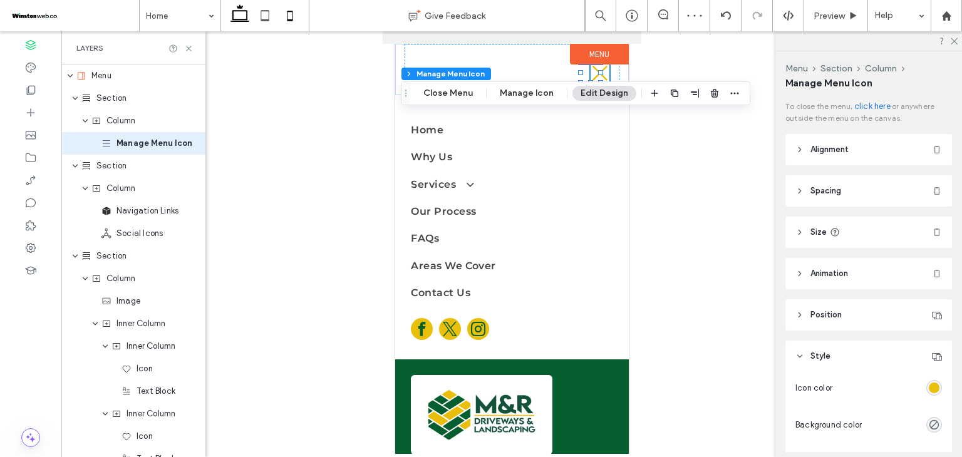
click at [241, 17] on icon at bounding box center [239, 15] width 25 height 25
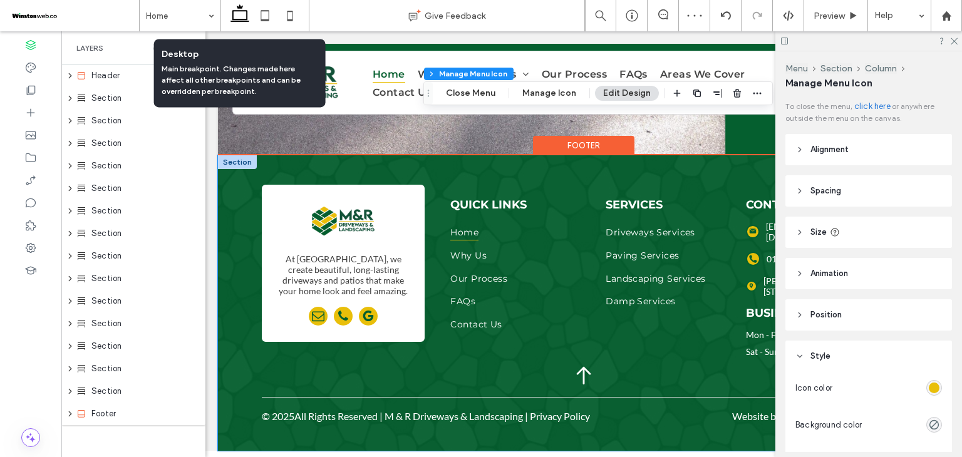
scroll to position [5474, 0]
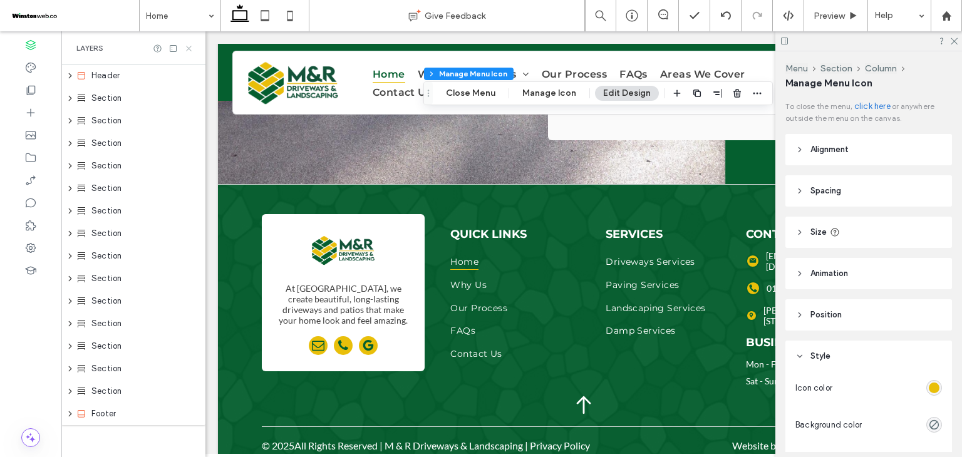
drag, startPoint x: 189, startPoint y: 48, endPoint x: 157, endPoint y: 28, distance: 37.2
click at [189, 48] on icon at bounding box center [188, 48] width 9 height 9
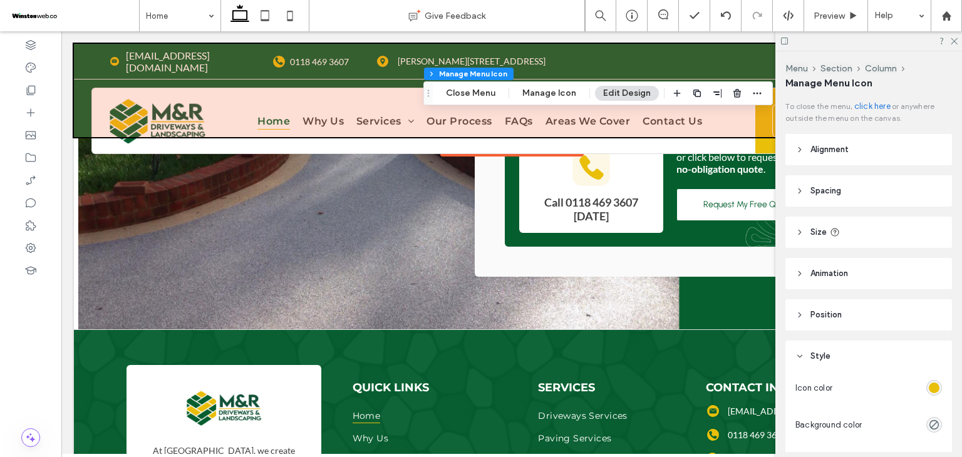
scroll to position [5566, 0]
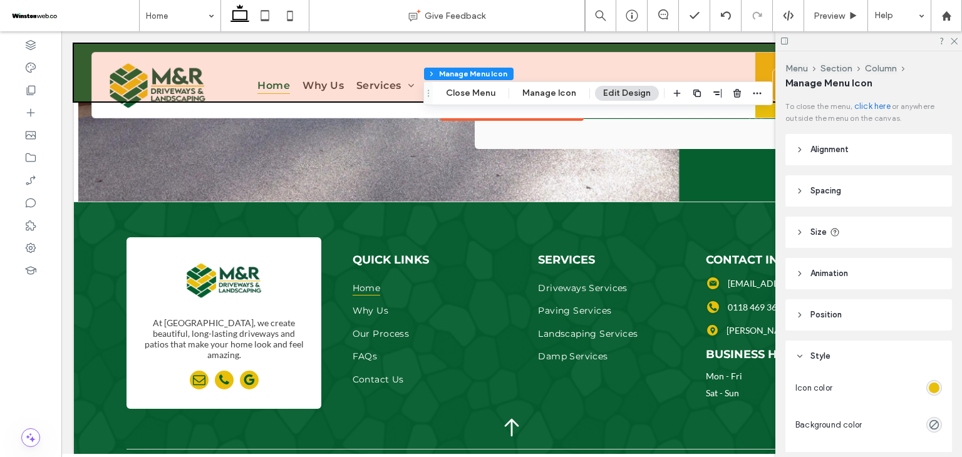
click at [363, 112] on div "Home Why Us Services Driveways Services Paving Services Landscaping Services Da…" at bounding box center [494, 85] width 521 height 66
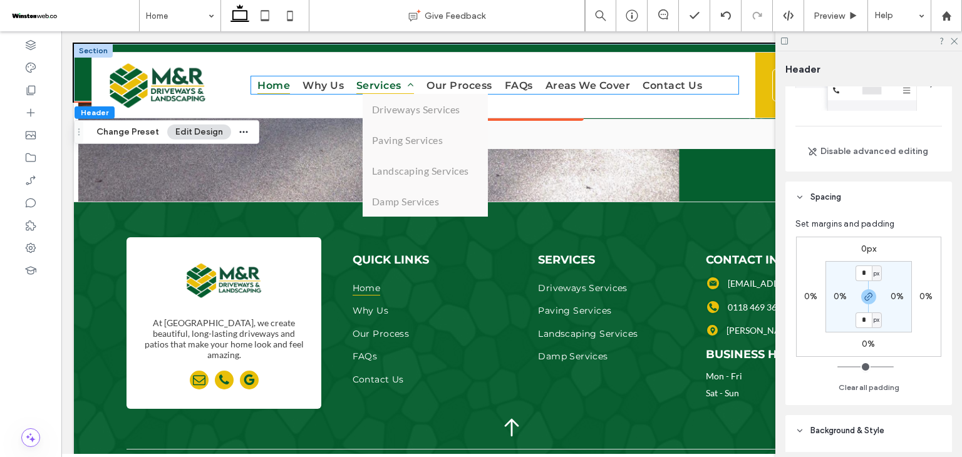
scroll to position [601, 0]
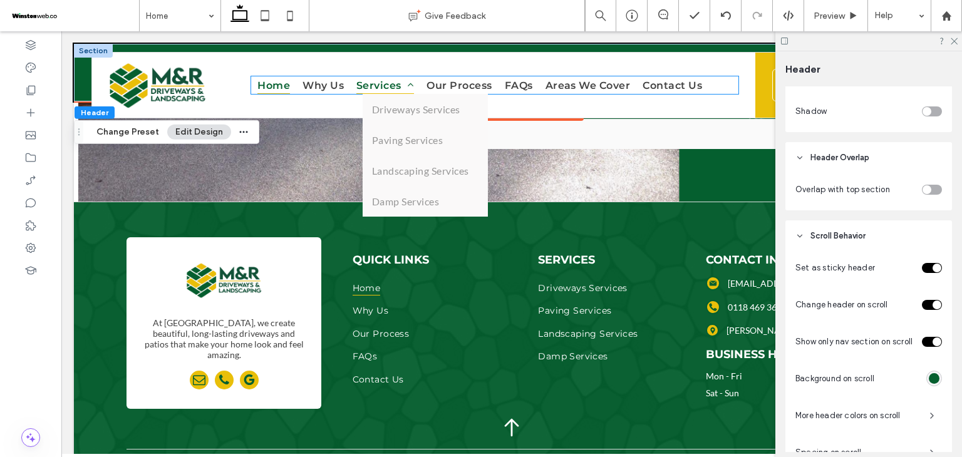
click at [358, 88] on span "Services" at bounding box center [385, 85] width 58 height 18
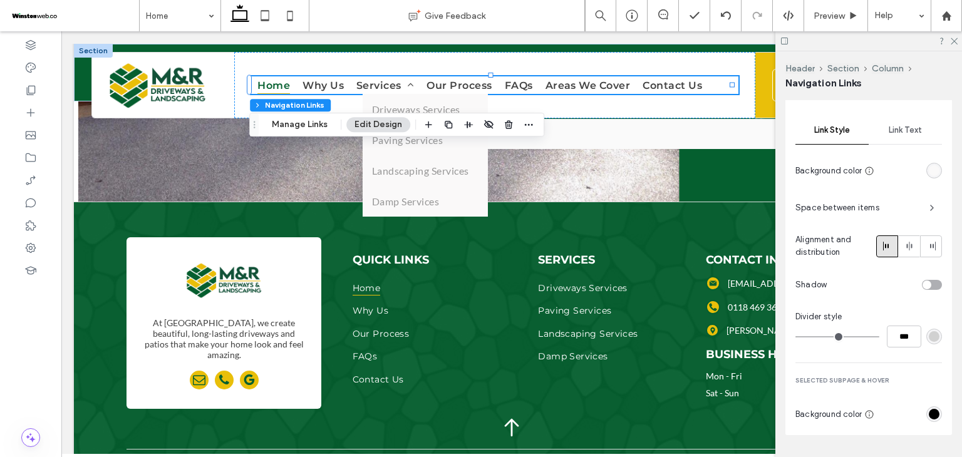
scroll to position [1257, 0]
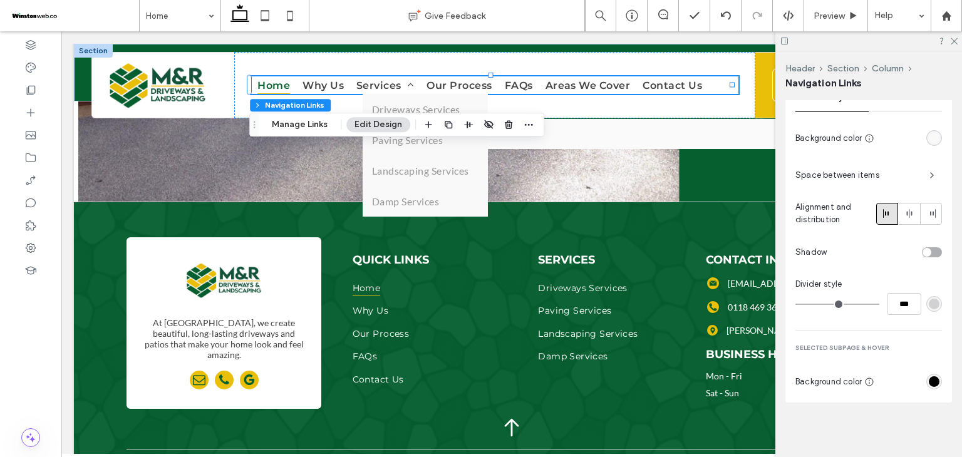
click at [931, 137] on div "rgb(250, 249, 249)" at bounding box center [934, 138] width 11 height 11
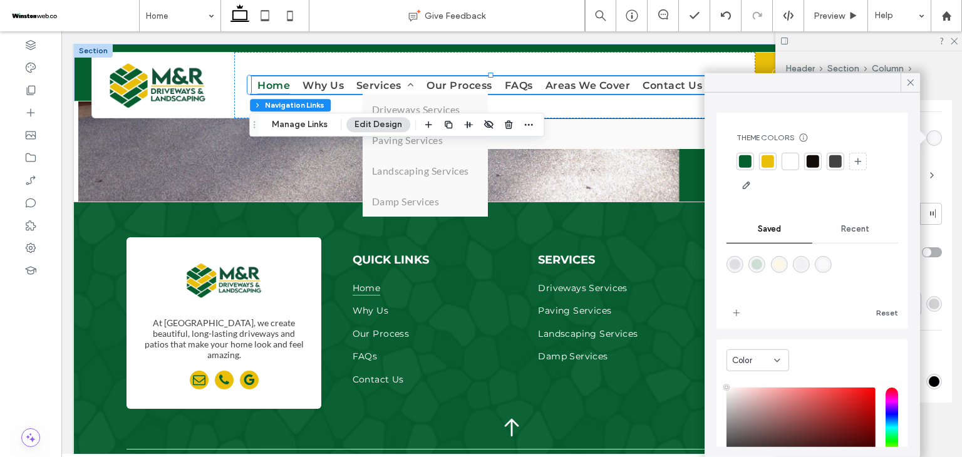
type input "****"
click at [787, 160] on div at bounding box center [790, 161] width 13 height 13
click at [911, 88] on span at bounding box center [910, 82] width 11 height 19
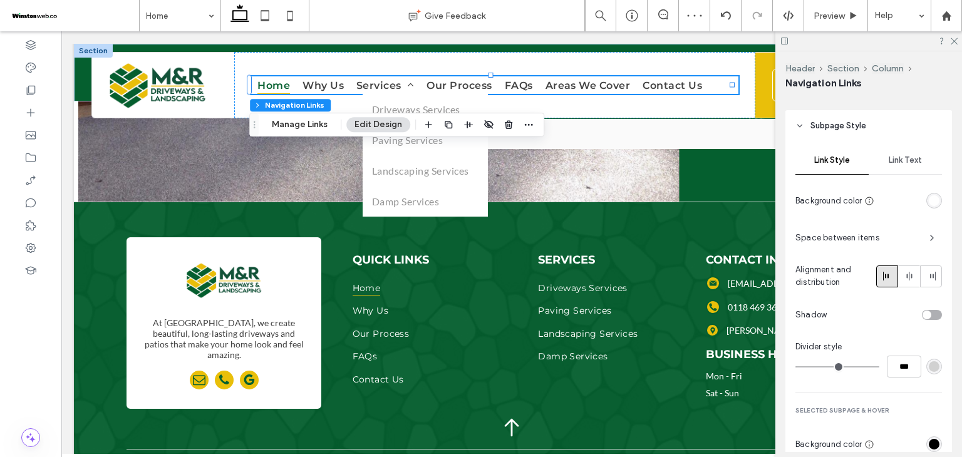
click at [897, 167] on div "Link Text" at bounding box center [905, 161] width 73 height 28
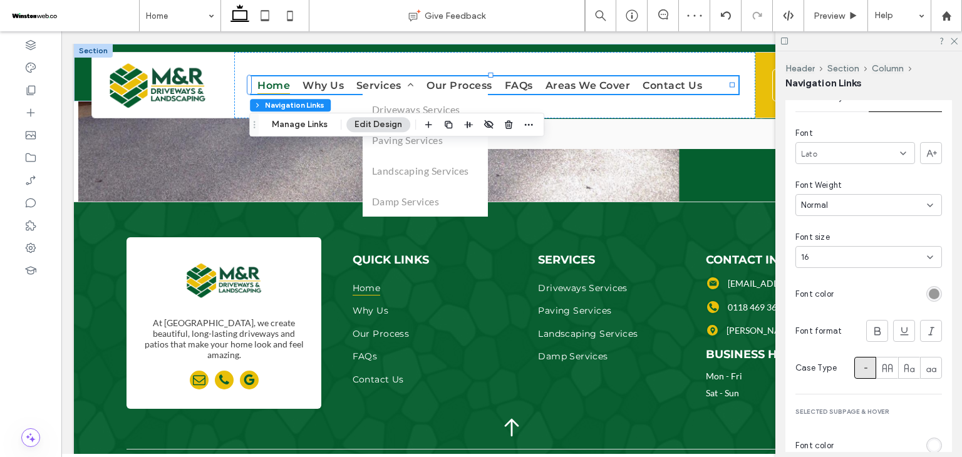
click at [852, 153] on div "Lato" at bounding box center [855, 153] width 120 height 22
click at [844, 213] on span "Montserrat" at bounding box center [823, 209] width 45 height 13
click at [910, 256] on div "16" at bounding box center [861, 257] width 120 height 13
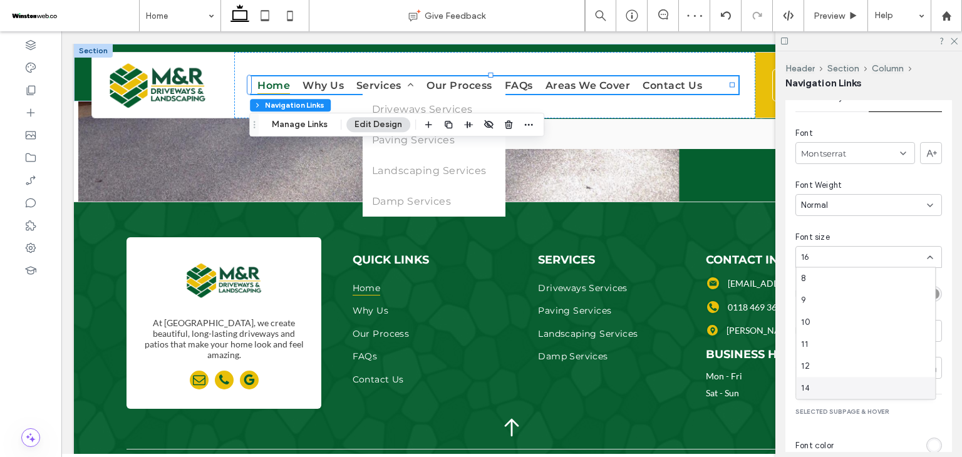
drag, startPoint x: 818, startPoint y: 386, endPoint x: 847, endPoint y: 371, distance: 33.3
click at [819, 386] on div "14" at bounding box center [865, 388] width 139 height 22
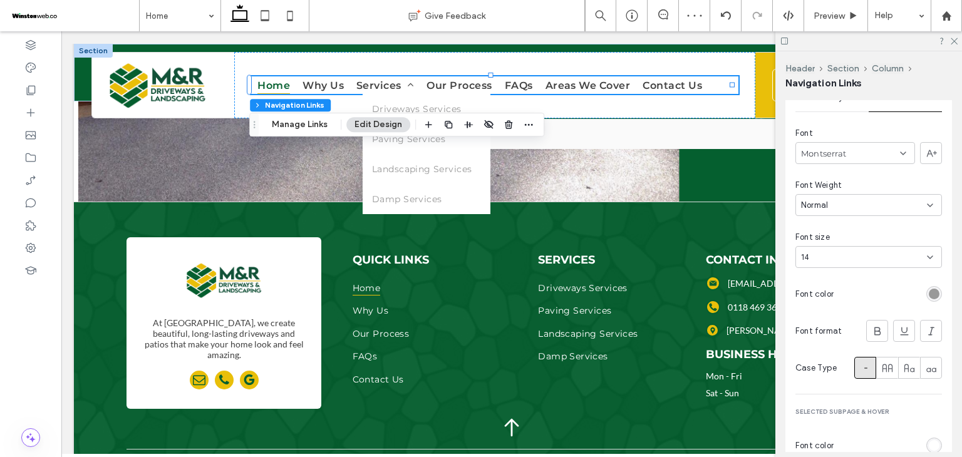
click at [929, 296] on div "rgb(153, 153, 153)" at bounding box center [934, 294] width 11 height 11
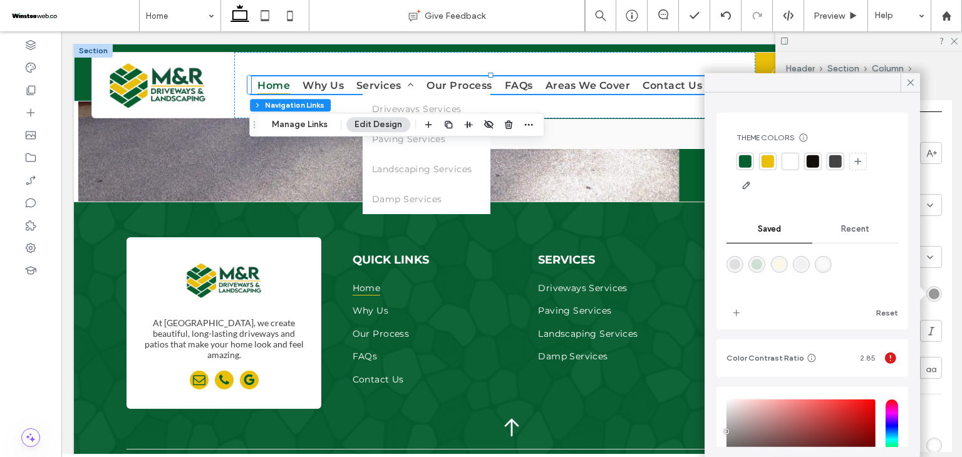
click at [830, 161] on div at bounding box center [835, 161] width 13 height 13
click at [909, 84] on icon at bounding box center [910, 82] width 11 height 11
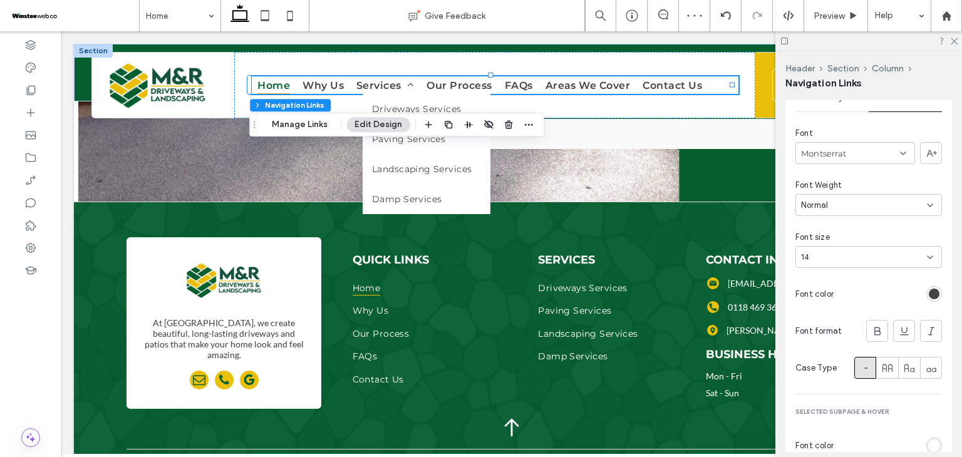
click at [867, 200] on div "Normal" at bounding box center [864, 205] width 126 height 13
click at [842, 285] on div "Normal" at bounding box center [865, 292] width 139 height 22
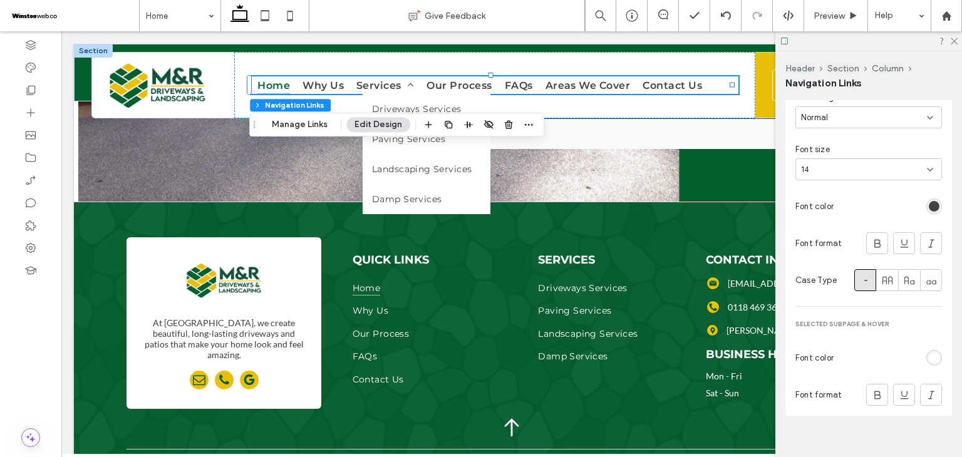
scroll to position [1358, 0]
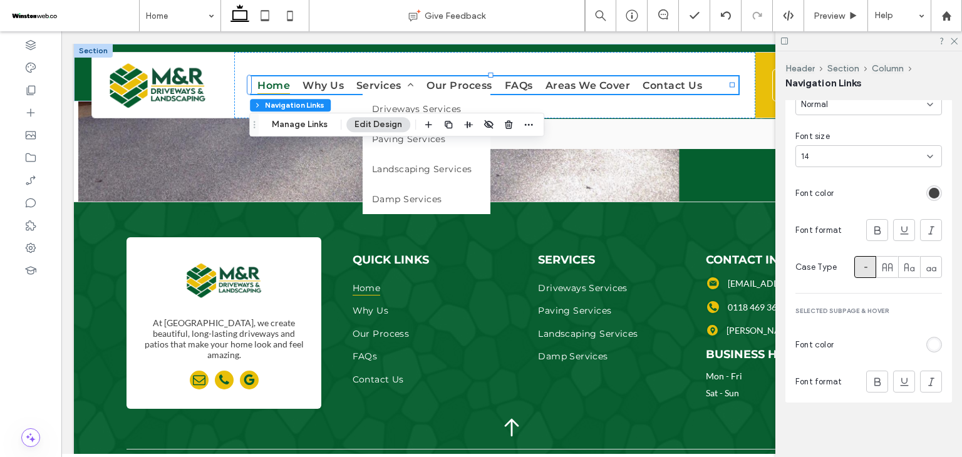
click at [929, 341] on div "rgb(255, 255, 255)" at bounding box center [934, 344] width 11 height 11
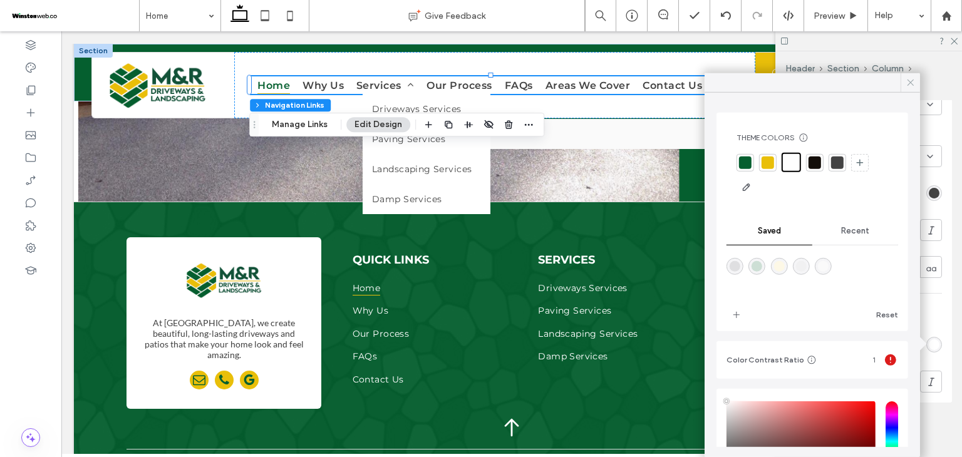
click at [915, 86] on icon at bounding box center [910, 82] width 11 height 11
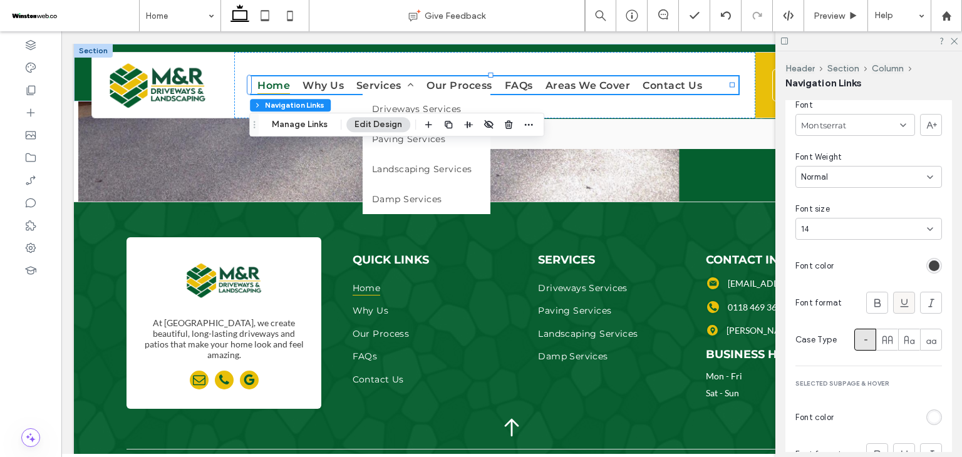
scroll to position [1233, 0]
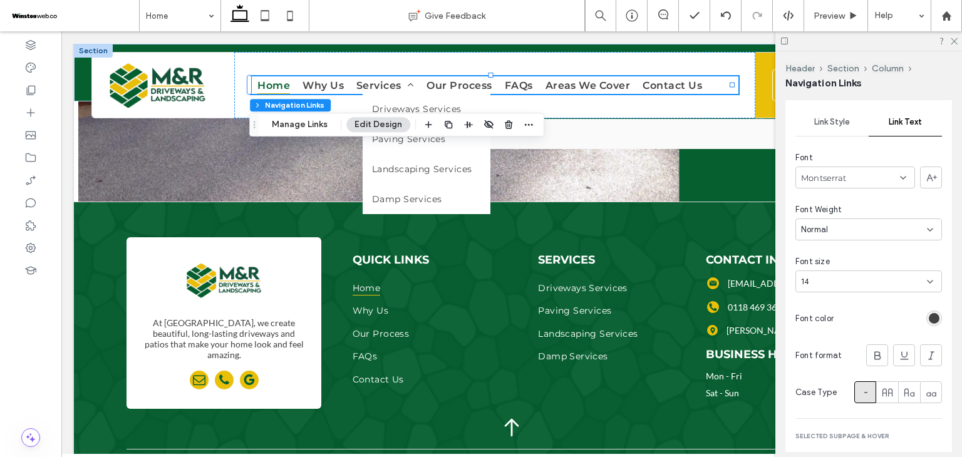
click at [842, 126] on span "Link Style" at bounding box center [832, 122] width 36 height 10
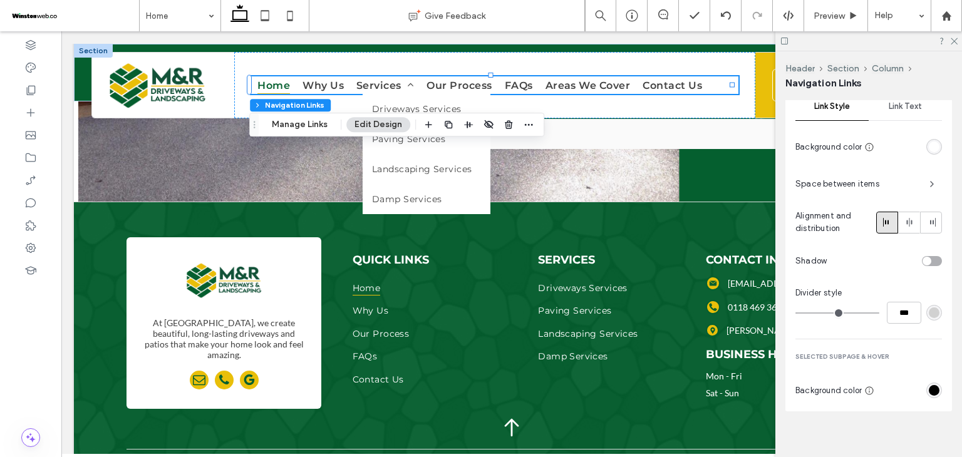
scroll to position [1257, 0]
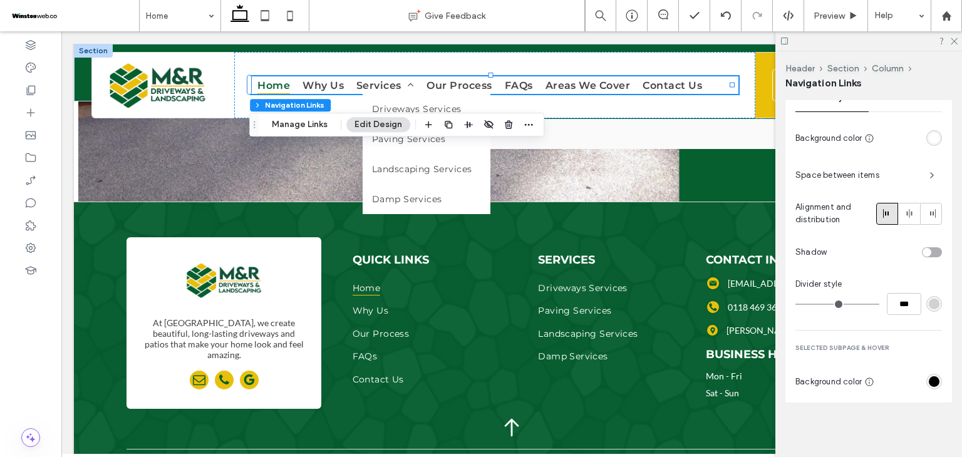
click at [933, 383] on div "rgb(0, 0, 0)" at bounding box center [934, 382] width 16 height 16
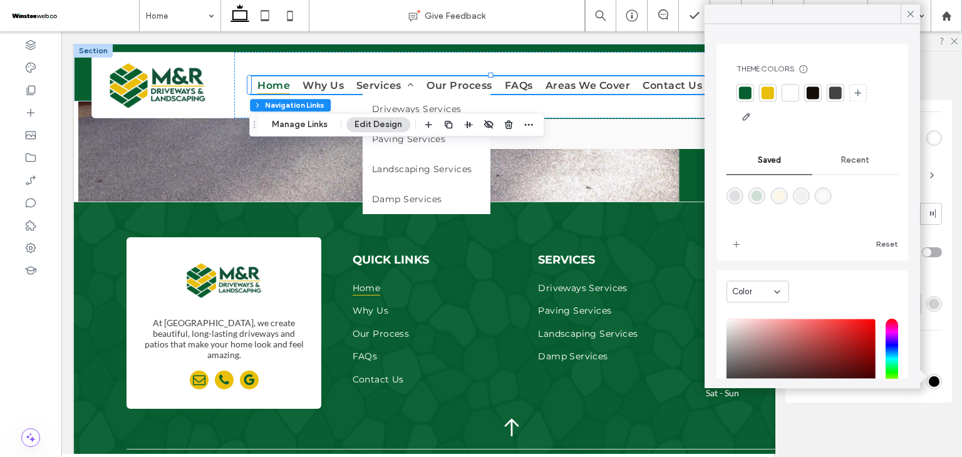
click at [747, 92] on div at bounding box center [745, 92] width 13 height 13
click at [908, 16] on use at bounding box center [911, 14] width 6 height 6
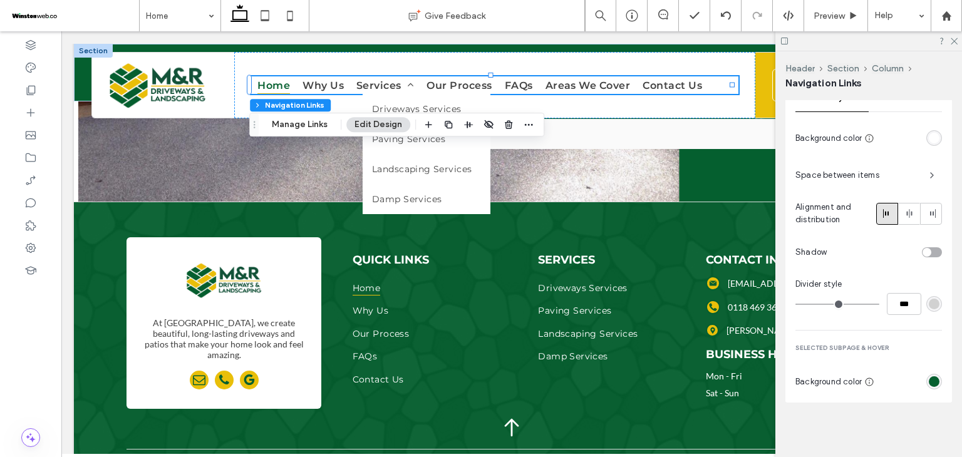
drag, startPoint x: 933, startPoint y: 382, endPoint x: 925, endPoint y: 379, distance: 8.1
click at [932, 381] on div "rgb(5, 95, 47)" at bounding box center [934, 382] width 16 height 16
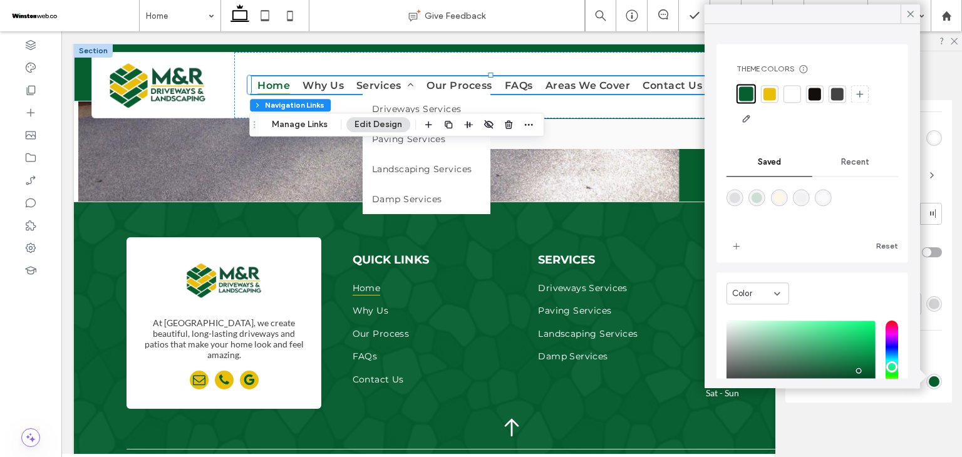
click at [787, 196] on div "rgba(253,248,230,1)" at bounding box center [778, 197] width 17 height 17
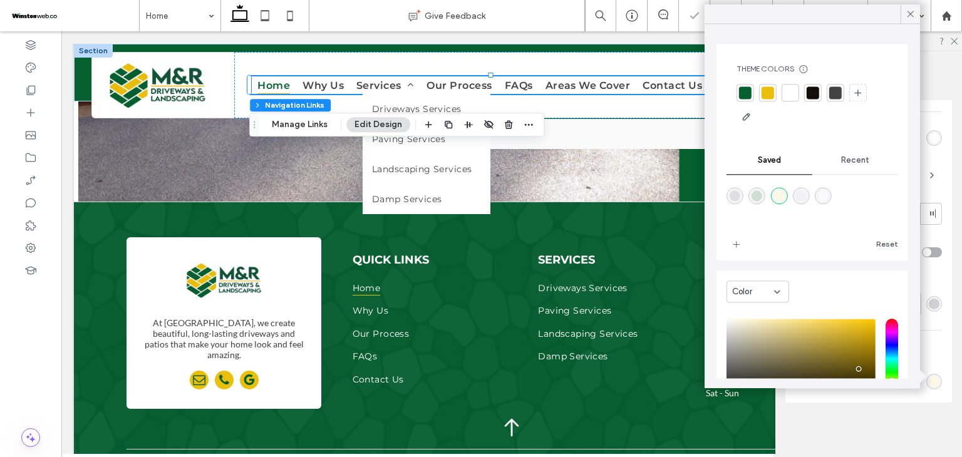
type input "*"
type input "*******"
click at [758, 196] on div "rgba(205,223,213,1)" at bounding box center [757, 195] width 11 height 11
type input "*"
type input "*******"
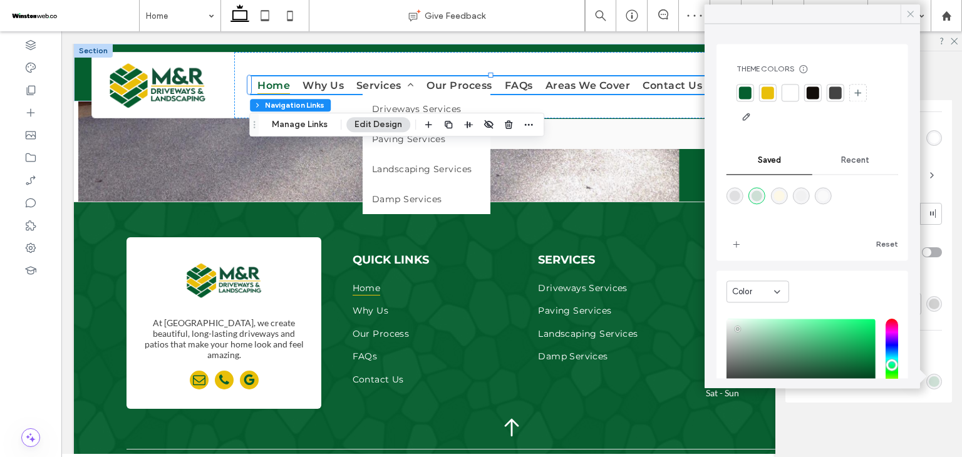
click at [917, 19] on div at bounding box center [910, 13] width 19 height 19
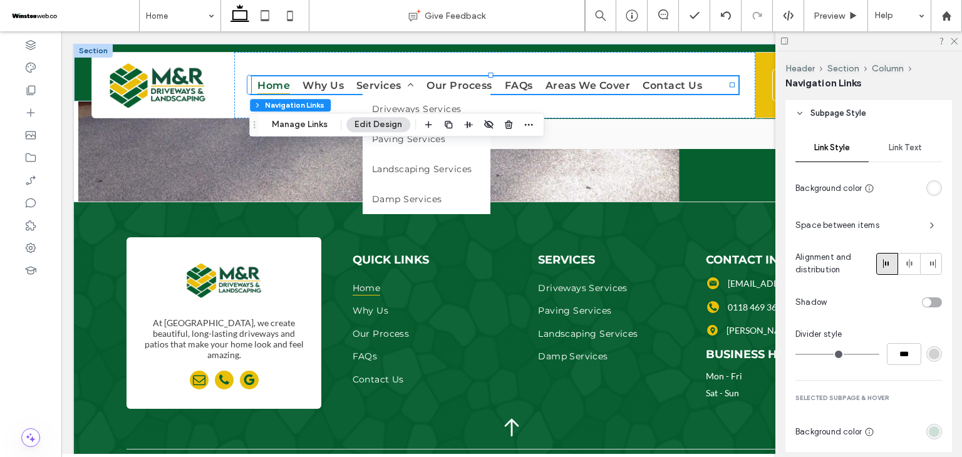
scroll to position [1132, 0]
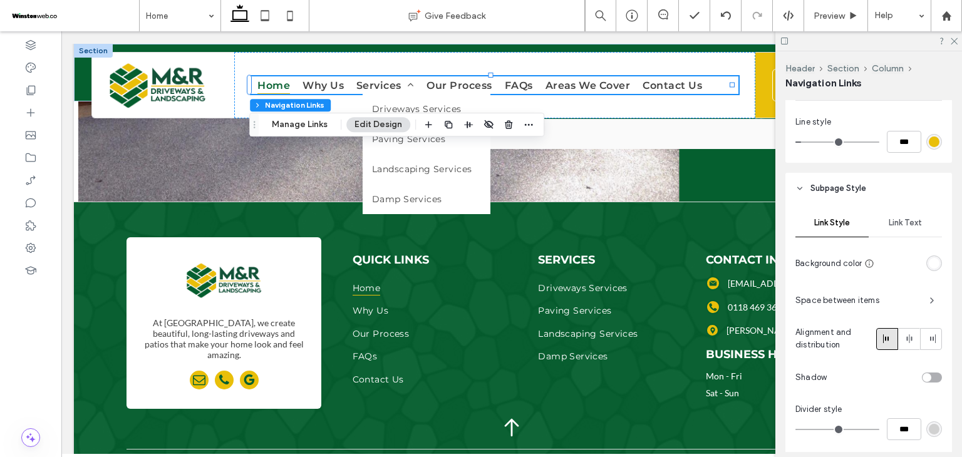
click at [892, 215] on div "Link Text" at bounding box center [905, 223] width 73 height 28
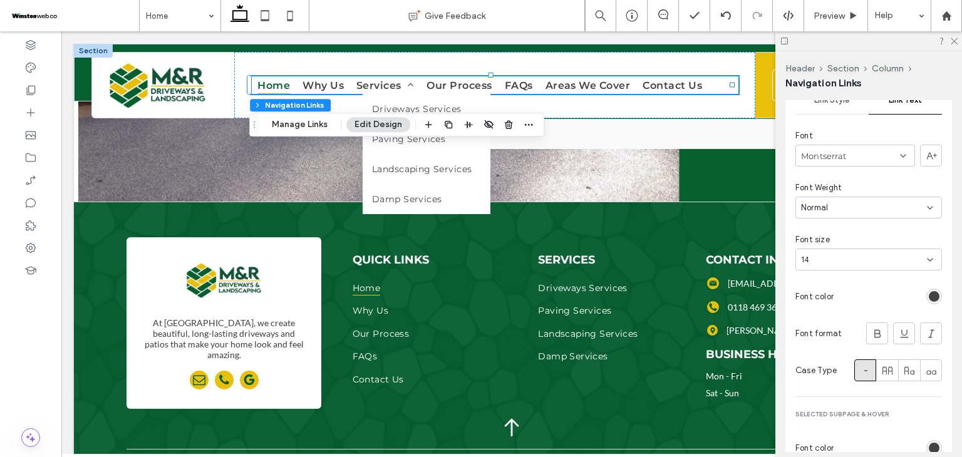
scroll to position [1257, 0]
click at [930, 292] on div "rgb(67, 67, 67)" at bounding box center [934, 294] width 11 height 11
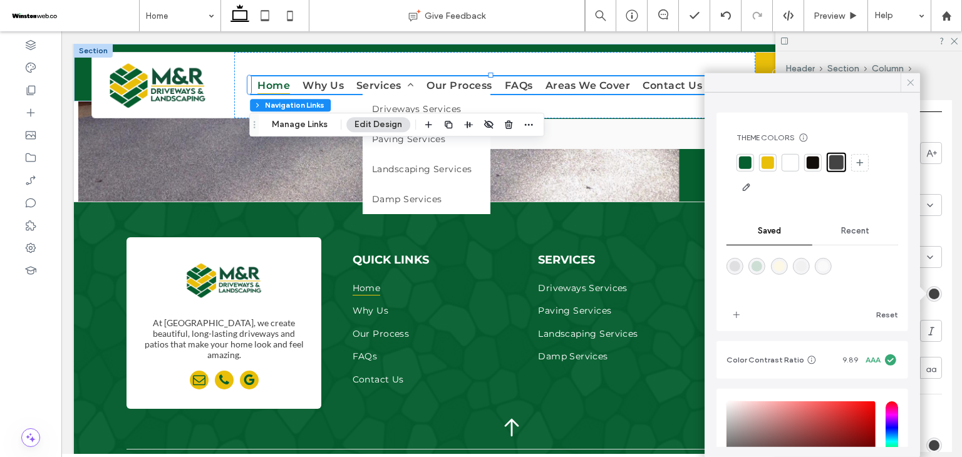
click at [901, 80] on div at bounding box center [910, 82] width 19 height 19
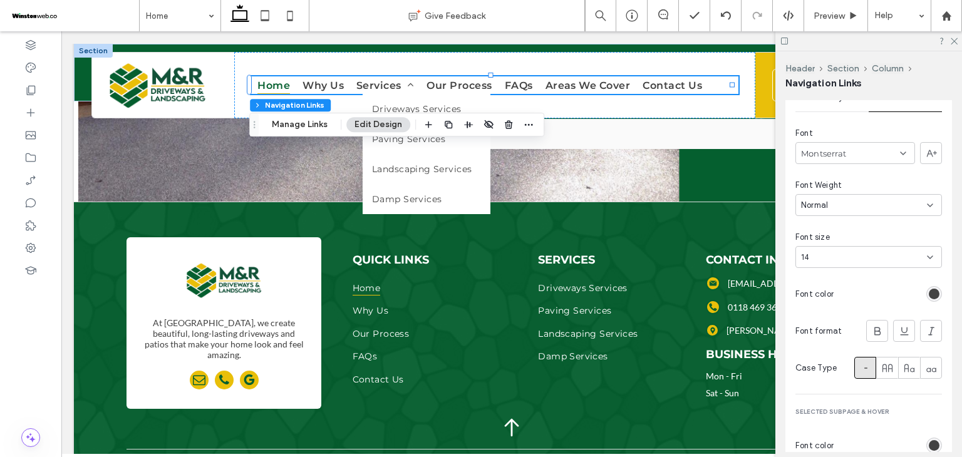
drag, startPoint x: 932, startPoint y: 447, endPoint x: 922, endPoint y: 434, distance: 16.0
click at [931, 447] on div "rgb(67, 67, 67)" at bounding box center [934, 445] width 11 height 11
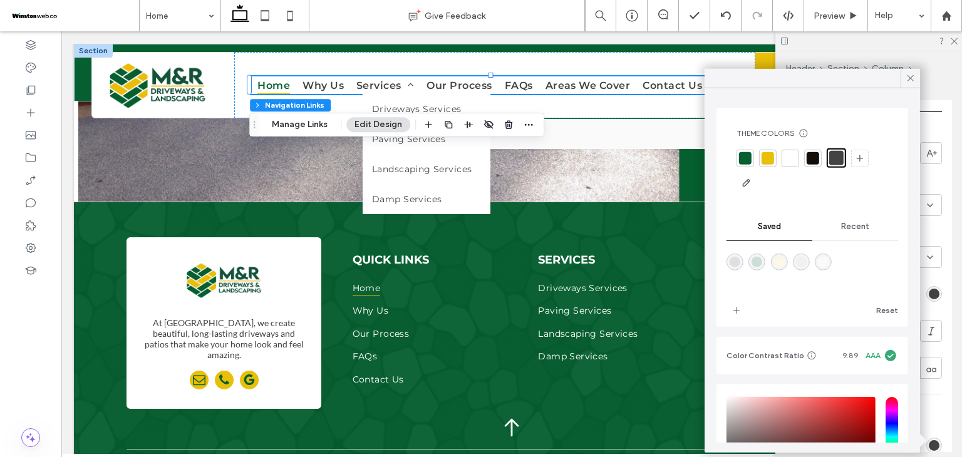
click at [746, 162] on div at bounding box center [745, 158] width 13 height 13
type input "*"
click at [905, 84] on span at bounding box center [910, 78] width 11 height 19
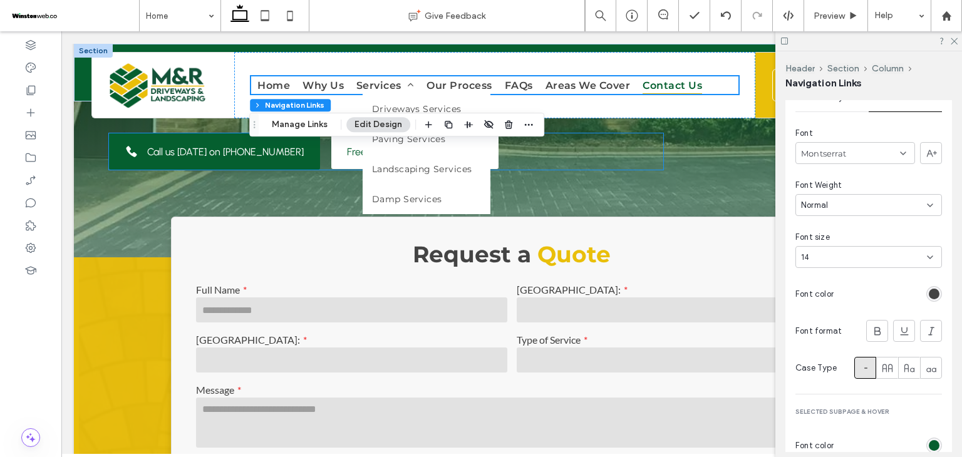
scroll to position [0, 0]
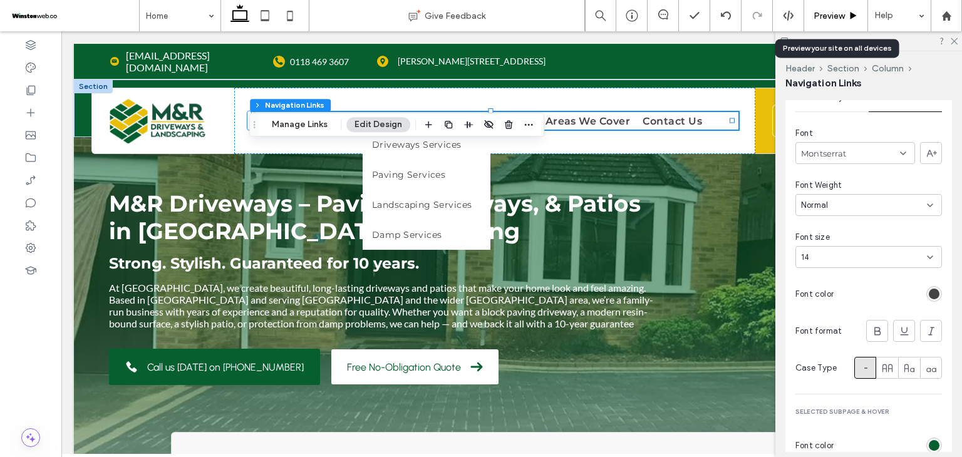
click at [841, 9] on div "Preview" at bounding box center [836, 15] width 64 height 31
